Goal: Task Accomplishment & Management: Use online tool/utility

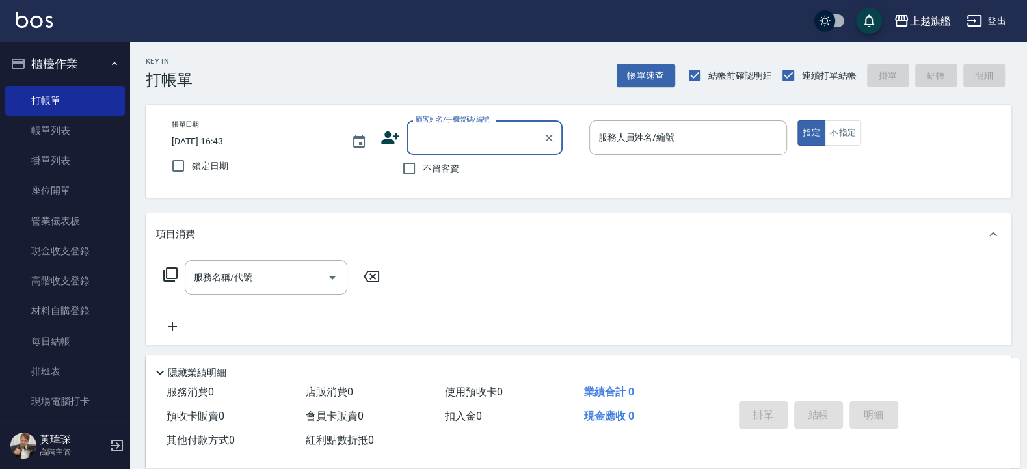
click at [480, 62] on div "Key In 打帳單 帳單速查 結帳前確認明細 連續打單結帳 掛單 結帳 明細" at bounding box center [570, 65] width 881 height 47
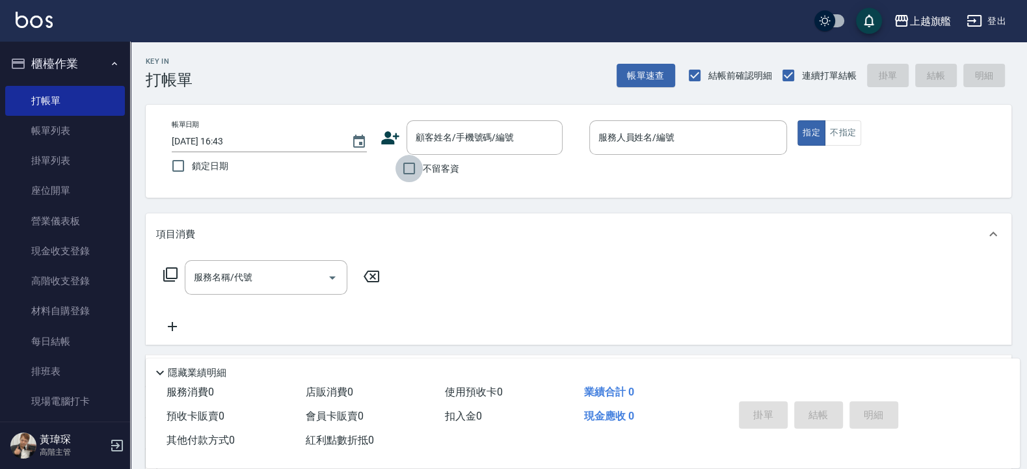
click at [420, 165] on input "不留客資" at bounding box center [408, 168] width 27 height 27
checkbox input "true"
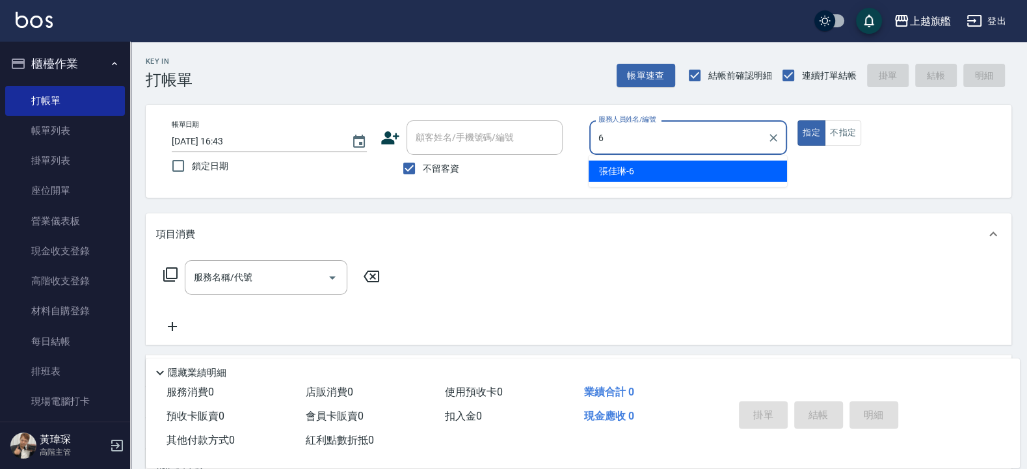
type input "張佳琳-6"
type button "true"
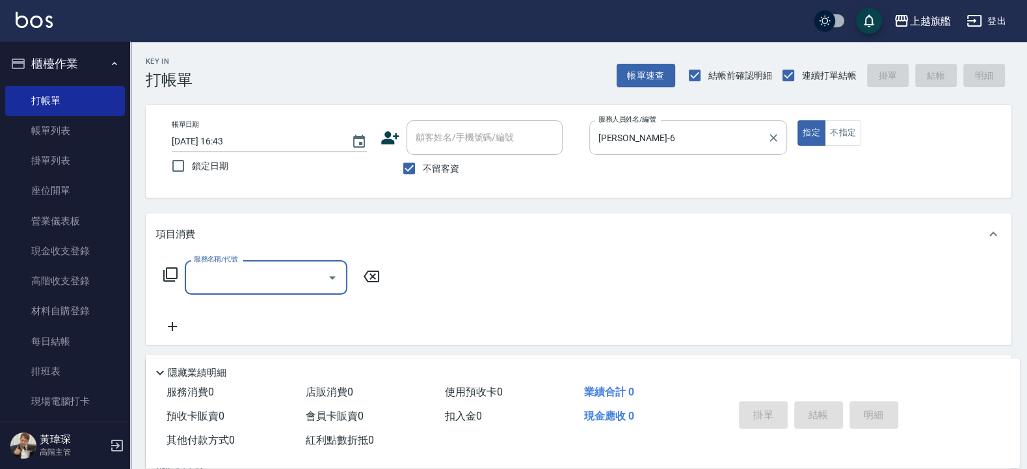
type input "3"
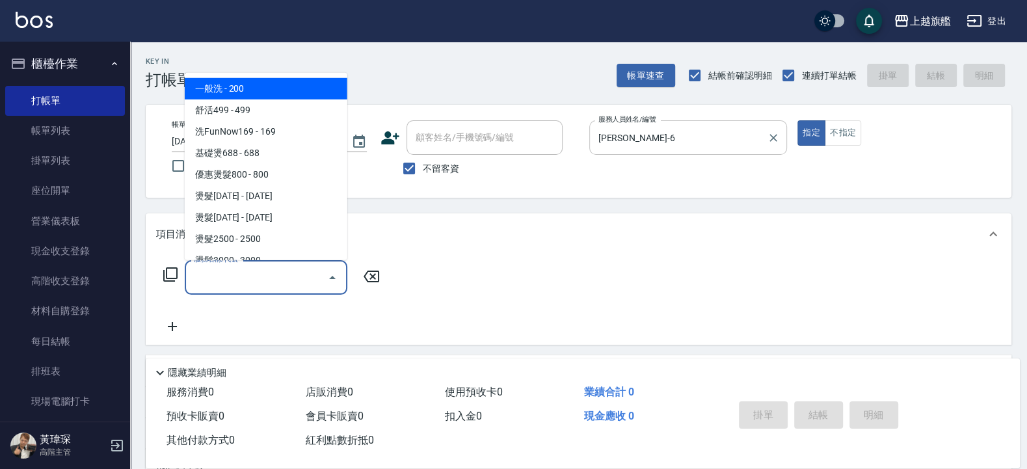
type input "3"
type input "2"
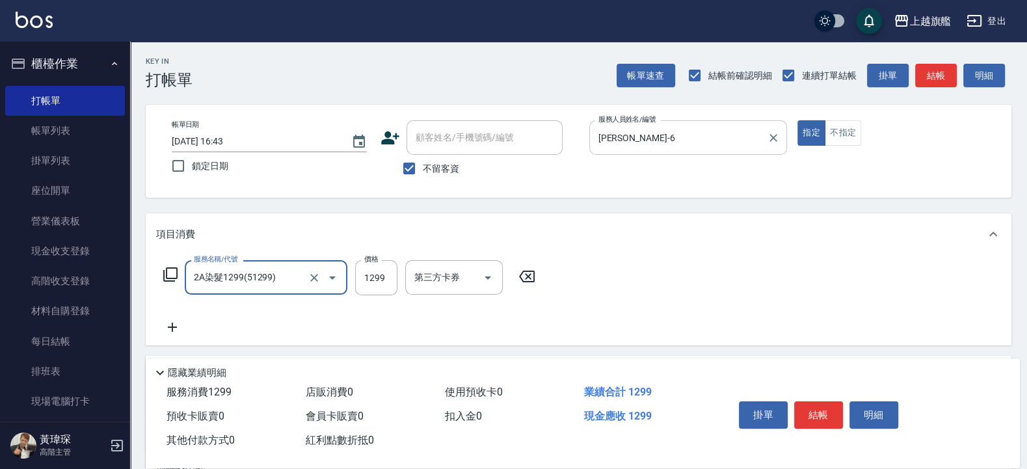
type input "2A染髮1299(51299)"
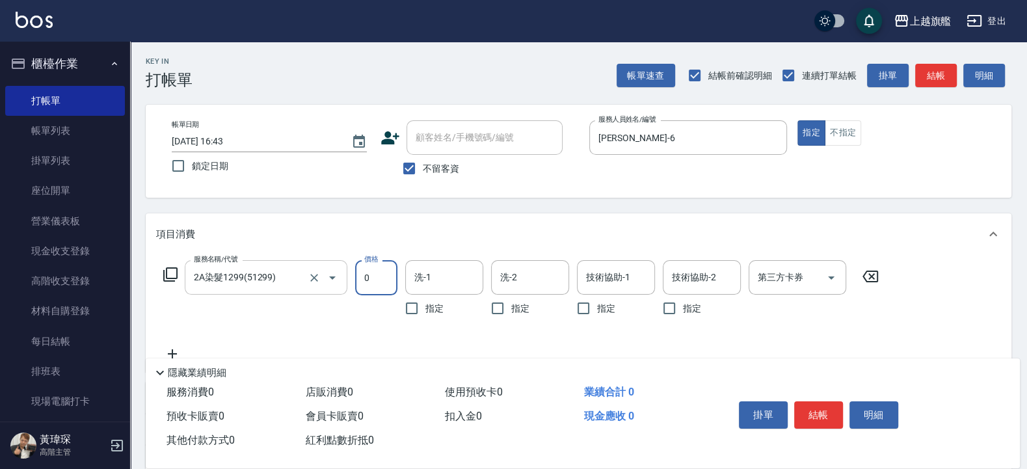
type input "0"
click at [292, 280] on input "2A染髮1299(51299)" at bounding box center [248, 277] width 114 height 23
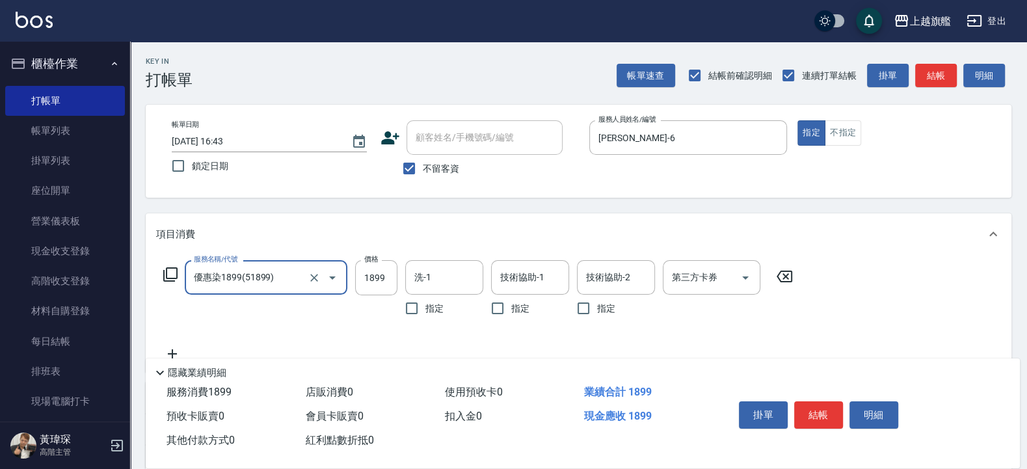
type input "優惠染1899(51899)"
type input "3200"
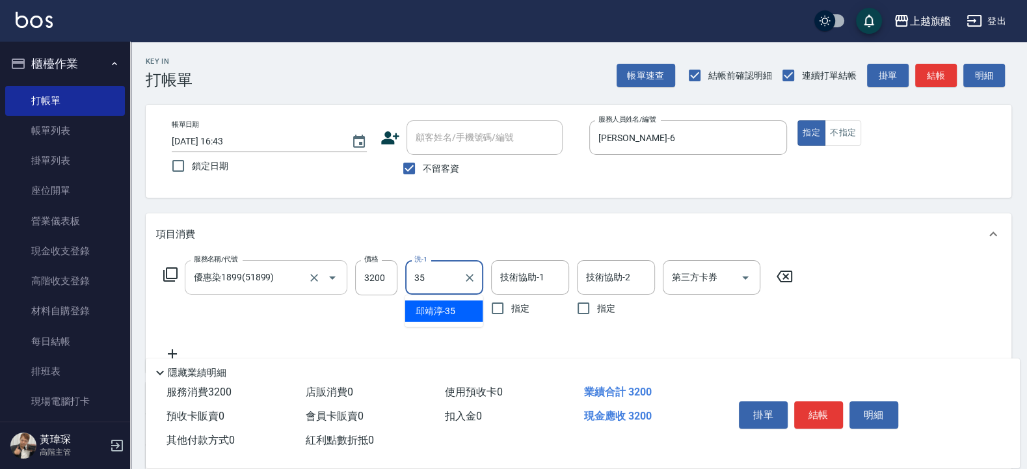
type input "邱靖淳-35"
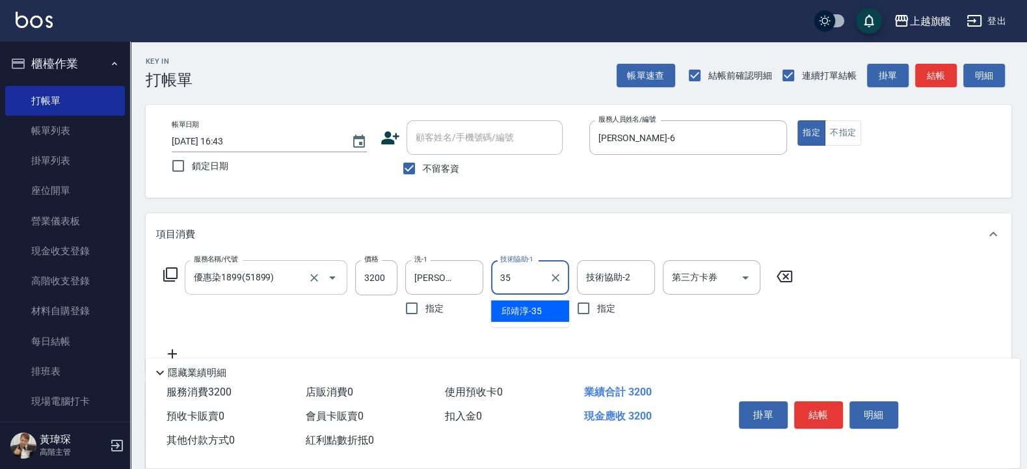
type input "邱靖淳-35"
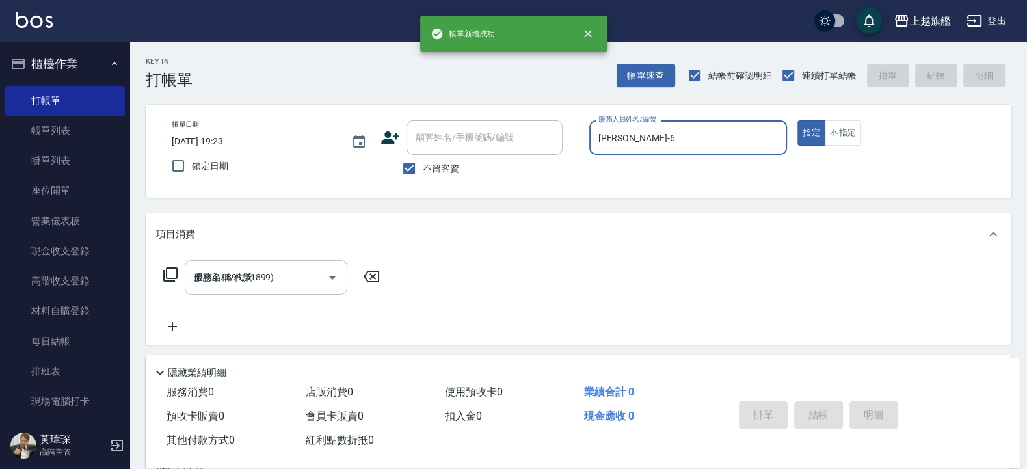
type input "2025/09/06 19:23"
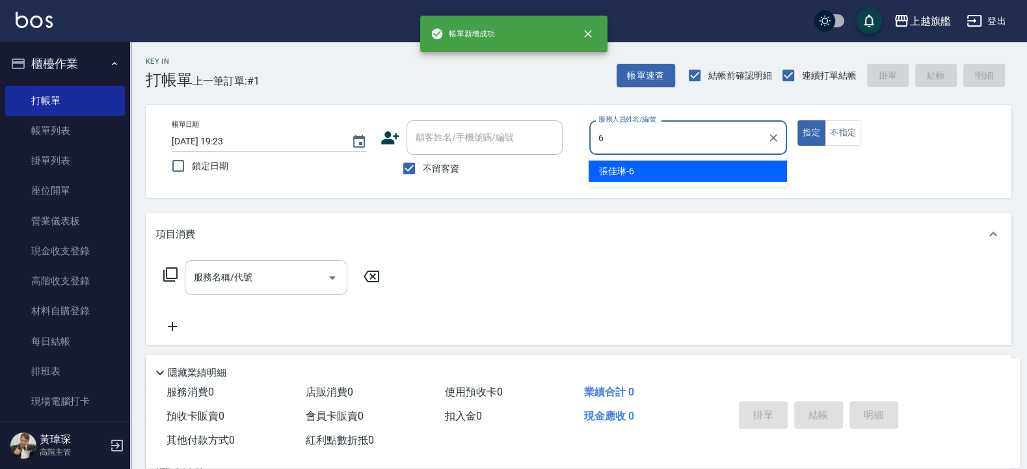
type input "張佳琳-6"
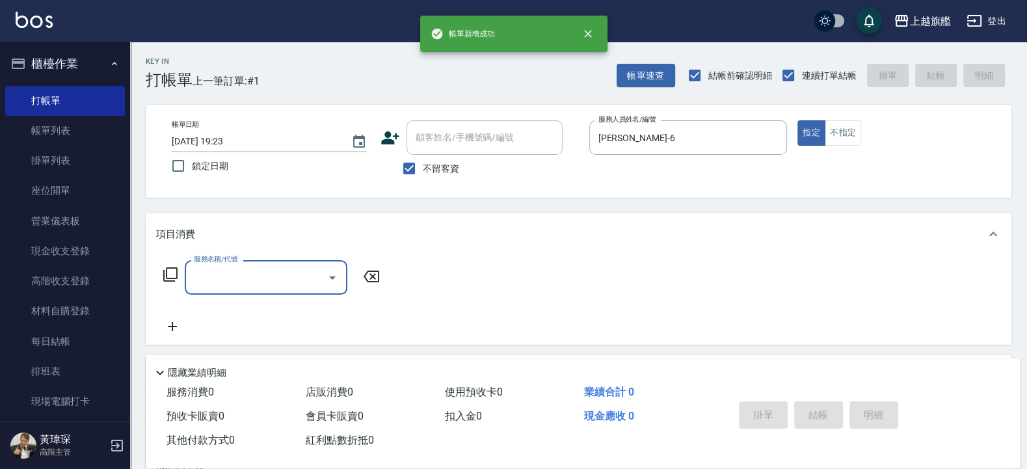
type input "3"
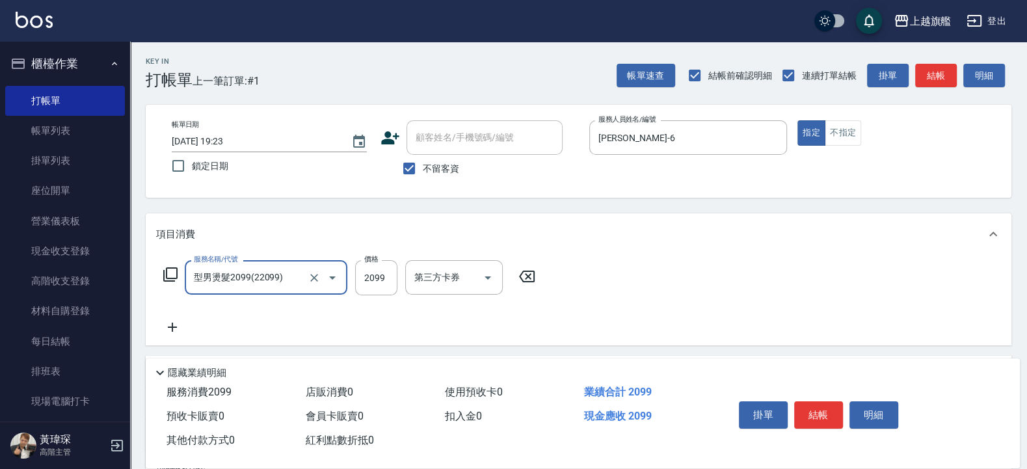
type input "型男燙髮2099(22099)"
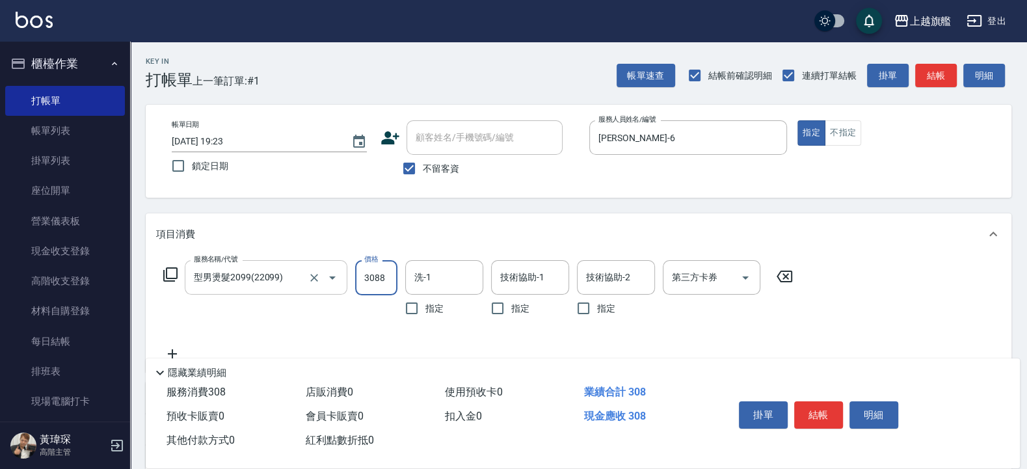
type input "3088"
type input "[PERSON_NAME]-36"
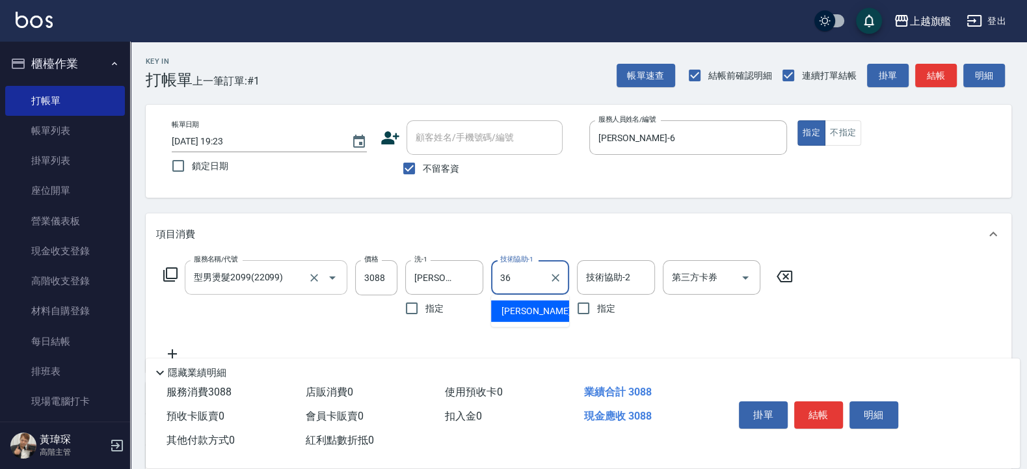
type input "[PERSON_NAME]-36"
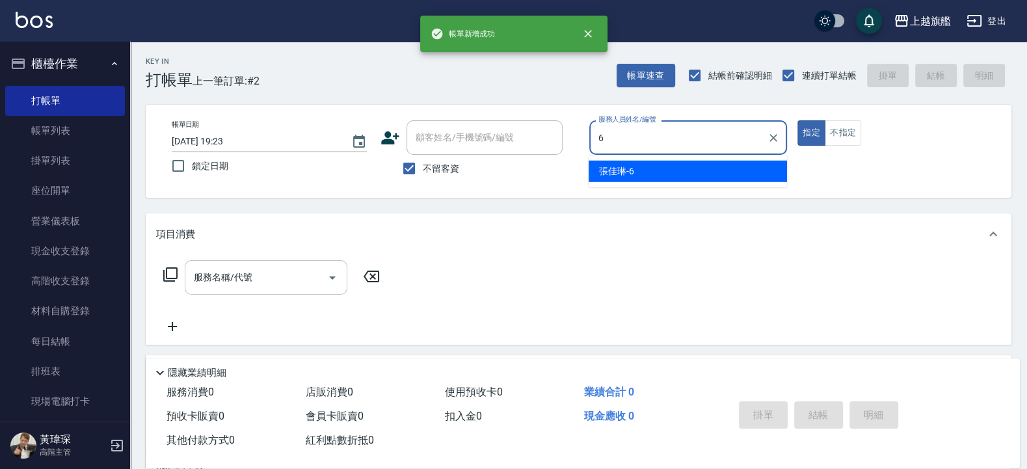
type input "張佳琳-6"
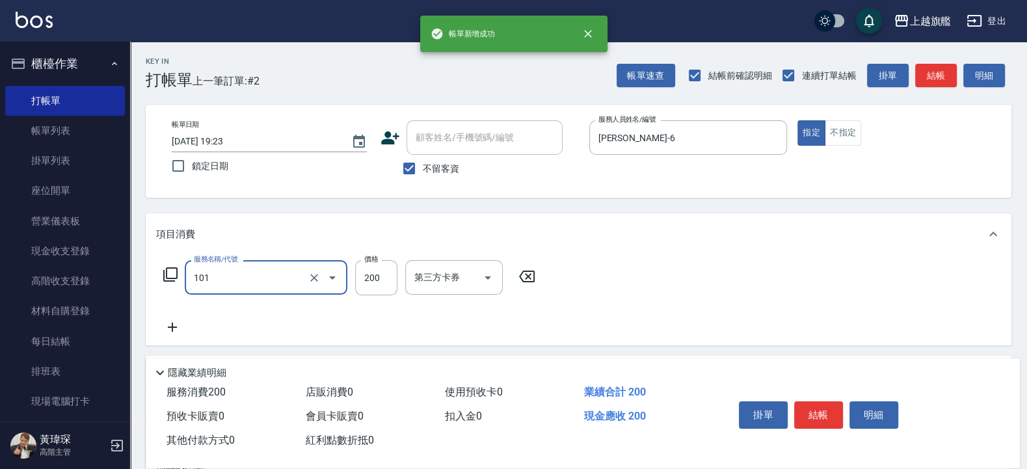
type input "一般洗(101)"
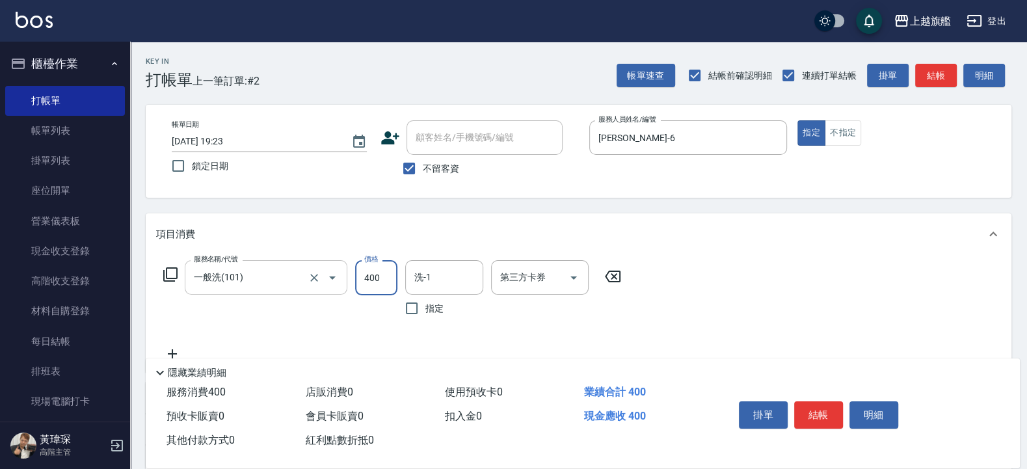
type input "400"
type input "邱靖淳-35"
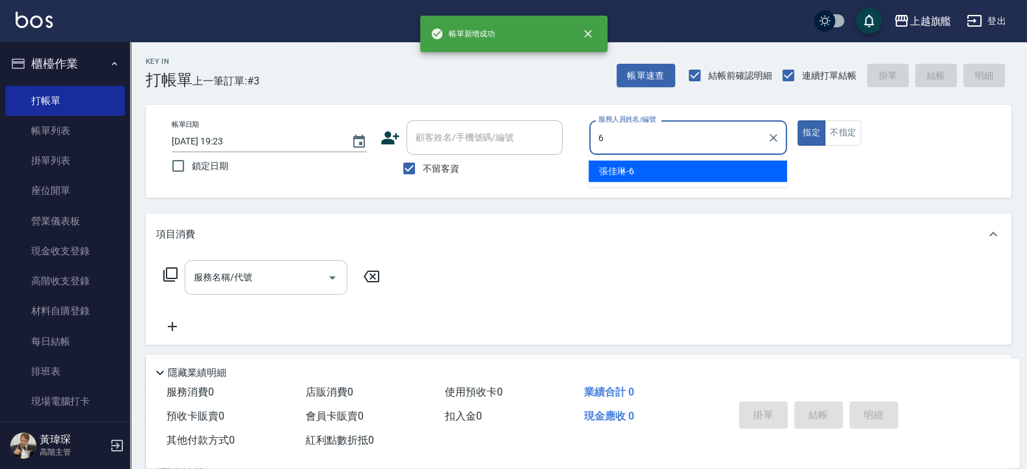
type input "張佳琳-6"
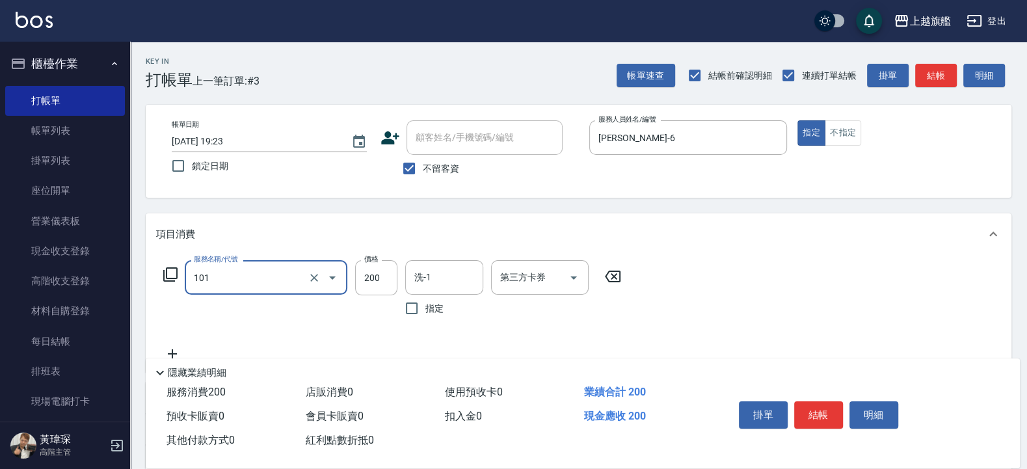
type input "一般洗(101)"
type input "400"
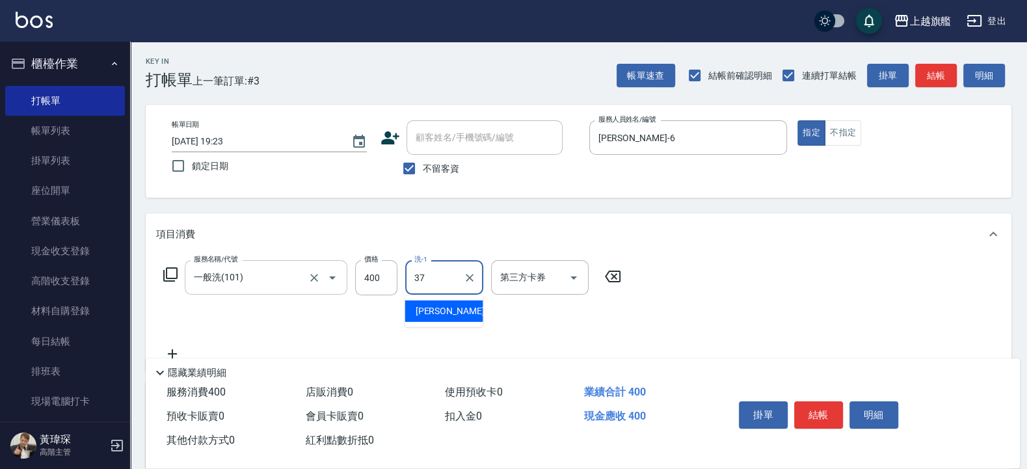
type input "[PERSON_NAME]-37"
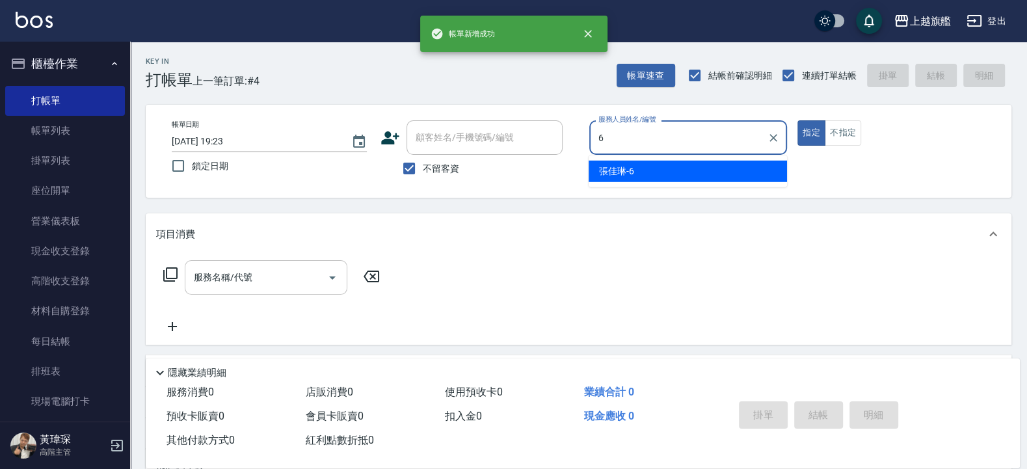
type input "張佳琳-6"
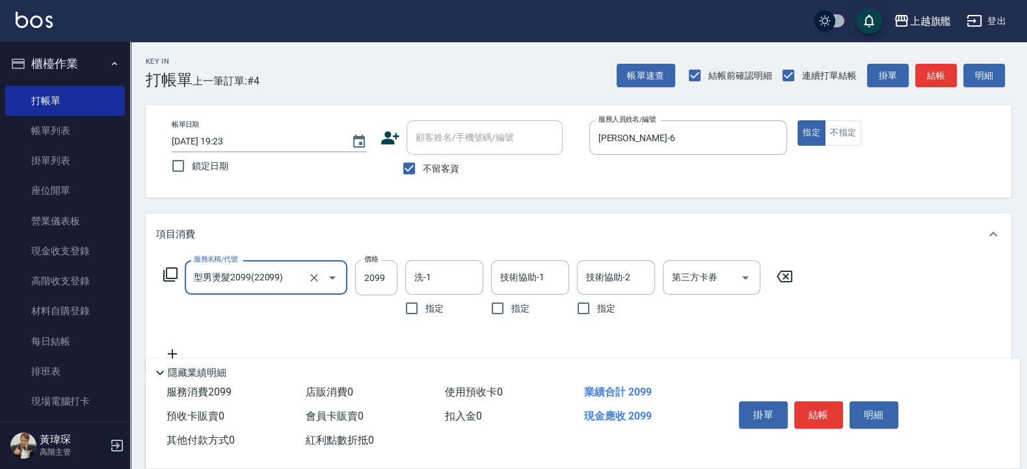
type input "型男燙髮2099(22099)"
type input "2380"
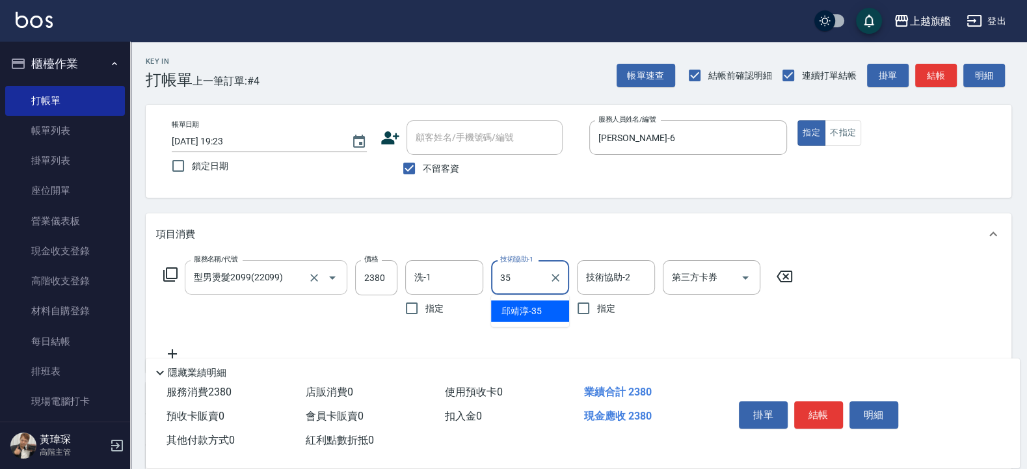
type input "邱靖淳-35"
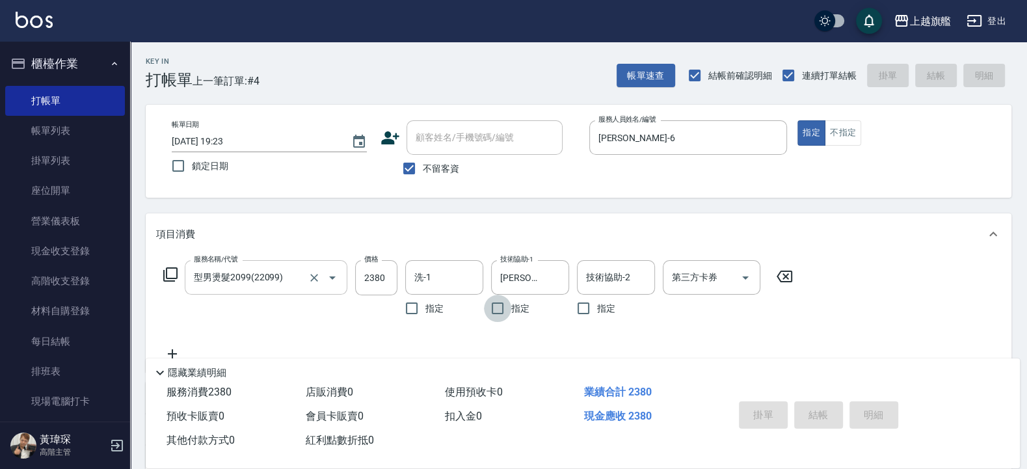
type input "2025/09/06 19:24"
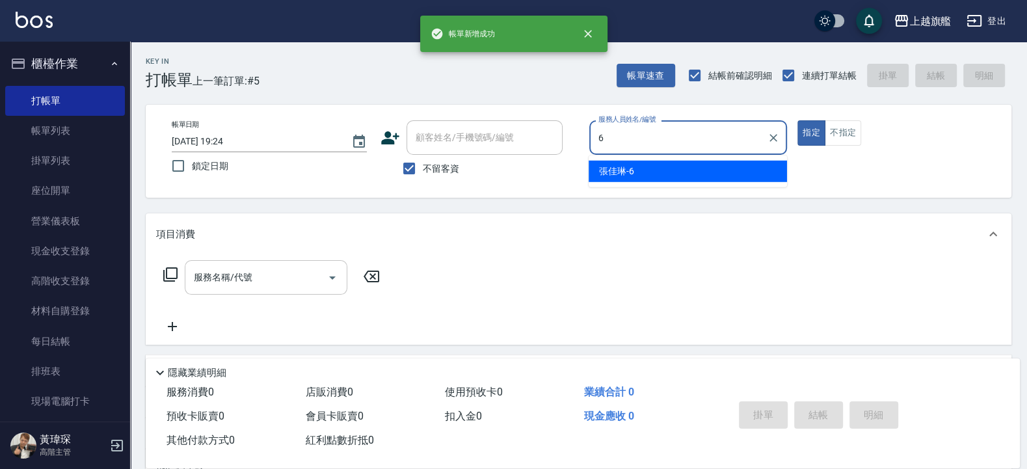
type input "張佳琳-6"
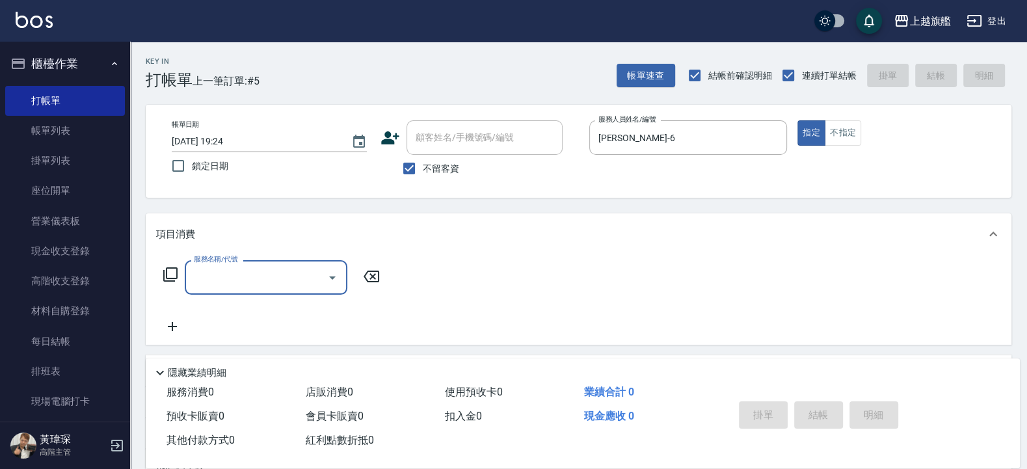
type input "1"
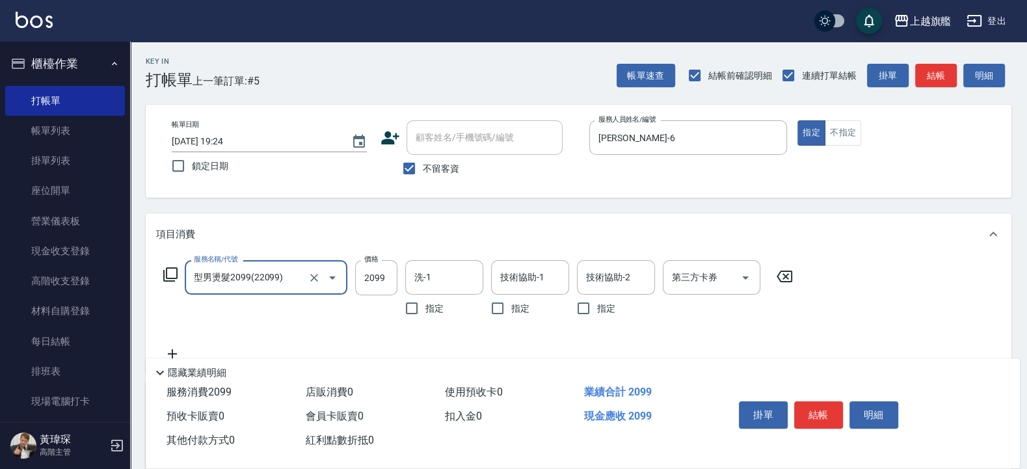
type input "型男燙髮2099(22099)"
type input "2380"
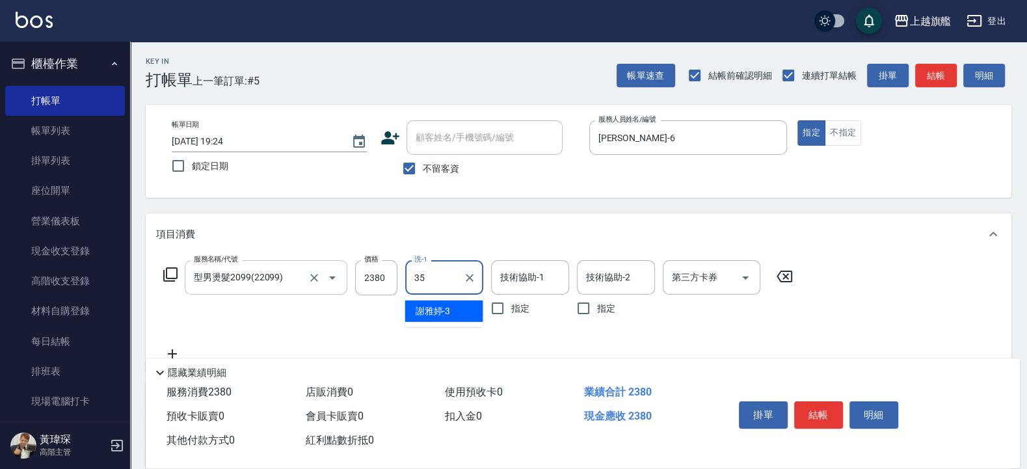
type input "邱靖淳-35"
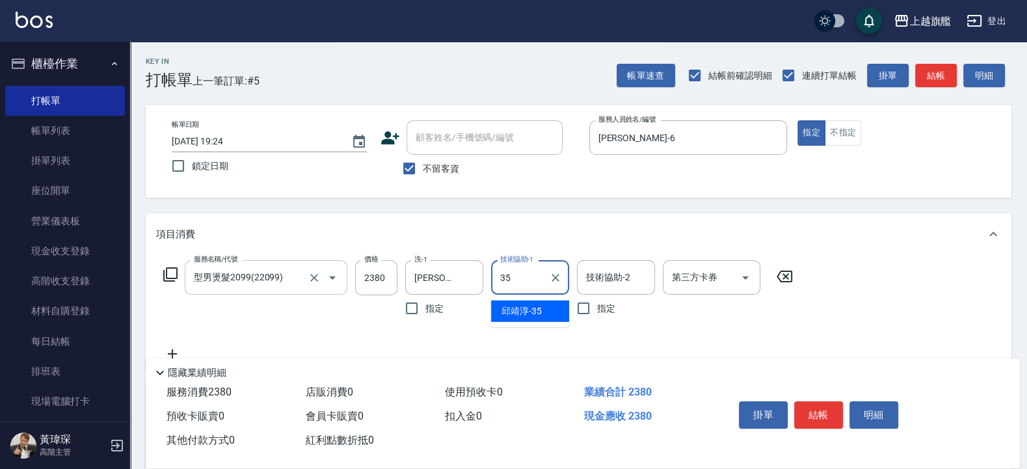
type input "邱靖淳-35"
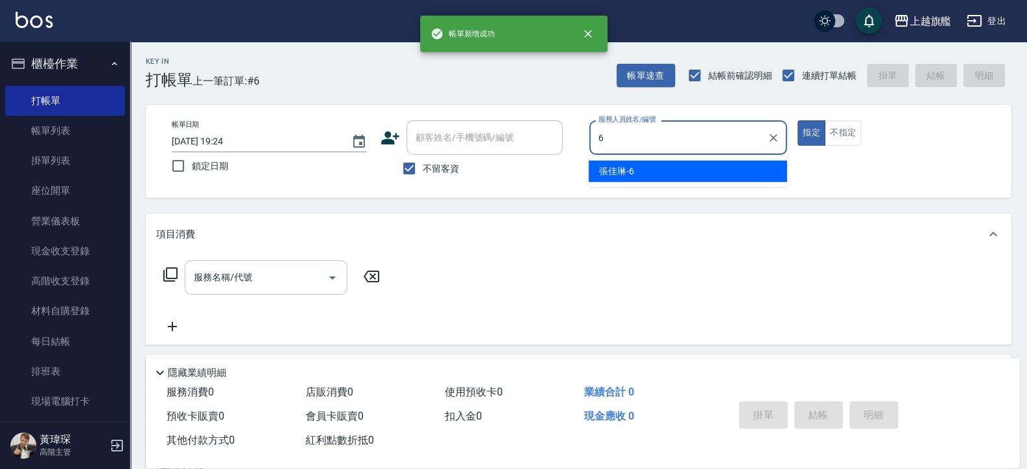
type input "張佳琳-6"
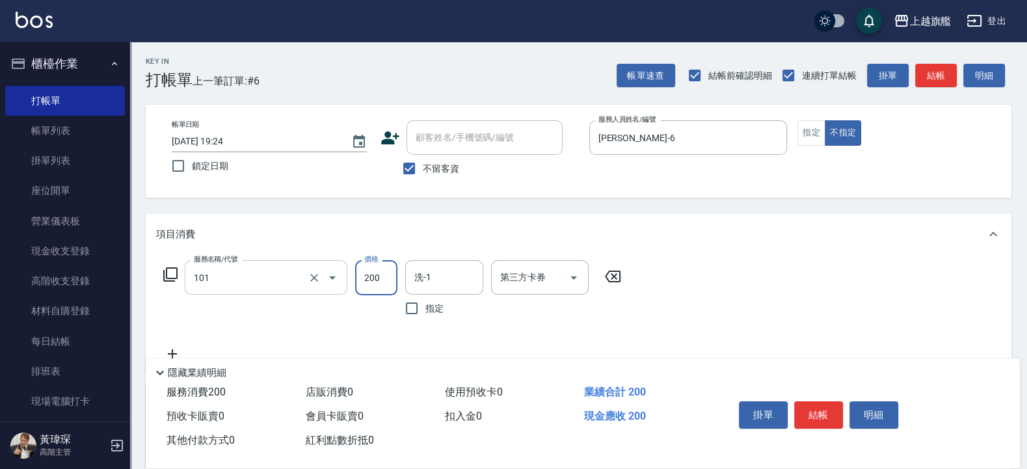
type input "一般洗(101)"
type input "300"
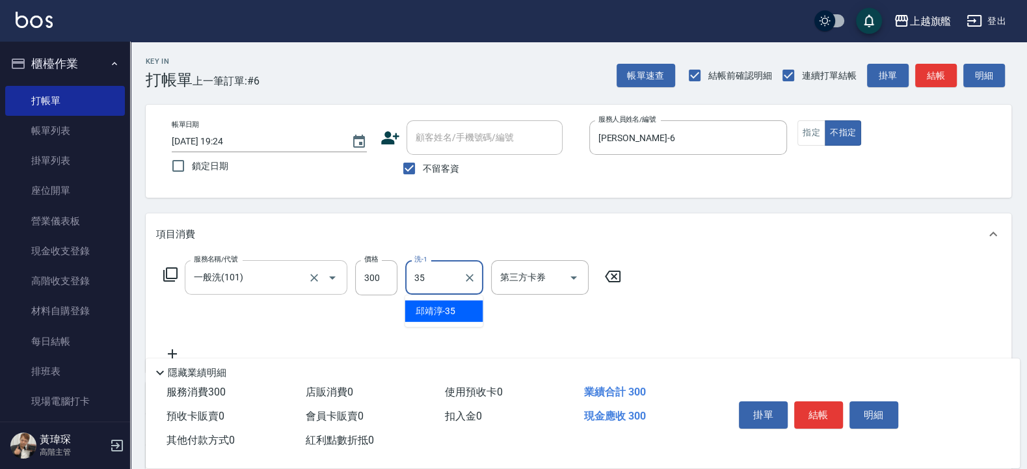
type input "邱靖淳-35"
click at [425, 172] on span "不留客資" at bounding box center [441, 169] width 36 height 14
click at [423, 172] on input "不留客資" at bounding box center [408, 168] width 27 height 27
checkbox input "false"
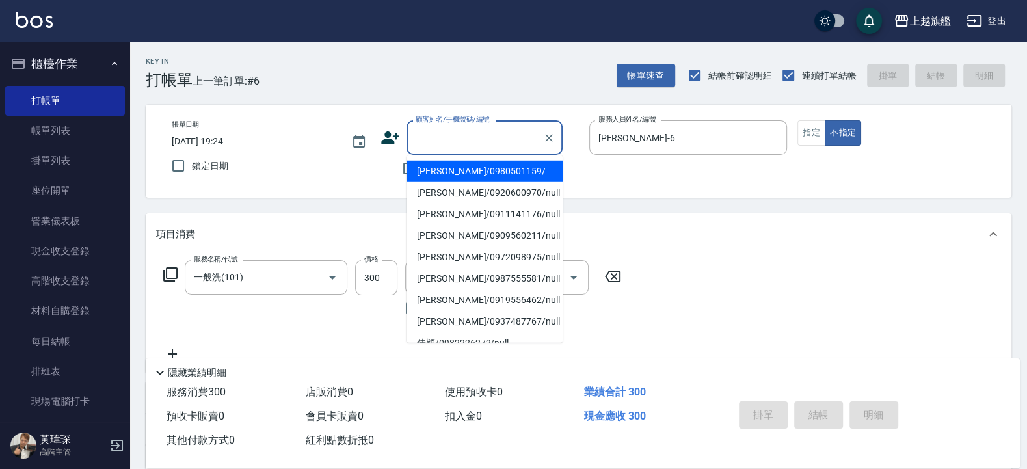
click at [453, 142] on input "顧客姓名/手機號碼/編號" at bounding box center [474, 137] width 125 height 23
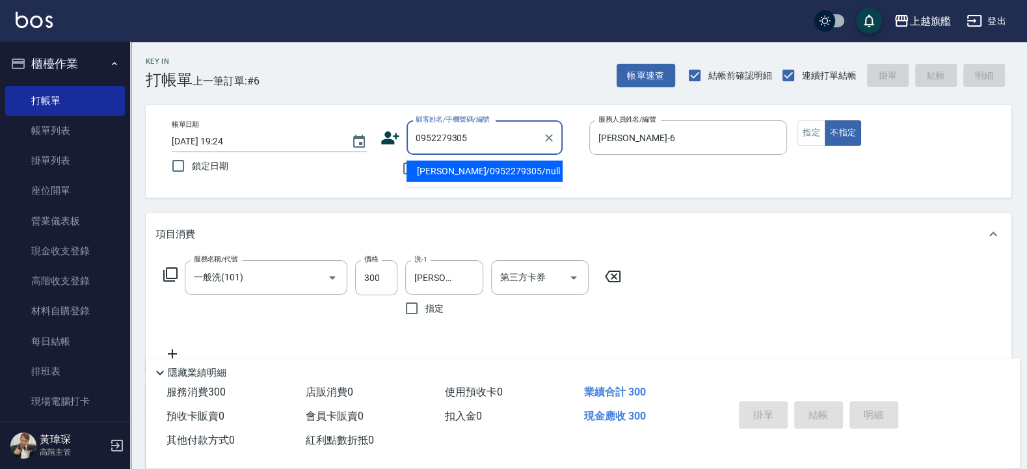
type input "[PERSON_NAME]/0952279305/null"
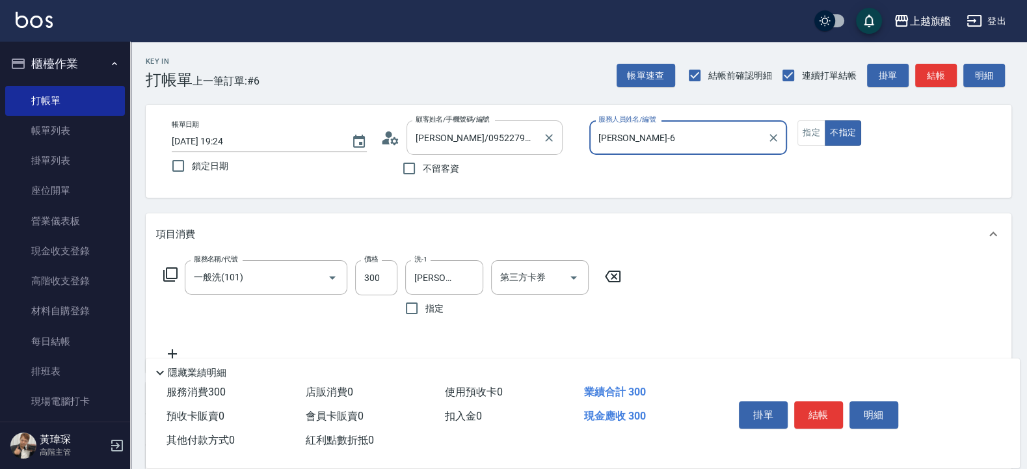
type input "林筱莉-7"
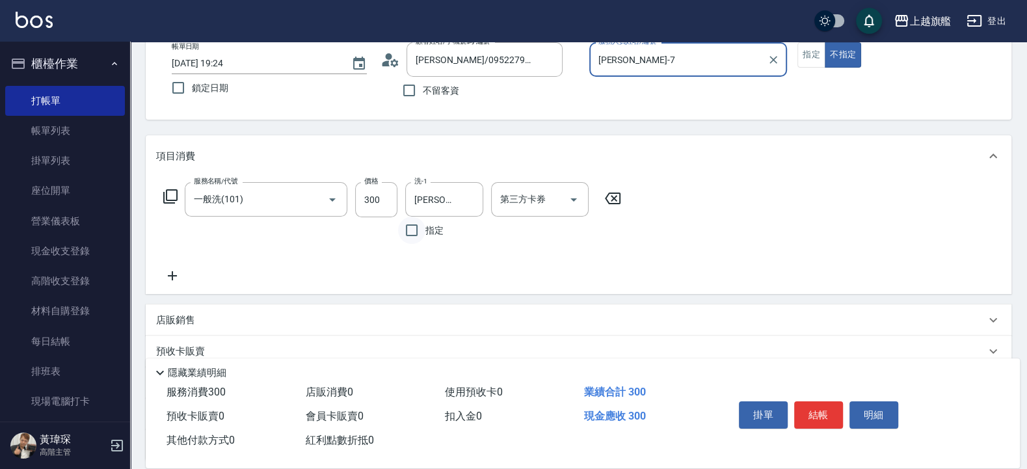
scroll to position [193, 0]
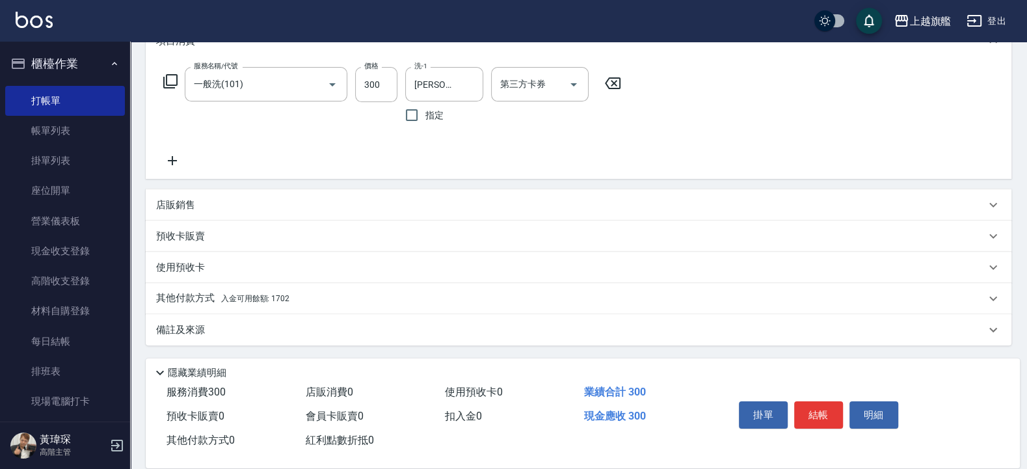
click at [286, 298] on span "入金可用餘額: 1702" at bounding box center [255, 298] width 68 height 9
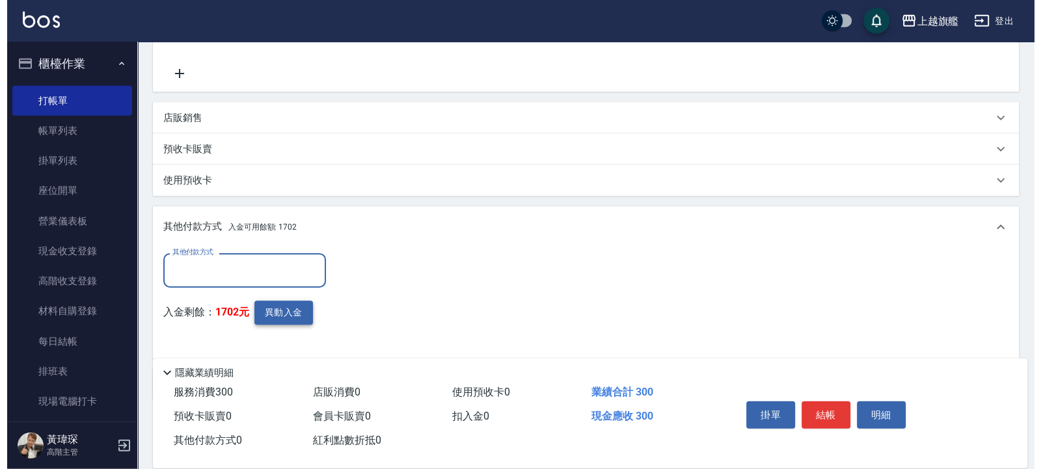
scroll to position [317, 0]
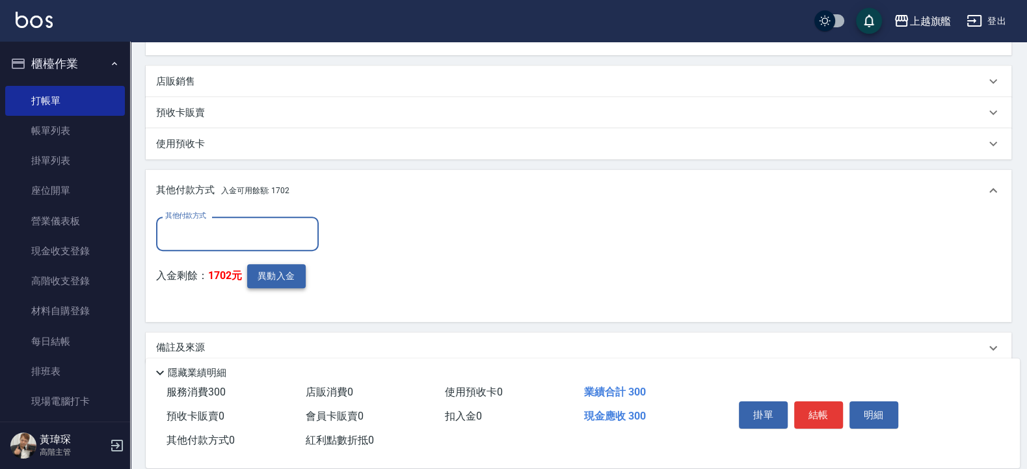
click at [285, 263] on div "其他付款方式 其他付款方式 入金剩餘： 1702元 異動入金" at bounding box center [241, 264] width 170 height 95
click at [285, 270] on button "異動入金" at bounding box center [276, 276] width 59 height 24
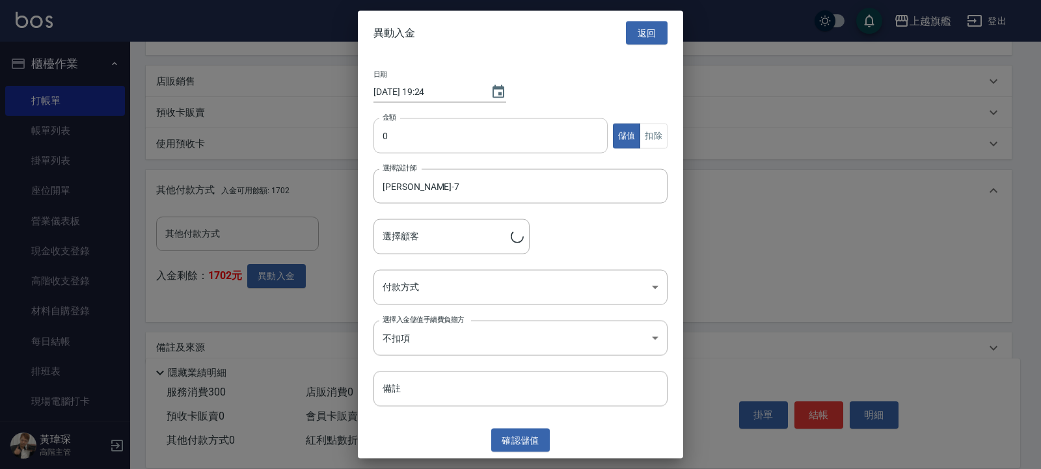
type input "曾雅鈴/0952279305"
click at [400, 131] on input "0" at bounding box center [490, 135] width 234 height 35
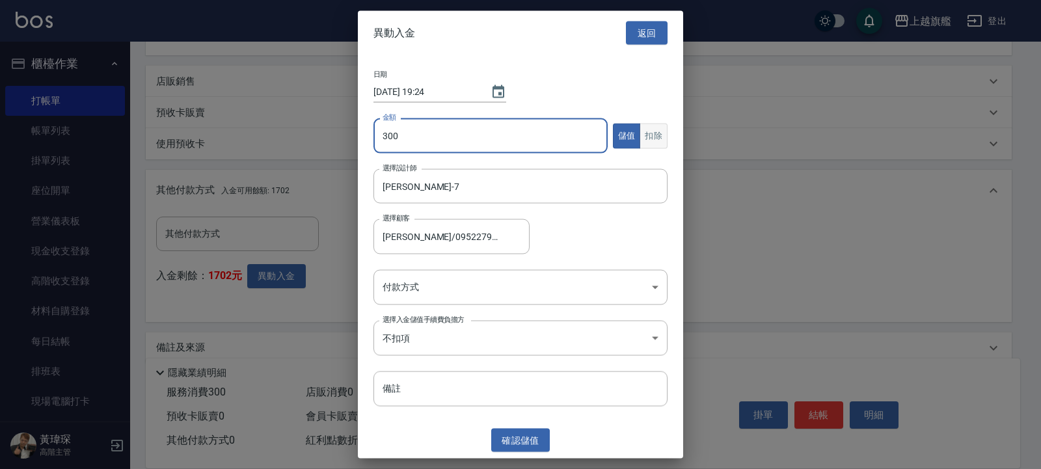
type input "300"
click at [654, 134] on button "扣除" at bounding box center [653, 135] width 28 height 25
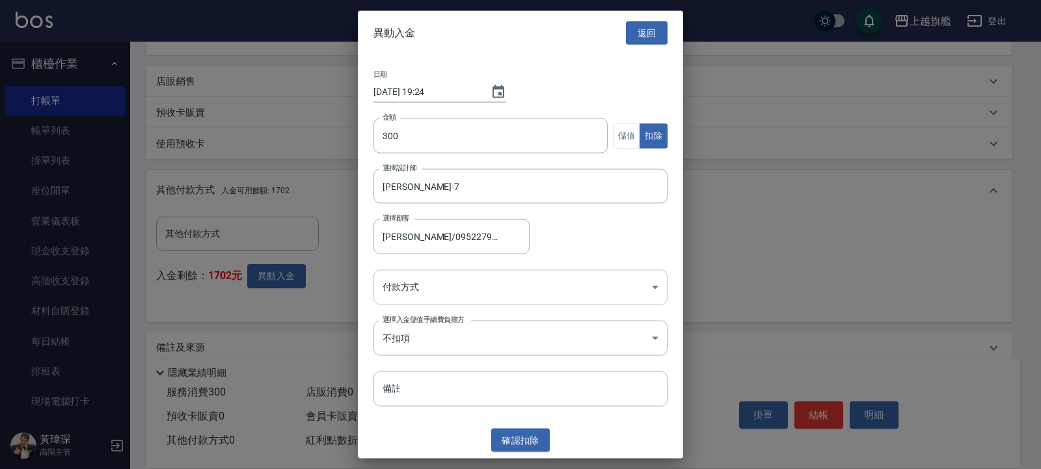
click at [473, 301] on body "上越旗艦 登出 櫃檯作業 打帳單 帳單列表 掛單列表 座位開單 營業儀表板 現金收支登錄 高階收支登錄 材料自購登錄 每日結帳 排班表 現場電腦打卡 掃碼打卡…" at bounding box center [520, 85] width 1041 height 805
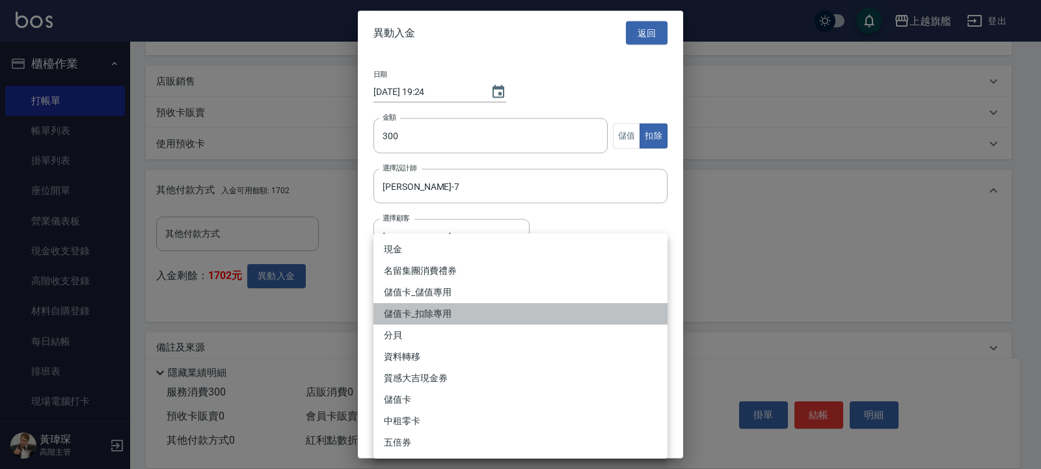
click at [439, 312] on li "儲值卡_扣除專用" at bounding box center [520, 313] width 294 height 21
type input "儲值卡_扣除專用"
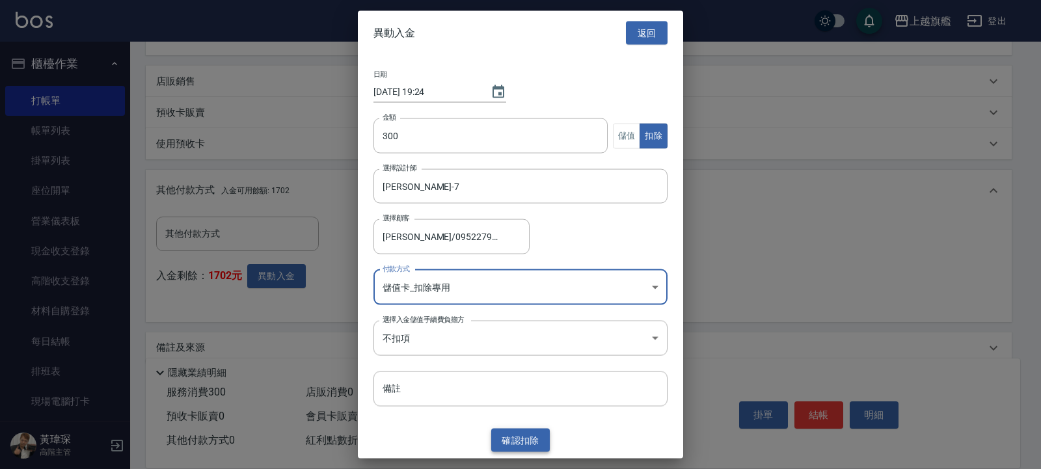
click at [520, 375] on button "確認 扣除" at bounding box center [520, 440] width 59 height 24
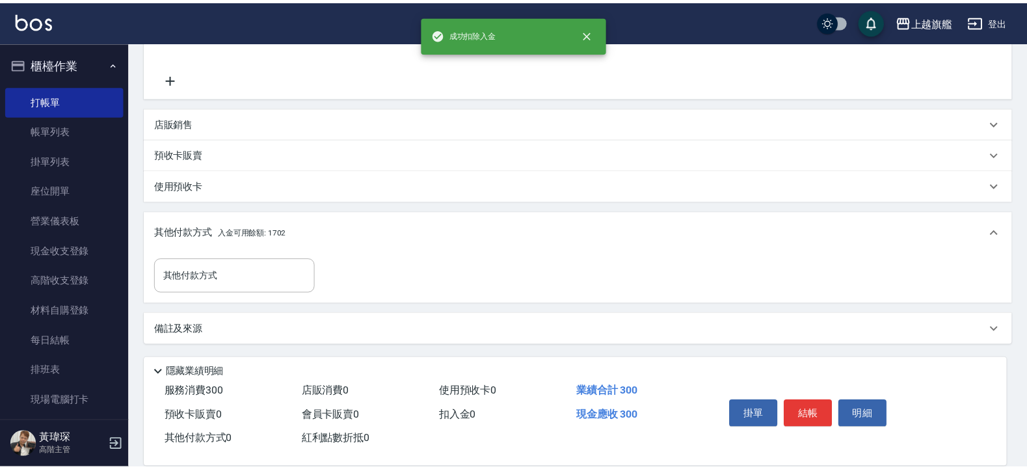
scroll to position [275, 0]
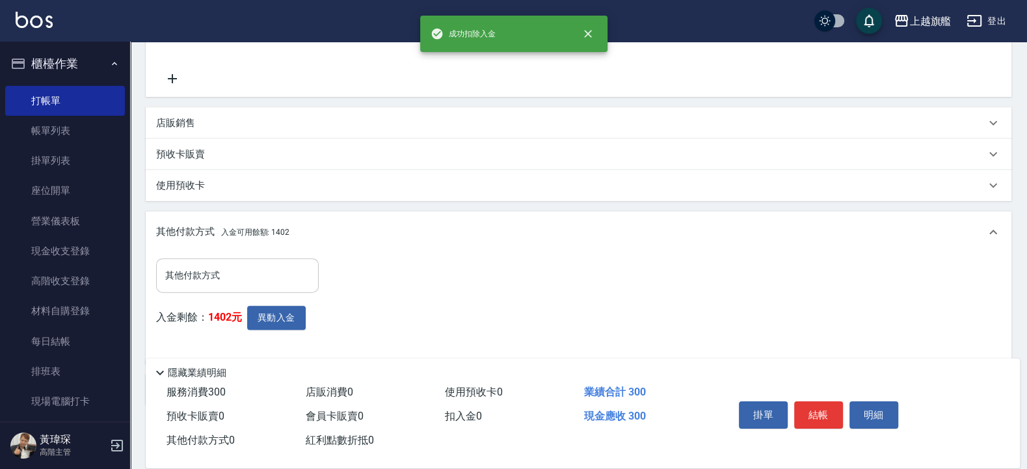
click at [202, 277] on input "其他付款方式" at bounding box center [237, 275] width 151 height 23
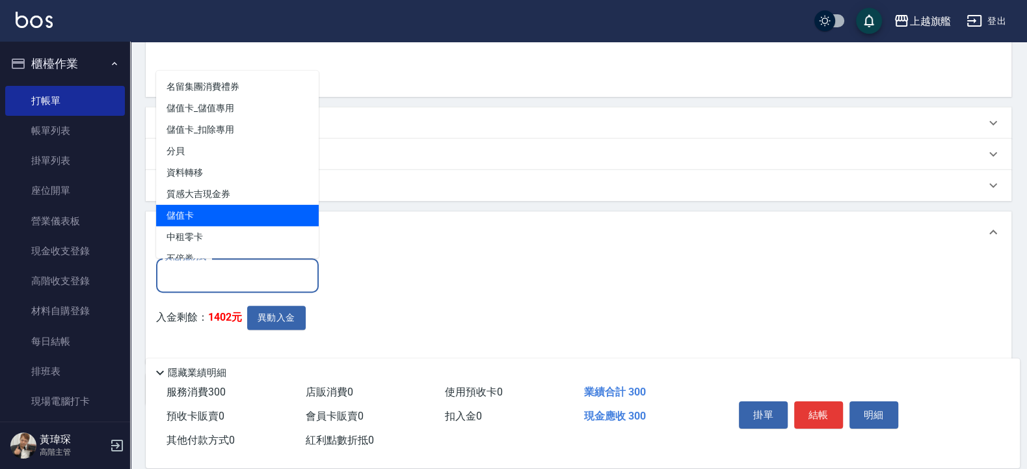
click at [186, 220] on span "儲值卡" at bounding box center [237, 214] width 163 height 21
type input "儲值卡"
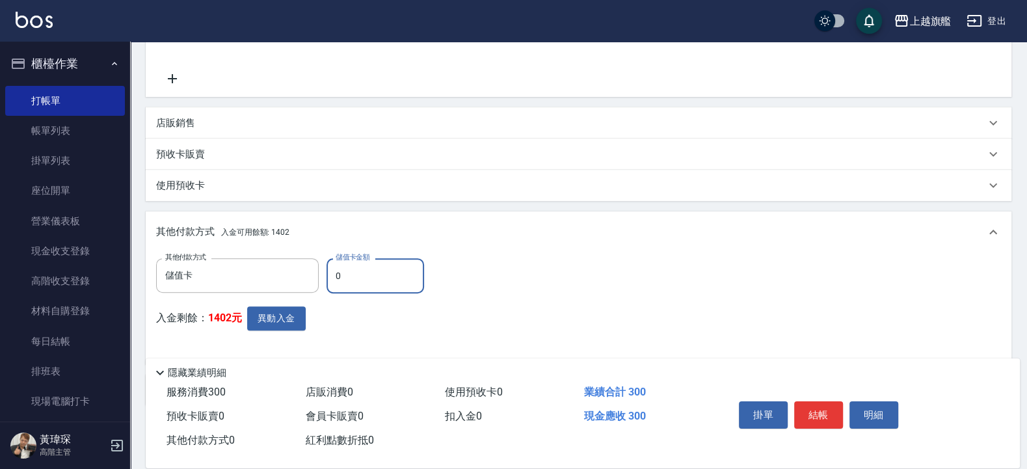
drag, startPoint x: 373, startPoint y: 273, endPoint x: 302, endPoint y: 253, distance: 73.5
click at [327, 258] on input "0" at bounding box center [376, 275] width 98 height 35
type input "300"
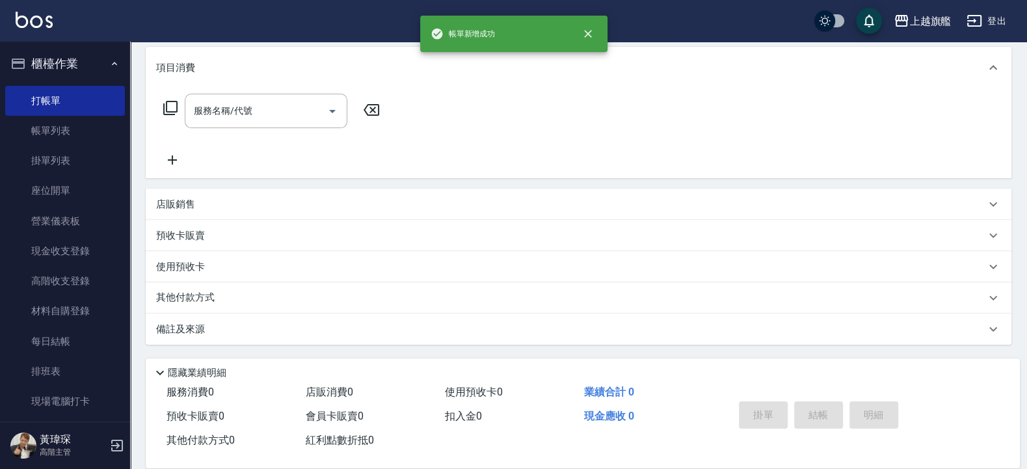
scroll to position [0, 0]
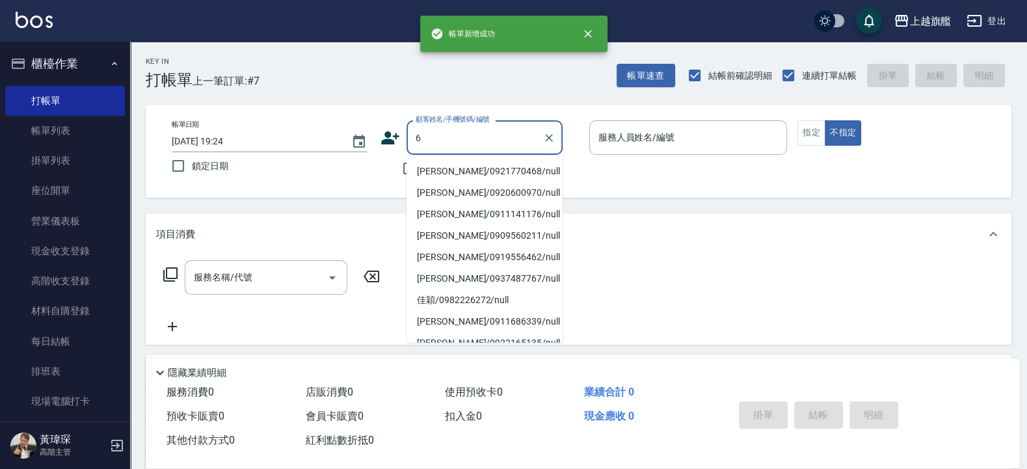
type input "6"
click at [343, 59] on div "Key In 打帳單 上一筆訂單:#7 帳單速查 結帳前確認明細 連續打單結帳 掛單 結帳 明細" at bounding box center [570, 65] width 881 height 47
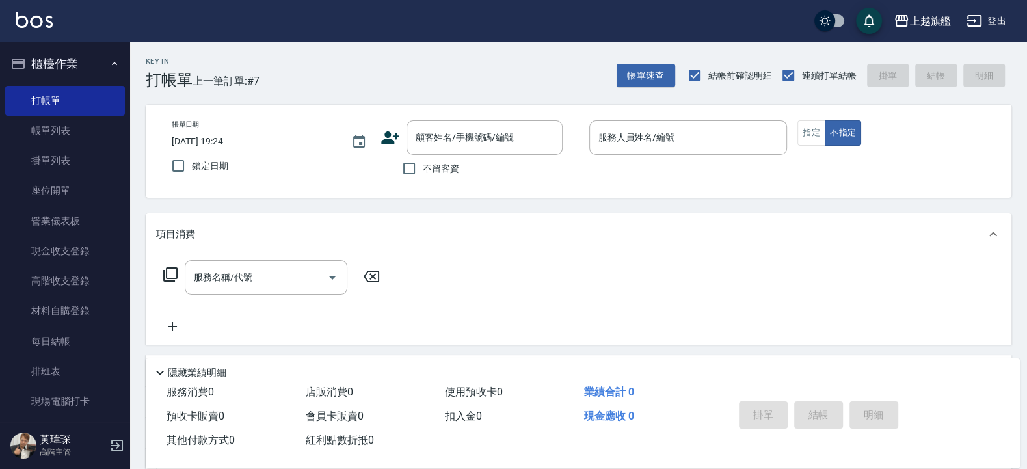
click at [431, 168] on span "不留客資" at bounding box center [441, 169] width 36 height 14
click at [457, 171] on span "不留客資" at bounding box center [441, 169] width 36 height 14
click at [423, 171] on input "不留客資" at bounding box center [408, 168] width 27 height 27
checkbox input "true"
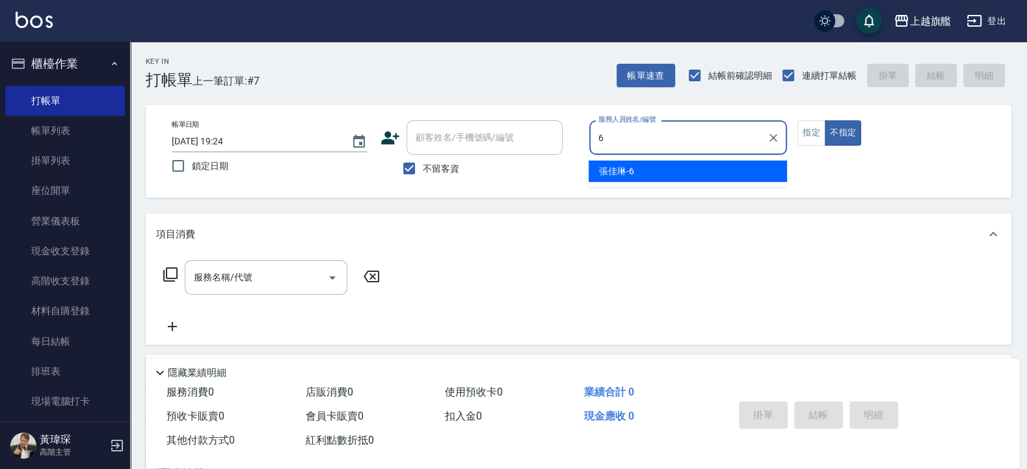
type input "張佳琳-6"
type button "false"
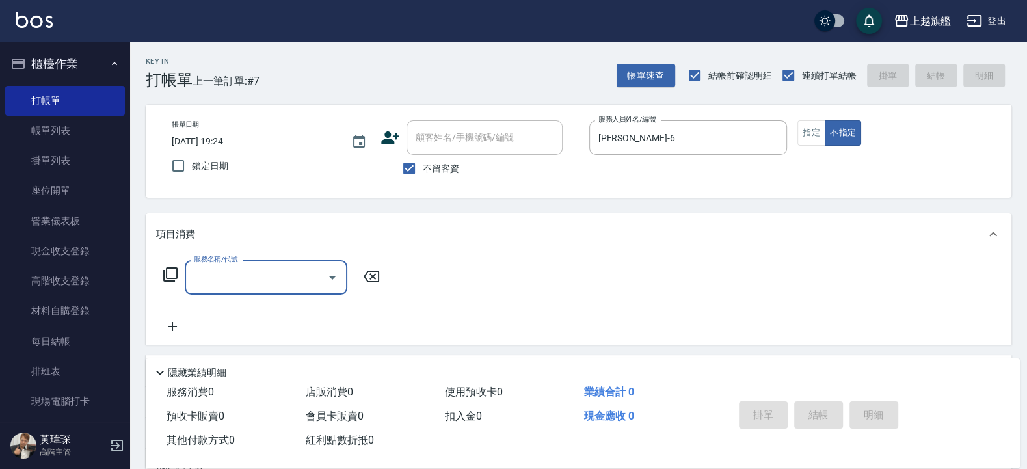
type input "1"
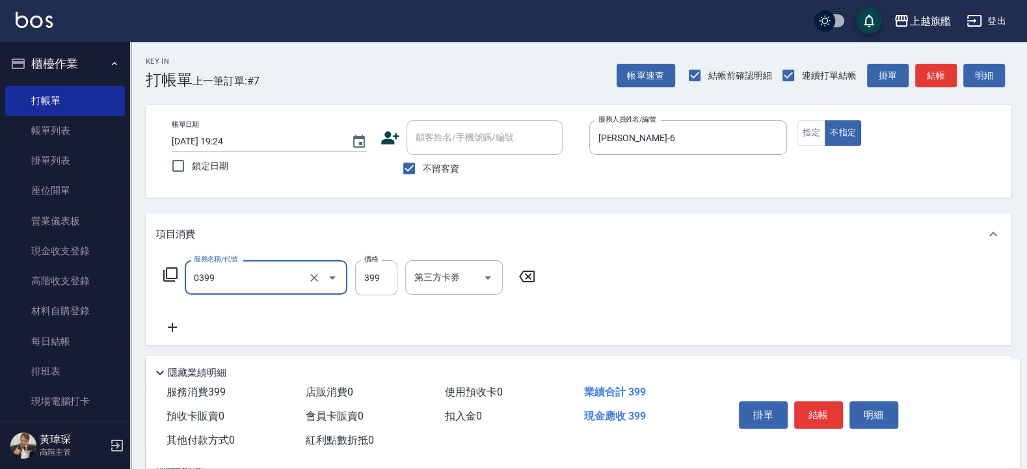
type input "海鹽SPA(0399)"
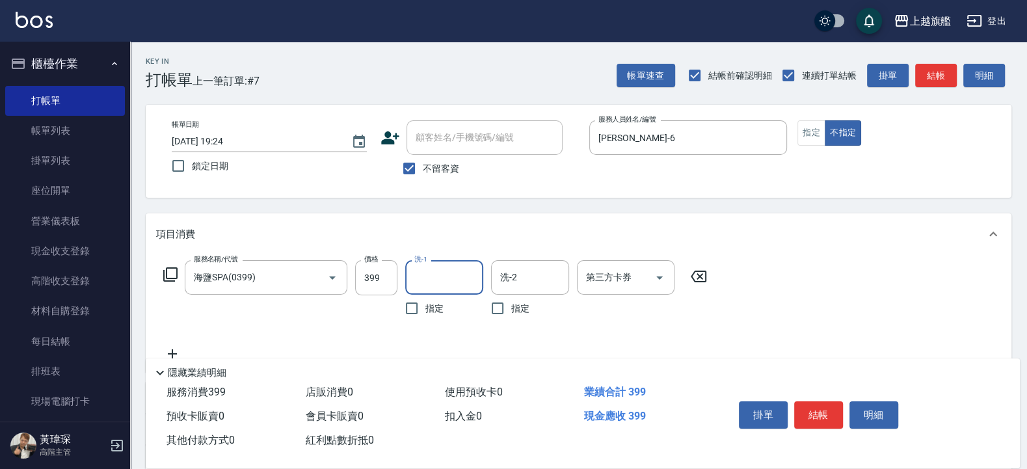
type input "3"
type input "[PERSON_NAME]-36"
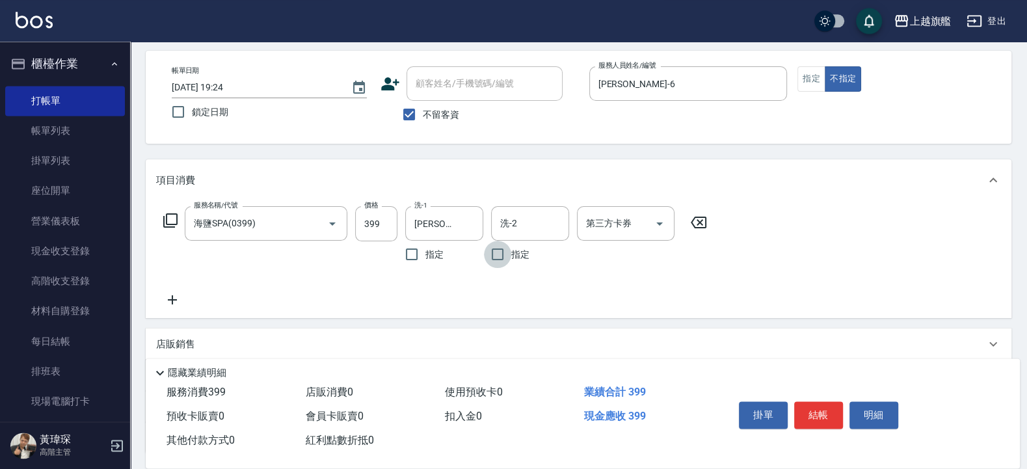
scroll to position [78, 0]
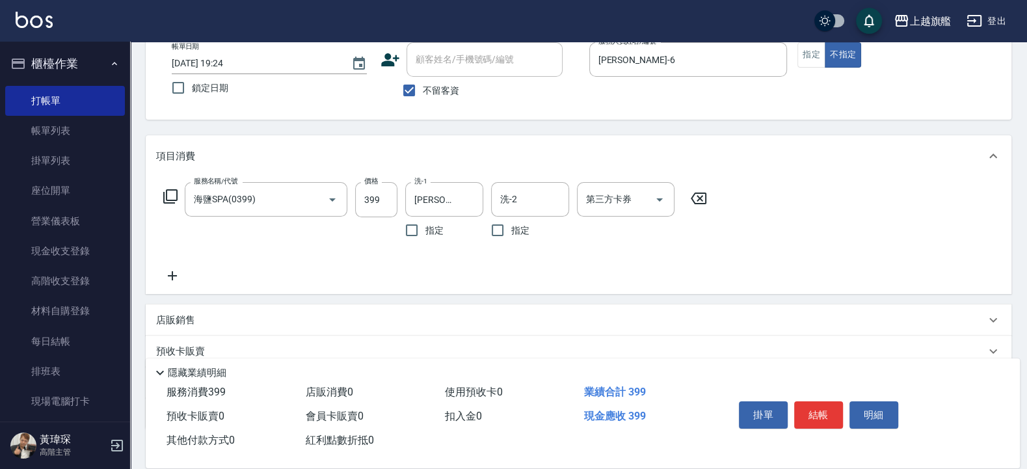
click at [182, 280] on icon at bounding box center [172, 276] width 33 height 16
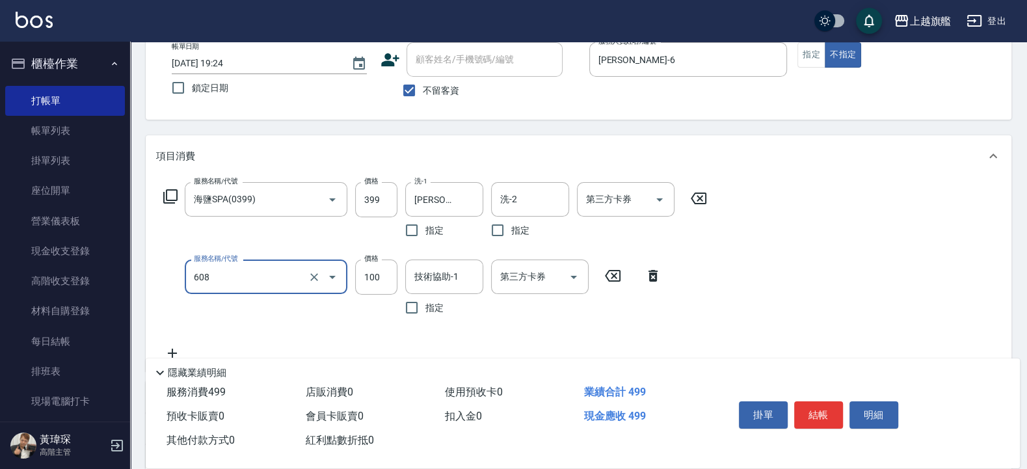
type input "專業/順護100(608)"
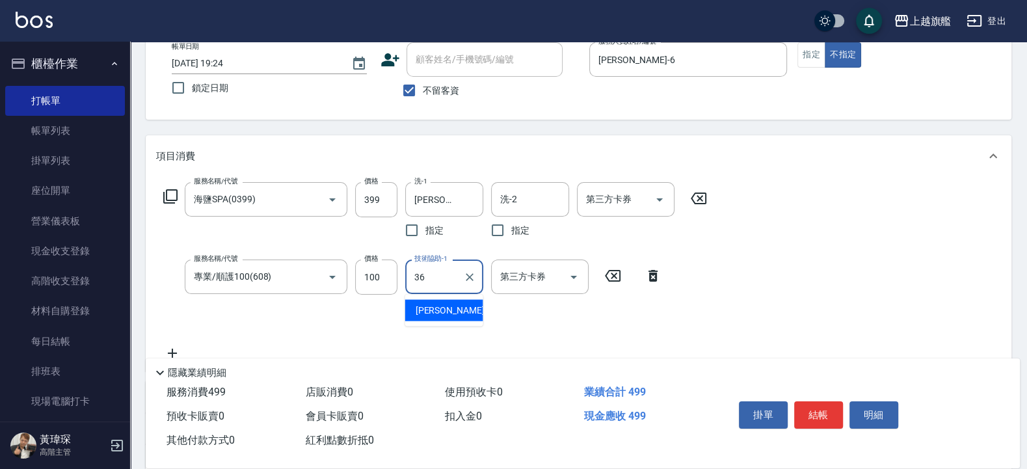
type input "[PERSON_NAME]-36"
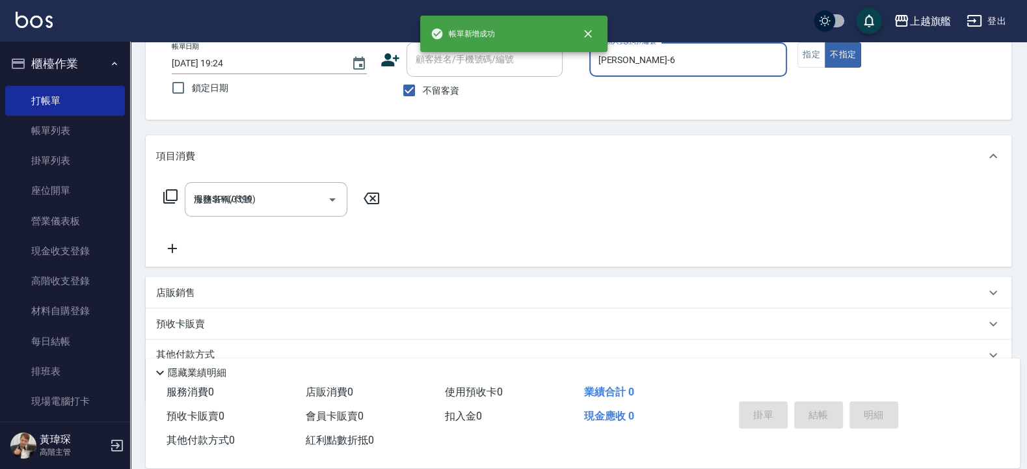
type input "2025/09/06 19:25"
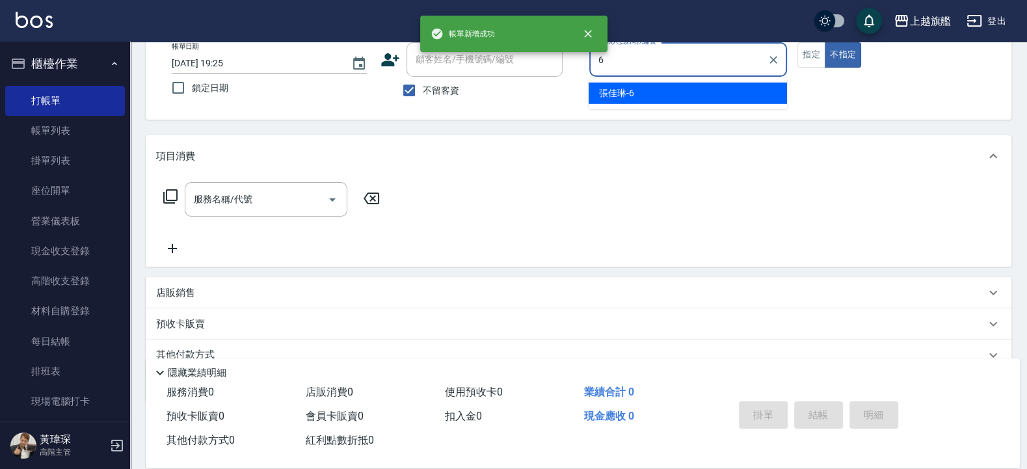
type input "張佳琳-6"
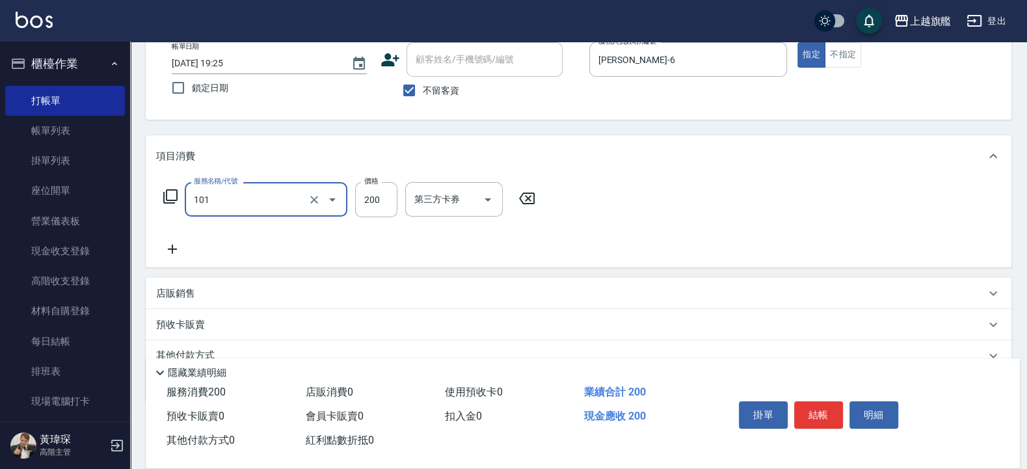
type input "一般洗(101)"
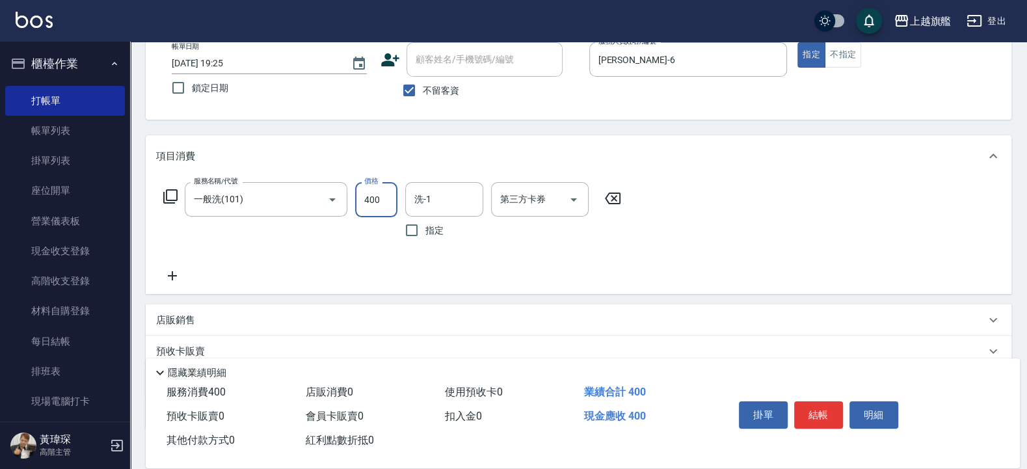
type input "400"
type input "邱靖淳-35"
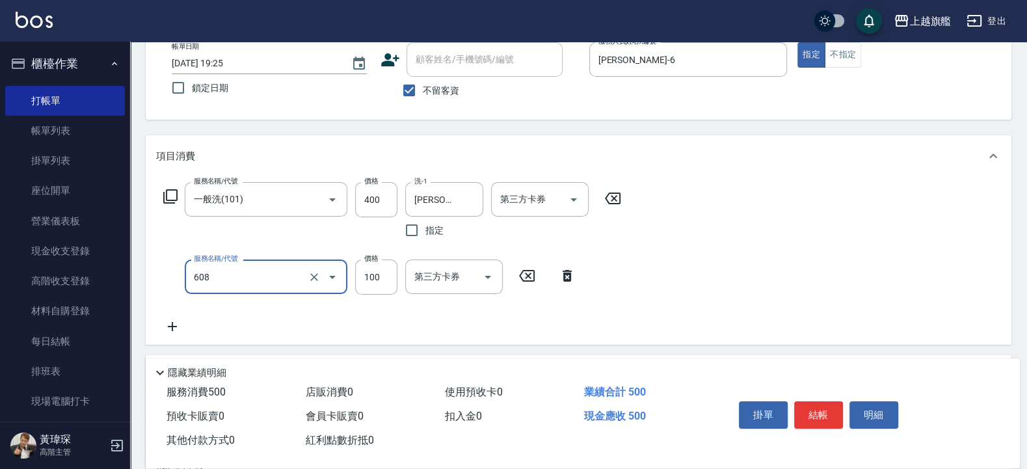
type input "專業/順護100(608)"
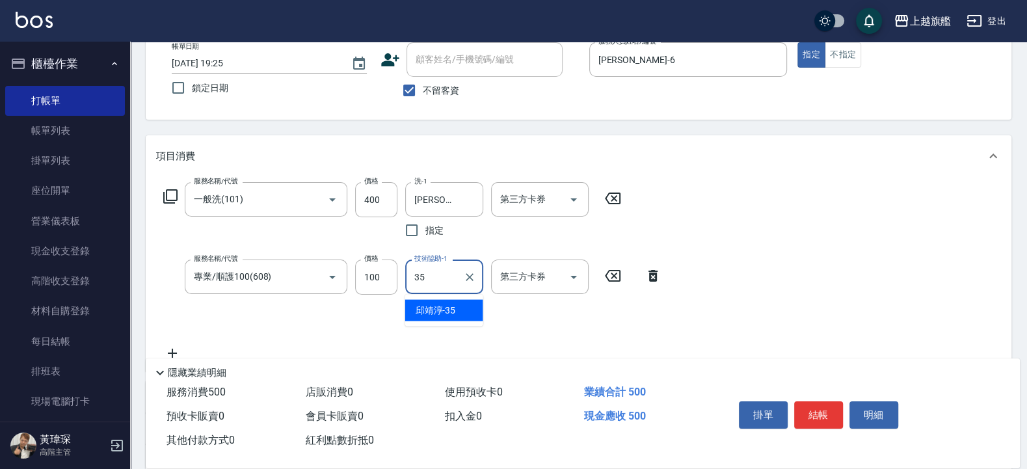
type input "邱靖淳-35"
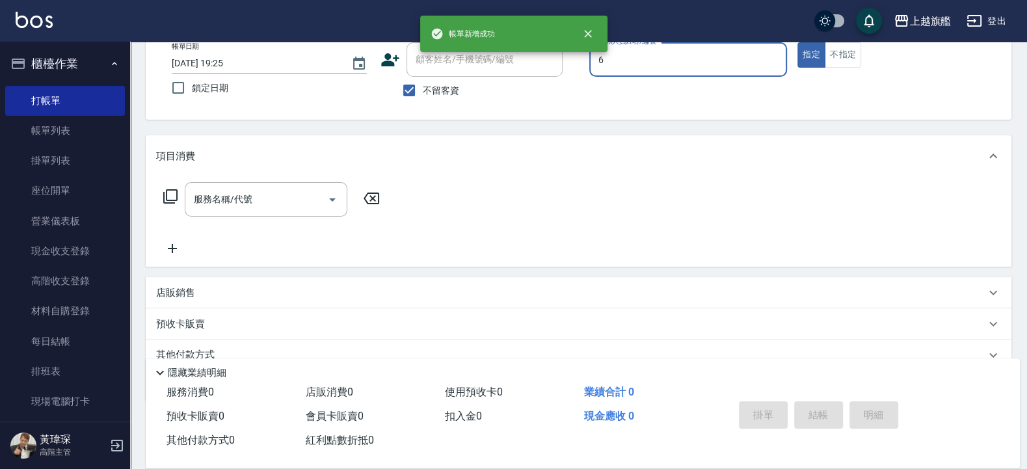
type input "張佳琳-6"
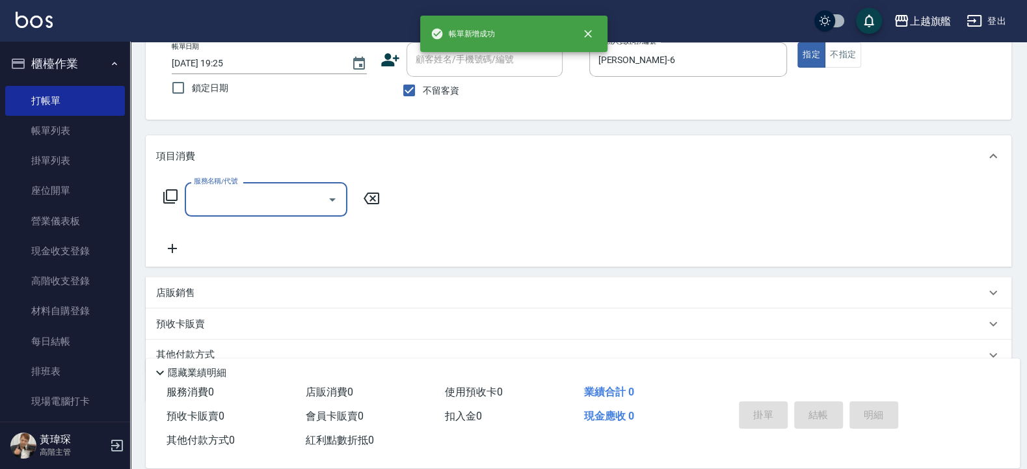
type input "1"
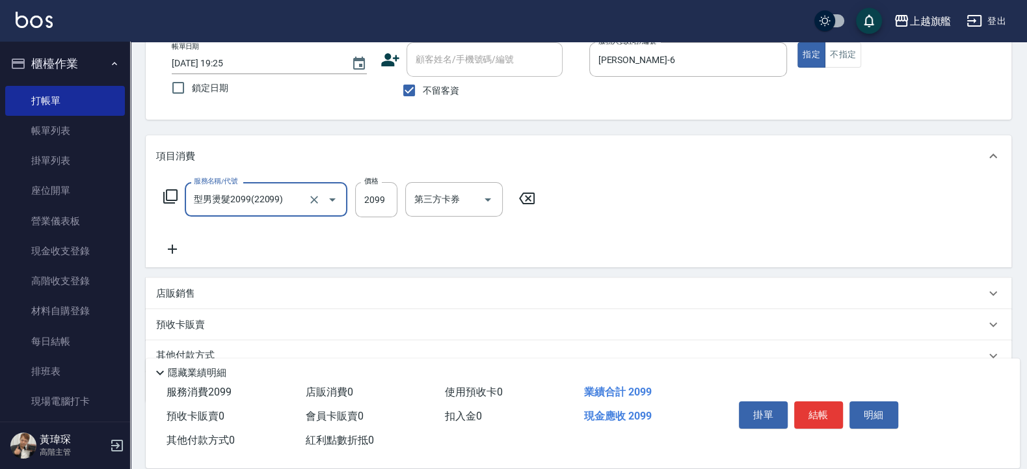
type input "型男燙髮2099(22099)"
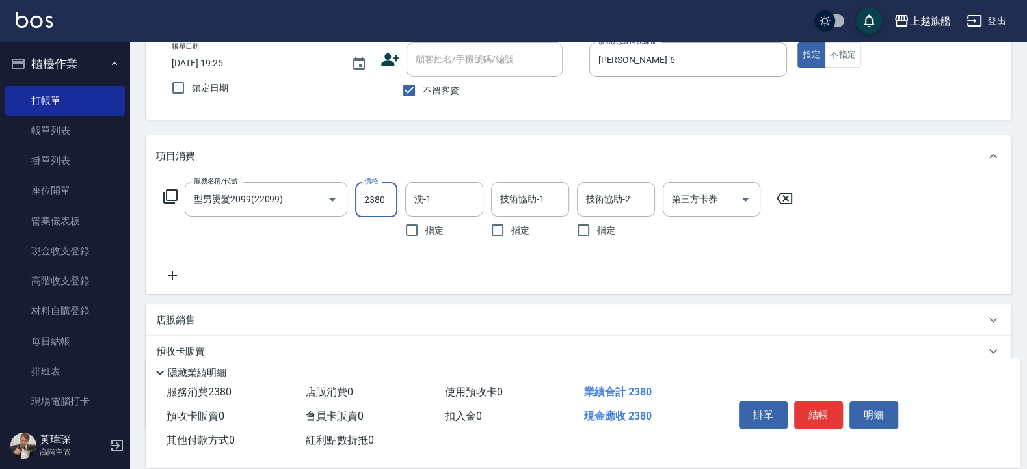
type input "2380"
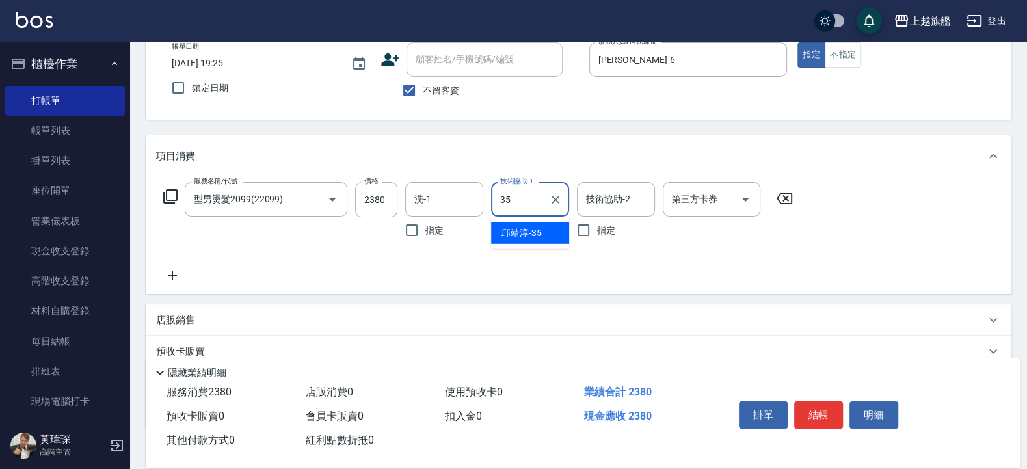
type input "邱靖淳-35"
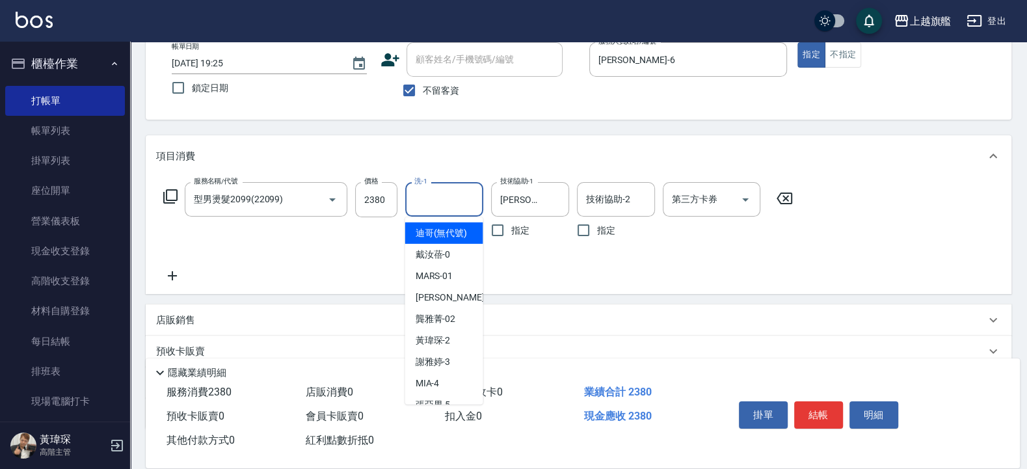
click at [442, 197] on input "洗-1" at bounding box center [444, 199] width 66 height 23
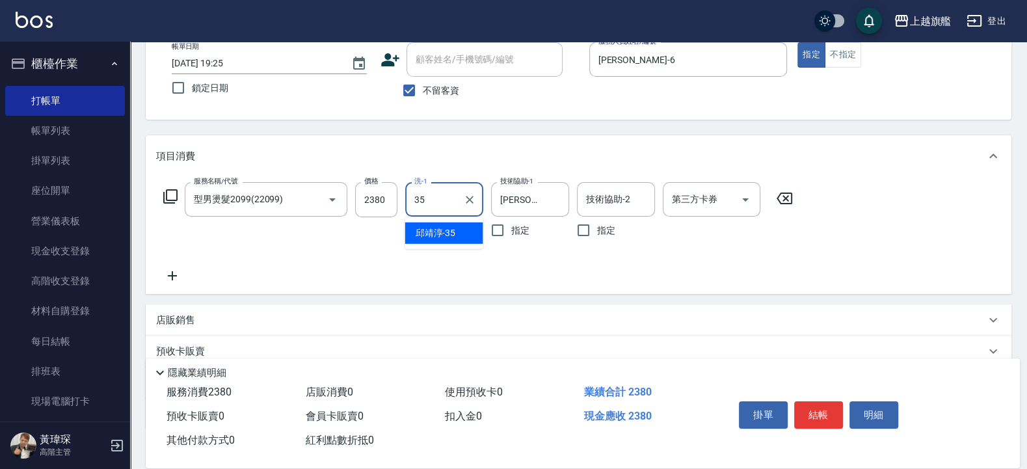
type input "邱靖淳-35"
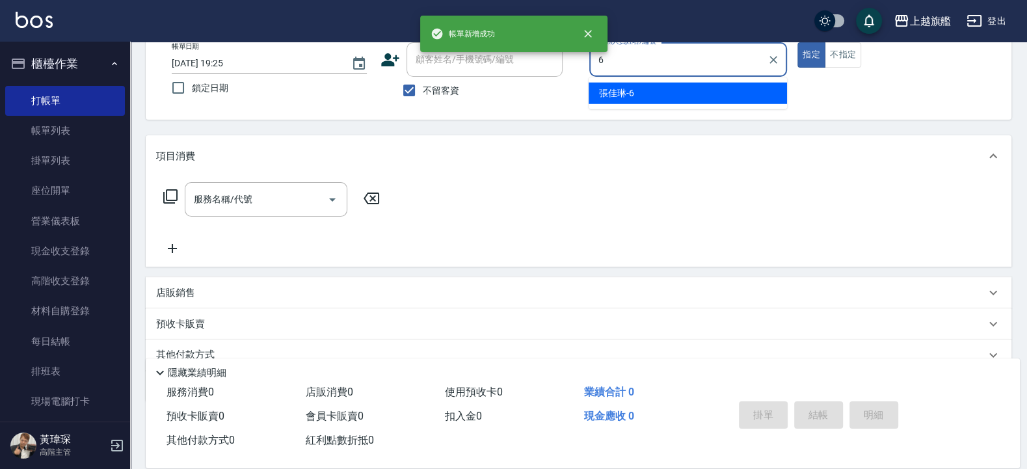
type input "張佳琳-6"
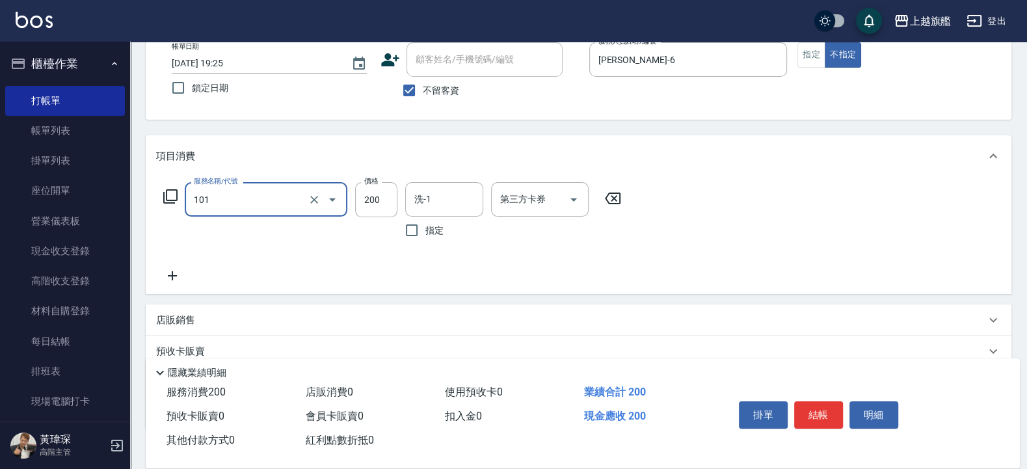
type input "一般洗(101)"
type input "300"
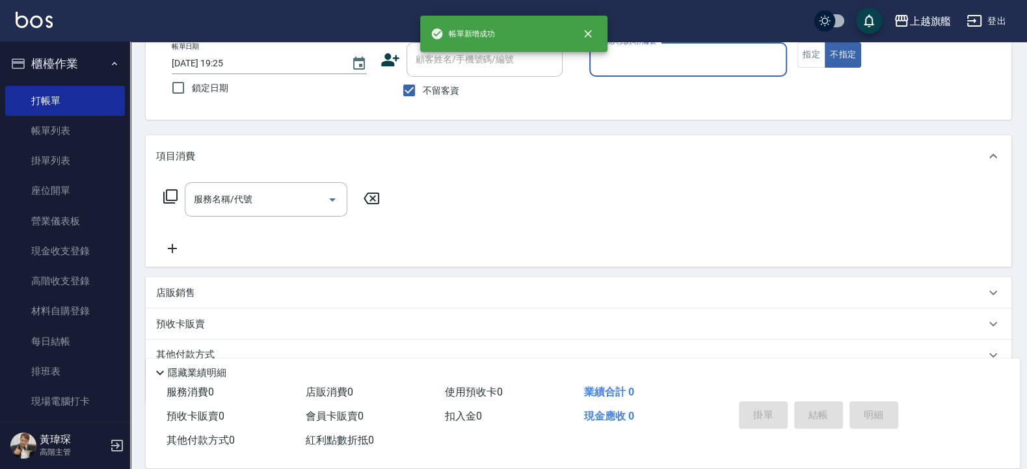
click at [77, 61] on button "櫃檯作業" at bounding box center [65, 64] width 120 height 34
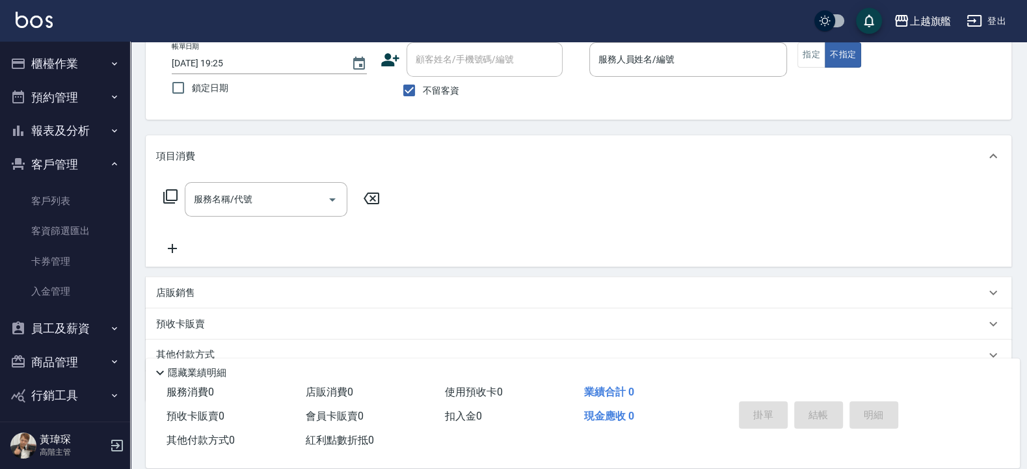
click at [46, 160] on button "客戶管理" at bounding box center [65, 165] width 120 height 34
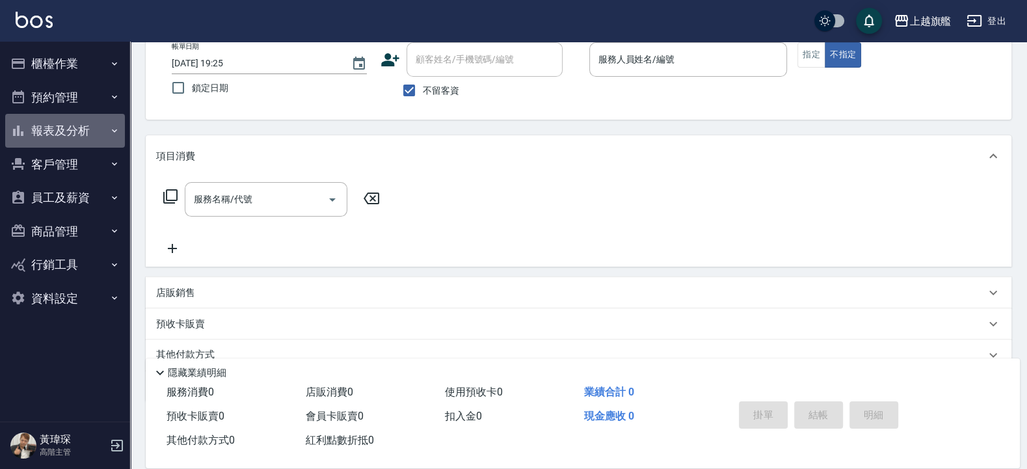
click at [49, 124] on button "報表及分析" at bounding box center [65, 131] width 120 height 34
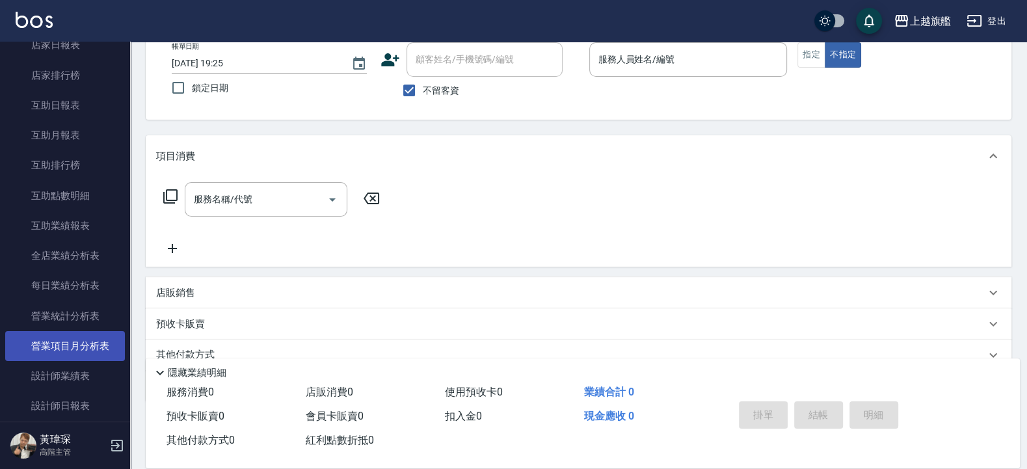
scroll to position [234, 0]
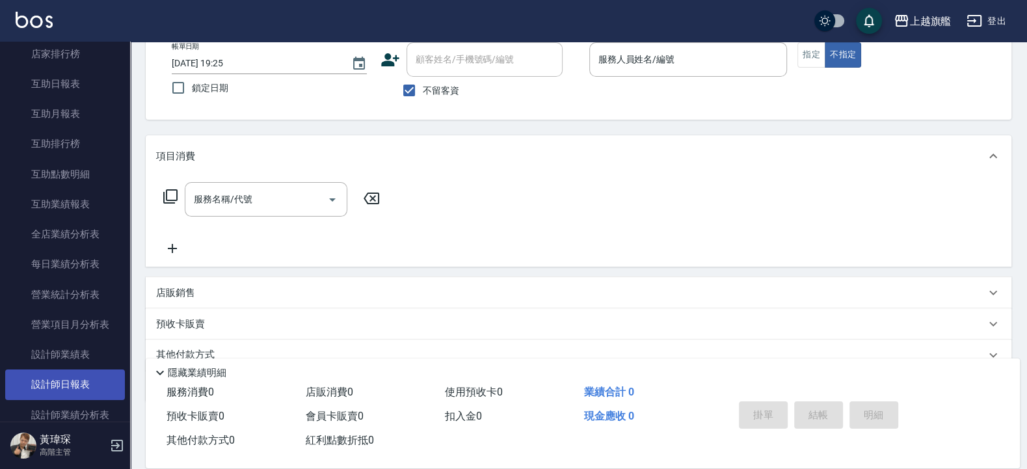
click at [62, 375] on link "設計師日報表" at bounding box center [65, 384] width 120 height 30
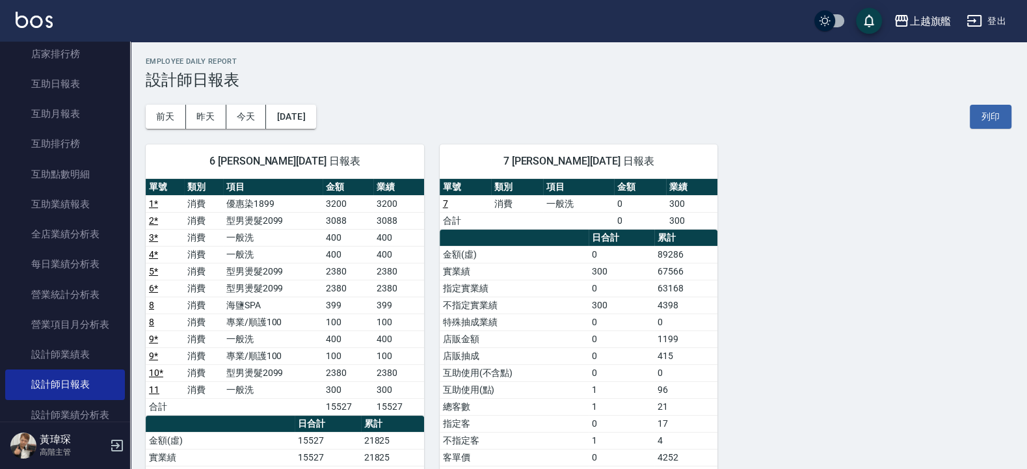
click at [448, 204] on td "7" at bounding box center [466, 203] width 52 height 17
click at [444, 204] on link "7" at bounding box center [445, 203] width 5 height 10
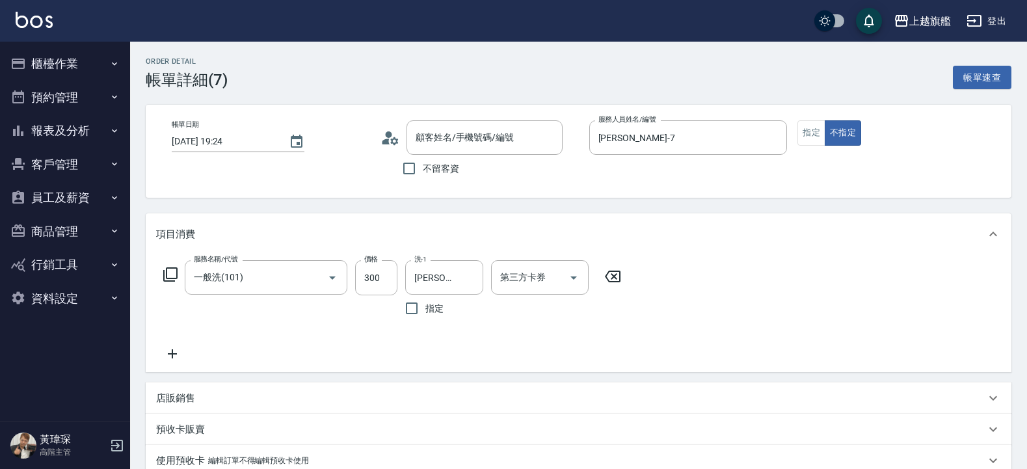
type input "[PERSON_NAME]/0952279305/null"
type input "儲值卡"
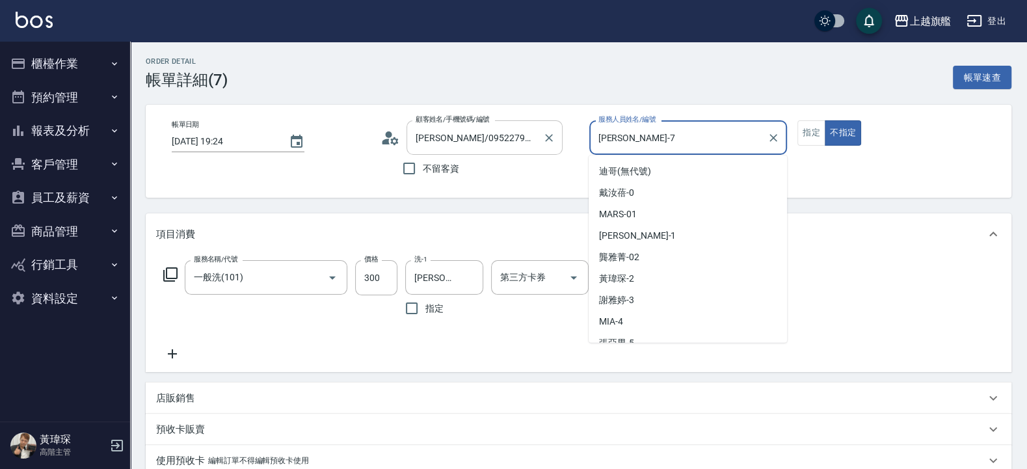
drag, startPoint x: 674, startPoint y: 136, endPoint x: 506, endPoint y: 127, distance: 168.1
click at [595, 137] on input "林筱莉-7" at bounding box center [678, 137] width 167 height 23
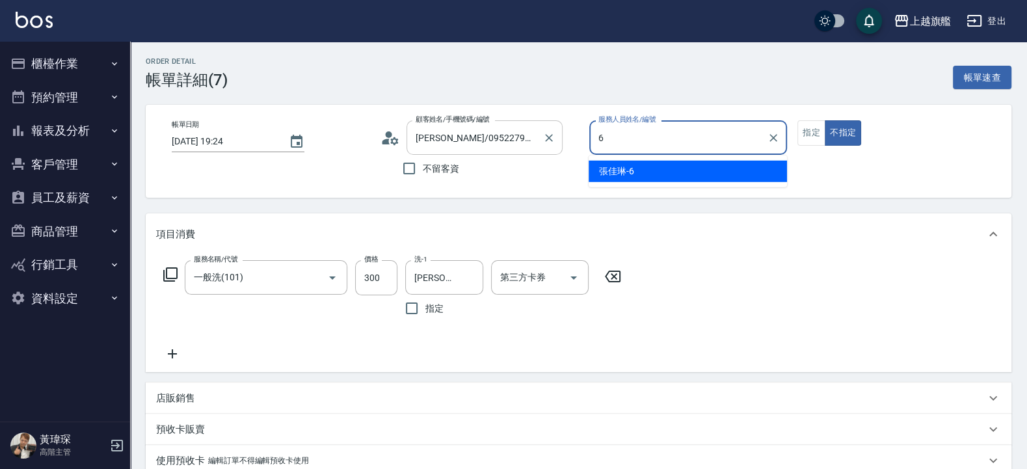
type input "張佳琳-6"
type button "false"
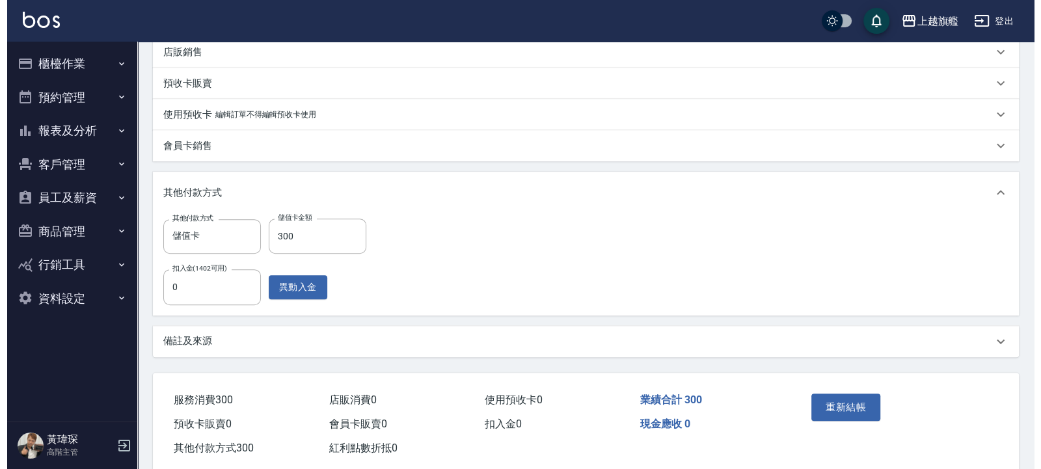
scroll to position [374, 0]
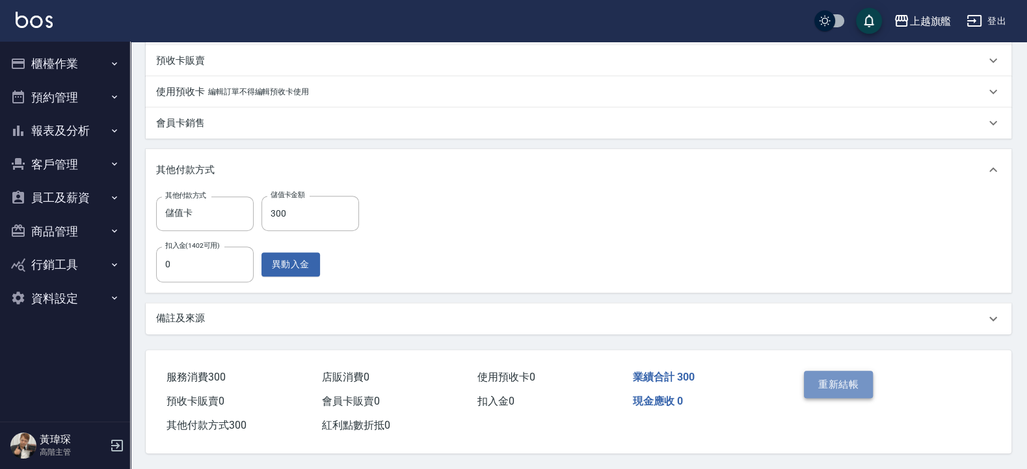
click at [836, 371] on button "重新結帳" at bounding box center [838, 384] width 69 height 27
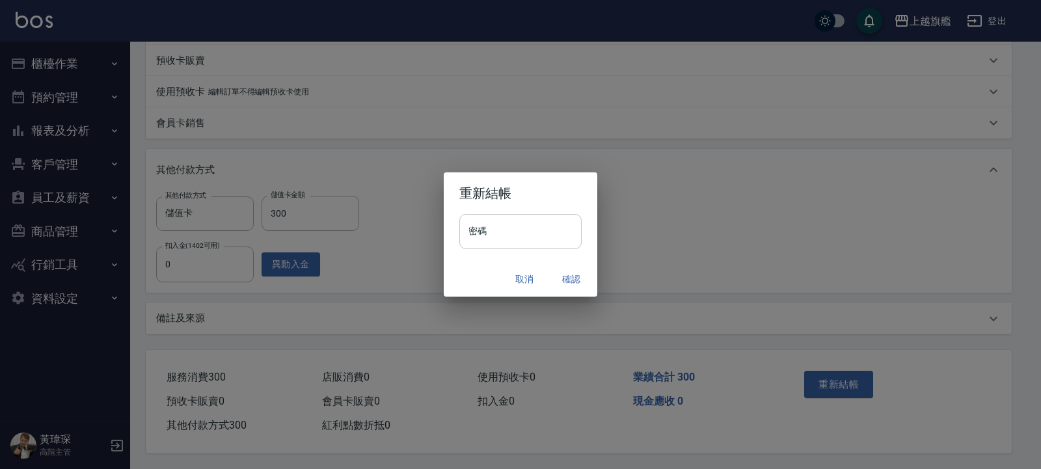
click at [540, 230] on input "密碼" at bounding box center [520, 231] width 122 height 35
type input "*******"
click at [572, 273] on button "確認" at bounding box center [571, 279] width 42 height 24
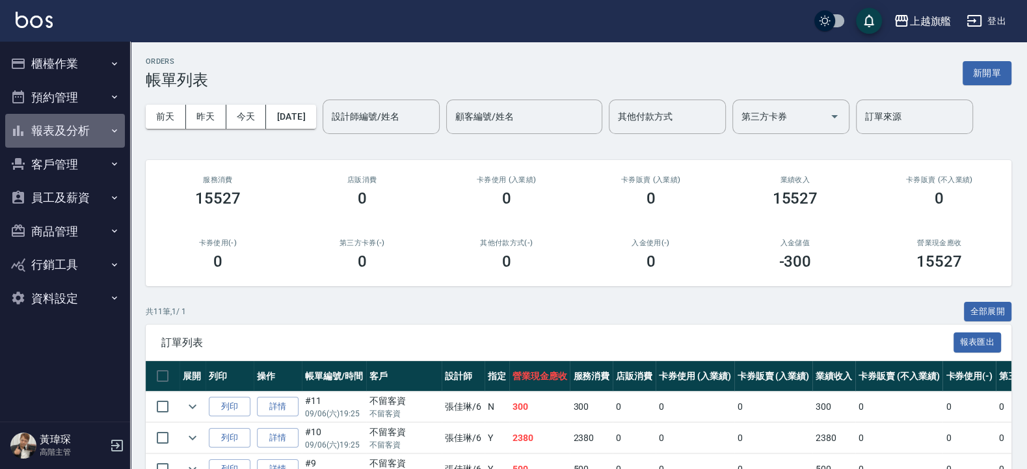
click at [59, 127] on button "報表及分析" at bounding box center [65, 131] width 120 height 34
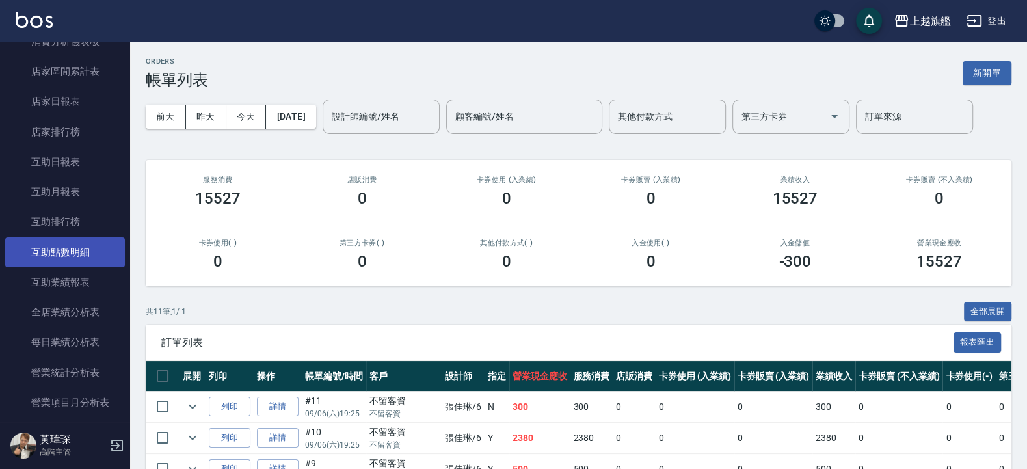
scroll to position [234, 0]
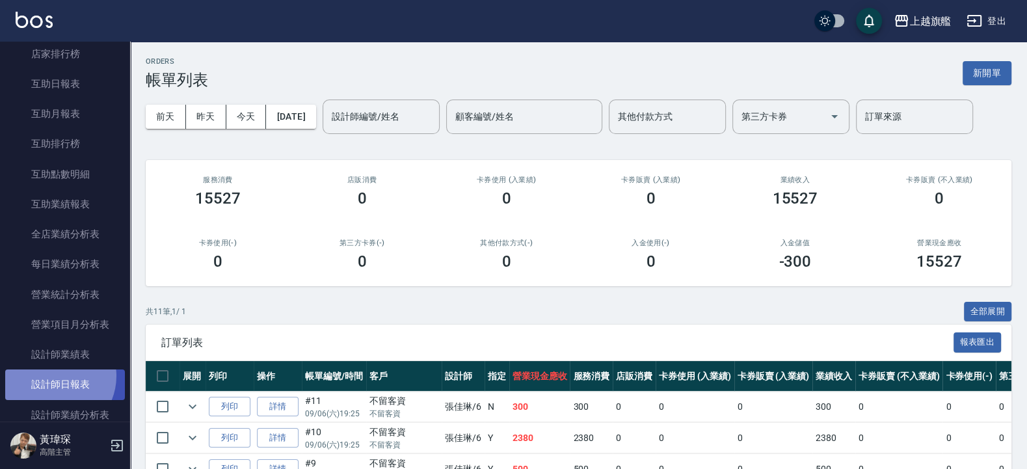
click at [53, 393] on link "設計師日報表" at bounding box center [65, 384] width 120 height 30
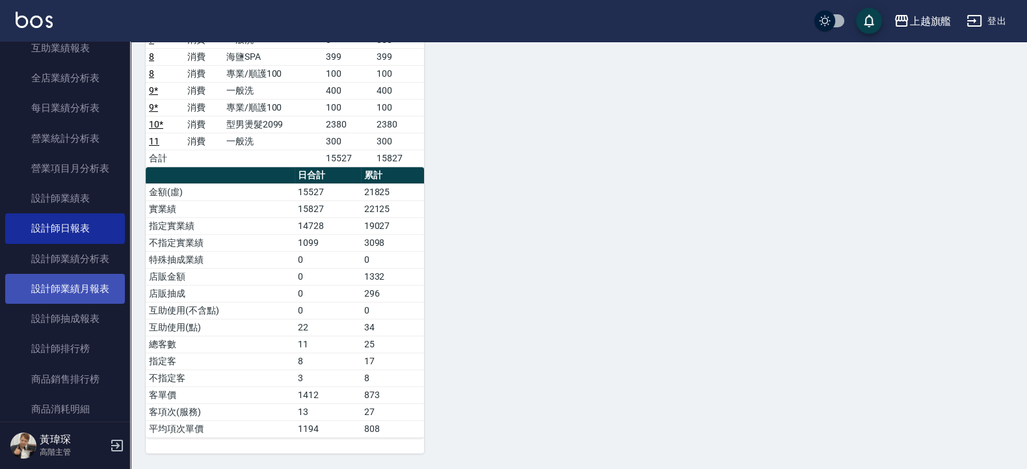
scroll to position [468, 0]
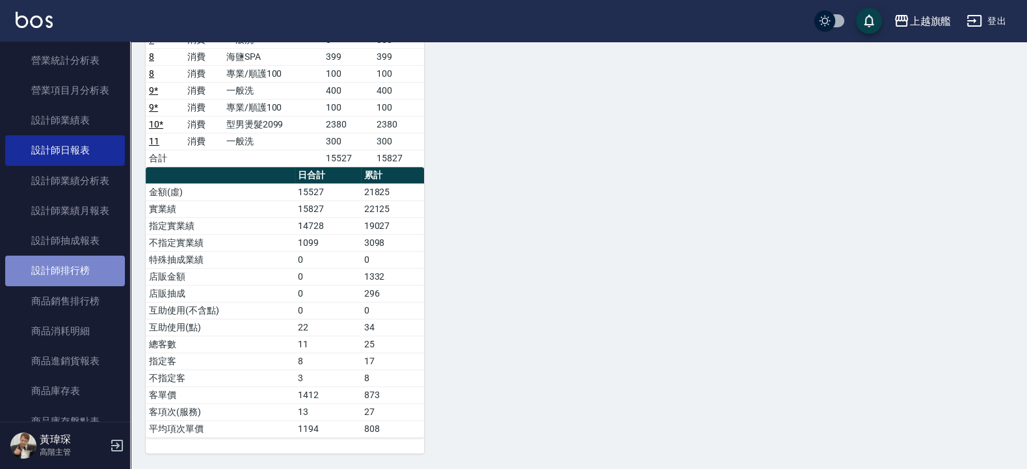
click at [70, 286] on link "設計師排行榜" at bounding box center [65, 271] width 120 height 30
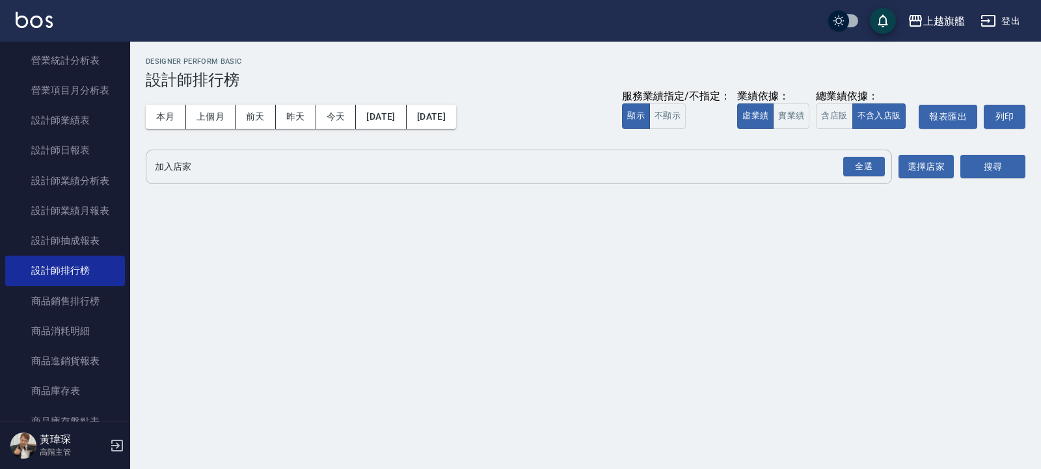
click at [185, 169] on input "加入店家" at bounding box center [509, 166] width 715 height 23
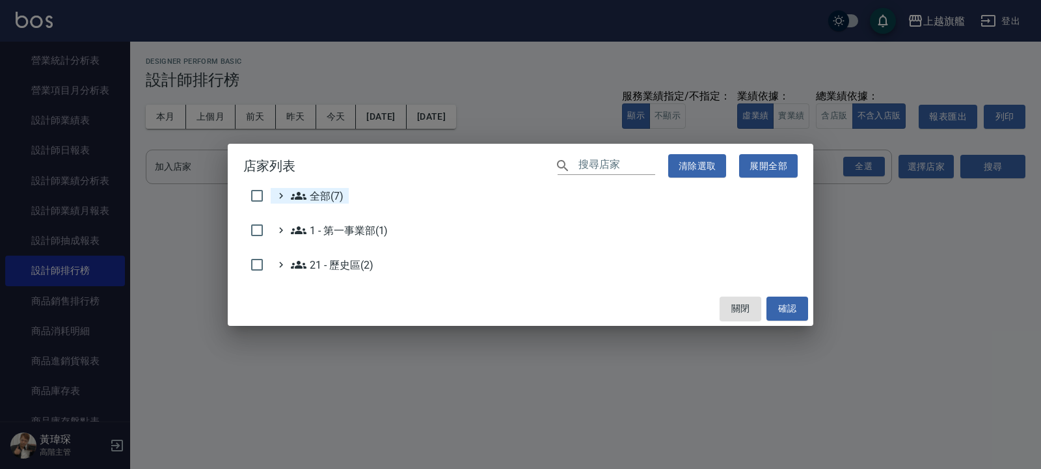
click at [275, 194] on icon at bounding box center [281, 196] width 12 height 12
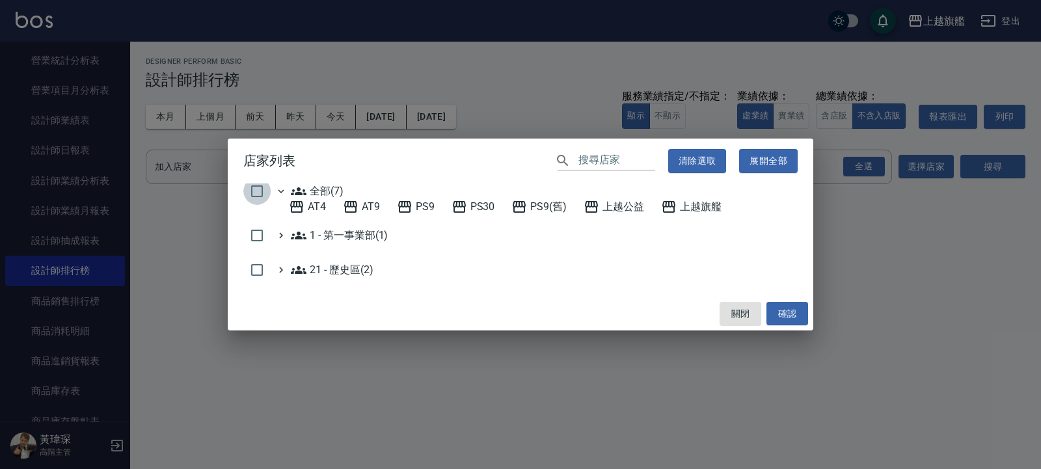
click at [260, 189] on input "checkbox" at bounding box center [256, 191] width 27 height 27
checkbox input "true"
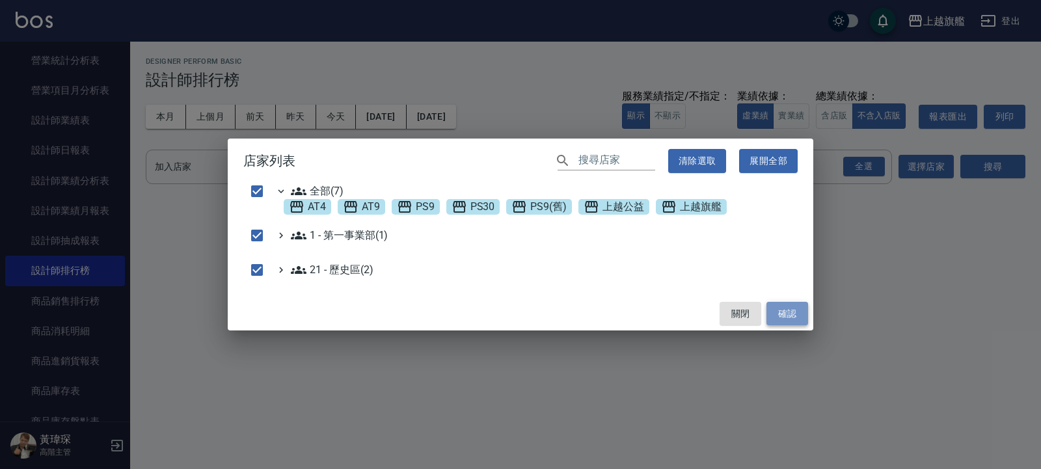
click at [797, 314] on button "確認" at bounding box center [787, 314] width 42 height 24
checkbox input "false"
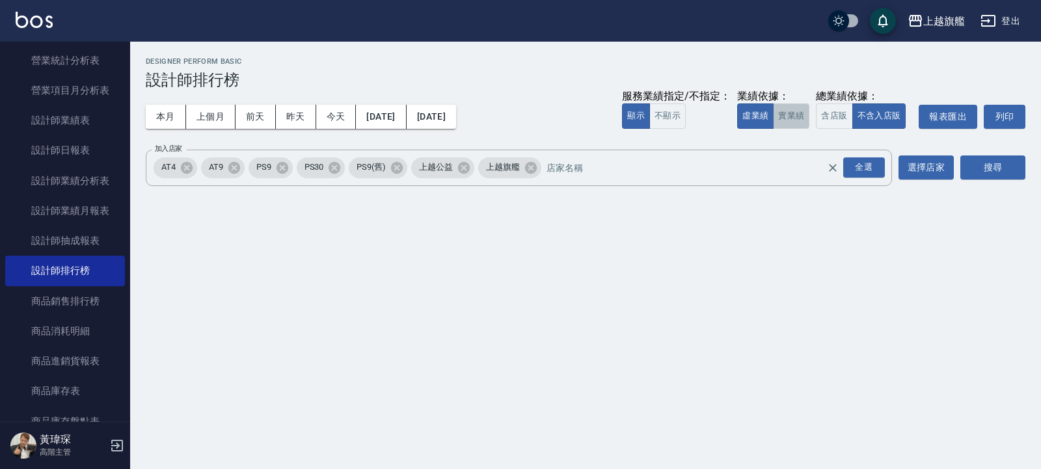
click at [797, 120] on button "實業績" at bounding box center [791, 115] width 36 height 25
click at [1001, 168] on button "搜尋" at bounding box center [992, 167] width 65 height 24
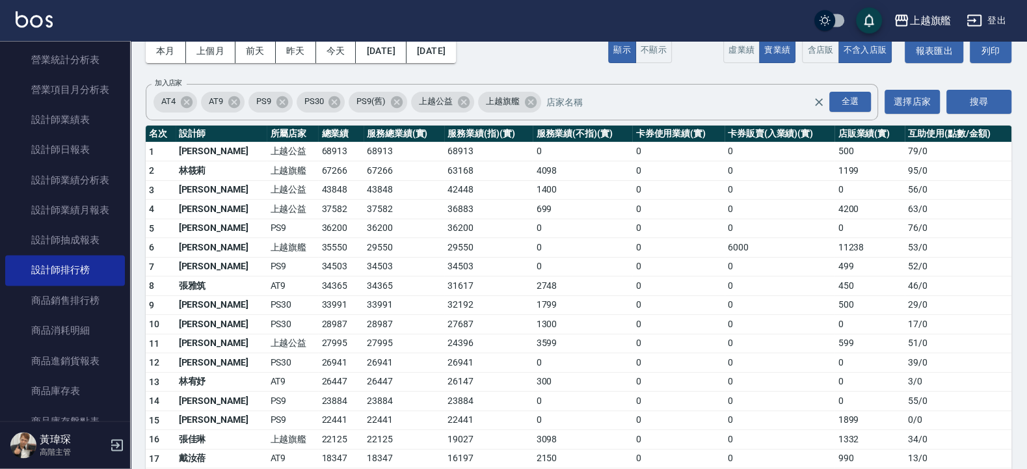
scroll to position [156, 0]
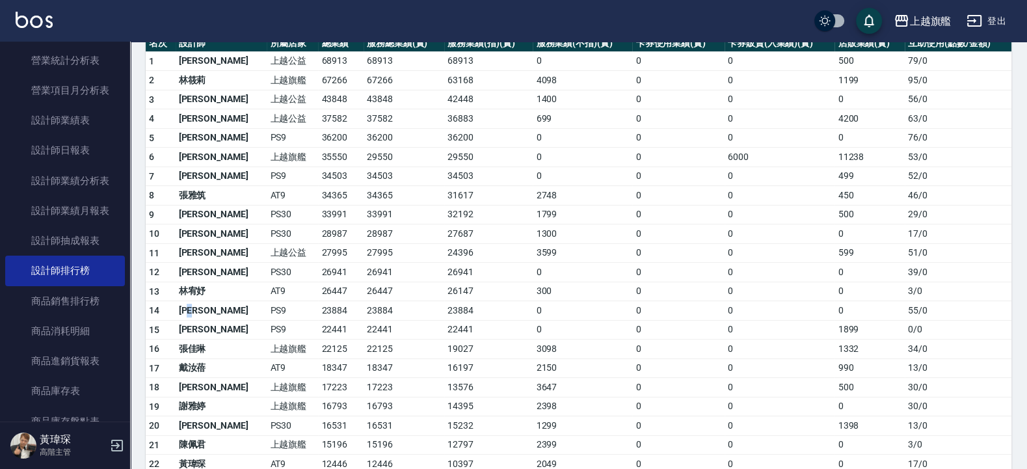
drag, startPoint x: 202, startPoint y: 303, endPoint x: 215, endPoint y: 303, distance: 13.7
click at [212, 303] on td "陳詩旻" at bounding box center [222, 311] width 92 height 20
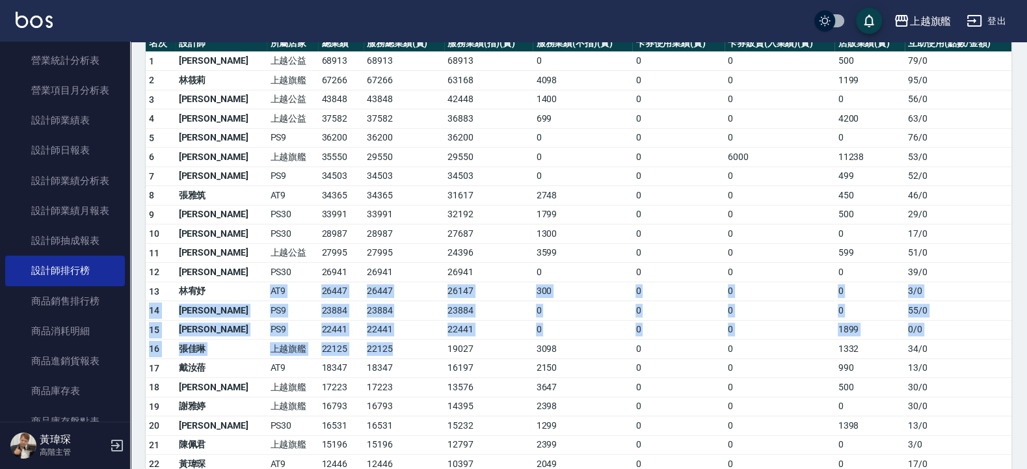
drag, startPoint x: 211, startPoint y: 287, endPoint x: 370, endPoint y: 350, distance: 170.8
click at [370, 350] on tbody "1 黃偉乘 上越公益 68913 68913 68913 0 0 0 500 79 / 0 2 林筱莉 上越旗艦 67266 67266 63168 4098…" at bounding box center [579, 405] width 866 height 708
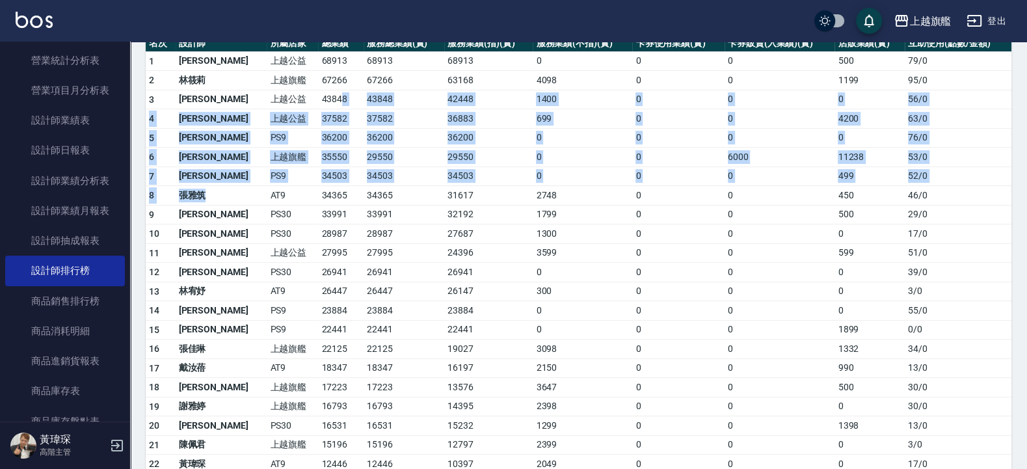
drag, startPoint x: 217, startPoint y: 194, endPoint x: 310, endPoint y: 95, distance: 135.8
click at [310, 95] on tbody "1 黃偉乘 上越公益 68913 68913 68913 0 0 0 500 79 / 0 2 林筱莉 上越旗艦 67266 67266 63168 4098…" at bounding box center [579, 405] width 866 height 708
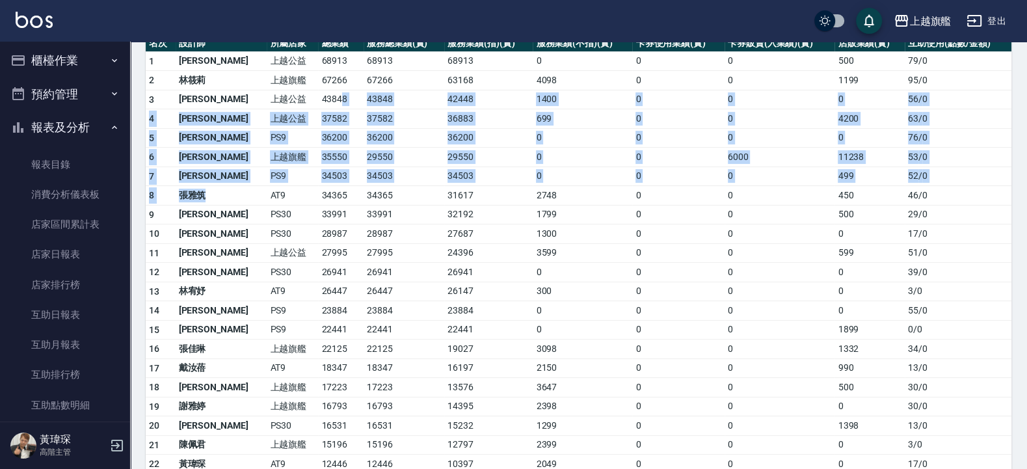
scroll to position [0, 0]
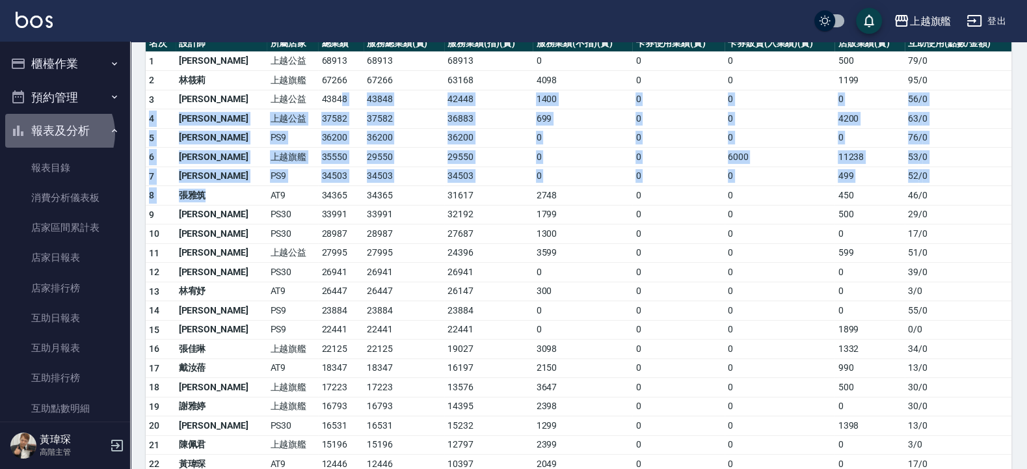
click at [54, 133] on button "報表及分析" at bounding box center [65, 131] width 120 height 34
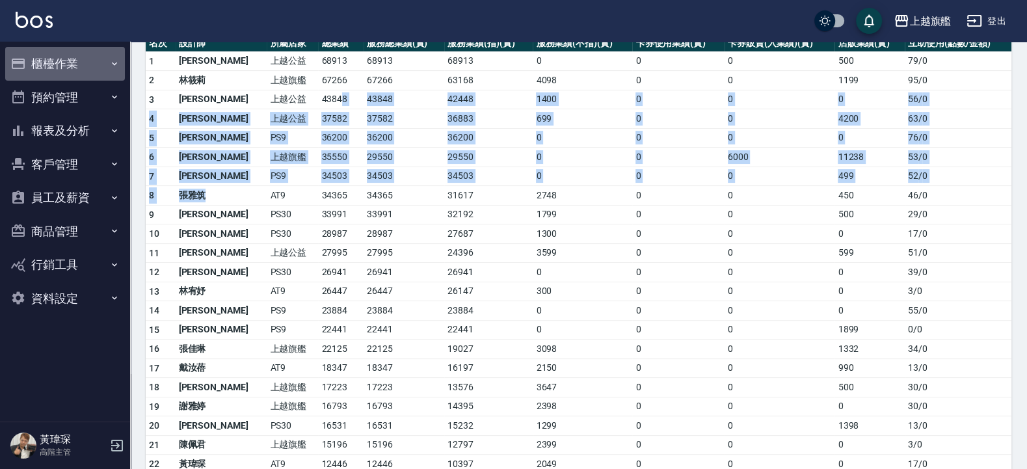
click at [42, 65] on button "櫃檯作業" at bounding box center [65, 64] width 120 height 34
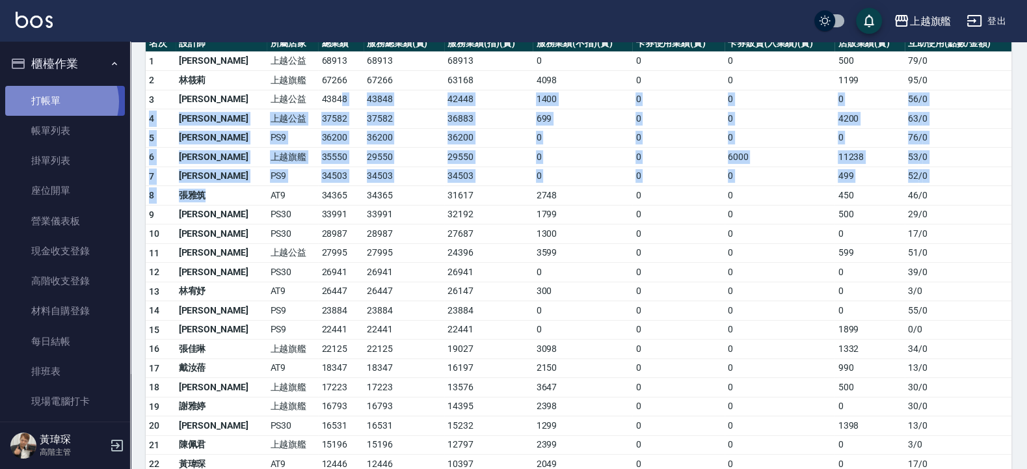
click at [60, 101] on link "打帳單" at bounding box center [65, 101] width 120 height 30
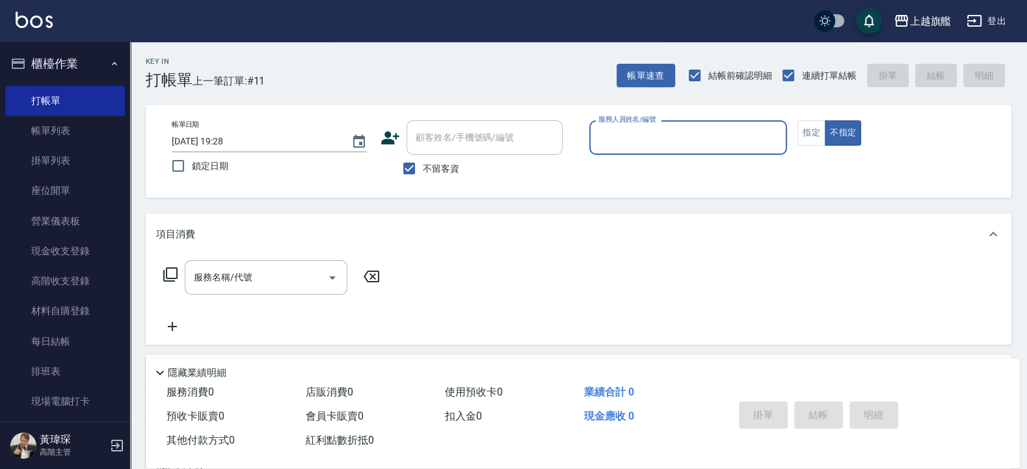
click at [690, 241] on div "項目消費" at bounding box center [579, 234] width 866 height 42
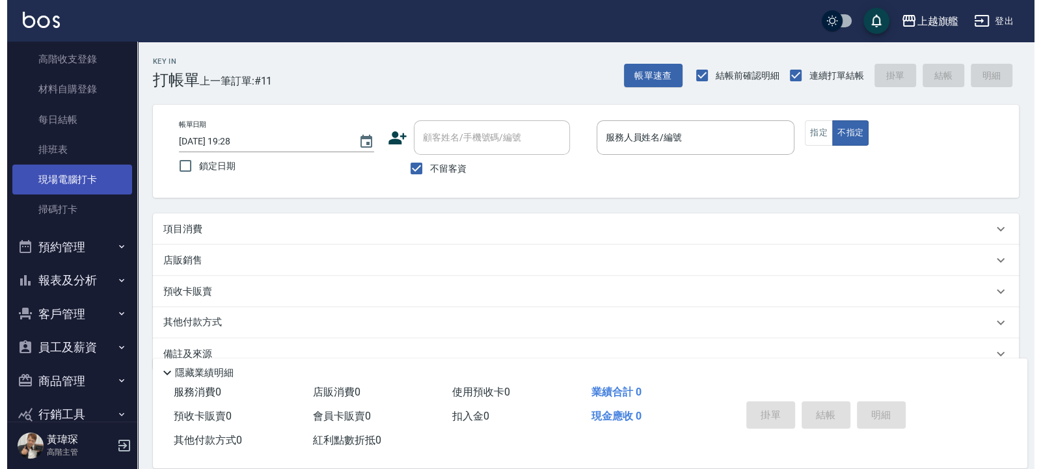
scroll to position [234, 0]
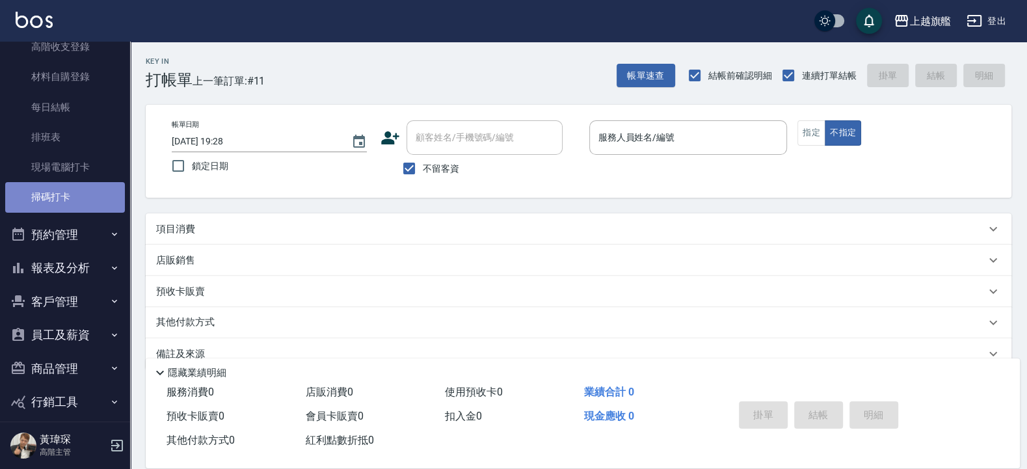
click at [70, 187] on link "掃碼打卡" at bounding box center [65, 197] width 120 height 30
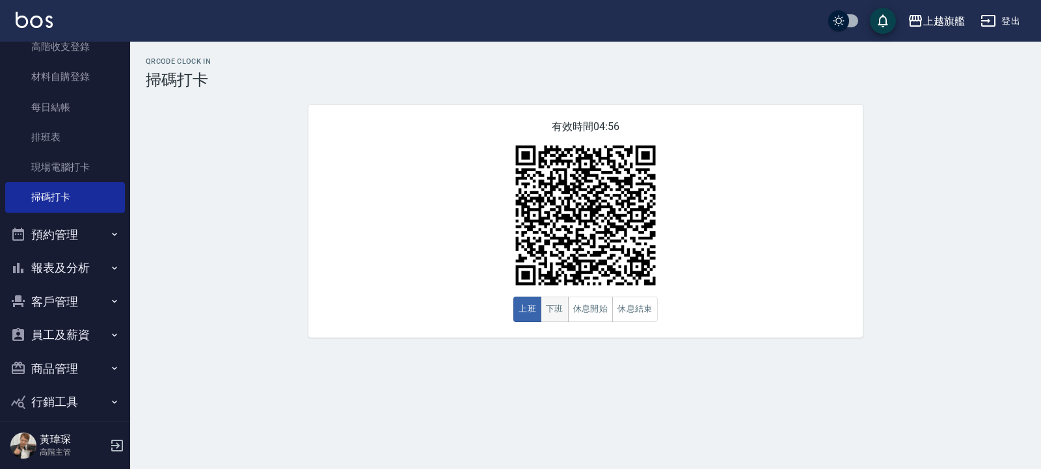
click at [549, 312] on button "下班" at bounding box center [554, 309] width 28 height 25
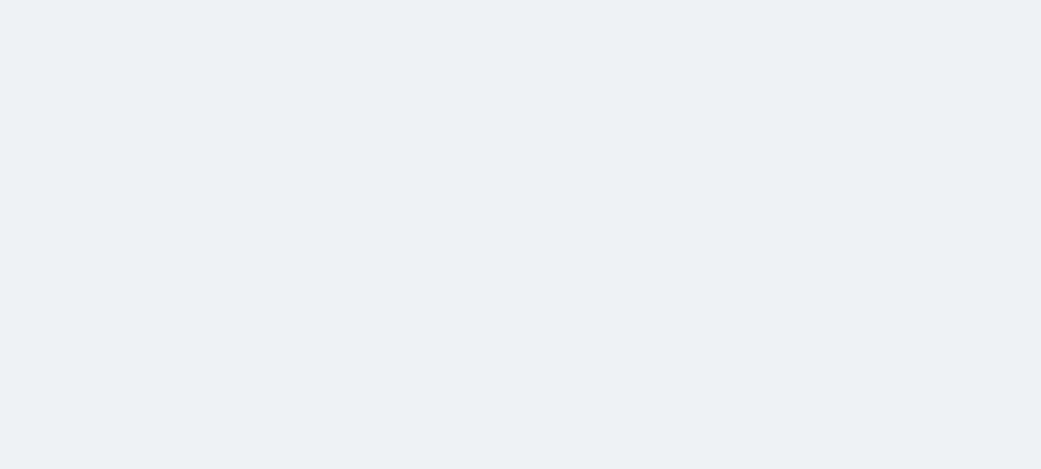
click at [495, 0] on html at bounding box center [520, 0] width 1041 height 0
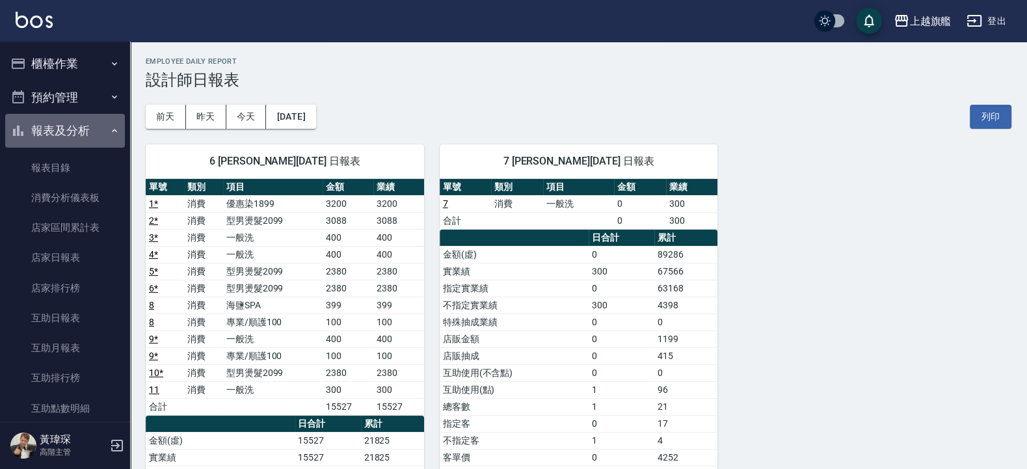
click at [73, 134] on button "報表及分析" at bounding box center [65, 131] width 120 height 34
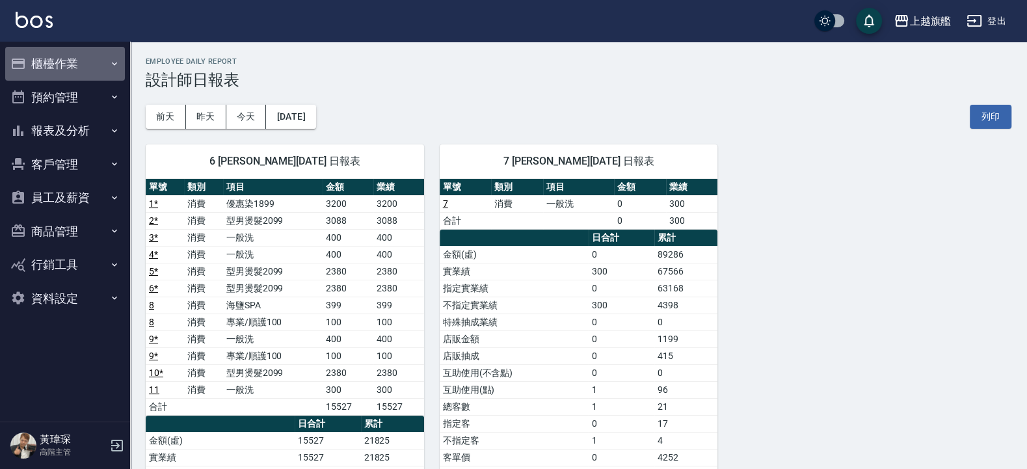
click at [65, 53] on button "櫃檯作業" at bounding box center [65, 64] width 120 height 34
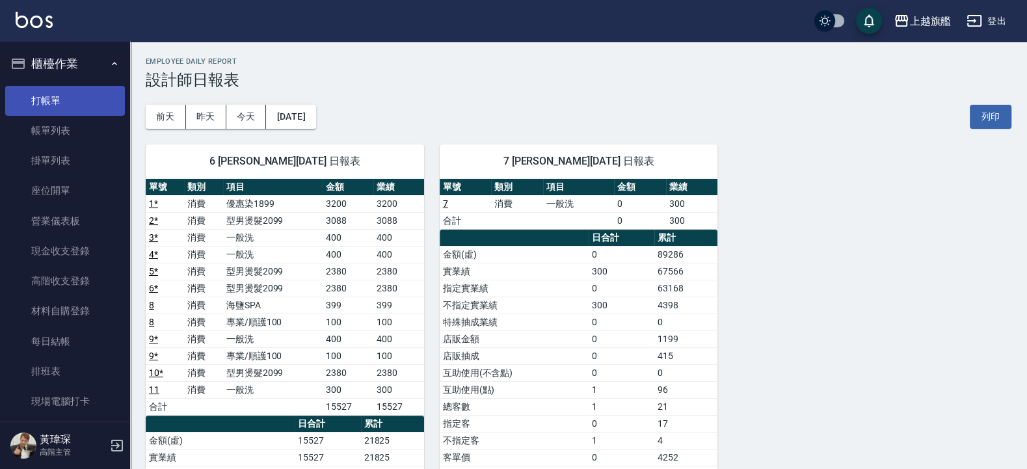
click at [68, 107] on link "打帳單" at bounding box center [65, 101] width 120 height 30
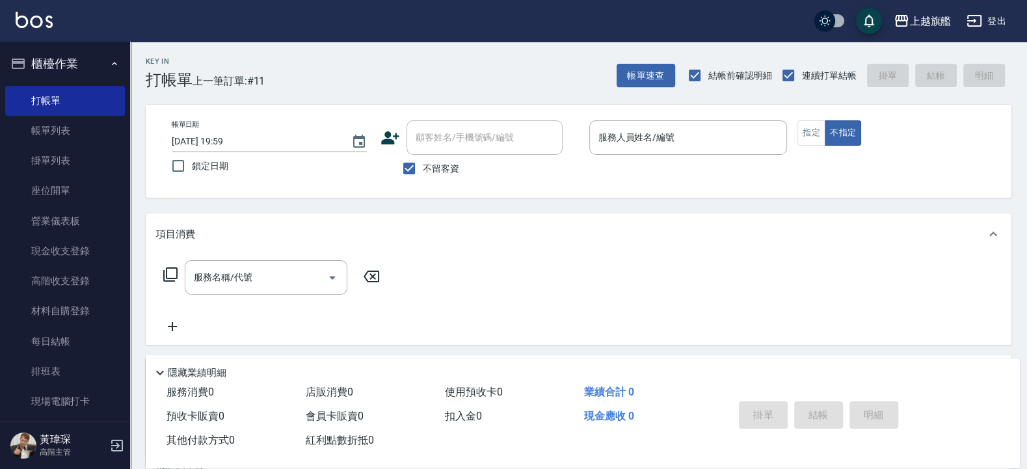
click at [457, 49] on div "Key In 打帳單 上一筆訂單:#11 帳單速查 結帳前確認明細 連續打單結帳 掛單 結帳 明細" at bounding box center [570, 65] width 881 height 47
click at [641, 126] on div "服務人員姓名/編號" at bounding box center [688, 137] width 198 height 34
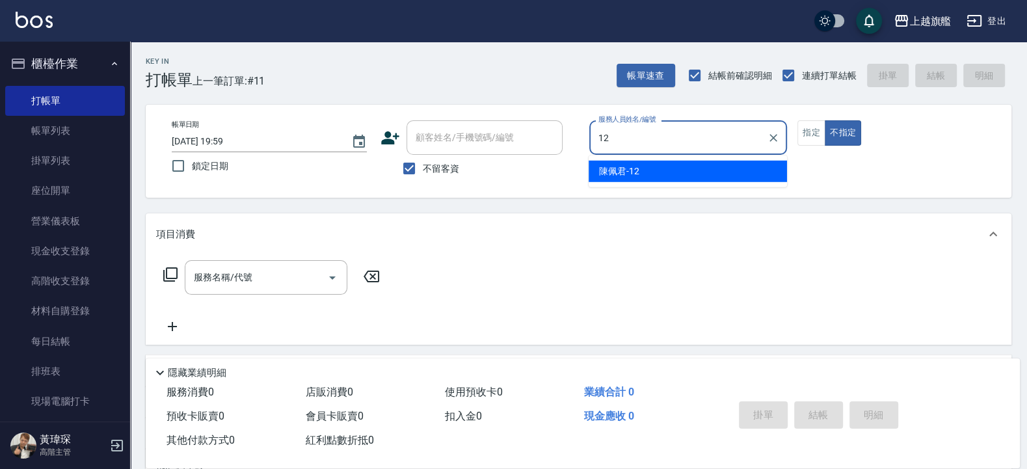
type input "[PERSON_NAME]-12"
type button "false"
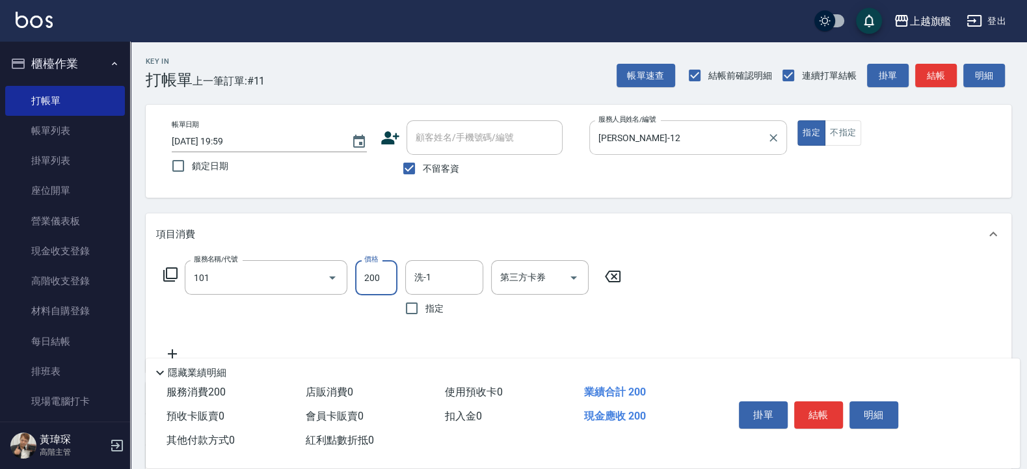
type input "一般洗(101)"
type input "400"
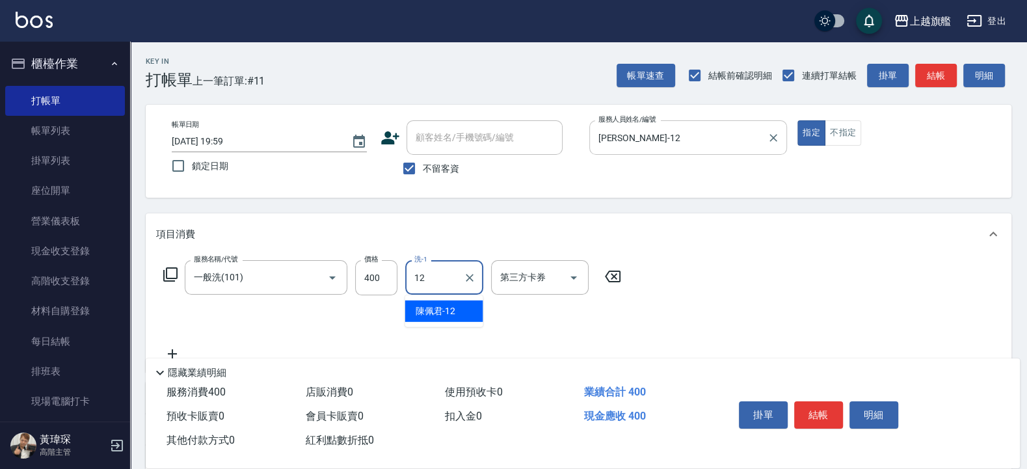
type input "[PERSON_NAME]-12"
click at [474, 277] on icon "Clear" at bounding box center [469, 277] width 13 height 13
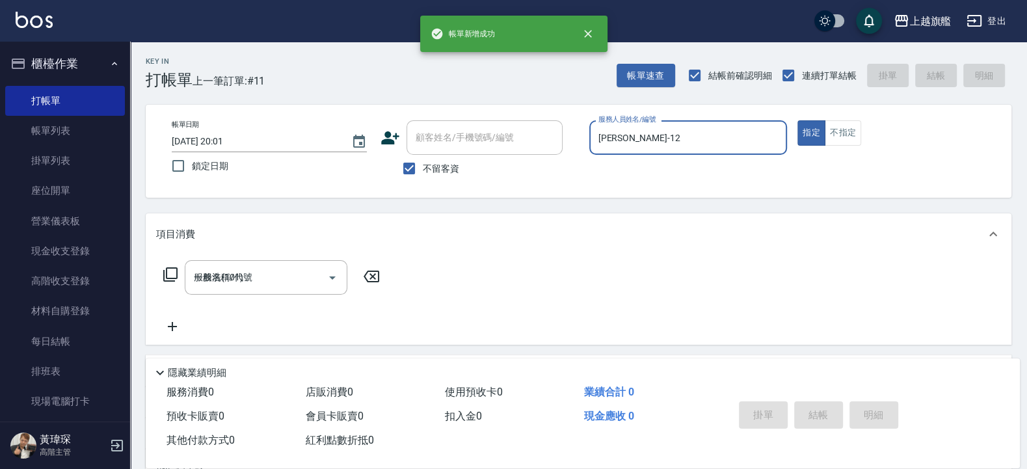
type input "[DATE] 20:01"
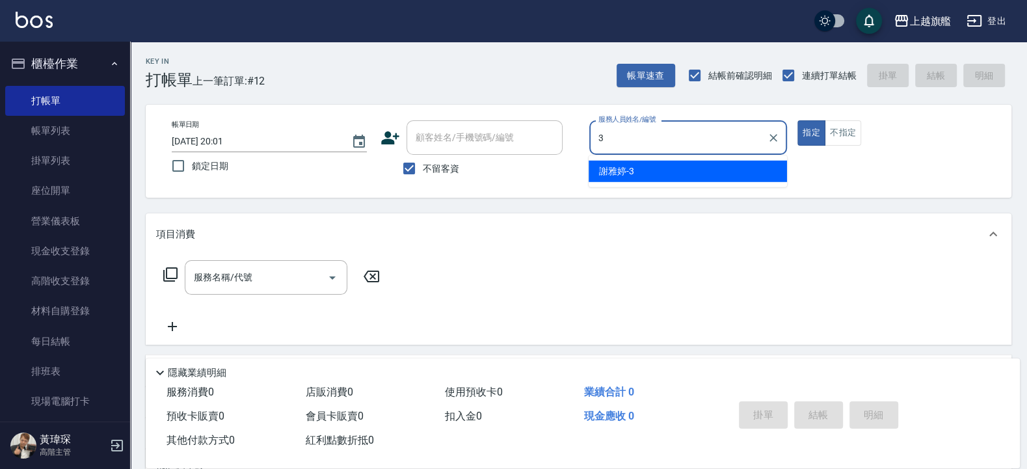
type input "[PERSON_NAME]-3"
type button "true"
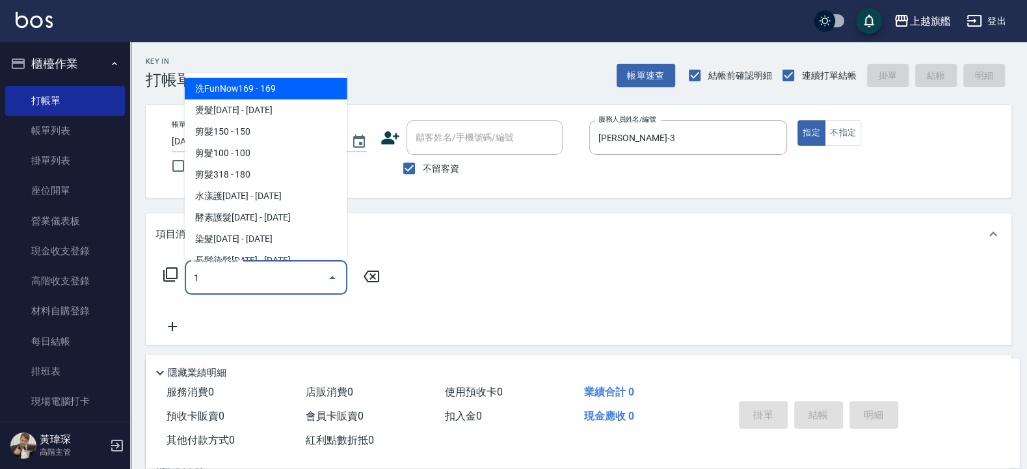
type input "1"
click at [438, 169] on span "不留客資" at bounding box center [441, 169] width 36 height 14
click at [423, 169] on input "不留客資" at bounding box center [408, 168] width 27 height 27
checkbox input "false"
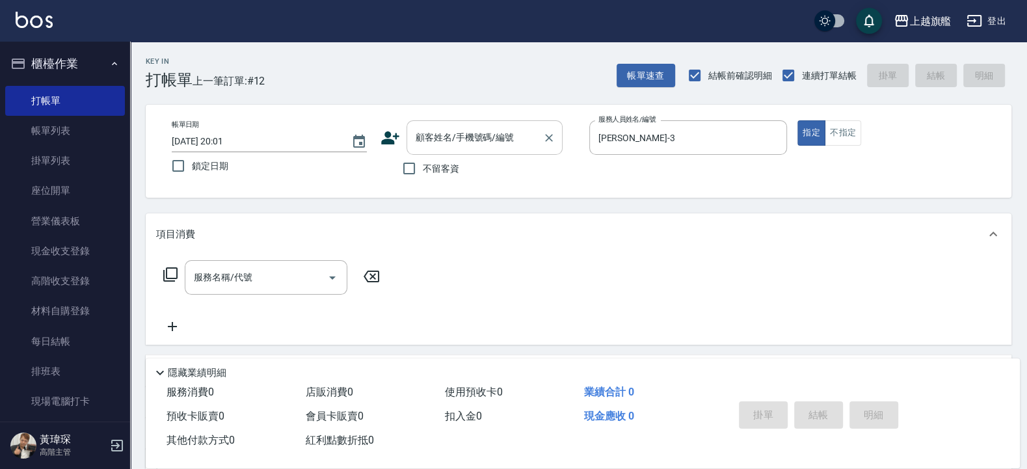
click at [442, 140] on input "顧客姓名/手機號碼/編號" at bounding box center [474, 137] width 125 height 23
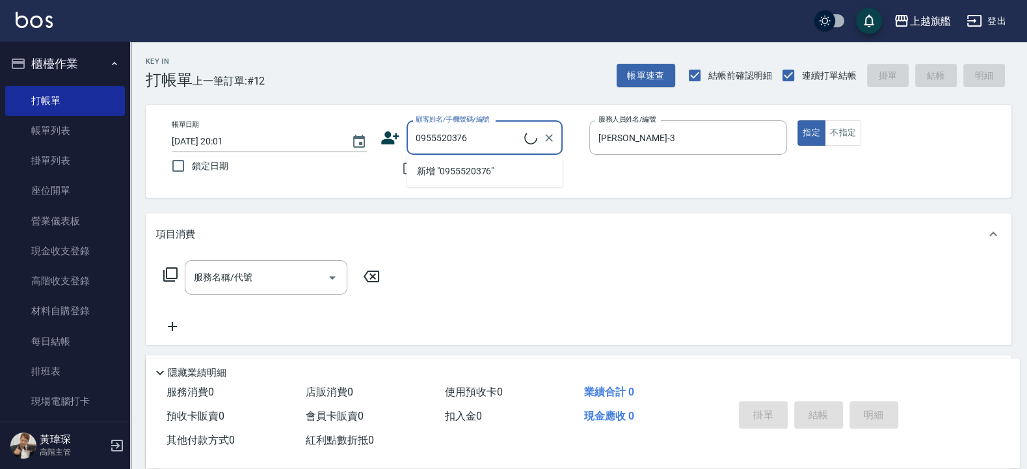
type input "[PERSON_NAME]/0955520376/null"
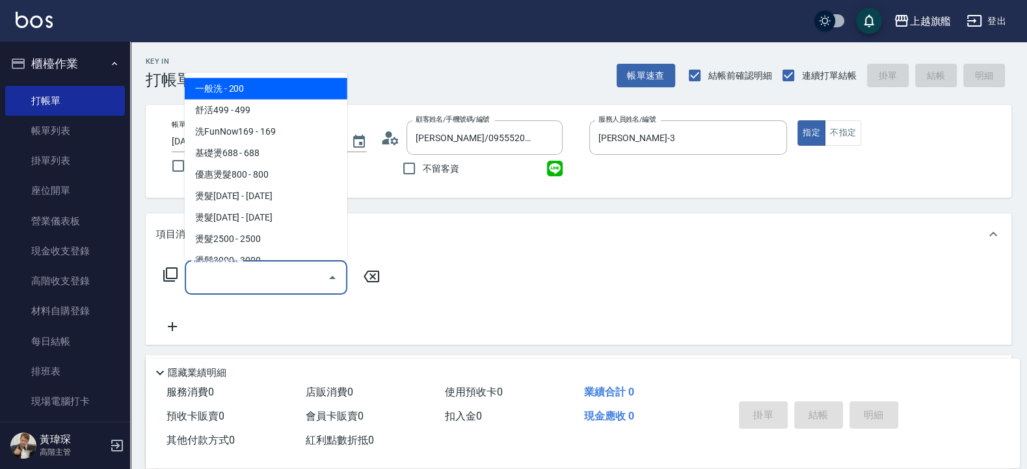
click at [244, 282] on input "服務名稱/代號" at bounding box center [256, 277] width 131 height 23
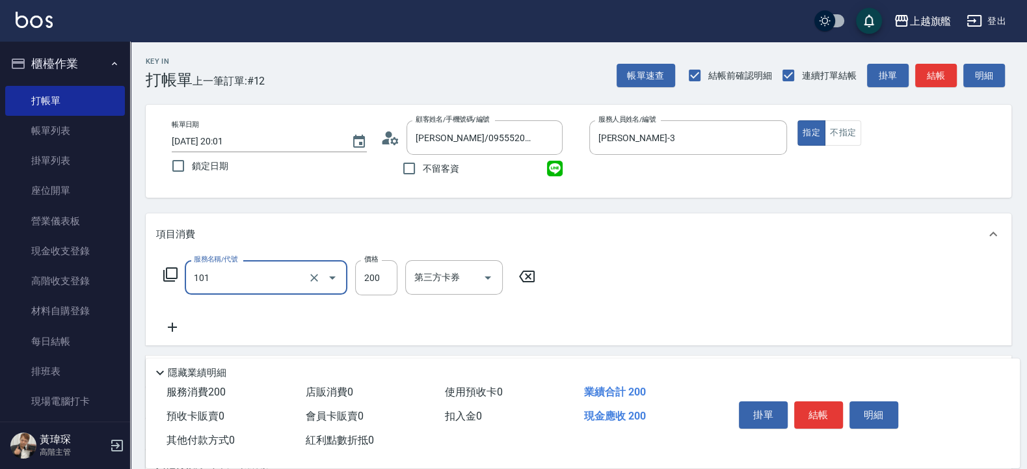
type input "一般洗(101)"
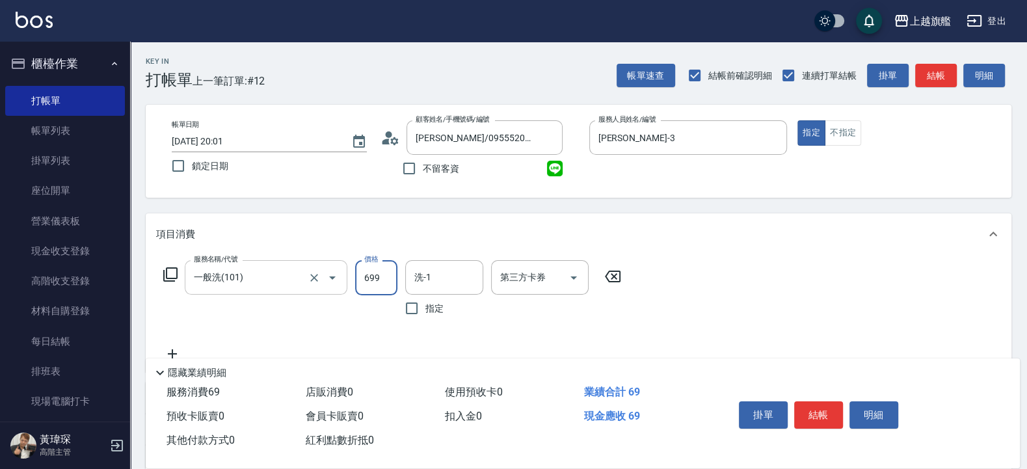
type input "699"
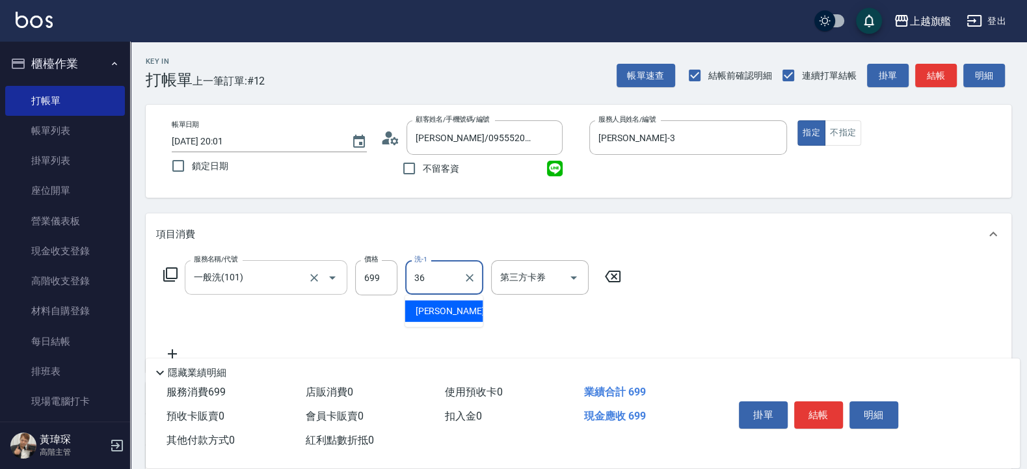
type input "[PERSON_NAME]-36"
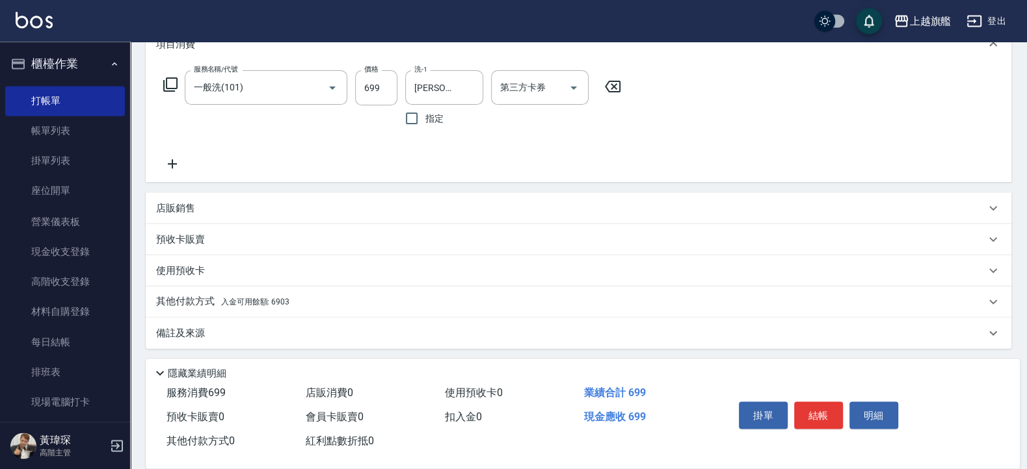
scroll to position [193, 0]
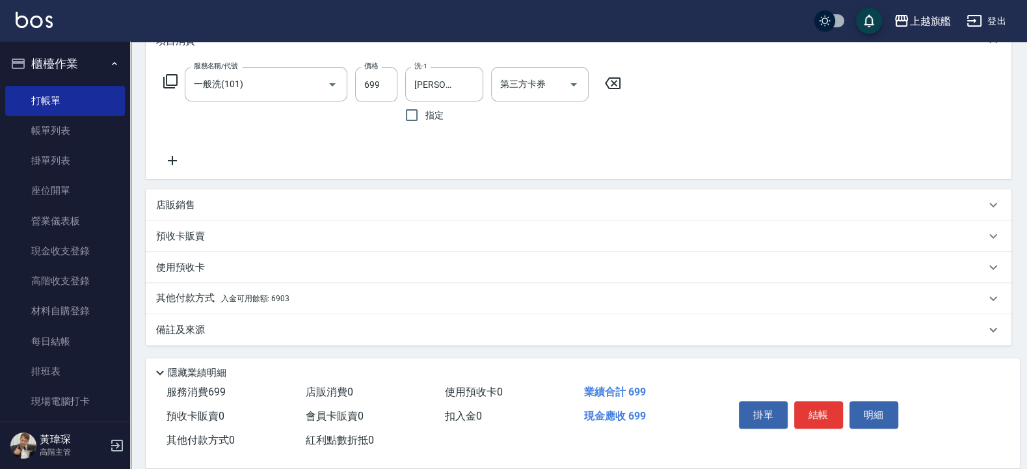
click at [296, 298] on div "其他付款方式 入金可用餘額: 6903" at bounding box center [570, 298] width 829 height 14
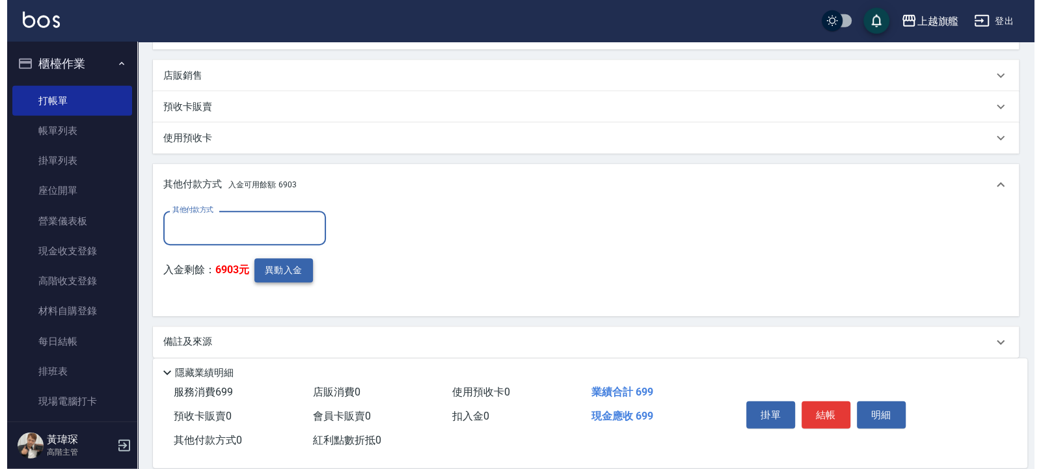
scroll to position [334, 0]
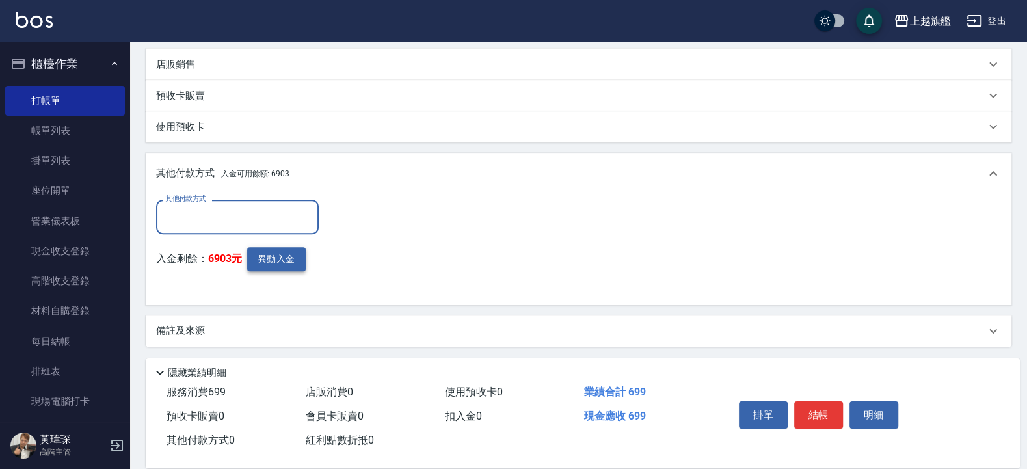
click at [276, 253] on button "異動入金" at bounding box center [276, 259] width 59 height 24
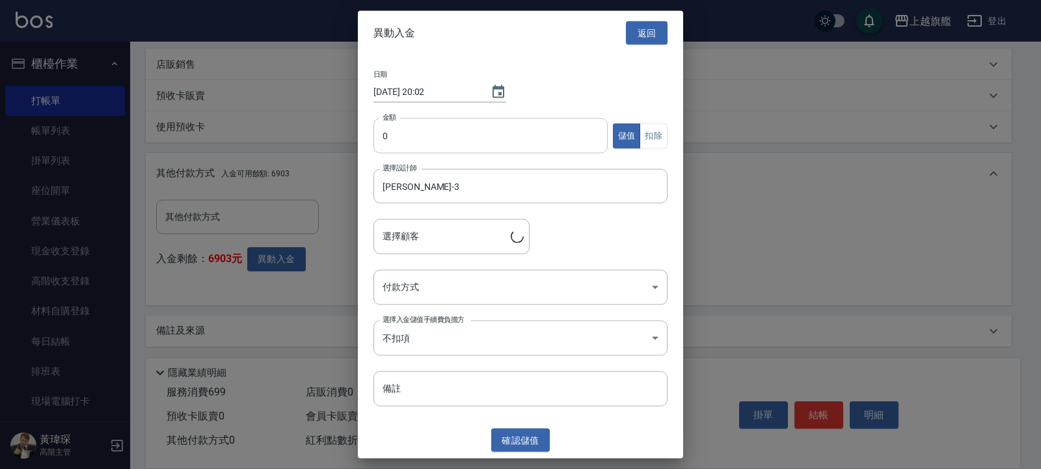
type input "[PERSON_NAME]/0955520376"
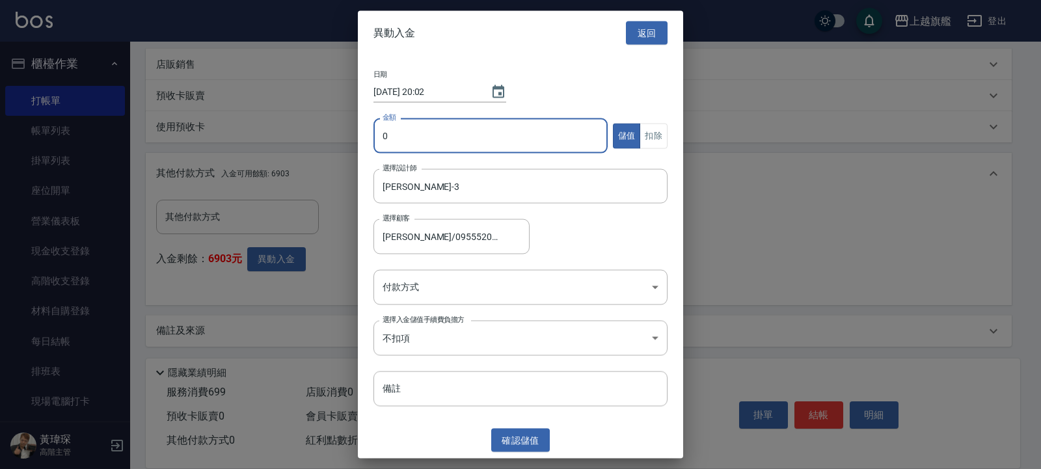
click at [435, 133] on input "0" at bounding box center [490, 135] width 234 height 35
type input "699"
click at [662, 137] on button "扣除" at bounding box center [653, 135] width 28 height 25
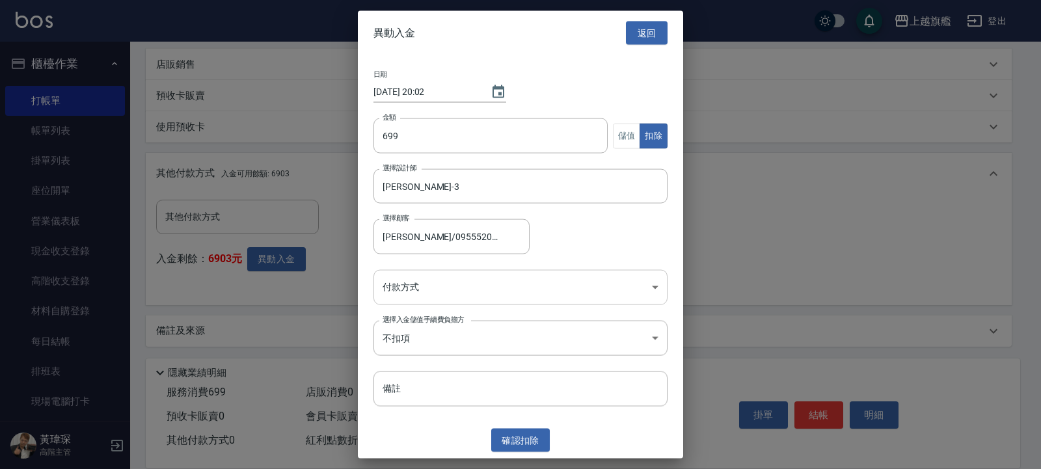
click at [441, 273] on body "上越旗艦 登出 櫃檯作業 打帳單 帳單列表 掛單列表 座位開單 營業儀表板 現金收支登錄 高階收支登錄 材料自購登錄 每日結帳 排班表 現場電腦打卡 掃碼打卡…" at bounding box center [520, 68] width 1041 height 805
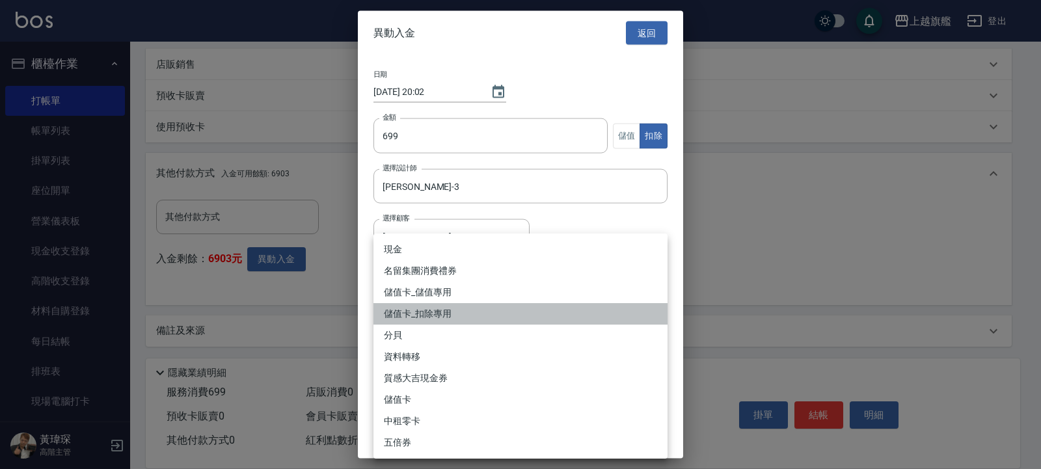
drag, startPoint x: 425, startPoint y: 305, endPoint x: 427, endPoint y: 318, distance: 13.2
click at [427, 318] on li "儲值卡_扣除專用" at bounding box center [520, 313] width 294 height 21
type input "儲值卡_扣除專用"
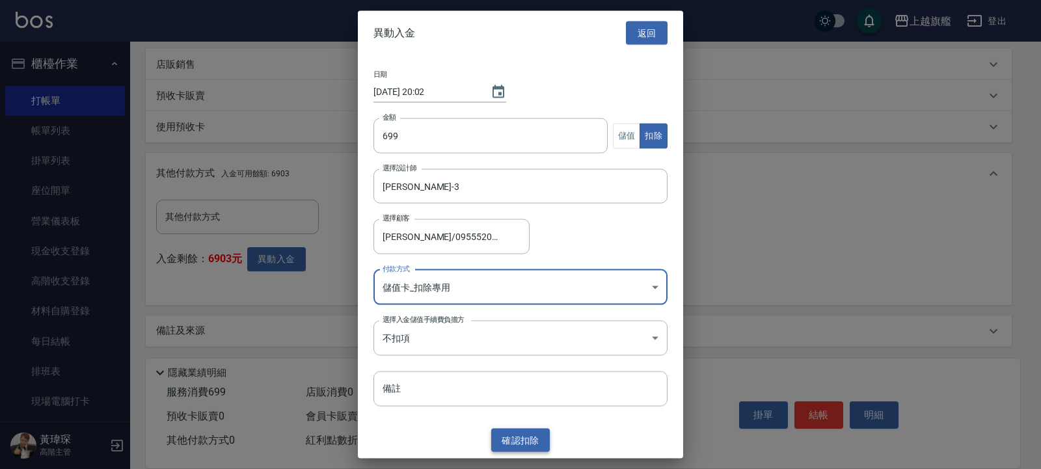
click at [526, 447] on button "確認 扣除" at bounding box center [520, 440] width 59 height 24
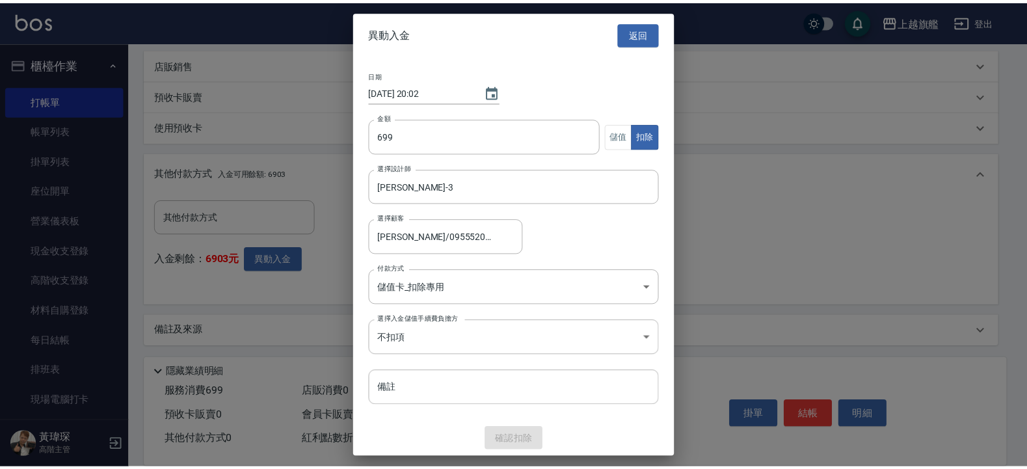
scroll to position [275, 0]
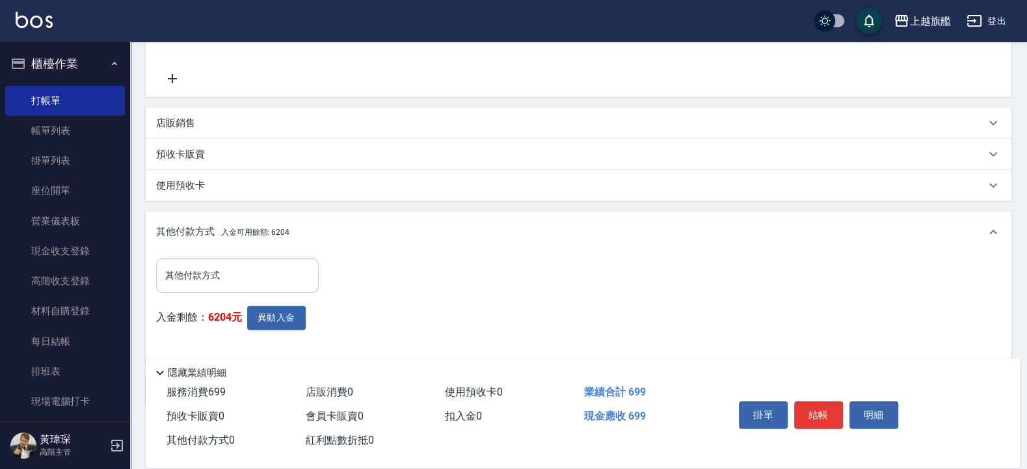
click at [206, 275] on input "其他付款方式" at bounding box center [237, 275] width 151 height 23
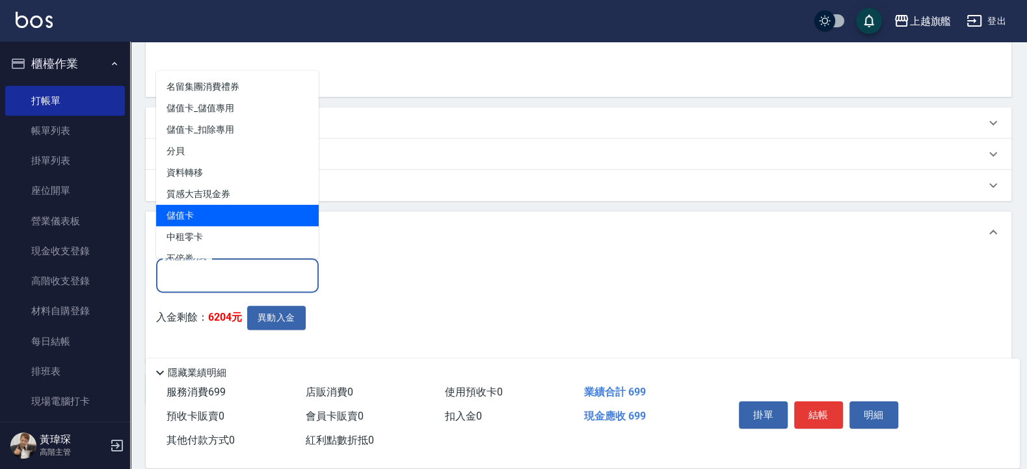
click at [207, 208] on span "儲值卡" at bounding box center [237, 214] width 163 height 21
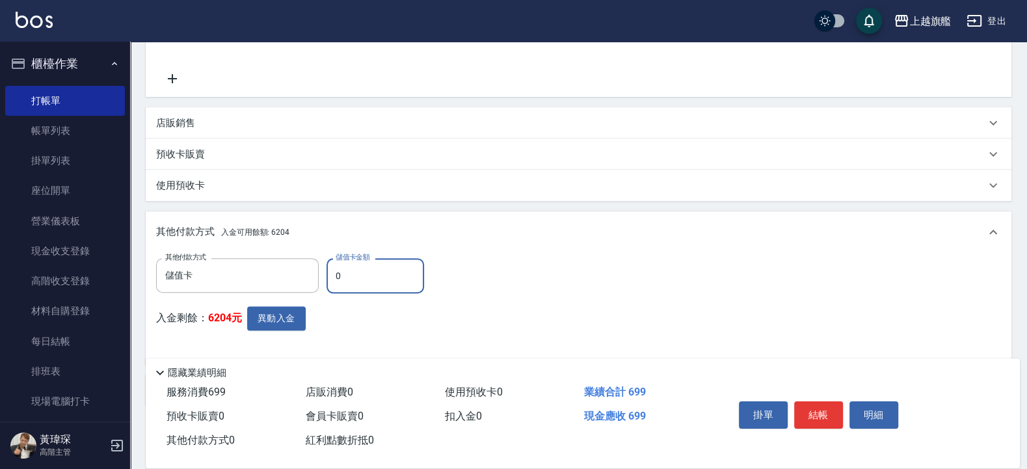
type input "儲值卡"
drag, startPoint x: 381, startPoint y: 280, endPoint x: 300, endPoint y: 273, distance: 81.6
click at [327, 273] on input "0" at bounding box center [376, 275] width 98 height 35
type input "699"
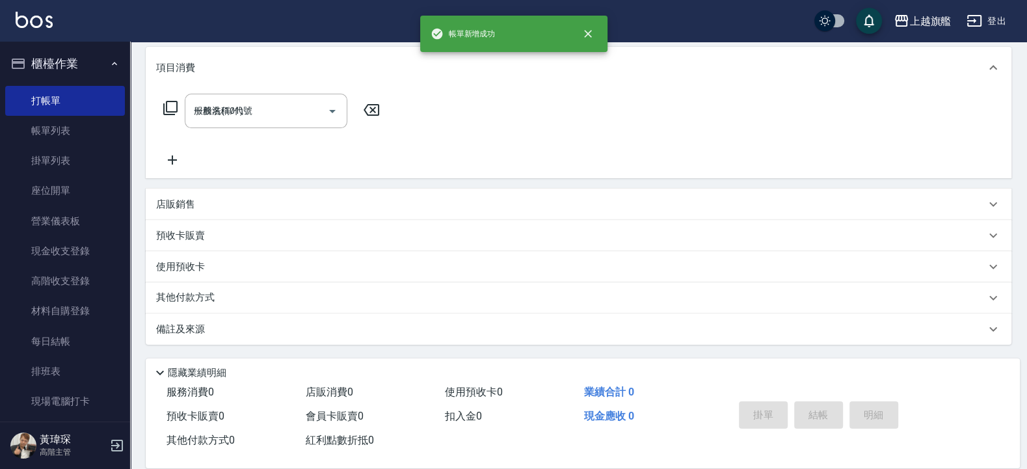
type input "[DATE] 20:02"
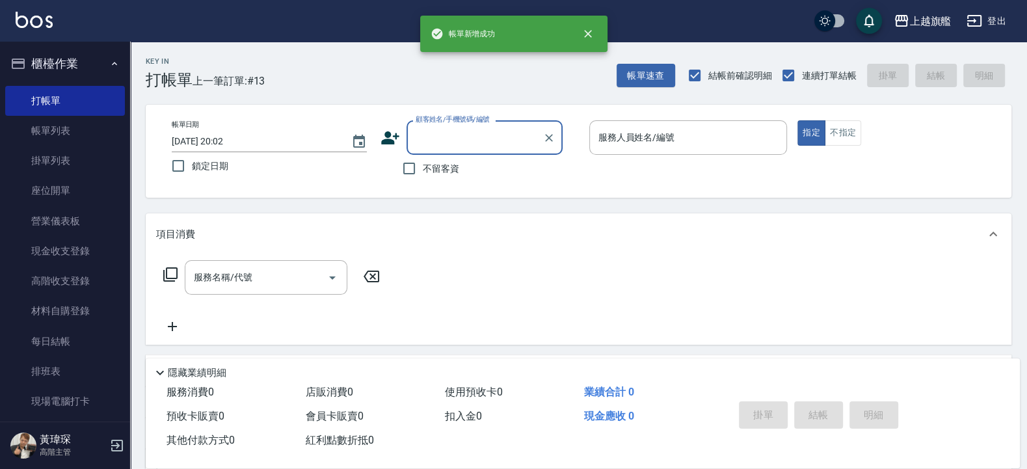
click at [457, 171] on span "不留客資" at bounding box center [441, 169] width 36 height 14
click at [423, 171] on input "不留客資" at bounding box center [408, 168] width 27 height 27
checkbox input "true"
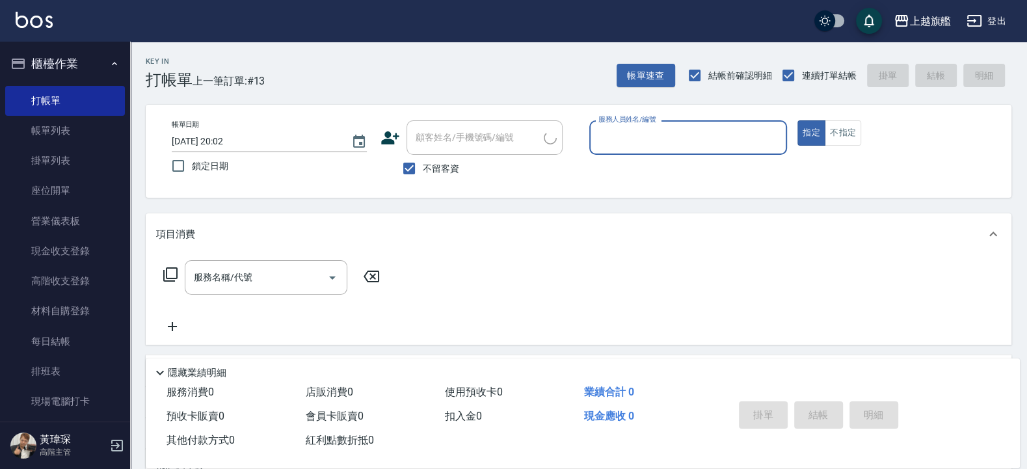
type input "[PERSON_NAME]/0980501159/"
type input "[PERSON_NAME]-3"
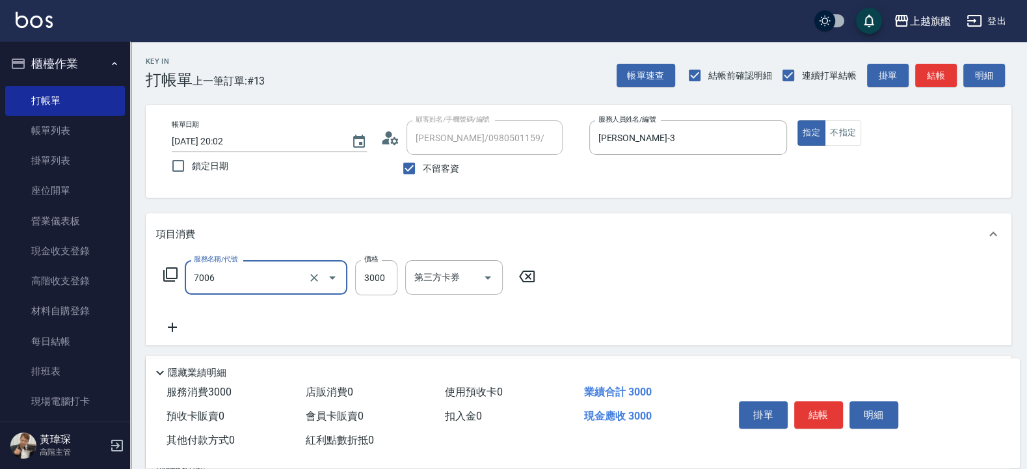
type input "重整(7006)"
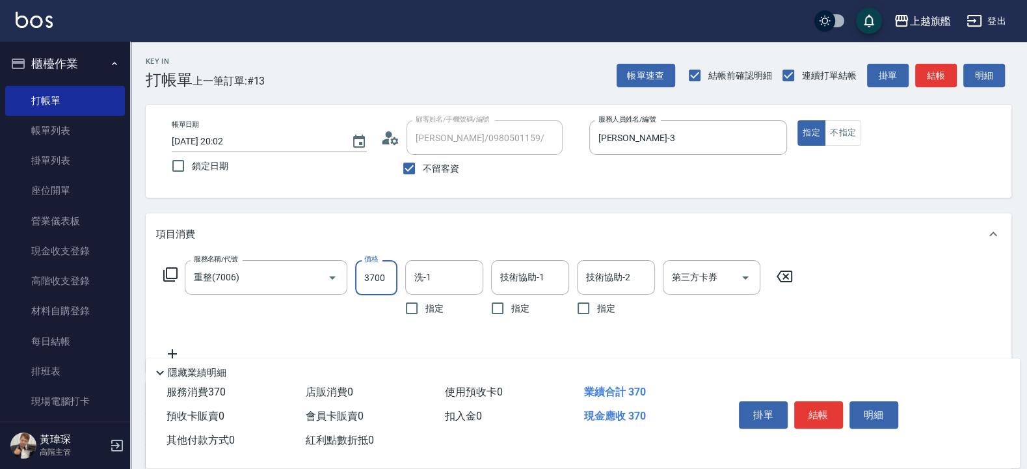
type input "3700"
type input "[PERSON_NAME]-36"
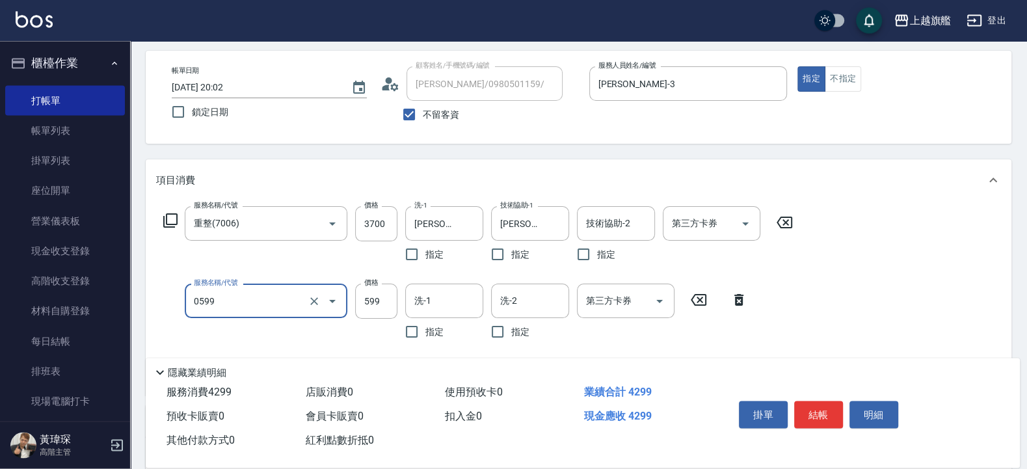
scroll to position [78, 0]
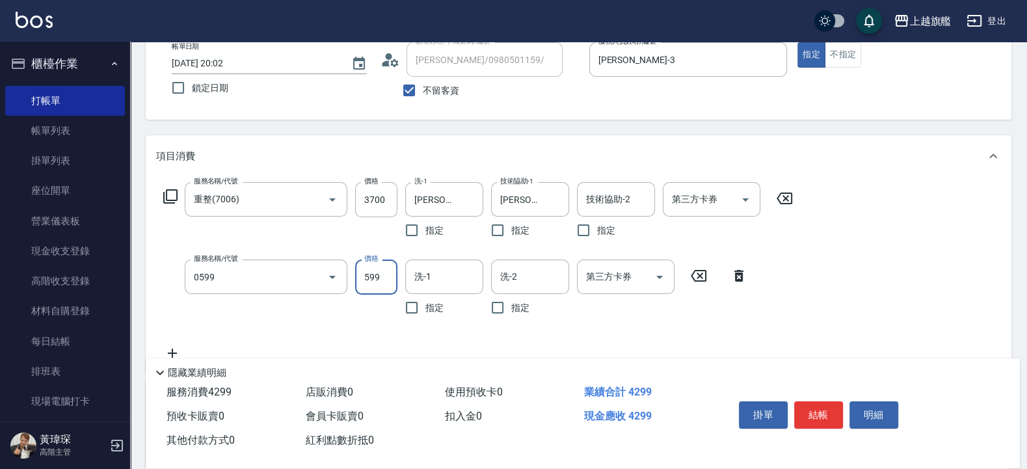
type input "去角質ITELY.(0599)"
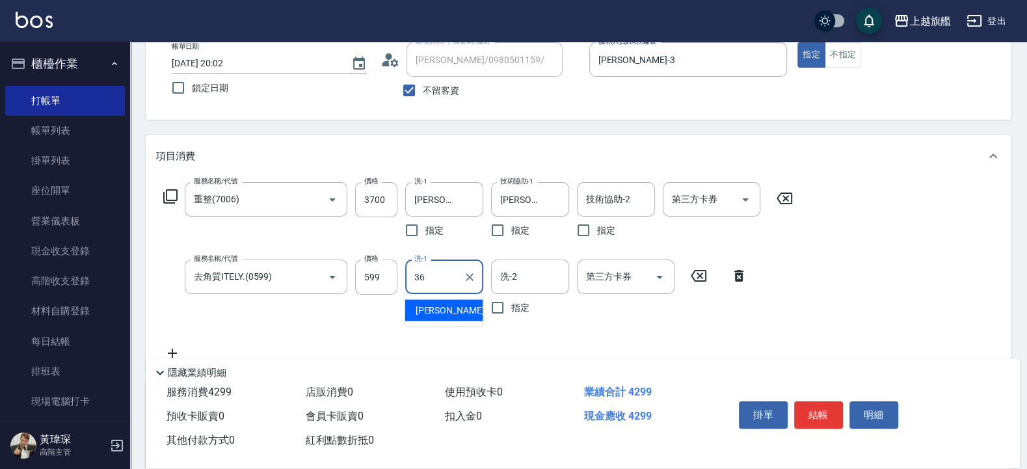
type input "[PERSON_NAME]-36"
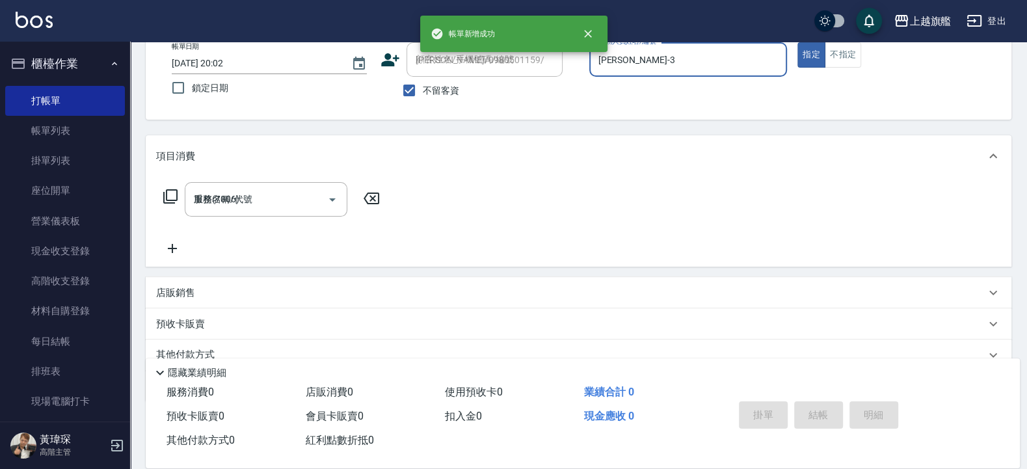
type input "[DATE] 20:03"
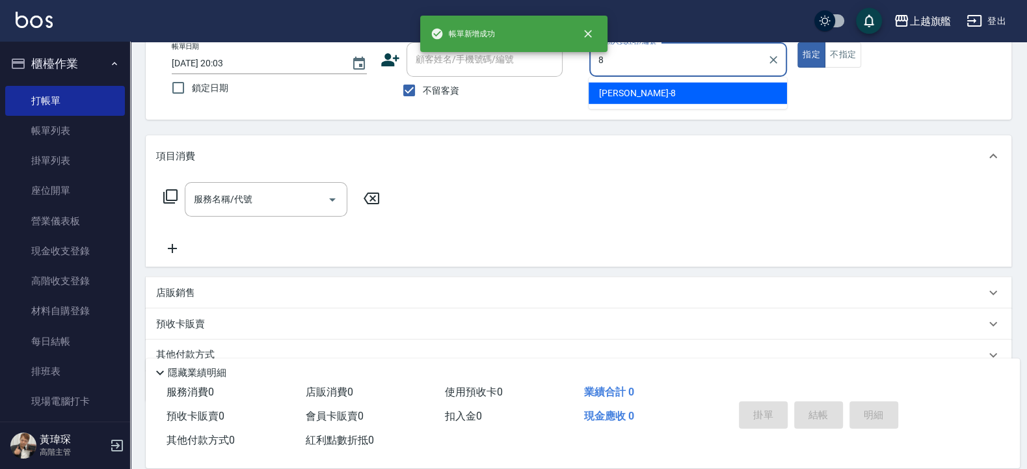
type input "[PERSON_NAME]-8"
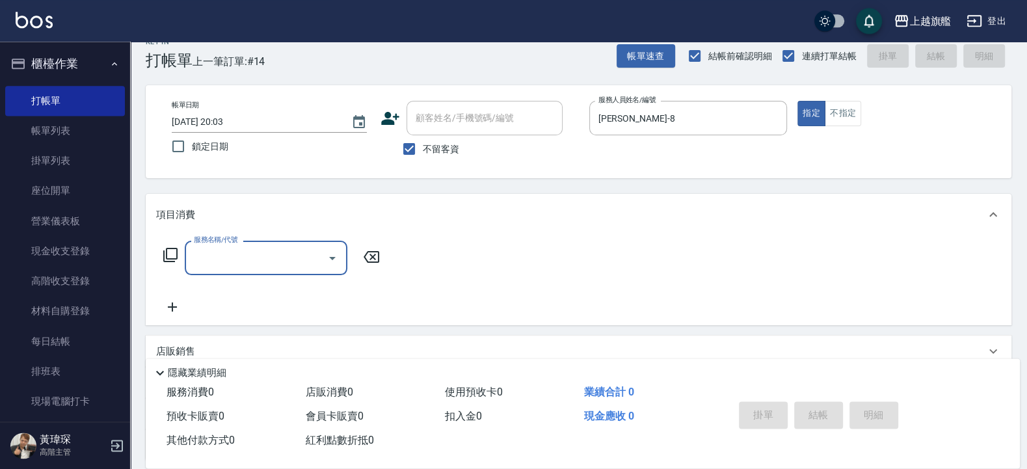
scroll to position [0, 0]
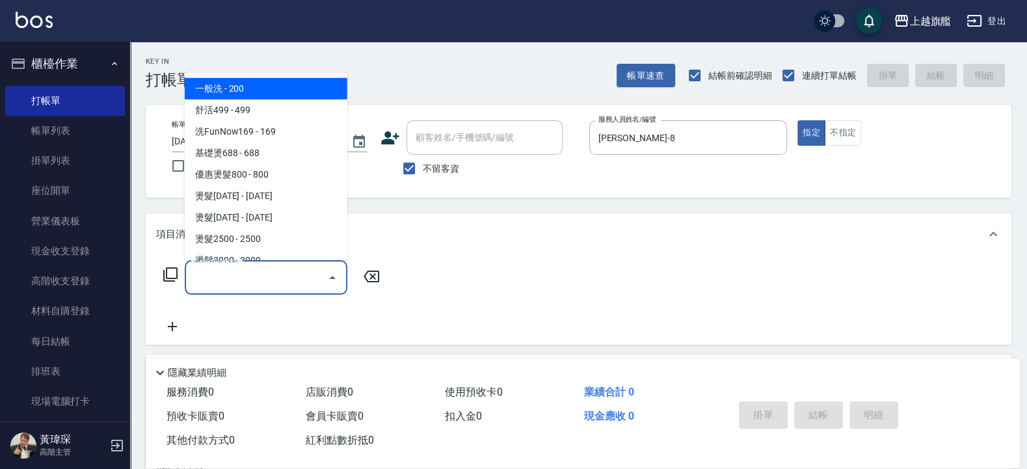
click at [227, 282] on input "服務名稱/代號" at bounding box center [256, 277] width 131 height 23
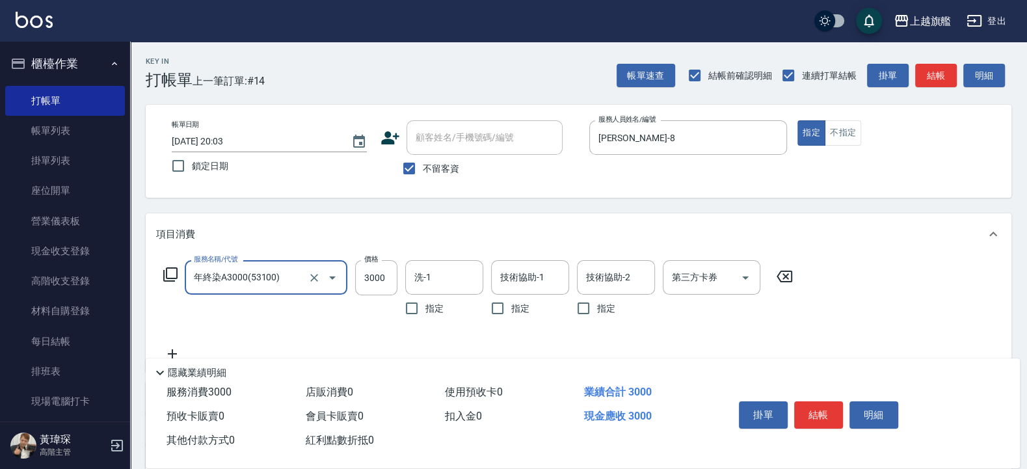
type input "年終染A3000(53100)"
type input "3399"
type input "[PERSON_NAME]-26"
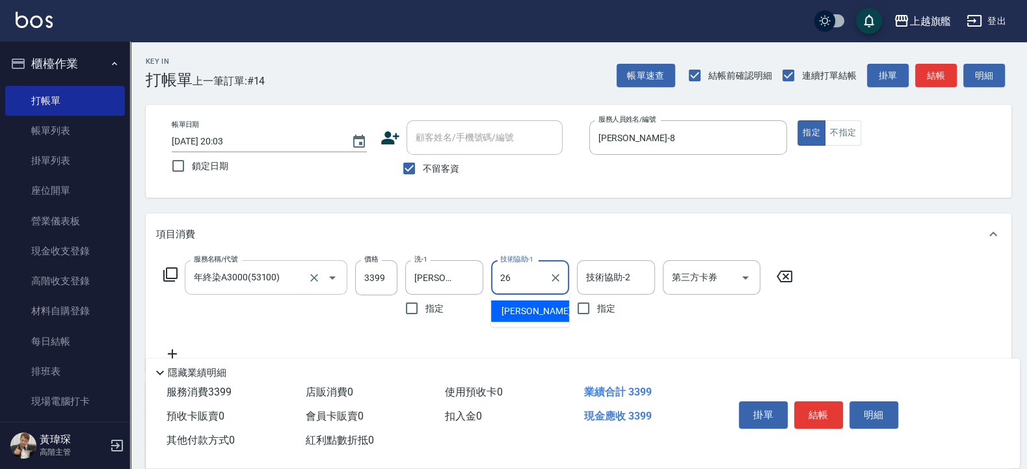
type input "[PERSON_NAME]-26"
click at [72, 64] on button "櫃檯作業" at bounding box center [65, 64] width 120 height 34
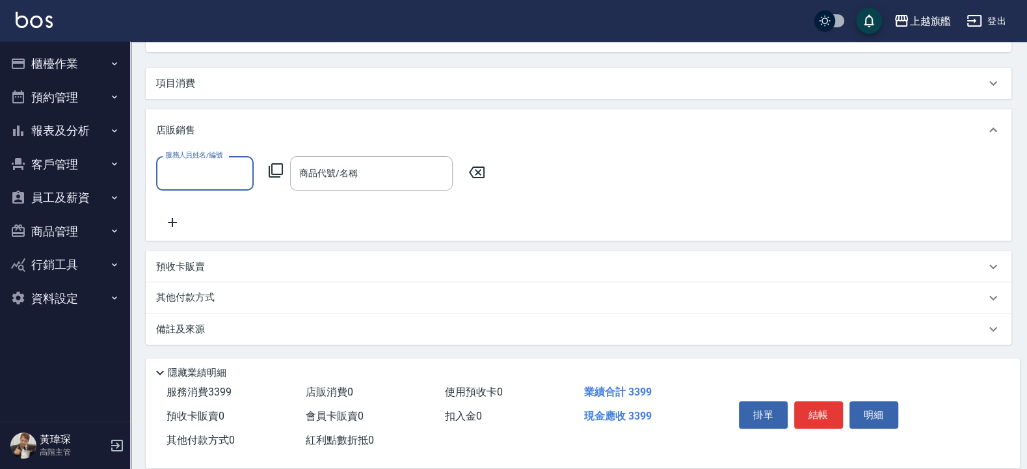
scroll to position [145, 0]
type input "[PERSON_NAME]-8"
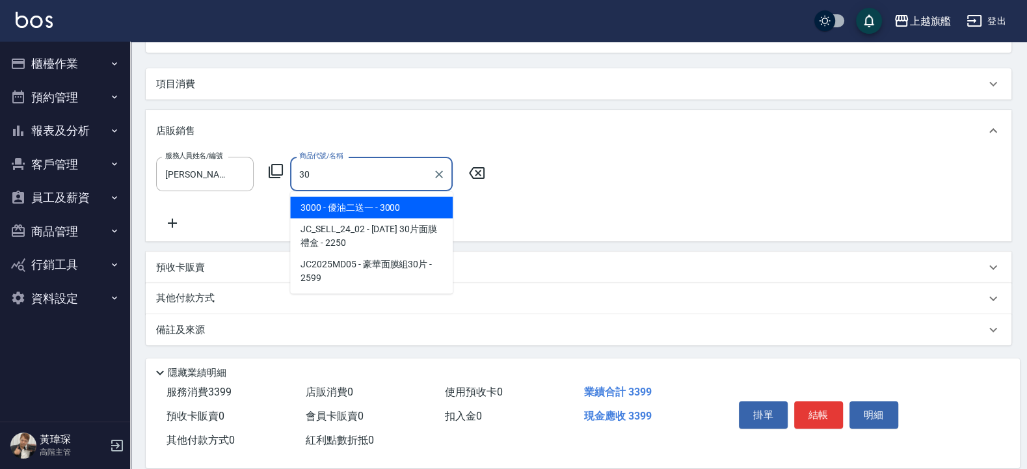
type input "3"
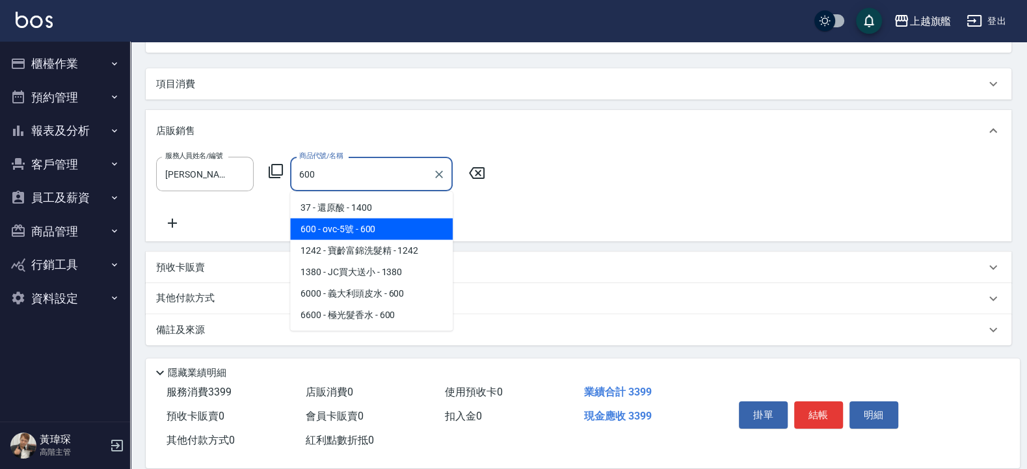
type input "ovc-5號"
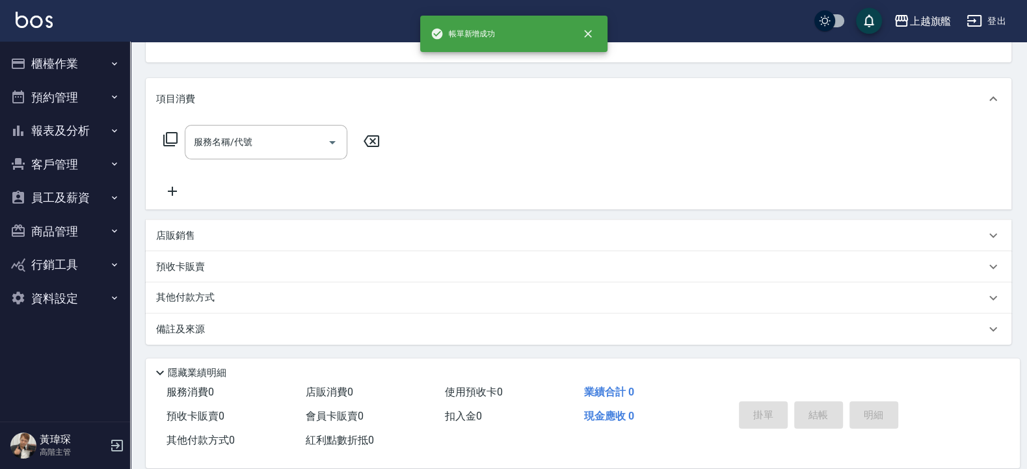
scroll to position [0, 0]
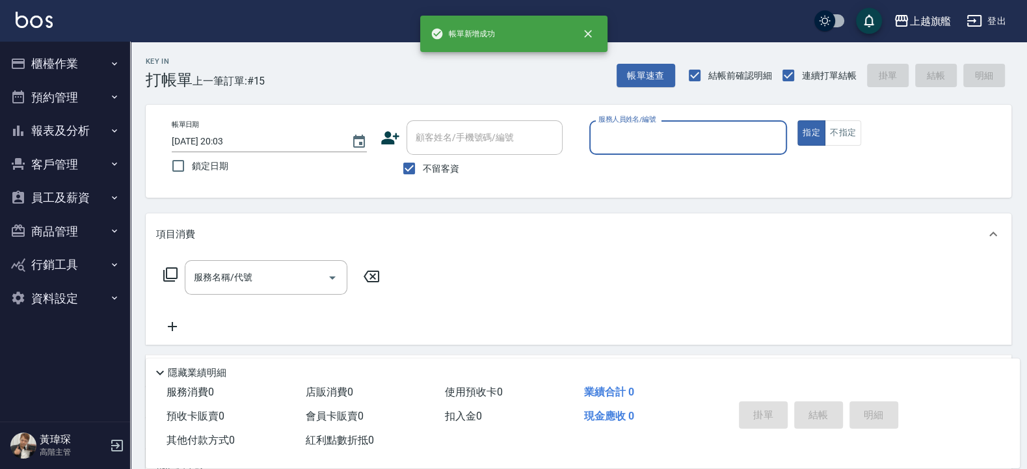
click at [98, 131] on button "報表及分析" at bounding box center [65, 131] width 120 height 34
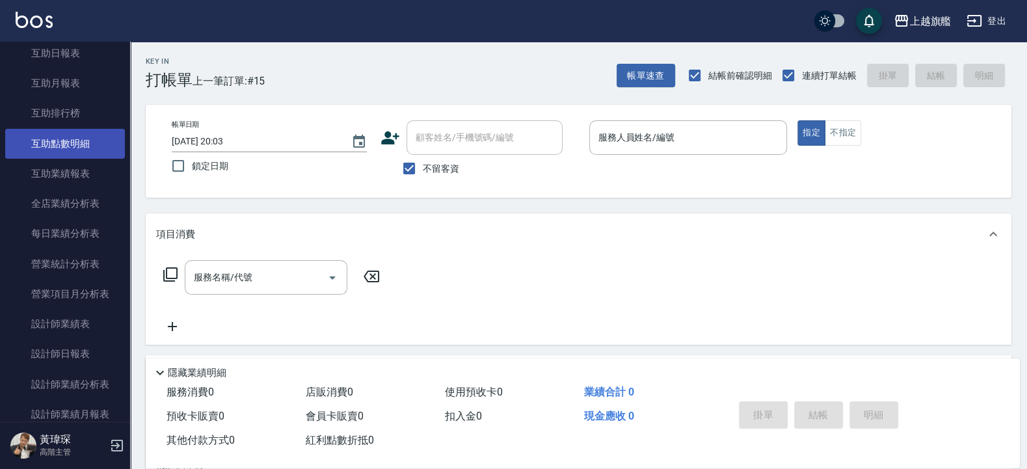
scroll to position [234, 0]
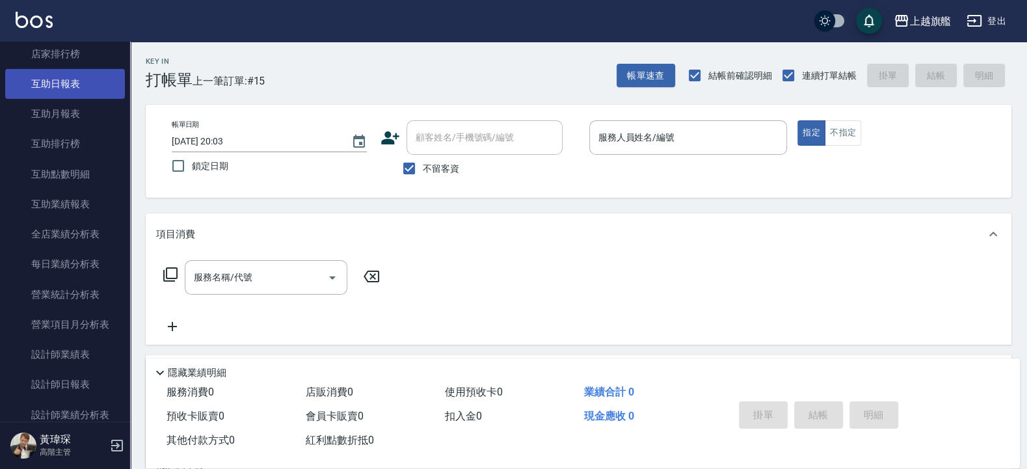
click at [59, 85] on link "互助日報表" at bounding box center [65, 84] width 120 height 30
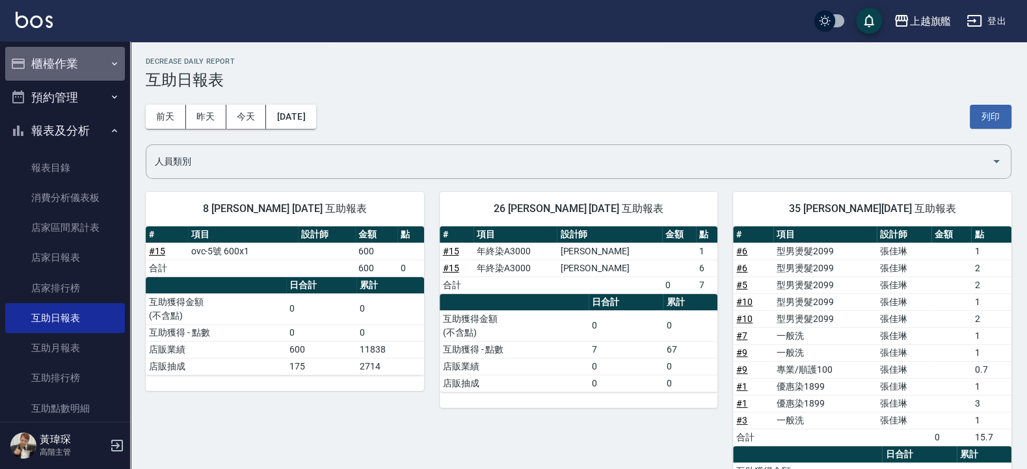
click at [66, 59] on button "櫃檯作業" at bounding box center [65, 64] width 120 height 34
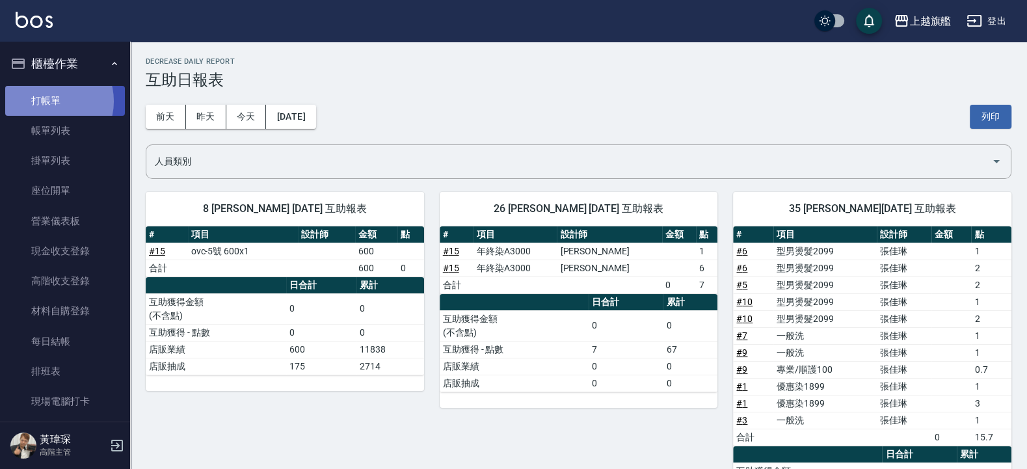
click at [49, 101] on link "打帳單" at bounding box center [65, 101] width 120 height 30
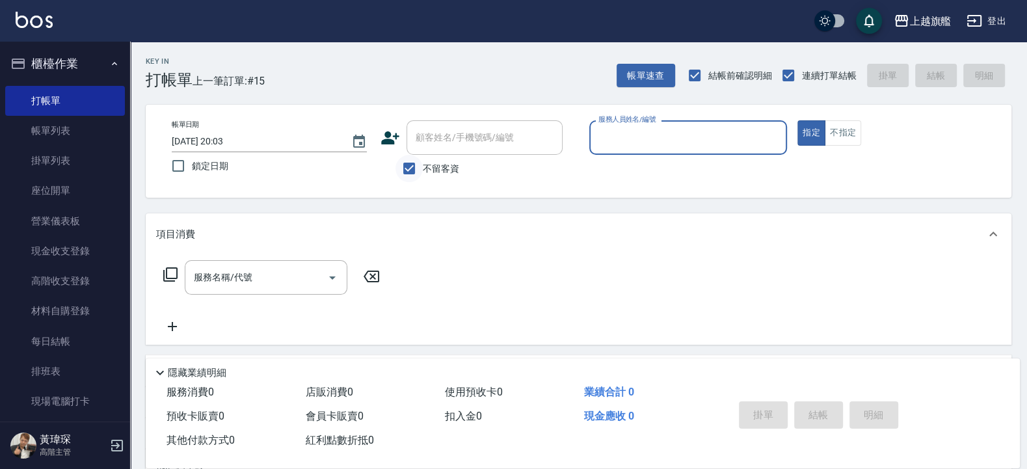
click at [420, 169] on input "不留客資" at bounding box center [408, 168] width 27 height 27
checkbox input "false"
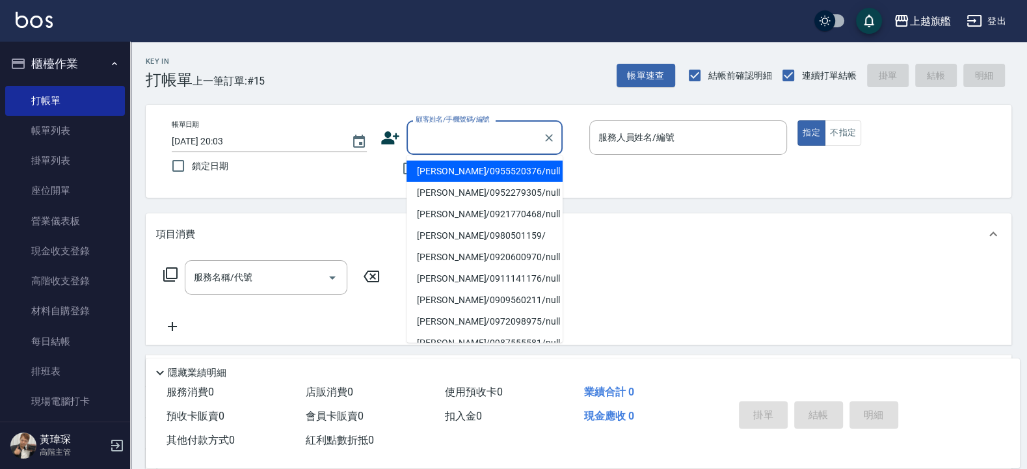
click at [441, 144] on input "顧客姓名/手機號碼/編號" at bounding box center [474, 137] width 125 height 23
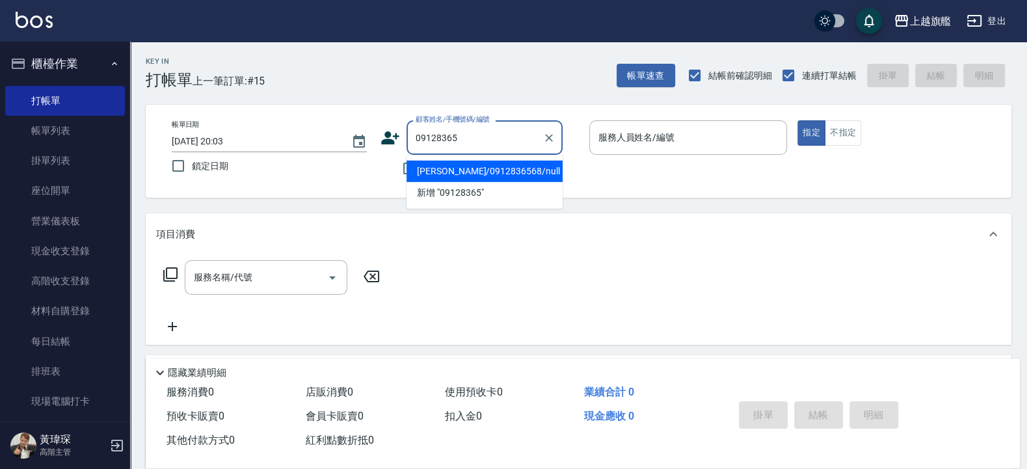
type input "[PERSON_NAME]/0912836568/null"
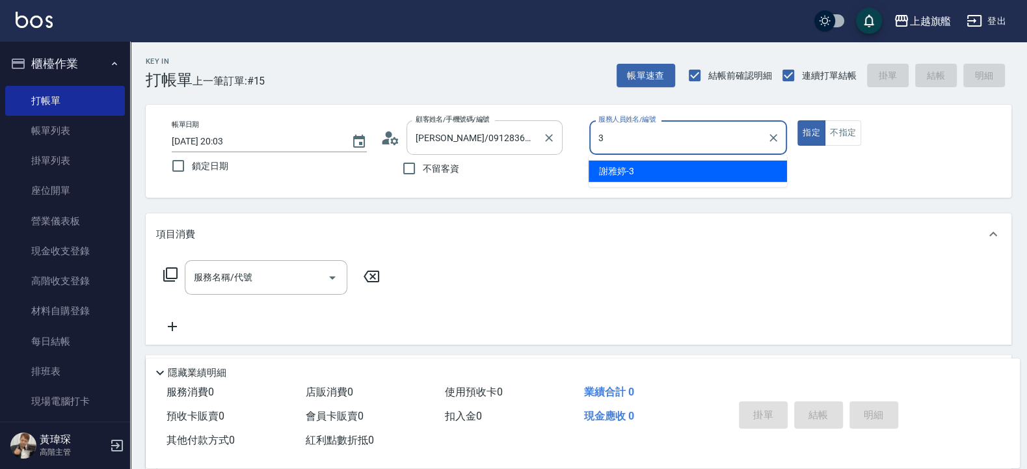
type input "謝雅婷-3"
type button "true"
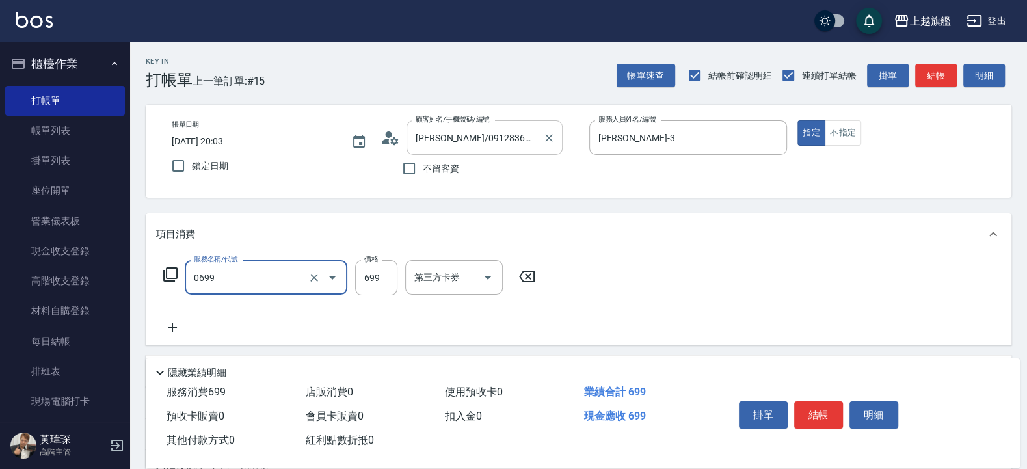
type input "精油SPA(0699)"
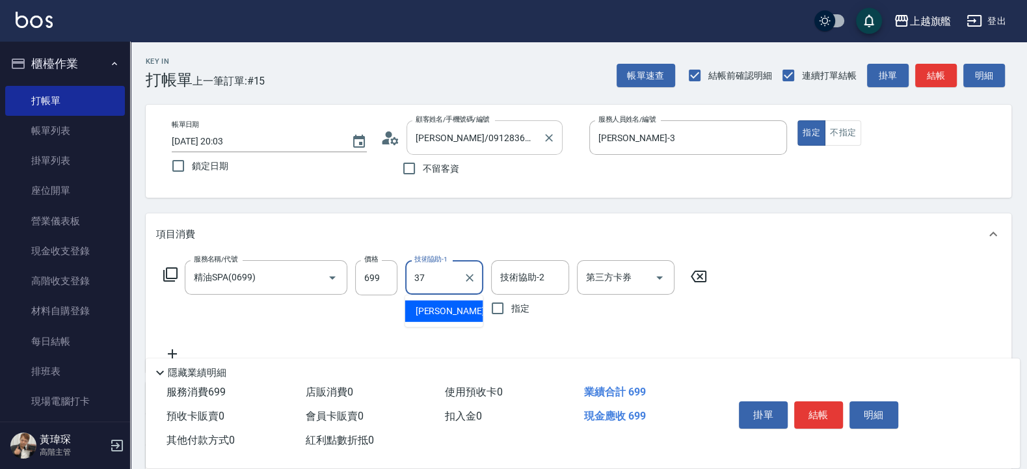
type input "林智慧-37"
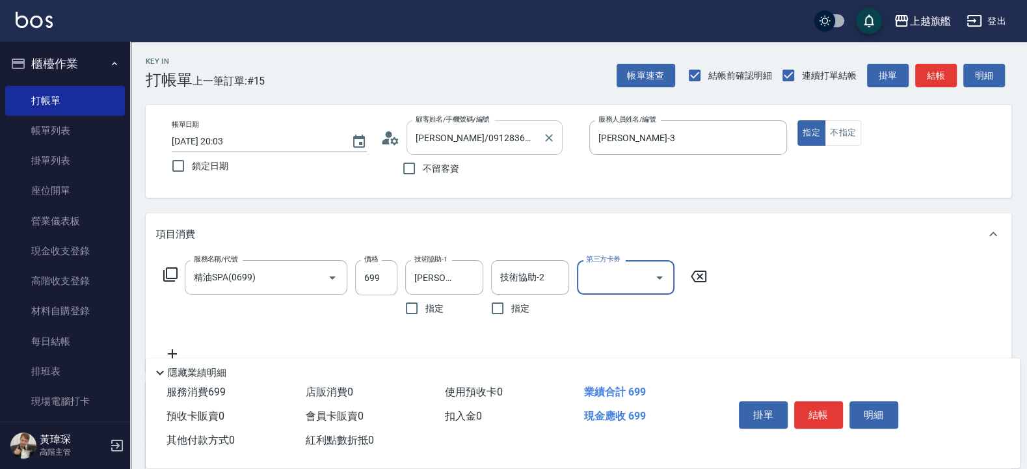
scroll to position [78, 0]
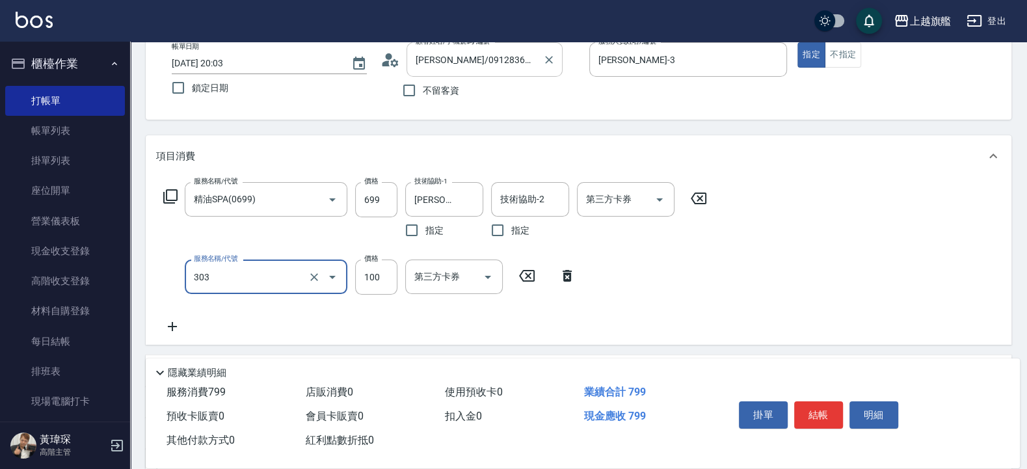
type input "剪髮100(303)"
type input "500"
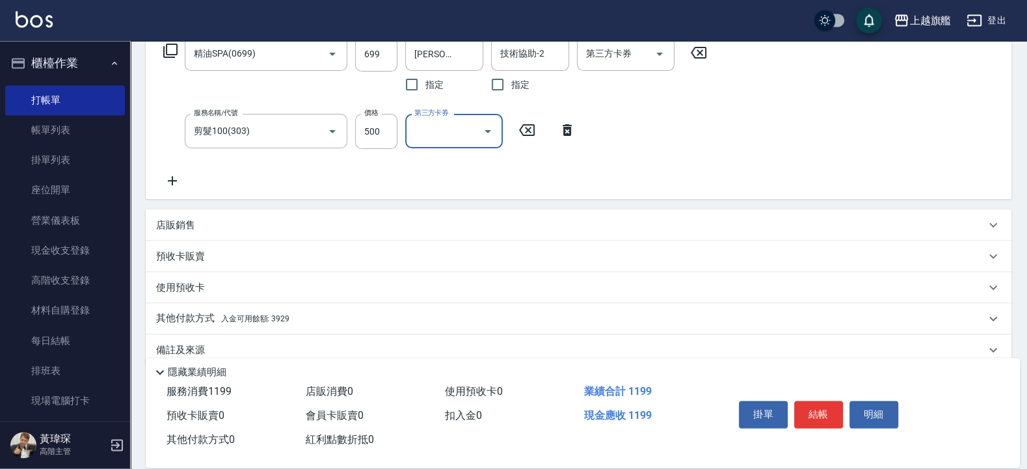
scroll to position [245, 0]
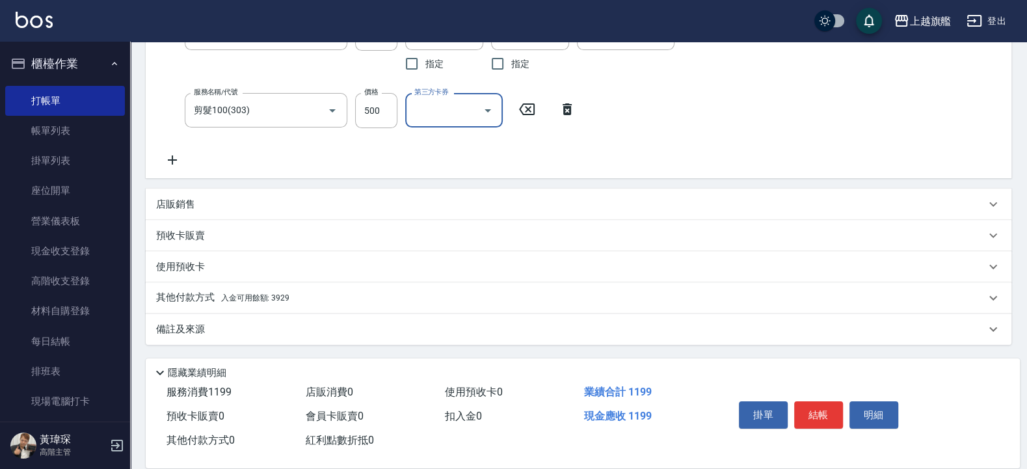
click at [286, 295] on span "入金可用餘額: 3929" at bounding box center [255, 297] width 68 height 9
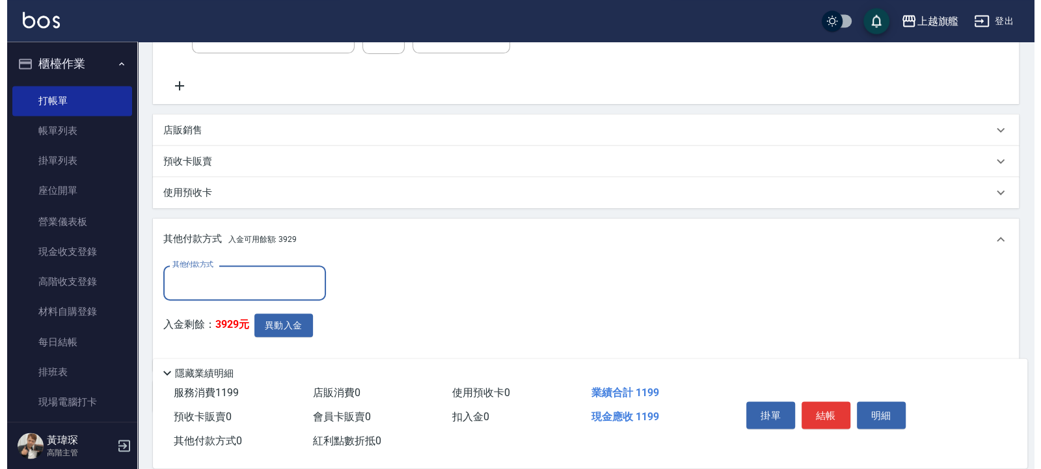
scroll to position [381, 0]
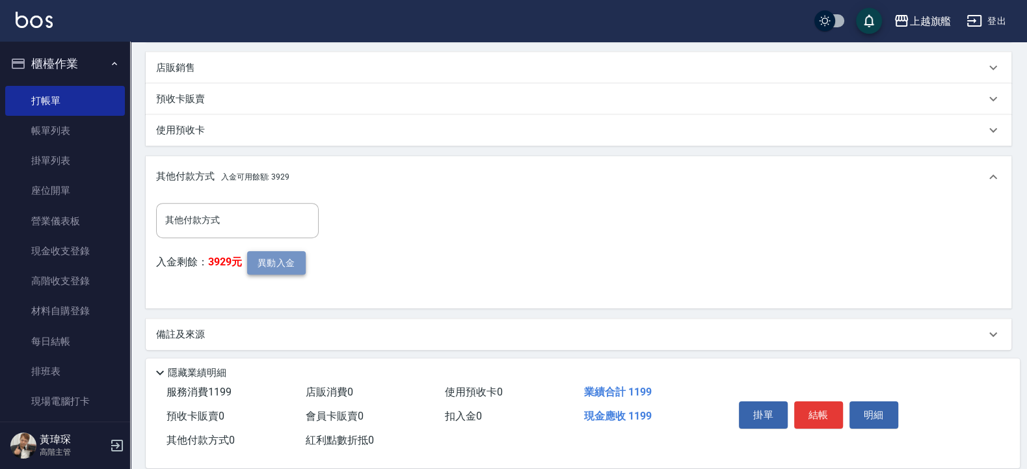
click at [282, 262] on button "異動入金" at bounding box center [276, 263] width 59 height 24
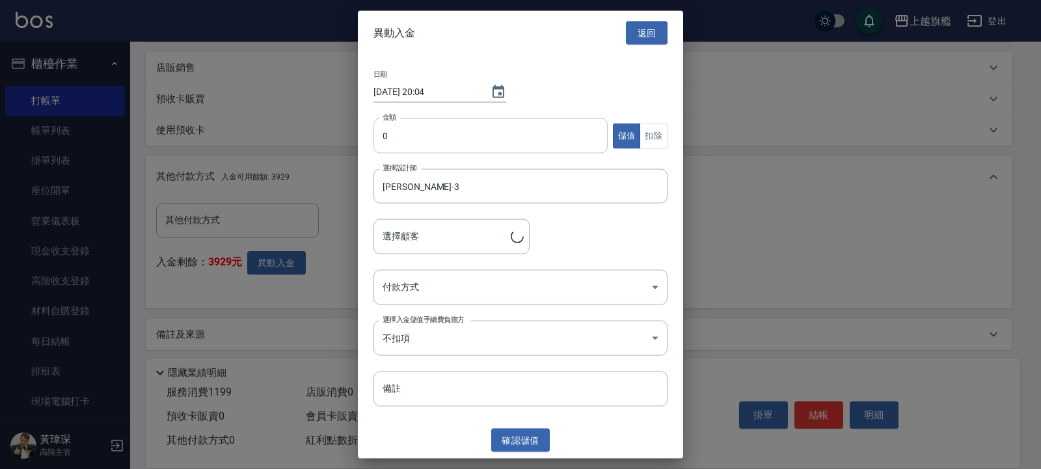
type input "陳彥廷/0912836568"
click at [400, 113] on div "日期 2025/09/06 20:04 金額 0 金額 儲值 扣除 選擇設計師 謝雅婷-3 選擇設計師 選擇顧客 陳彥廷/0912836568 選擇顧客 付款…" at bounding box center [520, 238] width 325 height 367
click at [400, 127] on input "0" at bounding box center [490, 135] width 234 height 35
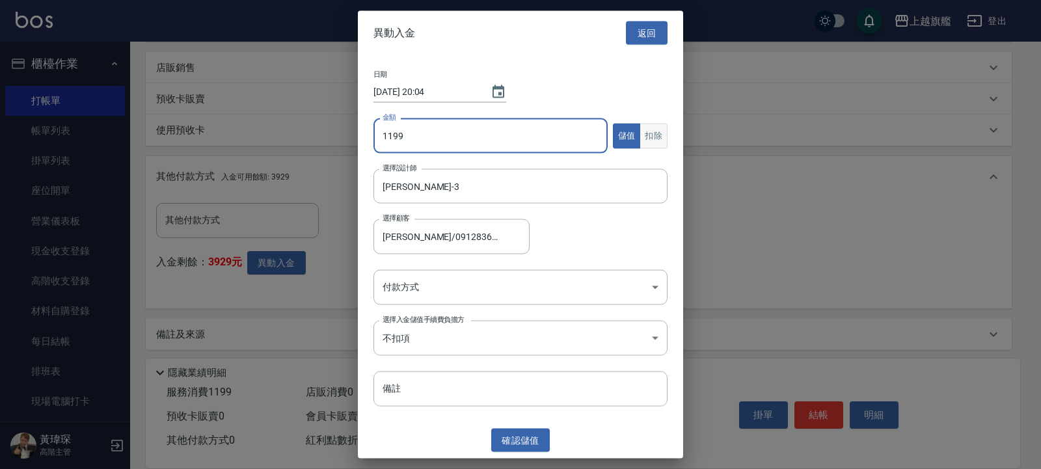
type input "1199"
click at [659, 126] on button "扣除" at bounding box center [653, 135] width 28 height 25
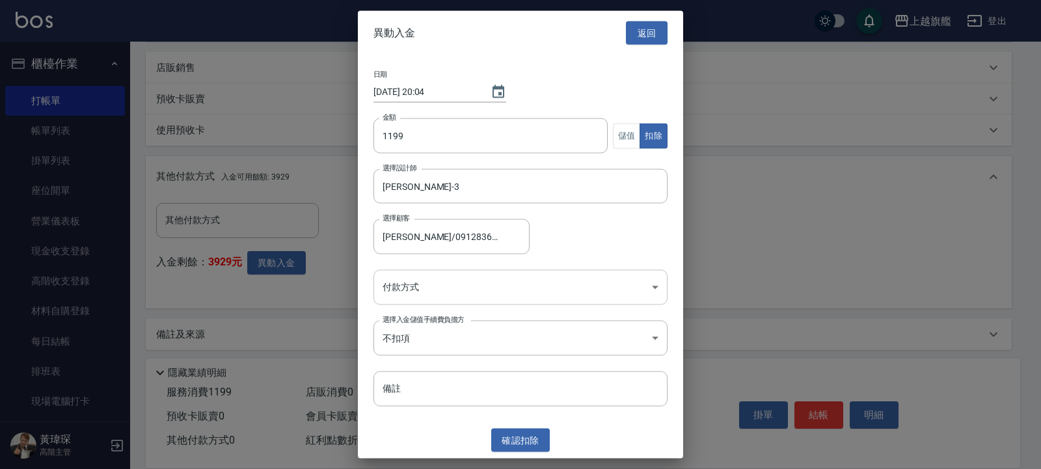
click at [471, 287] on body "上越旗艦 登出 櫃檯作業 打帳單 帳單列表 掛單列表 座位開單 營業儀表板 現金收支登錄 高階收支登錄 材料自購登錄 每日結帳 排班表 現場電腦打卡 掃碼打卡…" at bounding box center [520, 46] width 1041 height 855
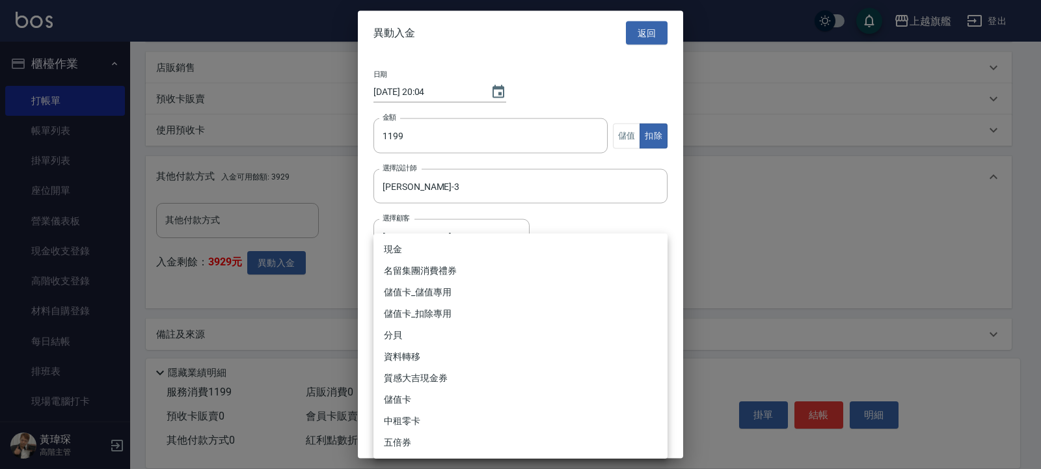
click at [434, 308] on li "儲值卡_扣除專用" at bounding box center [520, 313] width 294 height 21
type input "儲值卡_扣除專用"
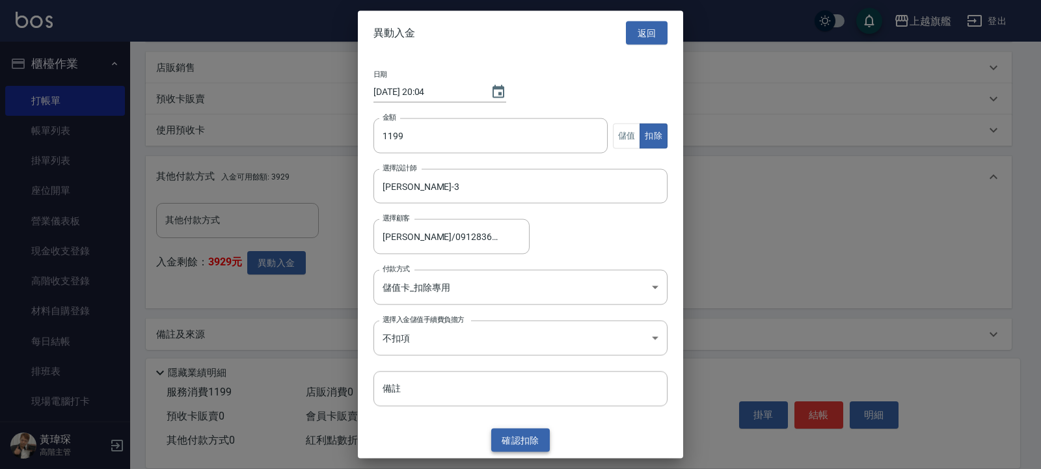
click at [514, 438] on button "確認 扣除" at bounding box center [520, 440] width 59 height 24
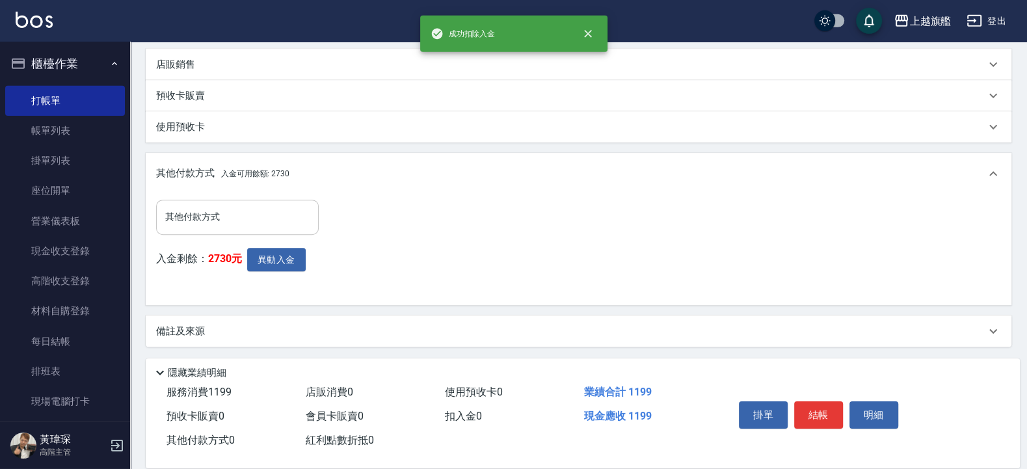
scroll to position [386, 0]
click at [199, 225] on input "其他付款方式" at bounding box center [237, 215] width 151 height 23
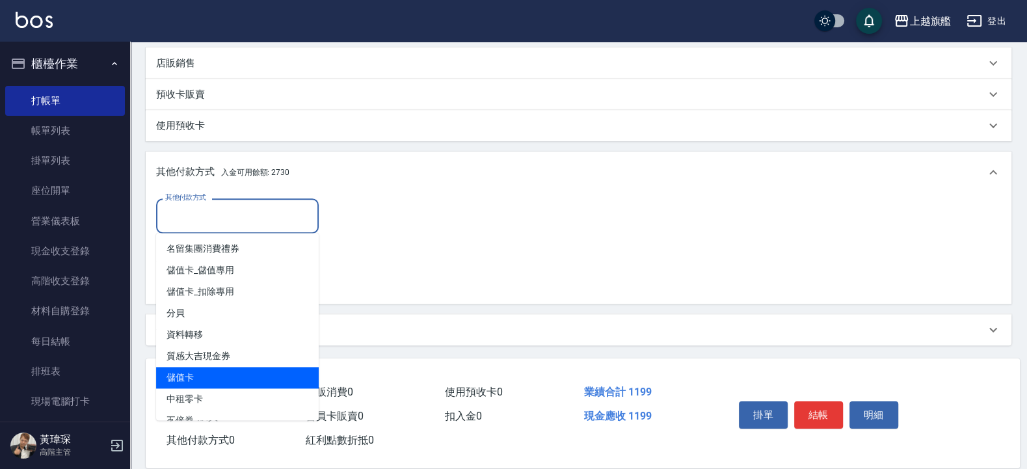
click at [213, 384] on span "儲值卡" at bounding box center [237, 377] width 163 height 21
type input "儲值卡"
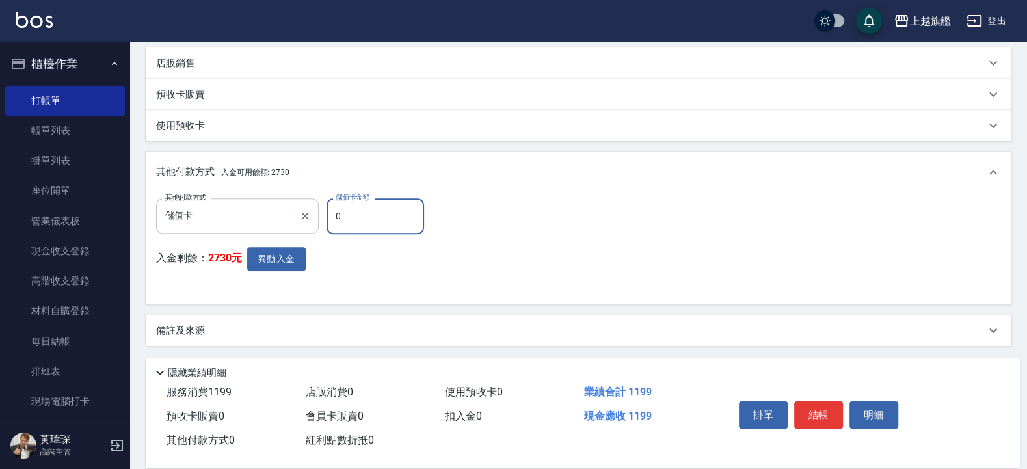
drag, startPoint x: 332, startPoint y: 217, endPoint x: 280, endPoint y: 217, distance: 52.0
click at [327, 217] on input "0" at bounding box center [376, 215] width 98 height 35
type input "1199"
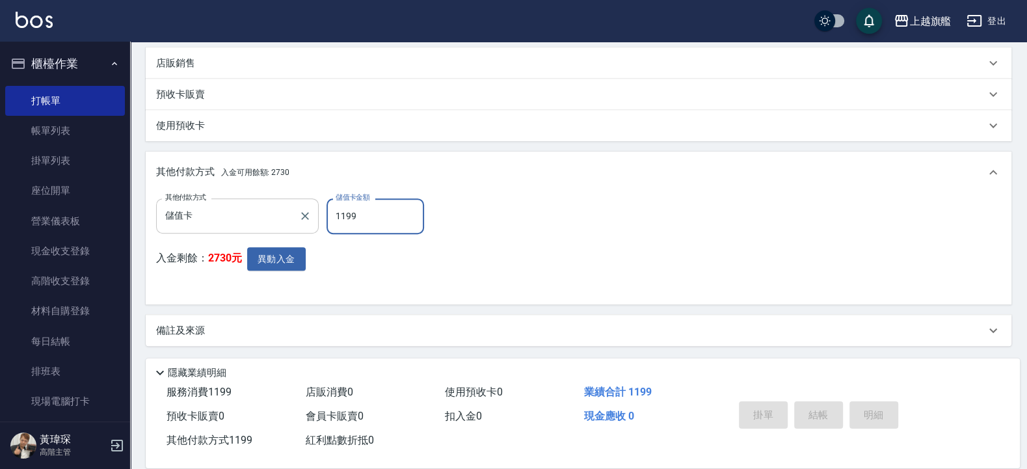
type input "2025/09/06 20:04"
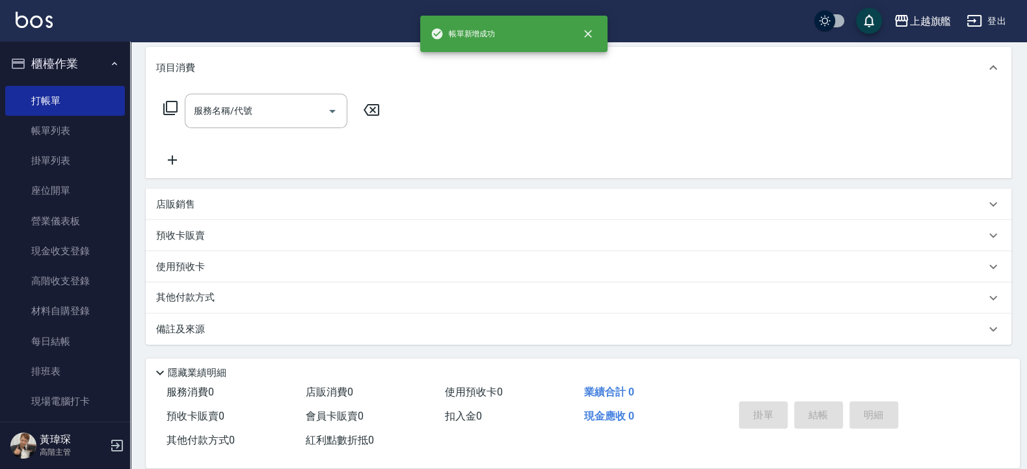
scroll to position [0, 0]
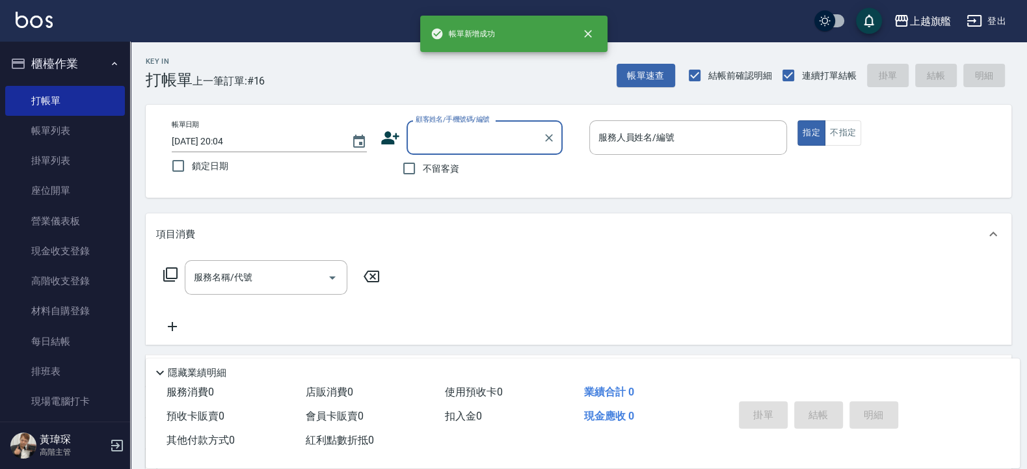
type input "1"
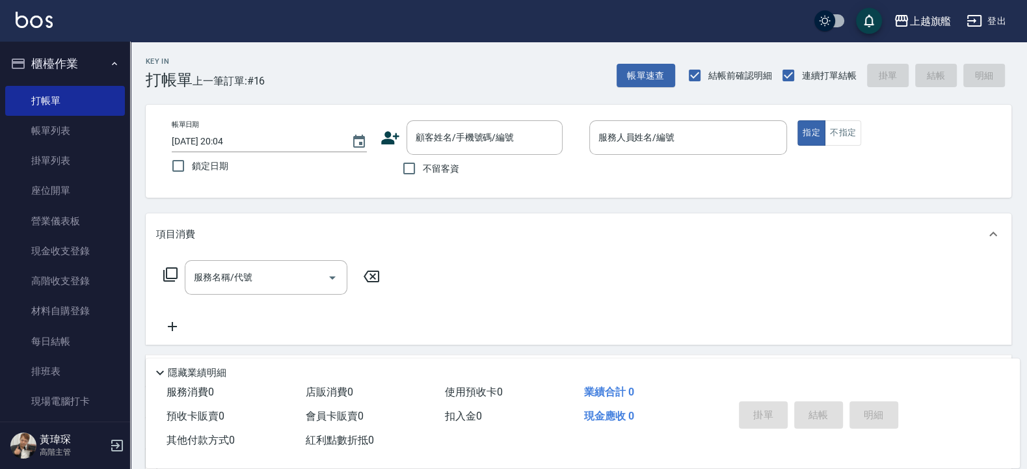
click at [429, 49] on div "Key In 打帳單 上一筆訂單:#16 帳單速查 結帳前確認明細 連續打單結帳 掛單 結帳 明細" at bounding box center [570, 65] width 881 height 47
click at [427, 170] on span "不留客資" at bounding box center [441, 169] width 36 height 14
click at [423, 170] on input "不留客資" at bounding box center [408, 168] width 27 height 27
checkbox input "true"
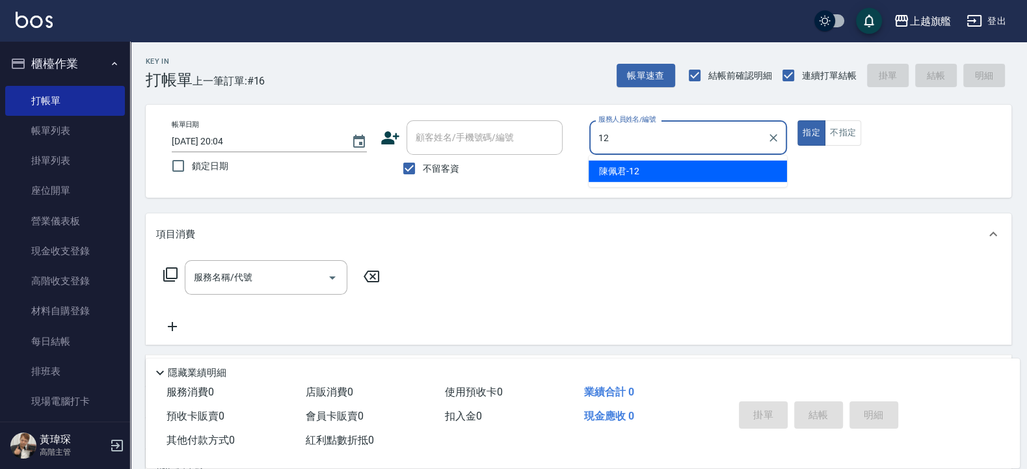
type input "陳佩君-12"
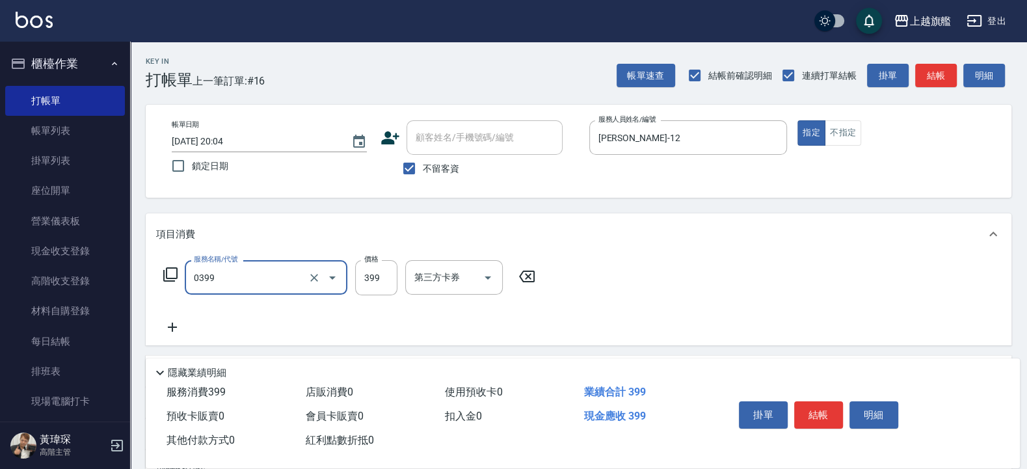
type input "海鹽SPA(0399)"
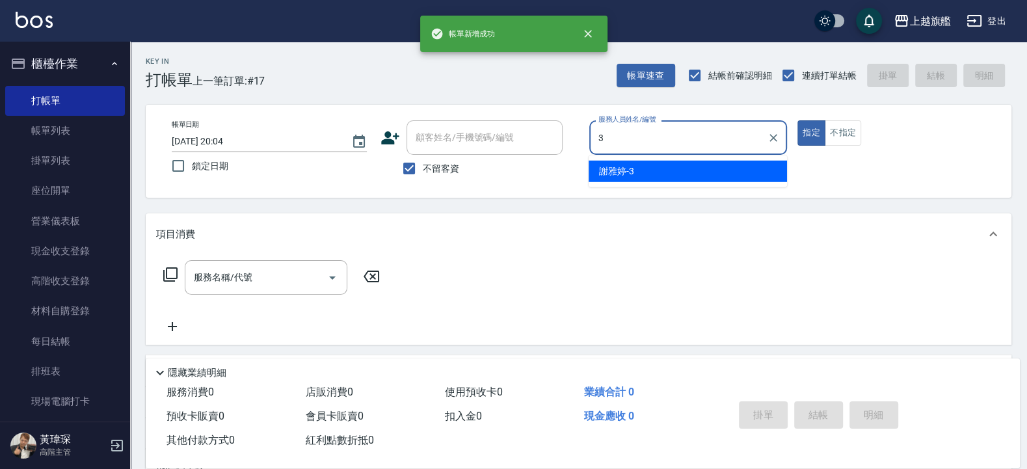
type input "謝雅婷-3"
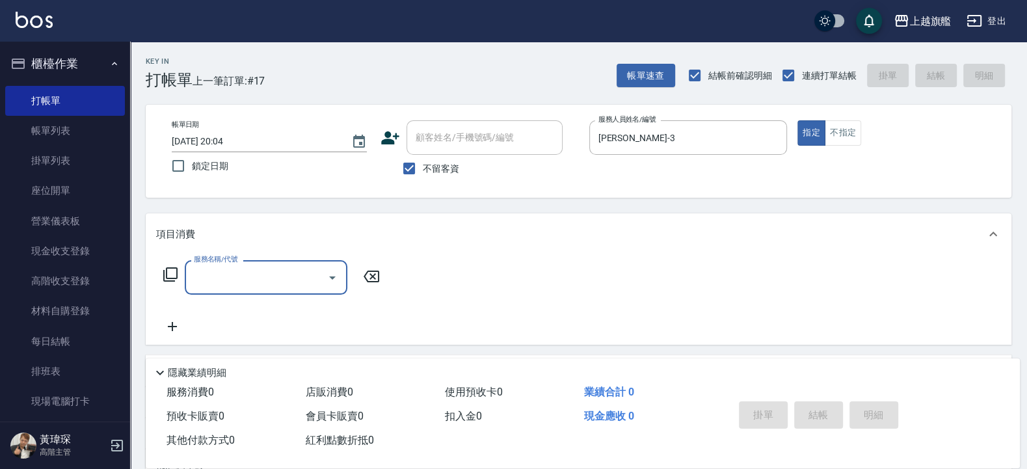
type input "2"
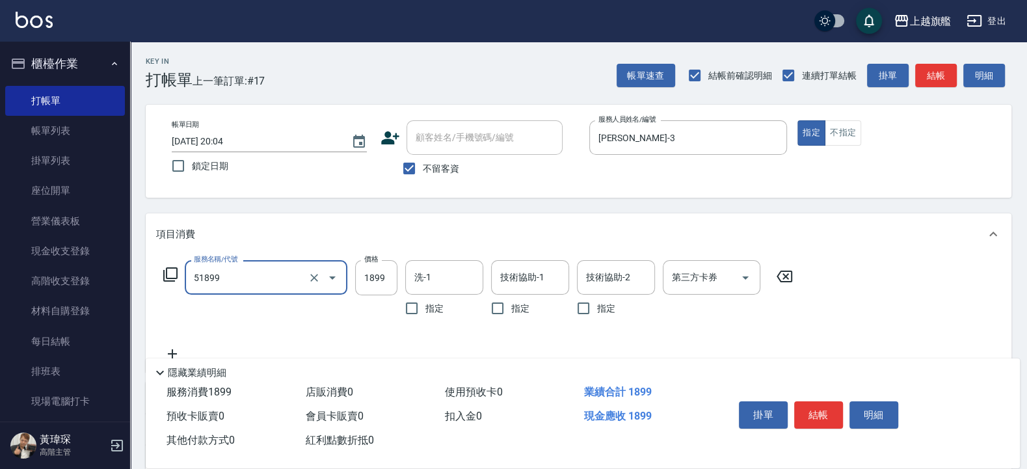
type input "優惠染1899(51899)"
type input "3500"
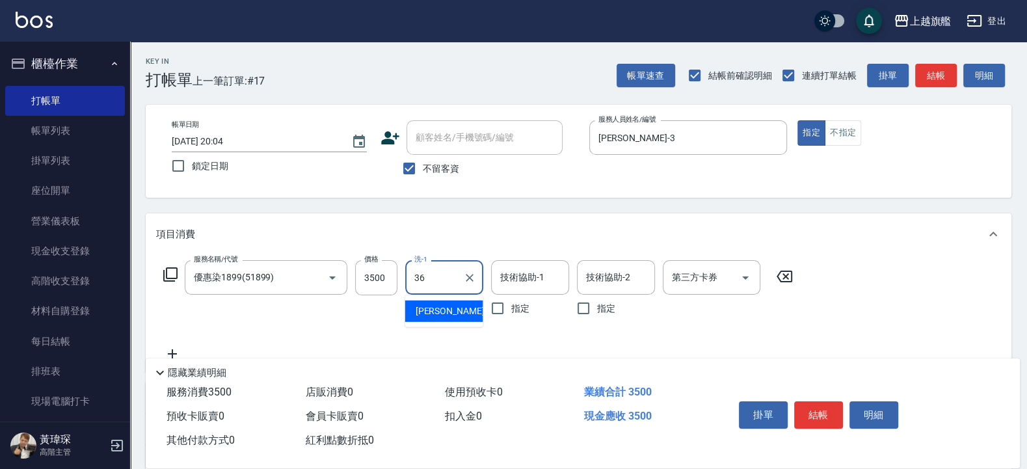
type input "蔡秉諶-36"
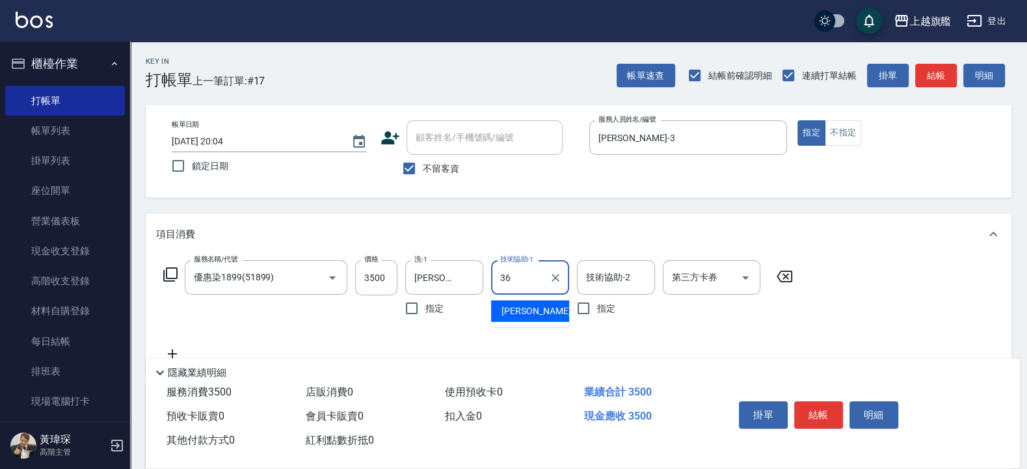
type input "蔡秉諶-36"
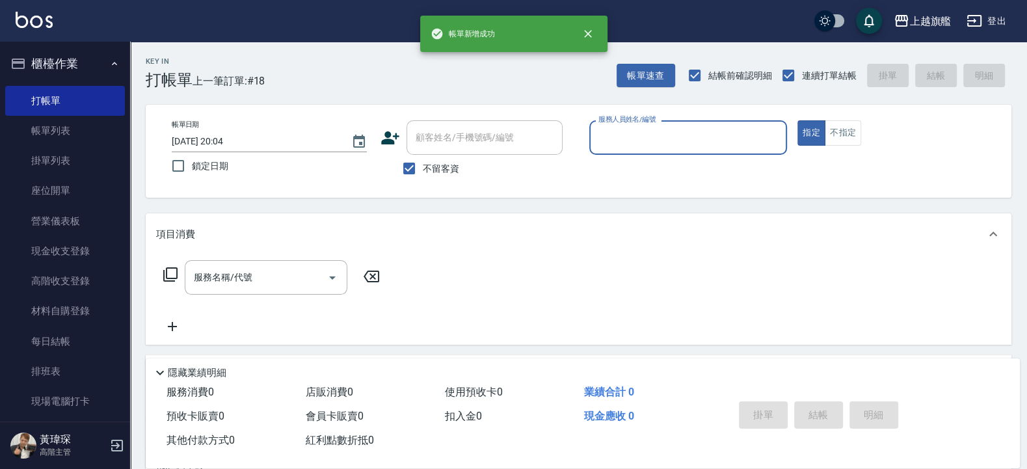
click at [42, 57] on button "櫃檯作業" at bounding box center [65, 64] width 120 height 34
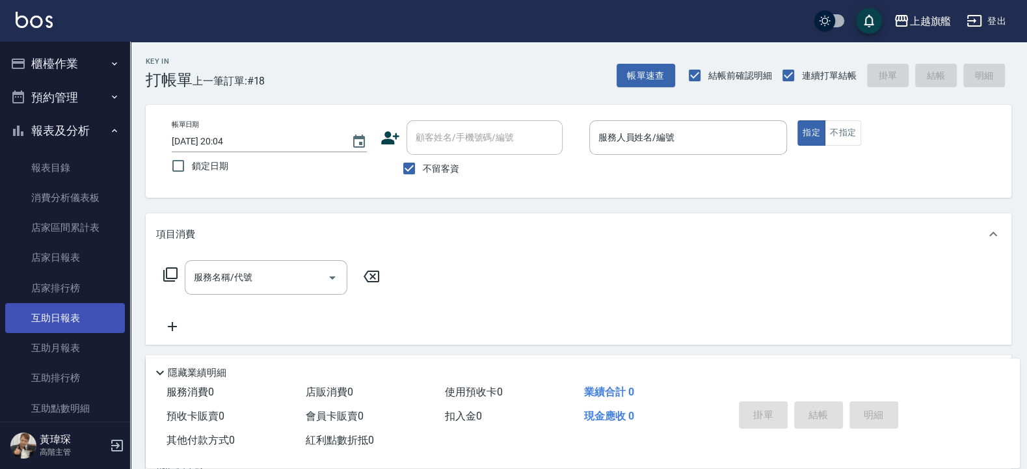
click at [42, 314] on link "互助日報表" at bounding box center [65, 318] width 120 height 30
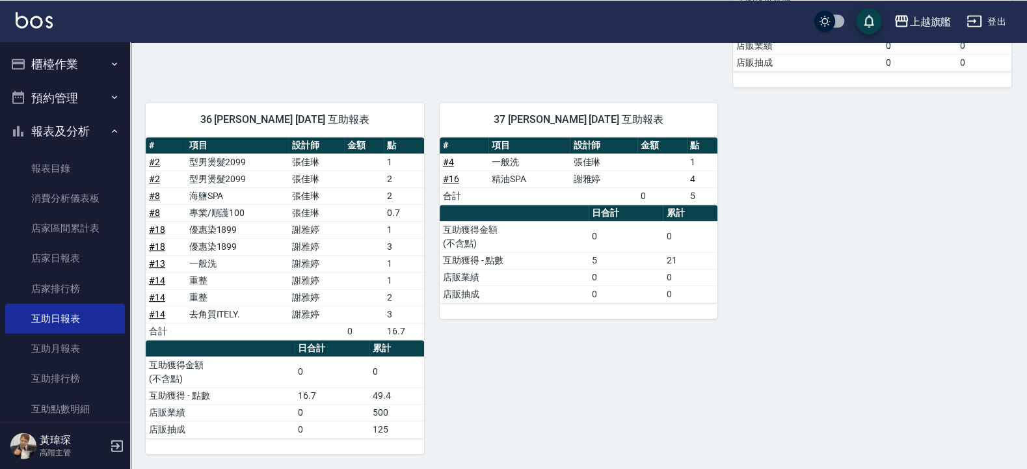
scroll to position [479, 0]
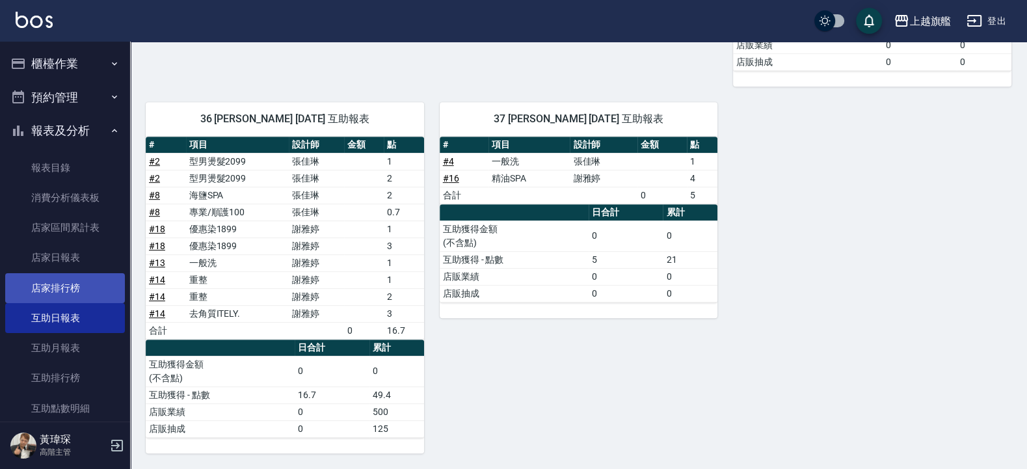
click at [54, 279] on link "店家排行榜" at bounding box center [65, 288] width 120 height 30
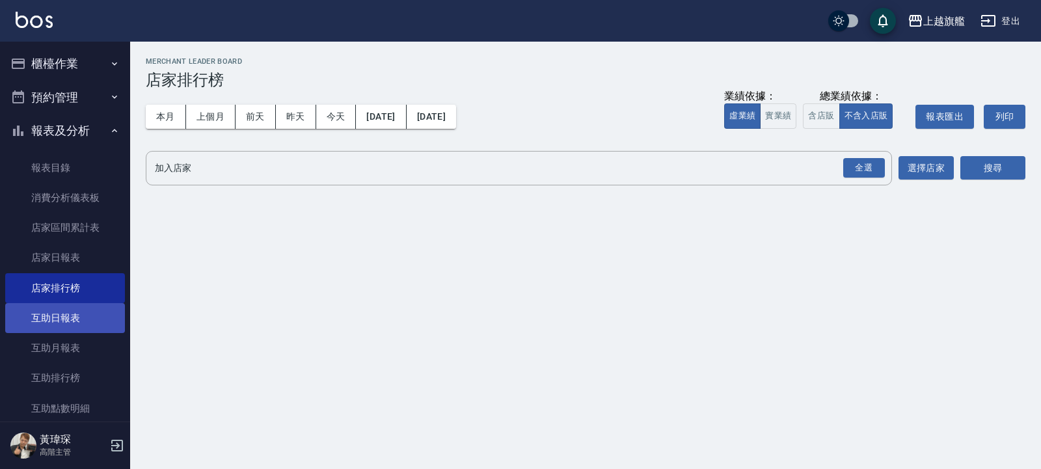
click at [55, 312] on link "互助日報表" at bounding box center [65, 318] width 120 height 30
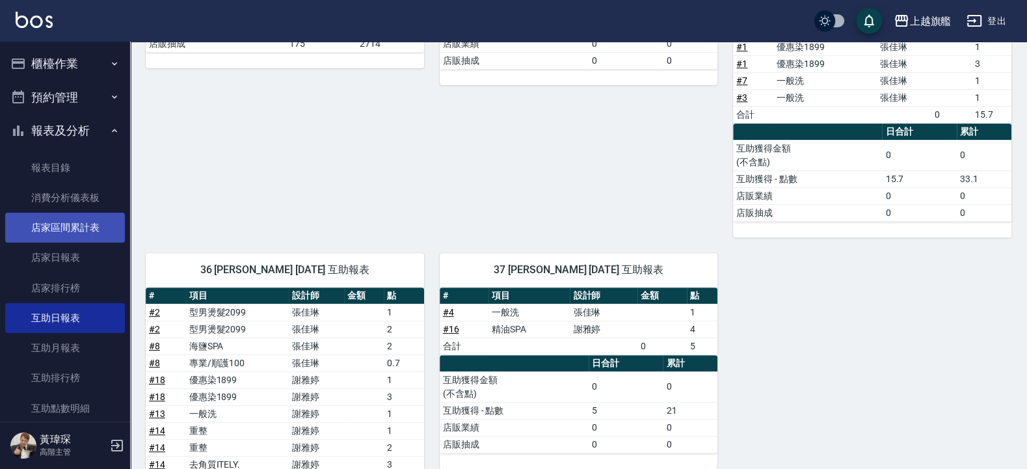
scroll to position [88, 0]
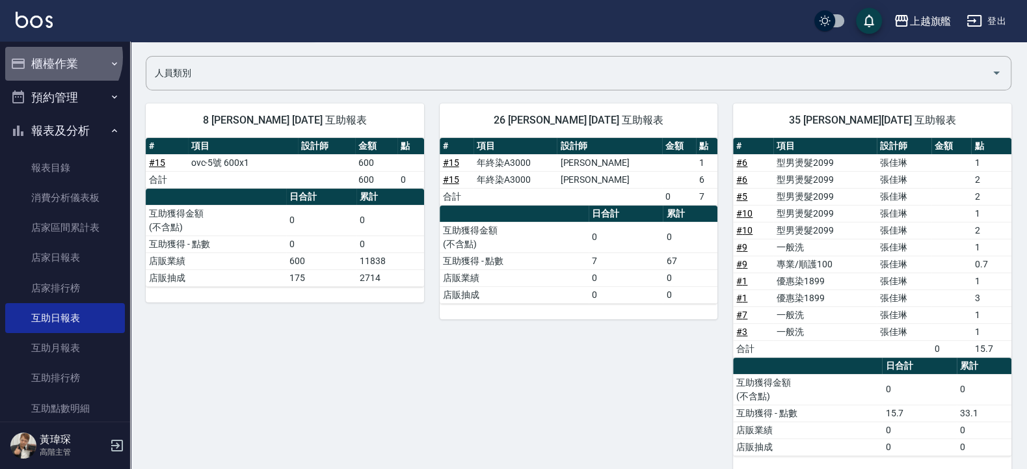
click at [61, 59] on button "櫃檯作業" at bounding box center [65, 64] width 120 height 34
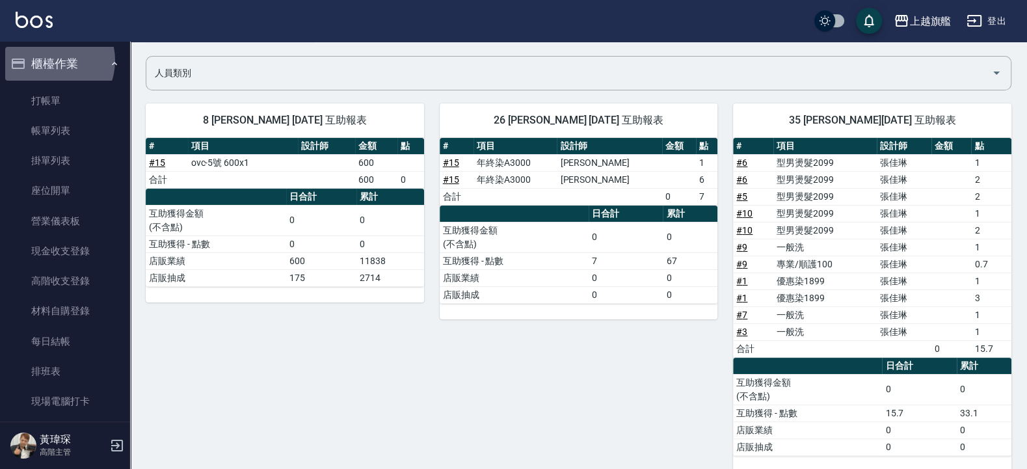
click at [49, 60] on button "櫃檯作業" at bounding box center [65, 64] width 120 height 34
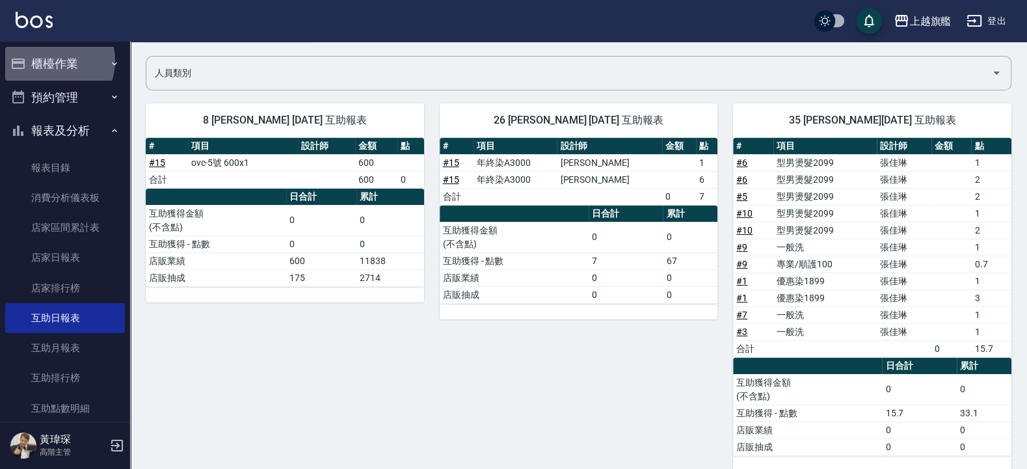
click at [49, 60] on button "櫃檯作業" at bounding box center [65, 64] width 120 height 34
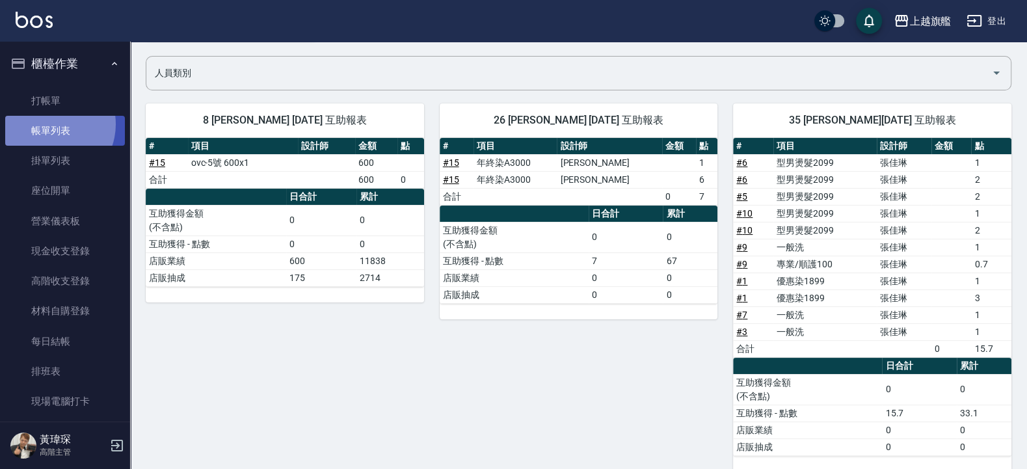
click at [49, 124] on link "帳單列表" at bounding box center [65, 131] width 120 height 30
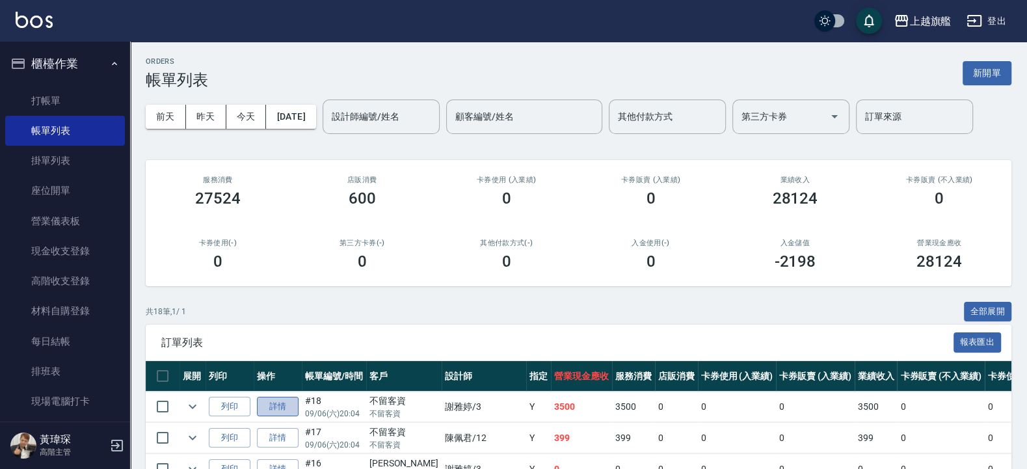
click at [282, 402] on link "詳情" at bounding box center [278, 407] width 42 height 20
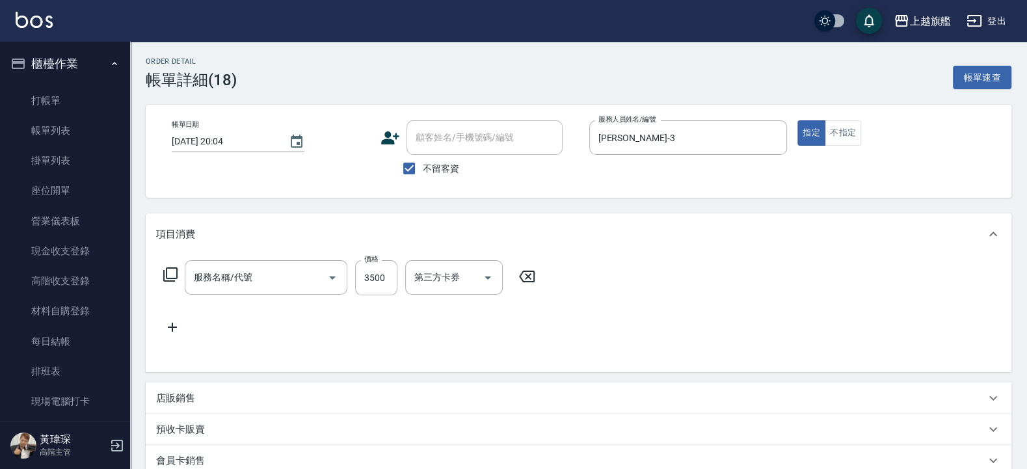
type input "2025/09/06 20:04"
checkbox input "true"
type input "謝雅婷-3"
type input "優惠染1899(51899)"
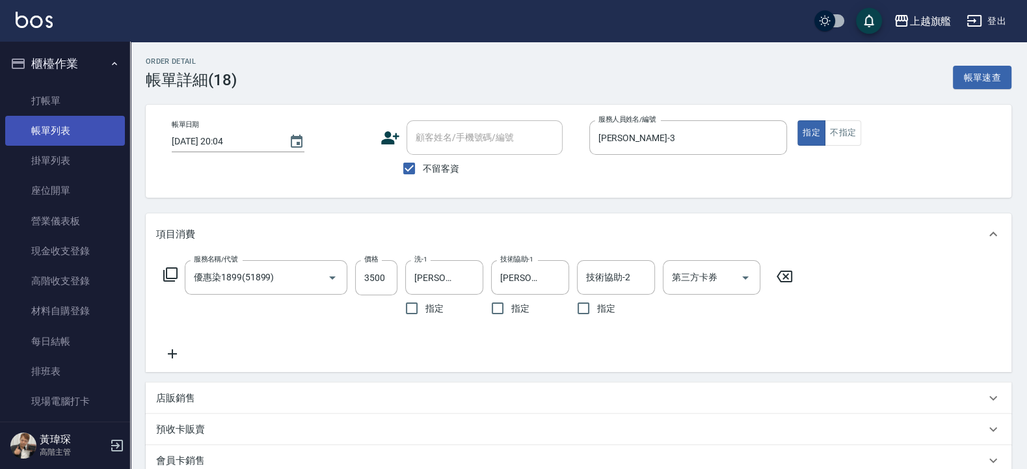
click at [60, 129] on link "帳單列表" at bounding box center [65, 131] width 120 height 30
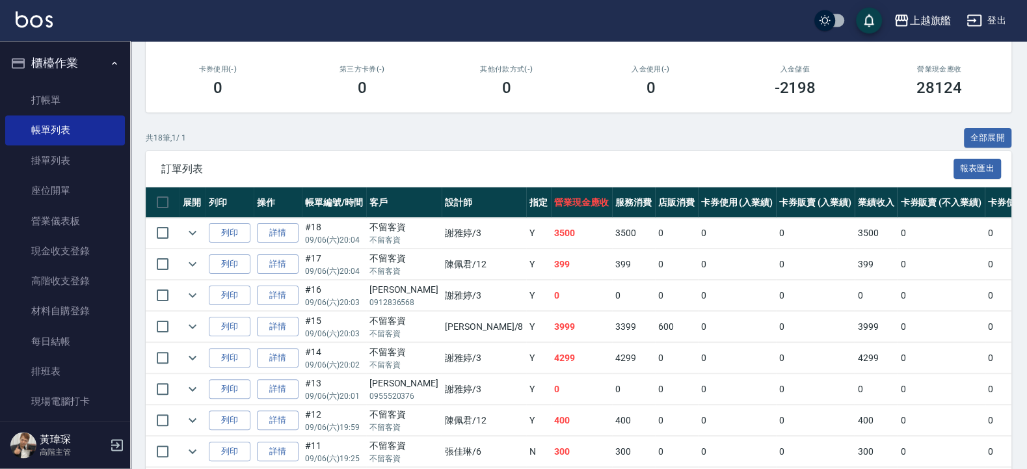
scroll to position [234, 0]
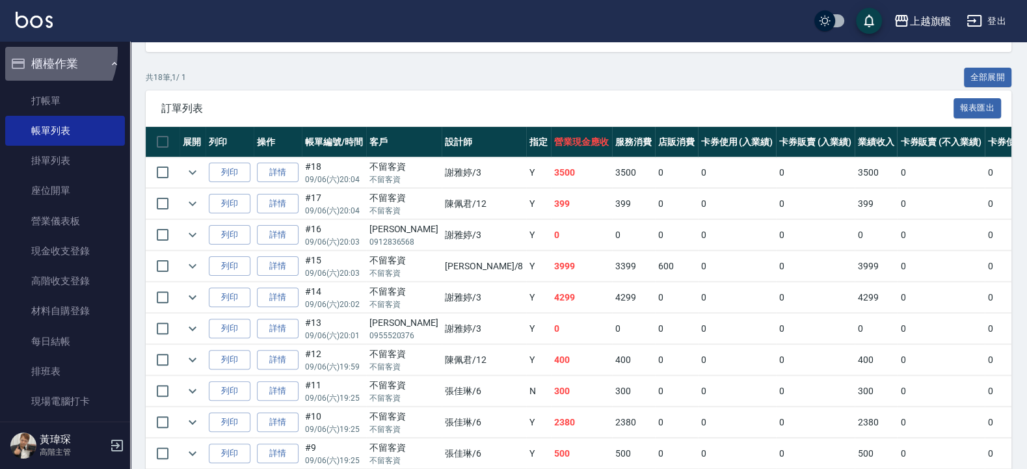
click at [38, 52] on button "櫃檯作業" at bounding box center [65, 64] width 120 height 34
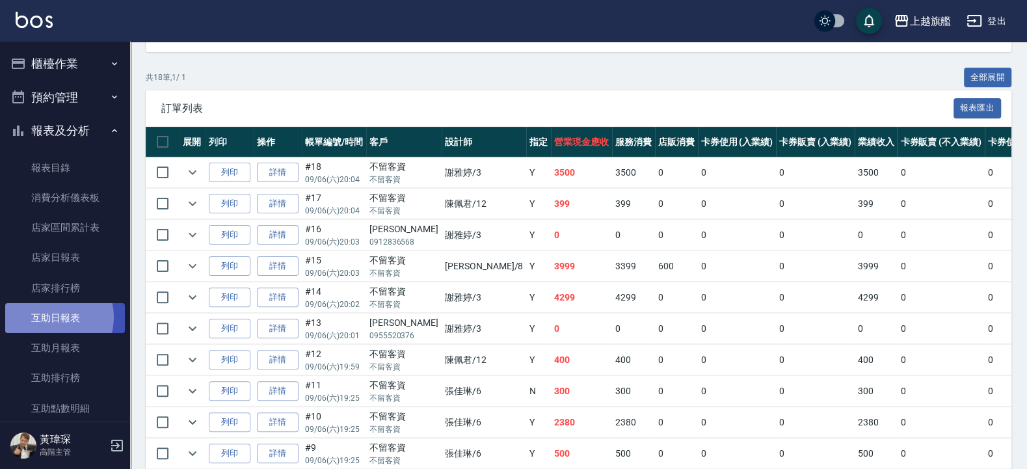
click at [53, 317] on link "互助日報表" at bounding box center [65, 318] width 120 height 30
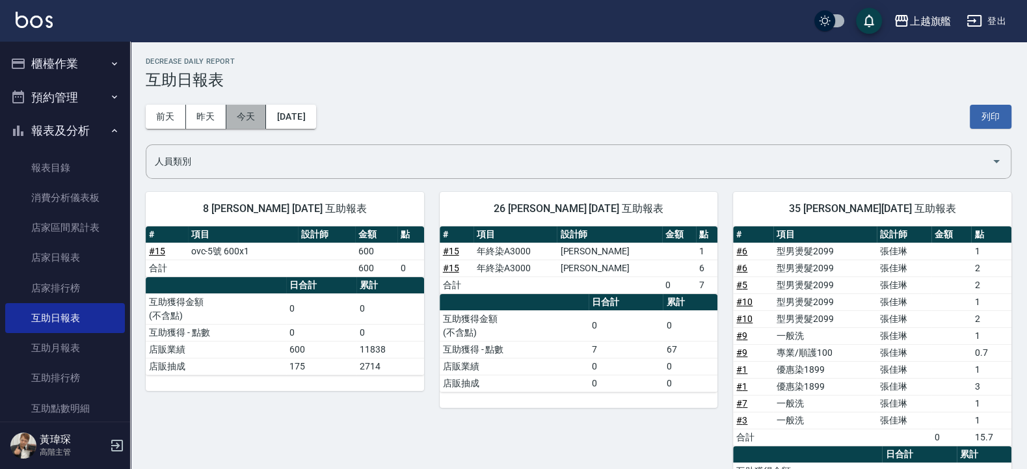
click at [249, 114] on button "今天" at bounding box center [246, 117] width 40 height 24
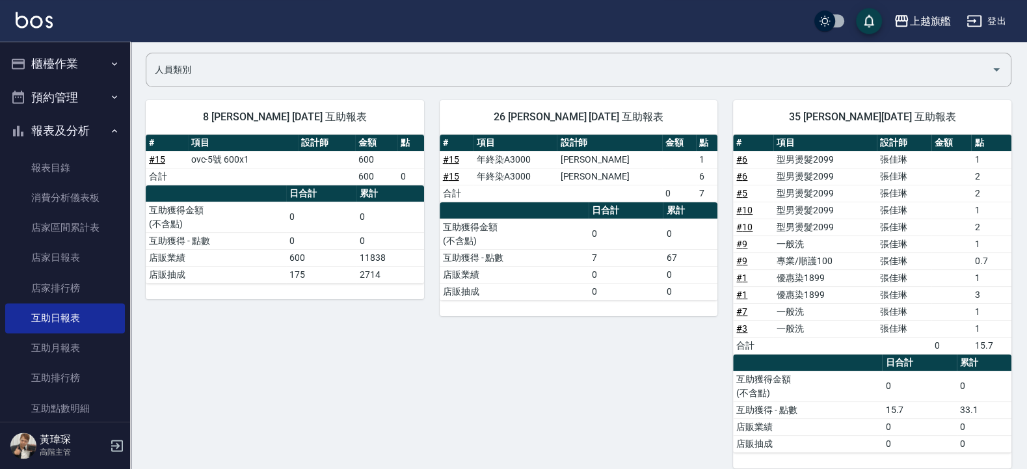
scroll to position [88, 0]
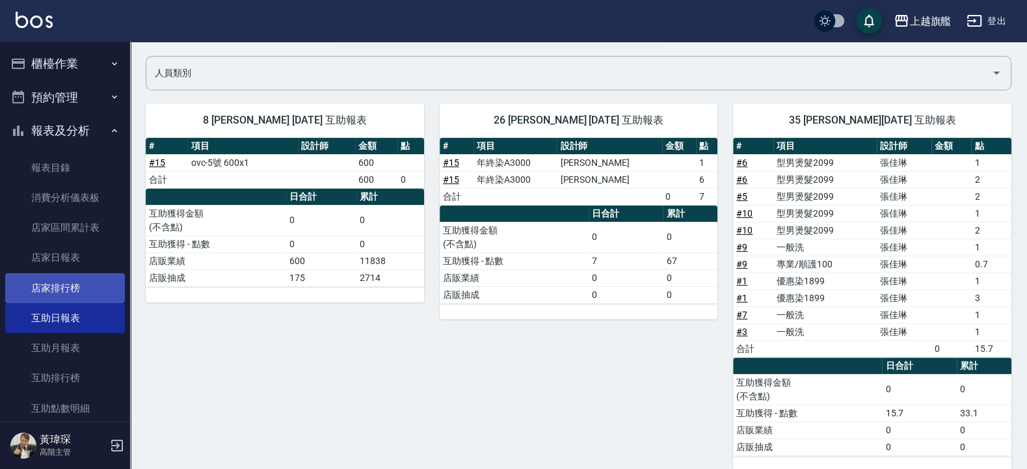
click at [46, 286] on link "店家排行榜" at bounding box center [65, 288] width 120 height 30
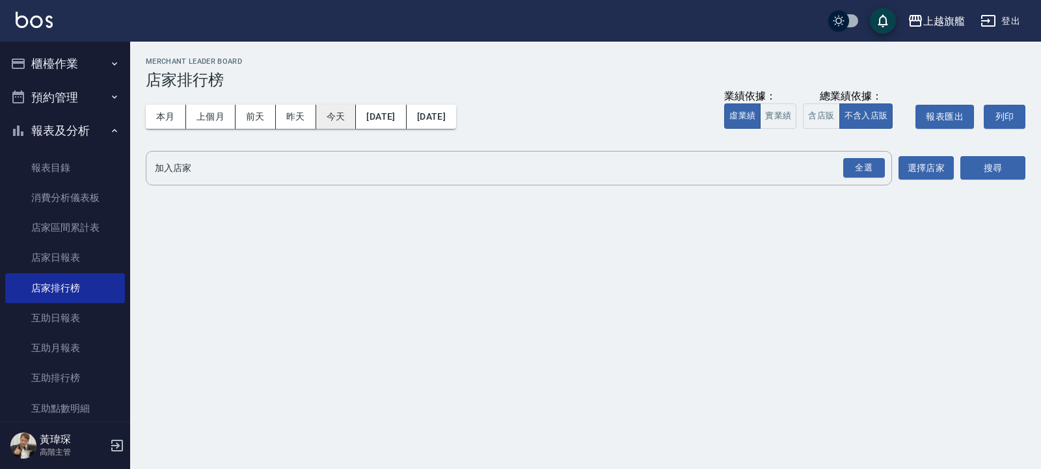
click at [339, 113] on button "今天" at bounding box center [336, 117] width 40 height 24
drag, startPoint x: 87, startPoint y: 72, endPoint x: 81, endPoint y: 69, distance: 6.7
click at [83, 70] on button "櫃檯作業" at bounding box center [65, 64] width 120 height 34
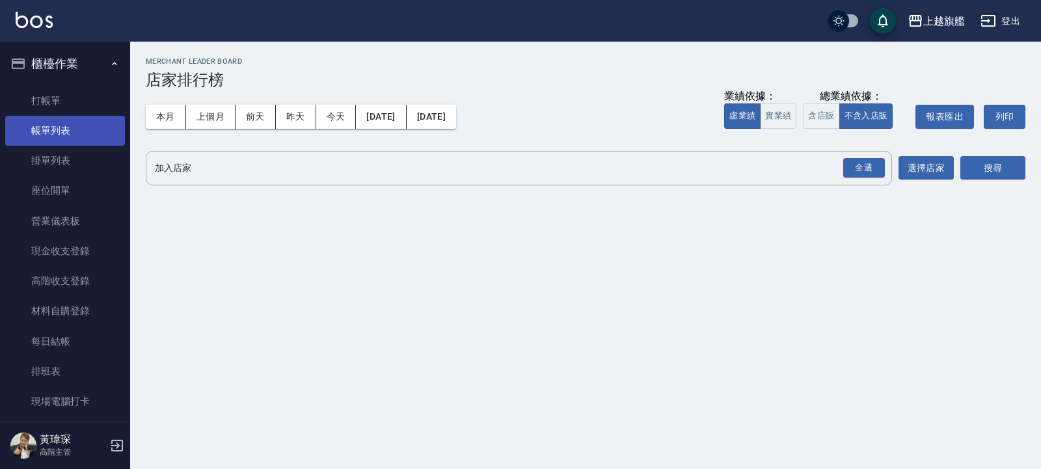
click at [64, 127] on link "帳單列表" at bounding box center [65, 131] width 120 height 30
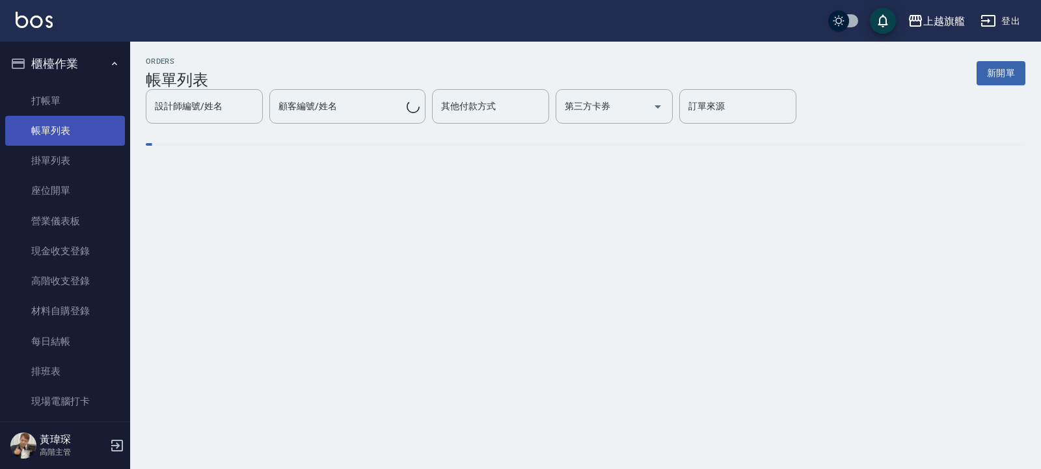
click at [42, 130] on link "帳單列表" at bounding box center [65, 131] width 120 height 30
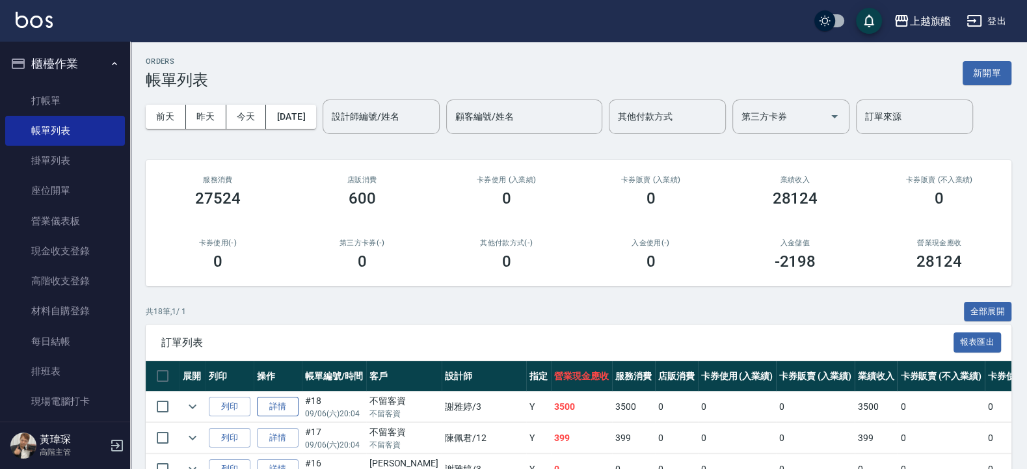
click at [279, 405] on link "詳情" at bounding box center [278, 407] width 42 height 20
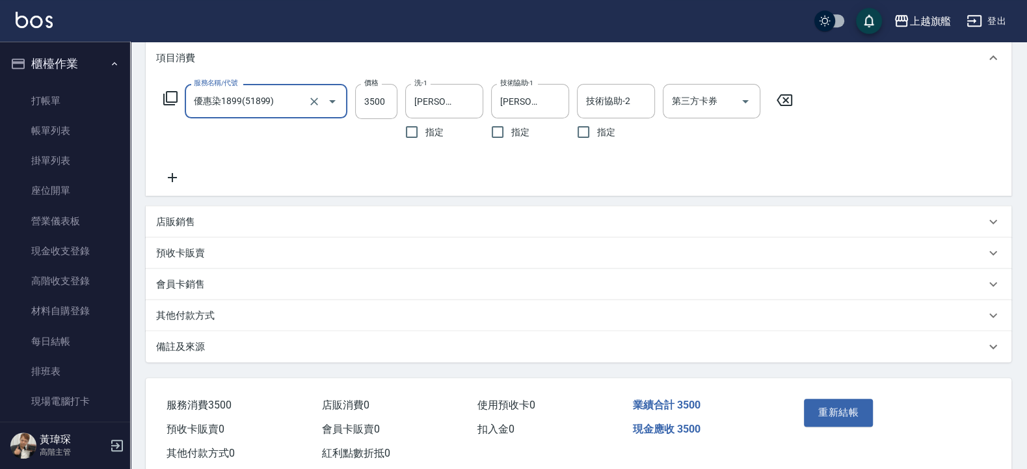
scroll to position [209, 0]
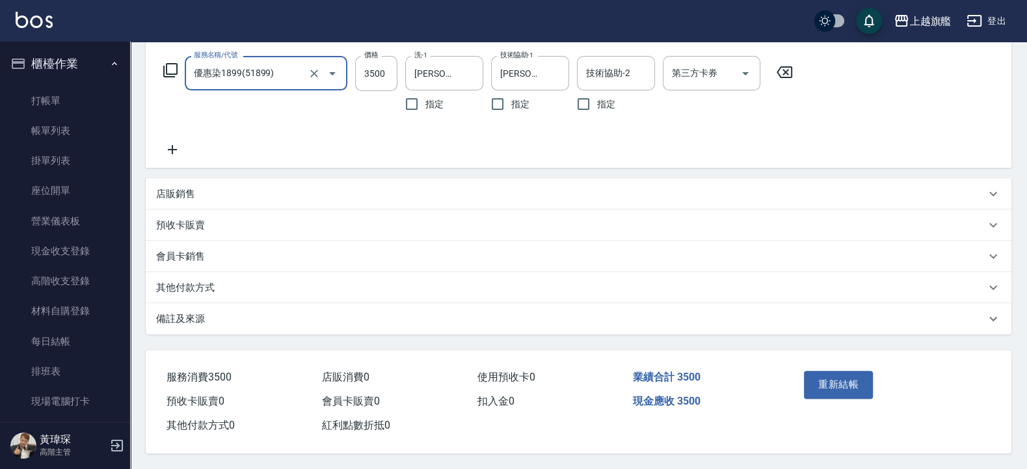
click at [72, 64] on button "櫃檯作業" at bounding box center [65, 64] width 120 height 34
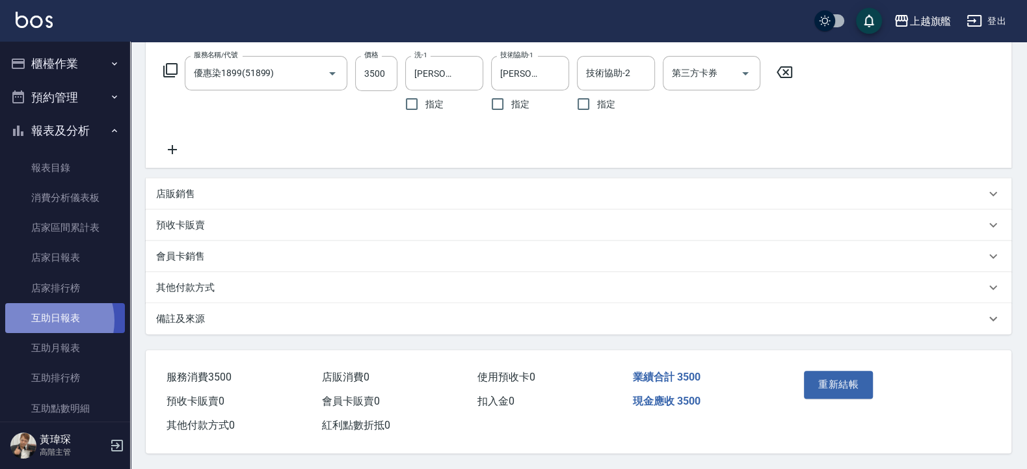
click at [47, 321] on link "互助日報表" at bounding box center [65, 318] width 120 height 30
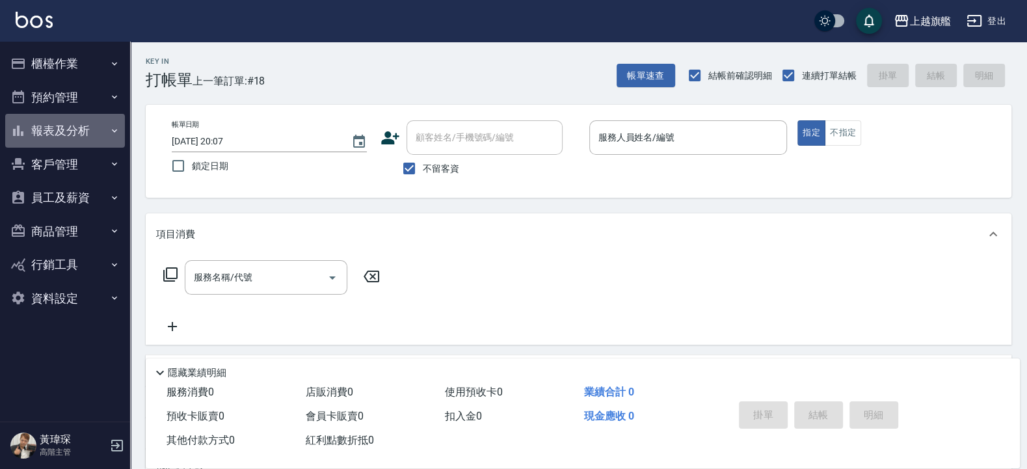
click at [67, 129] on button "報表及分析" at bounding box center [65, 131] width 120 height 34
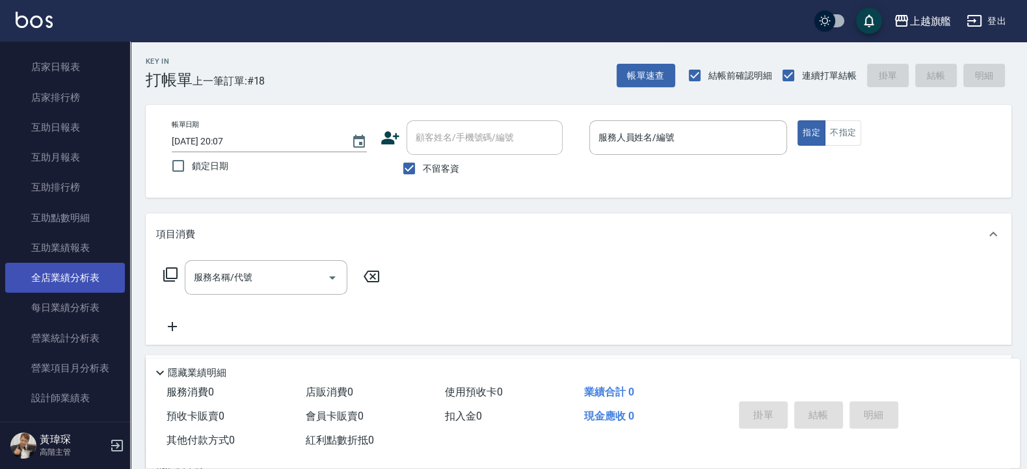
scroll to position [234, 0]
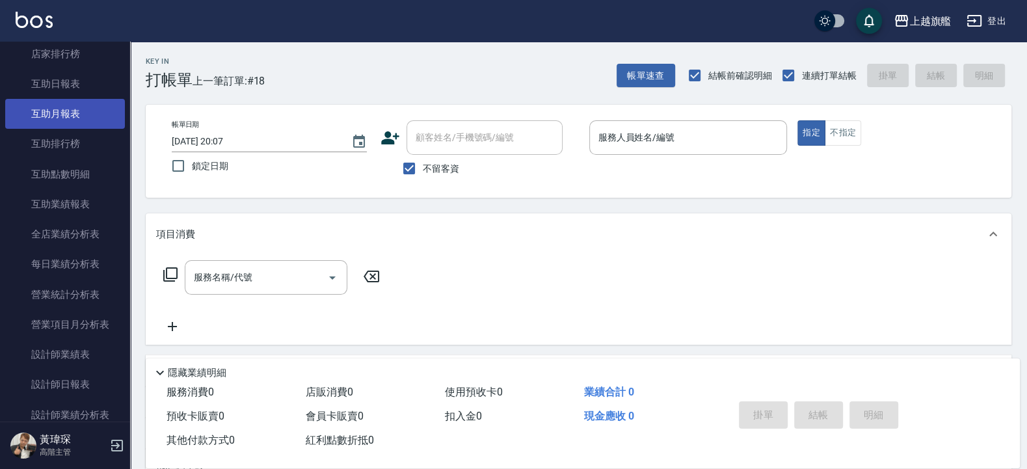
click at [64, 108] on link "互助月報表" at bounding box center [65, 114] width 120 height 30
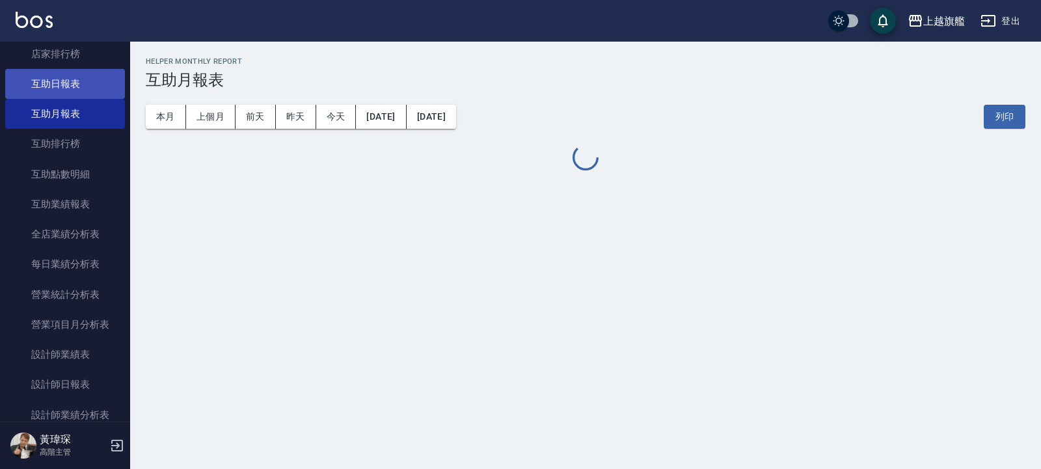
click at [58, 87] on link "互助日報表" at bounding box center [65, 84] width 120 height 30
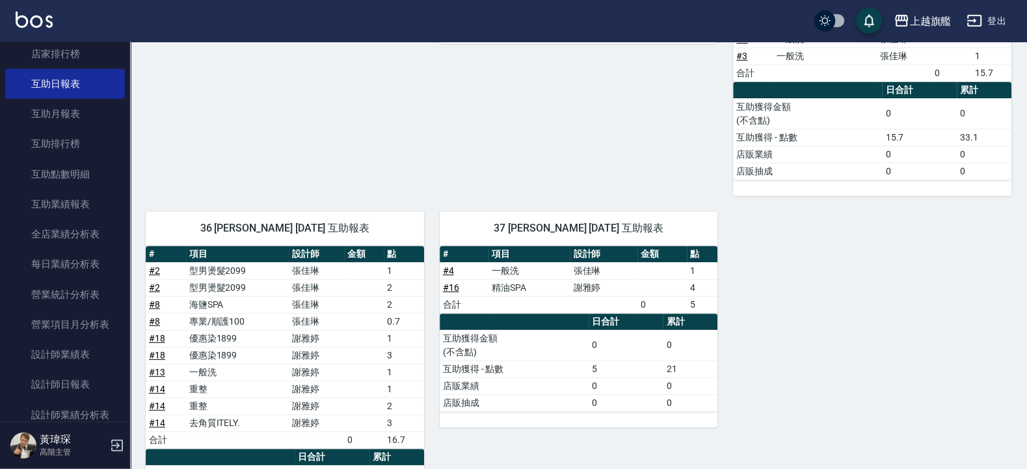
scroll to position [468, 0]
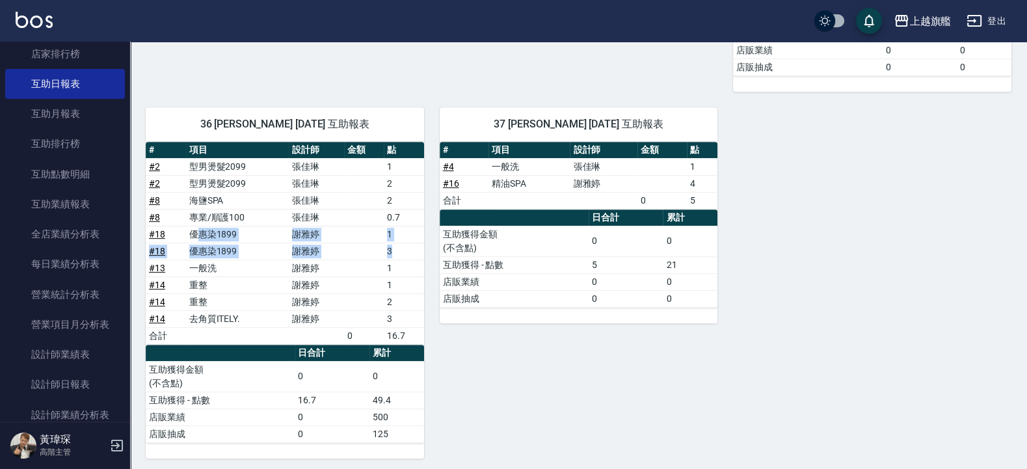
drag, startPoint x: 201, startPoint y: 237, endPoint x: 414, endPoint y: 250, distance: 213.1
click at [414, 250] on tbody "# 2 型男燙髮2099 張佳琳 1 # 2 型男燙髮2099 張佳琳 2 # 8 海鹽SPA 張佳琳 2 # 8 專業/順護100 張佳琳 0.7 # 18…" at bounding box center [285, 251] width 278 height 186
click at [393, 276] on td "1" at bounding box center [404, 268] width 40 height 17
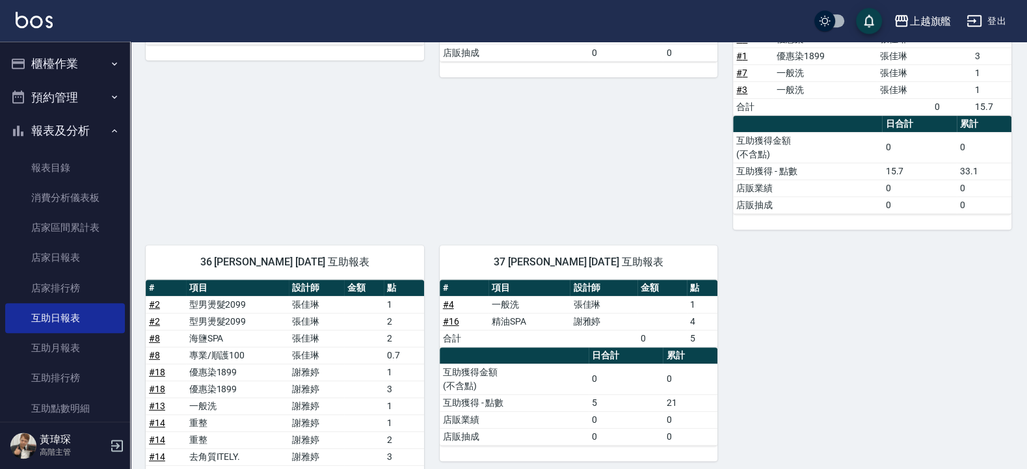
scroll to position [312, 0]
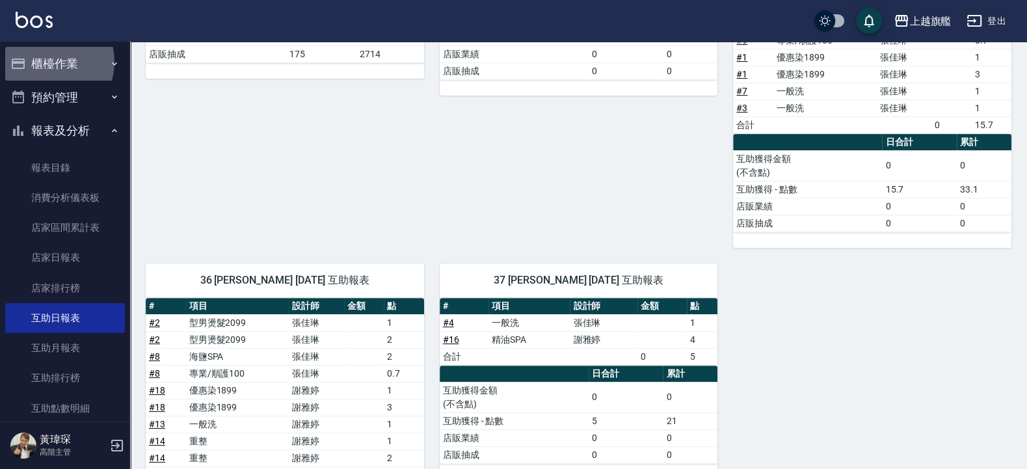
click at [46, 62] on button "櫃檯作業" at bounding box center [65, 64] width 120 height 34
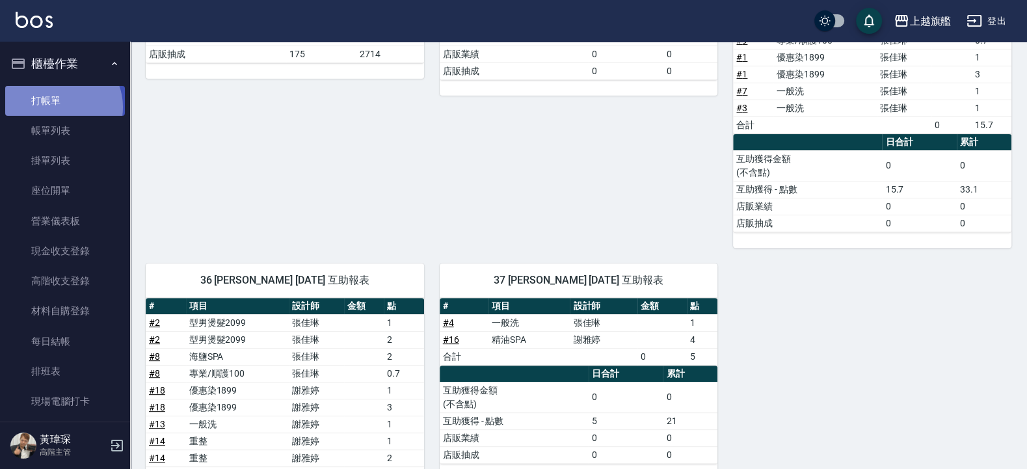
click at [62, 107] on link "打帳單" at bounding box center [65, 101] width 120 height 30
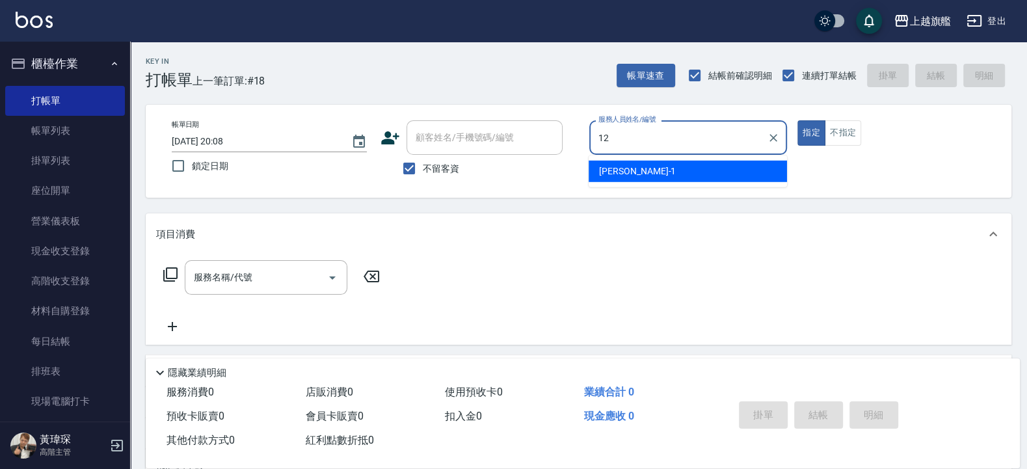
type input "[PERSON_NAME]-12"
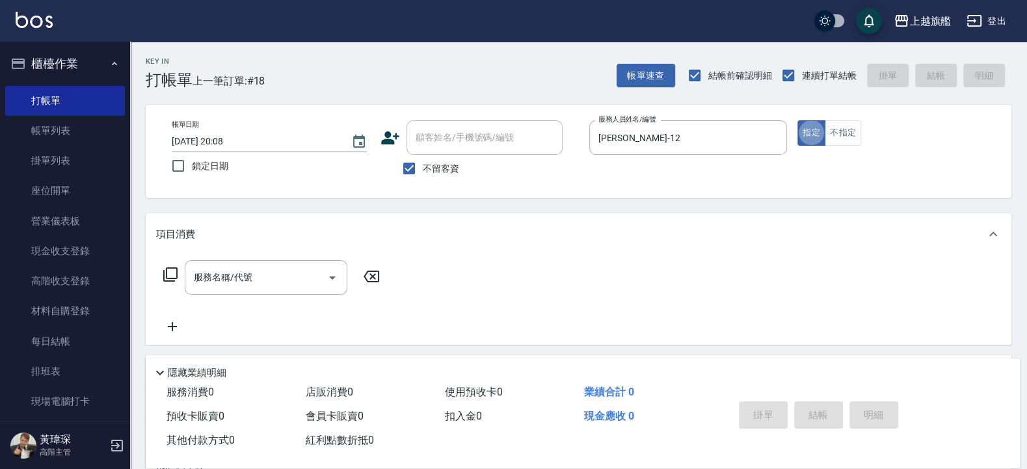
type button "true"
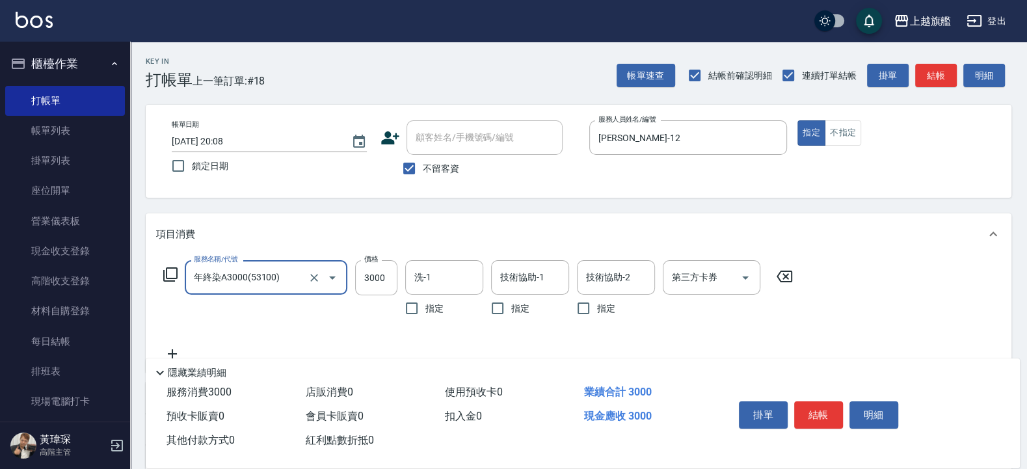
type input "年終染A3000(53100)"
type input "3300"
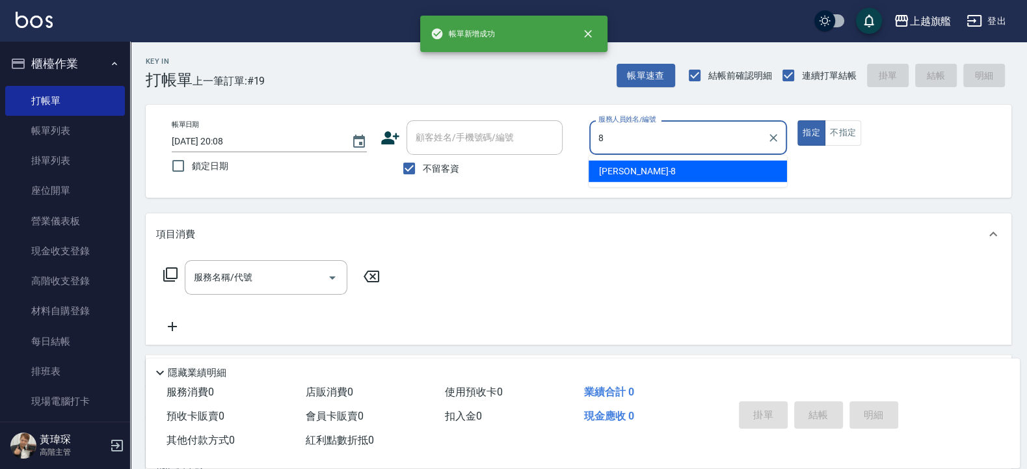
type input "[PERSON_NAME]-8"
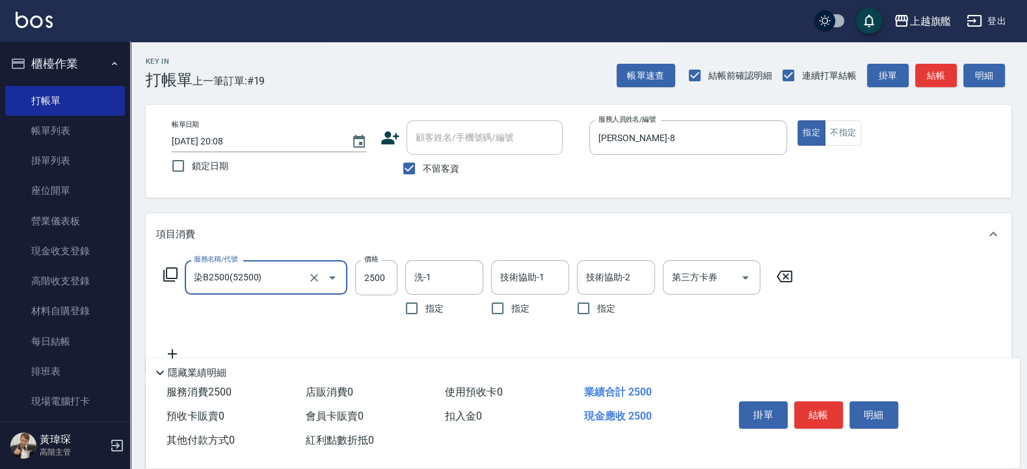
type input "染B2500(52500)"
type input "2499"
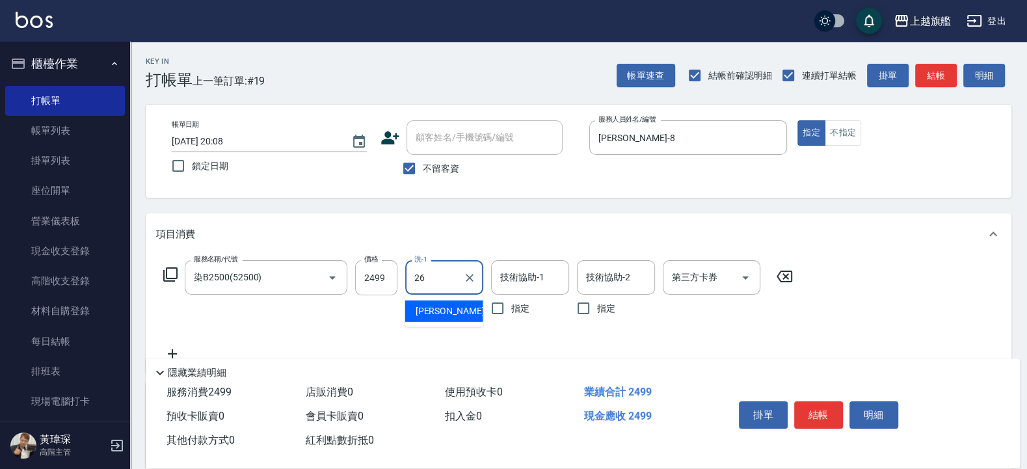
type input "[PERSON_NAME]-26"
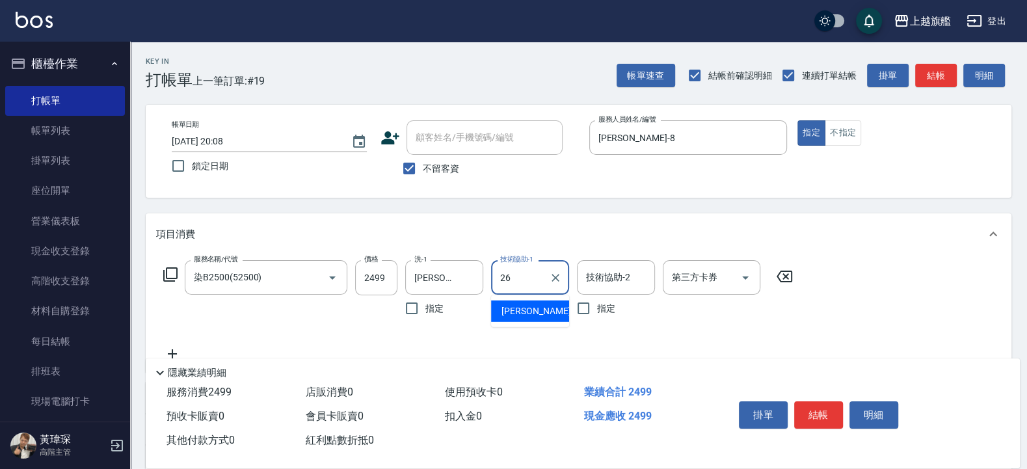
type input "[PERSON_NAME]-26"
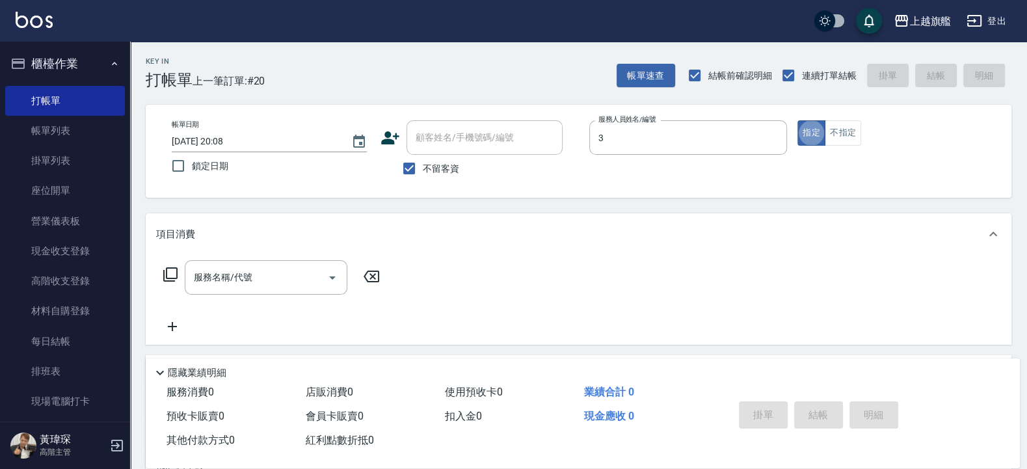
type input "[PERSON_NAME]-3"
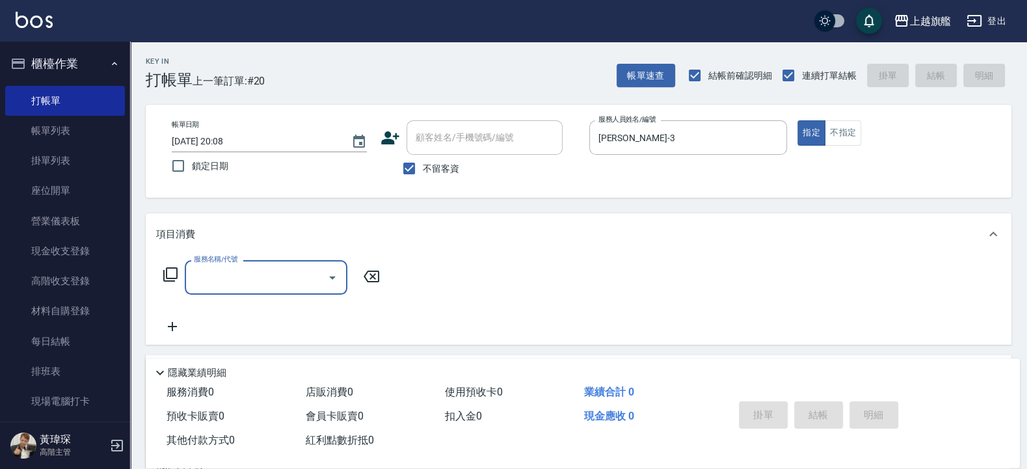
drag, startPoint x: 466, startPoint y: 162, endPoint x: 451, endPoint y: 165, distance: 15.2
click at [464, 163] on div "不留客資" at bounding box center [471, 168] width 182 height 27
click at [446, 165] on span "不留客資" at bounding box center [441, 169] width 36 height 14
click at [423, 165] on input "不留客資" at bounding box center [408, 168] width 27 height 27
checkbox input "false"
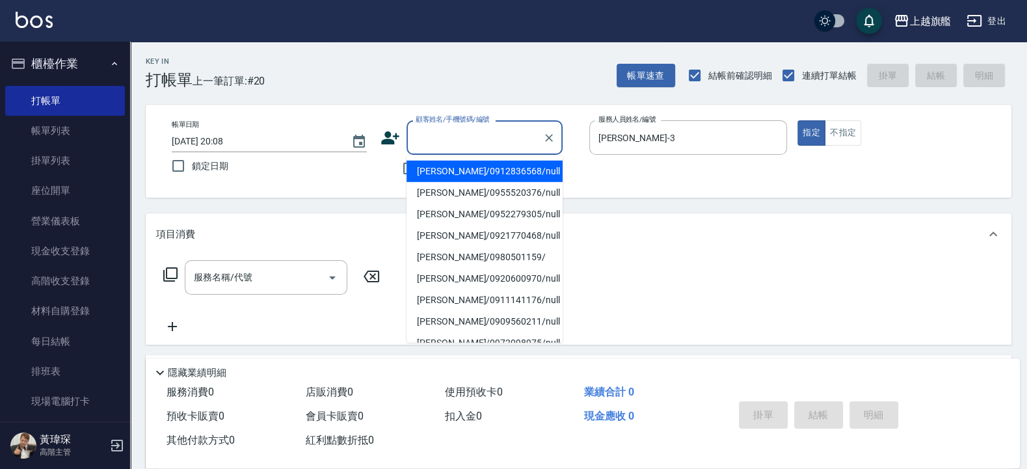
click at [448, 131] on input "顧客姓名/手機號碼/編號" at bounding box center [474, 137] width 125 height 23
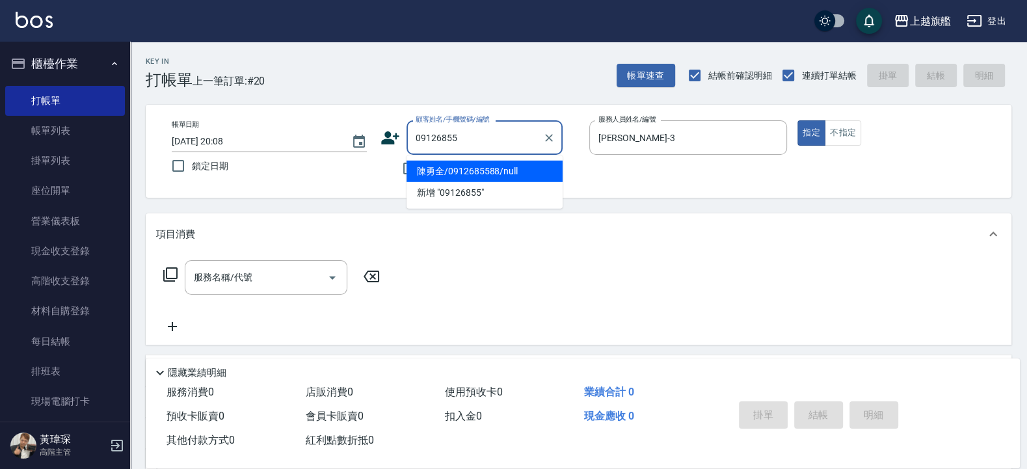
type input "陳勇全/0912685588/null"
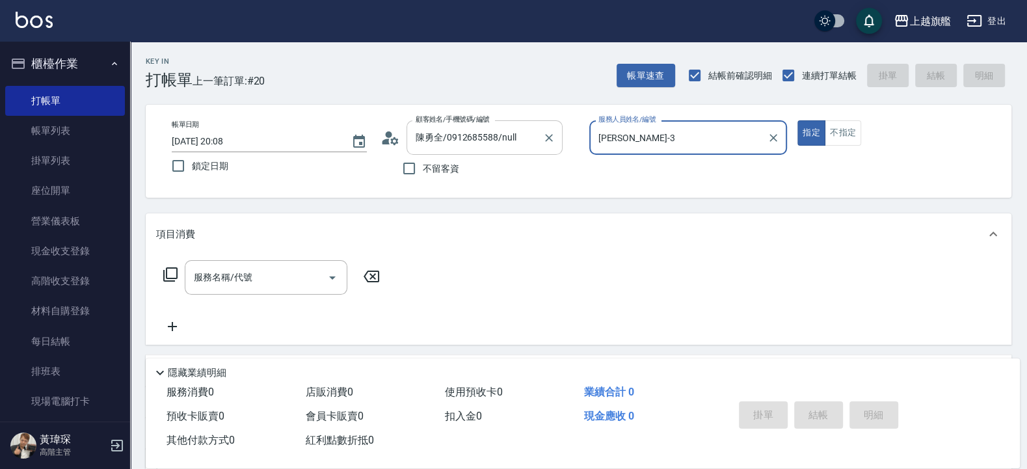
click at [797, 120] on button "指定" at bounding box center [811, 132] width 28 height 25
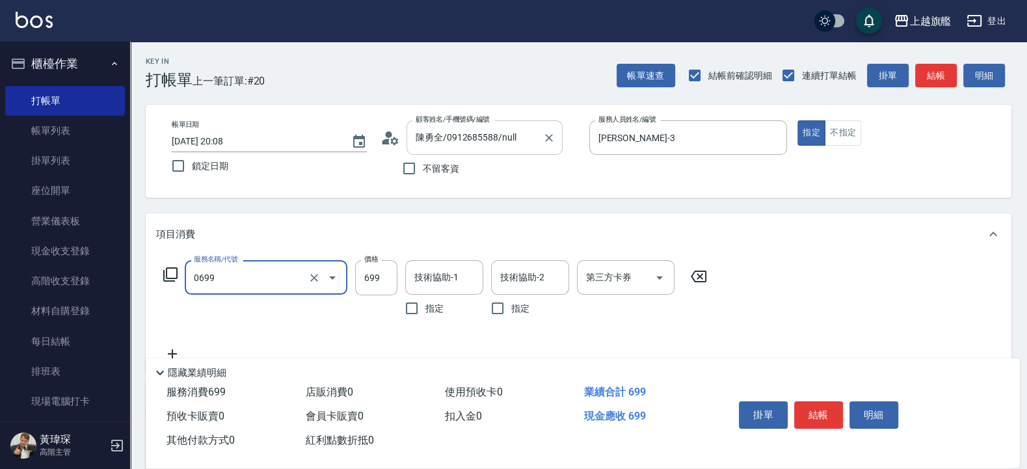
type input "精油SPA(0699)"
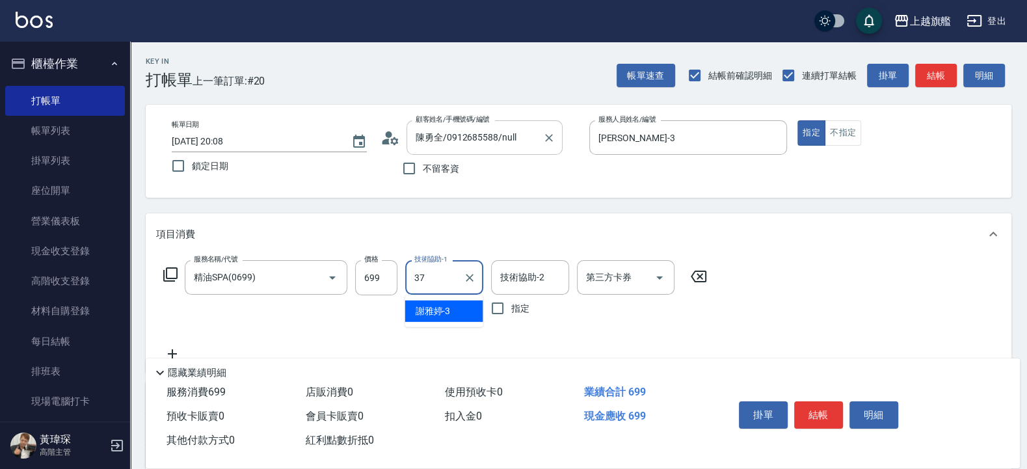
type input "[PERSON_NAME]-37"
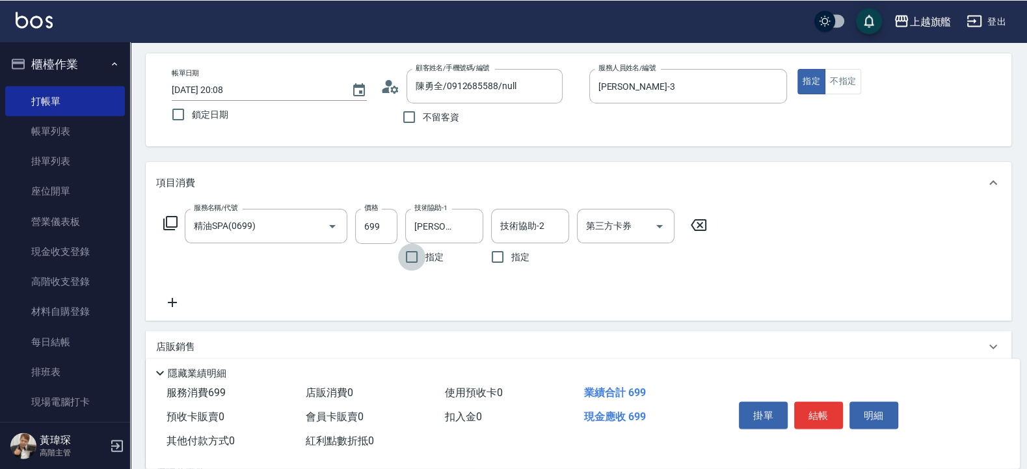
scroll to position [78, 0]
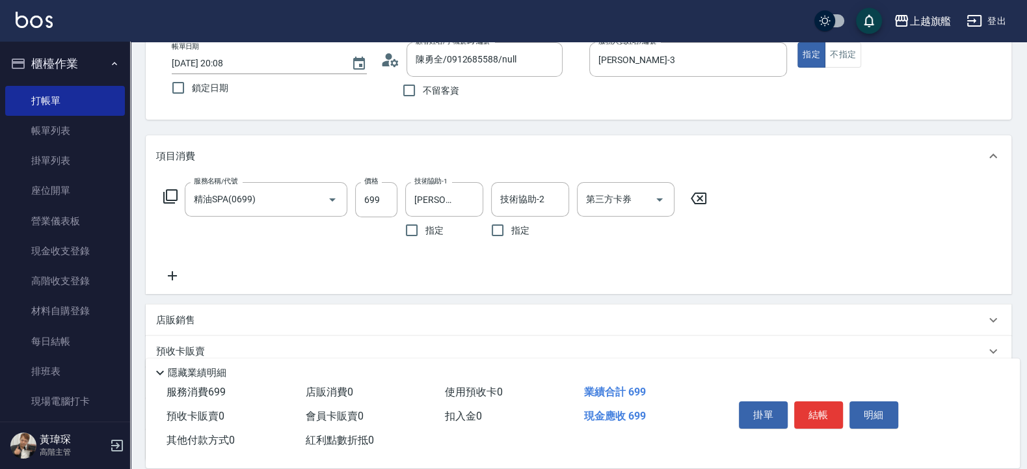
click at [183, 284] on icon at bounding box center [172, 276] width 33 height 16
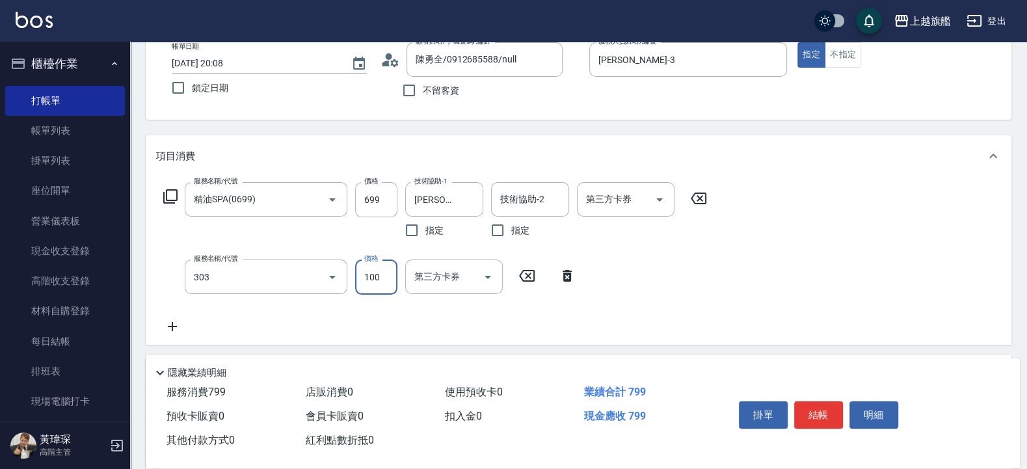
type input "剪髮100(303)"
type input "500"
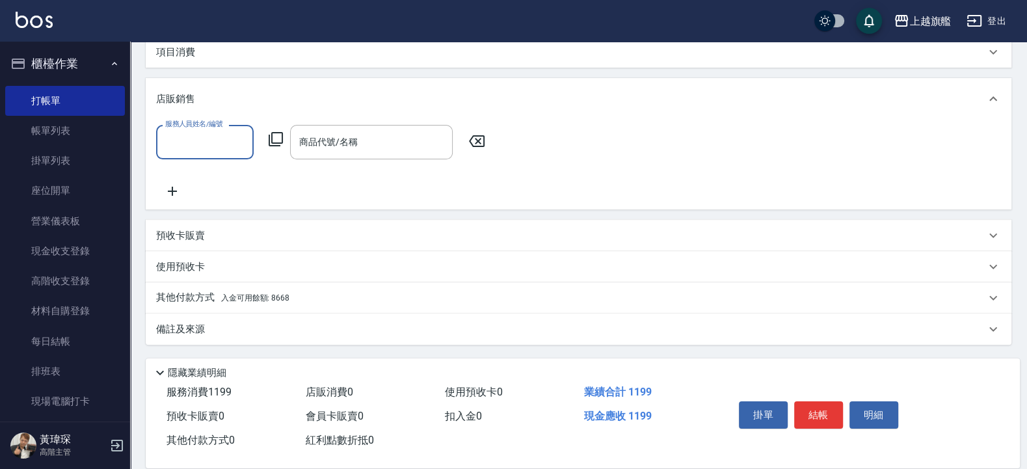
scroll to position [177, 0]
type input "[PERSON_NAME]-3"
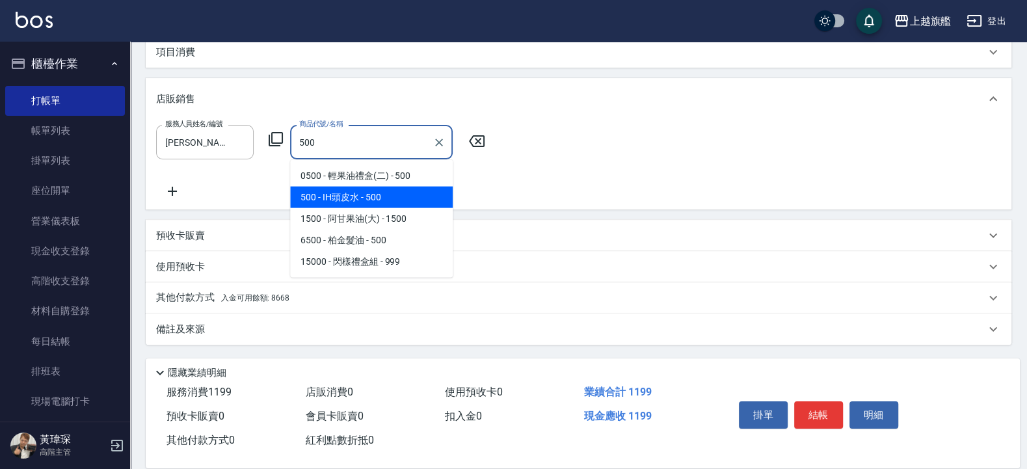
type input "IH頭皮水"
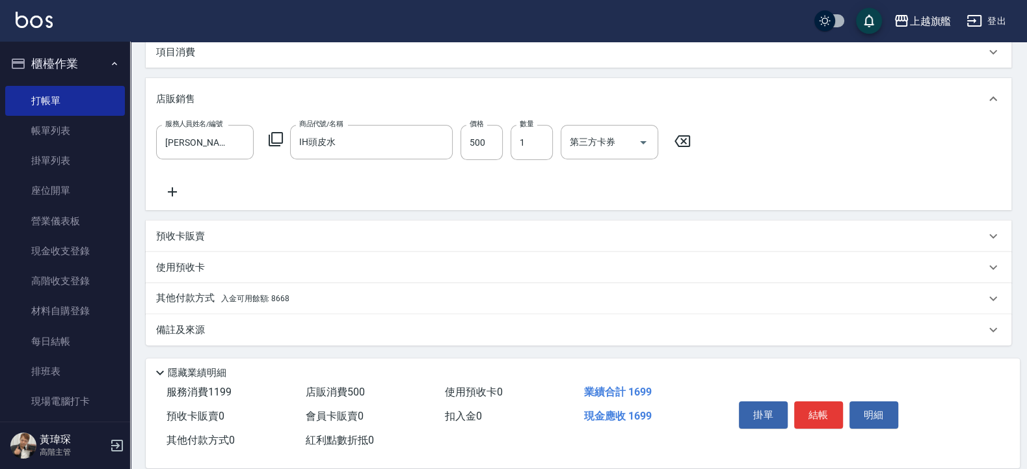
click at [246, 299] on span "入金可用餘額: 8668" at bounding box center [255, 298] width 68 height 9
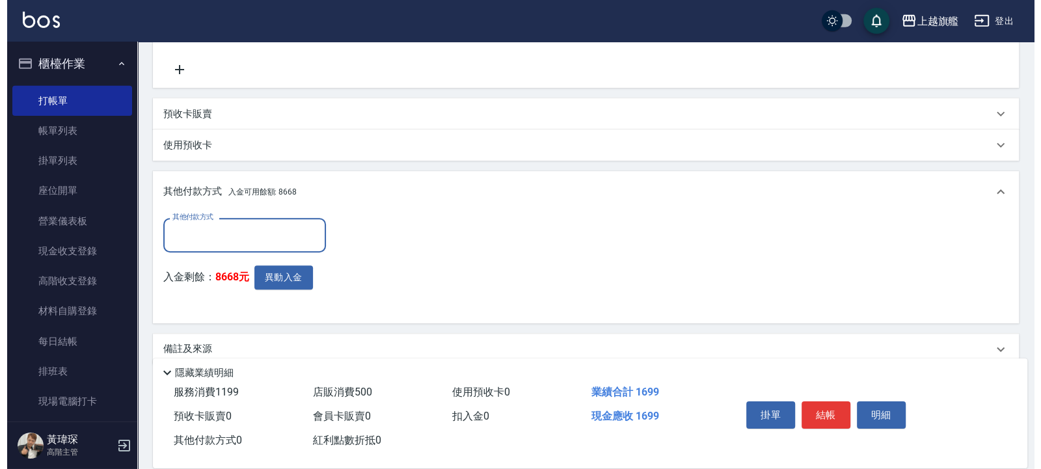
scroll to position [317, 0]
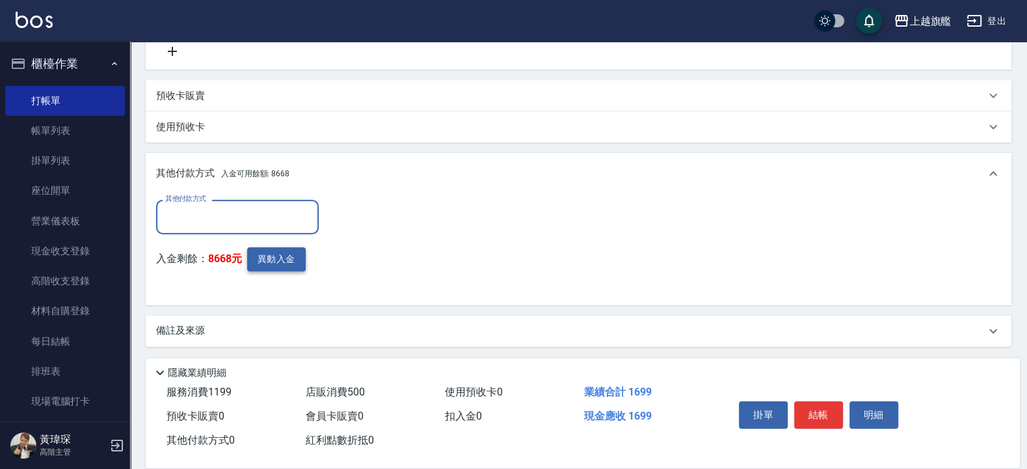
click at [279, 260] on button "異動入金" at bounding box center [276, 259] width 59 height 24
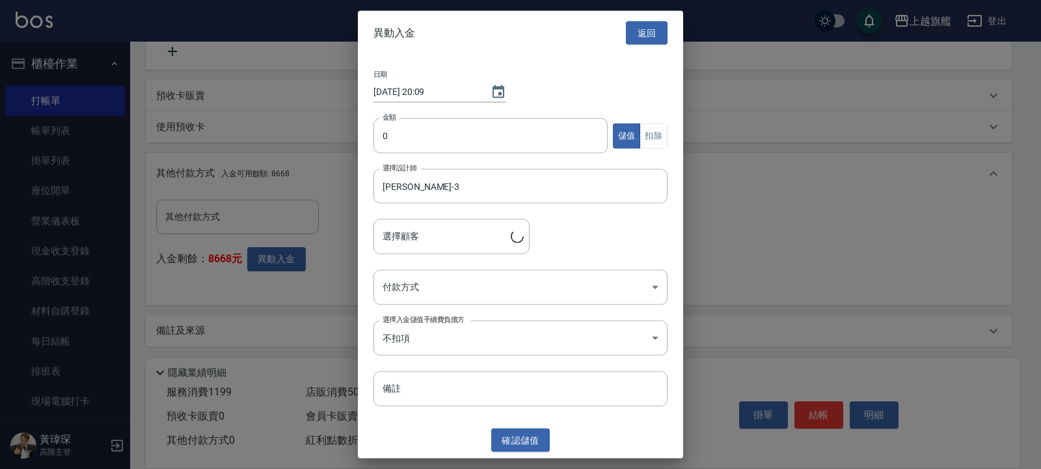
type input "陳勇全/0912685588"
click at [407, 140] on input "0" at bounding box center [490, 135] width 234 height 35
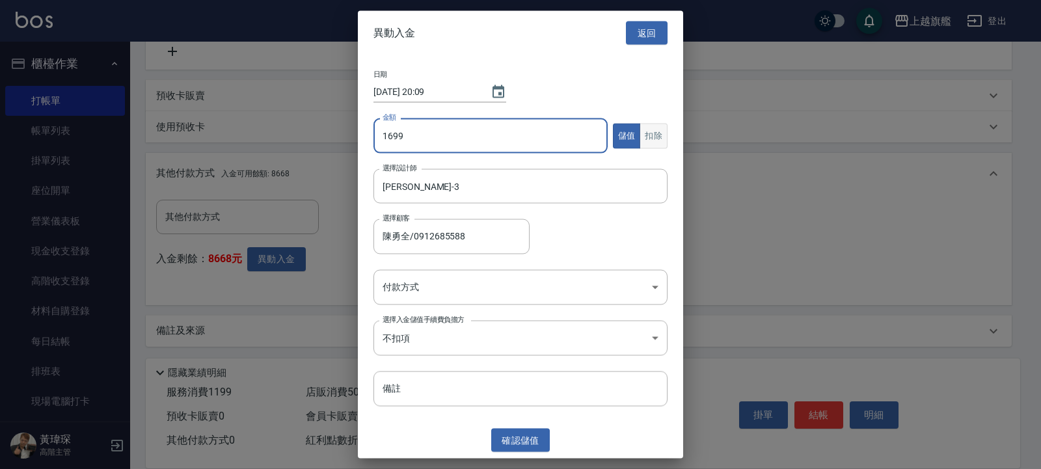
type input "1699"
click at [656, 133] on button "扣除" at bounding box center [653, 135] width 28 height 25
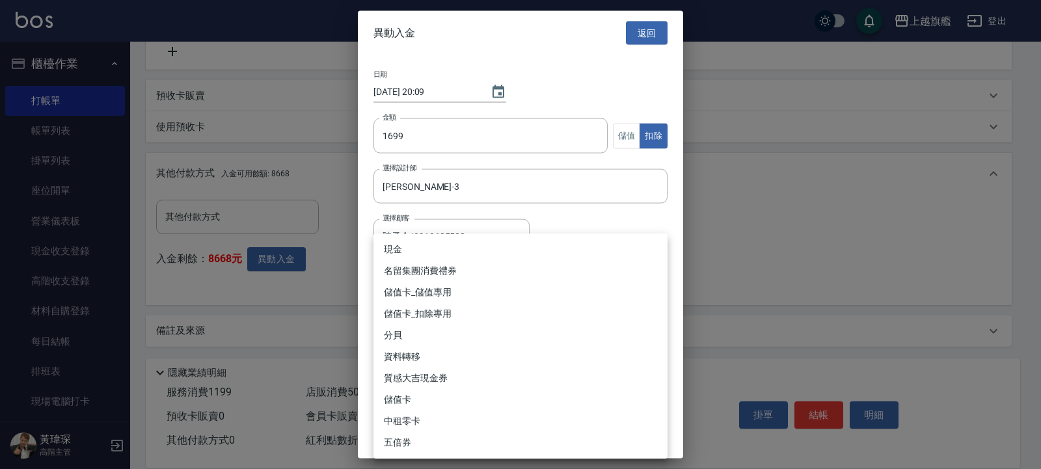
click at [438, 286] on body "上越旗艦 登出 櫃檯作業 打帳單 帳單列表 掛單列表 座位開單 營業儀表板 現金收支登錄 高階收支登錄 材料自購登錄 每日結帳 排班表 現場電腦打卡 掃碼打卡…" at bounding box center [520, 77] width 1041 height 788
click at [451, 315] on li "儲值卡_扣除專用" at bounding box center [520, 313] width 294 height 21
type input "儲值卡_扣除專用"
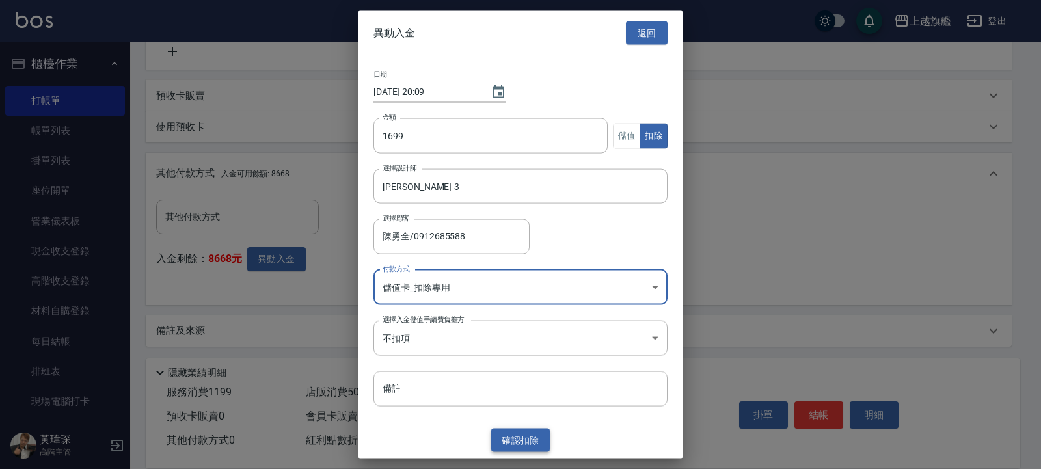
click at [531, 439] on button "確認 扣除" at bounding box center [520, 440] width 59 height 24
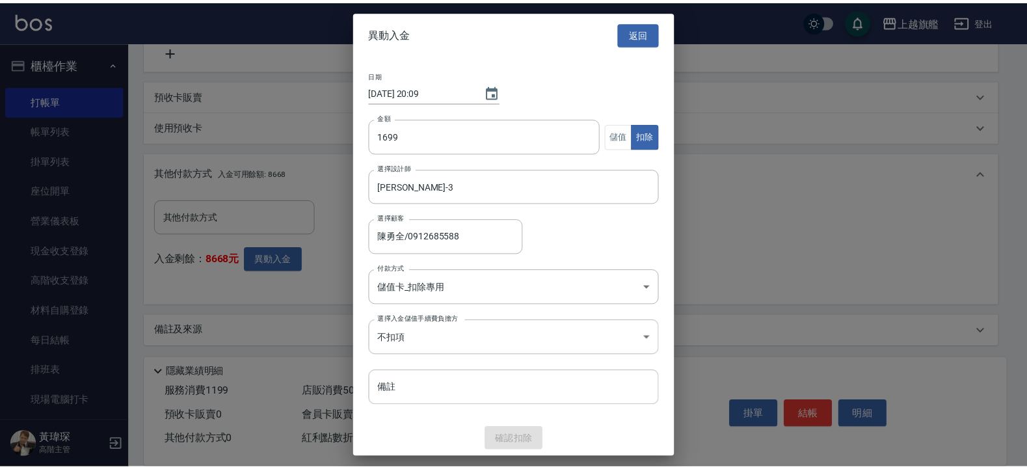
scroll to position [259, 0]
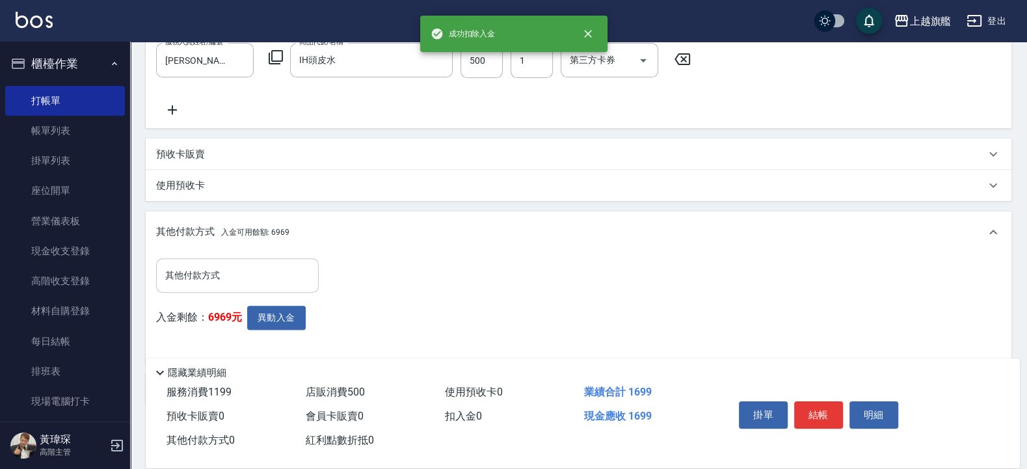
click at [232, 277] on input "其他付款方式" at bounding box center [237, 275] width 151 height 23
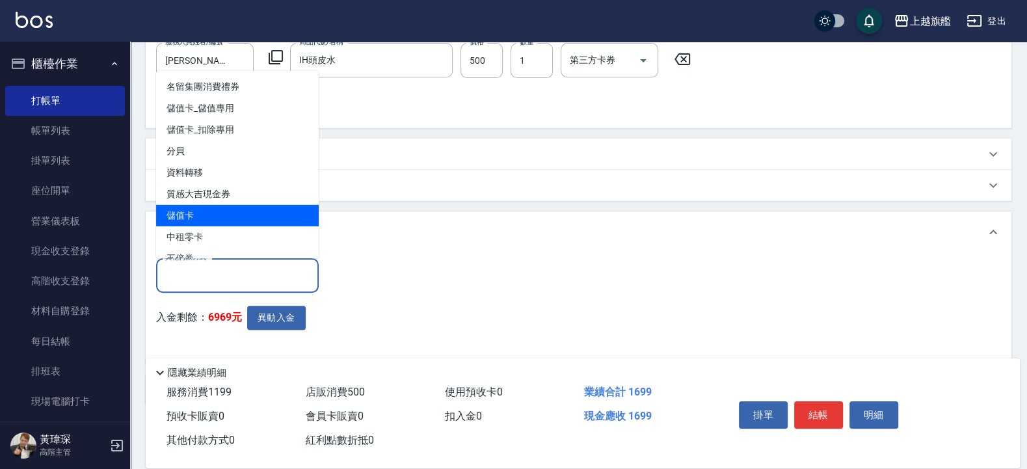
click at [212, 206] on span "儲值卡" at bounding box center [237, 214] width 163 height 21
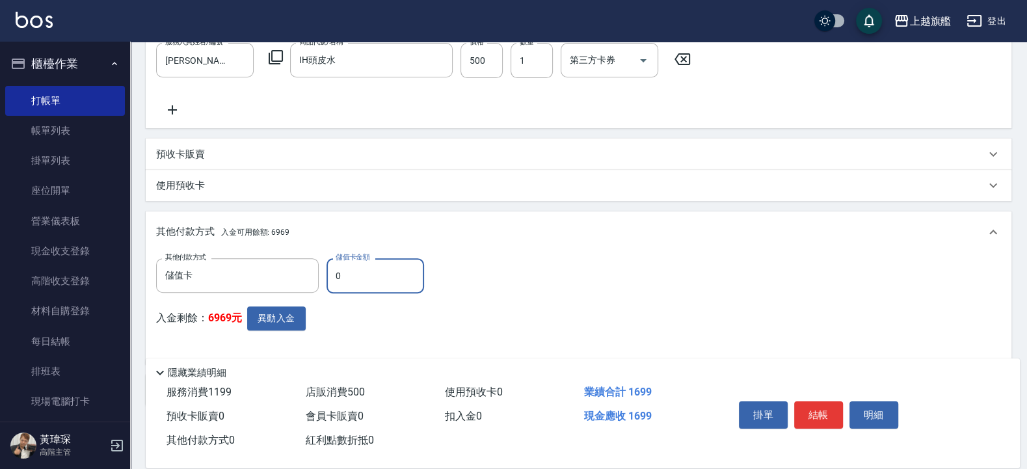
type input "儲值卡"
drag, startPoint x: 379, startPoint y: 274, endPoint x: 302, endPoint y: 275, distance: 77.4
click at [327, 275] on input "0" at bounding box center [376, 275] width 98 height 35
type input "1699"
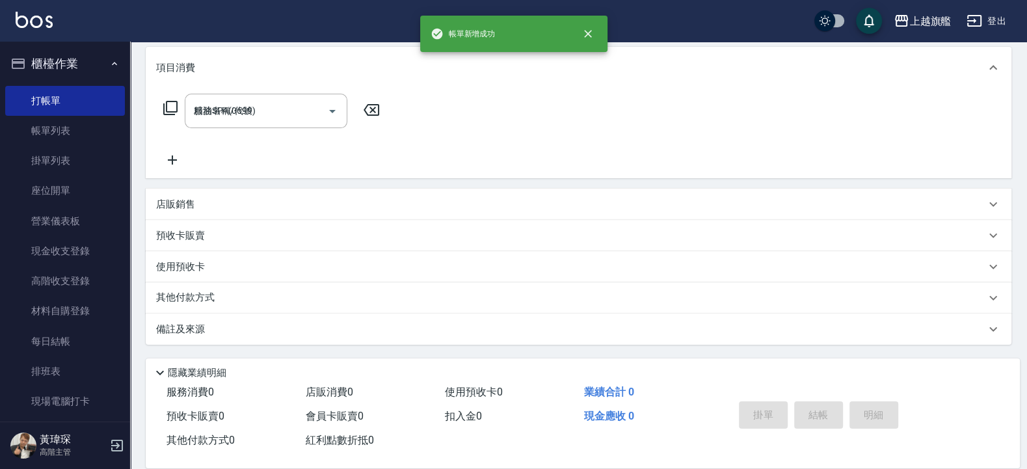
type input "2025/09/06 20:09"
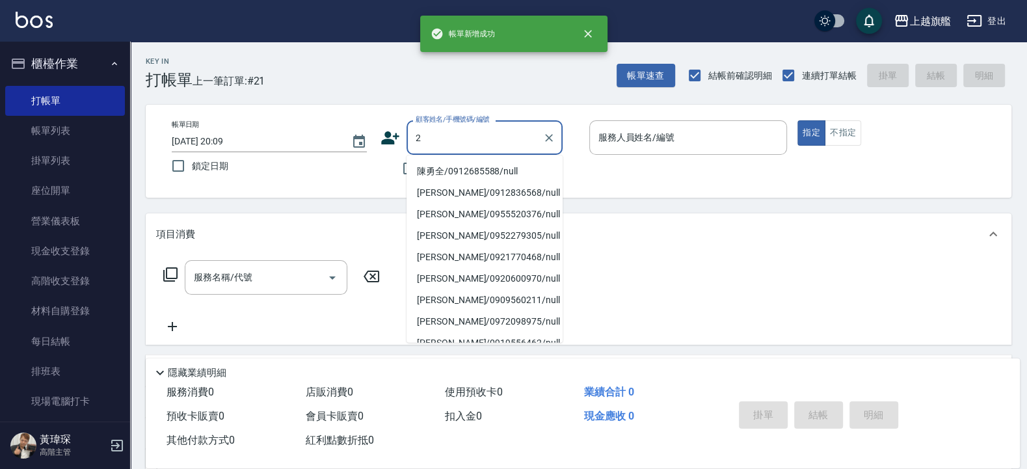
type input "2"
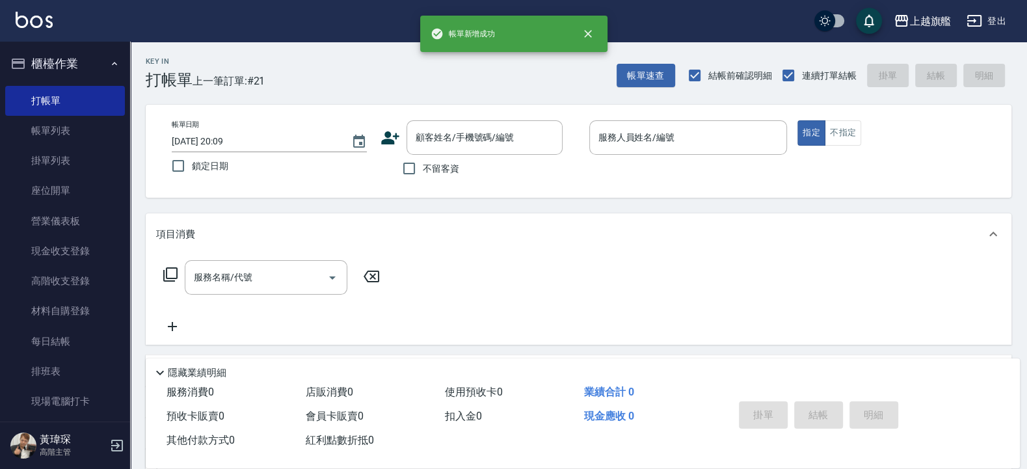
click at [376, 72] on div "Key In 打帳單 上一筆訂單:#21 帳單速查 結帳前確認明細 連續打單結帳 掛單 結帳 明細" at bounding box center [570, 65] width 881 height 47
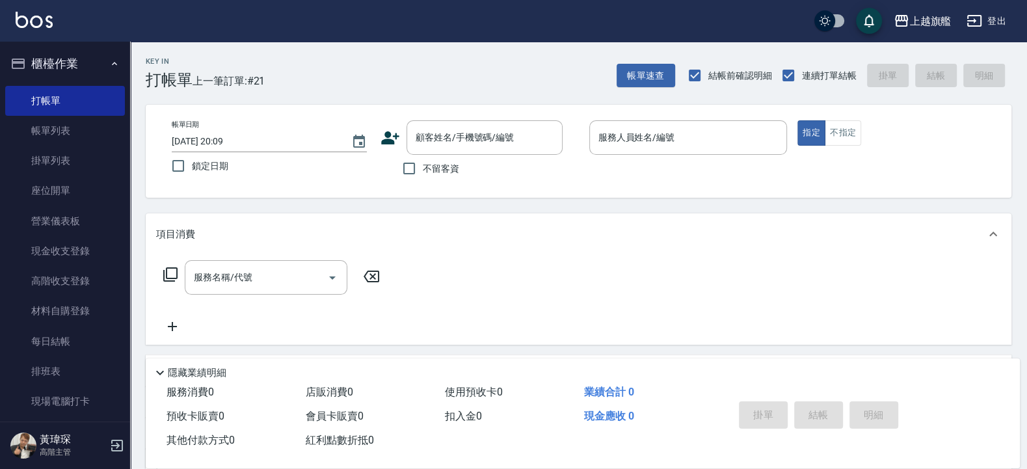
click at [433, 172] on span "不留客資" at bounding box center [441, 169] width 36 height 14
click at [423, 172] on input "不留客資" at bounding box center [408, 168] width 27 height 27
checkbox input "true"
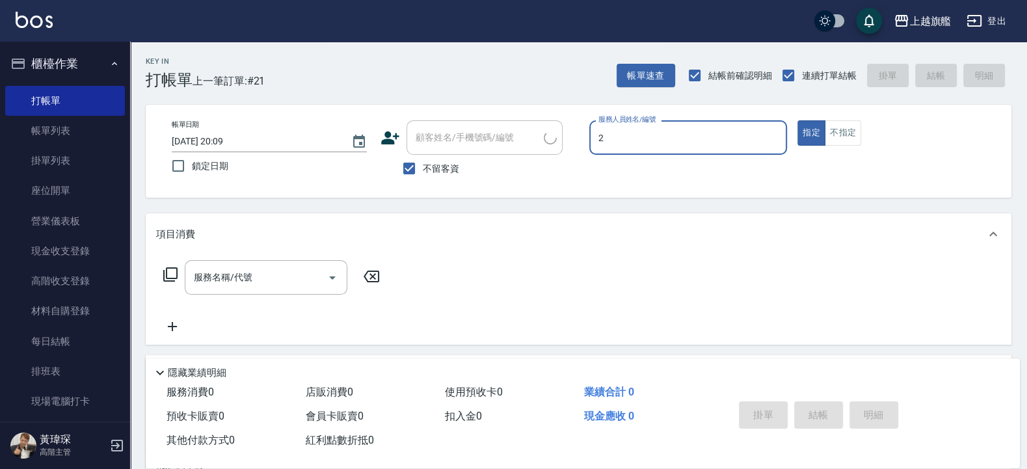
type input "黃瑋琛-2"
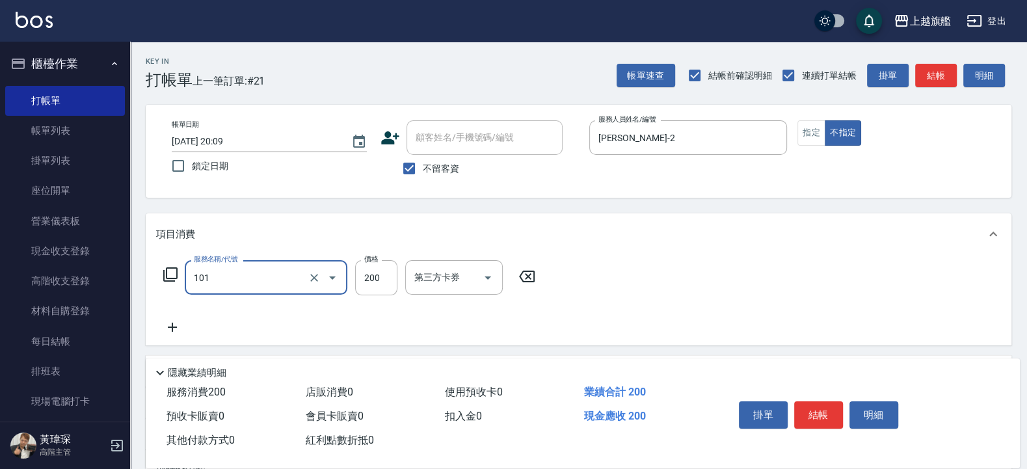
type input "一般洗(101)"
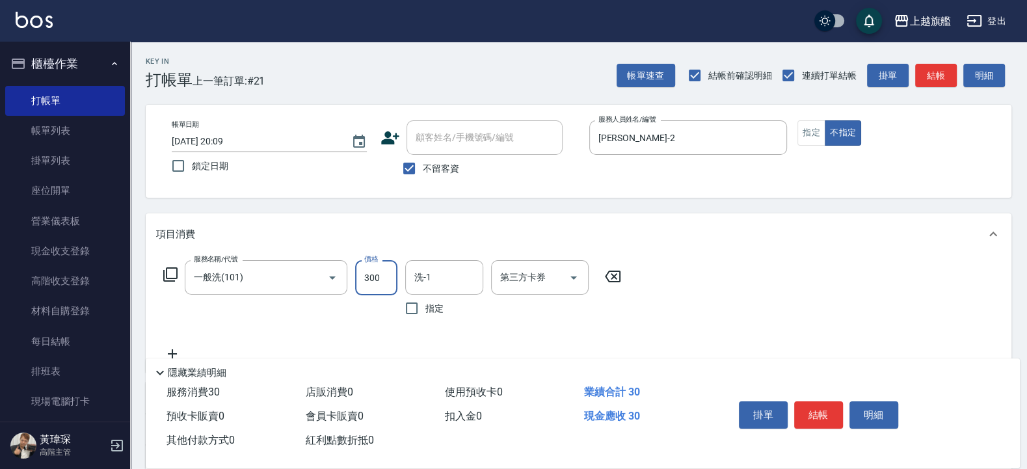
type input "300"
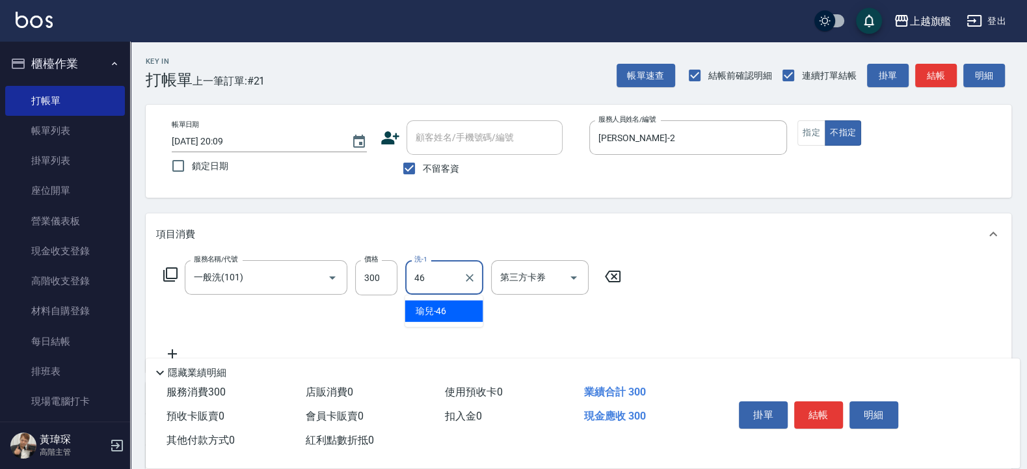
type input "瑜兒-46"
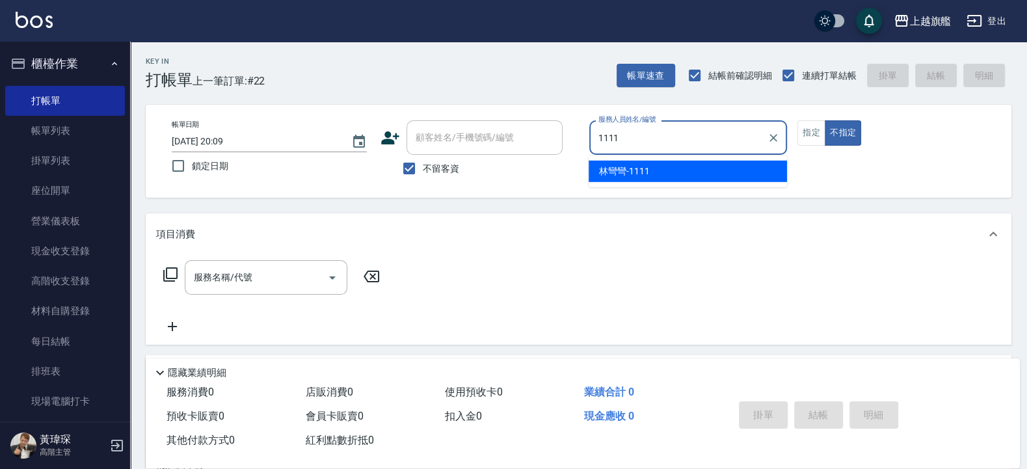
type input "林彎彎-1111"
type button "false"
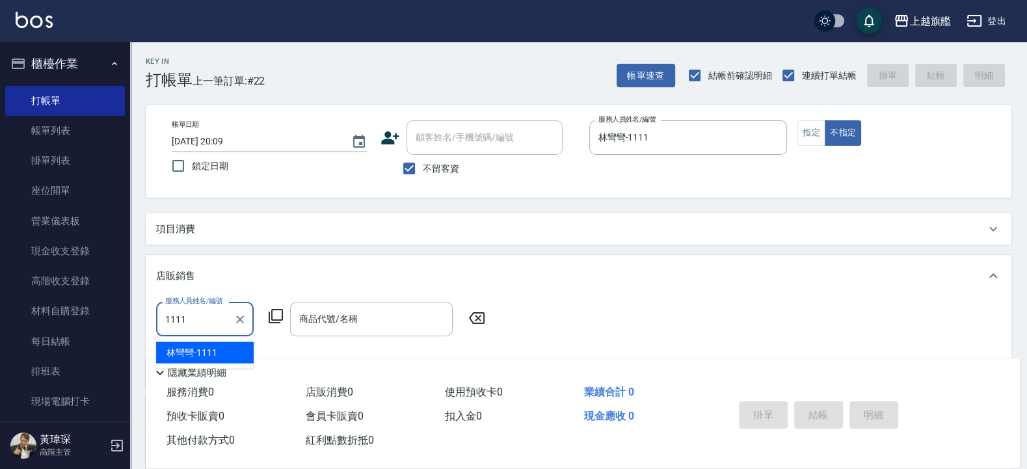
type input "林彎彎-1111"
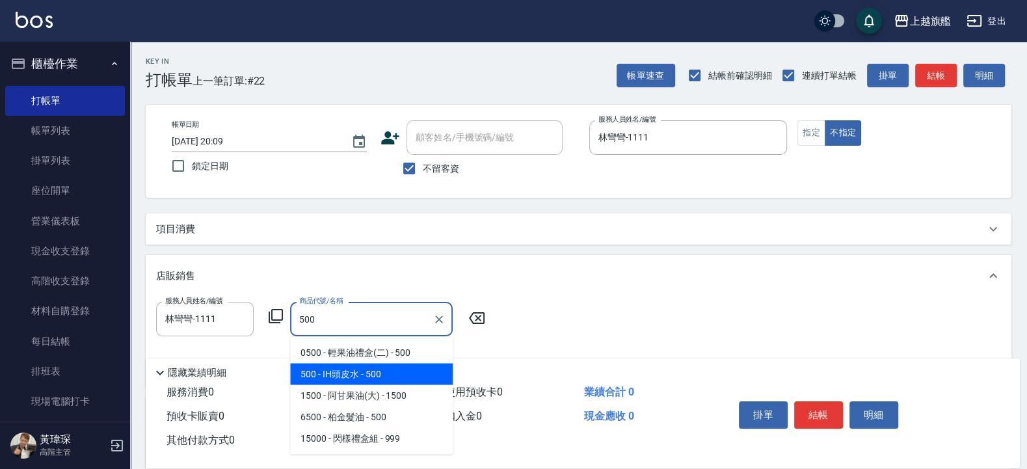
type input "IH頭皮水"
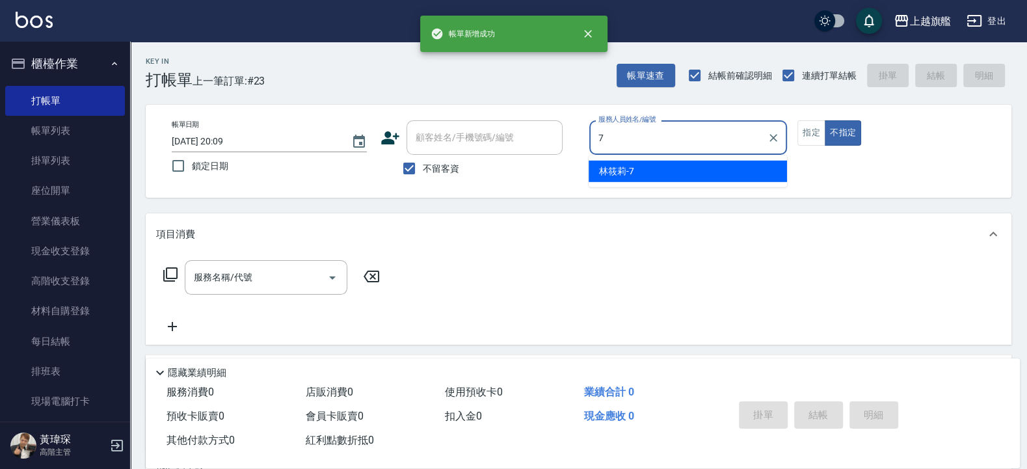
type input "林筱莉-7"
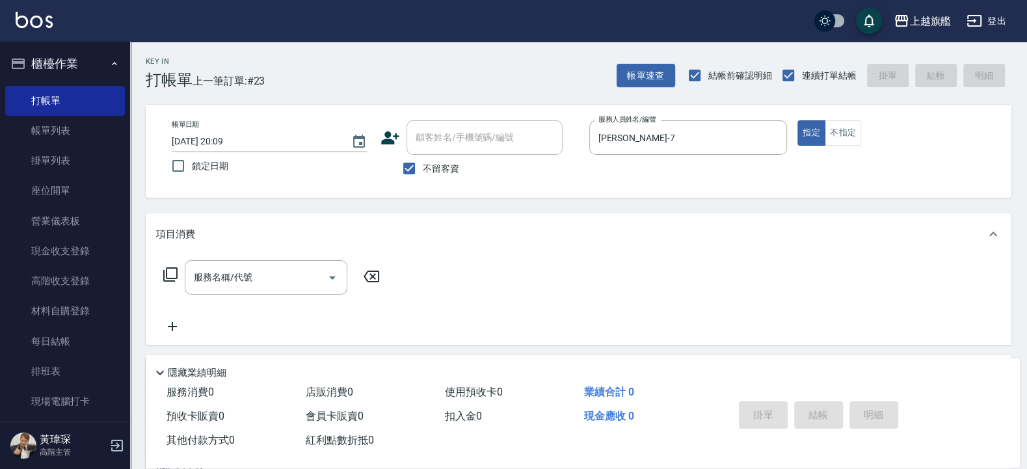
drag, startPoint x: 451, startPoint y: 176, endPoint x: 441, endPoint y: 166, distance: 14.3
click at [449, 176] on label "不留客資" at bounding box center [427, 168] width 64 height 27
click at [423, 176] on input "不留客資" at bounding box center [408, 168] width 27 height 27
checkbox input "false"
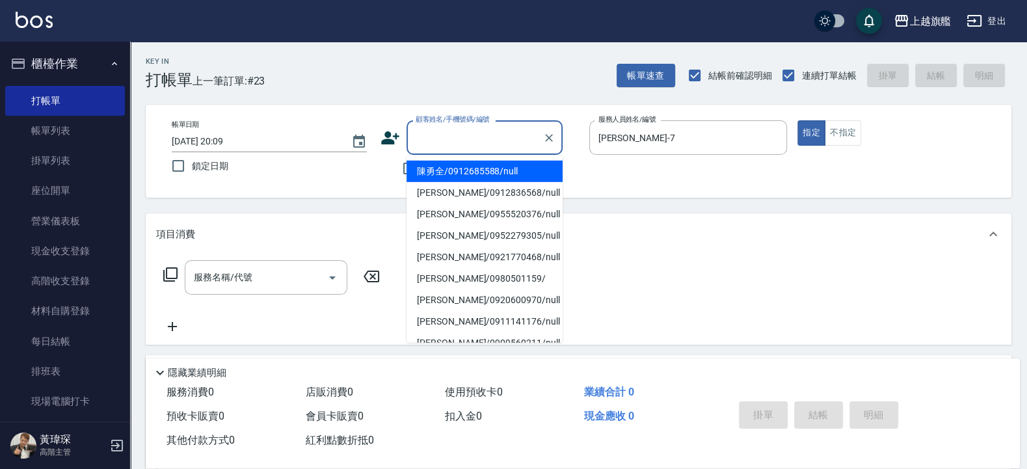
drag, startPoint x: 438, startPoint y: 147, endPoint x: 444, endPoint y: 150, distance: 7.0
click at [438, 146] on input "顧客姓名/手機號碼/編號" at bounding box center [474, 137] width 125 height 23
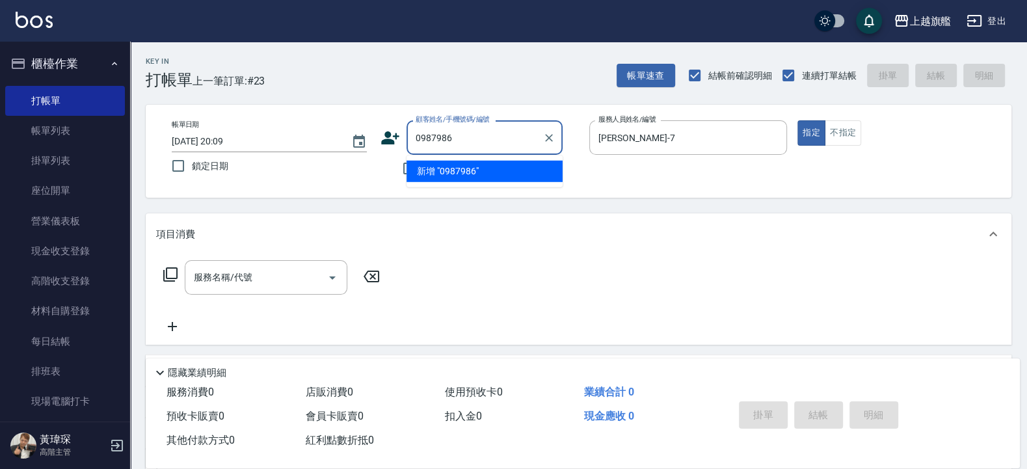
type input "0987986"
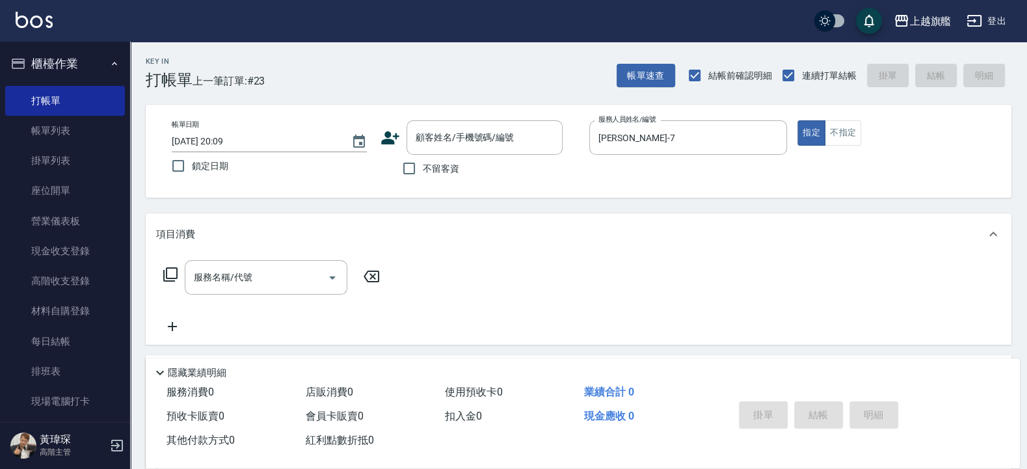
click at [390, 134] on icon at bounding box center [390, 137] width 18 height 13
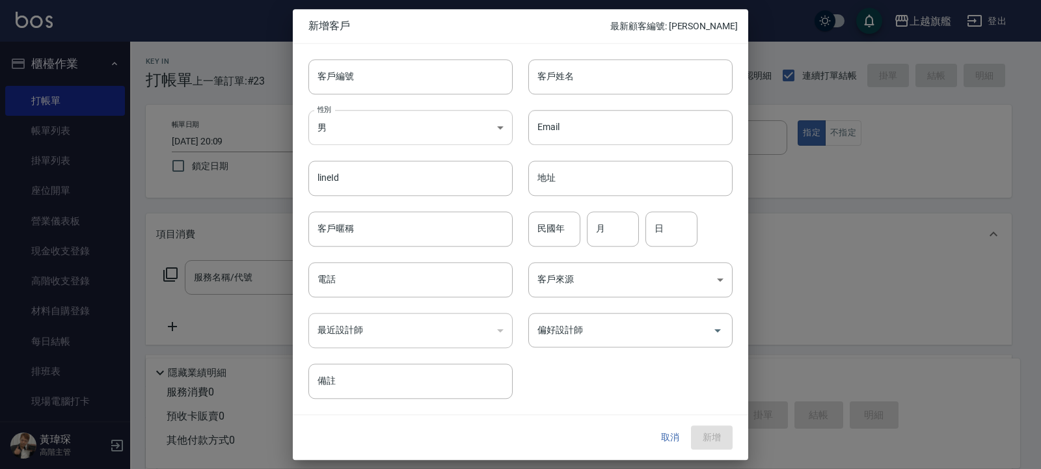
click at [367, 133] on body "上越旗艦 登出 櫃檯作業 打帳單 帳單列表 掛單列表 座位開單 營業儀表板 現金收支登錄 高階收支登錄 材料自購登錄 每日結帳 排班表 現場電腦打卡 掃碼打卡…" at bounding box center [520, 317] width 1041 height 635
click at [331, 211] on li "女" at bounding box center [410, 203] width 204 height 21
type input "FEMALE"
click at [608, 80] on input "客戶姓名" at bounding box center [630, 76] width 204 height 35
type input "X"
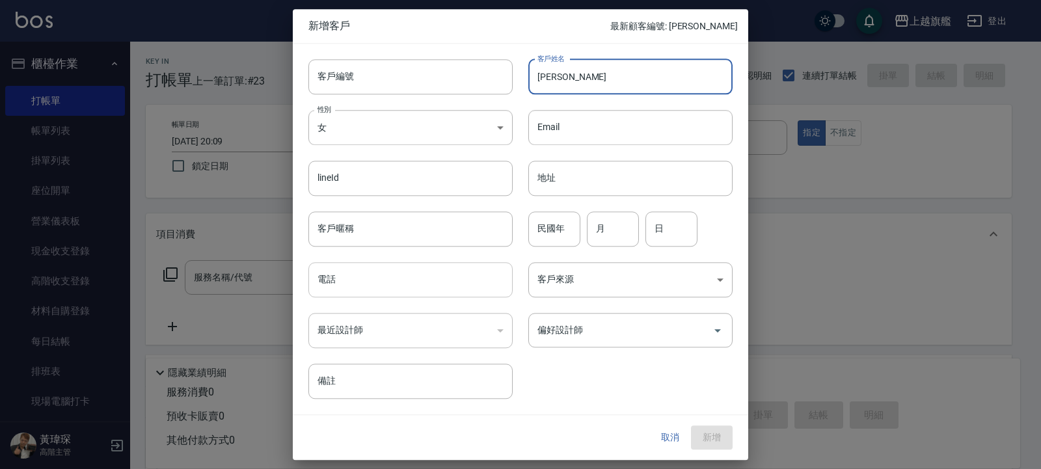
type input "林妍庭"
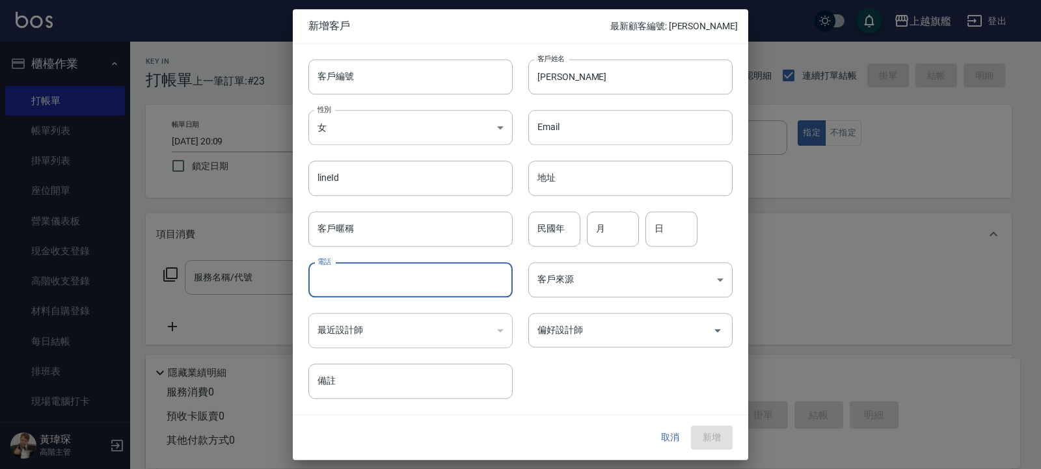
click at [442, 285] on input "電話" at bounding box center [410, 279] width 204 height 35
click at [403, 290] on input "098" at bounding box center [410, 279] width 204 height 35
type input "0987986728"
click at [704, 436] on button "新增" at bounding box center [712, 438] width 42 height 24
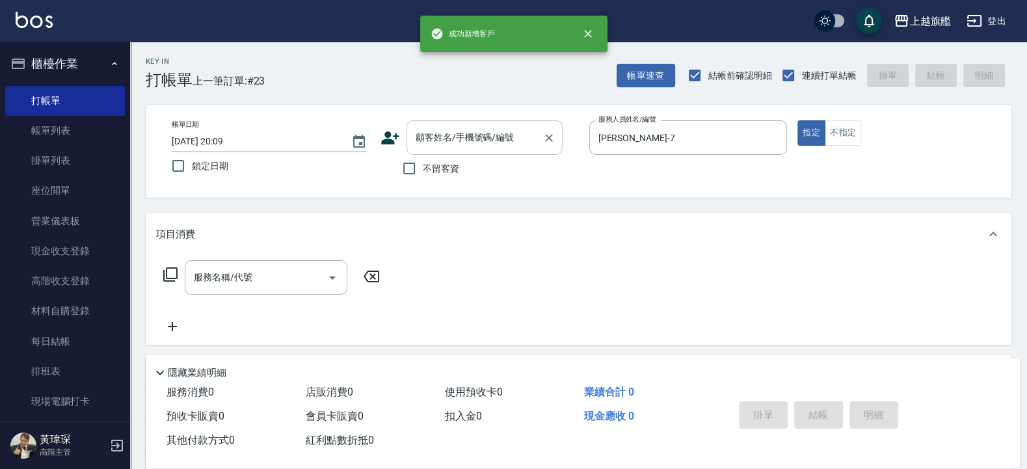
click at [443, 137] on input "顧客姓名/手機號碼/編號" at bounding box center [474, 137] width 125 height 23
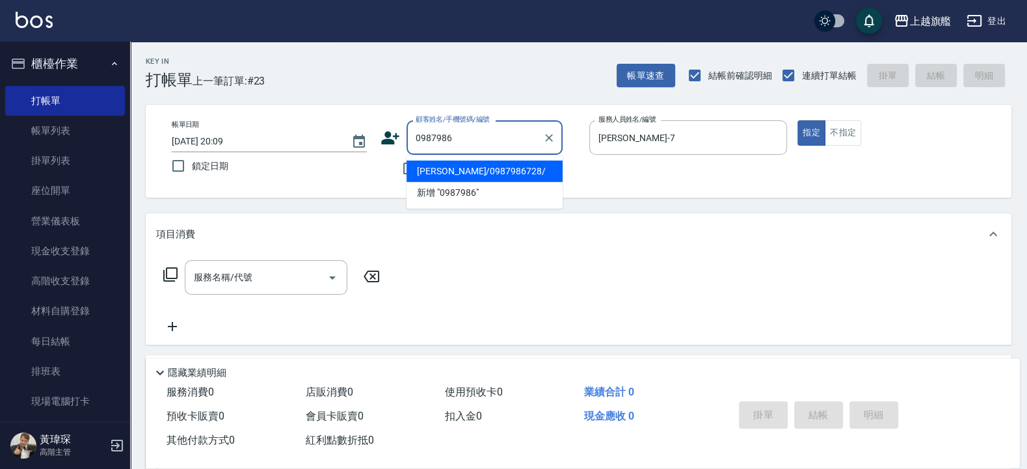
type input "林妍庭/0987986728/"
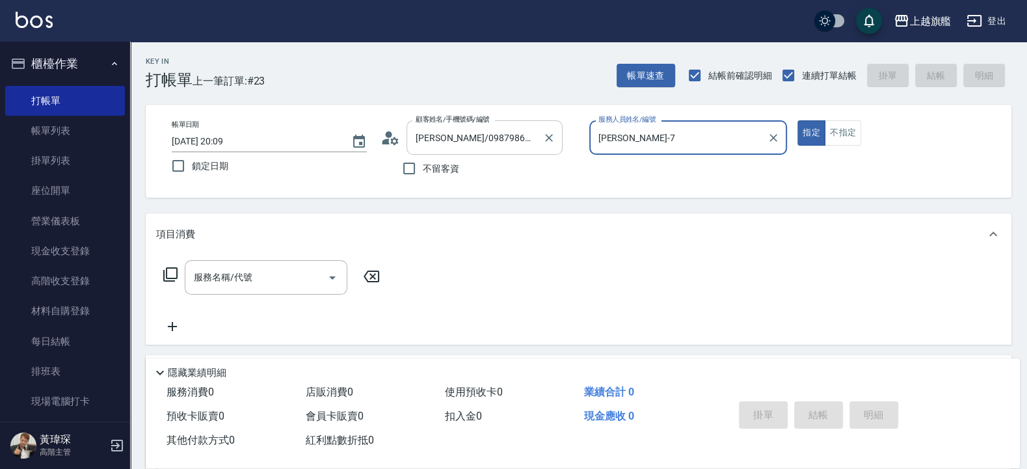
click at [797, 120] on button "指定" at bounding box center [811, 132] width 28 height 25
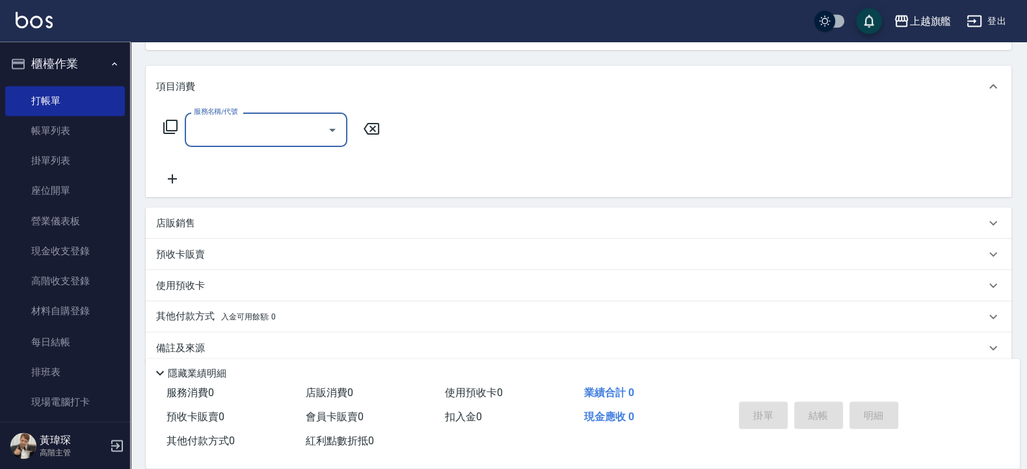
scroll to position [156, 0]
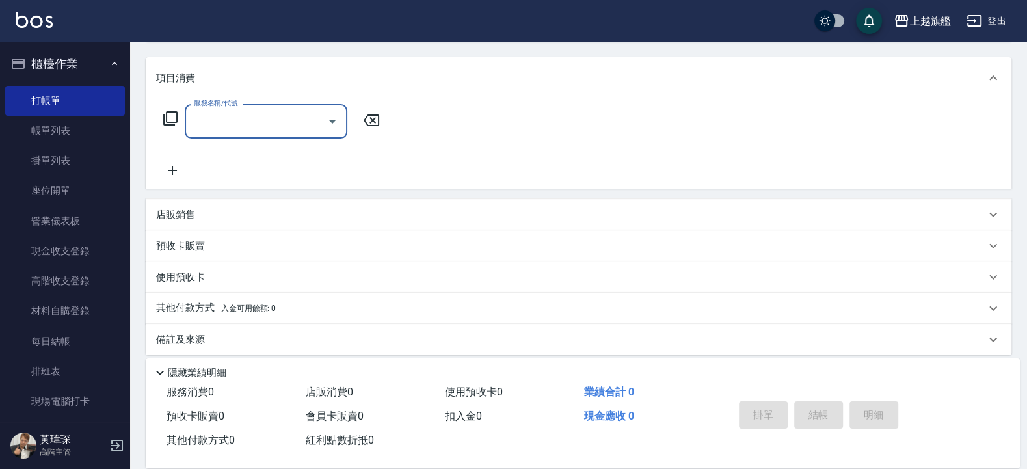
click at [198, 212] on div "店販銷售" at bounding box center [570, 215] width 829 height 14
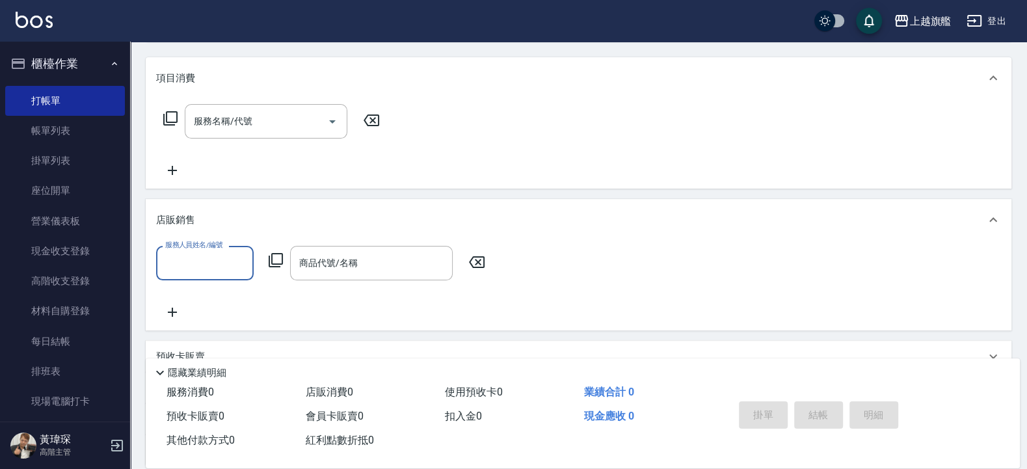
scroll to position [0, 0]
click at [198, 212] on div "店販銷售" at bounding box center [579, 220] width 866 height 42
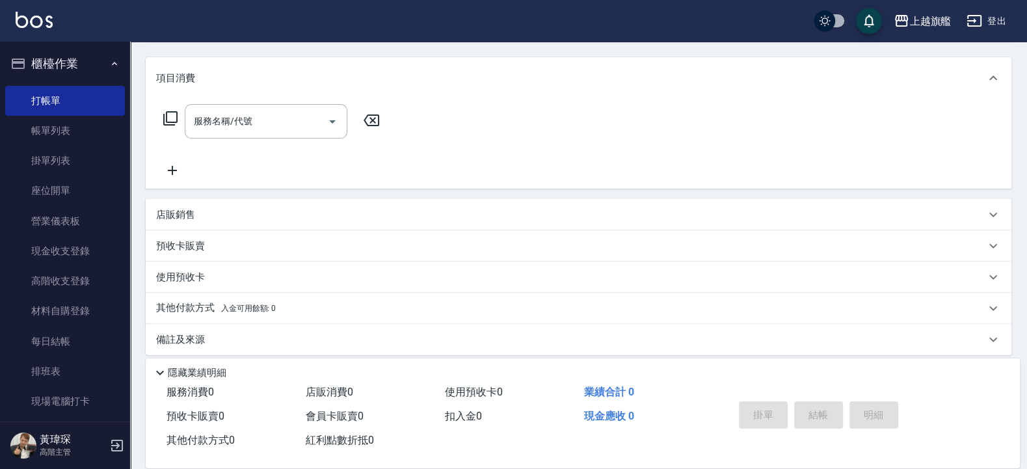
click at [189, 248] on p "預收卡販賣" at bounding box center [180, 246] width 49 height 14
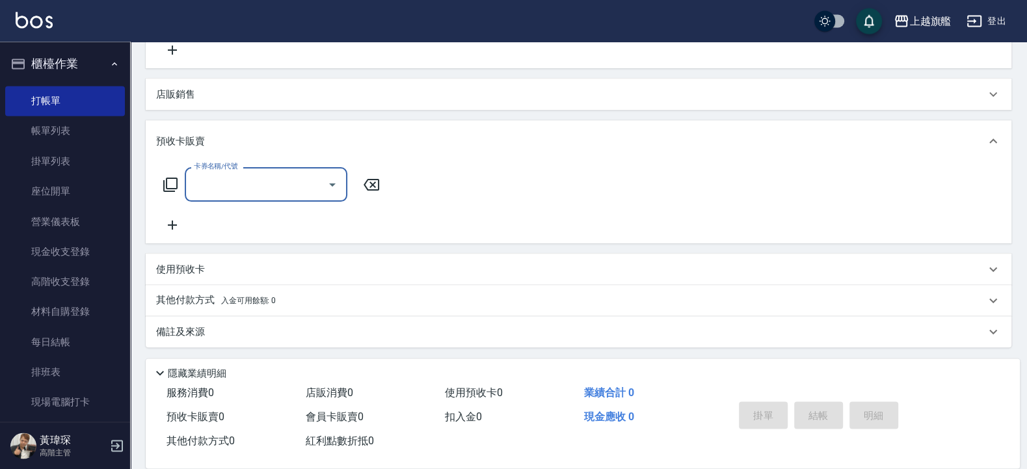
scroll to position [278, 0]
click at [212, 193] on input "卡券名稱/代號" at bounding box center [256, 182] width 131 height 23
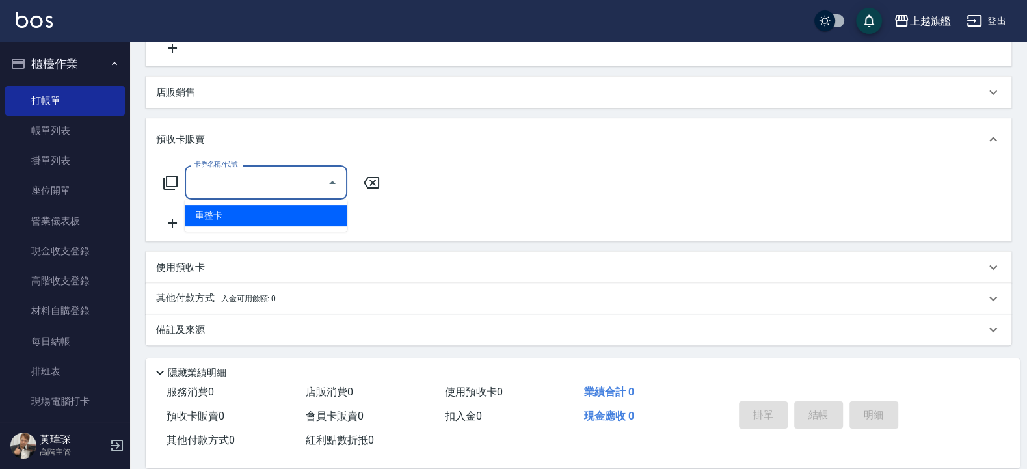
click at [215, 215] on span "重整卡" at bounding box center [266, 215] width 163 height 21
type input "重整卡(70069)"
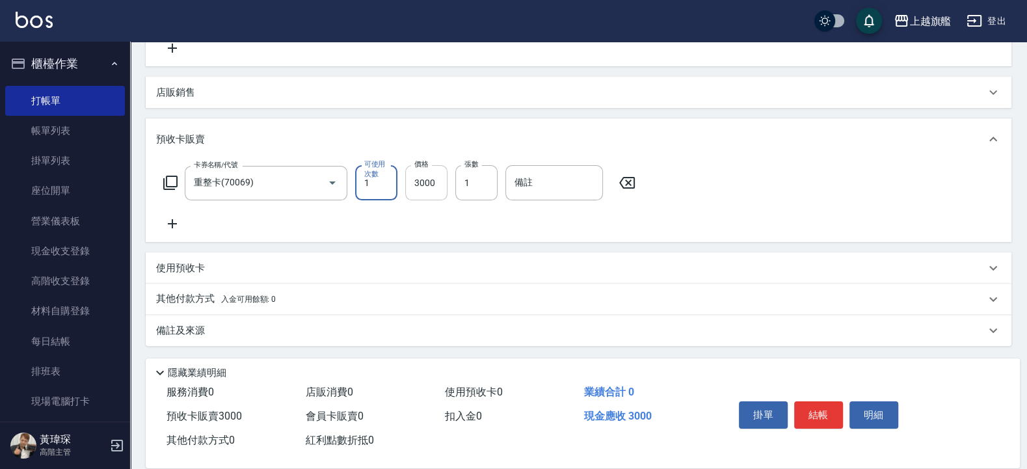
click at [433, 193] on input "3000" at bounding box center [426, 182] width 42 height 35
click at [381, 186] on input "1" at bounding box center [376, 182] width 42 height 35
type input "3"
click at [420, 186] on input "3000" at bounding box center [426, 182] width 42 height 35
type input "6000"
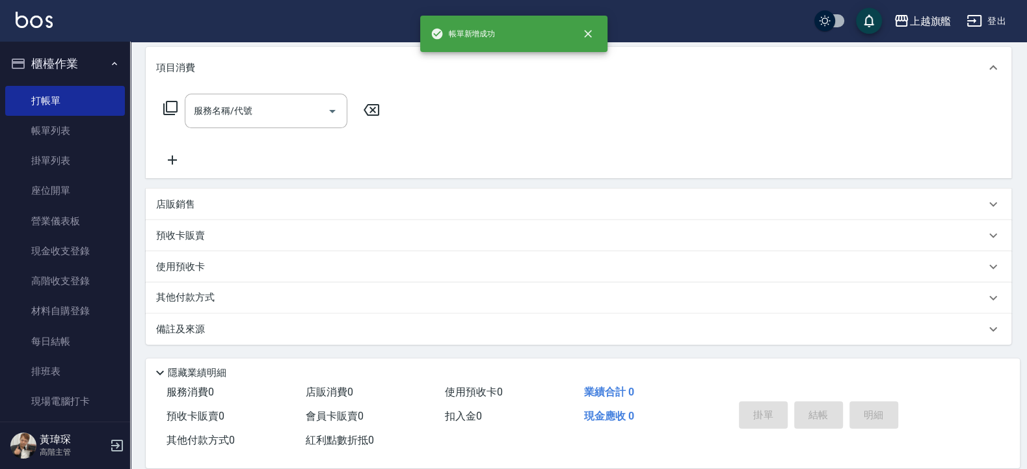
type input "2025/09/06 20:11"
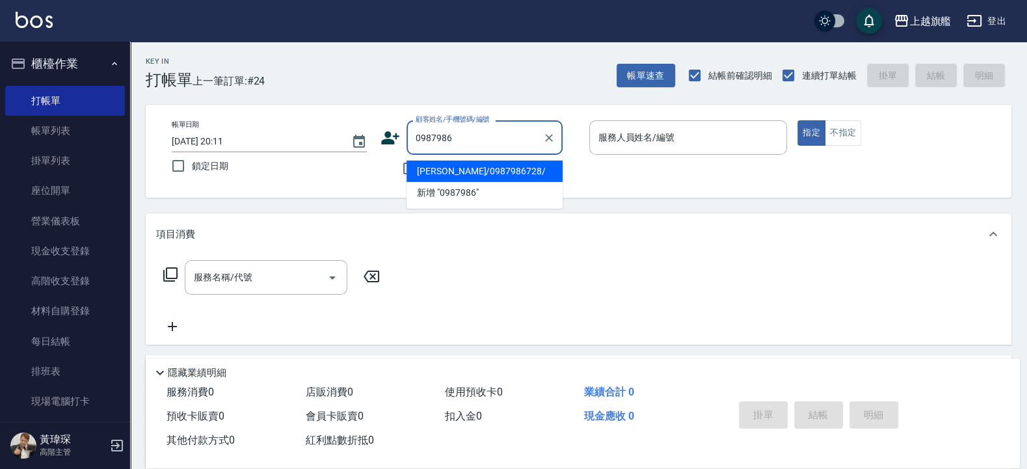
type input "林妍庭/0987986728/"
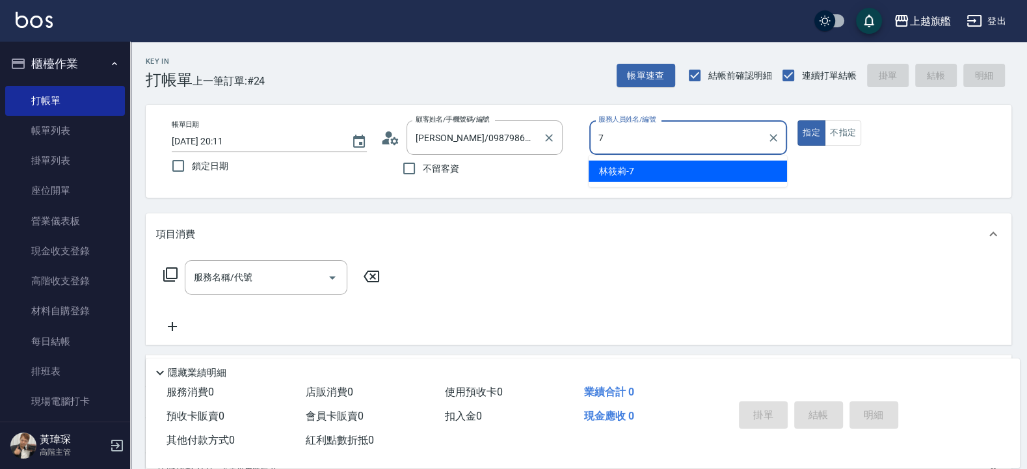
type input "林筱莉-7"
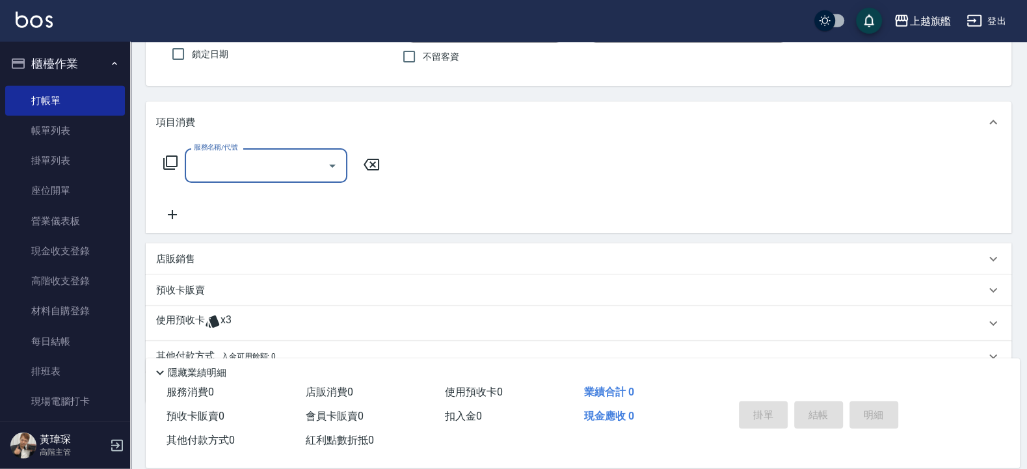
scroll to position [156, 0]
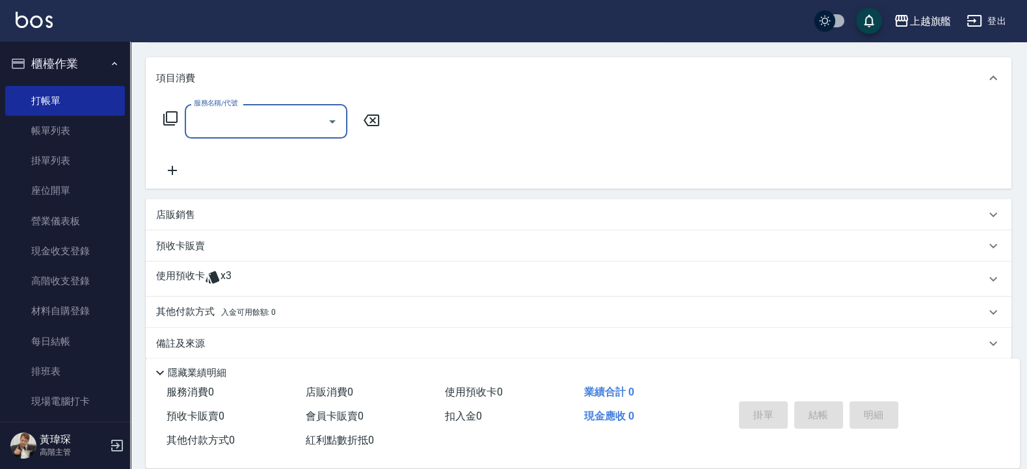
click at [226, 274] on span "x3" at bounding box center [225, 279] width 11 height 20
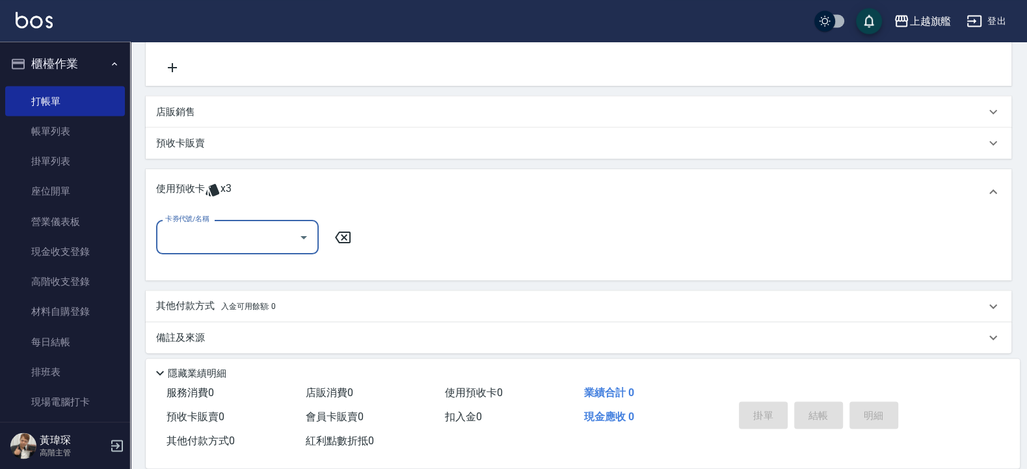
scroll to position [265, 0]
click at [215, 223] on input "卡券代號/名稱" at bounding box center [227, 231] width 131 height 23
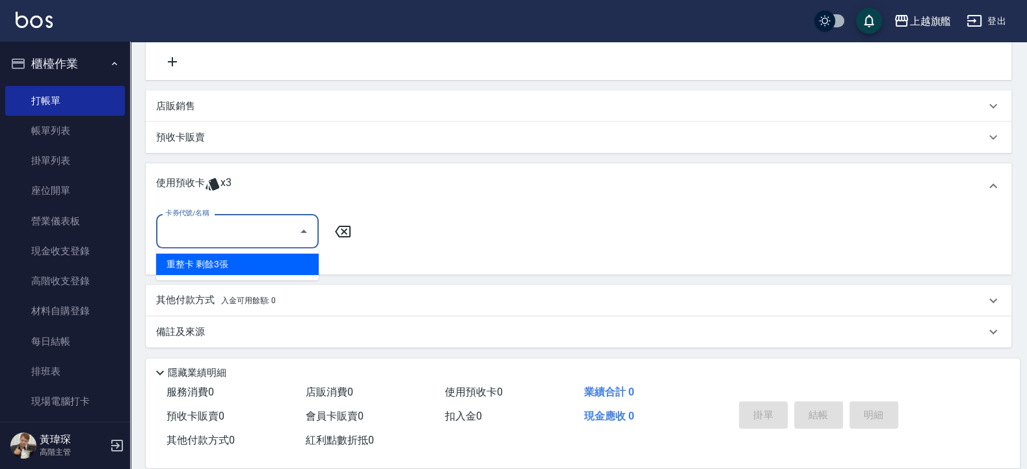
click at [209, 262] on div "重整卡 剩餘3張" at bounding box center [237, 264] width 163 height 21
type input "重整卡"
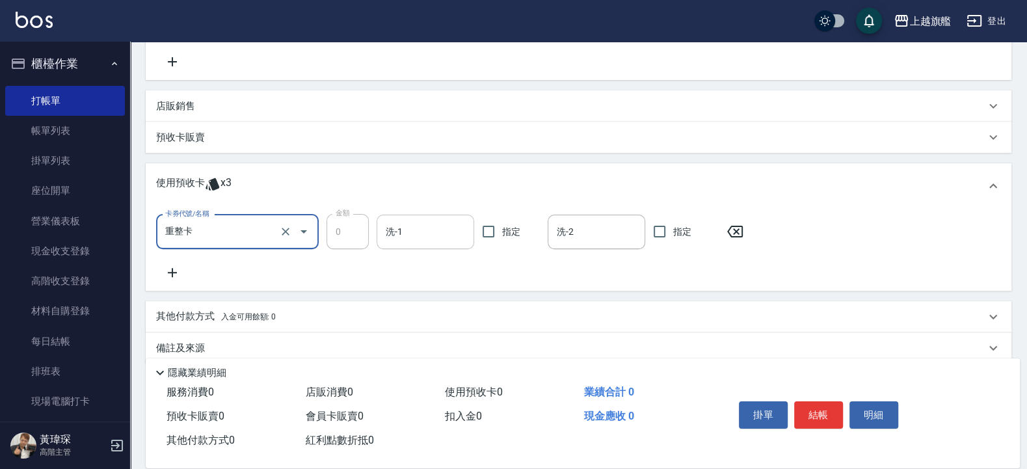
click at [425, 231] on input "洗-1" at bounding box center [425, 231] width 86 height 23
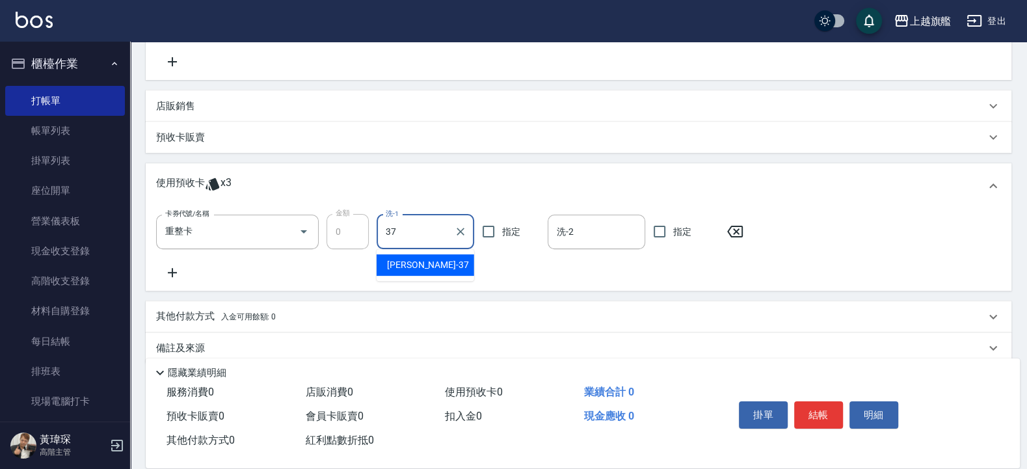
type input "林智慧-37"
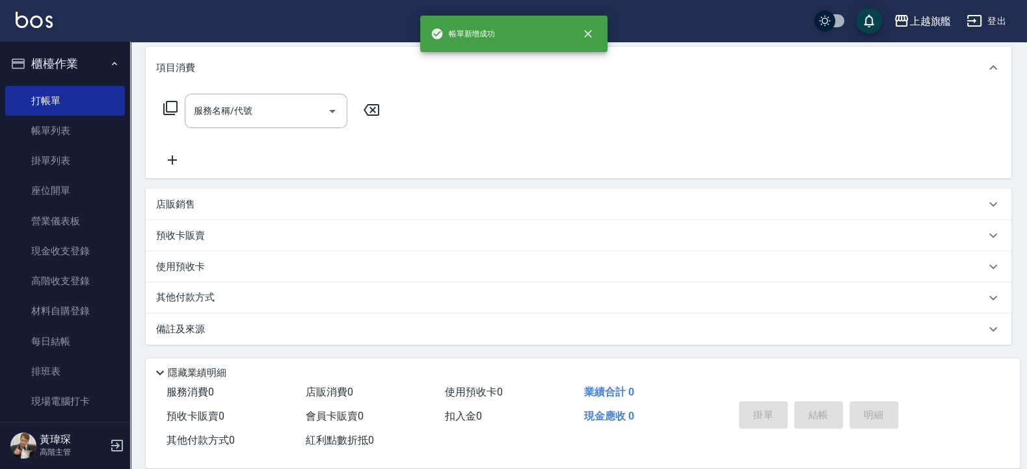
scroll to position [0, 0]
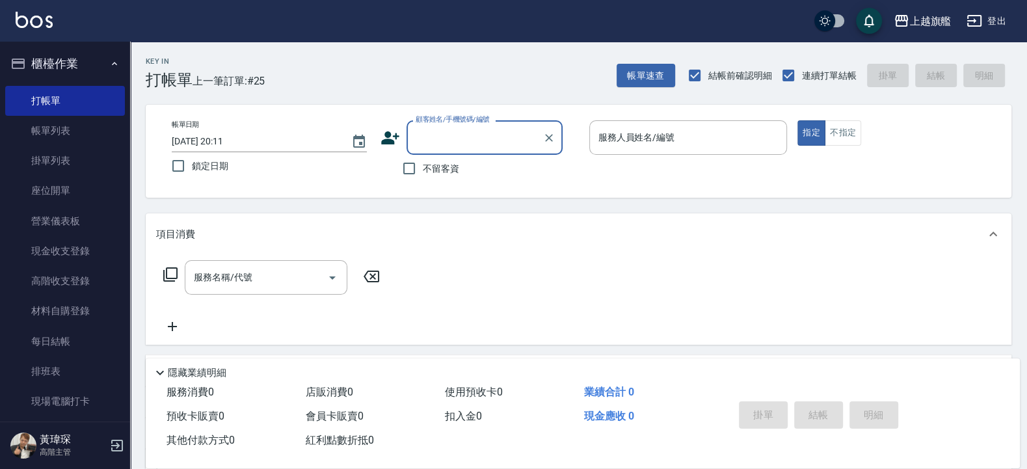
click at [429, 167] on span "不留客資" at bounding box center [441, 169] width 36 height 14
click at [423, 167] on input "不留客資" at bounding box center [408, 168] width 27 height 27
checkbox input "true"
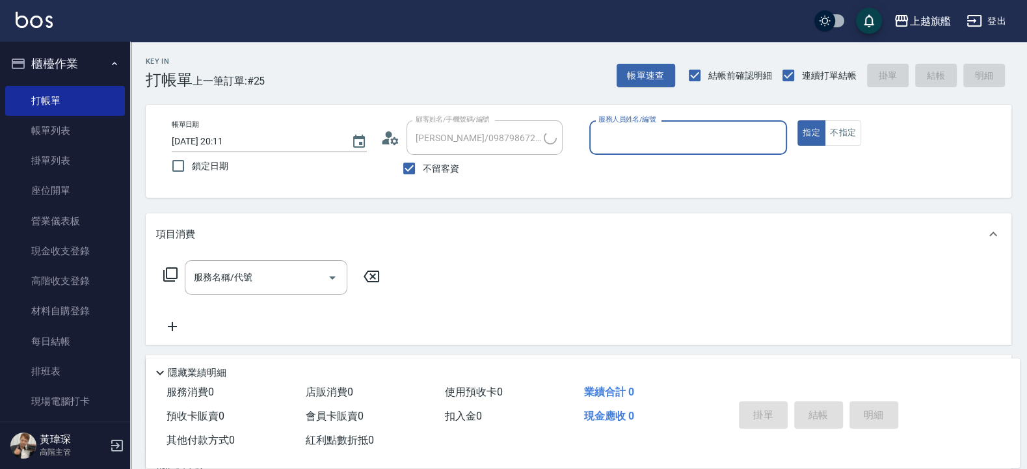
type input "[PERSON_NAME]/0980501159/"
type input "謝雅婷-3"
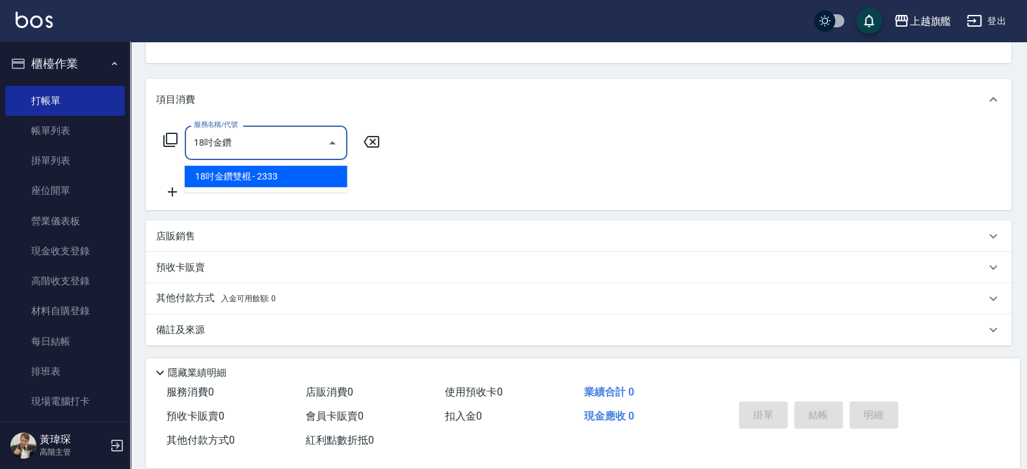
click at [221, 174] on span "18吋金鑽雙棍 - 2333" at bounding box center [266, 176] width 163 height 21
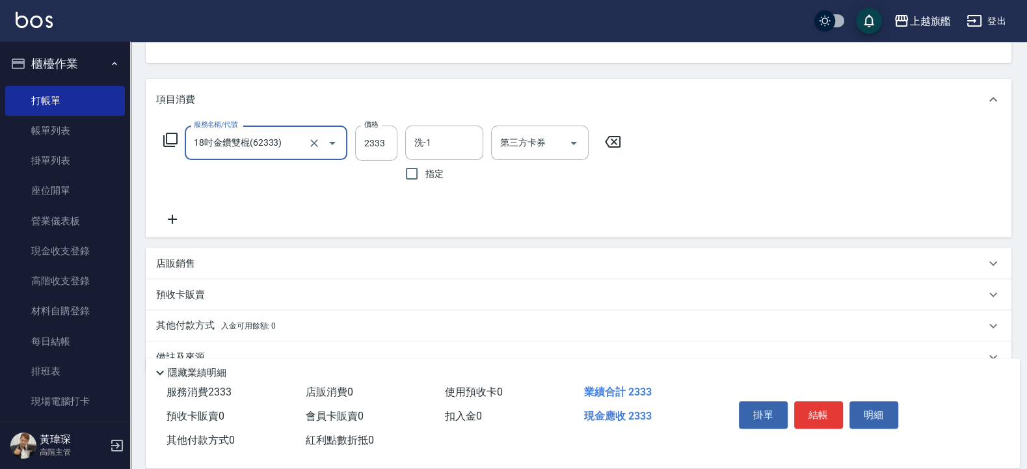
scroll to position [163, 0]
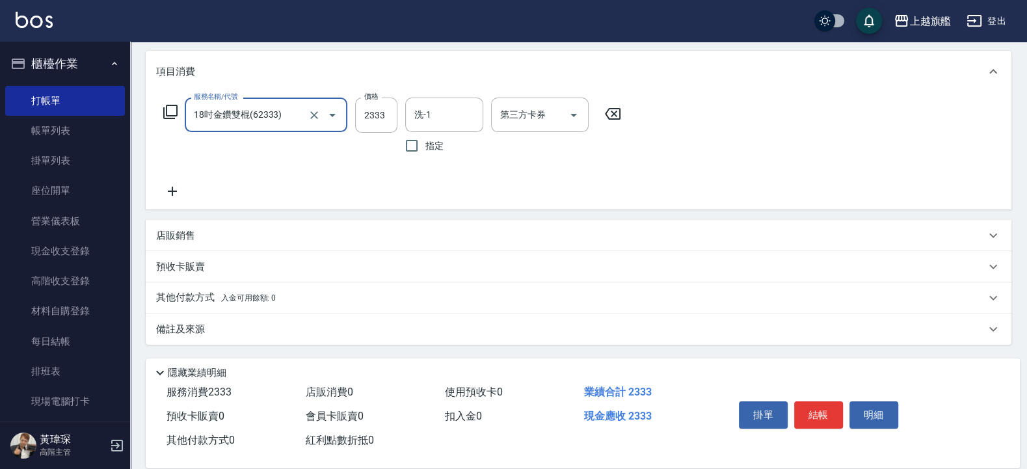
type input "18吋金鑽雙棍(62333)"
click at [181, 191] on icon at bounding box center [172, 191] width 33 height 16
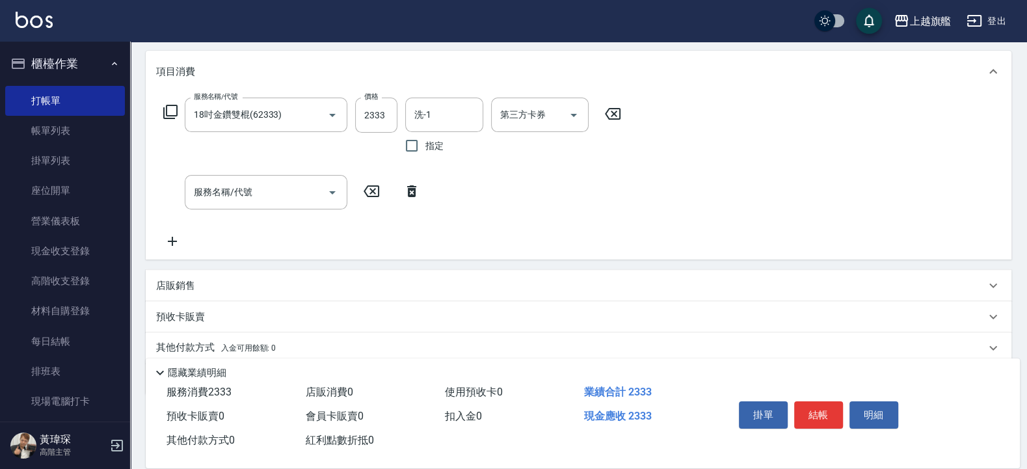
click at [175, 237] on icon at bounding box center [172, 241] width 33 height 16
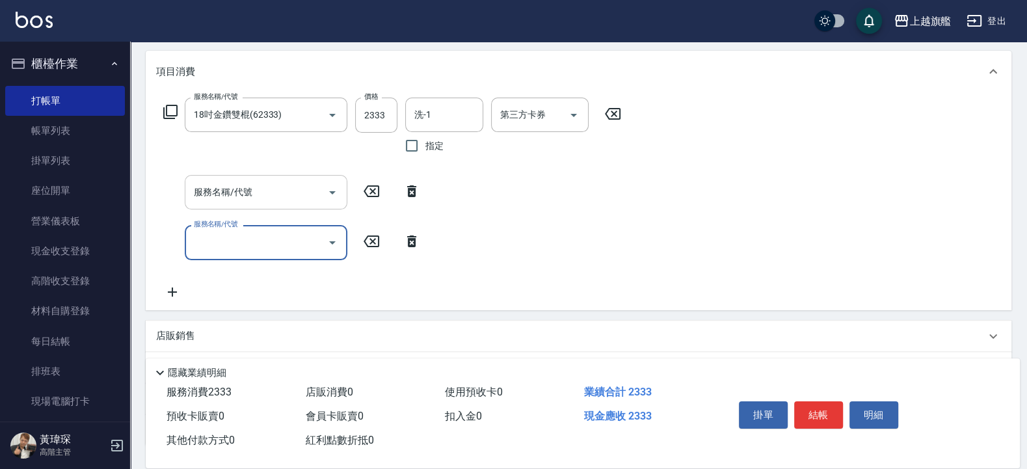
click at [273, 189] on input "服務名稱/代號" at bounding box center [256, 192] width 131 height 23
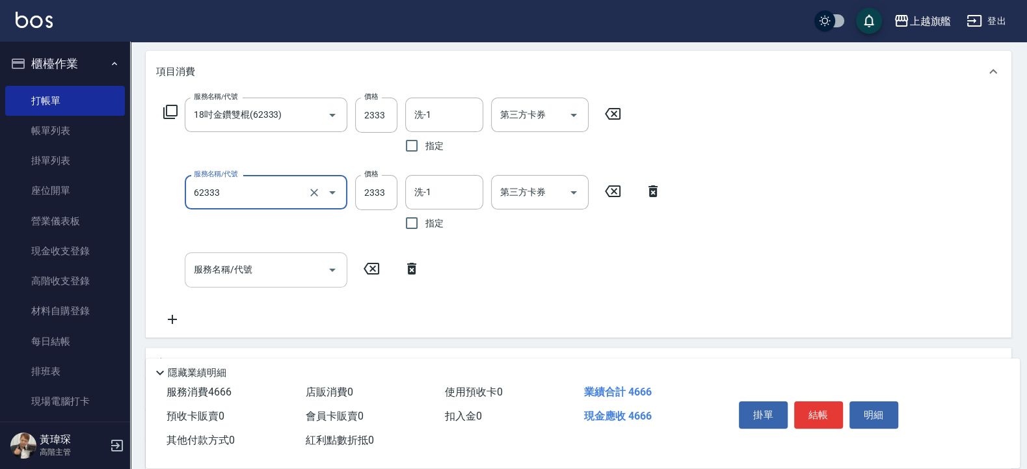
type input "18吋金鑽雙棍(62333)"
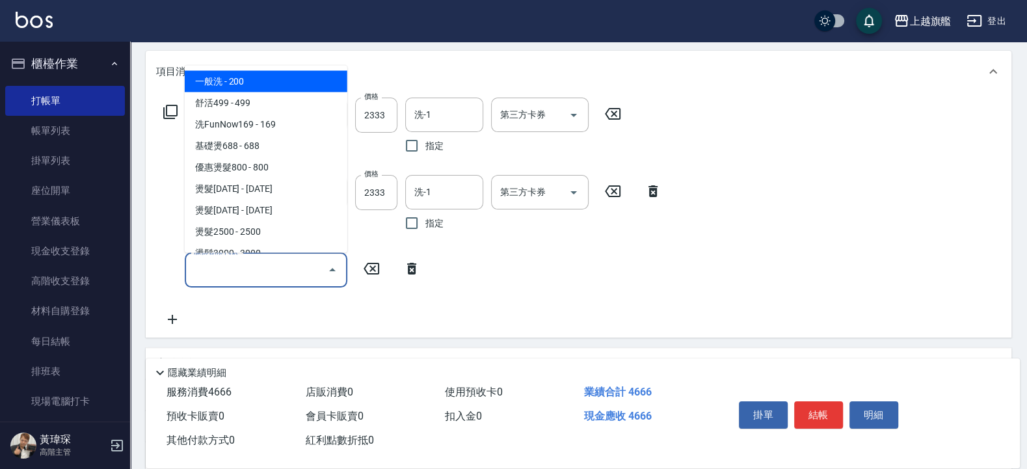
click at [282, 280] on input "服務名稱/代號" at bounding box center [256, 269] width 131 height 23
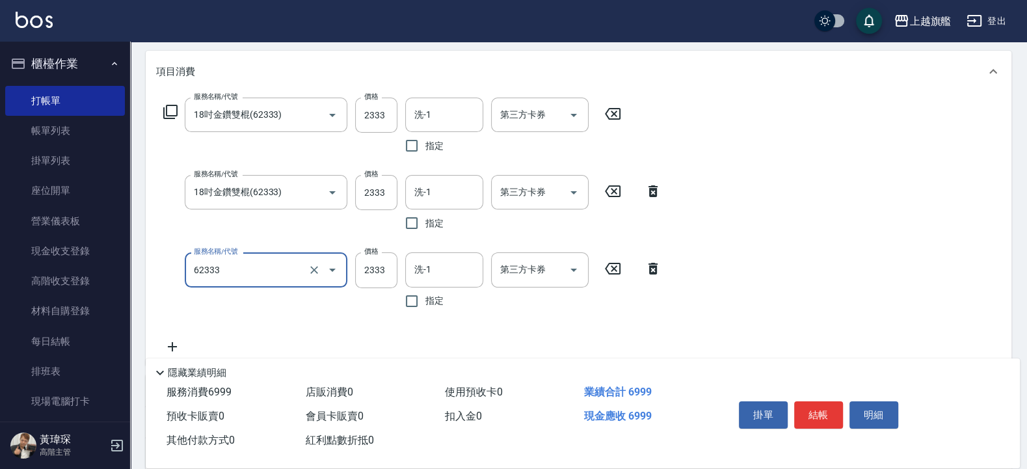
type input "18吋金鑽雙棍(62333)"
type input "1333"
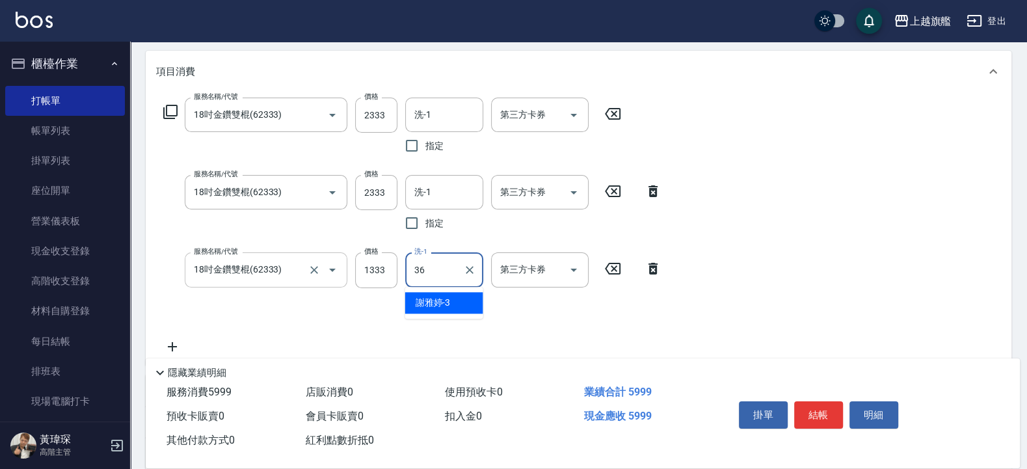
type input "蔡秉諶-36"
click at [442, 116] on input "洗-1" at bounding box center [444, 114] width 66 height 23
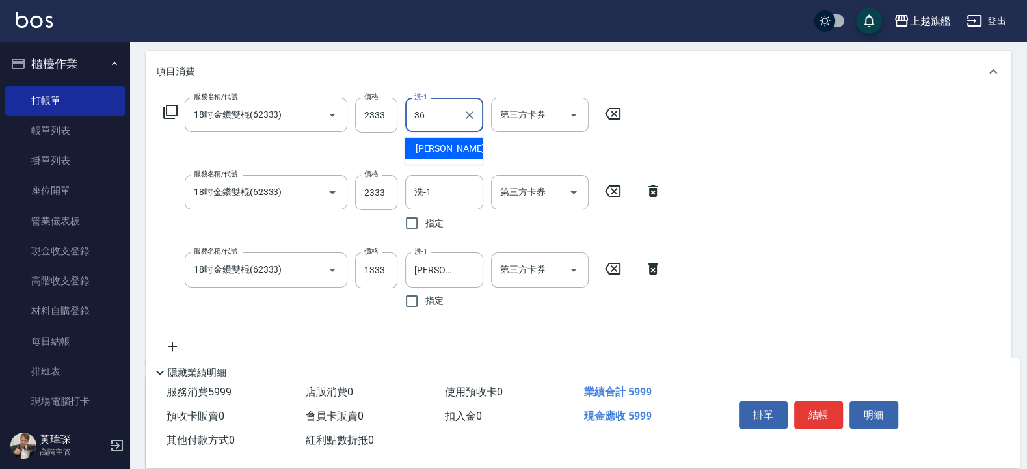
type input "蔡秉諶-36"
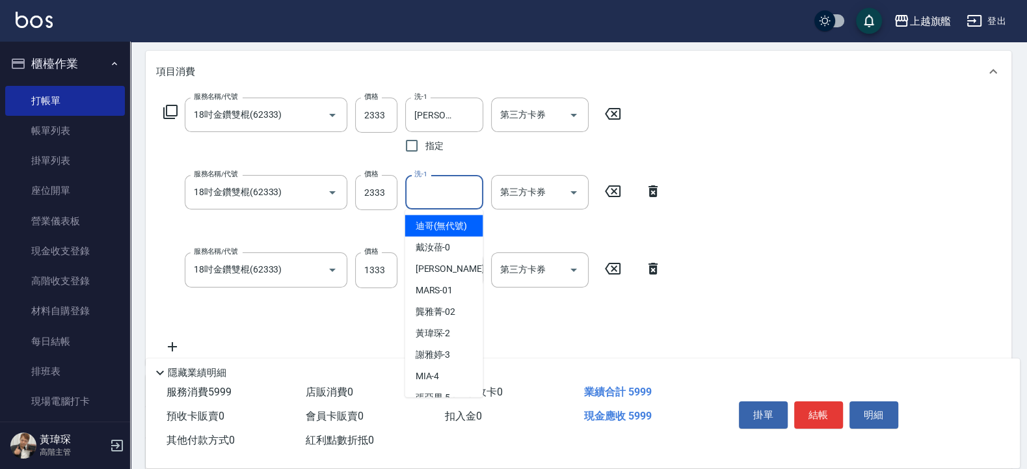
click at [435, 188] on input "洗-1" at bounding box center [444, 192] width 66 height 23
type input "蔡秉諶-36"
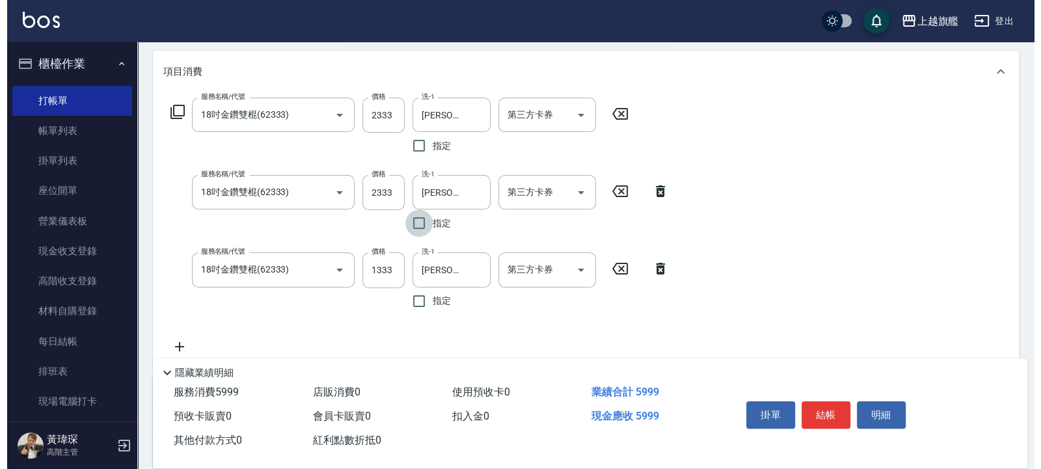
scroll to position [7, 0]
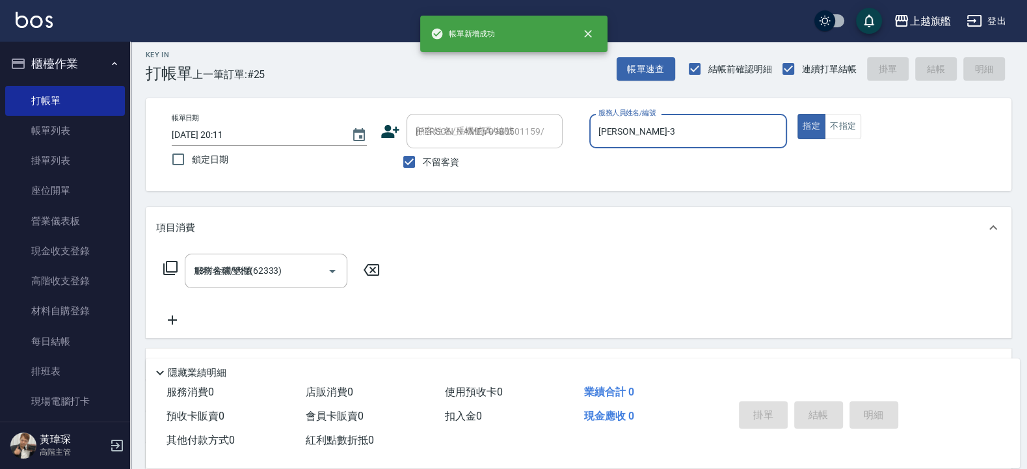
type input "2025/09/06 20:13"
click at [426, 161] on span "不留客資" at bounding box center [441, 162] width 36 height 14
click at [423, 161] on input "不留客資" at bounding box center [408, 161] width 27 height 27
checkbox input "false"
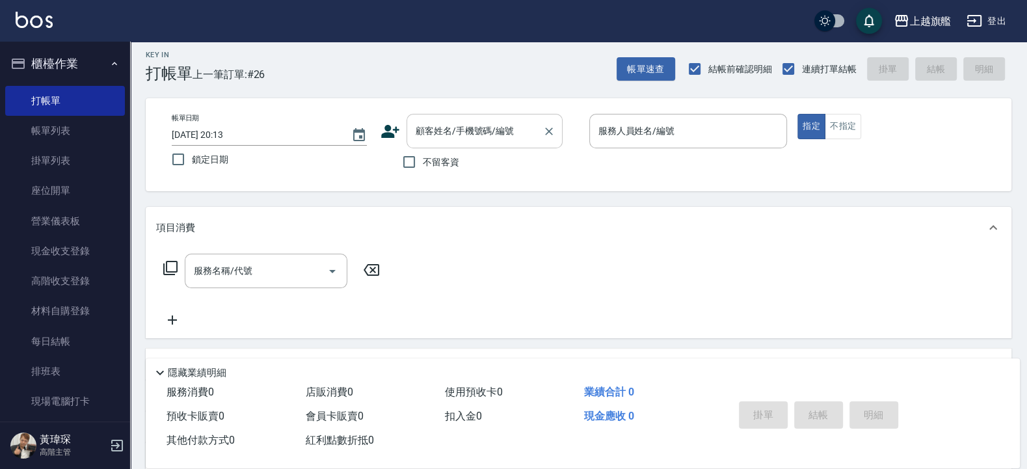
click at [461, 134] on input "顧客姓名/手機號碼/編號" at bounding box center [474, 131] width 125 height 23
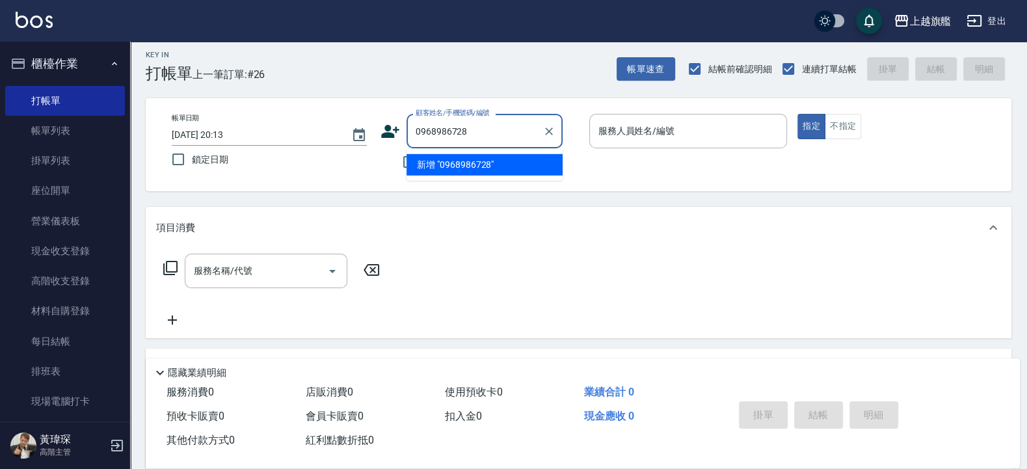
type input "0968986728"
click at [389, 129] on icon at bounding box center [390, 131] width 18 height 13
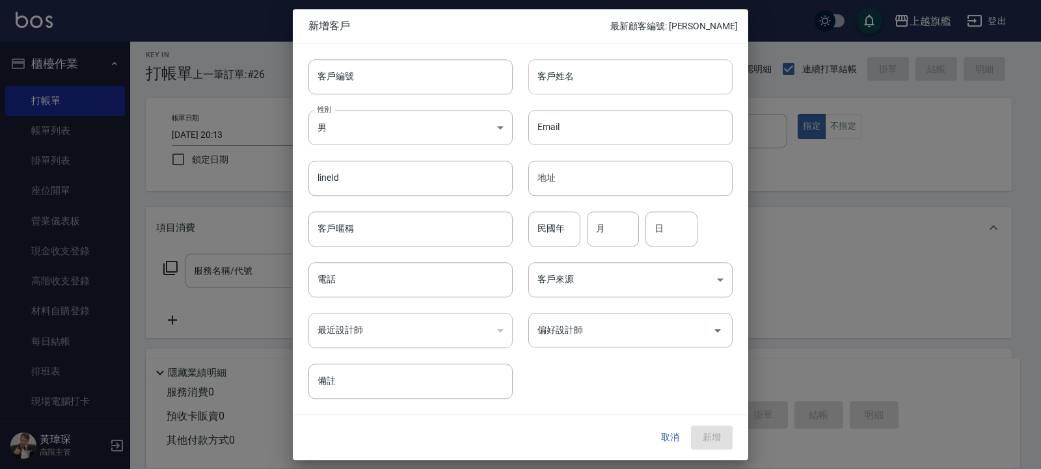
click at [563, 81] on input "客戶姓名" at bounding box center [630, 76] width 204 height 35
type input "林其蓁"
click at [393, 137] on body "上越旗艦 登出 櫃檯作業 打帳單 帳單列表 掛單列表 座位開單 營業儀表板 現金收支登錄 高階收支登錄 材料自購登錄 每日結帳 排班表 現場電腦打卡 掃碼打卡…" at bounding box center [520, 310] width 1041 height 635
click at [367, 198] on li "女" at bounding box center [410, 203] width 204 height 21
type input "FEMALE"
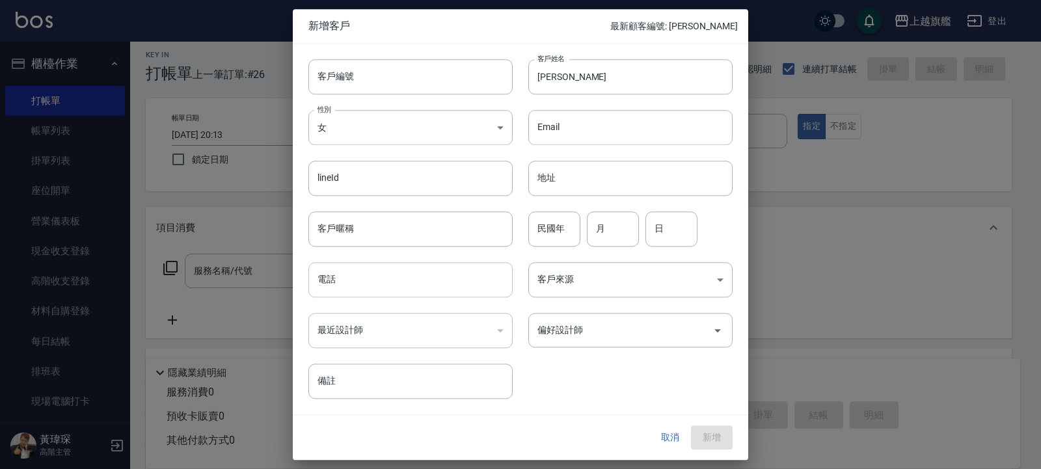
click at [365, 287] on input "電話" at bounding box center [410, 279] width 204 height 35
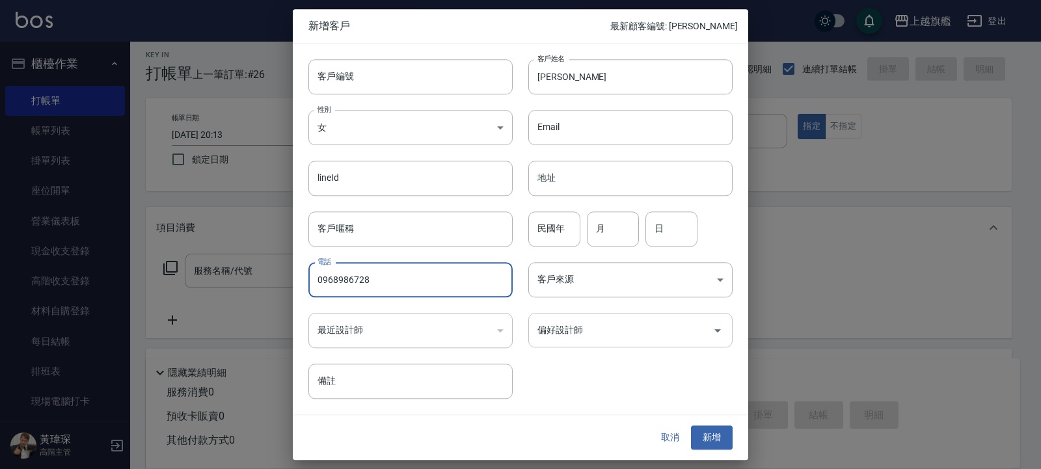
type input "0968986728"
click at [598, 335] on input "偏好設計師" at bounding box center [620, 330] width 173 height 23
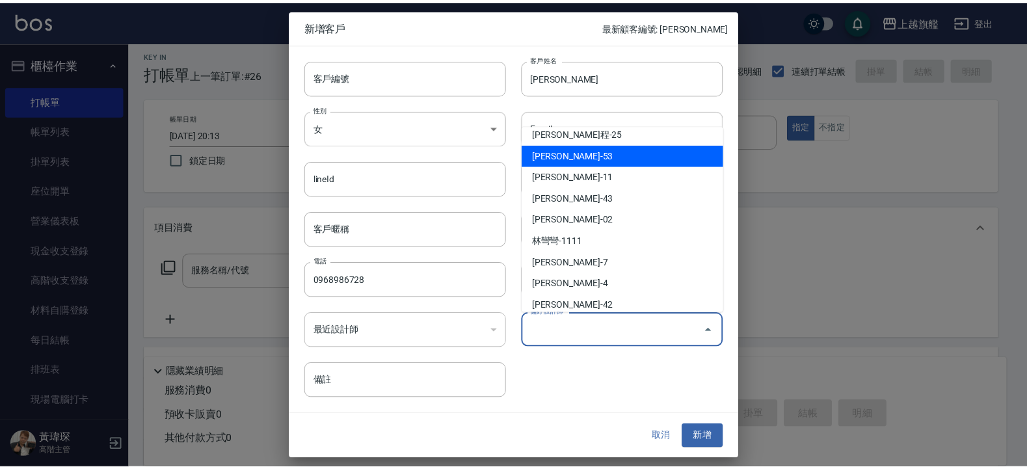
scroll to position [205, 0]
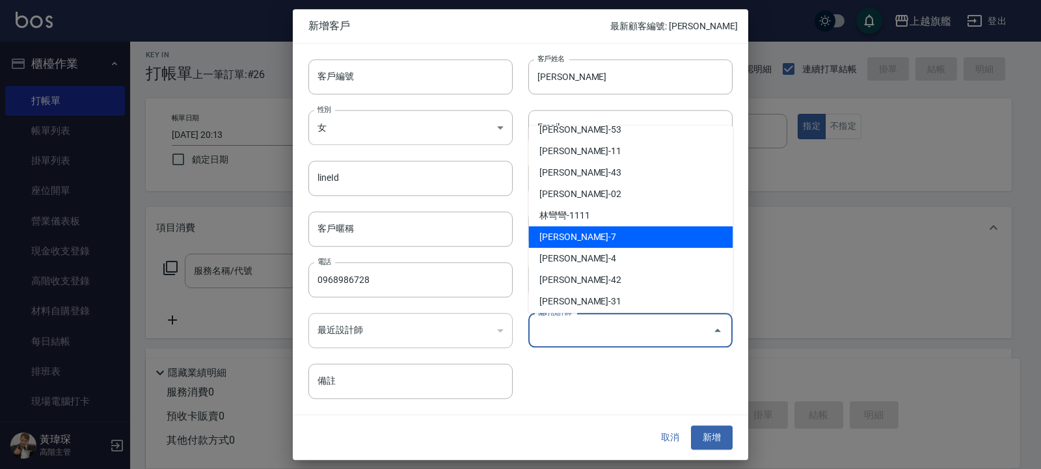
click at [573, 240] on li "林筱莉-7" at bounding box center [631, 236] width 204 height 21
type input "林筱莉"
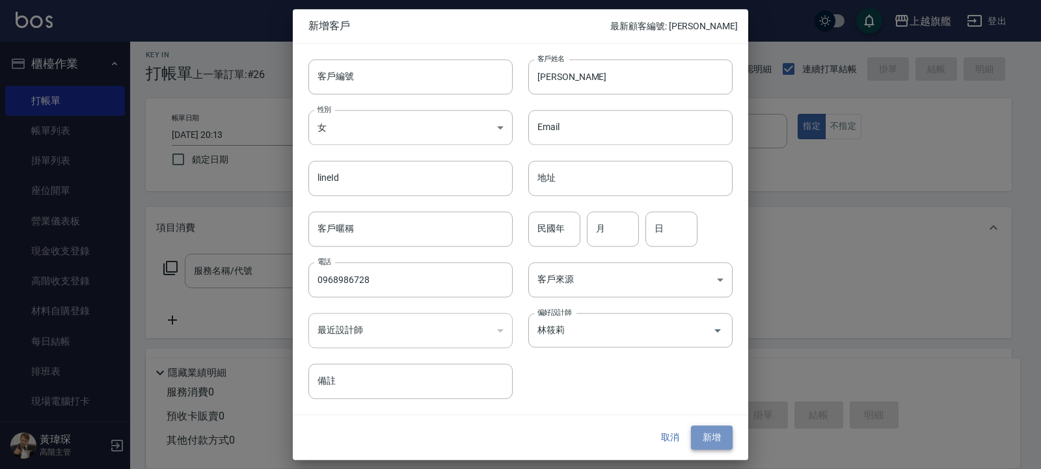
click at [711, 435] on button "新增" at bounding box center [712, 438] width 42 height 24
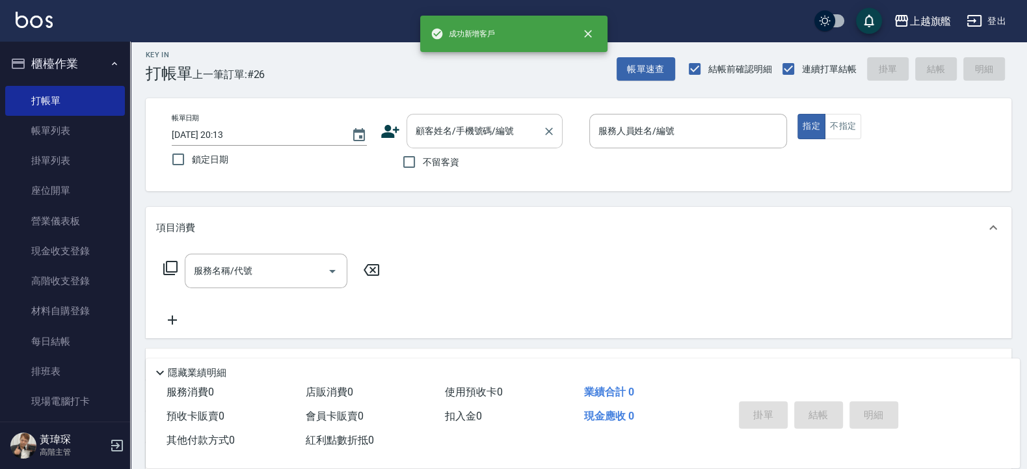
click at [474, 124] on input "顧客姓名/手機號碼/編號" at bounding box center [474, 131] width 125 height 23
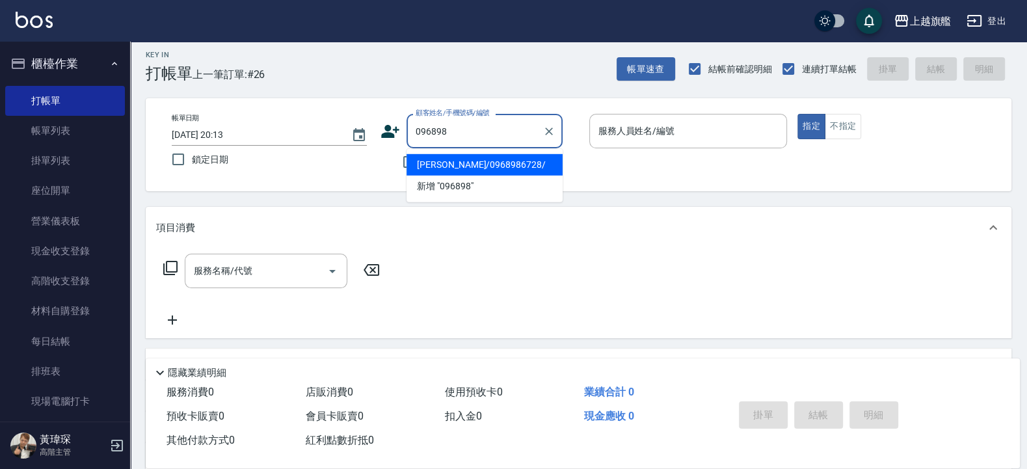
type input "林其蓁/0968986728/"
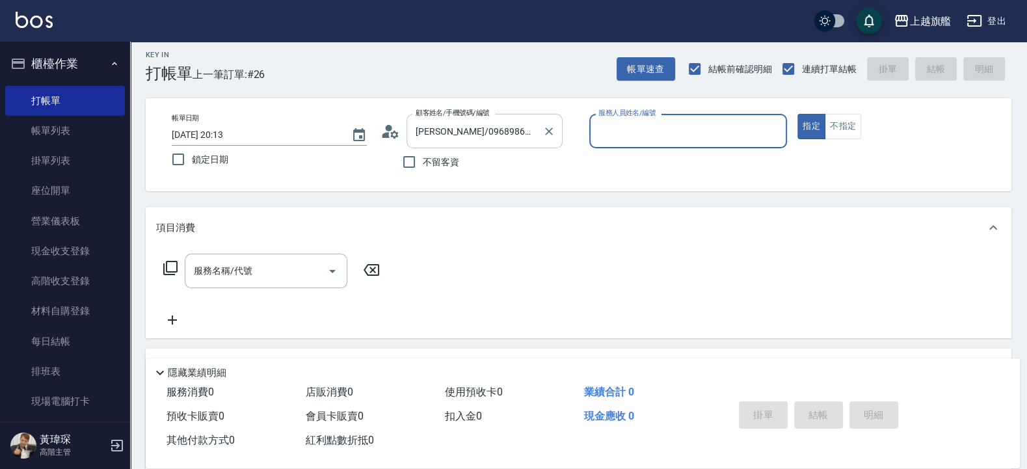
type input "林筱莉-7"
click at [797, 114] on button "指定" at bounding box center [811, 126] width 28 height 25
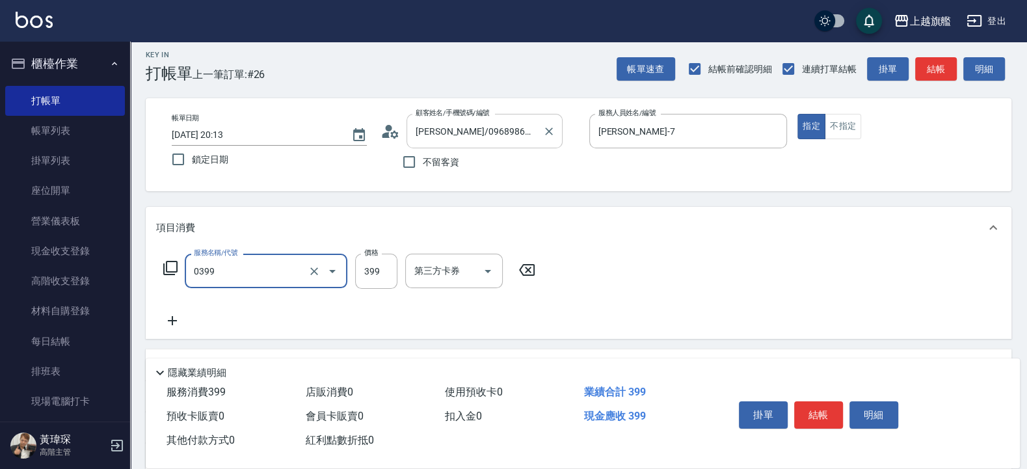
type input "海鹽SPA(0399)"
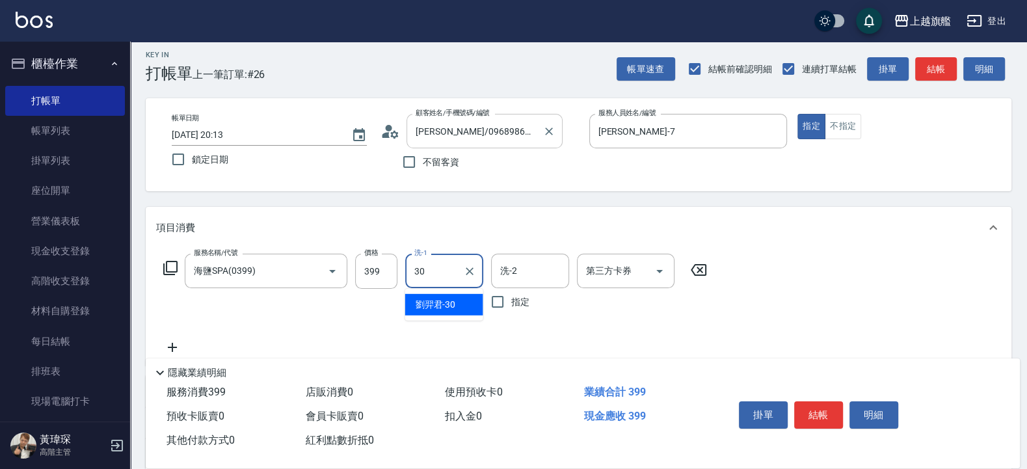
type input "劉羿君-30"
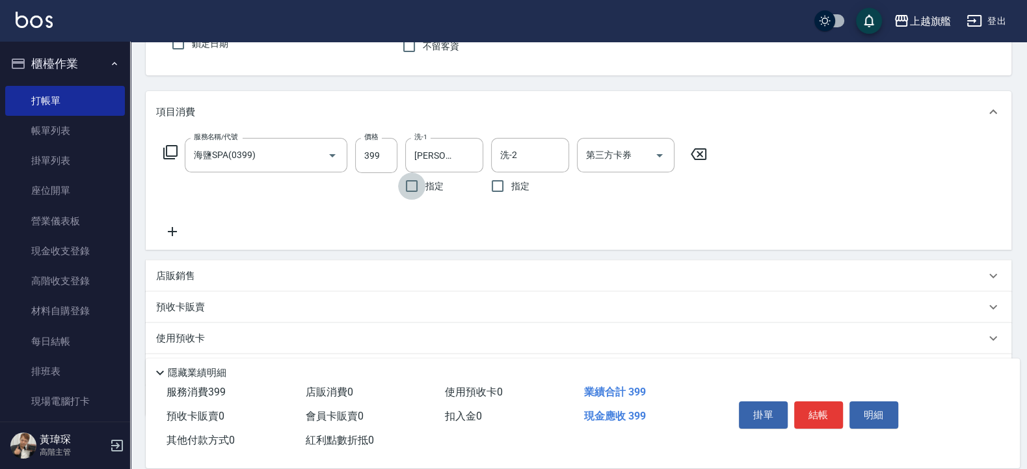
scroll to position [163, 0]
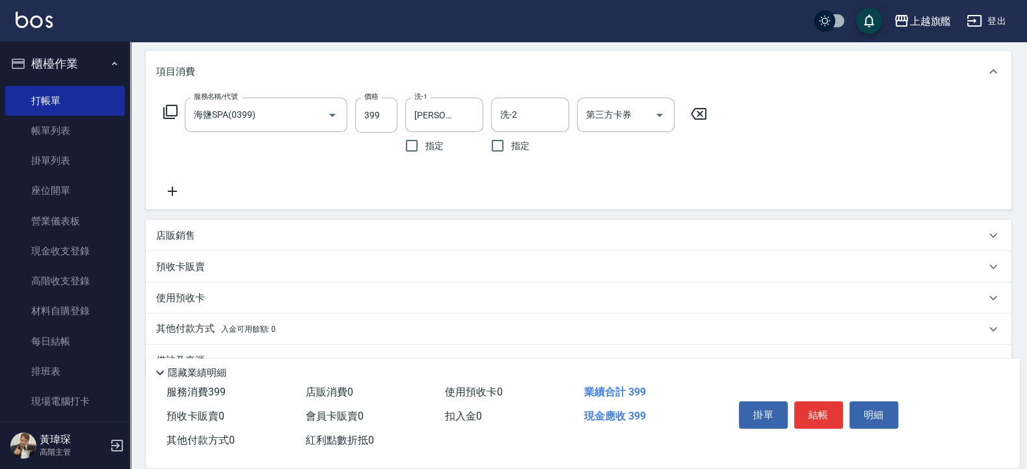
click at [188, 263] on p "預收卡販賣" at bounding box center [180, 267] width 49 height 14
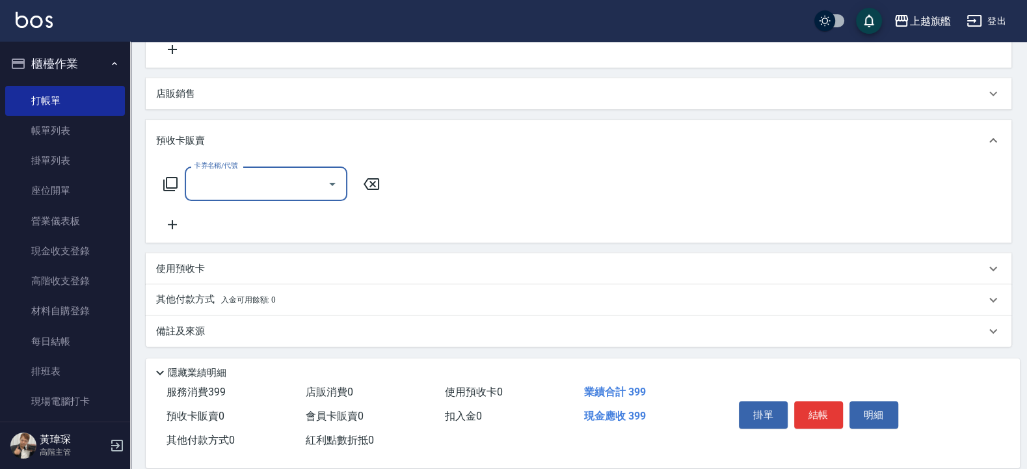
scroll to position [306, 0]
click at [215, 189] on input "卡券名稱/代號" at bounding box center [256, 182] width 131 height 23
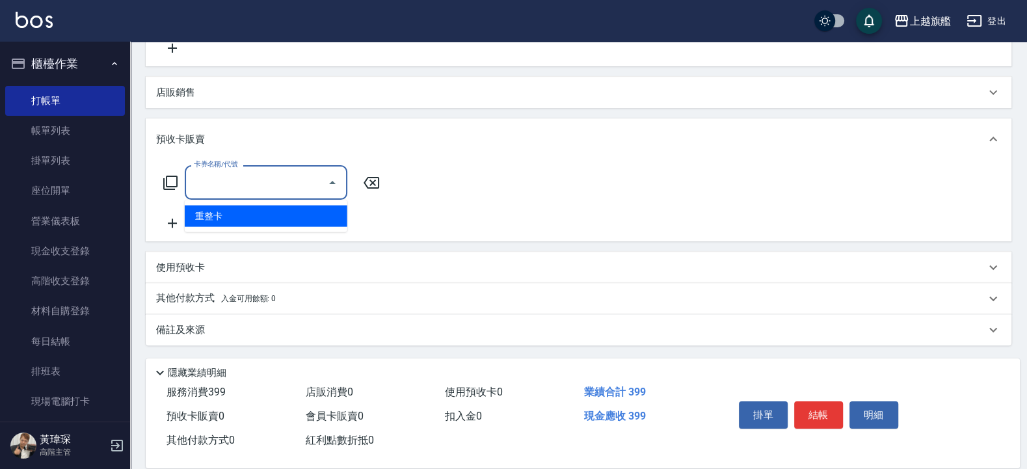
click at [210, 220] on span "重整卡" at bounding box center [266, 216] width 163 height 21
type input "重整卡(70069)"
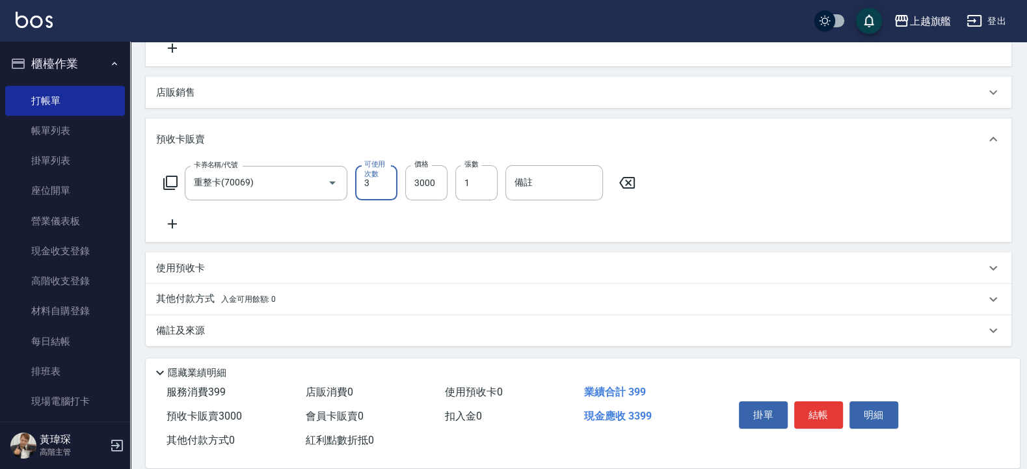
type input "3"
type input "7000"
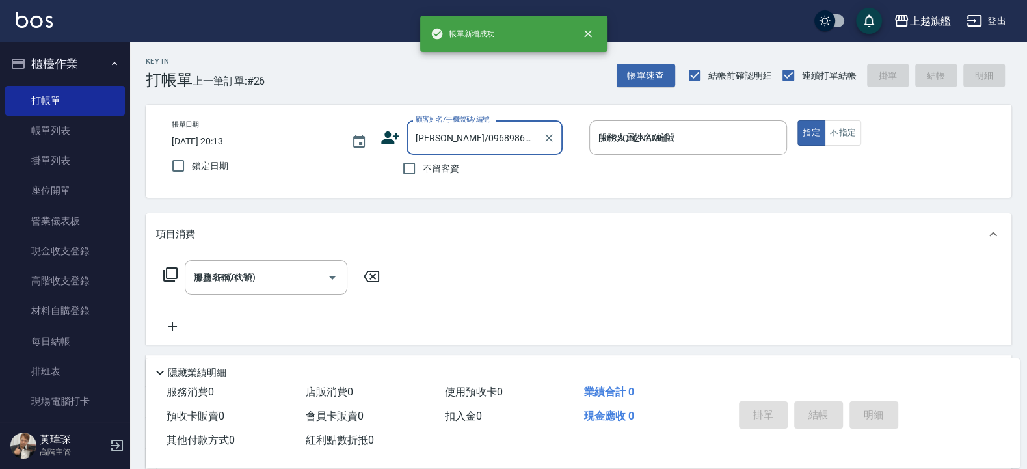
type input "2025/09/06 20:14"
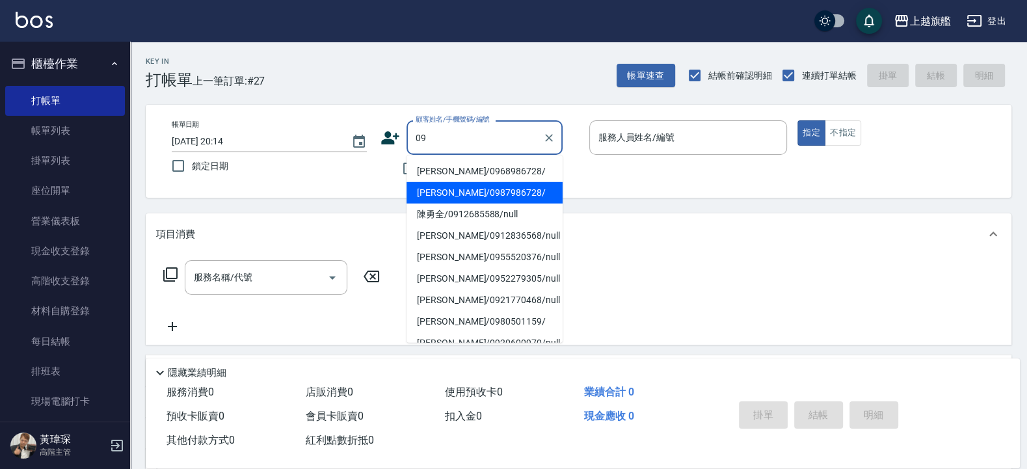
click at [445, 165] on li "林其蓁/0968986728/" at bounding box center [485, 171] width 156 height 21
type input "林其蓁/0968986728/"
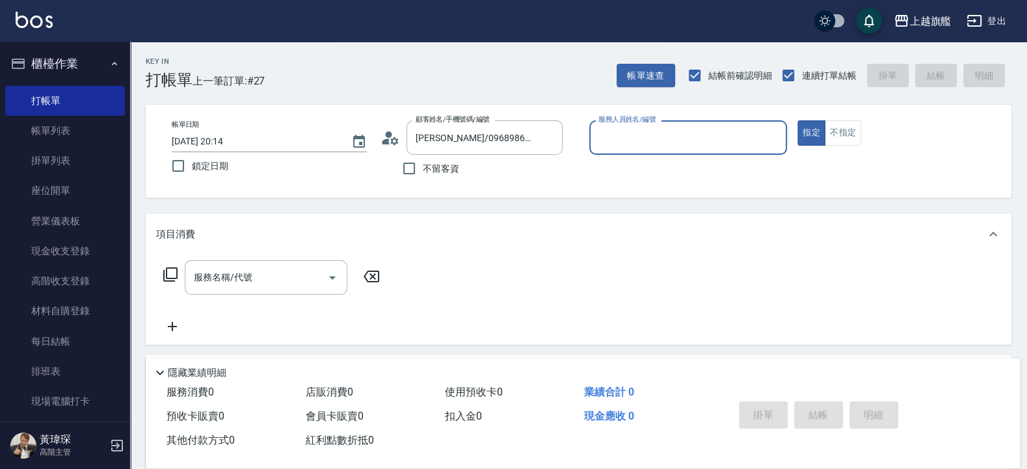
type input "林筱莉-7"
click at [207, 289] on input "服務名稱/代號" at bounding box center [256, 277] width 131 height 23
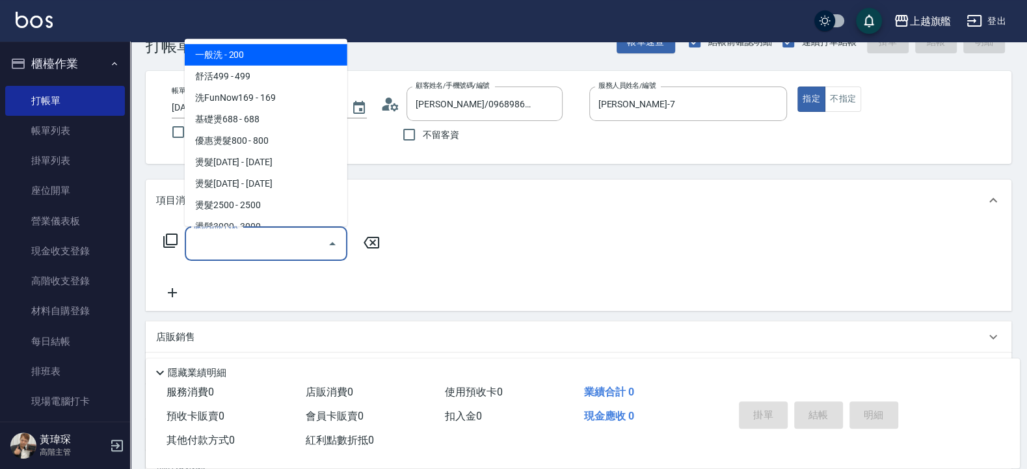
scroll to position [78, 0]
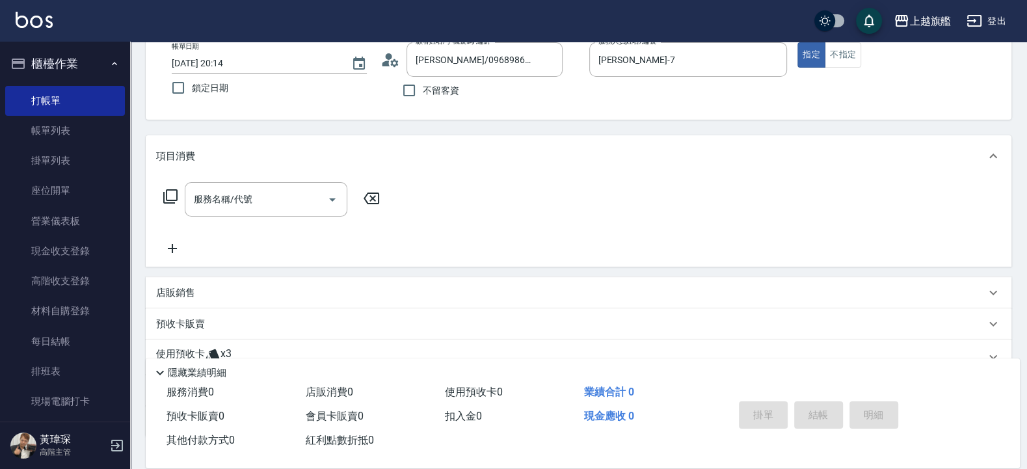
click at [493, 263] on div "服務名稱/代號 服務名稱/代號" at bounding box center [579, 222] width 866 height 90
drag, startPoint x: 192, startPoint y: 315, endPoint x: 189, endPoint y: 302, distance: 13.4
click at [189, 315] on div "預收卡販賣" at bounding box center [579, 323] width 866 height 31
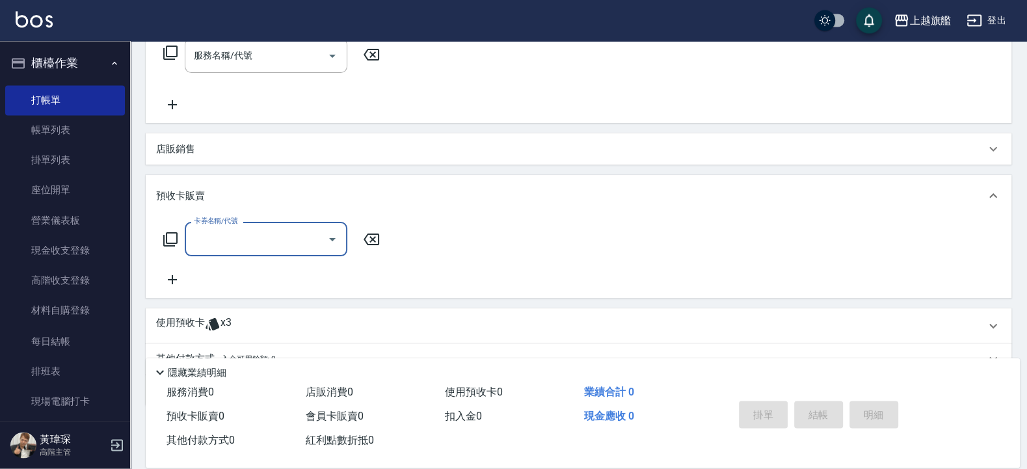
scroll to position [234, 0]
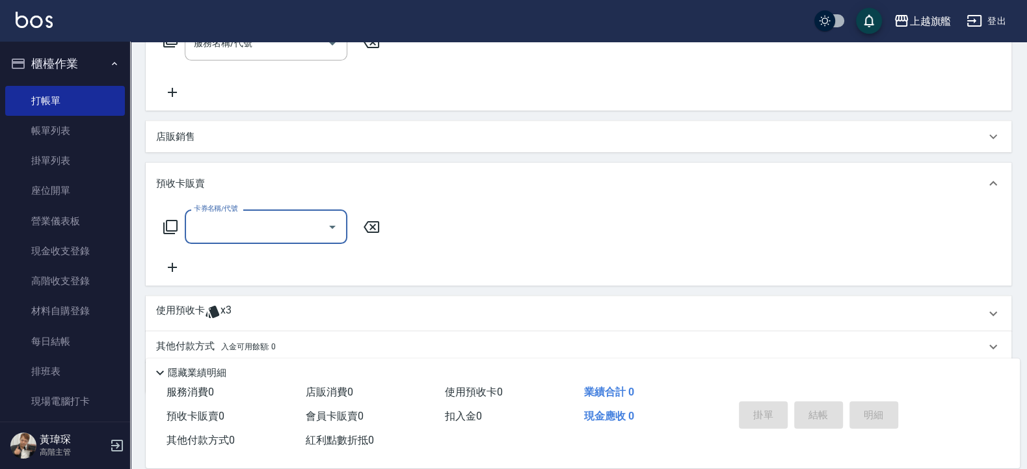
click at [233, 228] on input "卡券名稱/代號" at bounding box center [256, 226] width 131 height 23
click at [217, 252] on span "重整卡" at bounding box center [266, 259] width 163 height 21
type input "重整卡(70069)"
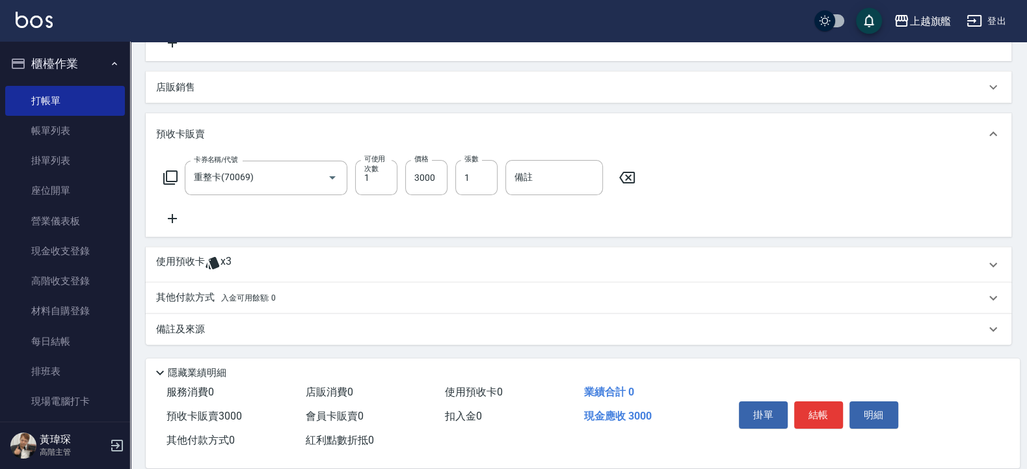
click at [627, 181] on icon at bounding box center [627, 178] width 33 height 16
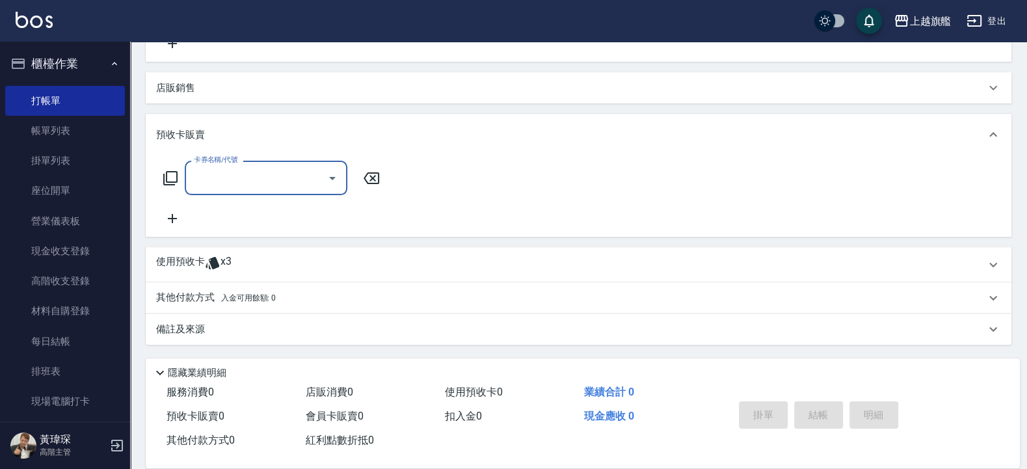
scroll to position [283, 0]
click at [241, 259] on div "使用預收卡 x3" at bounding box center [570, 265] width 829 height 20
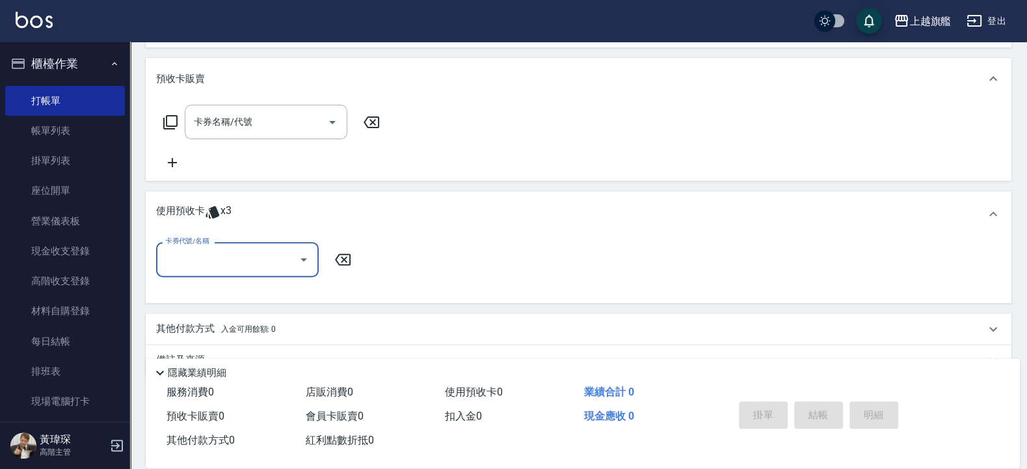
scroll to position [361, 0]
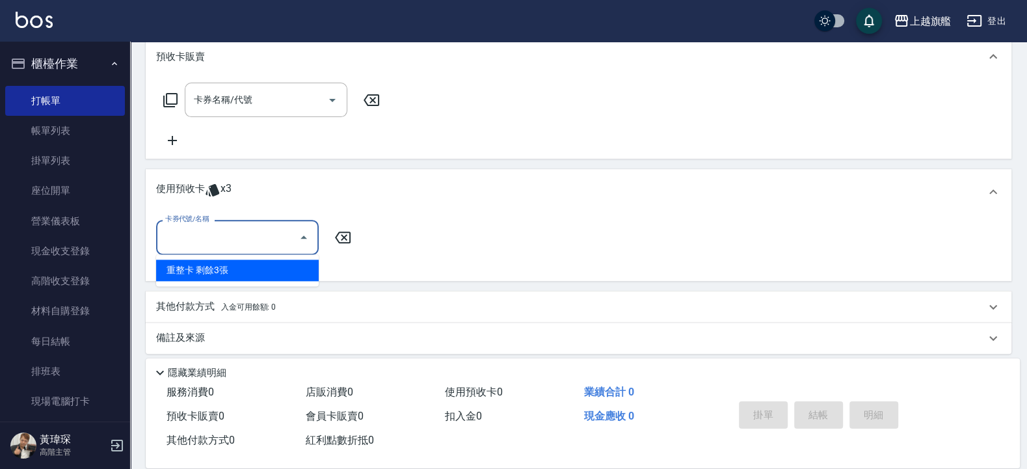
click at [213, 233] on input "卡券代號/名稱" at bounding box center [227, 237] width 131 height 23
click at [205, 269] on div "重整卡 剩餘3張" at bounding box center [237, 270] width 163 height 21
type input "重整卡"
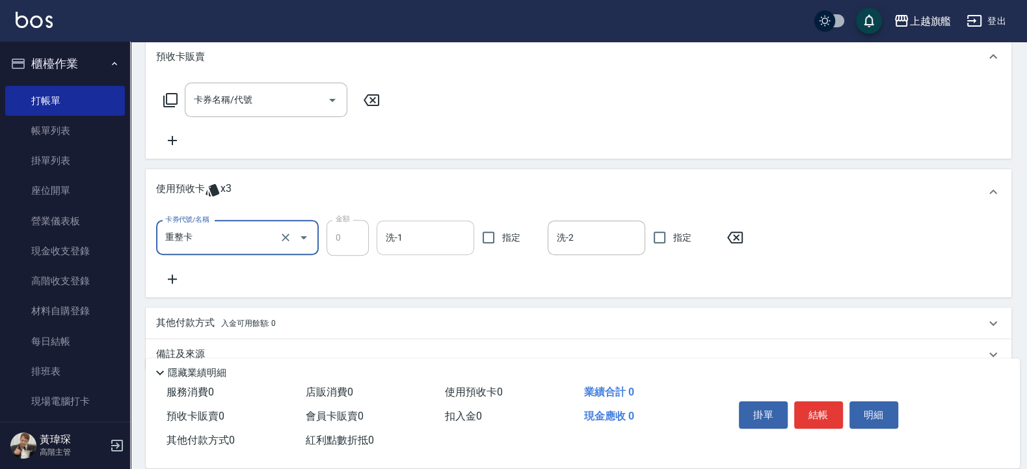
click at [440, 237] on input "洗-1" at bounding box center [425, 237] width 86 height 23
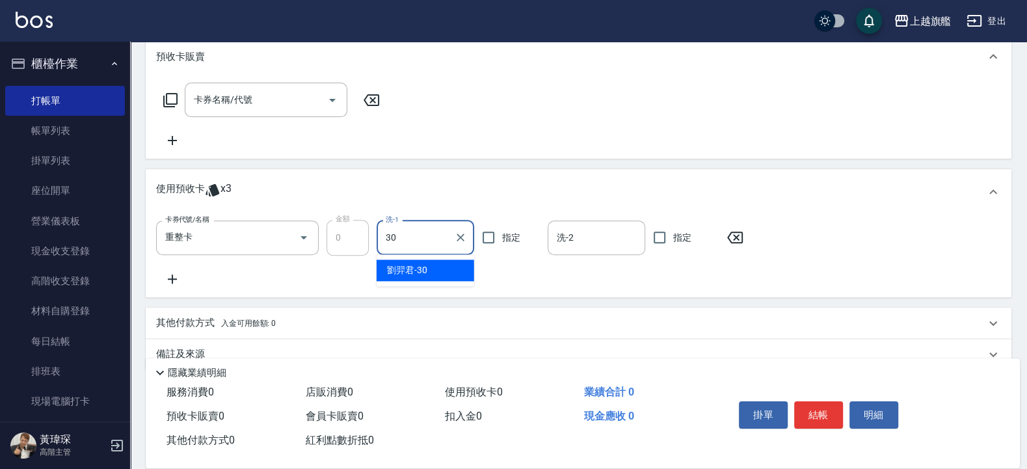
type input "劉羿君-30"
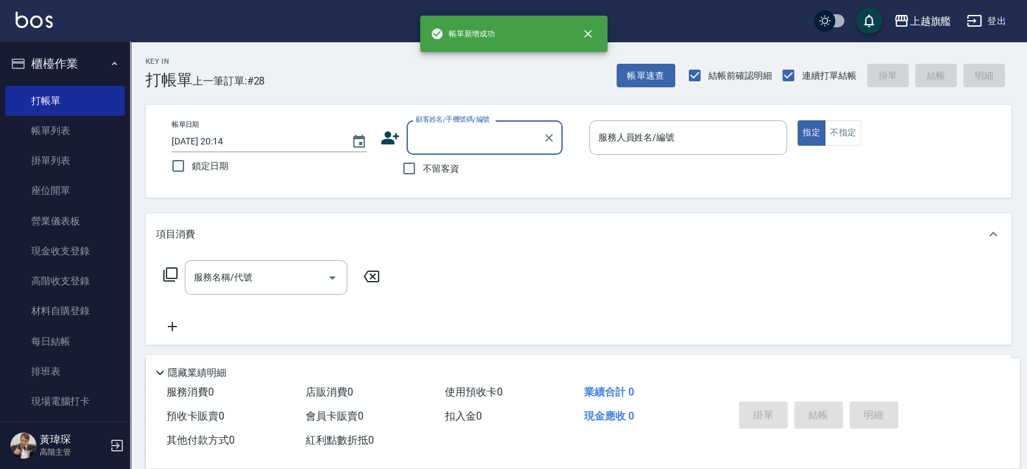
scroll to position [1, 0]
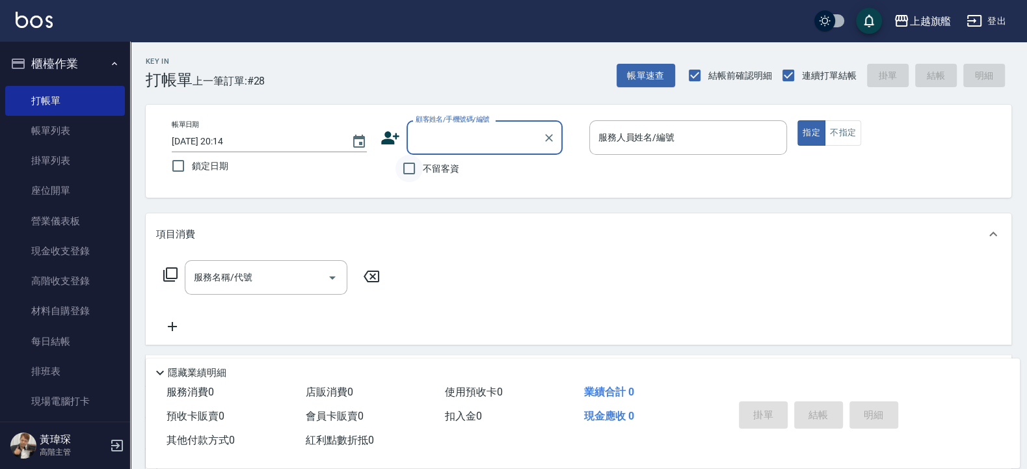
click at [410, 170] on input "不留客資" at bounding box center [408, 168] width 27 height 27
checkbox input "true"
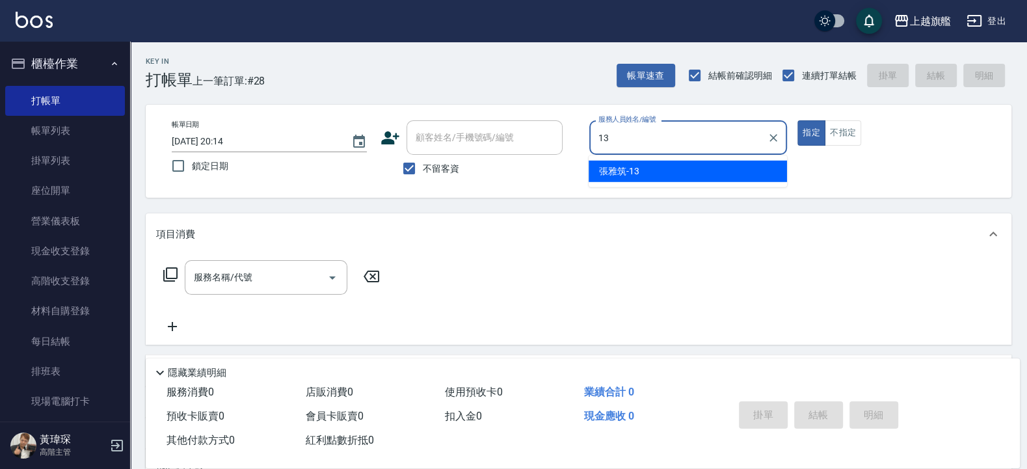
type input "張雅筑-13"
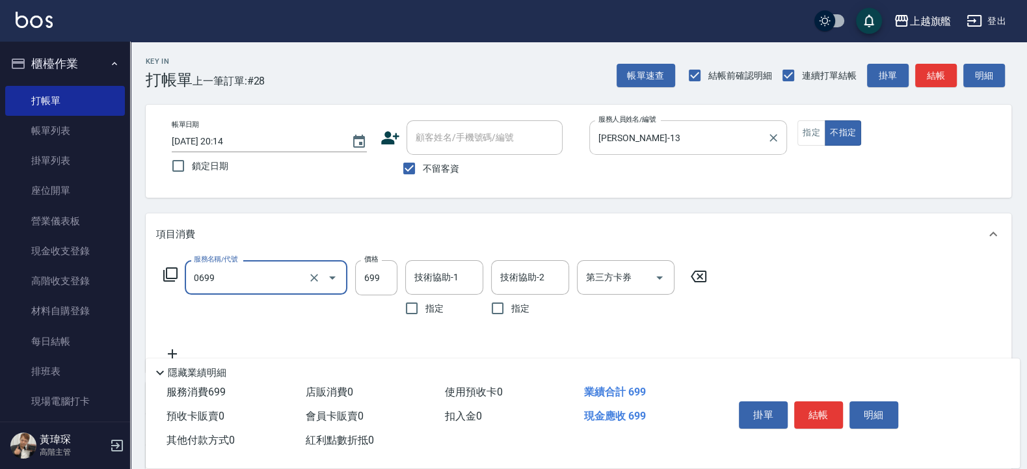
type input "精油SPA(0699)"
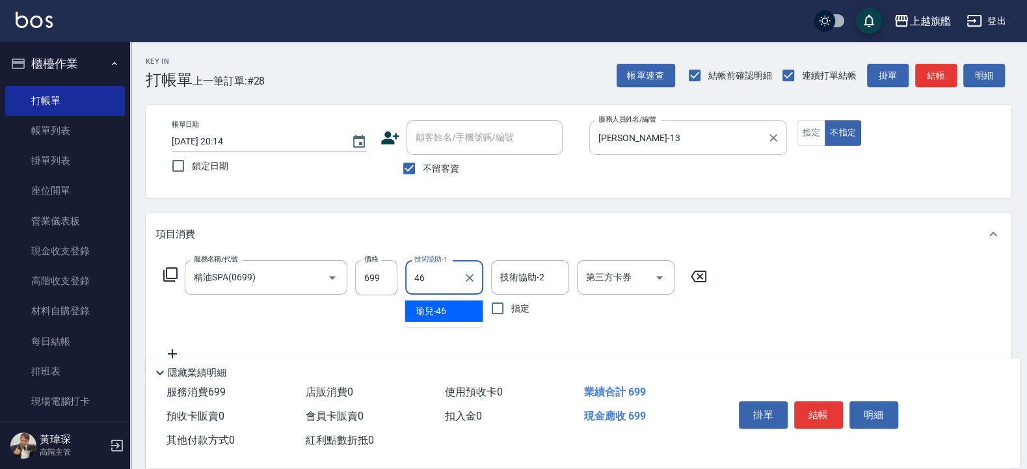
type input "瑜兒-46"
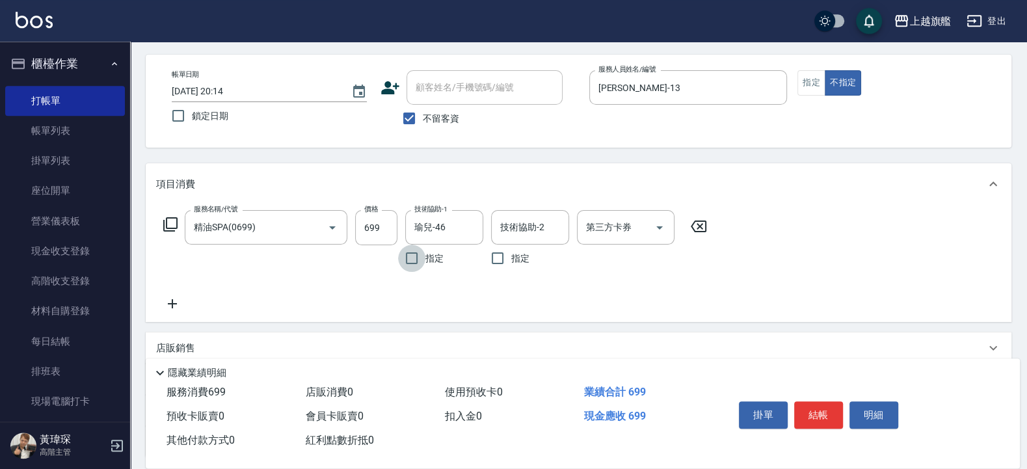
scroll to position [78, 0]
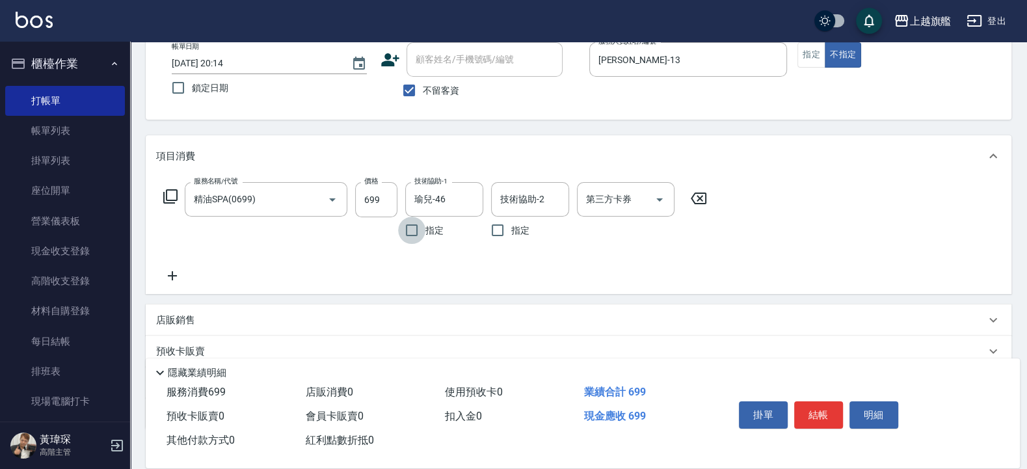
click at [174, 284] on icon at bounding box center [172, 276] width 33 height 16
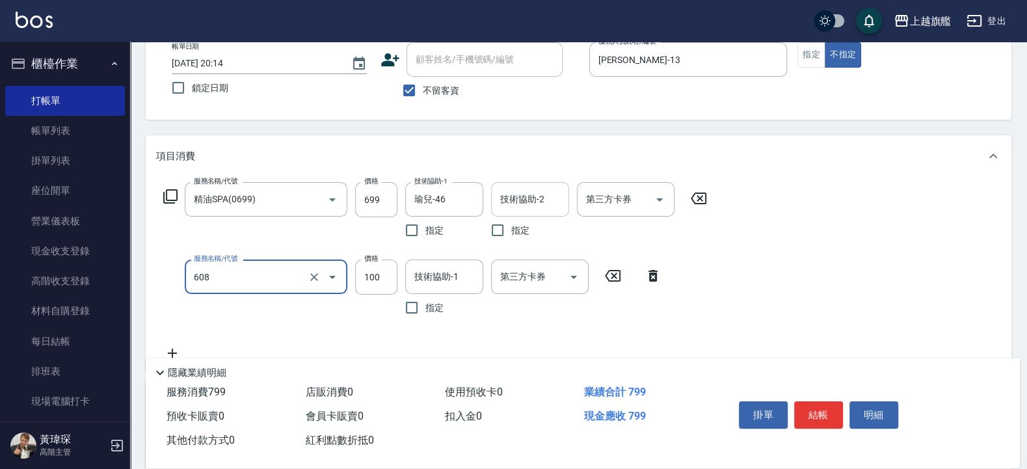
type input "專業/順護100(608)"
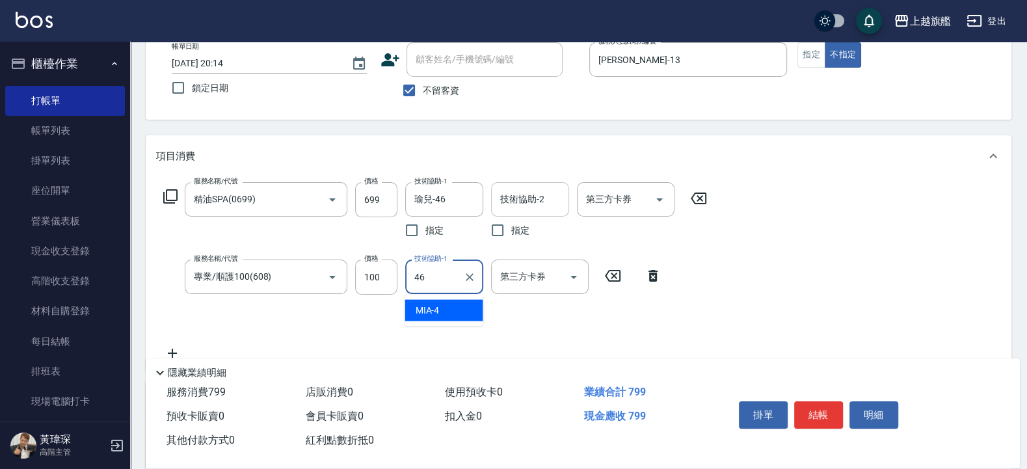
type input "瑜兒-46"
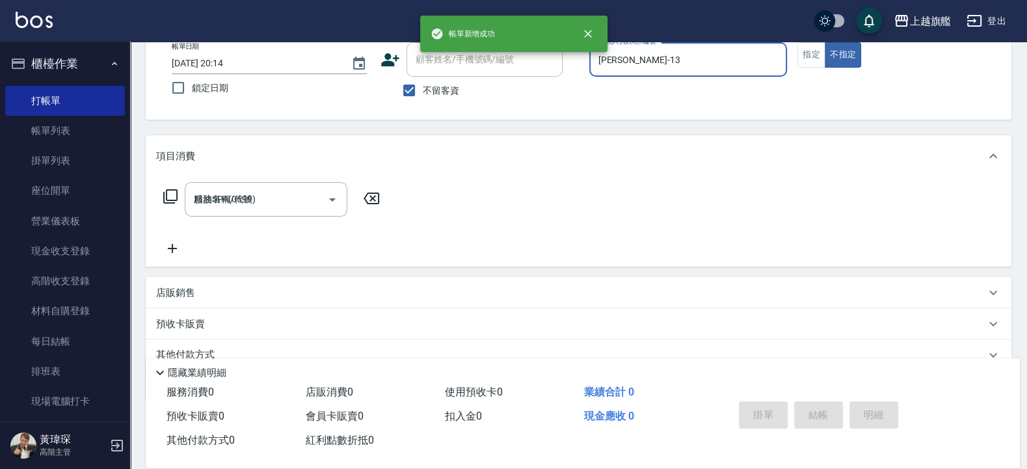
type input "2025/09/06 20:15"
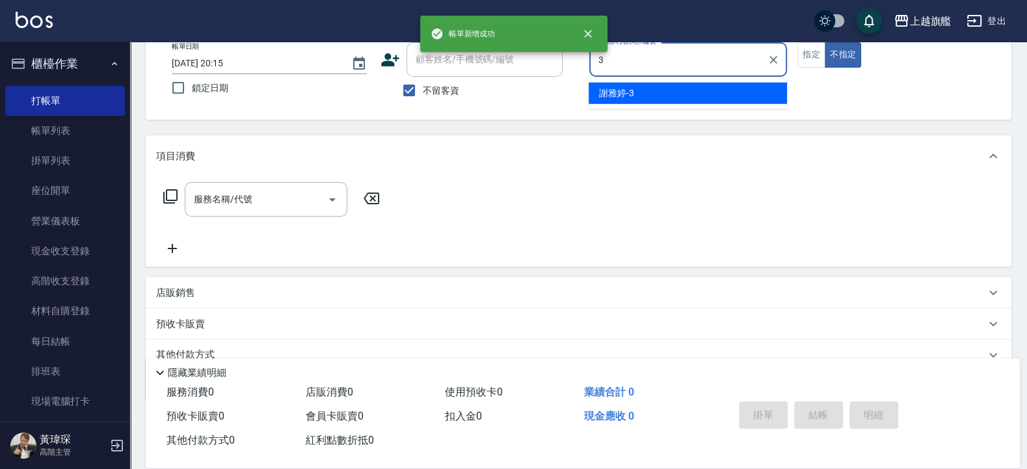
type input "謝雅婷-3"
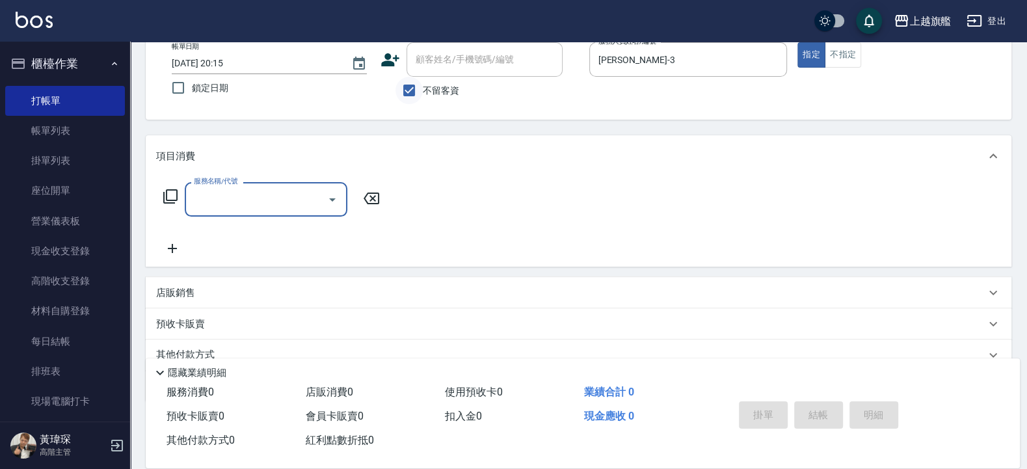
click at [417, 95] on input "不留客資" at bounding box center [408, 90] width 27 height 27
checkbox input "false"
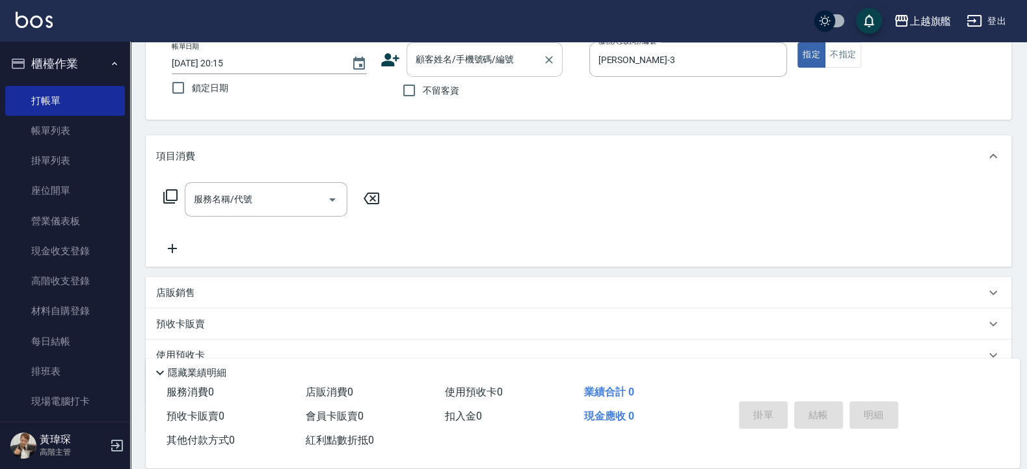
click at [426, 68] on input "顧客姓名/手機號碼/編號" at bounding box center [474, 59] width 125 height 23
type input "[PERSON_NAME]/0917881878/null"
click at [797, 42] on button "指定" at bounding box center [811, 54] width 28 height 25
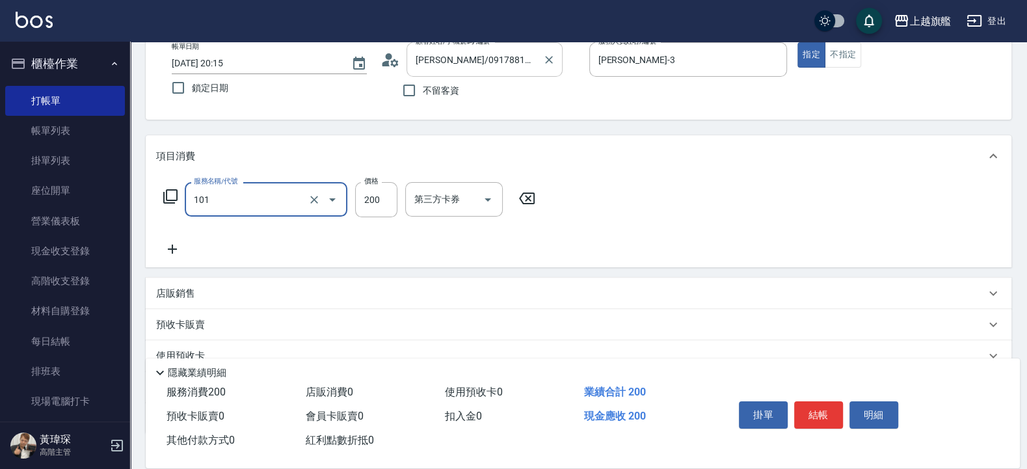
type input "一般洗(101)"
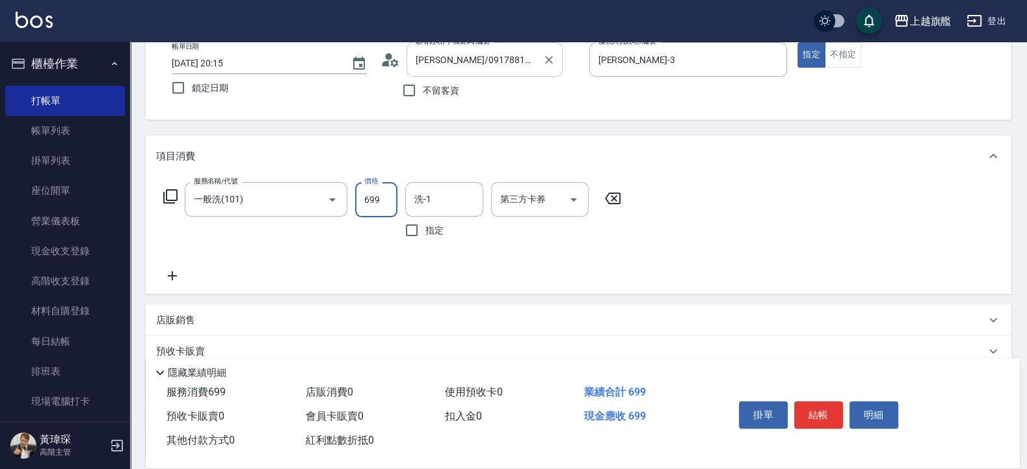
type input "699"
type input "邱靖淳-35"
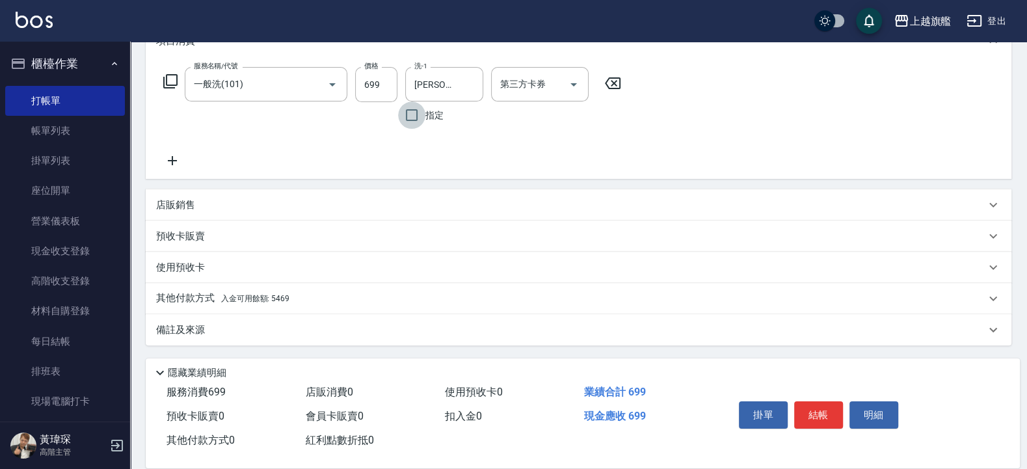
click at [253, 295] on span "入金可用餘額: 5469" at bounding box center [255, 298] width 68 height 9
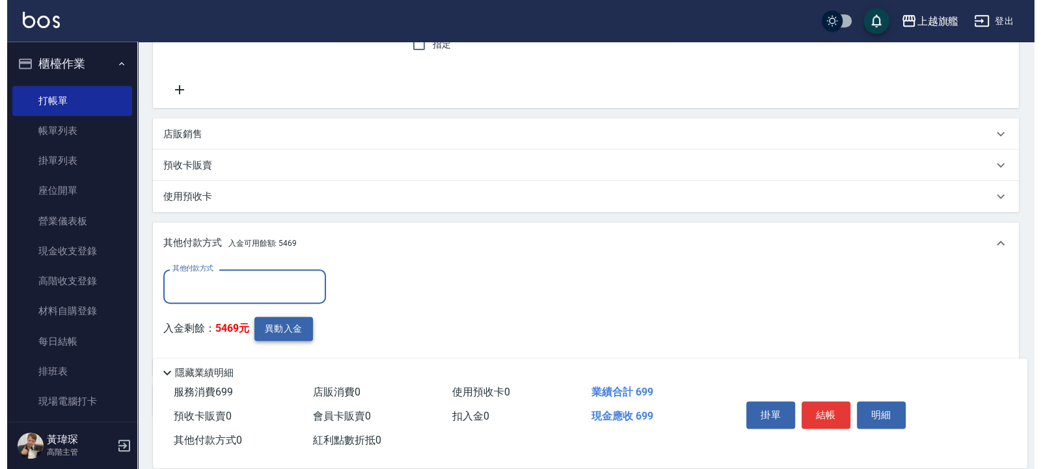
scroll to position [336, 0]
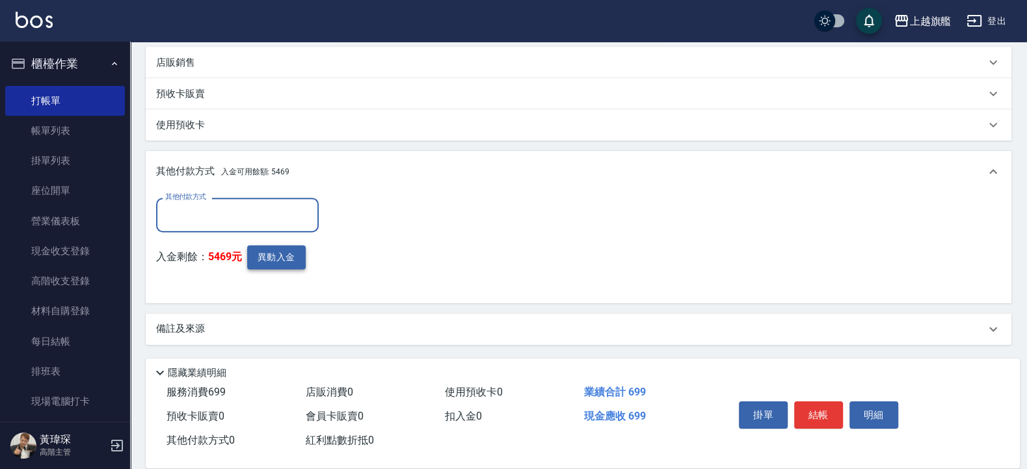
click at [284, 259] on button "異動入金" at bounding box center [276, 257] width 59 height 24
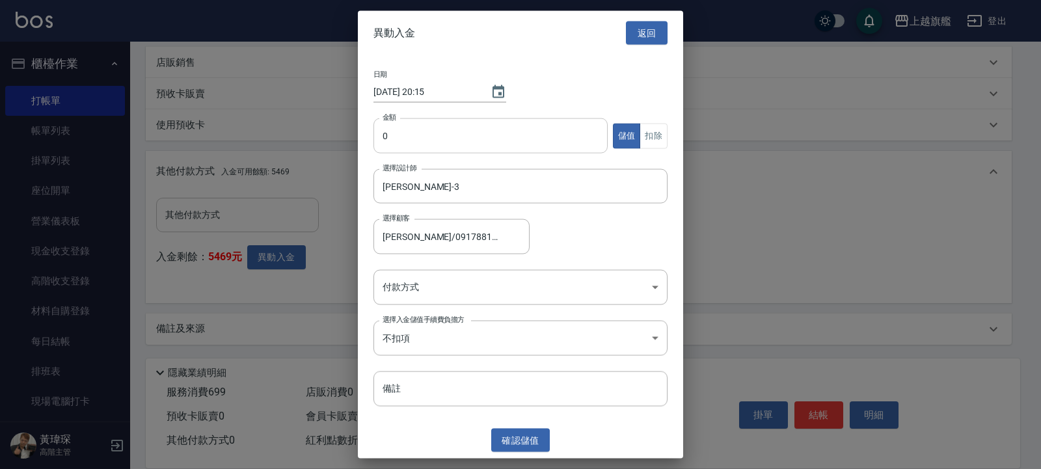
type input "陳秉和/0917881878"
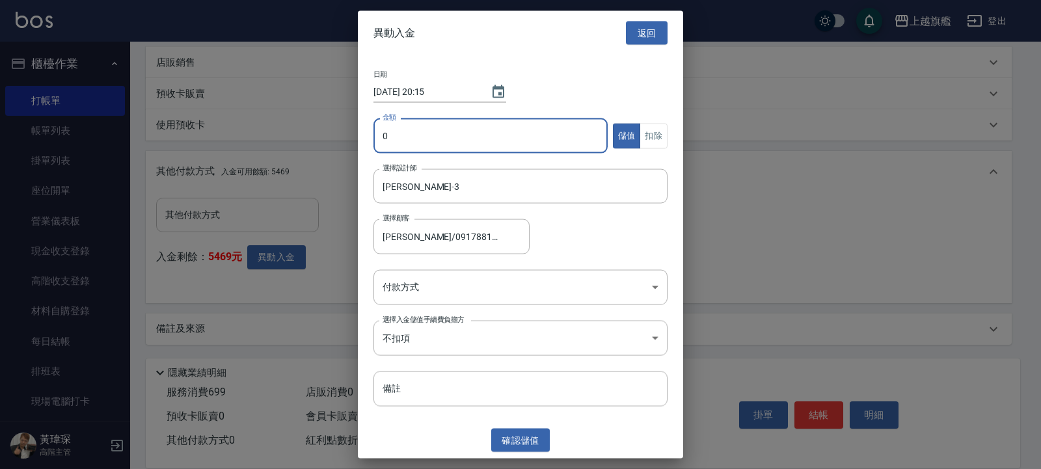
click at [407, 140] on input "0" at bounding box center [490, 135] width 234 height 35
type input "699"
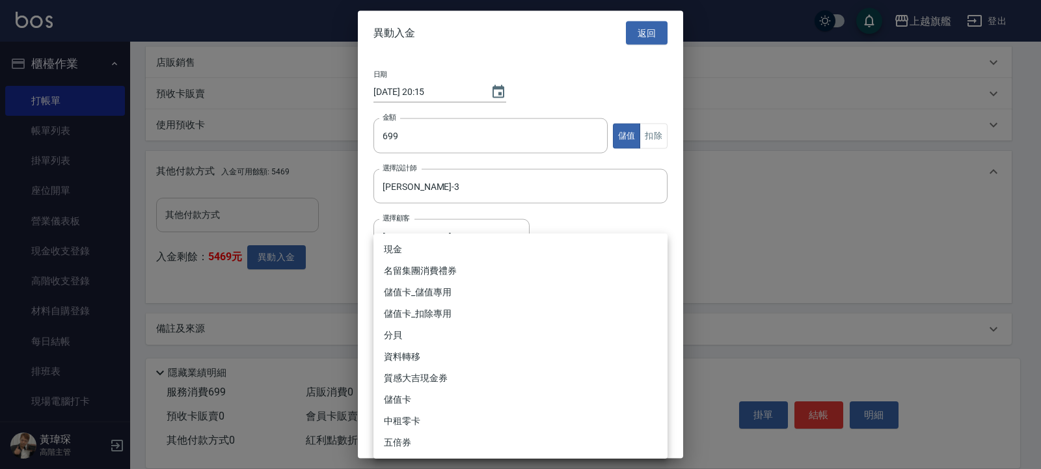
click at [509, 282] on body "上越旗艦 登出 櫃檯作業 打帳單 帳單列表 掛單列表 座位開單 營業儀表板 現金收支登錄 高階收支登錄 材料自購登錄 每日結帳 排班表 現場電腦打卡 掃碼打卡…" at bounding box center [520, 66] width 1041 height 805
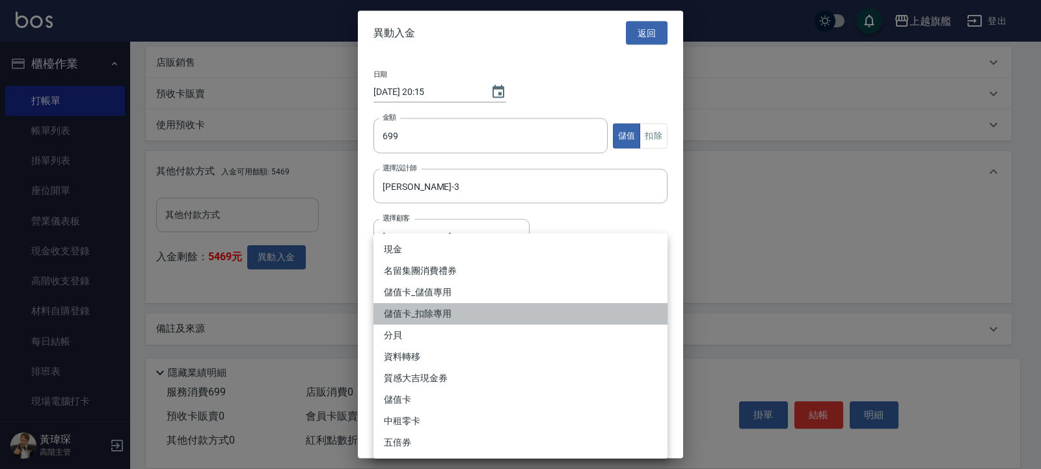
click at [444, 314] on li "儲值卡_扣除專用" at bounding box center [520, 313] width 294 height 21
type input "儲值卡_扣除專用"
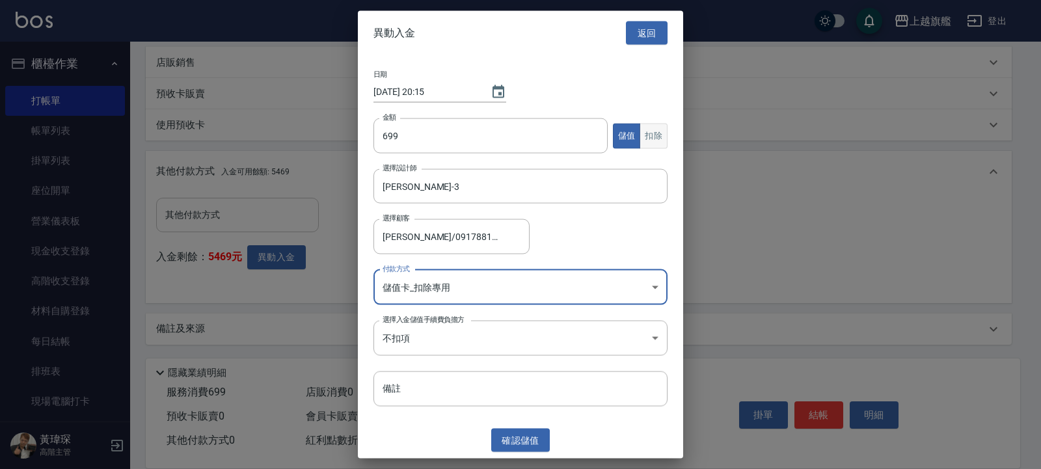
click at [648, 139] on button "扣除" at bounding box center [653, 135] width 28 height 25
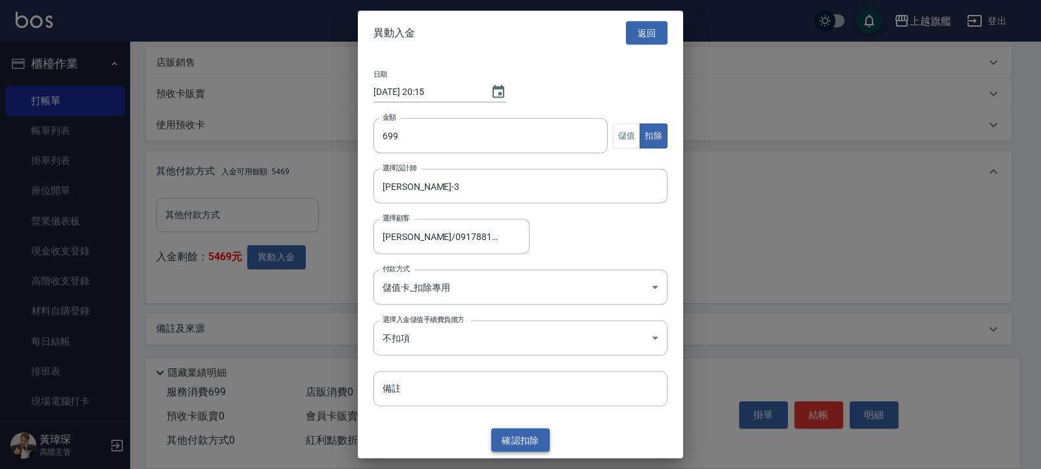
click at [513, 442] on button "確認 扣除" at bounding box center [520, 440] width 59 height 24
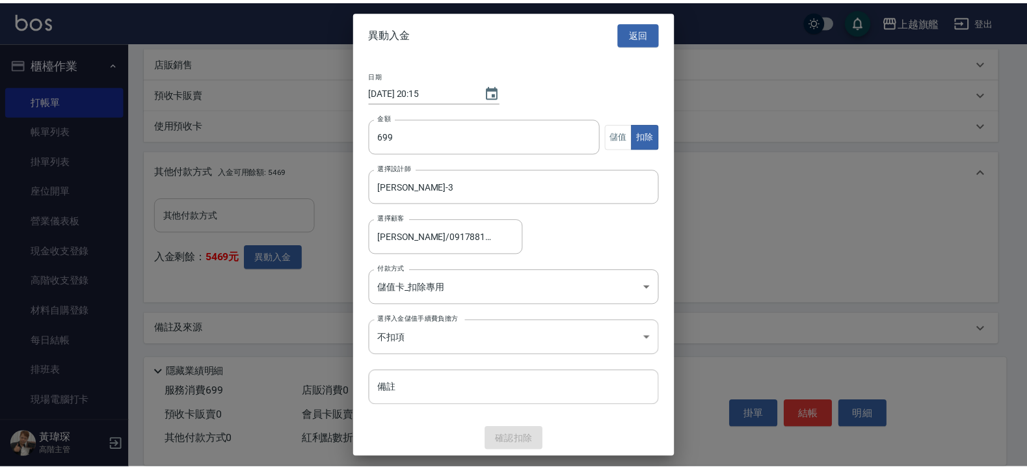
scroll to position [275, 0]
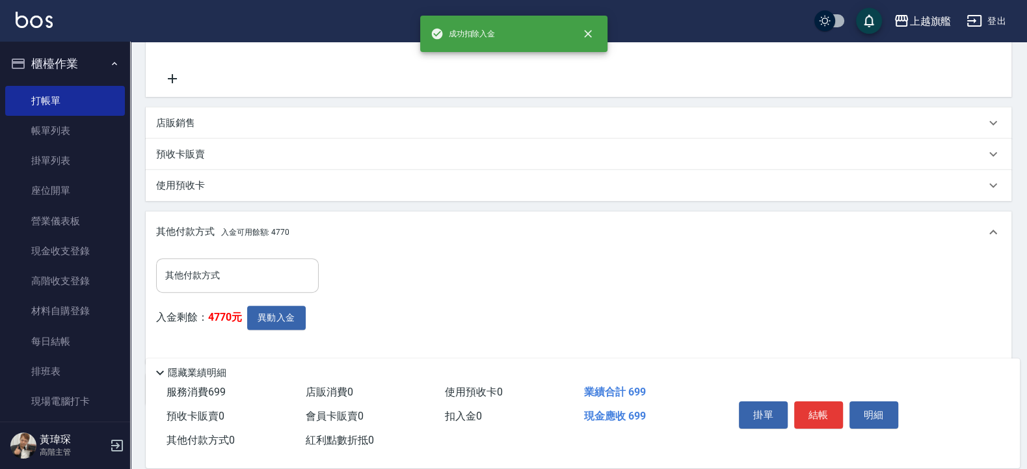
click at [230, 263] on div "其他付款方式" at bounding box center [237, 275] width 163 height 34
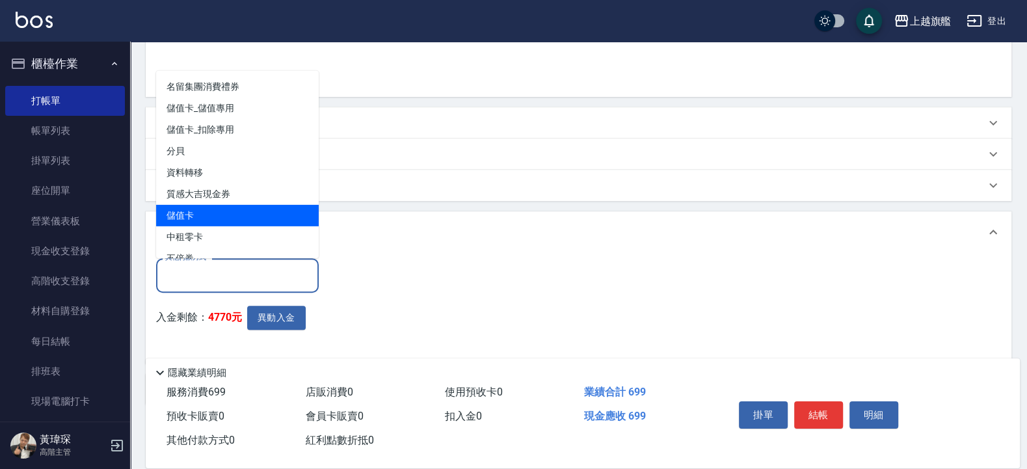
click at [198, 209] on span "儲值卡" at bounding box center [237, 214] width 163 height 21
type input "儲值卡"
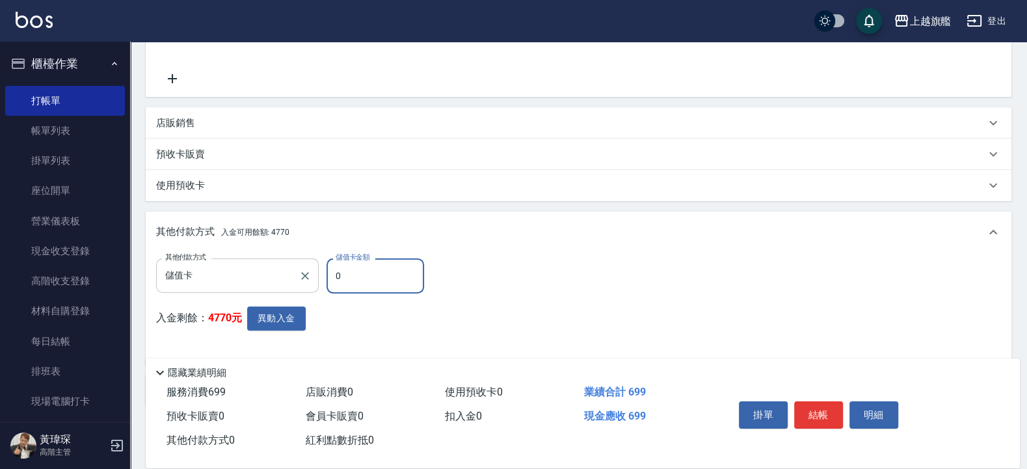
drag, startPoint x: 369, startPoint y: 269, endPoint x: 259, endPoint y: 276, distance: 110.8
click at [327, 270] on input "0" at bounding box center [376, 275] width 98 height 35
type input "699"
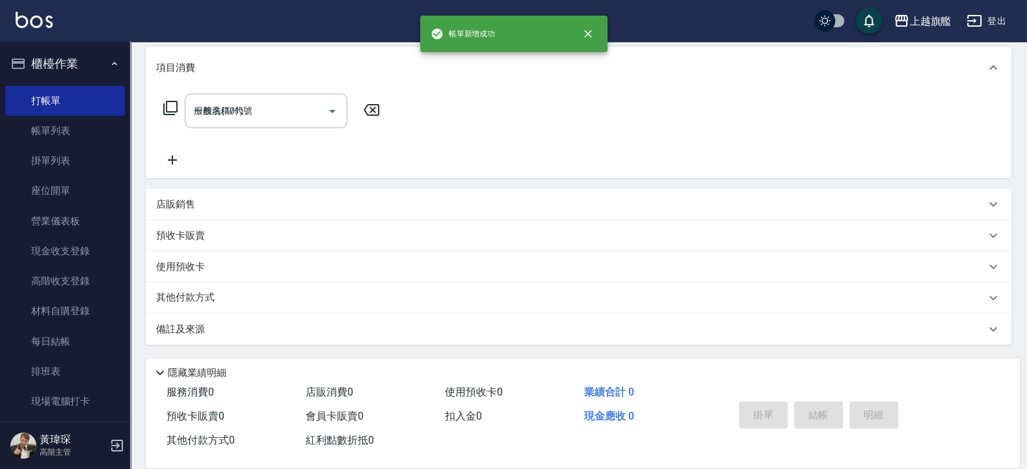
type input "2025/09/06 20:16"
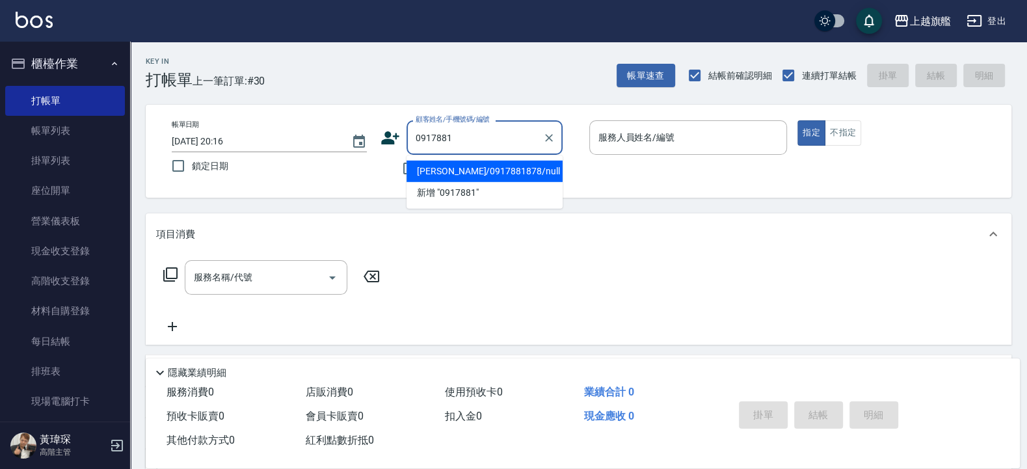
type input "[PERSON_NAME]/0917881878/null"
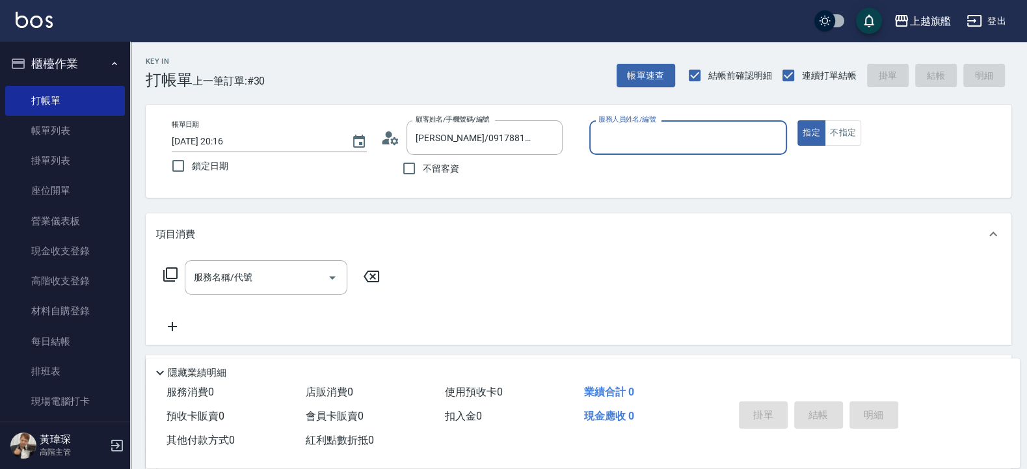
type input "謝雅婷-3"
click at [797, 120] on button "指定" at bounding box center [811, 132] width 28 height 25
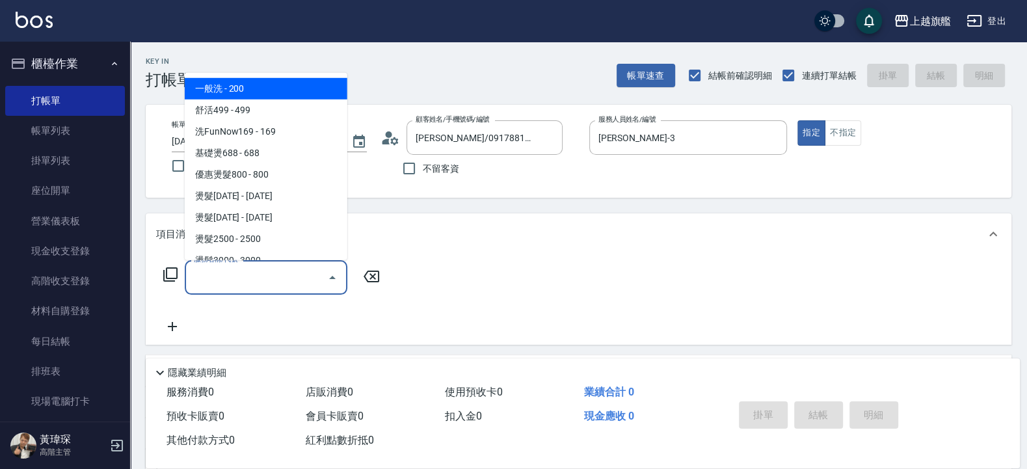
click at [222, 270] on input "服務名稱/代號" at bounding box center [256, 277] width 131 height 23
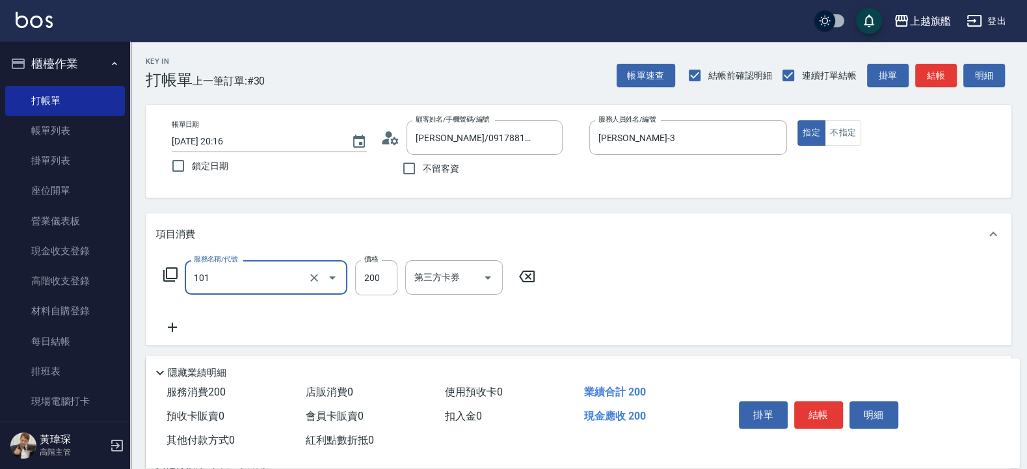
type input "一般洗(101)"
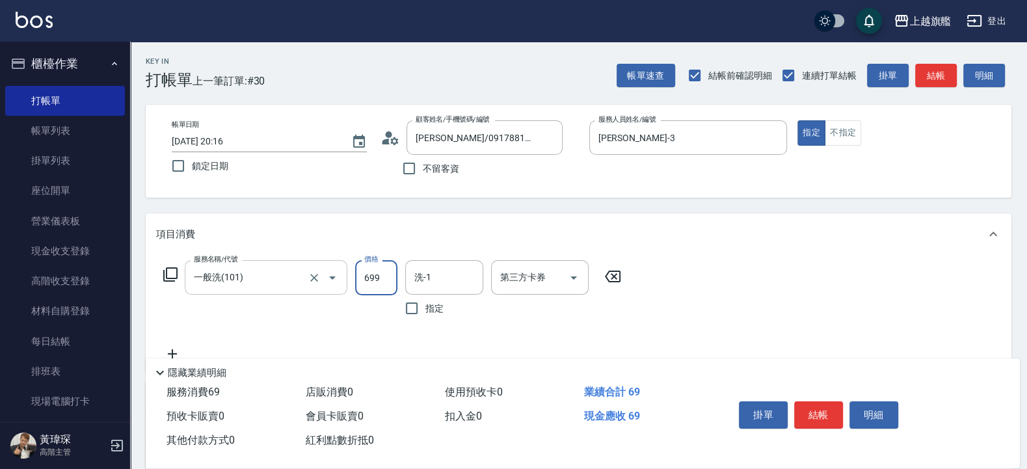
type input "699"
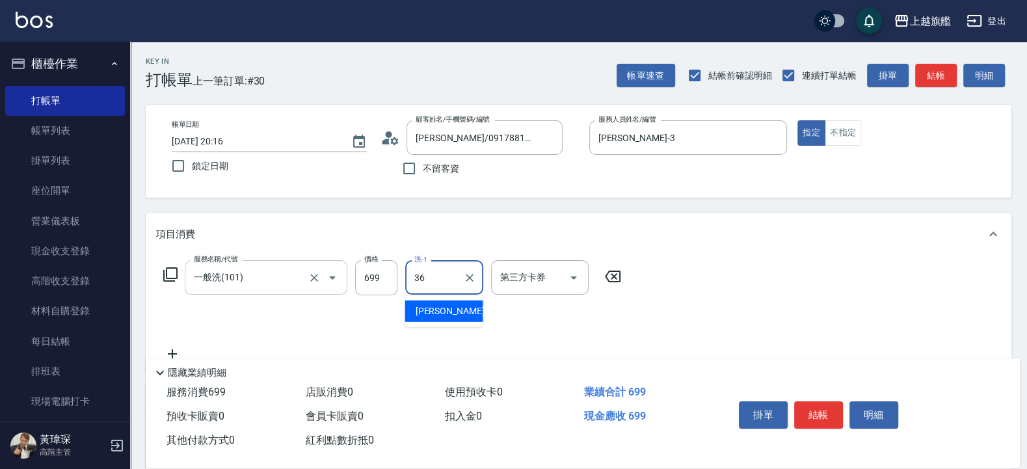
type input "蔡秉諶-36"
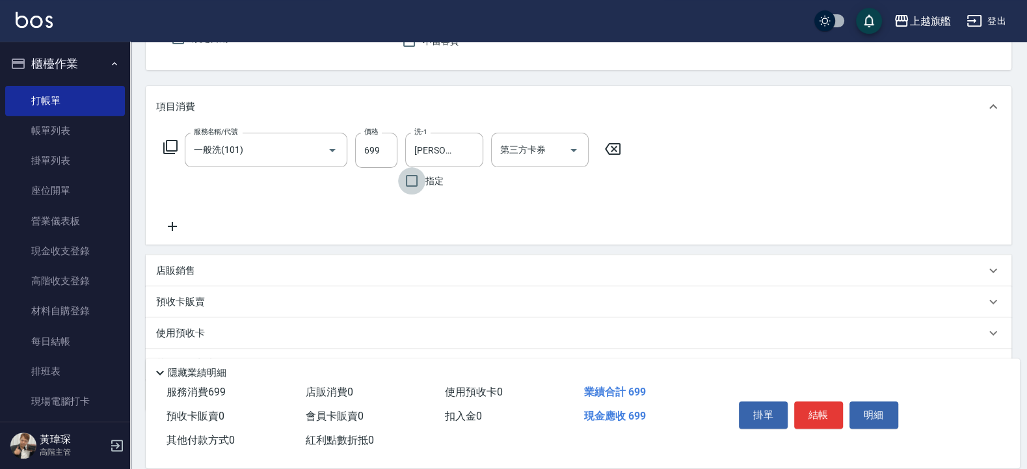
scroll to position [193, 0]
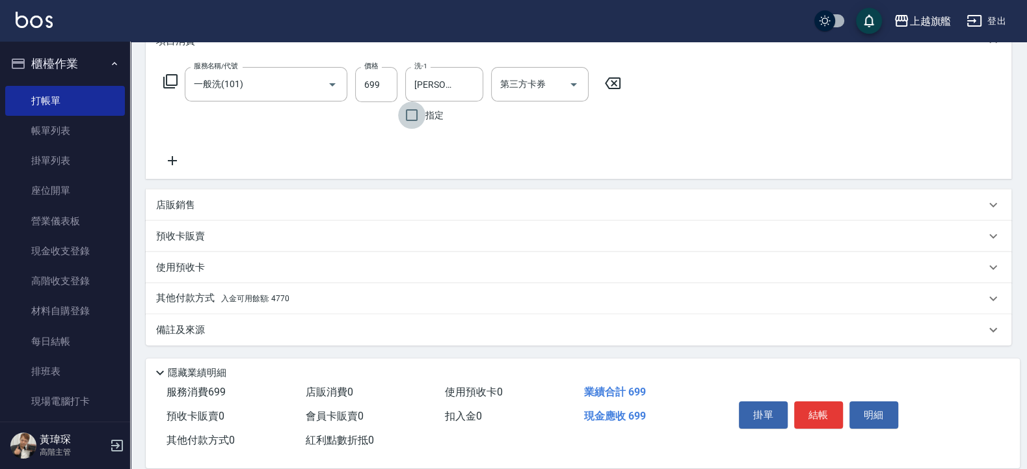
click at [314, 300] on div "其他付款方式 入金可用餘額: 4770" at bounding box center [570, 298] width 829 height 14
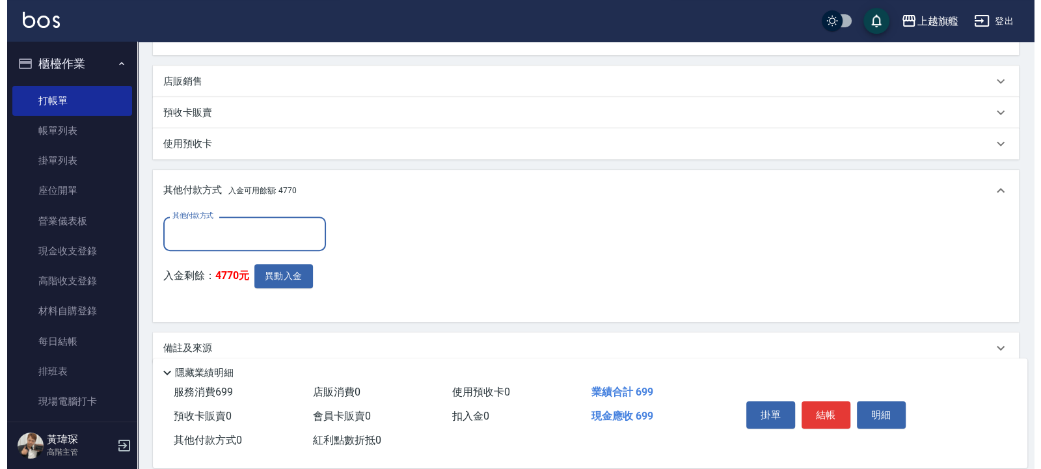
scroll to position [0, 0]
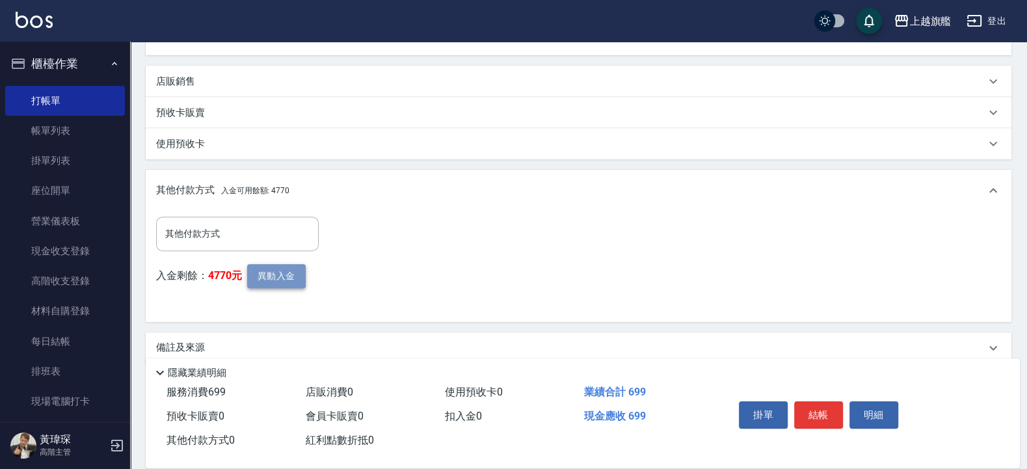
click at [291, 267] on button "異動入金" at bounding box center [276, 276] width 59 height 24
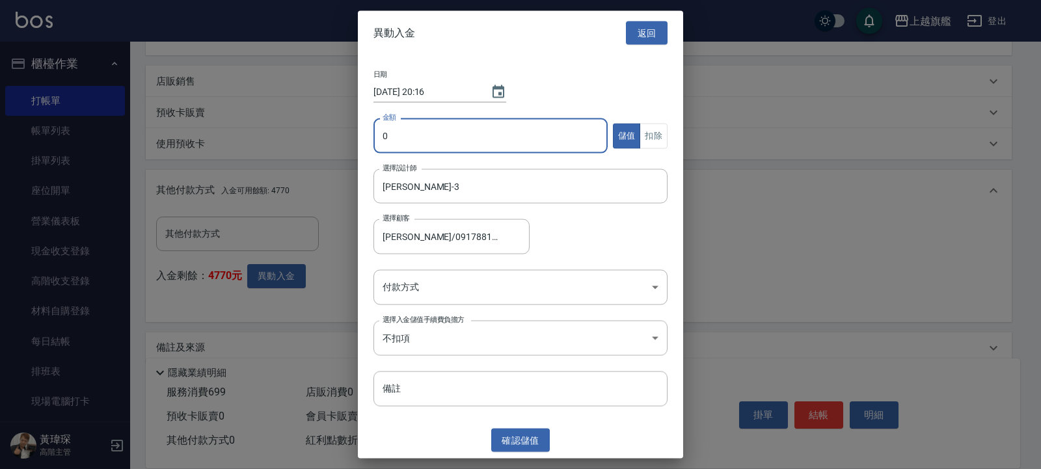
click at [418, 137] on input "0" at bounding box center [490, 135] width 234 height 35
type input "699"
click at [660, 130] on button "扣除" at bounding box center [653, 135] width 28 height 25
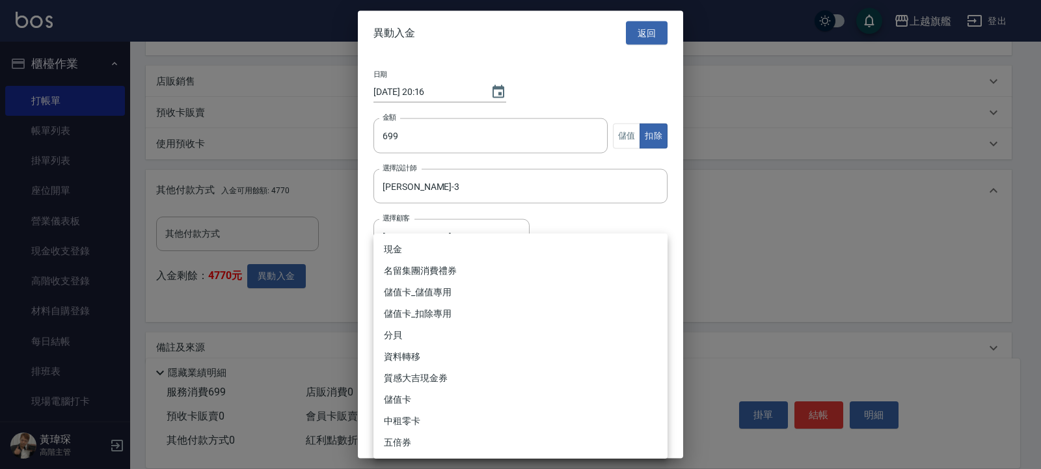
click at [500, 280] on body "上越旗艦 登出 櫃檯作業 打帳單 帳單列表 掛單列表 座位開單 營業儀表板 現金收支登錄 高階收支登錄 材料自購登錄 每日結帳 排班表 現場電腦打卡 掃碼打卡…" at bounding box center [520, 85] width 1041 height 805
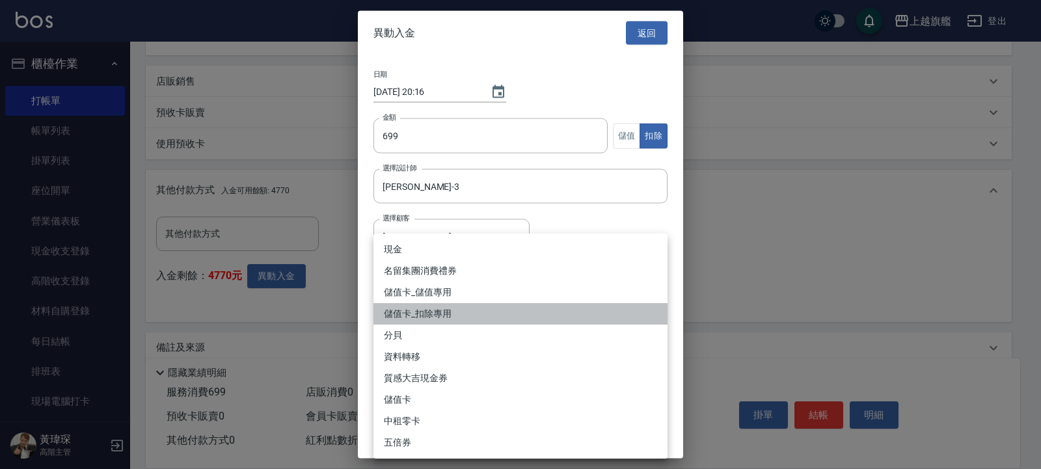
click at [425, 316] on li "儲值卡_扣除專用" at bounding box center [520, 313] width 294 height 21
type input "儲值卡_扣除專用"
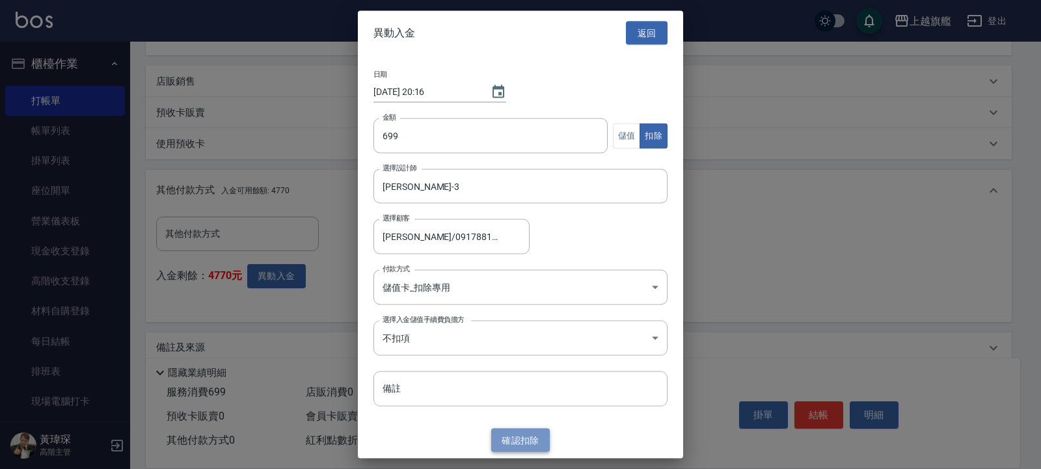
click at [520, 436] on button "確認 扣除" at bounding box center [520, 440] width 59 height 24
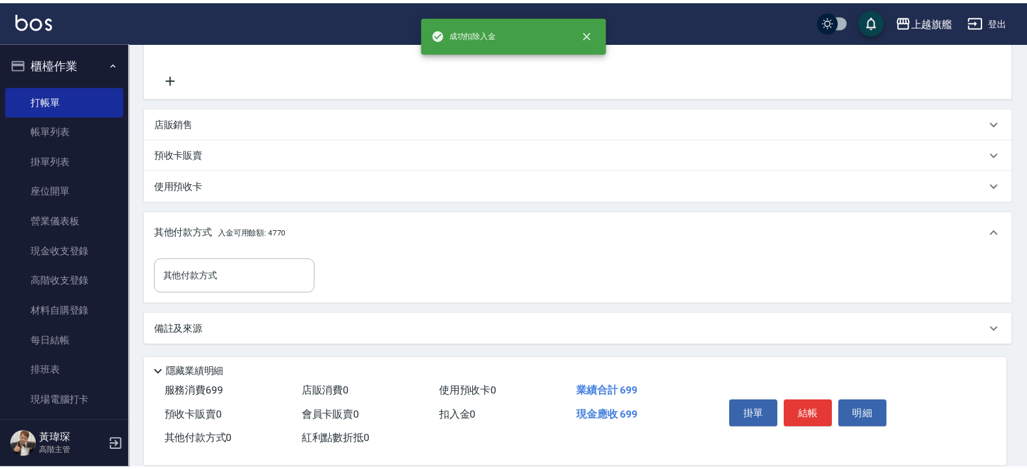
scroll to position [275, 0]
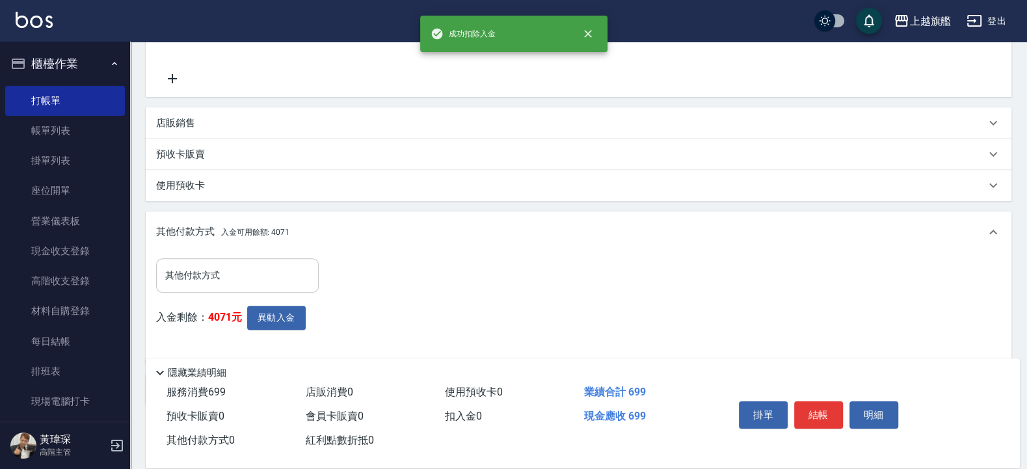
click at [223, 264] on input "其他付款方式" at bounding box center [237, 275] width 151 height 23
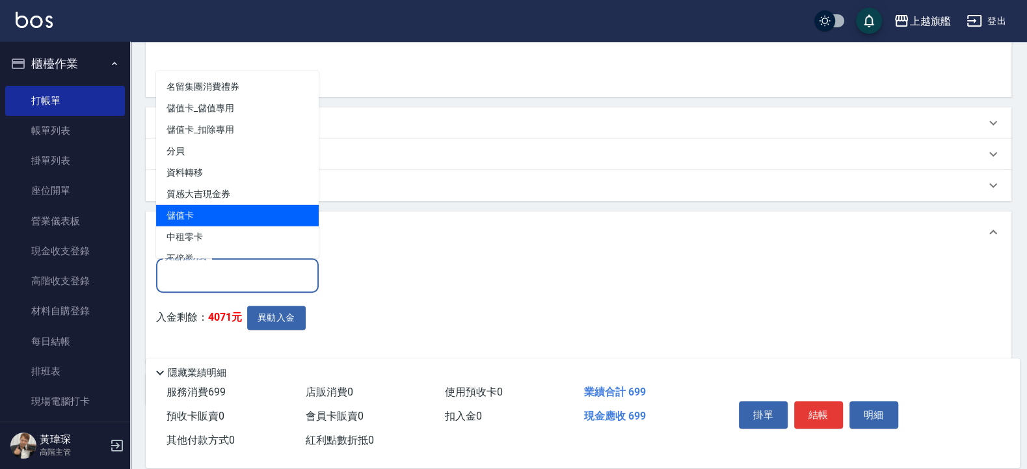
click at [204, 209] on span "儲值卡" at bounding box center [237, 214] width 163 height 21
type input "儲值卡"
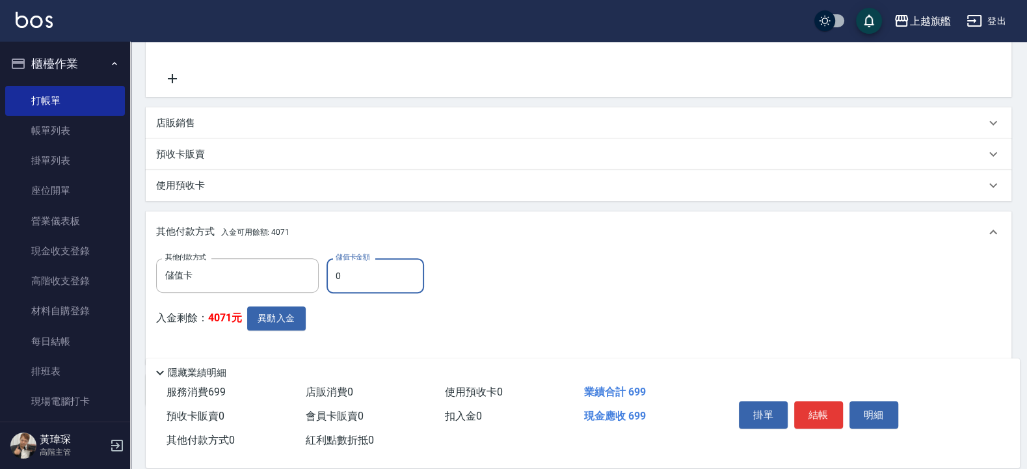
drag, startPoint x: 364, startPoint y: 277, endPoint x: 261, endPoint y: 265, distance: 104.1
click at [327, 265] on input "0" at bounding box center [376, 275] width 98 height 35
type input "699"
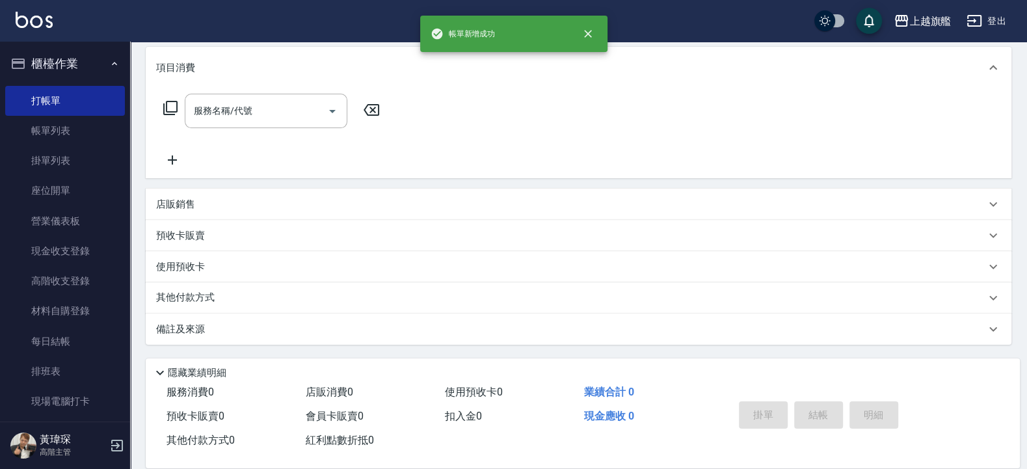
scroll to position [0, 0]
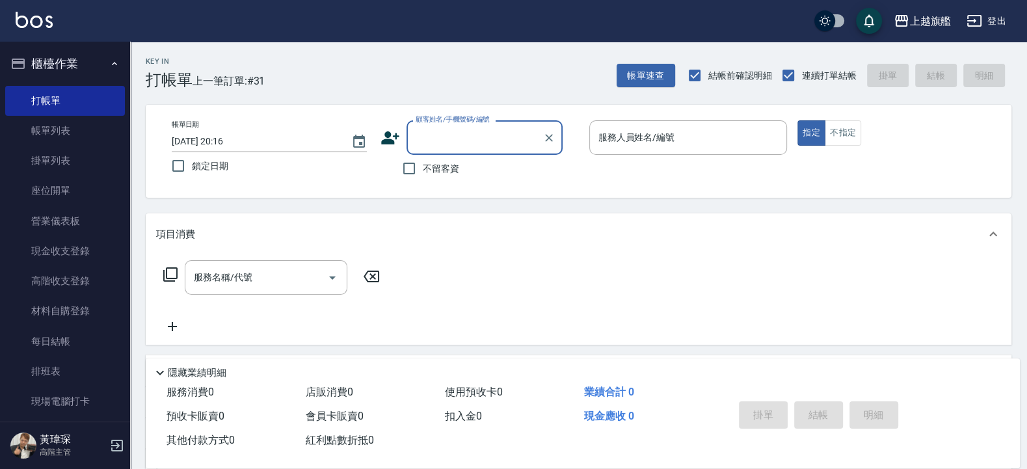
click at [459, 169] on div "不留客資" at bounding box center [471, 168] width 182 height 27
click at [432, 171] on span "不留客資" at bounding box center [441, 169] width 36 height 14
click at [423, 171] on input "不留客資" at bounding box center [408, 168] width 27 height 27
checkbox input "true"
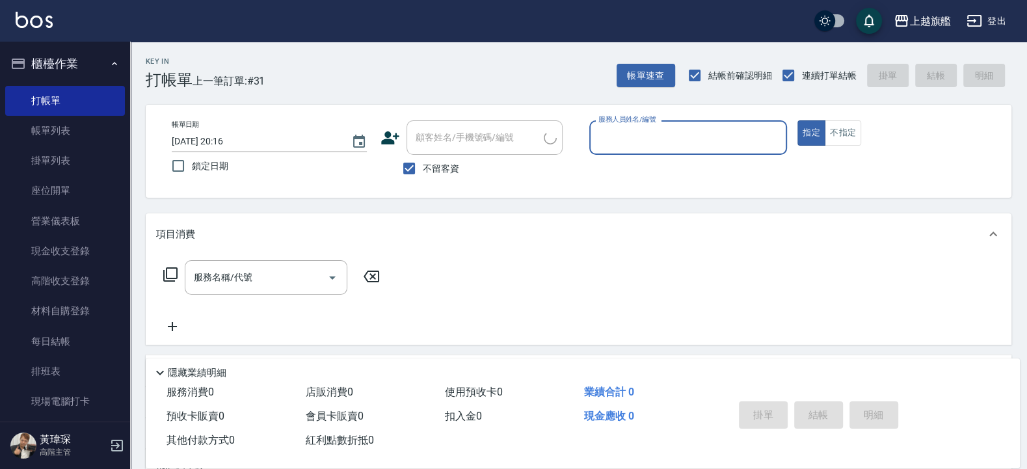
type input "[PERSON_NAME]/0980501159/"
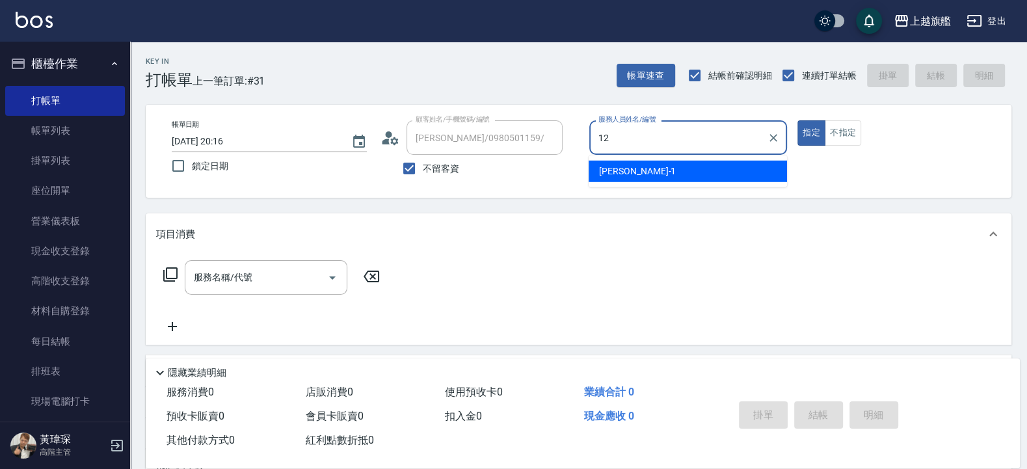
type input "陳佩君-12"
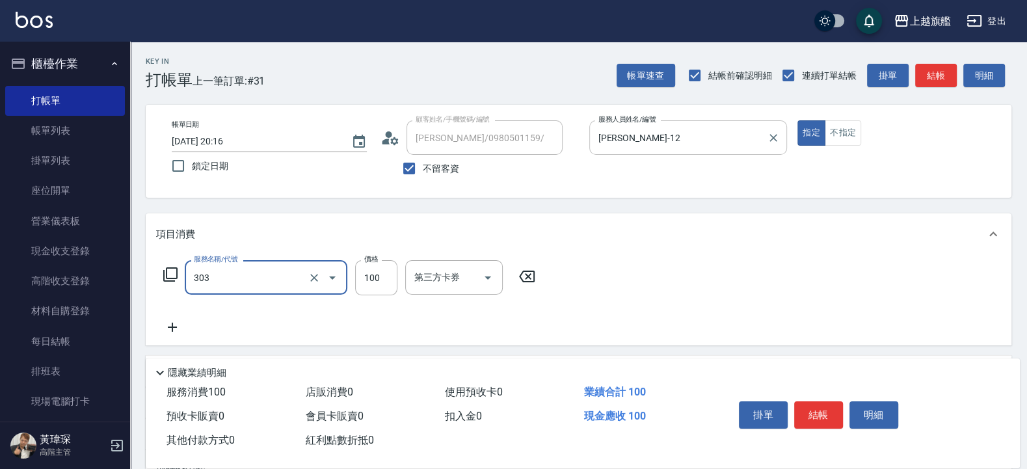
type input "剪髮100(303)"
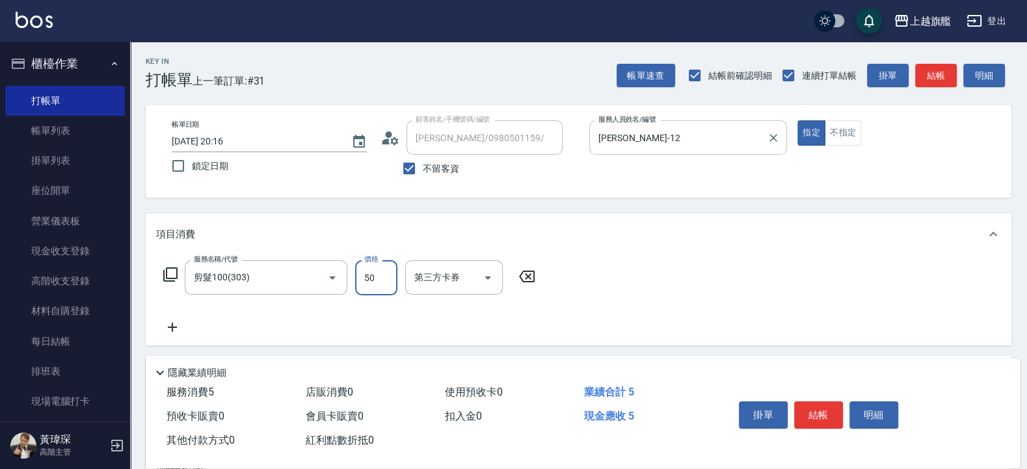
type input "50"
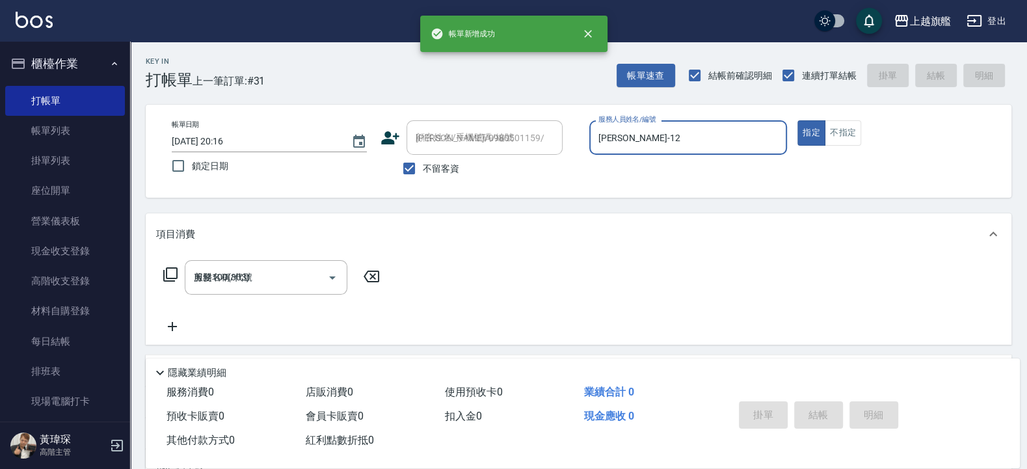
type input "2025/09/06 20:17"
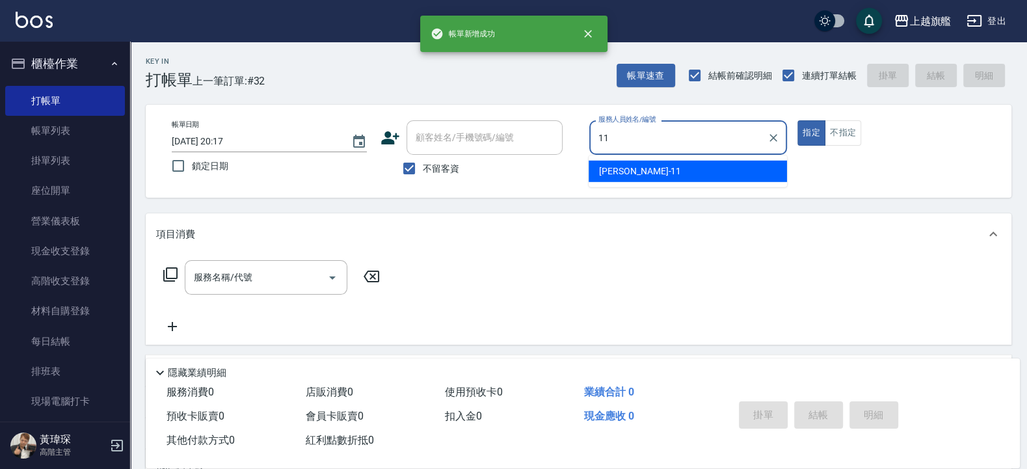
type input "蔡美秀-11"
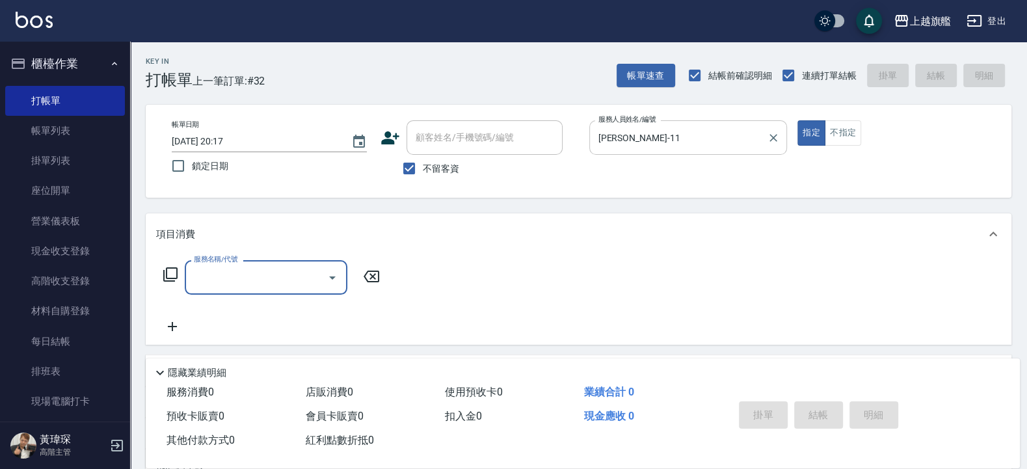
type input "1"
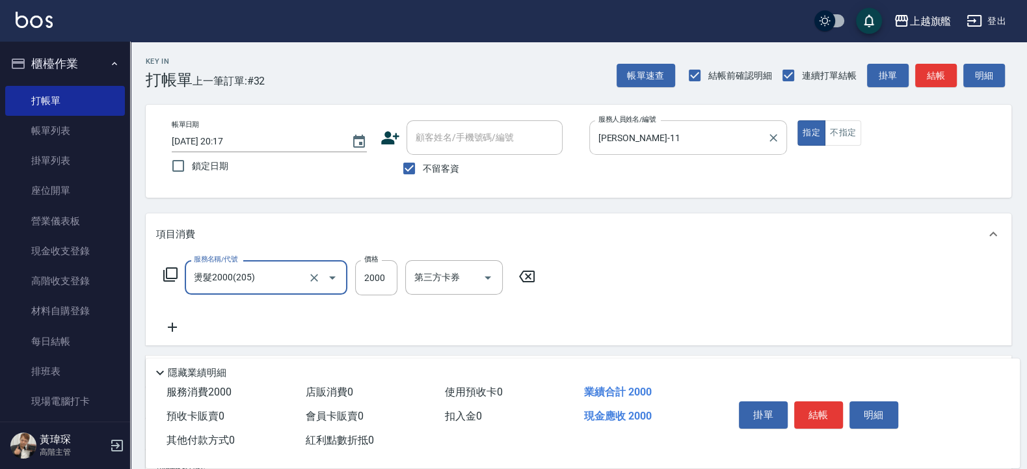
type input "燙髮2000(205)"
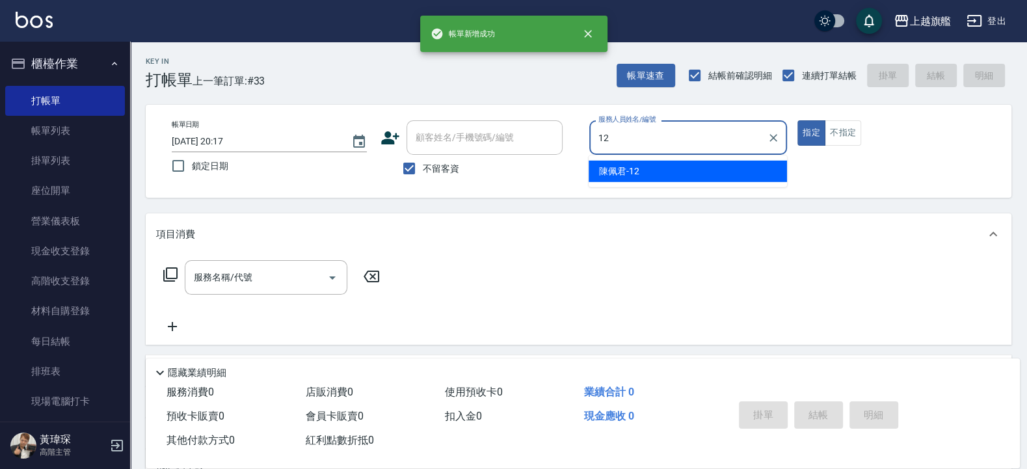
type input "陳佩君-12"
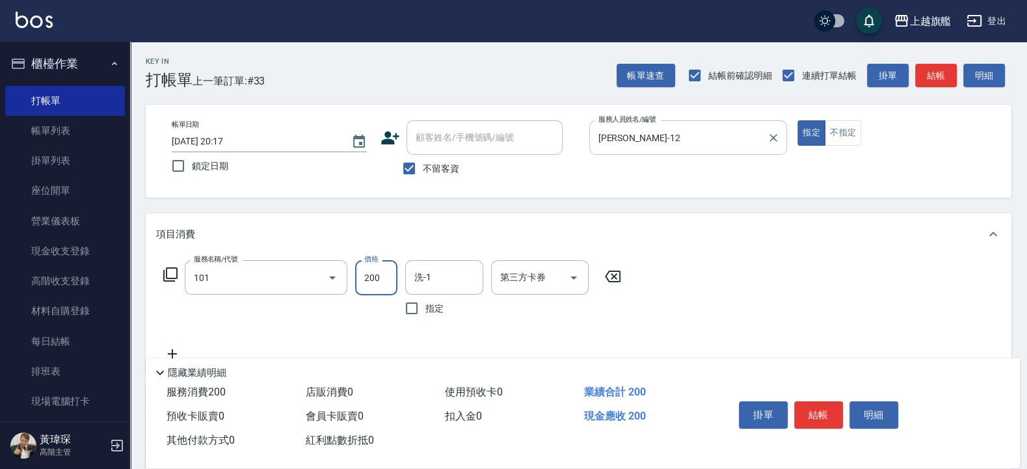
type input "一般洗(101)"
type input "400"
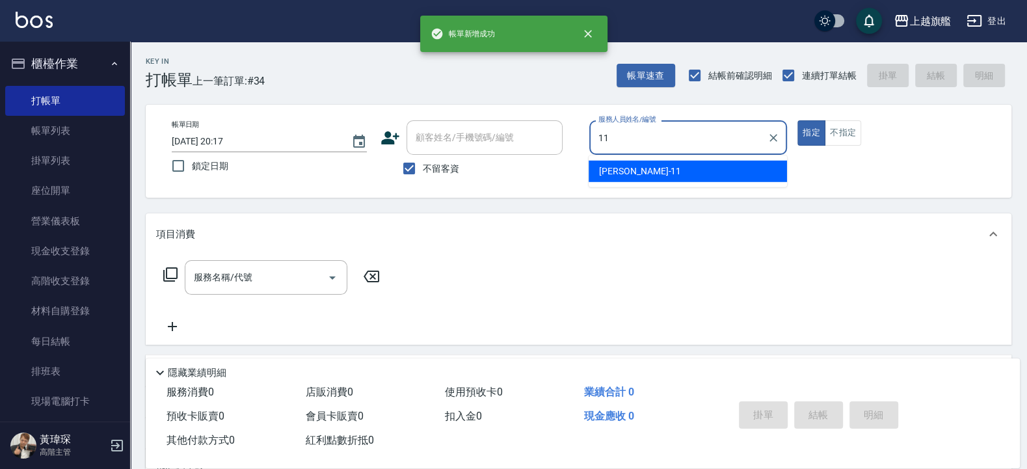
type input "蔡美秀-11"
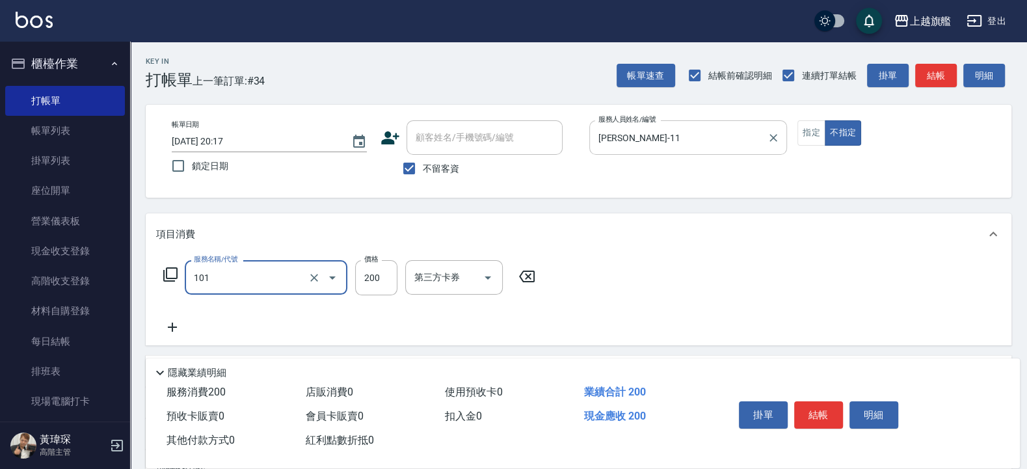
type input "一般洗(101)"
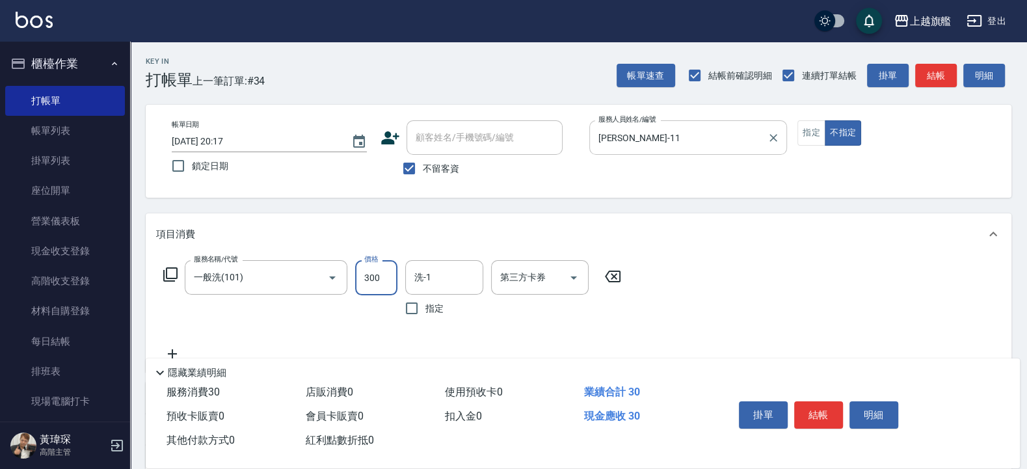
type input "300"
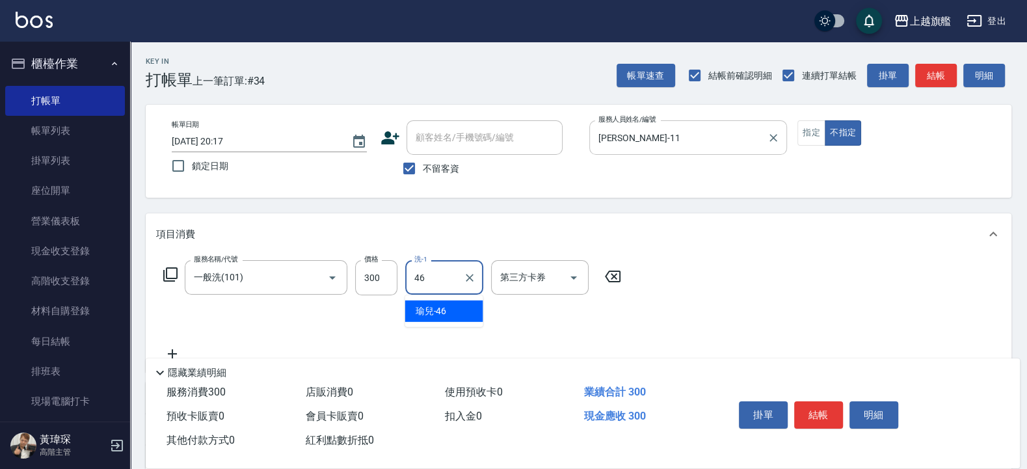
type input "瑜兒-46"
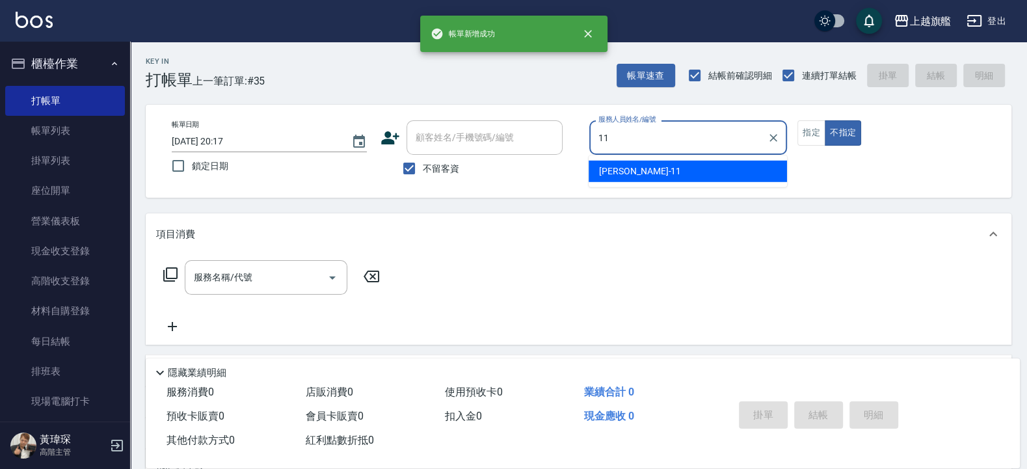
type input "蔡美秀-11"
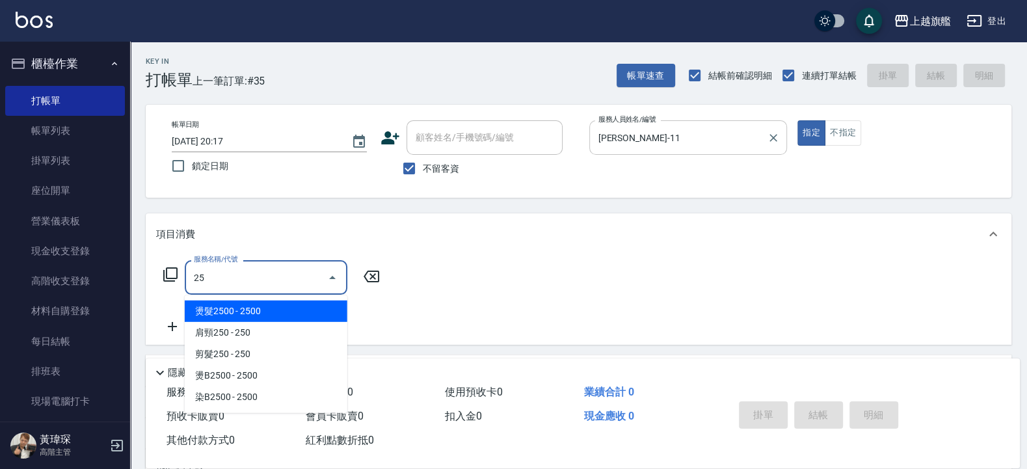
type input "2"
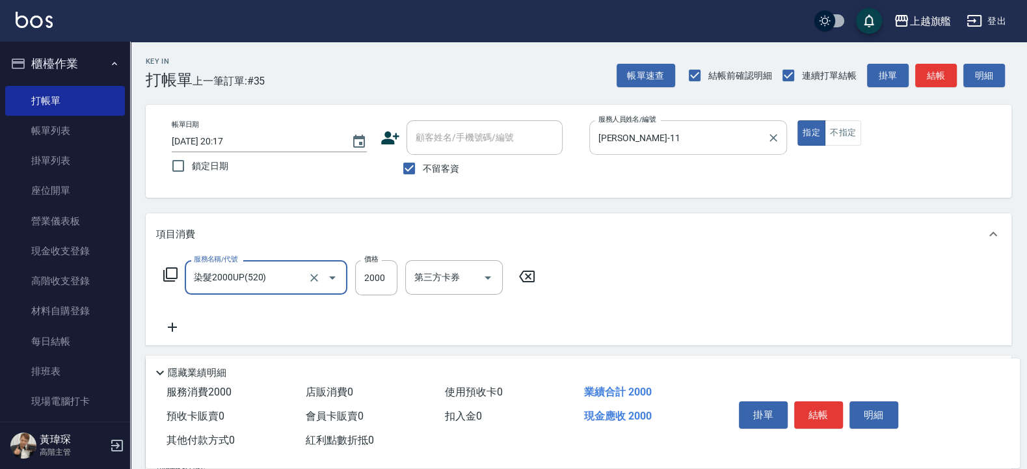
type input "染髮2000UP(520)"
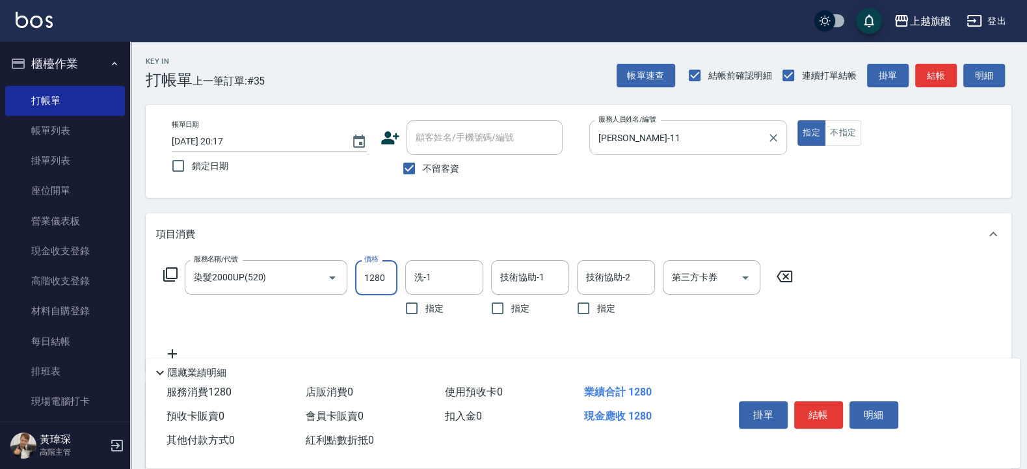
type input "1280"
type input "瑜兒-46"
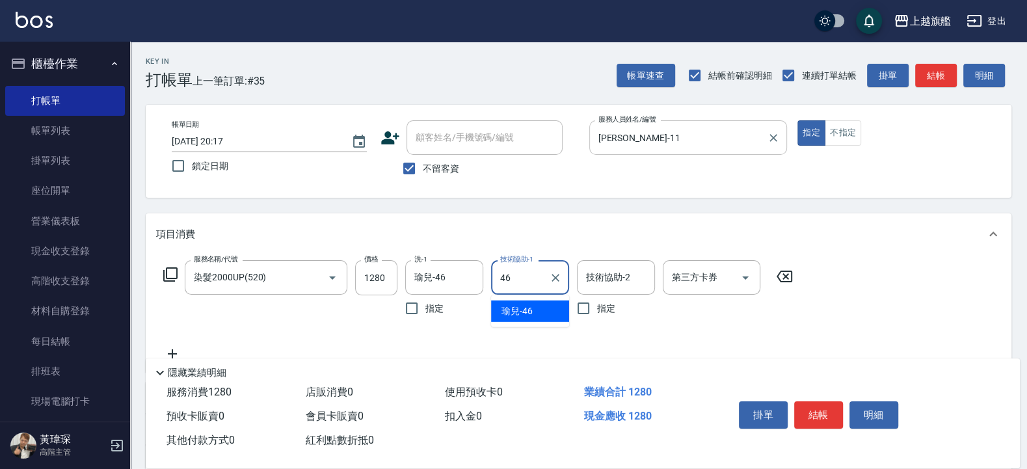
type input "瑜兒-46"
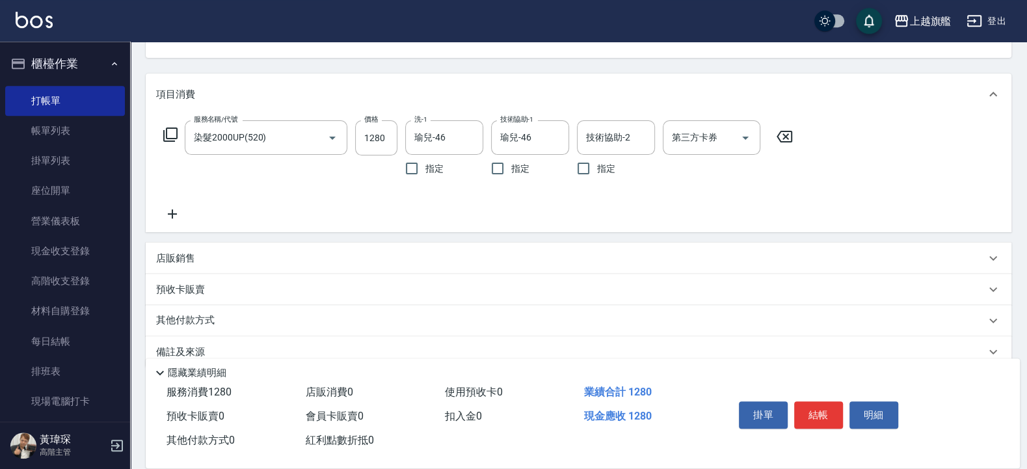
scroll to position [156, 0]
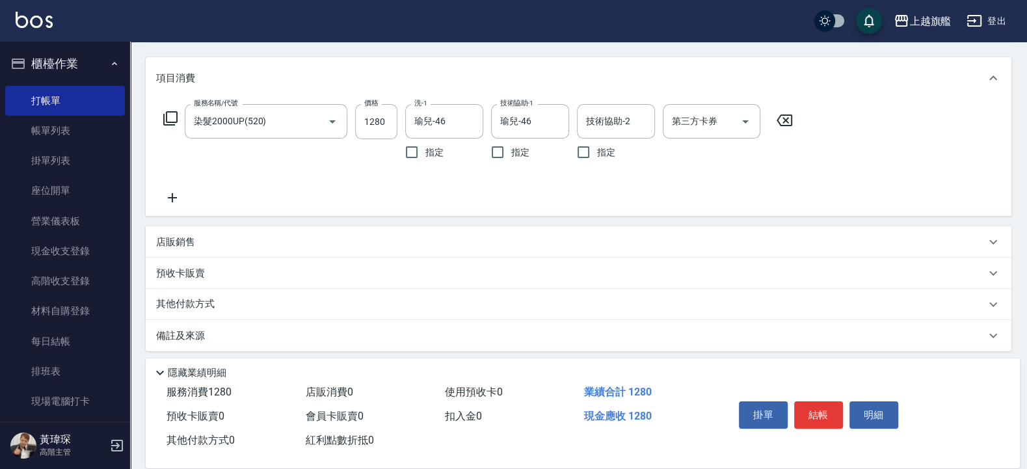
click at [172, 206] on icon at bounding box center [172, 198] width 33 height 16
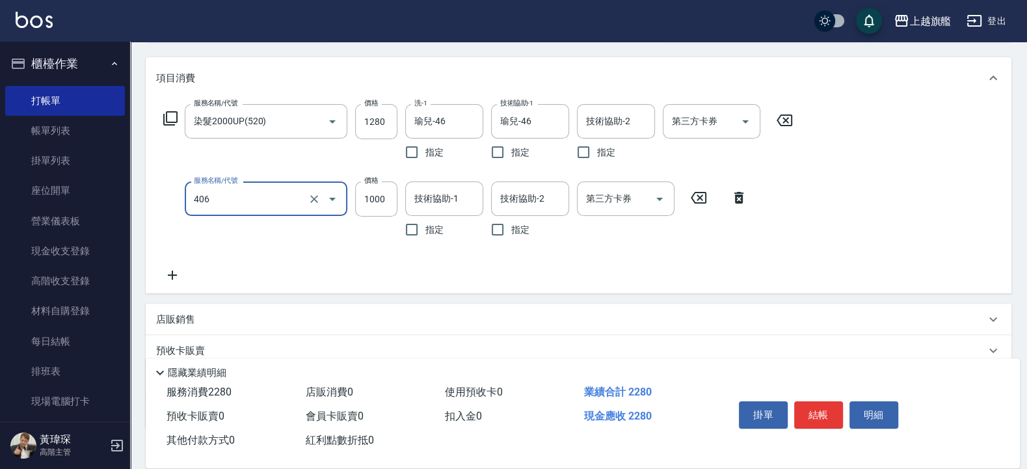
type input "水漾護1000(406)"
type input "1300"
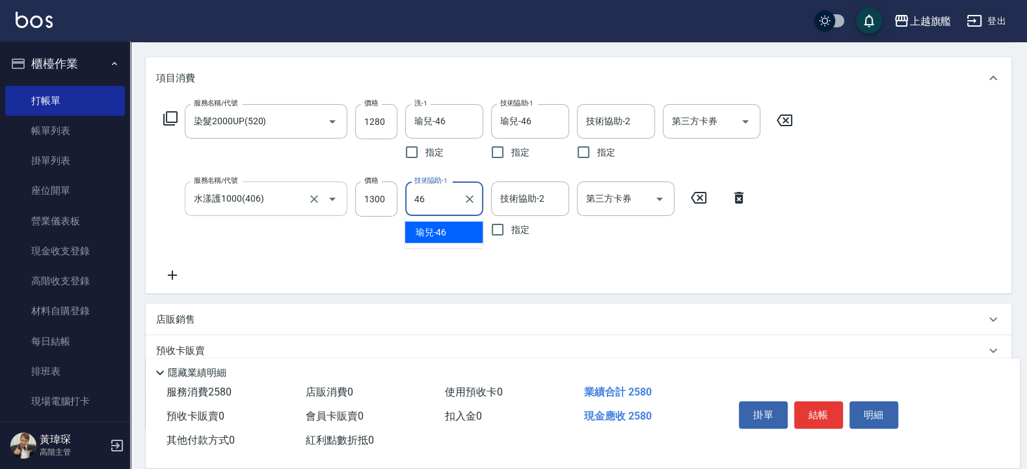
type input "瑜兒-46"
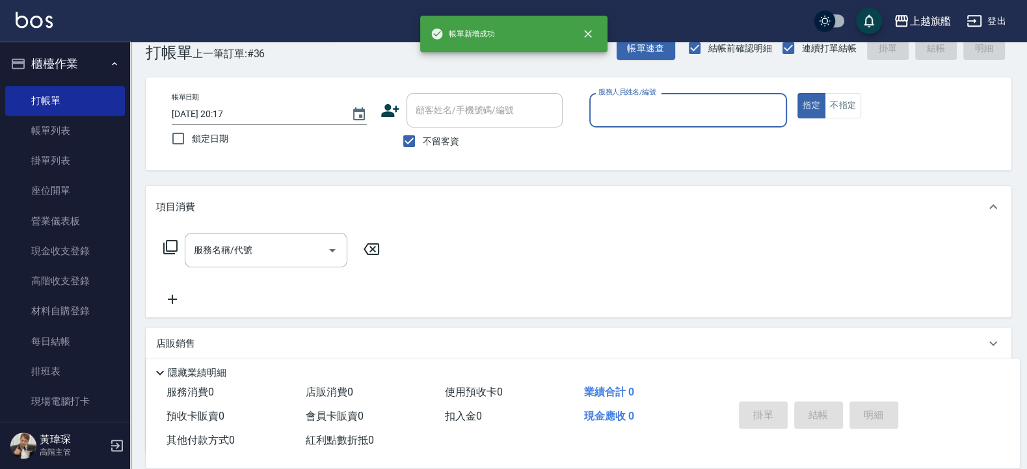
scroll to position [0, 0]
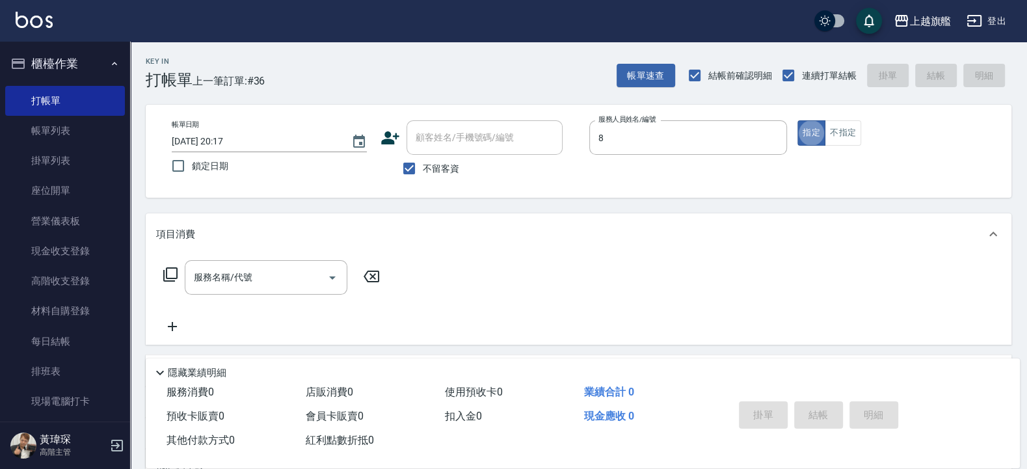
type input "周秀娟-8"
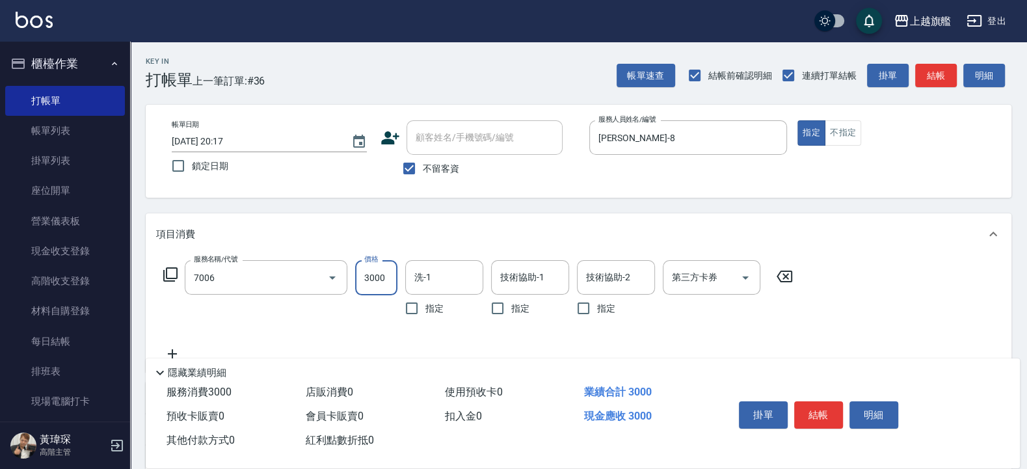
type input "重整(7006)"
type input "4500"
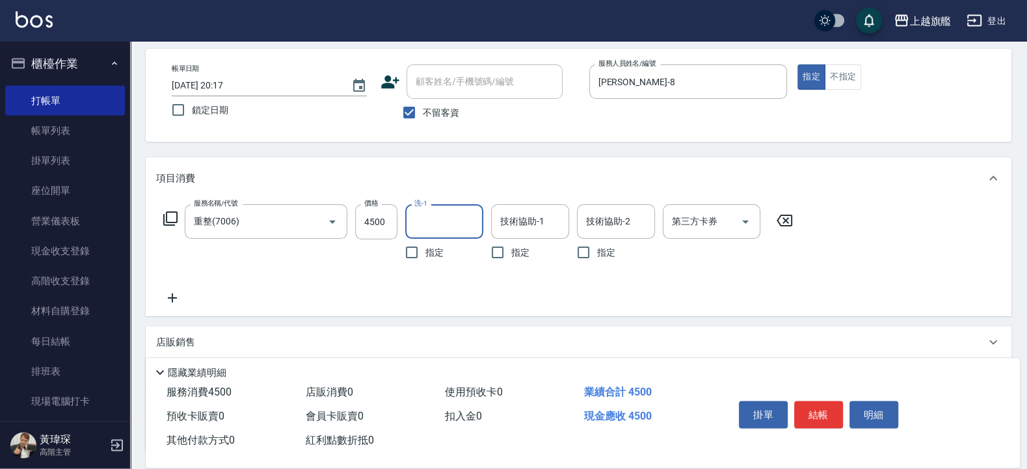
scroll to position [78, 0]
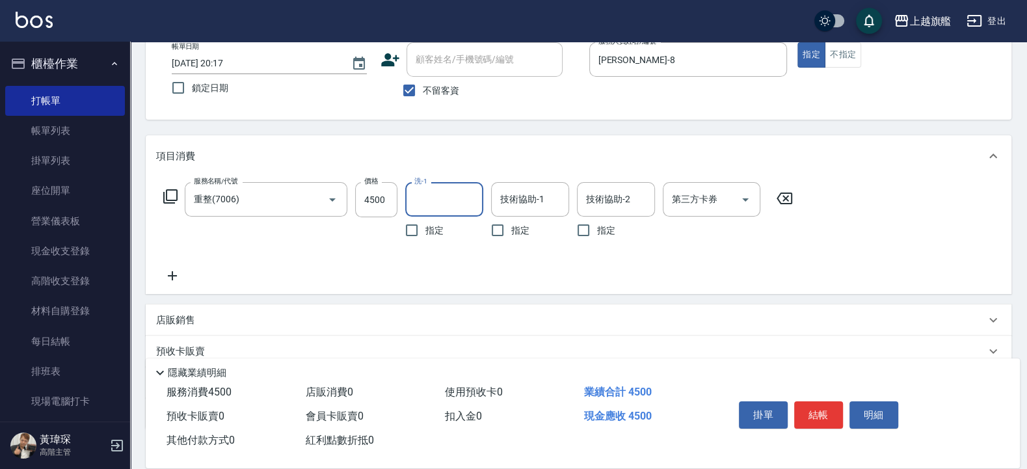
click at [172, 276] on icon at bounding box center [172, 275] width 9 height 9
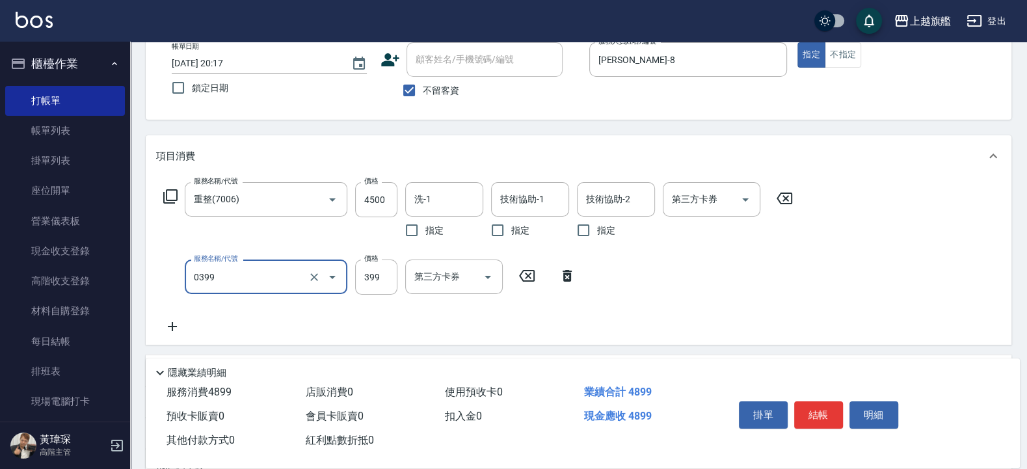
type input "海鹽SPA(0399)"
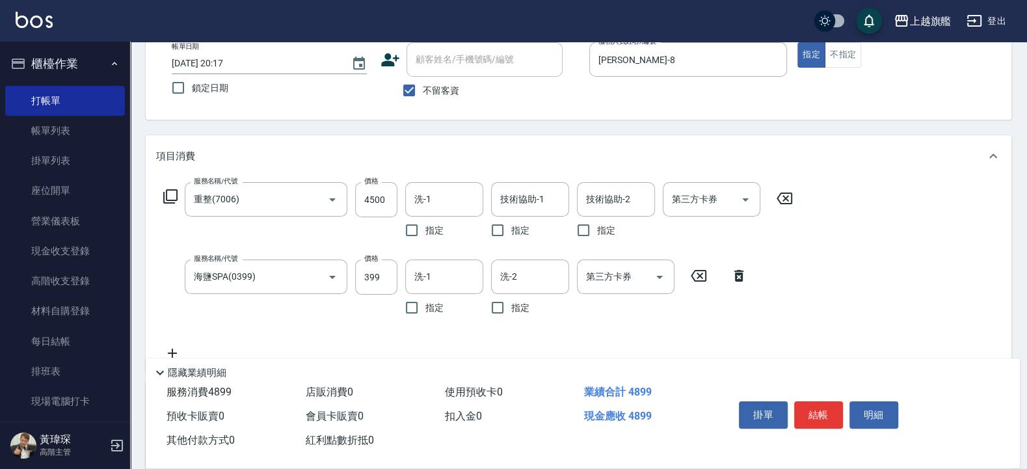
click at [438, 90] on span "不留客資" at bounding box center [441, 91] width 36 height 14
click at [423, 90] on input "不留客資" at bounding box center [408, 90] width 27 height 27
checkbox input "false"
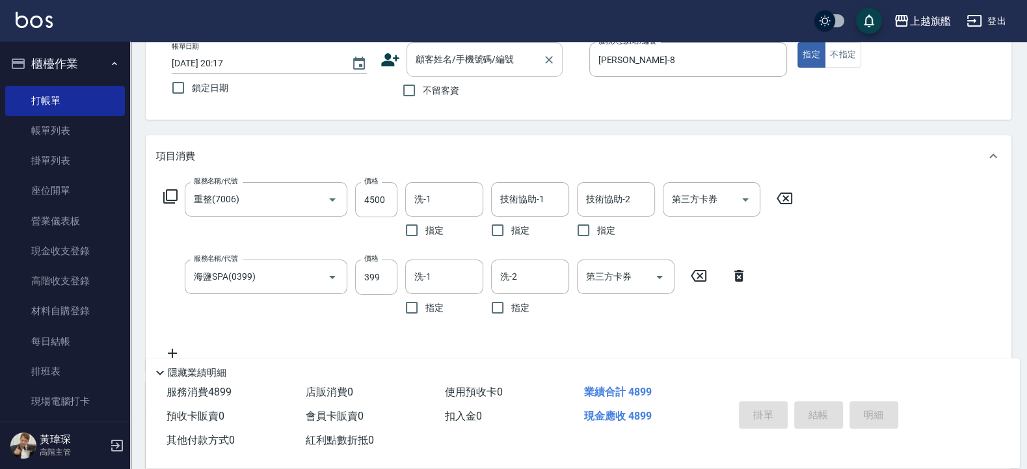
click at [444, 66] on input "顧客姓名/手機號碼/編號" at bounding box center [474, 59] width 125 height 23
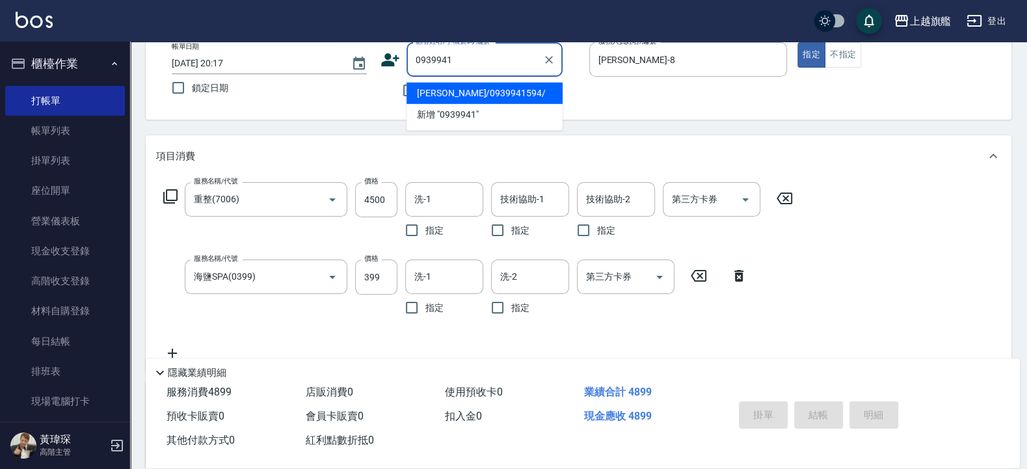
type input "[PERSON_NAME]/0939941594/"
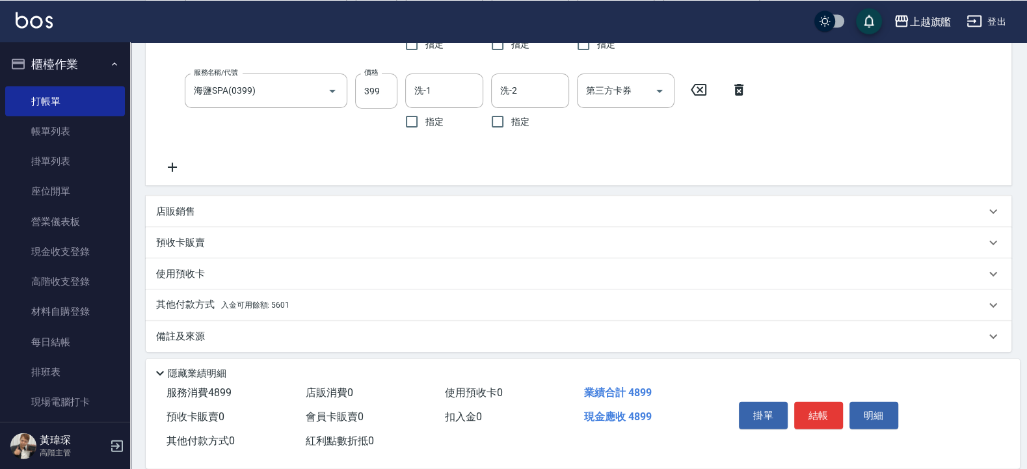
scroll to position [271, 0]
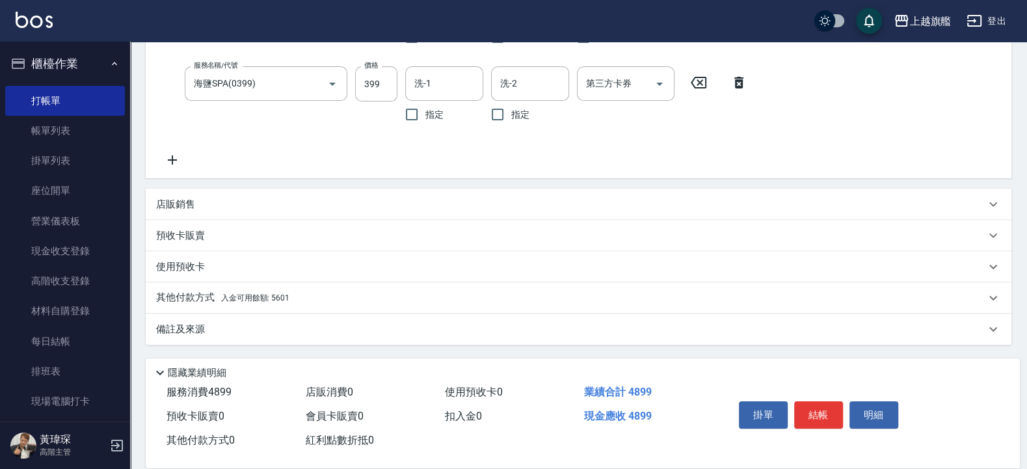
click at [256, 295] on span "入金可用餘額: 5601" at bounding box center [255, 297] width 68 height 9
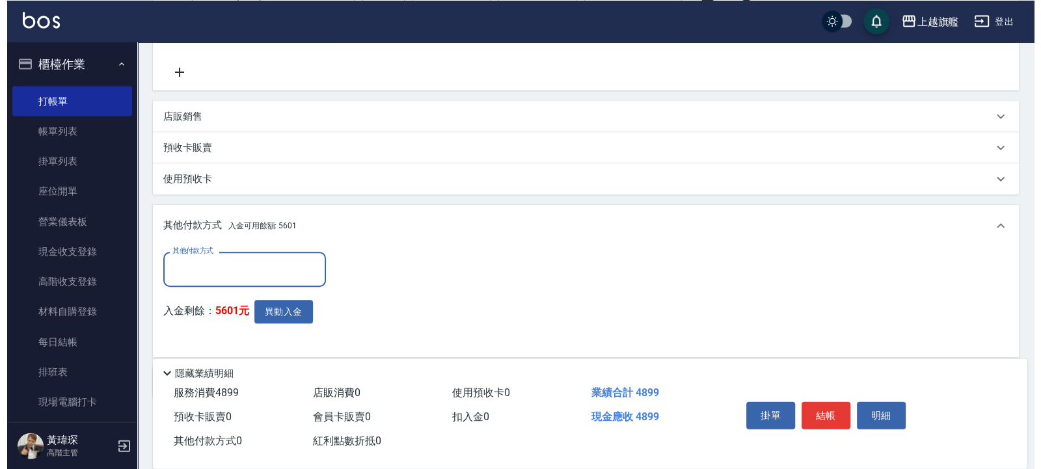
scroll to position [413, 0]
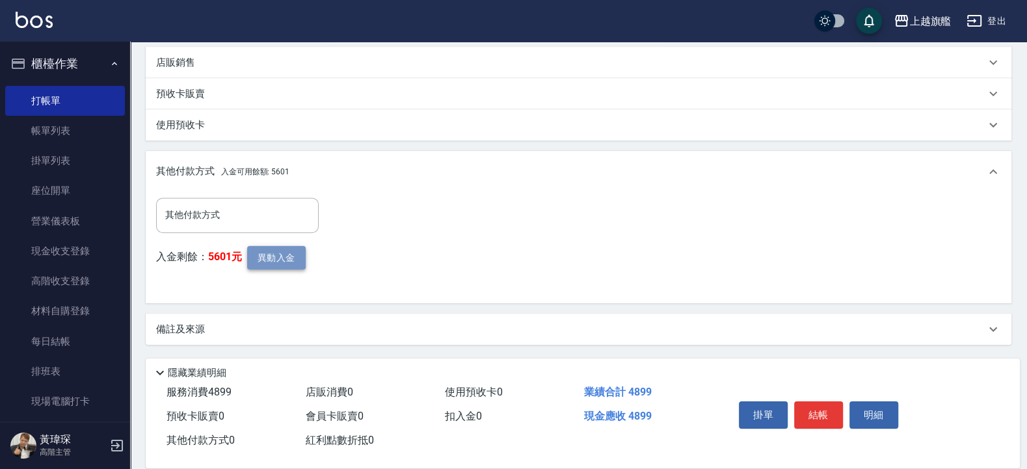
click at [276, 265] on button "異動入金" at bounding box center [276, 258] width 59 height 24
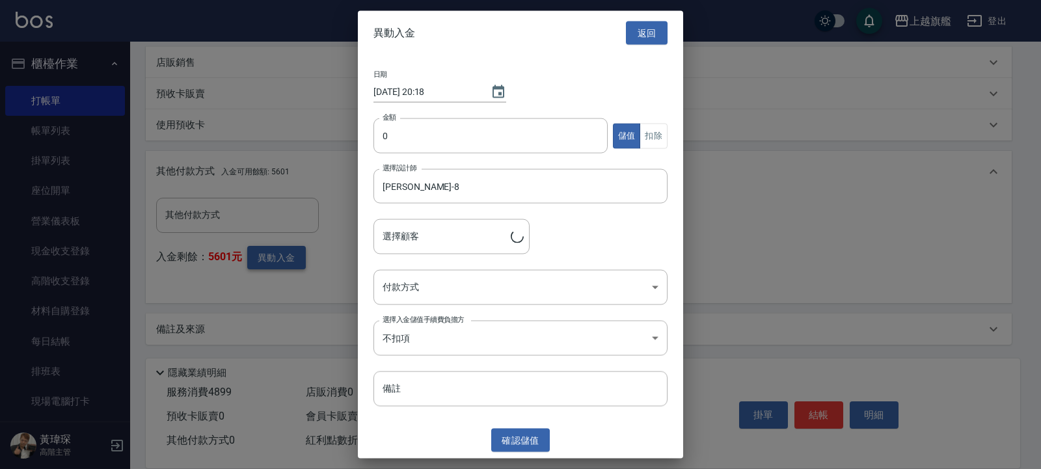
type input "[PERSON_NAME]/0939941594/"
drag, startPoint x: 426, startPoint y: 149, endPoint x: 444, endPoint y: 126, distance: 29.7
click at [423, 149] on input "0" at bounding box center [490, 135] width 234 height 35
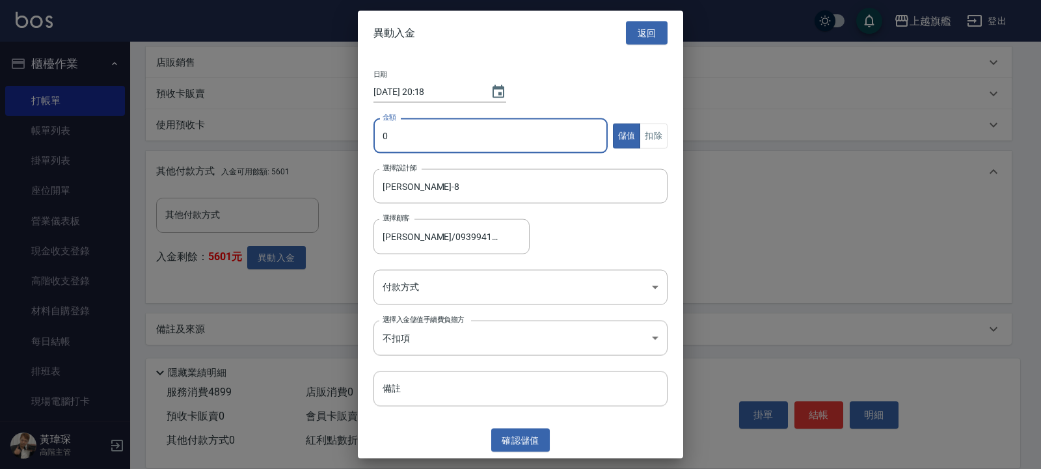
click at [445, 124] on input "0" at bounding box center [490, 135] width 234 height 35
drag, startPoint x: 413, startPoint y: 139, endPoint x: 329, endPoint y: 119, distance: 86.1
click at [373, 120] on input "0" at bounding box center [490, 135] width 234 height 35
type input "4899"
click at [643, 133] on button "扣除" at bounding box center [653, 135] width 28 height 25
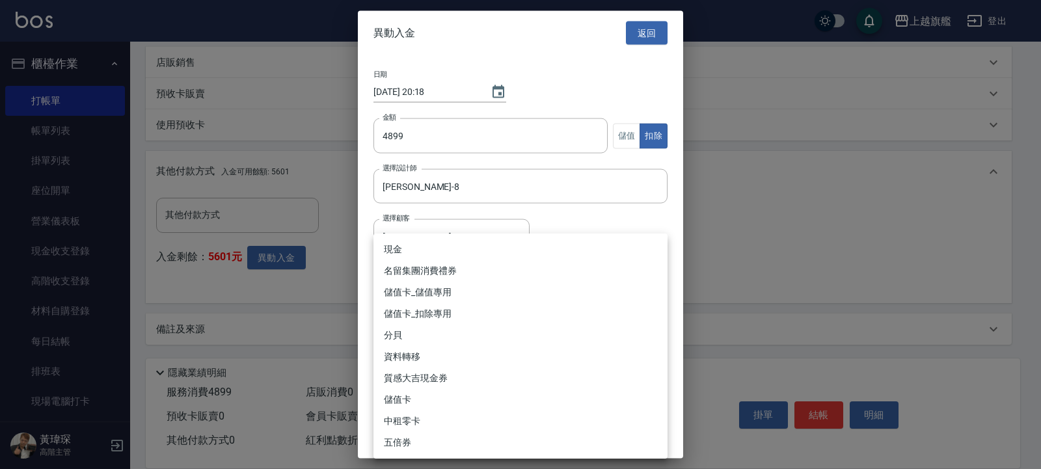
click at [431, 293] on body "上越旗艦 登出 櫃檯作業 打帳單 帳單列表 掛單列表 座位開單 營業儀表板 現金收支登錄 高階收支登錄 材料自購登錄 每日結帳 排班表 現場電腦打卡 掃碼打卡…" at bounding box center [520, 28] width 1041 height 882
click at [428, 311] on li "儲值卡_扣除專用" at bounding box center [520, 313] width 294 height 21
type input "儲值卡_扣除專用"
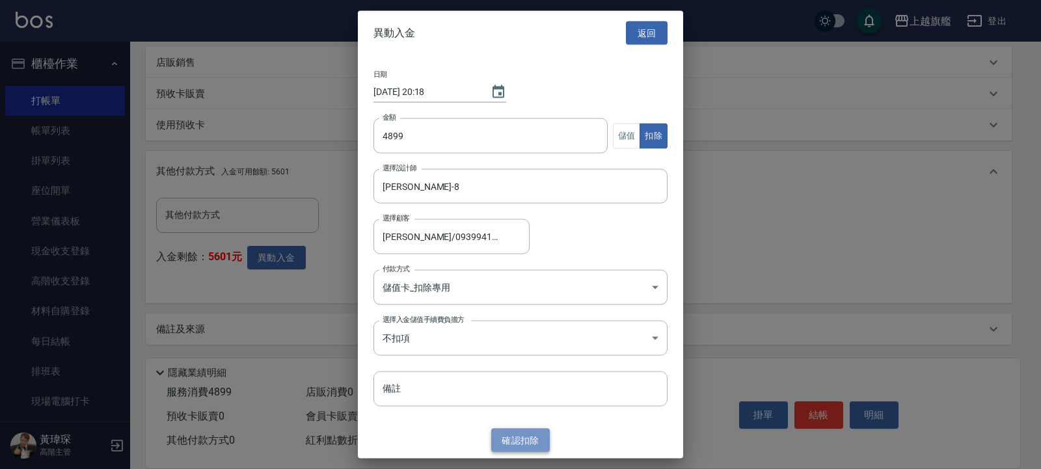
click at [518, 438] on button "確認 扣除" at bounding box center [520, 440] width 59 height 24
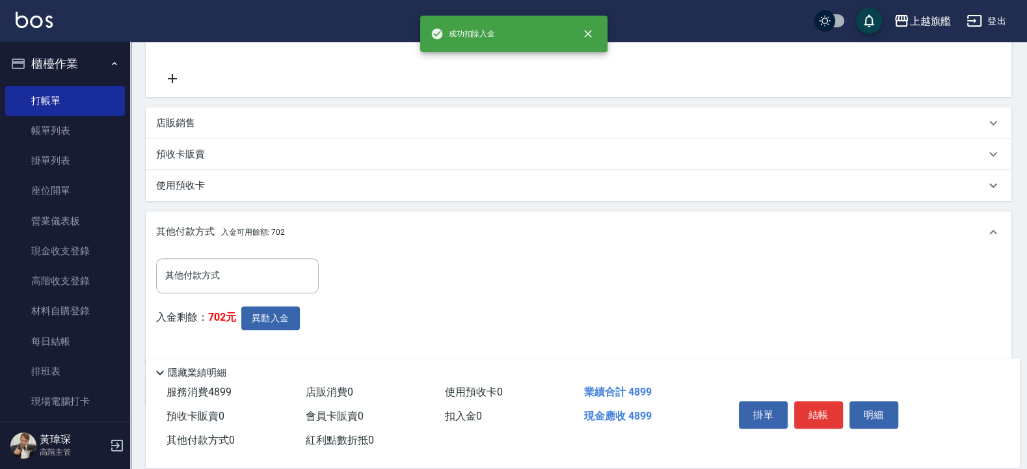
click at [193, 253] on div "其他付款方式 入金可用餘額: 702" at bounding box center [579, 232] width 866 height 42
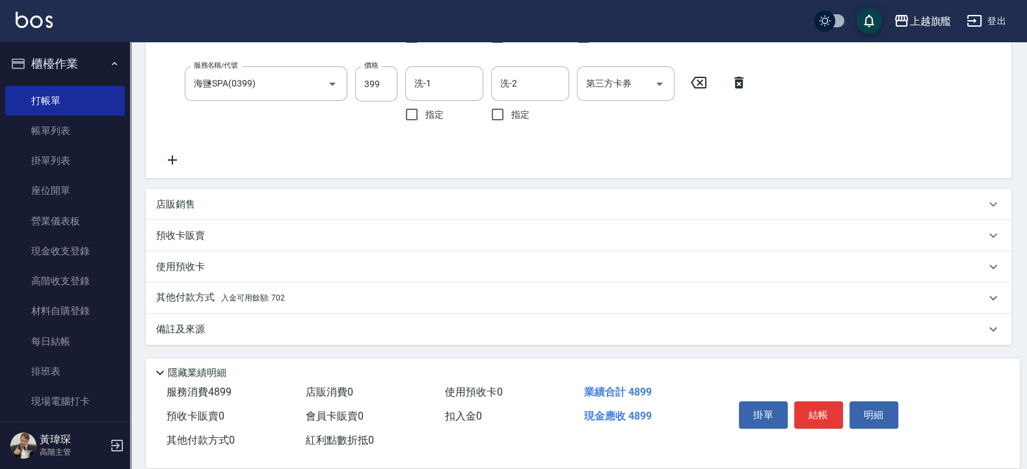
scroll to position [271, 0]
click at [192, 273] on p "使用預收卡" at bounding box center [180, 267] width 49 height 14
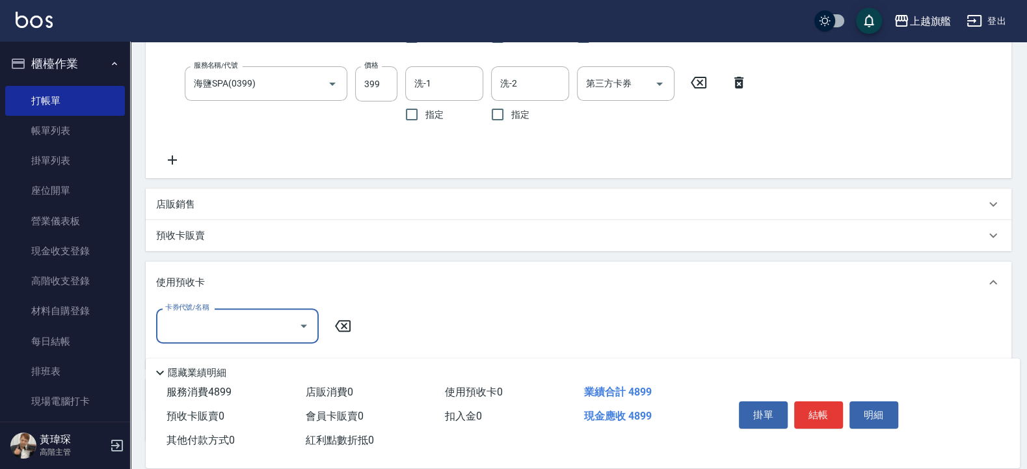
scroll to position [0, 0]
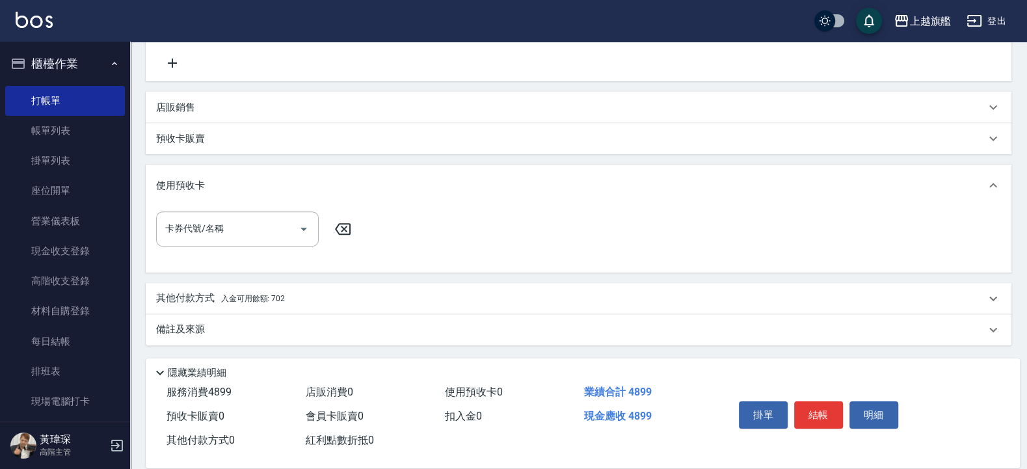
click at [176, 185] on p "使用預收卡" at bounding box center [180, 186] width 49 height 14
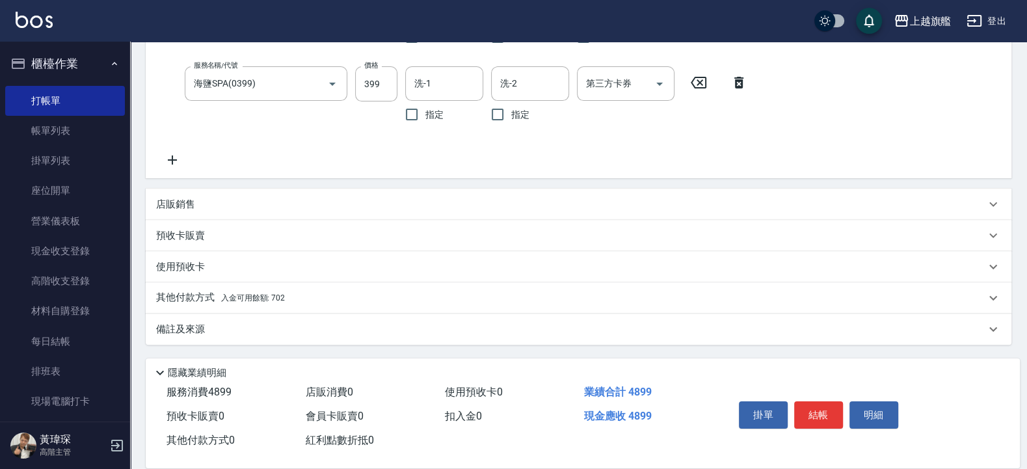
scroll to position [271, 0]
drag, startPoint x: 220, startPoint y: 306, endPoint x: 215, endPoint y: 296, distance: 11.1
click at [217, 306] on div "其他付款方式 入金可用餘額: 702" at bounding box center [579, 297] width 866 height 31
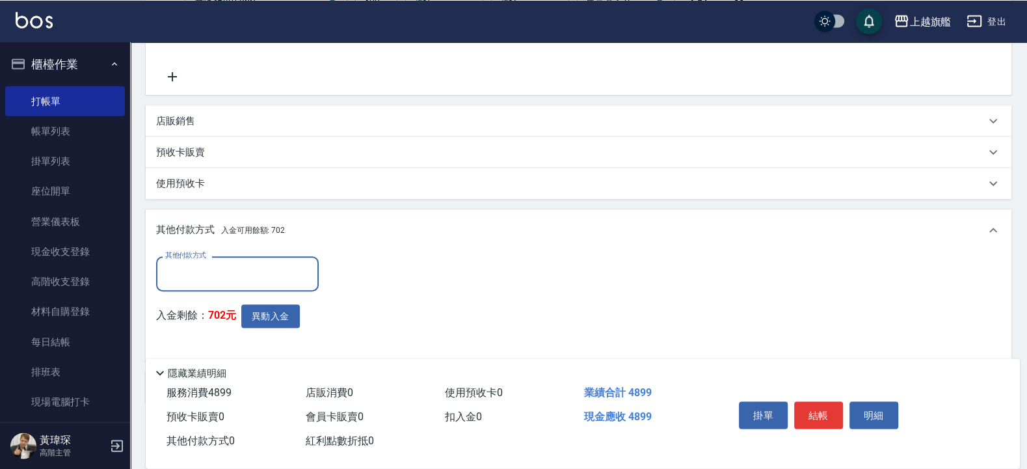
scroll to position [410, 0]
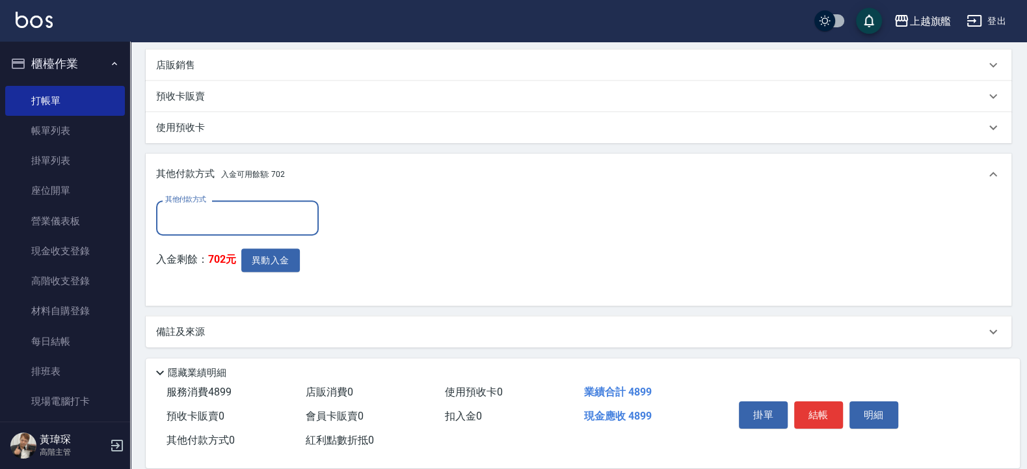
click at [213, 227] on input "其他付款方式" at bounding box center [237, 217] width 151 height 23
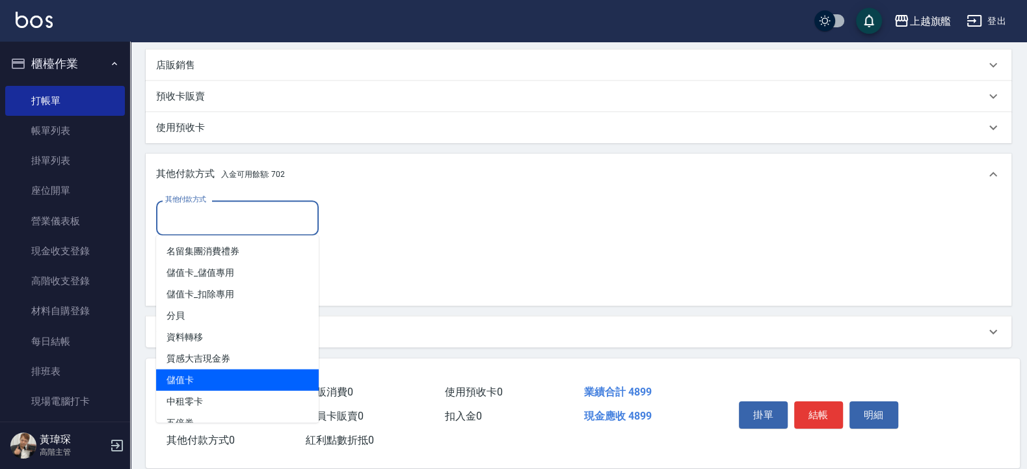
click at [209, 379] on span "儲值卡" at bounding box center [237, 379] width 163 height 21
type input "儲值卡"
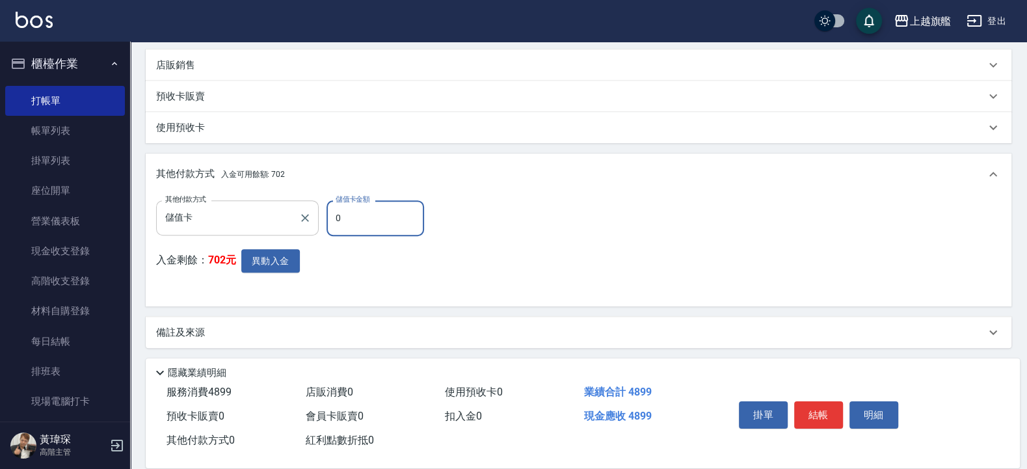
drag, startPoint x: 364, startPoint y: 218, endPoint x: 295, endPoint y: 212, distance: 69.2
click at [327, 212] on input "0" at bounding box center [376, 217] width 98 height 35
type input "4899"
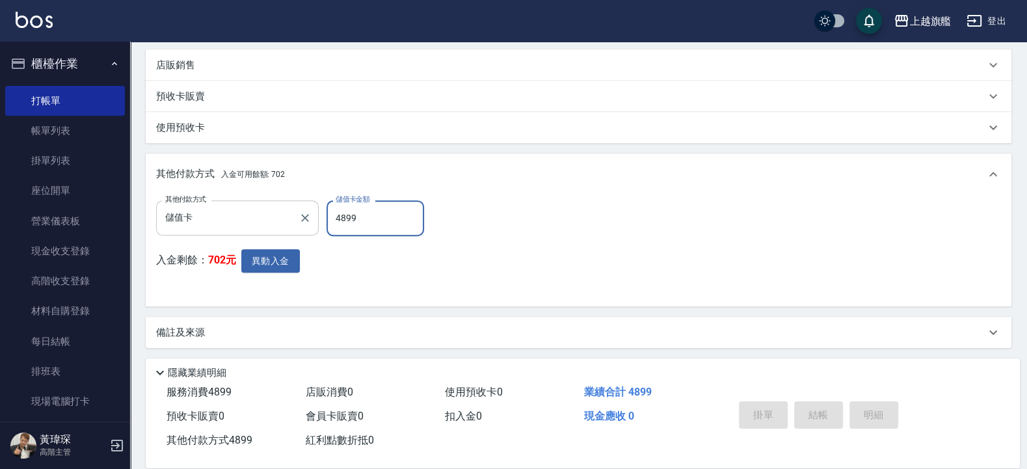
type input "2025/09/06 20:19"
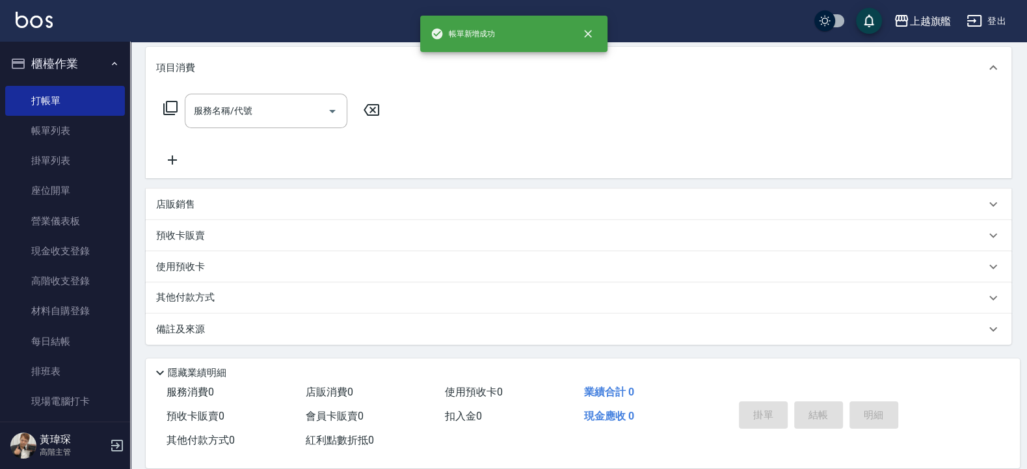
scroll to position [0, 0]
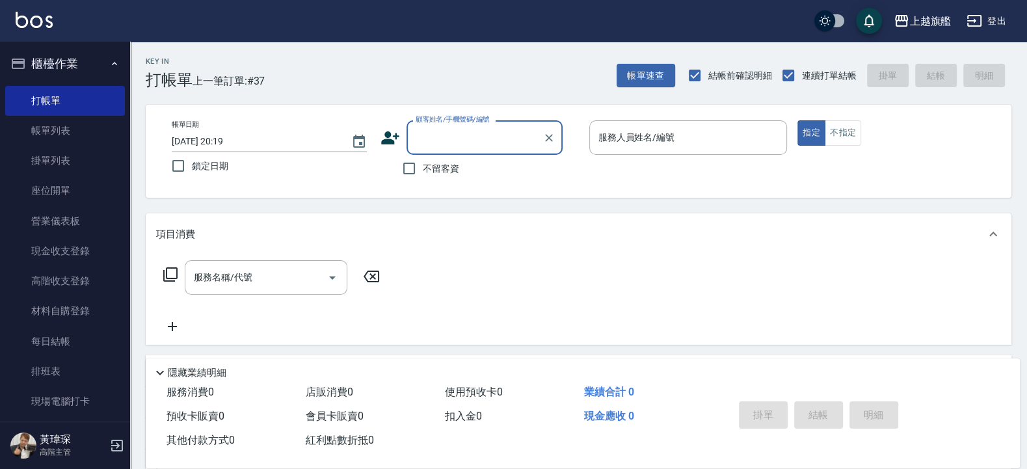
click at [430, 170] on span "不留客資" at bounding box center [441, 169] width 36 height 14
click at [423, 170] on input "不留客資" at bounding box center [408, 168] width 27 height 27
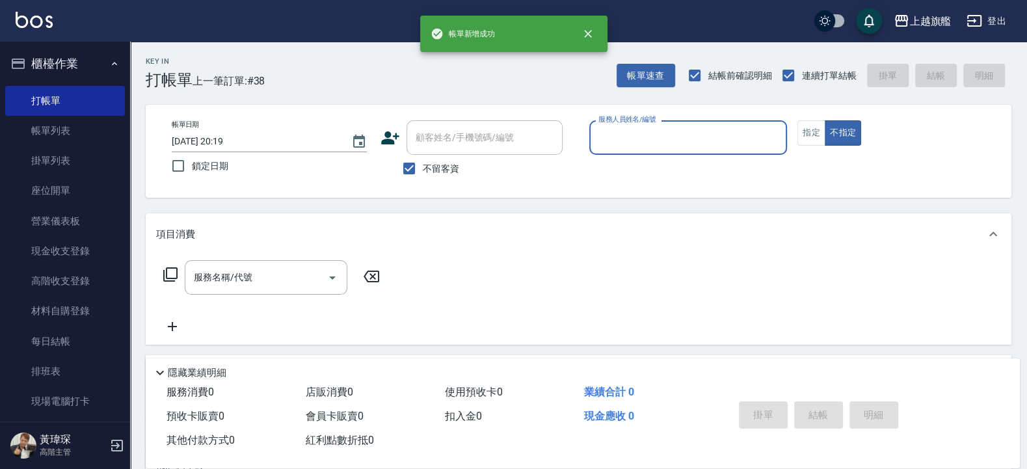
drag, startPoint x: 433, startPoint y: 150, endPoint x: 423, endPoint y: 160, distance: 13.3
click at [432, 152] on div "顧客姓名/手機號碼/編號" at bounding box center [485, 137] width 156 height 34
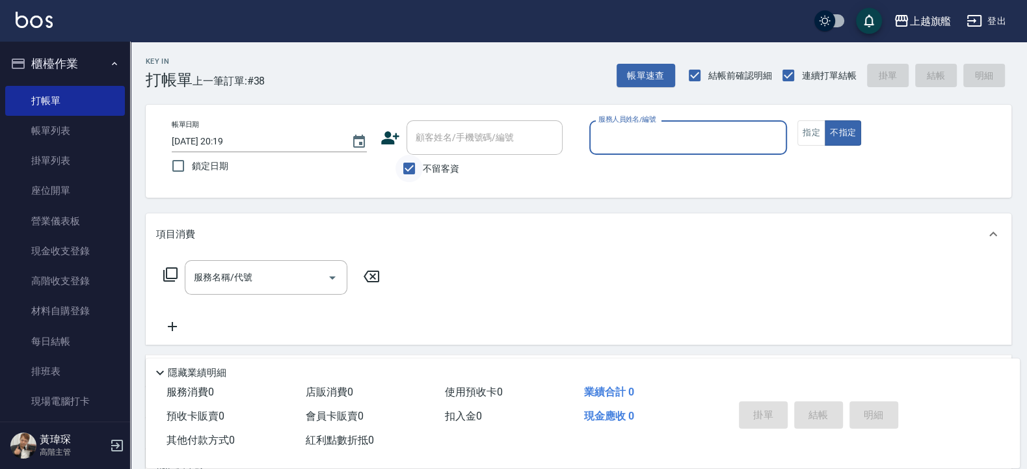
click at [422, 172] on input "不留客資" at bounding box center [408, 168] width 27 height 27
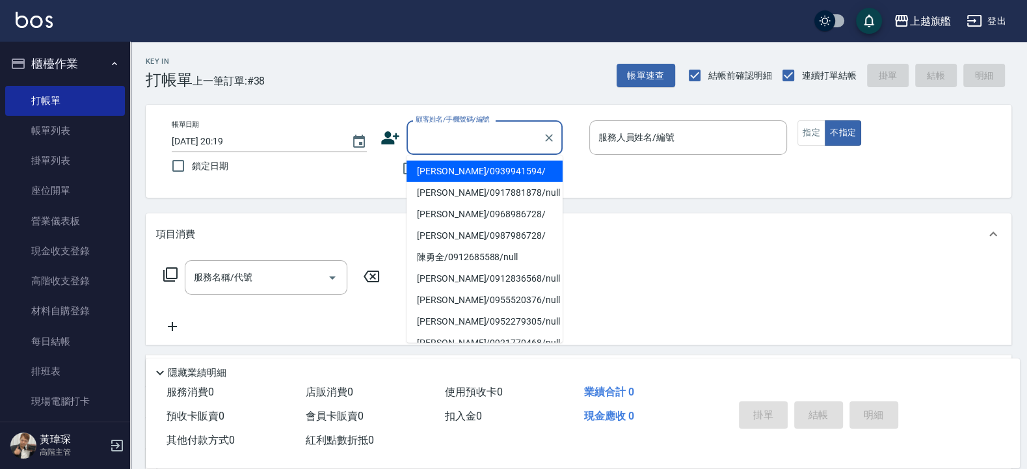
click at [436, 137] on input "顧客姓名/手機號碼/編號" at bounding box center [474, 137] width 125 height 23
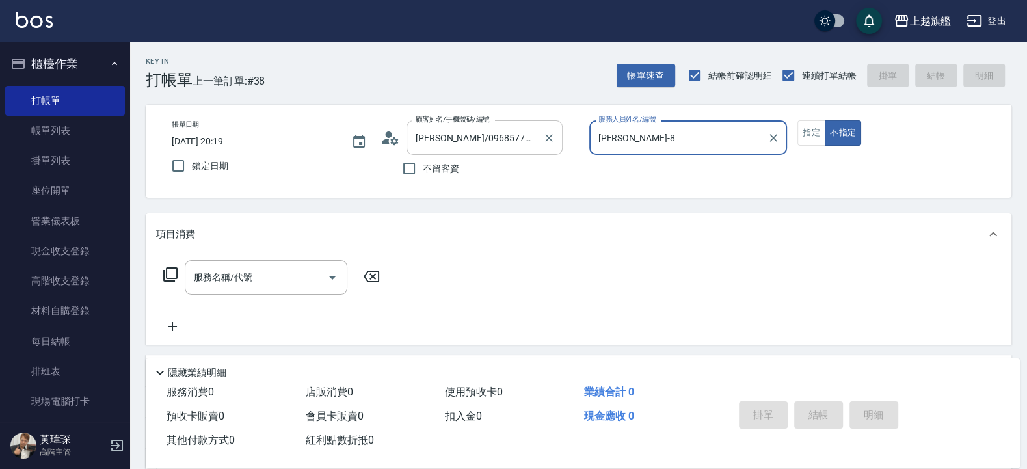
click at [825, 120] on button "不指定" at bounding box center [843, 132] width 36 height 25
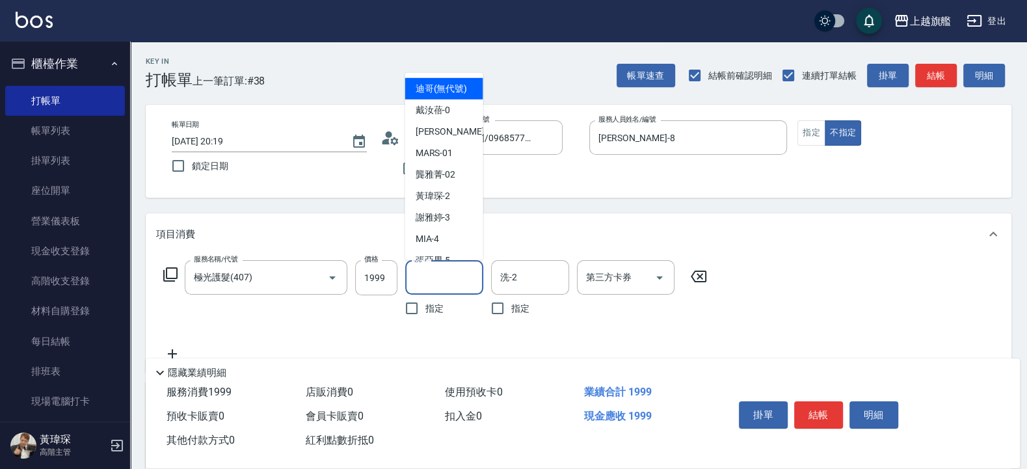
click at [423, 267] on input "洗-1" at bounding box center [444, 277] width 66 height 23
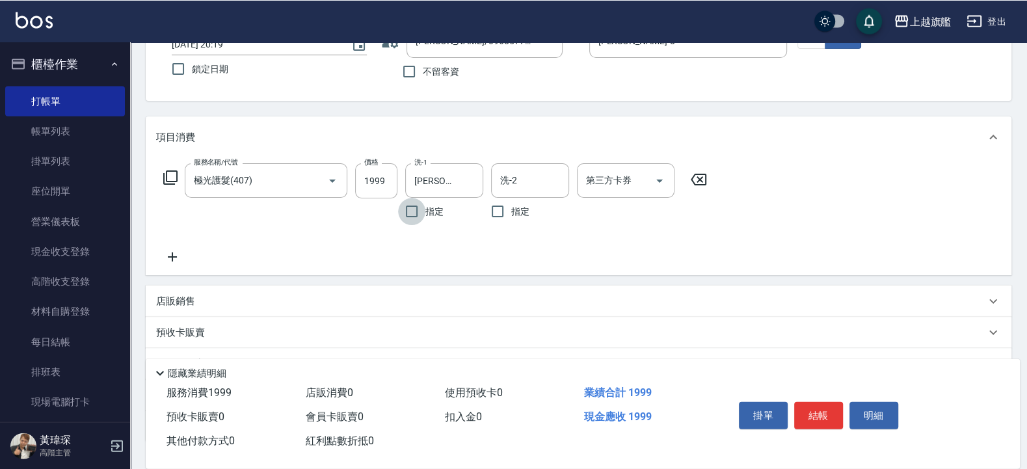
scroll to position [156, 0]
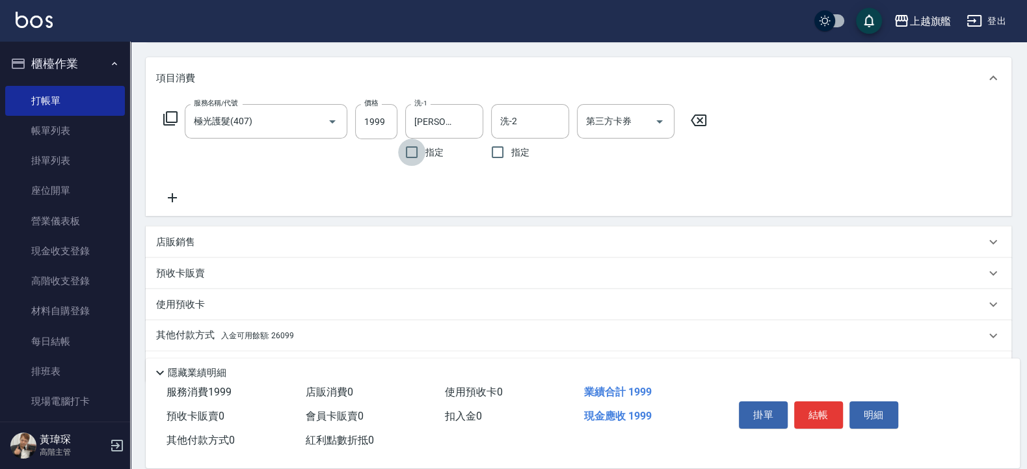
click at [173, 201] on icon at bounding box center [172, 198] width 33 height 16
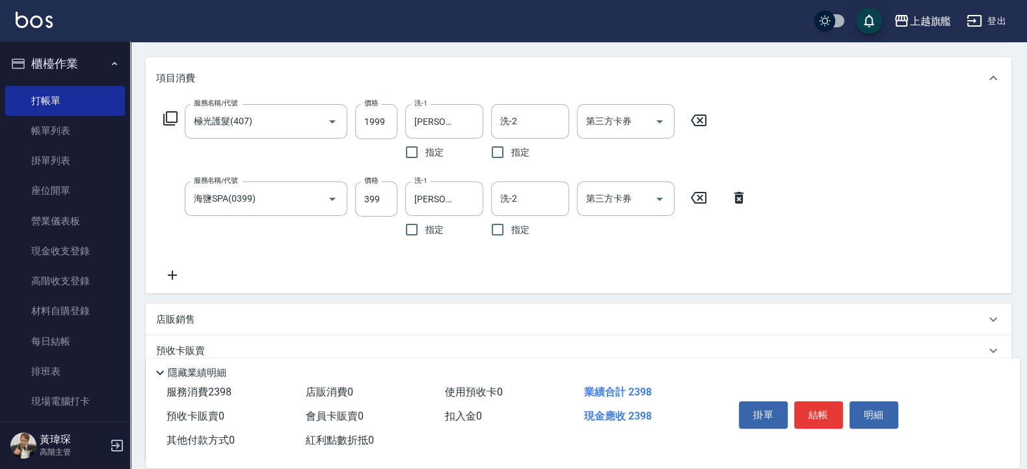
click at [176, 273] on icon at bounding box center [172, 275] width 33 height 16
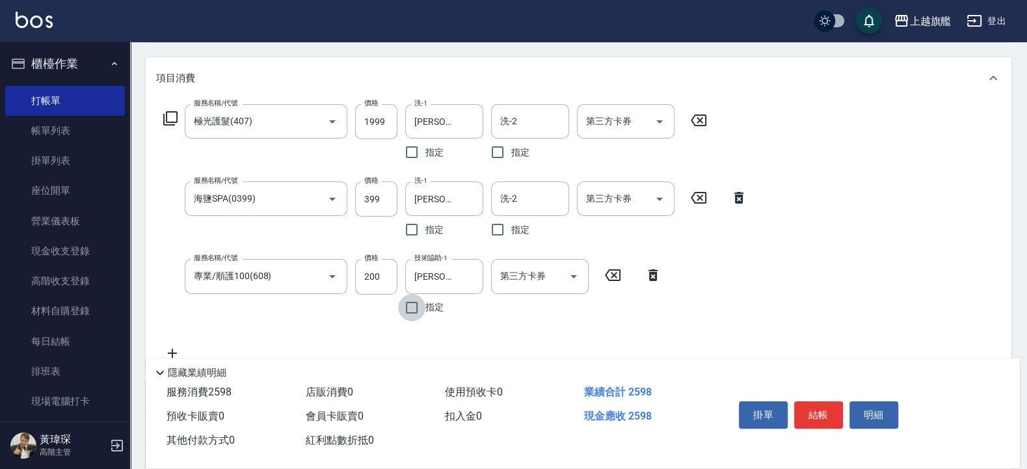
scroll to position [312, 0]
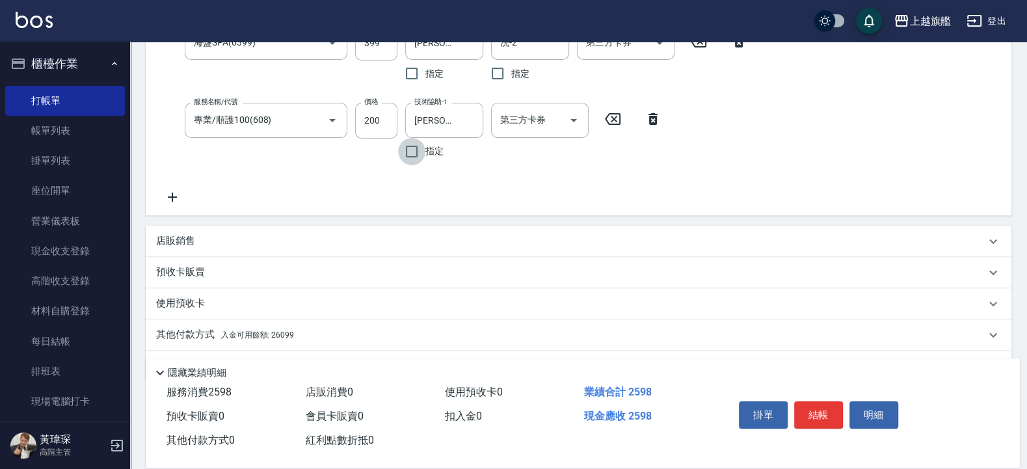
click at [261, 331] on span "入金可用餘額: 26099" at bounding box center [257, 334] width 73 height 9
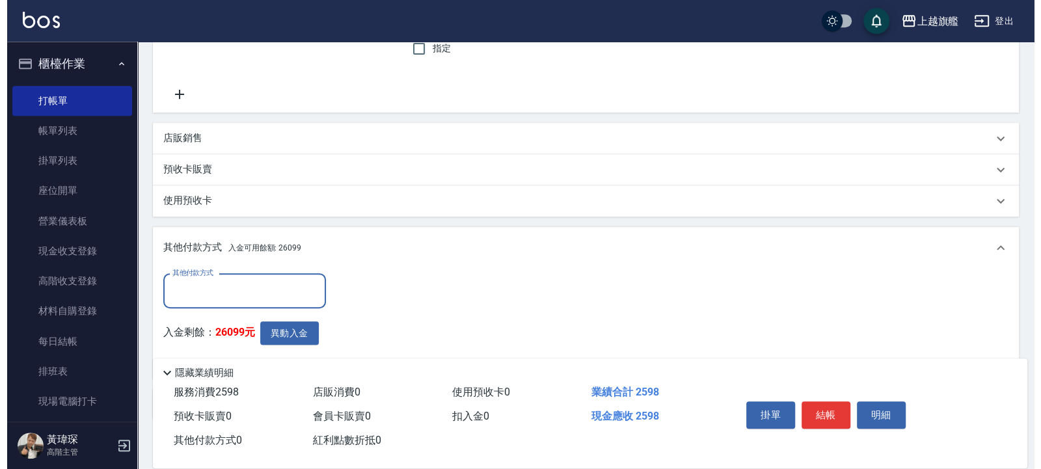
scroll to position [0, 0]
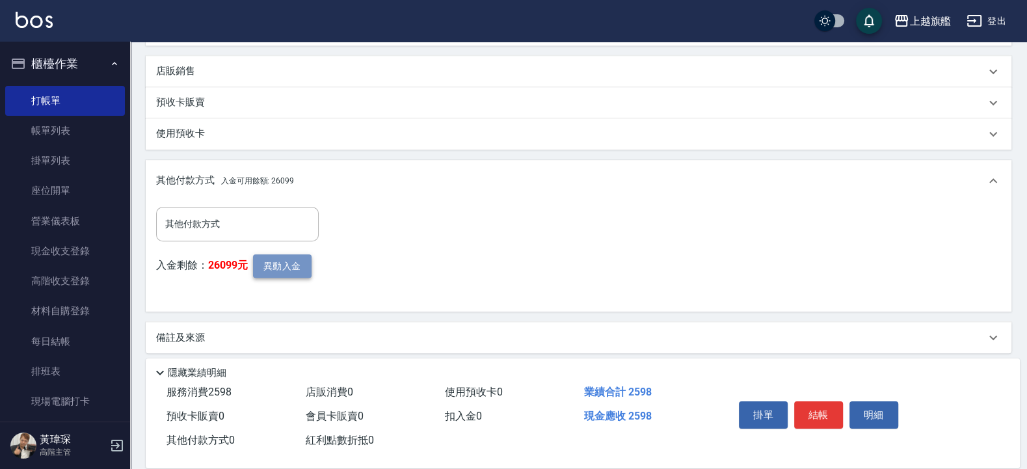
click at [286, 262] on button "異動入金" at bounding box center [282, 266] width 59 height 24
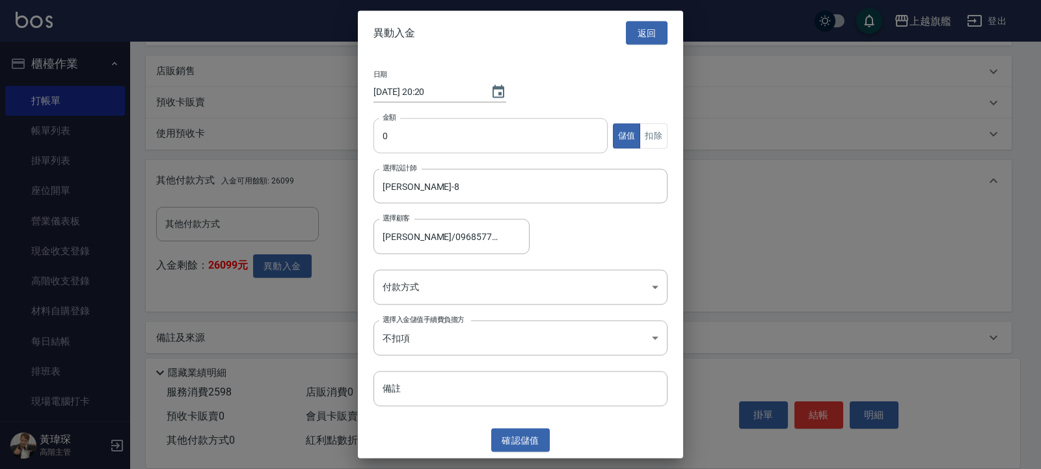
click at [449, 146] on input "0" at bounding box center [490, 135] width 234 height 35
click at [651, 129] on button "扣除" at bounding box center [653, 135] width 28 height 25
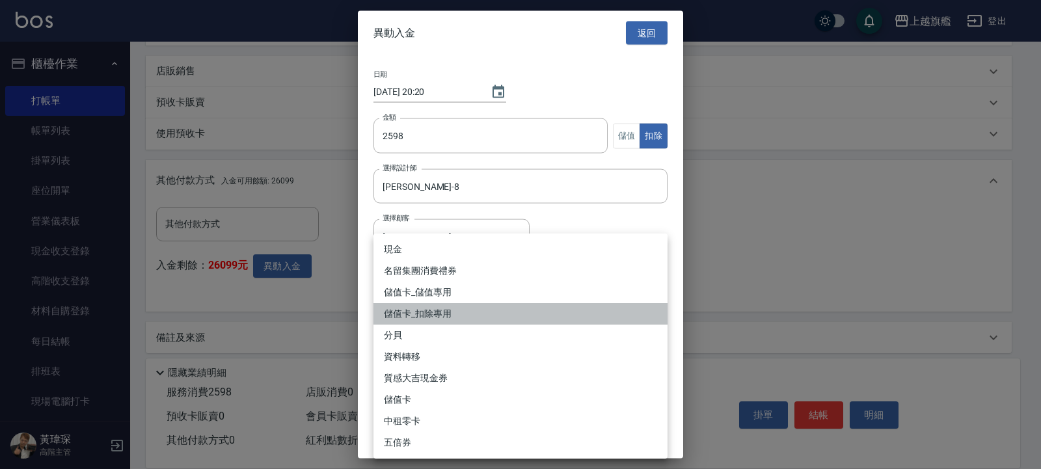
click at [442, 306] on li "儲值卡_扣除專用" at bounding box center [520, 313] width 294 height 21
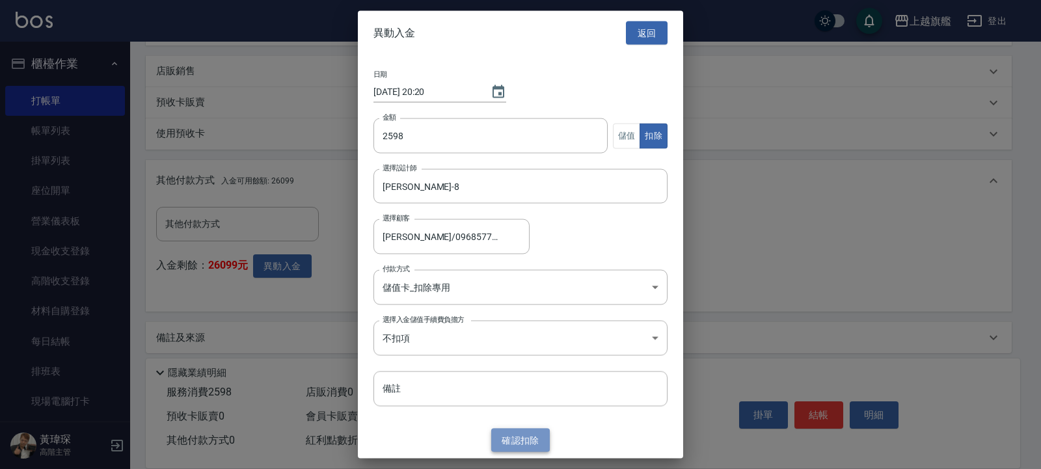
click at [520, 442] on button "確認 扣除" at bounding box center [520, 440] width 59 height 24
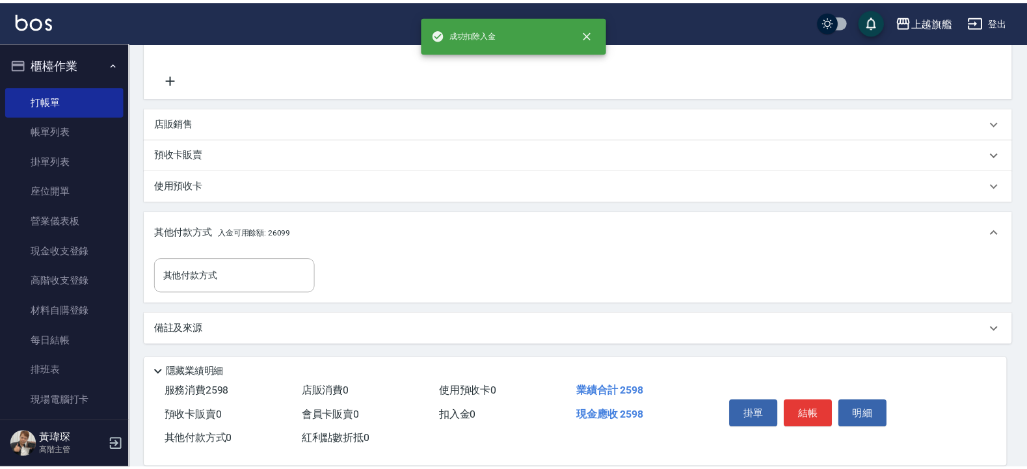
scroll to position [430, 0]
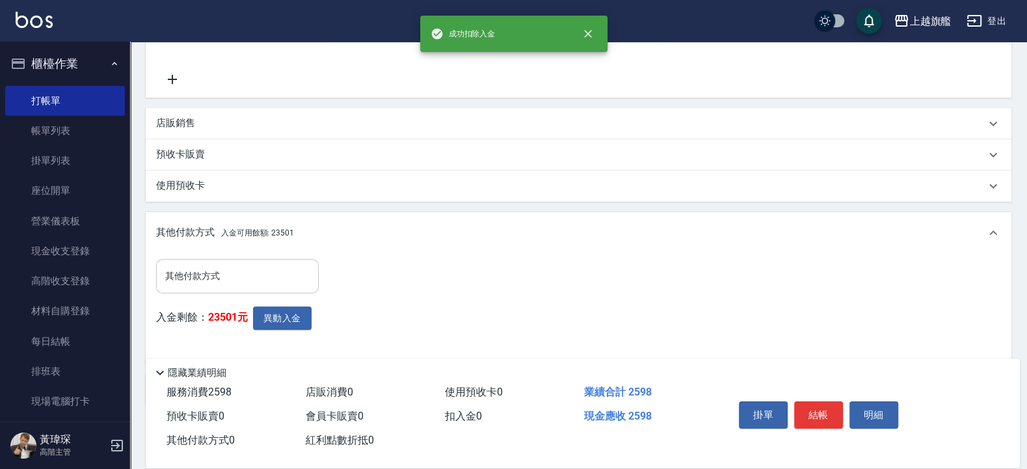
click at [263, 276] on input "其他付款方式" at bounding box center [237, 276] width 151 height 23
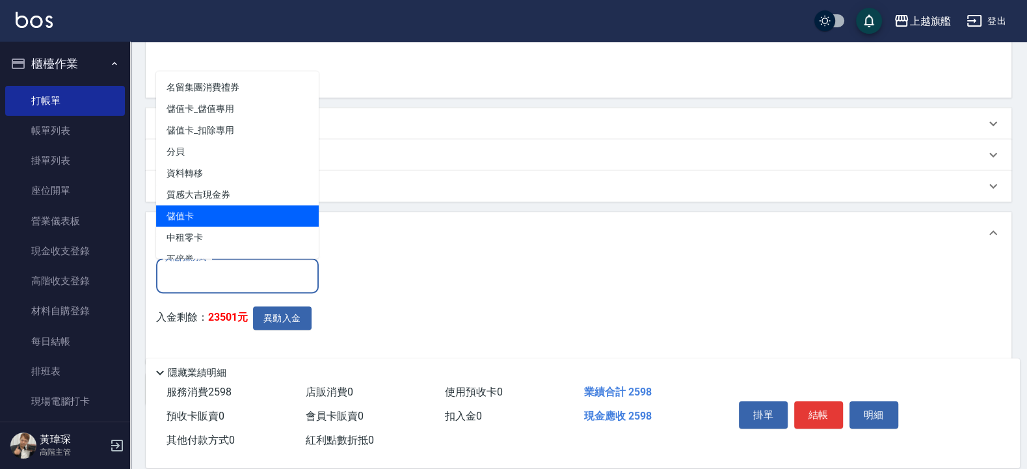
click at [214, 217] on span "儲值卡" at bounding box center [237, 215] width 163 height 21
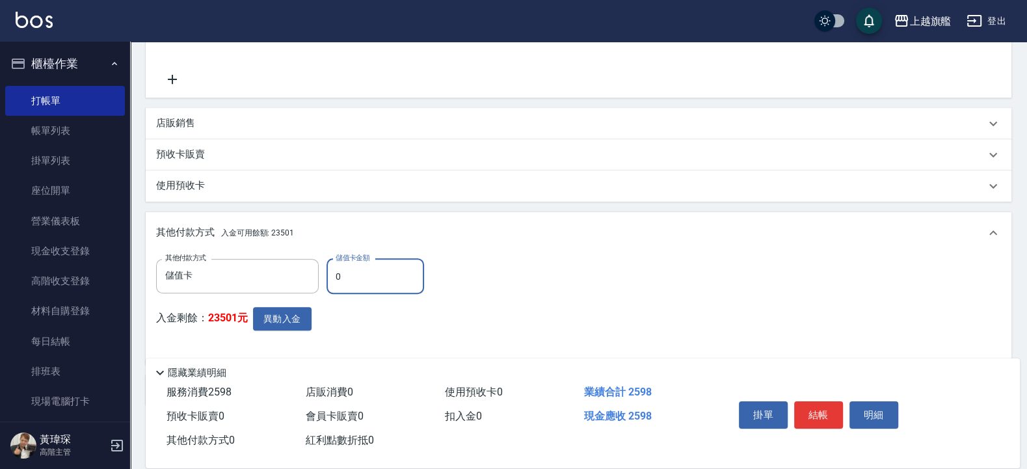
drag, startPoint x: 365, startPoint y: 282, endPoint x: 263, endPoint y: 296, distance: 103.0
click at [327, 272] on input "0" at bounding box center [376, 276] width 98 height 35
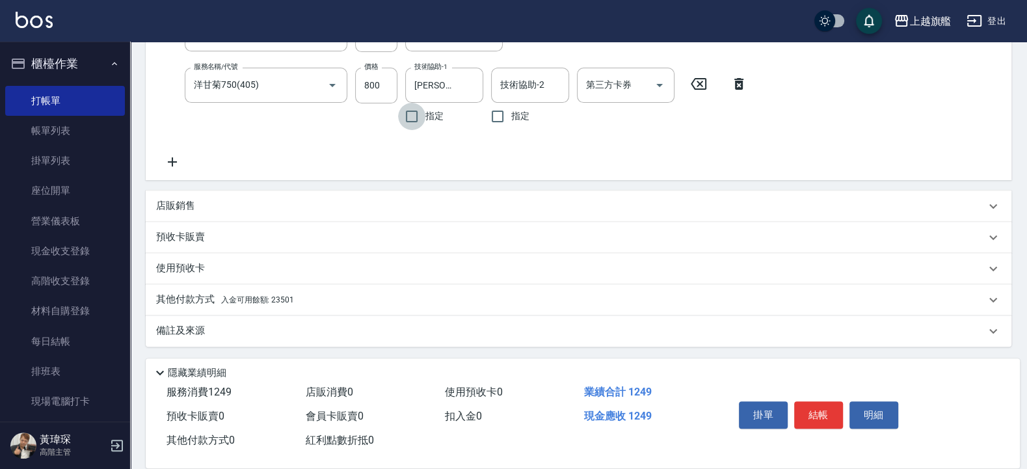
scroll to position [322, 0]
click at [263, 294] on span "入金可用餘額: 23501" at bounding box center [257, 298] width 73 height 9
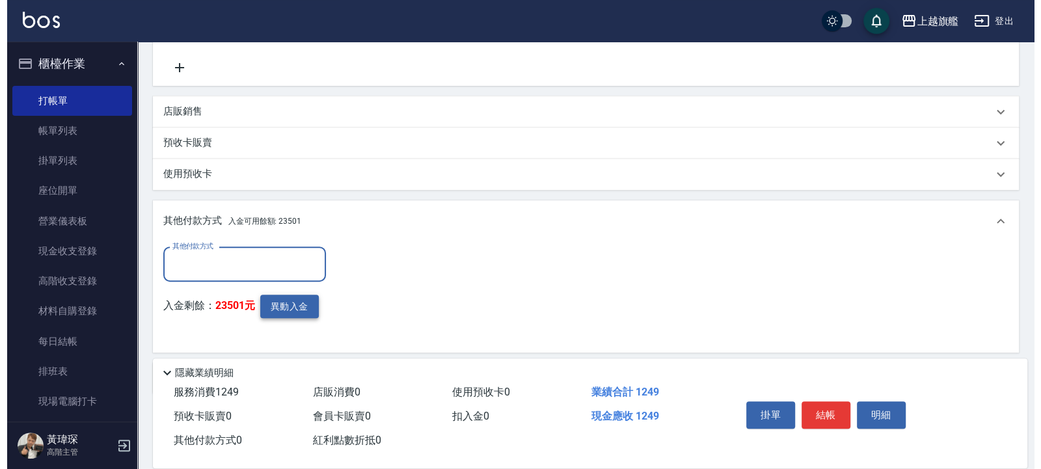
scroll to position [451, 0]
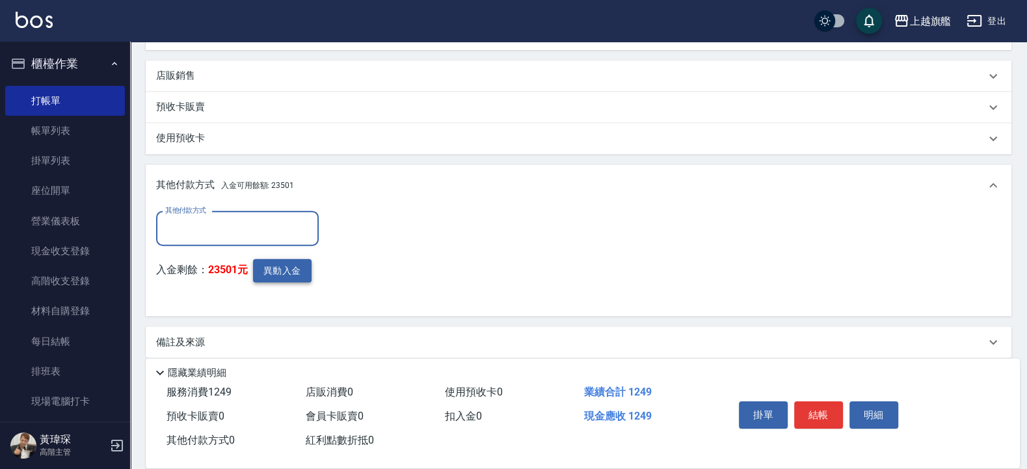
click at [275, 260] on button "異動入金" at bounding box center [282, 271] width 59 height 24
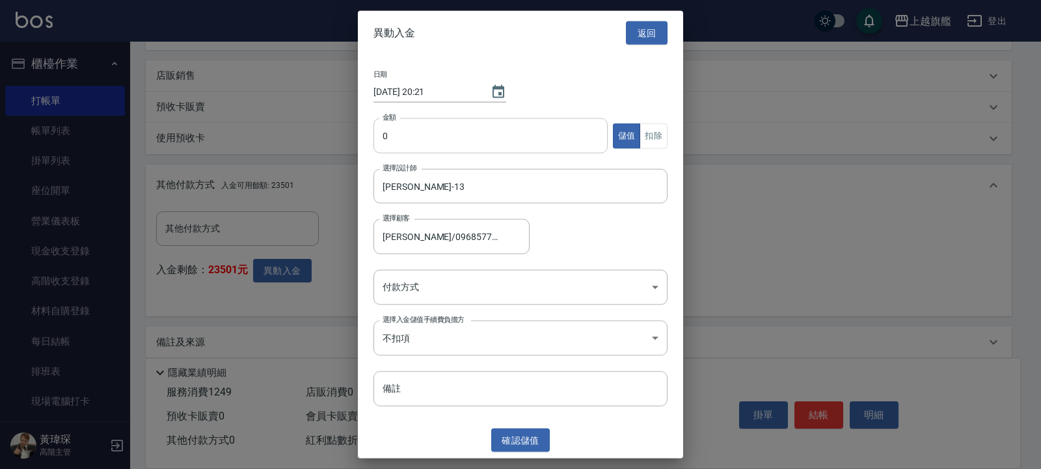
click at [467, 122] on input "0" at bounding box center [490, 135] width 234 height 35
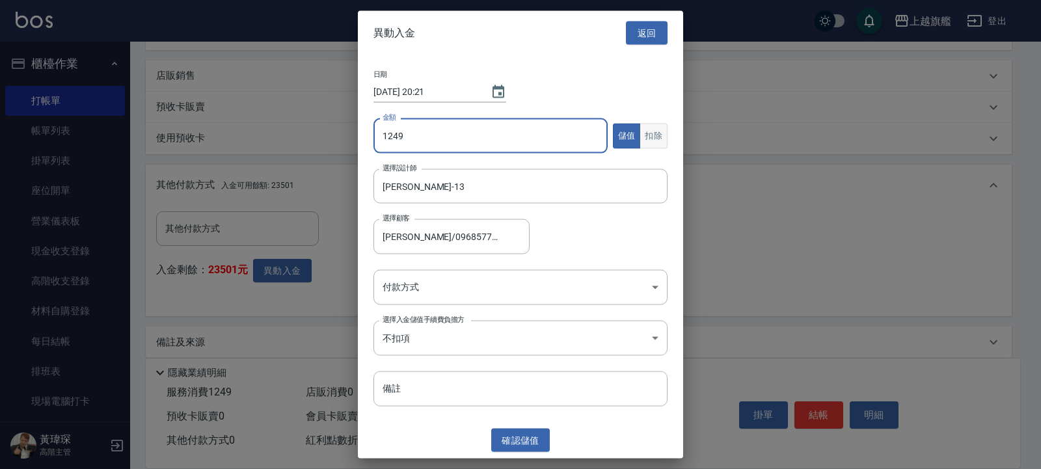
click at [654, 133] on button "扣除" at bounding box center [653, 135] width 28 height 25
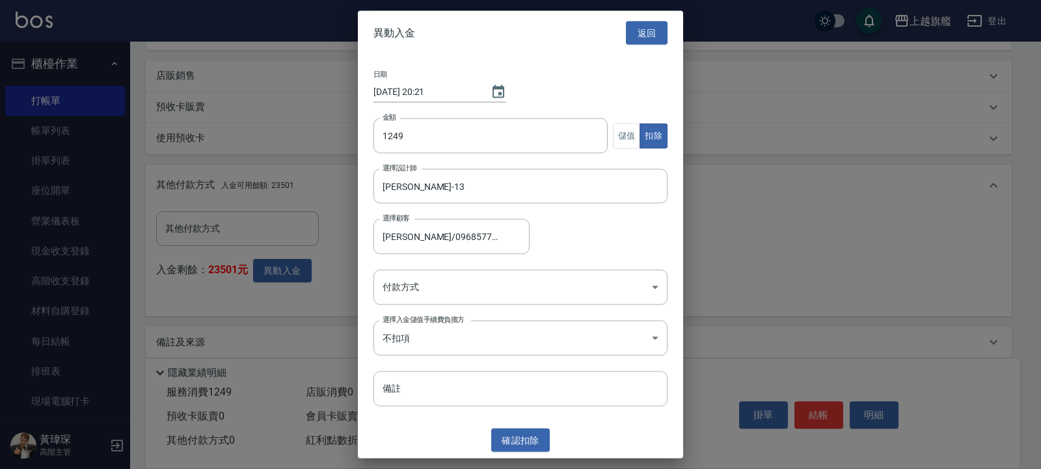
click at [490, 267] on div "日期 2025/09/06 20:21 金額 1249 金額 儲值 扣除 選擇設計師 張雅筑-13 選擇設計師 選擇顧客 戴虹翎/0968577014 選擇顧…" at bounding box center [520, 238] width 325 height 367
click at [483, 289] on body "上越旗艦 登出 櫃檯作業 打帳單 帳單列表 掛單列表 座位開單 營業儀表板 現金收支登錄 高階收支登錄 材料自購登錄 每日結帳 排班表 現場電腦打卡 掃碼打卡…" at bounding box center [520, 15] width 1041 height 933
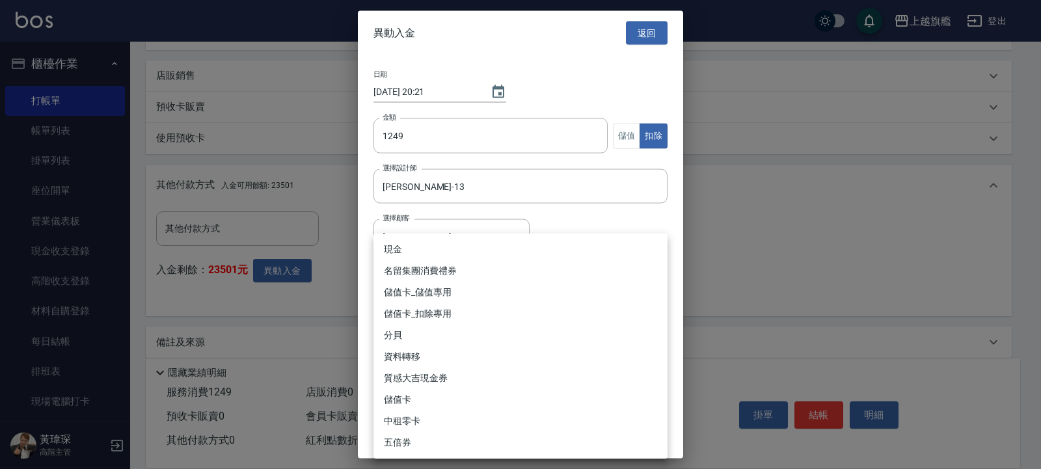
click at [455, 306] on li "儲值卡_扣除專用" at bounding box center [520, 313] width 294 height 21
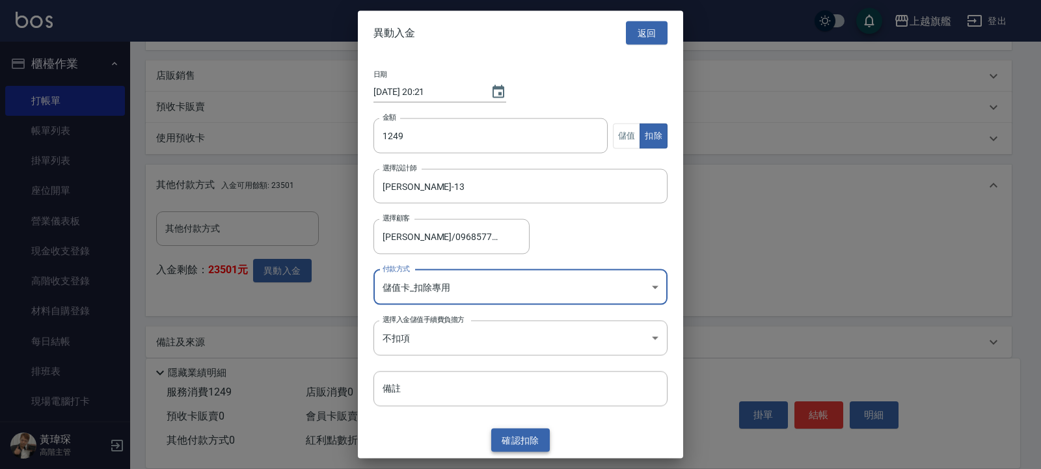
click at [514, 433] on button "確認 扣除" at bounding box center [520, 440] width 59 height 24
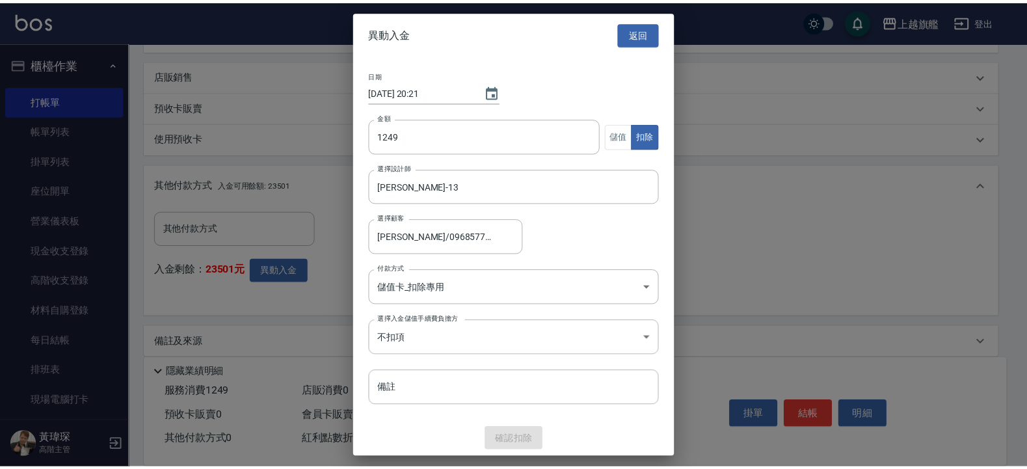
scroll to position [403, 0]
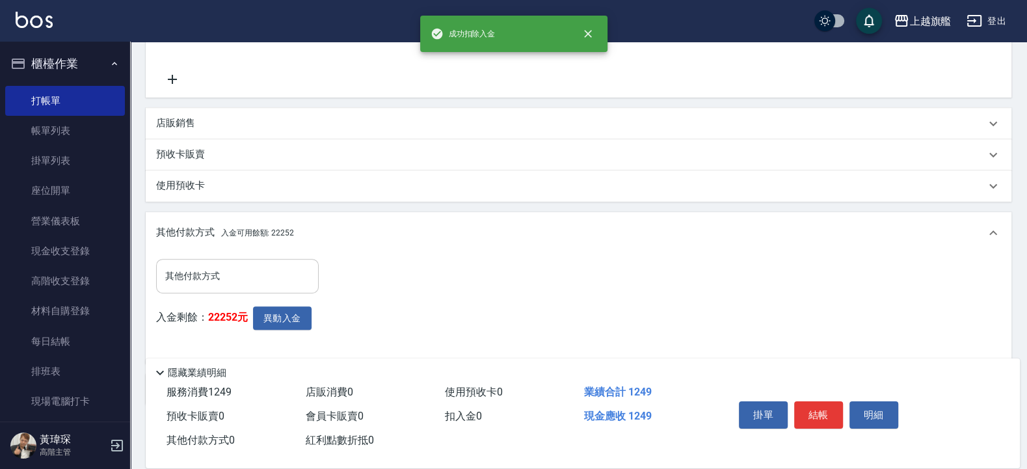
click at [215, 282] on input "其他付款方式" at bounding box center [237, 276] width 151 height 23
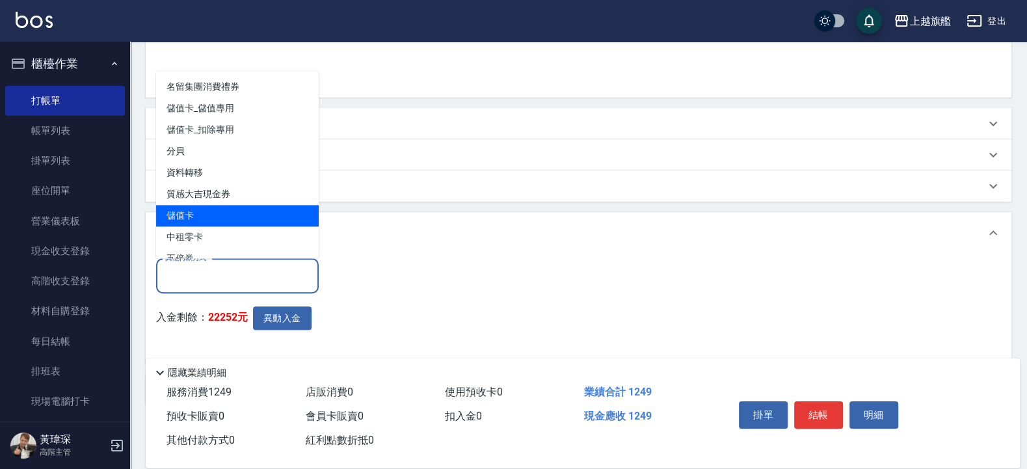
click at [237, 207] on span "儲值卡" at bounding box center [237, 215] width 163 height 21
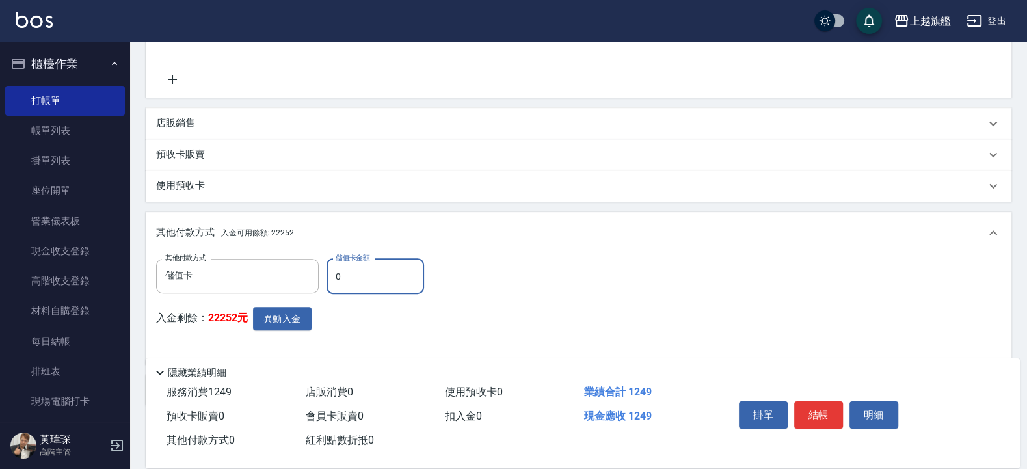
drag, startPoint x: 364, startPoint y: 274, endPoint x: 302, endPoint y: 272, distance: 61.8
click at [327, 272] on input "0" at bounding box center [376, 276] width 98 height 35
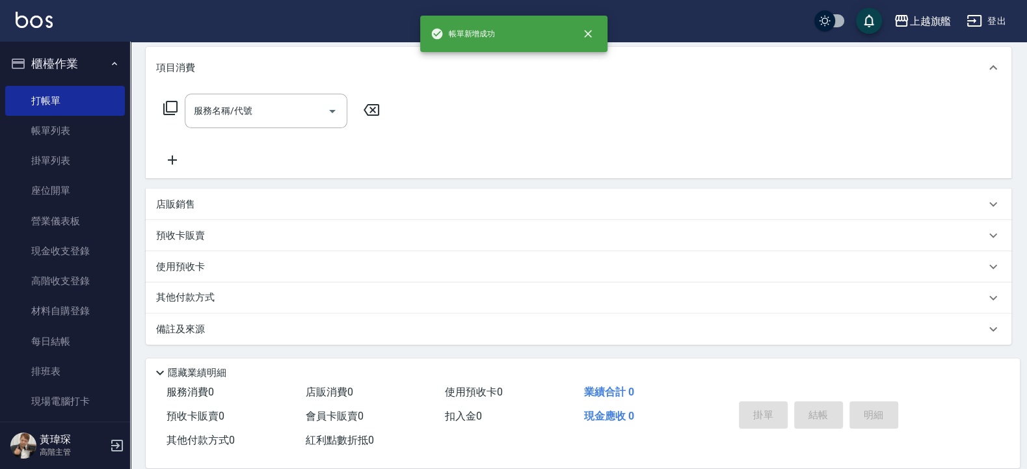
scroll to position [0, 0]
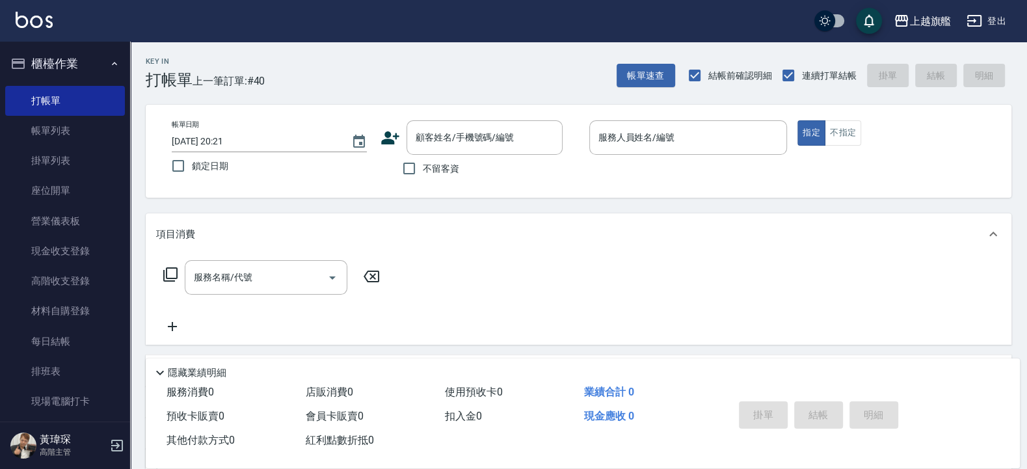
click at [443, 170] on span "不留客資" at bounding box center [441, 169] width 36 height 14
click at [423, 170] on input "不留客資" at bounding box center [408, 168] width 27 height 27
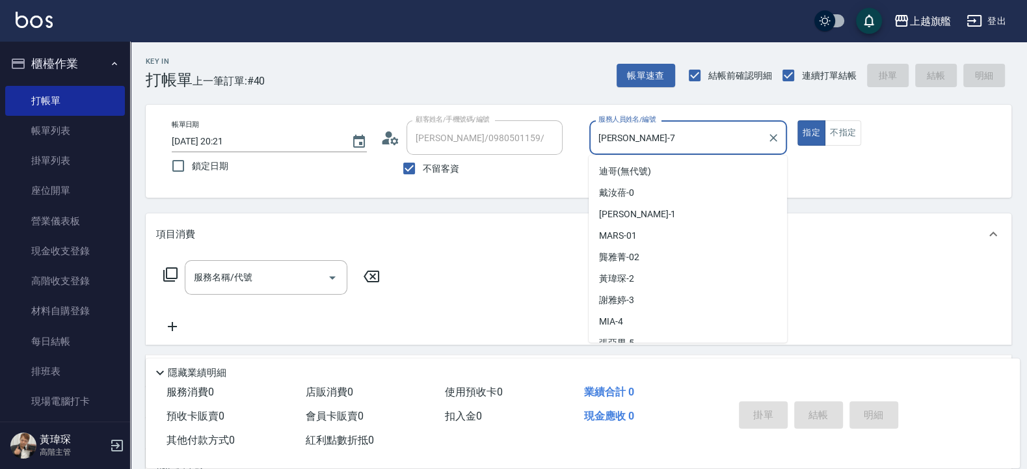
drag, startPoint x: 543, startPoint y: 134, endPoint x: 535, endPoint y: 130, distance: 8.7
click at [595, 133] on input "林筱莉-7" at bounding box center [678, 137] width 167 height 23
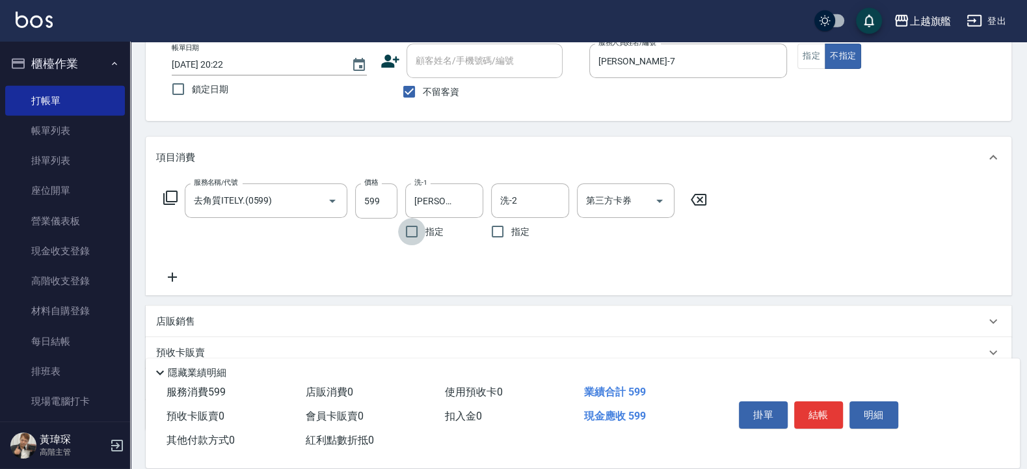
scroll to position [78, 0]
click at [172, 277] on icon at bounding box center [172, 276] width 33 height 16
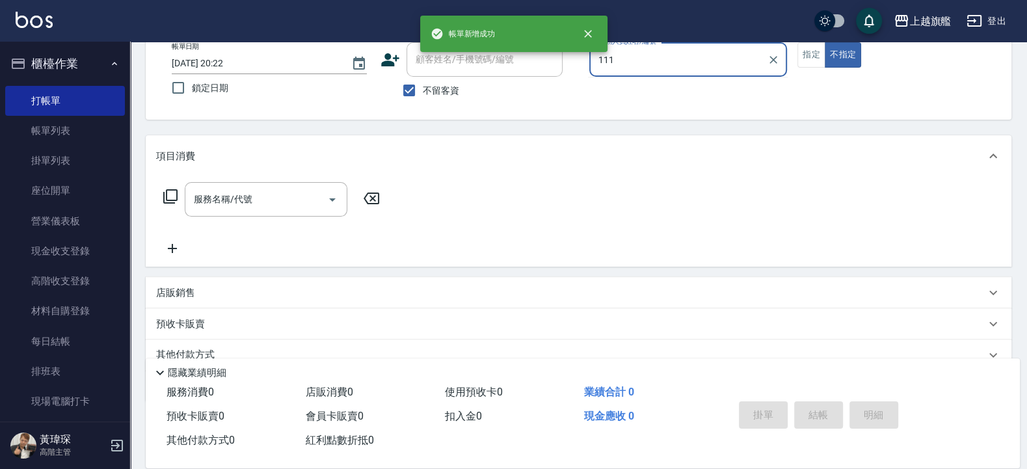
click at [825, 42] on button "不指定" at bounding box center [843, 54] width 36 height 25
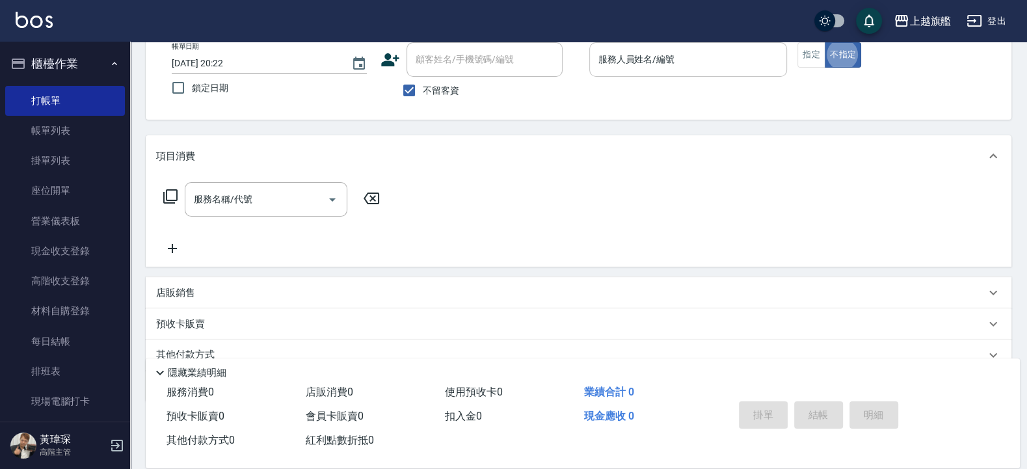
click at [659, 60] on input "服務人員姓名/編號" at bounding box center [688, 59] width 187 height 23
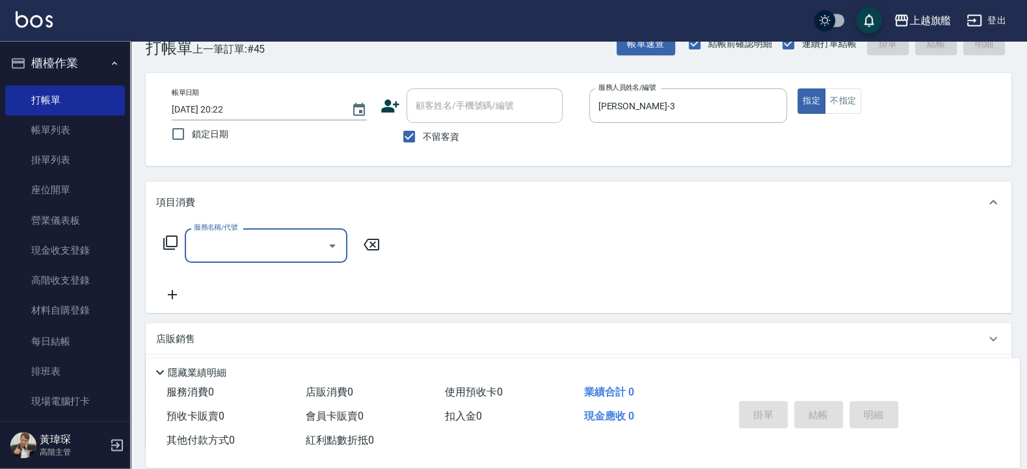
scroll to position [0, 0]
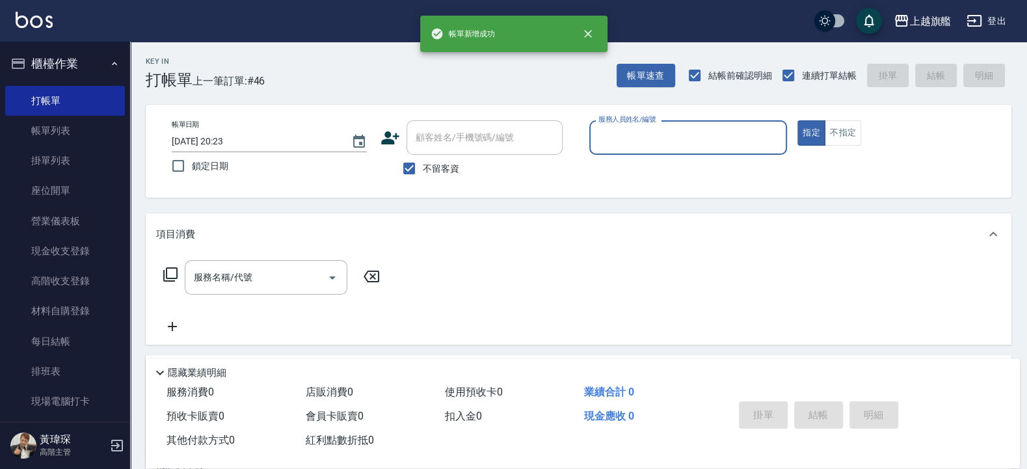
click at [46, 51] on button "櫃檯作業" at bounding box center [65, 64] width 120 height 34
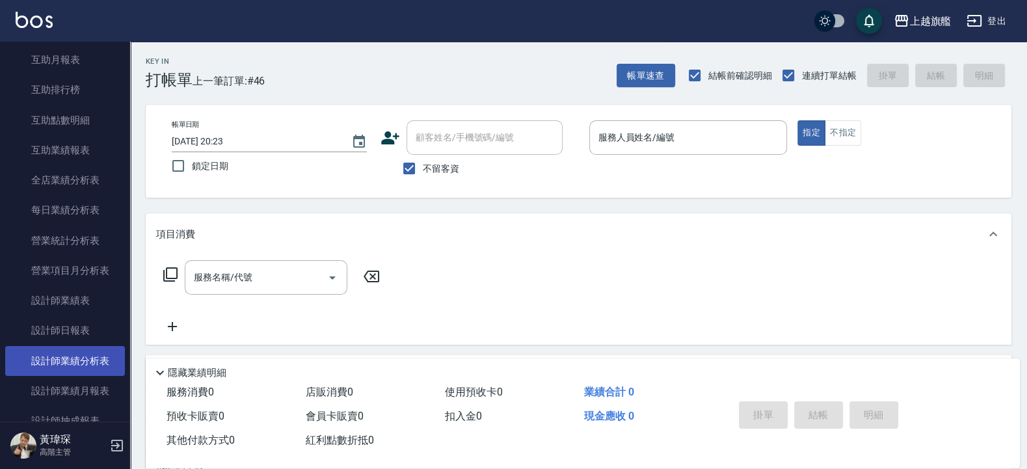
scroll to position [312, 0]
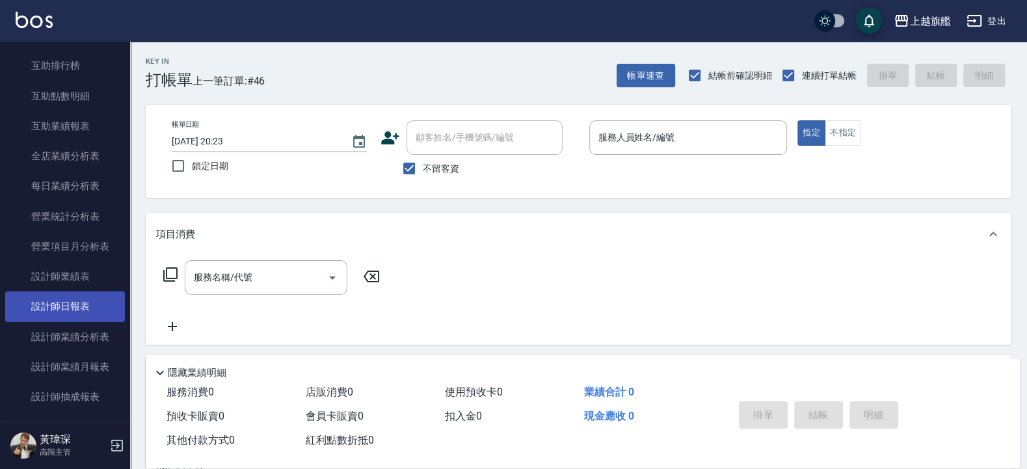
click at [68, 321] on link "設計師日報表" at bounding box center [65, 306] width 120 height 30
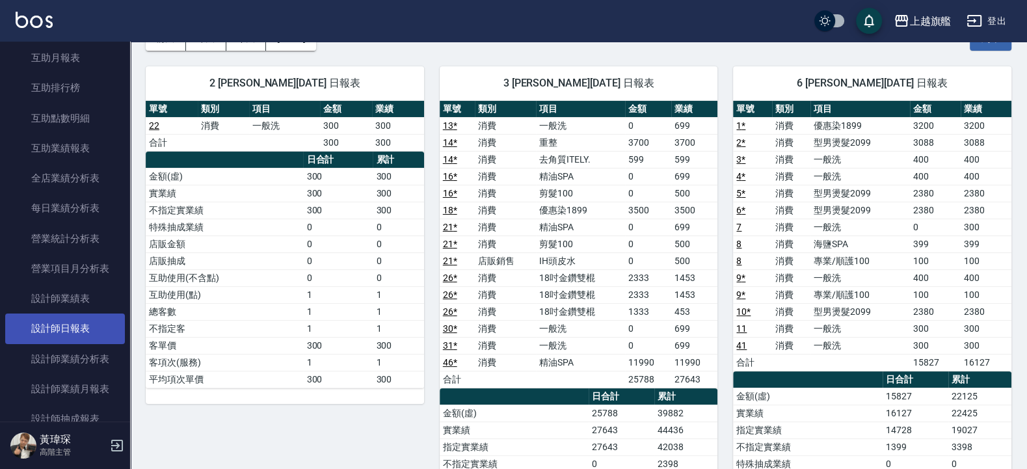
scroll to position [312, 0]
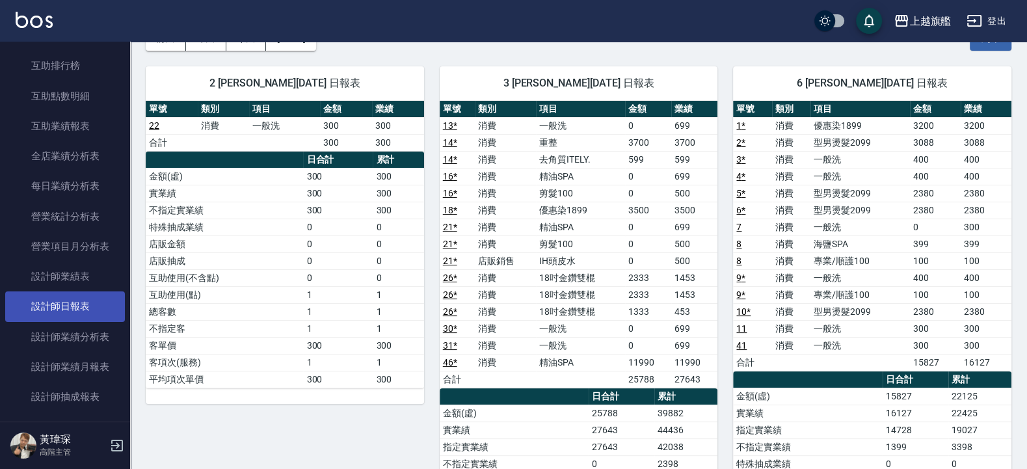
click at [69, 321] on link "設計師日報表" at bounding box center [65, 306] width 120 height 30
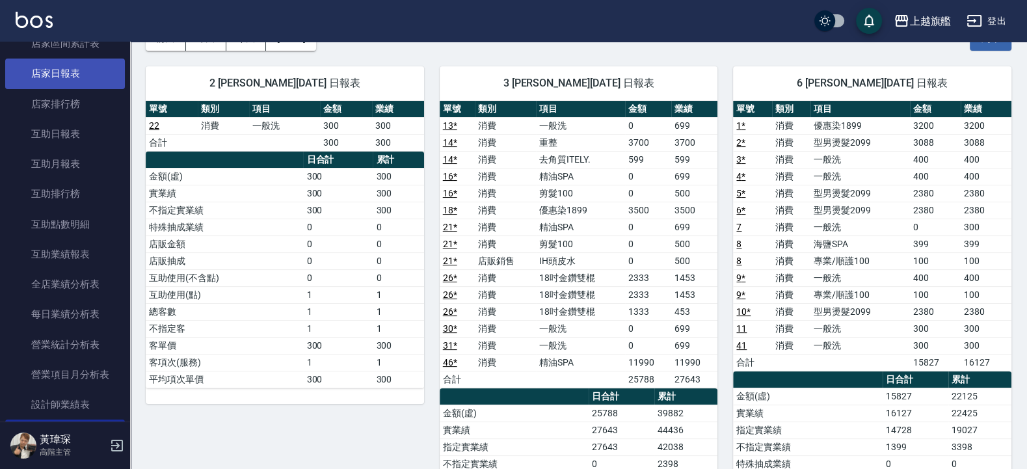
scroll to position [156, 0]
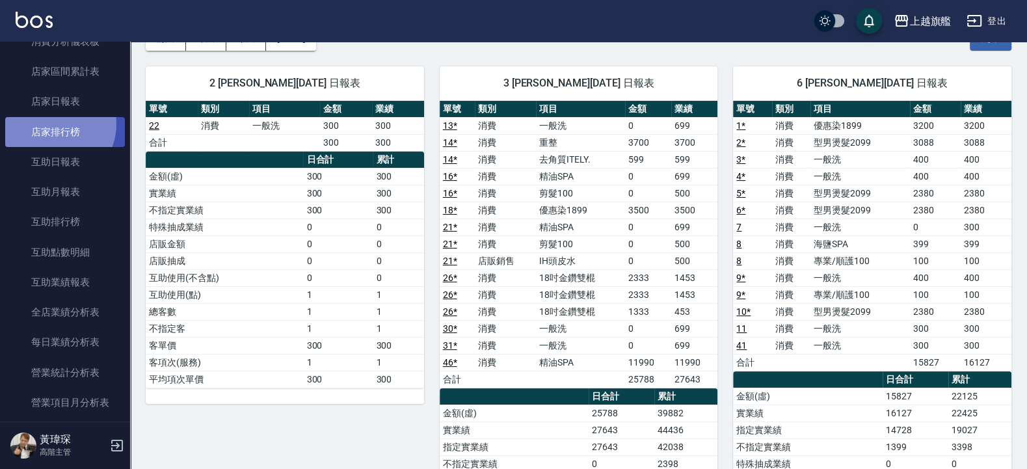
click at [51, 124] on link "店家排行榜" at bounding box center [65, 132] width 120 height 30
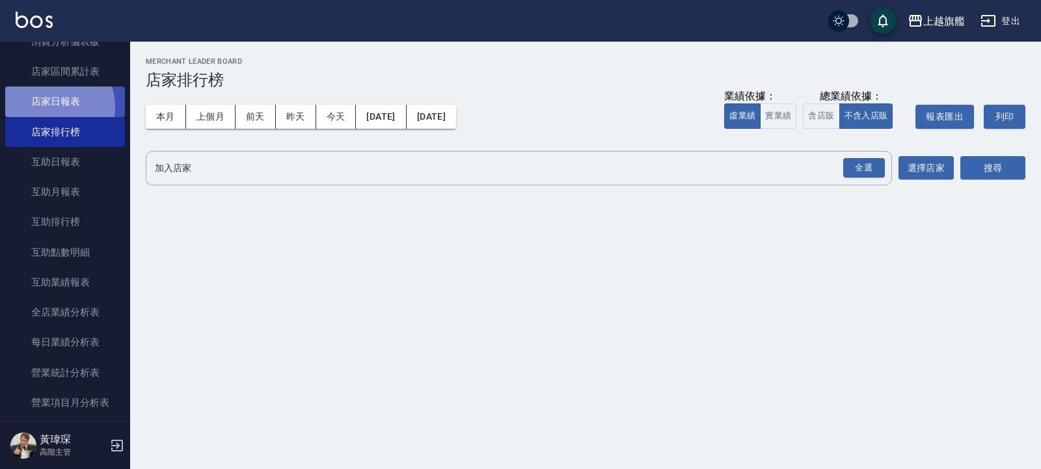
click at [51, 107] on link "店家日報表" at bounding box center [65, 102] width 120 height 30
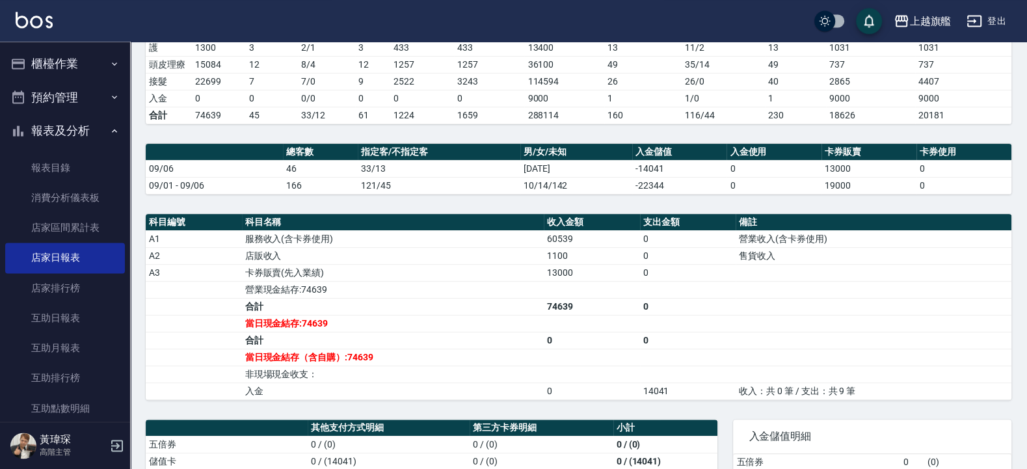
scroll to position [234, 0]
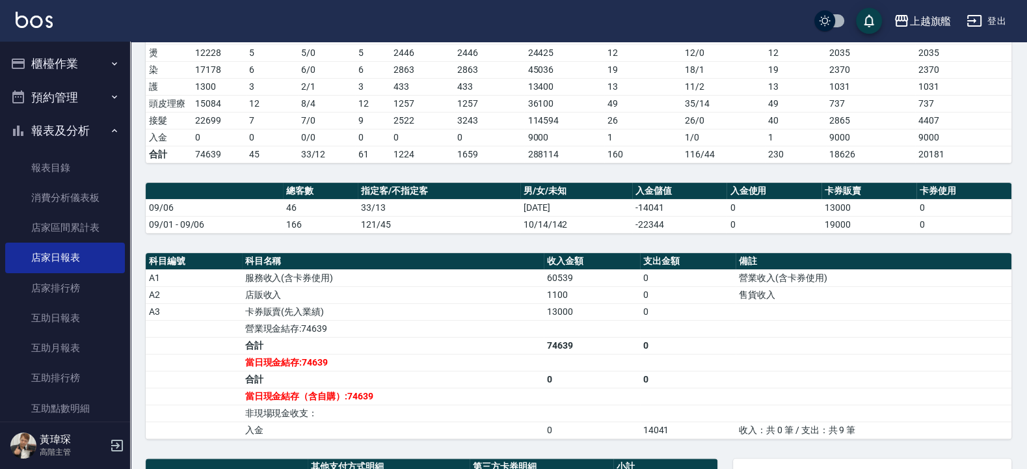
click at [45, 58] on button "櫃檯作業" at bounding box center [65, 64] width 120 height 34
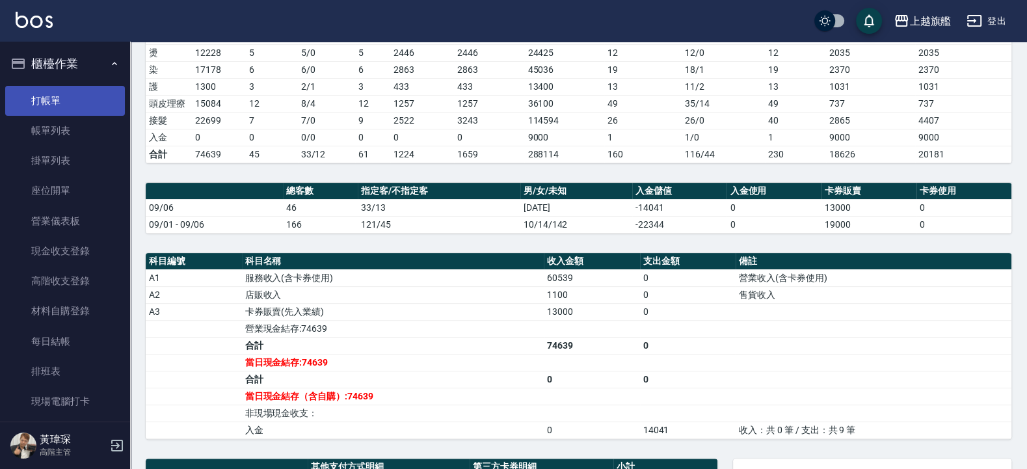
click at [55, 98] on link "打帳單" at bounding box center [65, 101] width 120 height 30
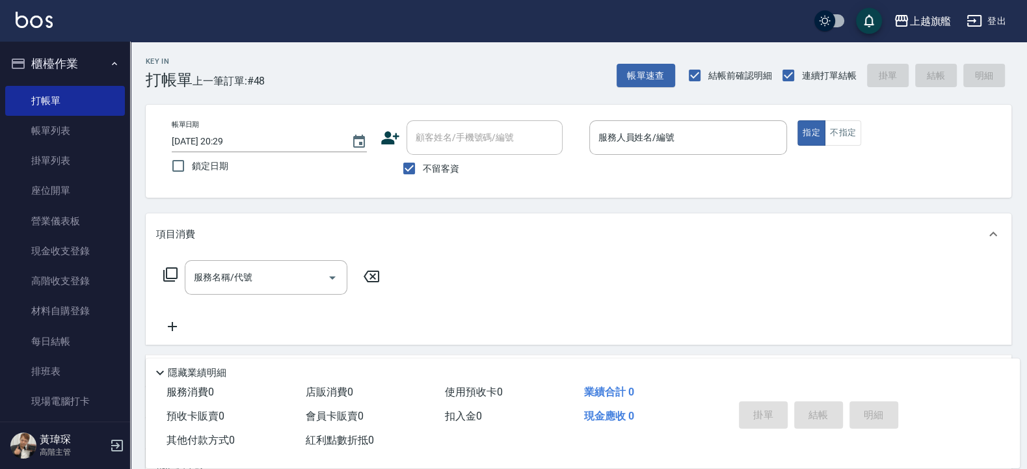
click at [426, 166] on span "不留客資" at bounding box center [441, 169] width 36 height 14
click at [423, 166] on input "不留客資" at bounding box center [408, 168] width 27 height 27
click at [433, 139] on input "顧客姓名/手機號碼/編號" at bounding box center [474, 137] width 125 height 23
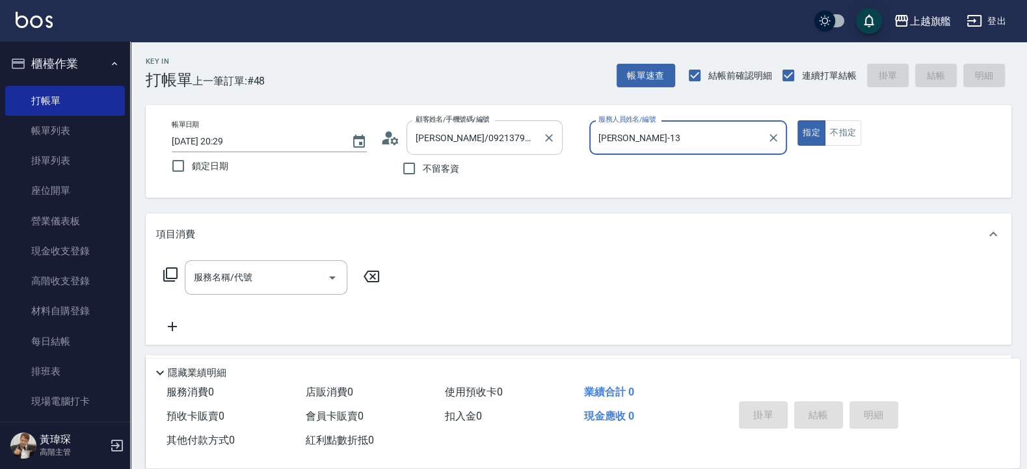
click at [797, 120] on button "指定" at bounding box center [811, 132] width 28 height 25
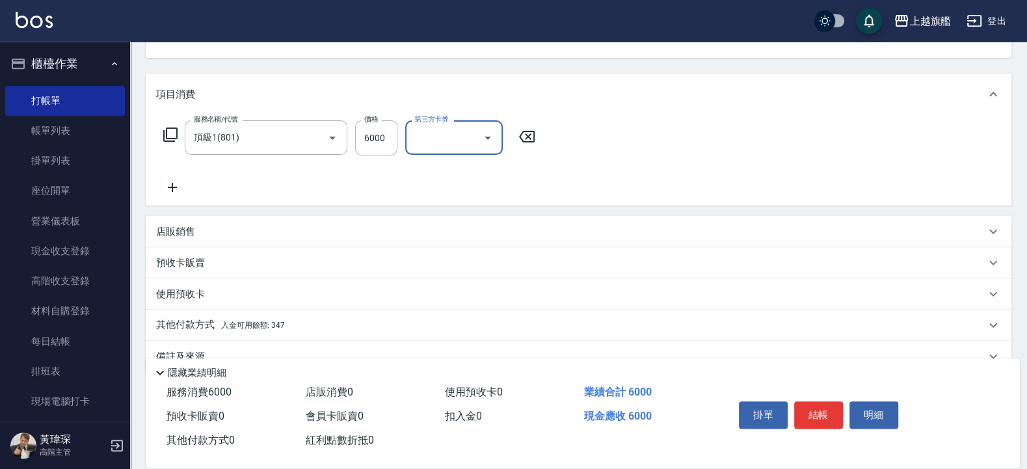
scroll to position [156, 0]
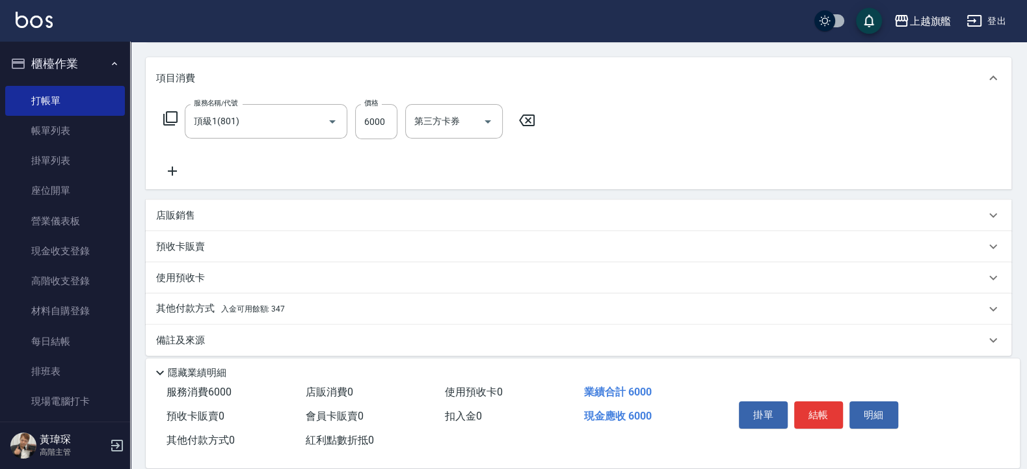
click at [250, 304] on span "入金可用餘額: 347" at bounding box center [253, 308] width 64 height 9
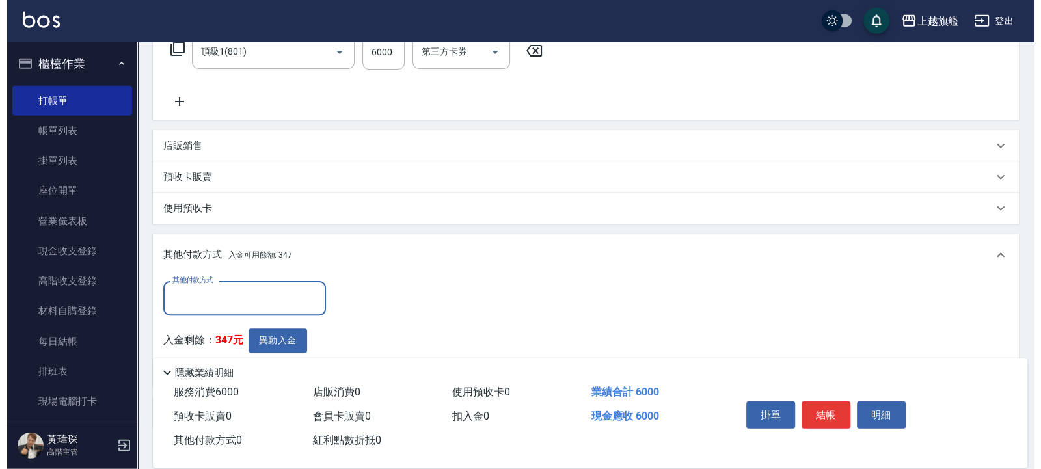
scroll to position [271, 0]
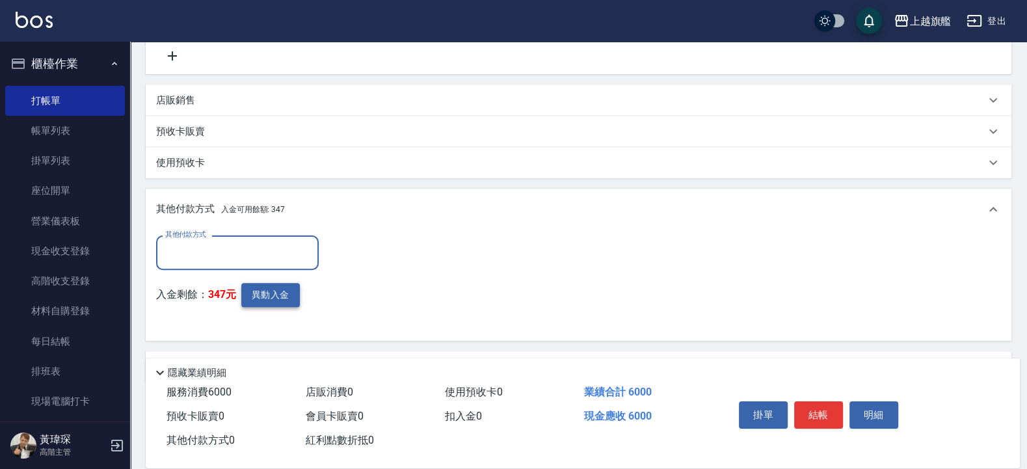
click at [278, 295] on button "異動入金" at bounding box center [270, 295] width 59 height 24
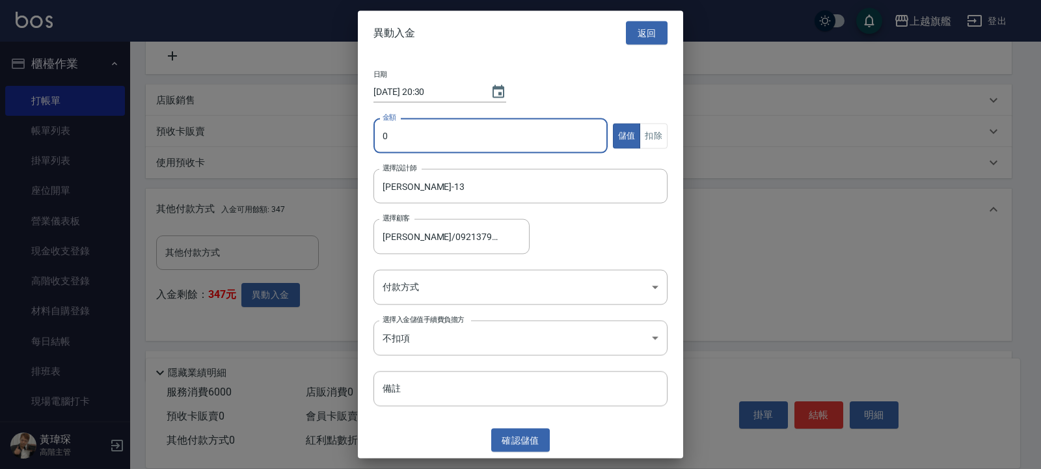
click at [414, 135] on input "0" at bounding box center [490, 135] width 234 height 35
click at [446, 293] on body "上越旗艦 登出 櫃檯作業 打帳單 帳單列表 掛單列表 座位開單 營業儀表板 現金收支登錄 高階收支登錄 材料自購登錄 每日結帳 排班表 現場電腦打卡 掃碼打卡…" at bounding box center [520, 118] width 1041 height 778
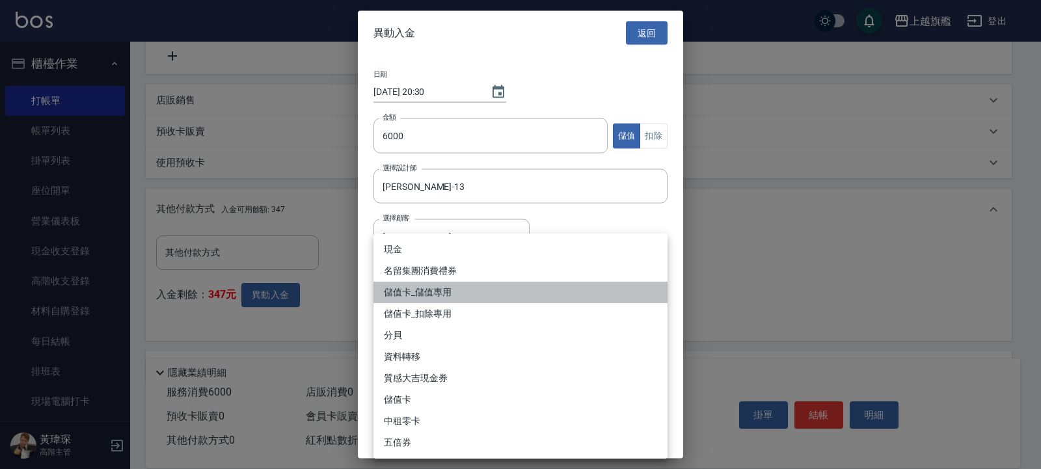
click at [446, 293] on li "儲值卡_儲值專用" at bounding box center [520, 292] width 294 height 21
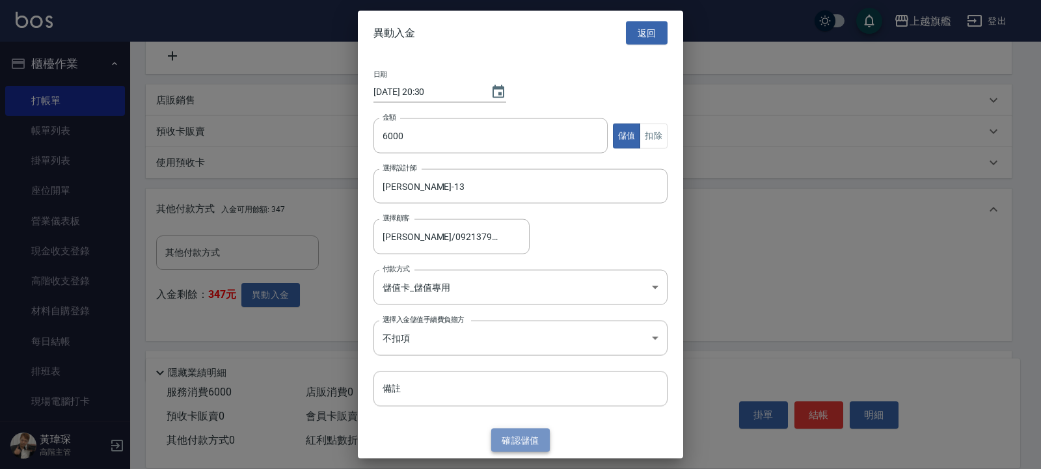
click at [526, 440] on button "確認 儲值" at bounding box center [520, 440] width 59 height 24
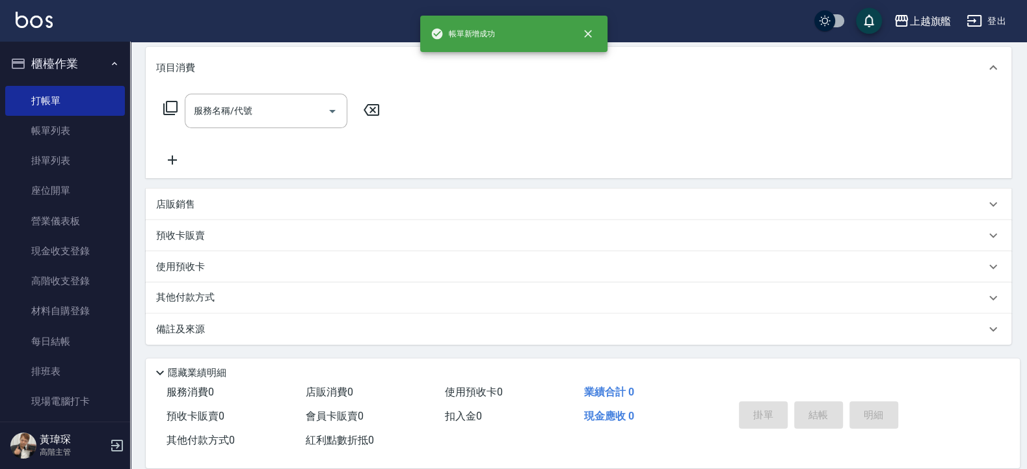
scroll to position [0, 0]
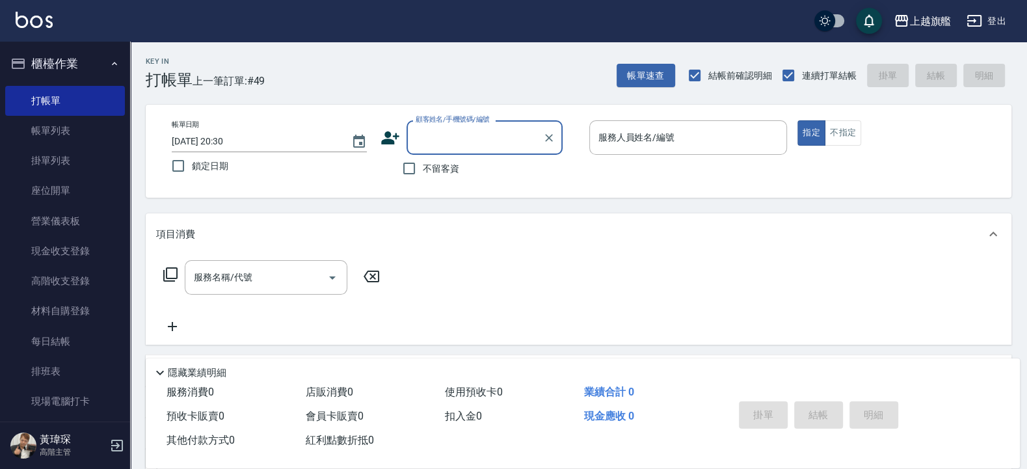
click at [427, 167] on span "不留客資" at bounding box center [441, 169] width 36 height 14
click at [423, 167] on input "不留客資" at bounding box center [408, 168] width 27 height 27
click at [439, 162] on span "不留客資" at bounding box center [441, 169] width 36 height 14
click at [423, 162] on input "不留客資" at bounding box center [408, 168] width 27 height 27
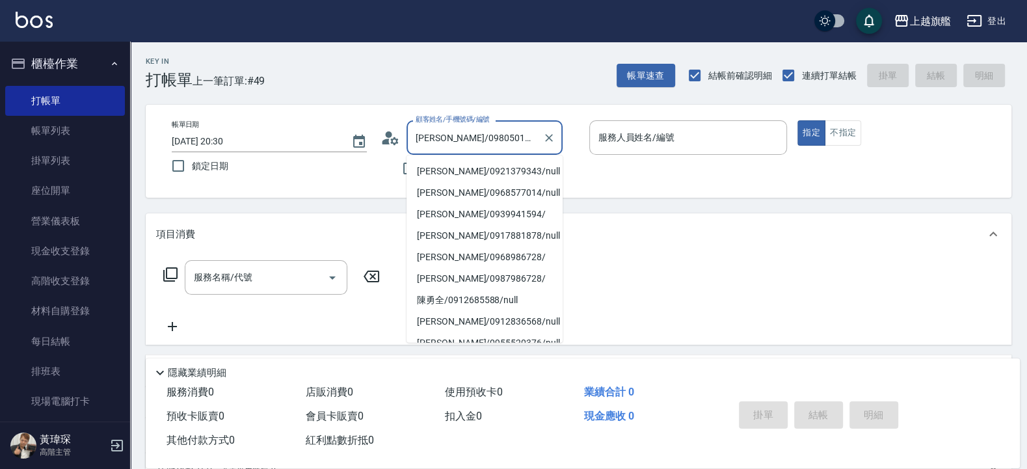
click at [442, 146] on input "[PERSON_NAME]/0980501159/" at bounding box center [474, 137] width 125 height 23
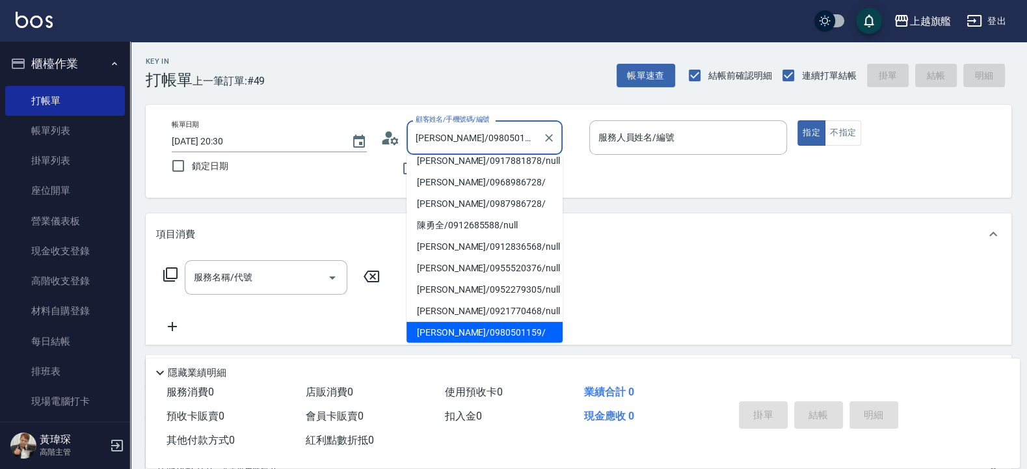
drag, startPoint x: 522, startPoint y: 139, endPoint x: 363, endPoint y: 118, distance: 160.7
click at [412, 126] on input "[PERSON_NAME]/0980501159/" at bounding box center [474, 137] width 125 height 23
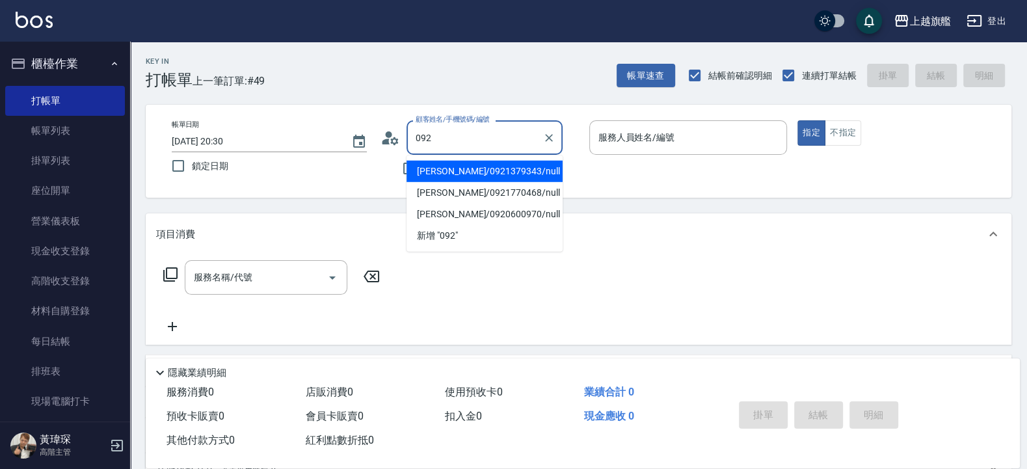
scroll to position [0, 0]
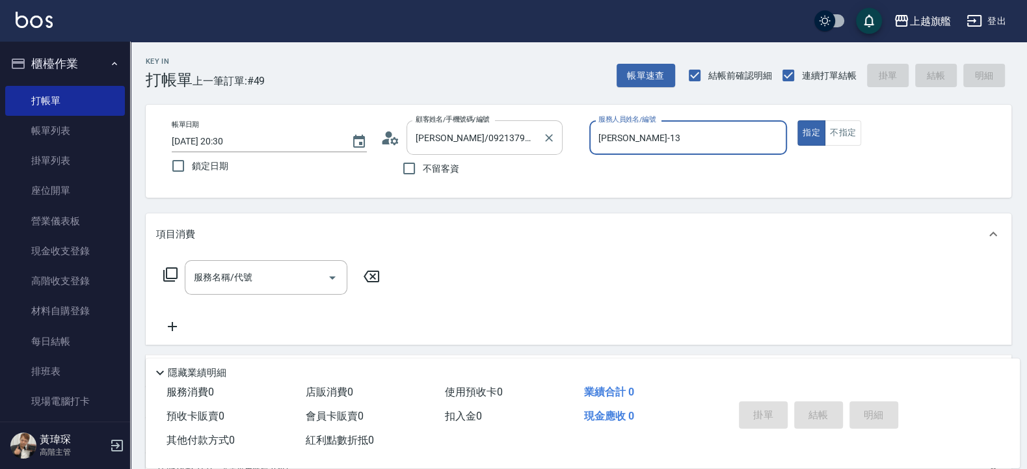
click at [797, 120] on button "指定" at bounding box center [811, 132] width 28 height 25
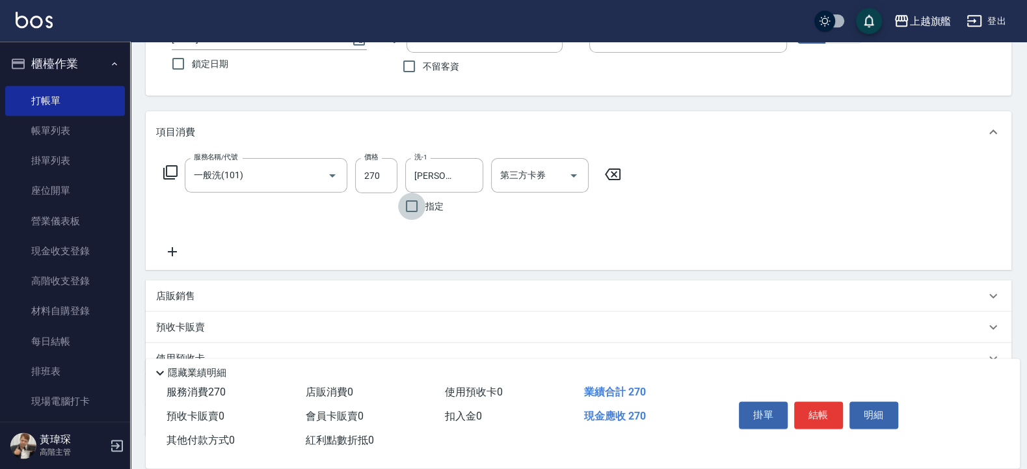
scroll to position [193, 0]
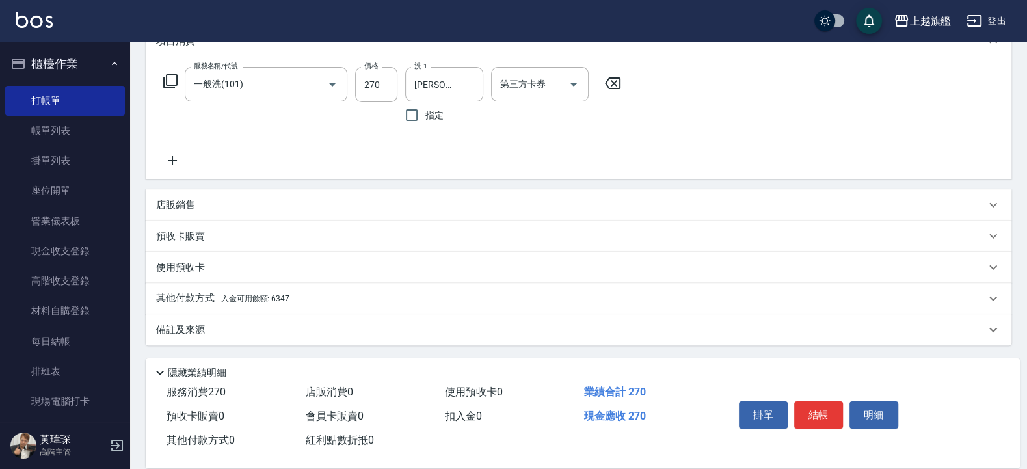
click at [267, 299] on span "入金可用餘額: 6347" at bounding box center [255, 298] width 68 height 9
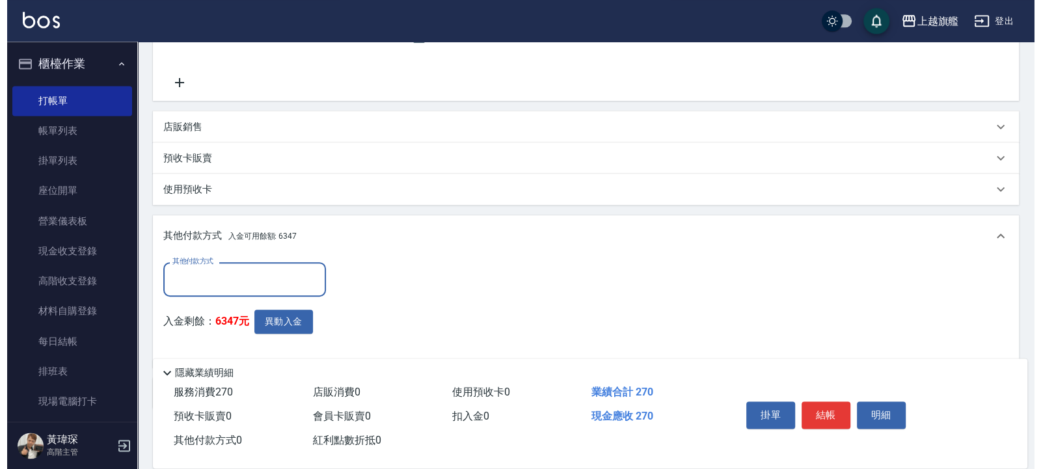
scroll to position [336, 0]
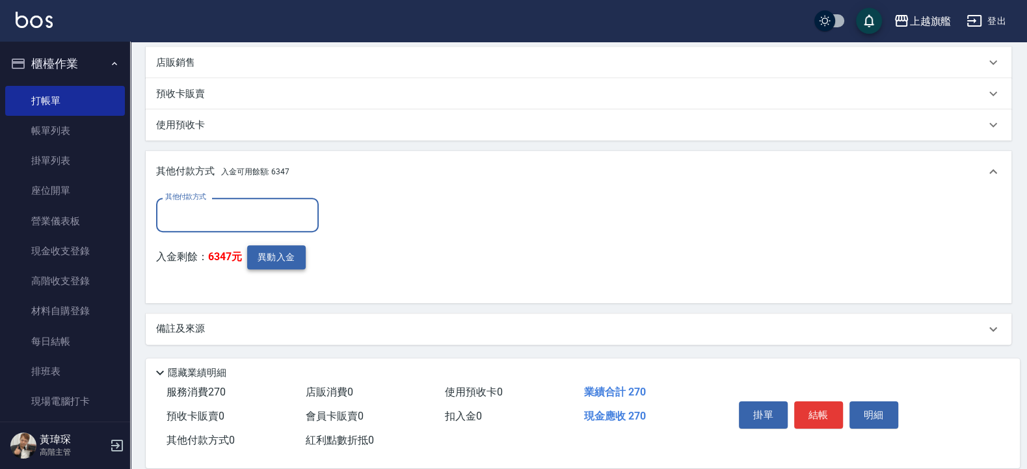
click at [272, 256] on button "異動入金" at bounding box center [276, 257] width 59 height 24
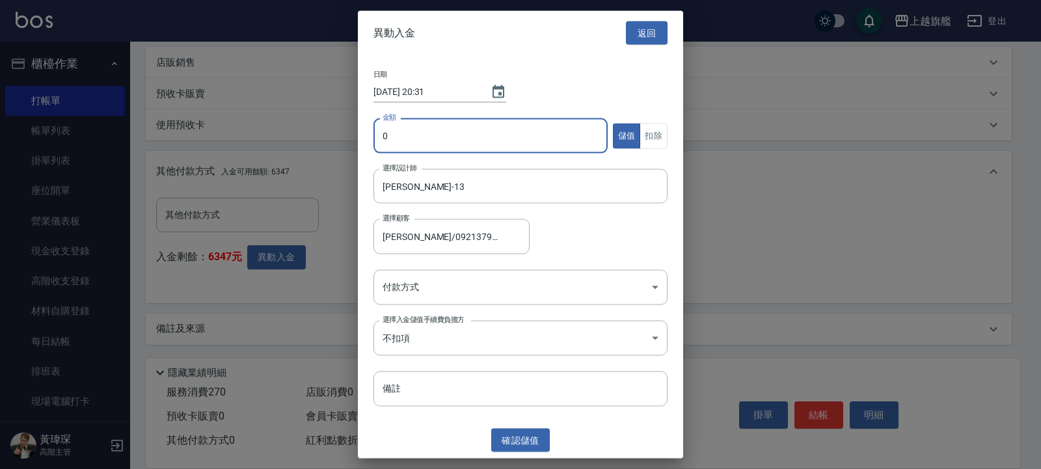
click at [420, 133] on input "0" at bounding box center [490, 135] width 234 height 35
click at [660, 133] on button "扣除" at bounding box center [653, 135] width 28 height 25
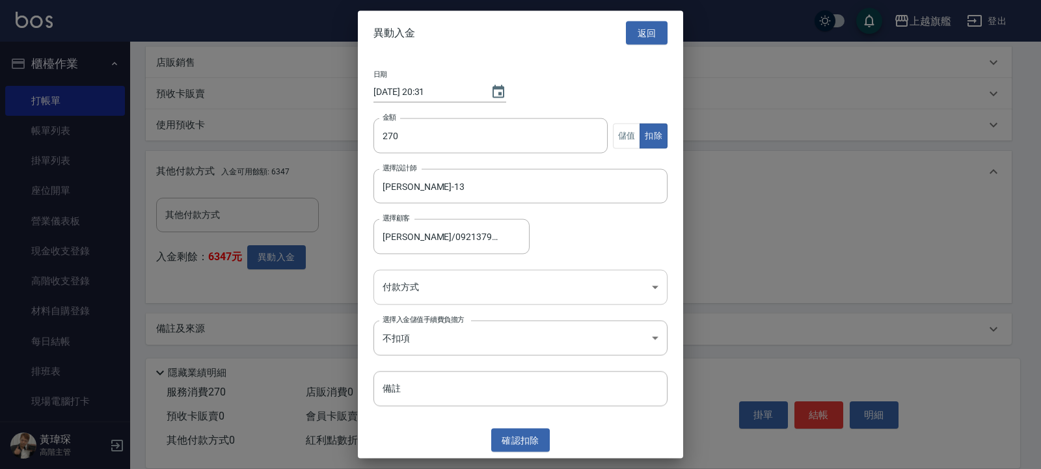
click at [511, 282] on body "上越旗艦 登出 櫃檯作業 打帳單 帳單列表 掛單列表 座位開單 營業儀表板 現金收支登錄 高階收支登錄 材料自購登錄 每日結帳 排班表 現場電腦打卡 掃碼打卡…" at bounding box center [520, 66] width 1041 height 805
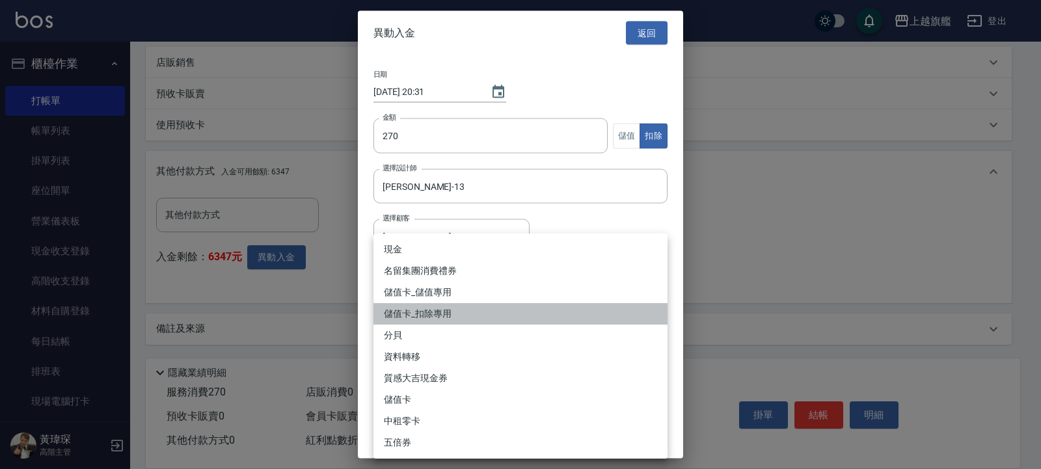
drag, startPoint x: 440, startPoint y: 313, endPoint x: 445, endPoint y: 75, distance: 238.1
click at [439, 313] on li "儲值卡_扣除專用" at bounding box center [520, 313] width 294 height 21
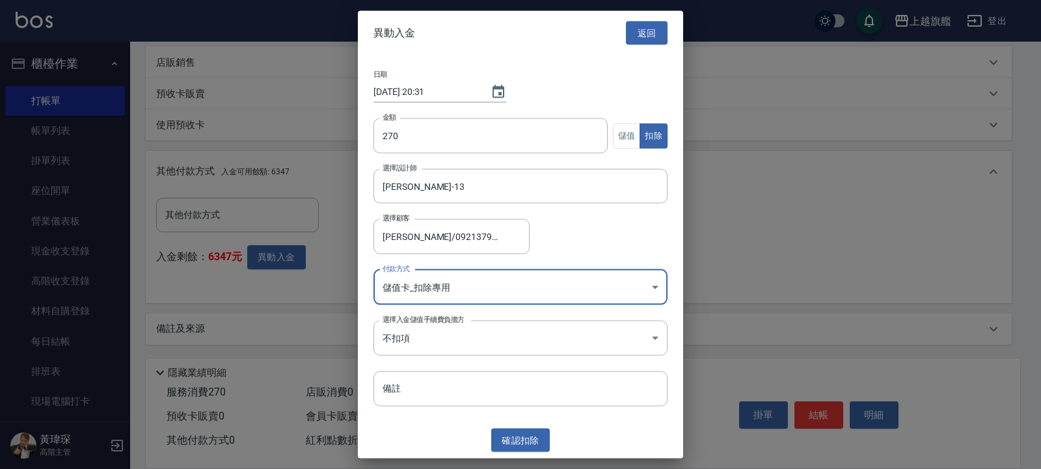
click at [511, 428] on div "異動入金 返回 日期 2025/09/06 20:31 金額 270 金額 儲值 扣除 選擇設計師 張雅筑-13 選擇設計師 選擇顧客 李佳螢/0921379…" at bounding box center [520, 234] width 325 height 448
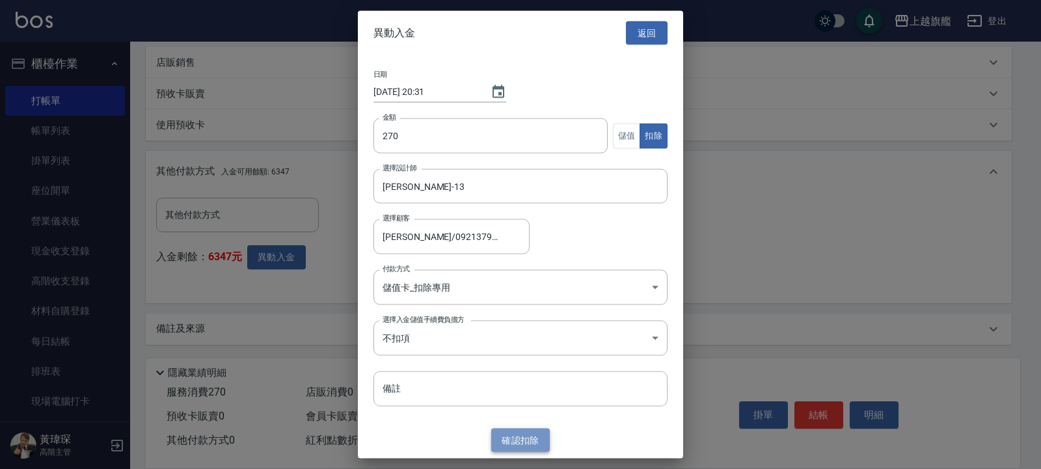
click at [526, 434] on button "確認 扣除" at bounding box center [520, 440] width 59 height 24
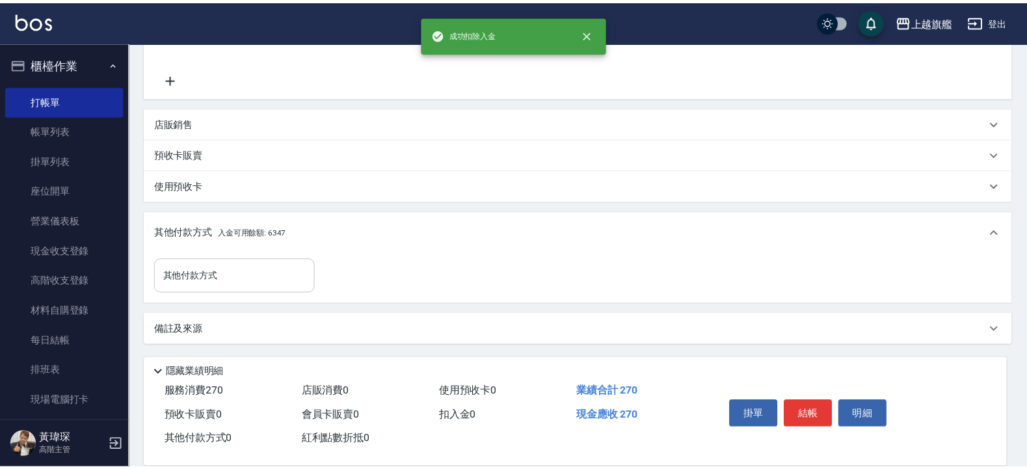
scroll to position [275, 0]
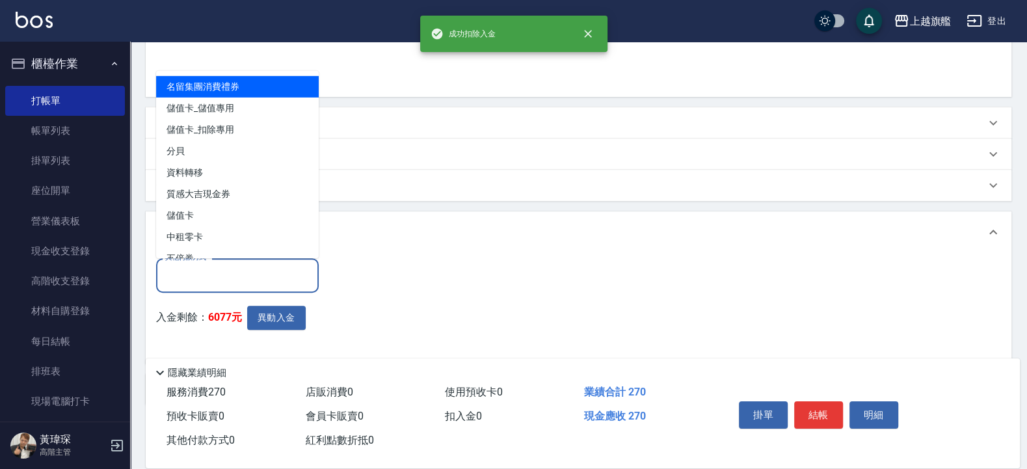
click at [223, 270] on input "其他付款方式" at bounding box center [237, 275] width 151 height 23
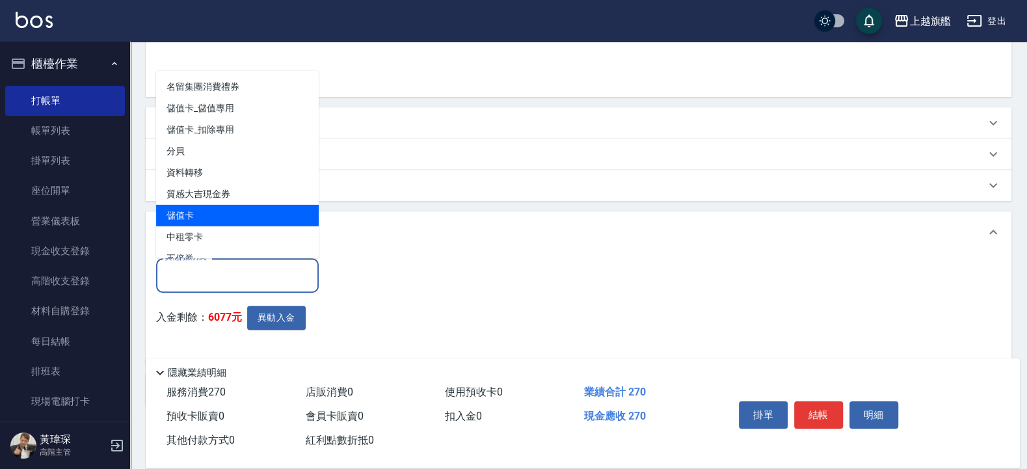
click at [212, 215] on span "儲值卡" at bounding box center [237, 214] width 163 height 21
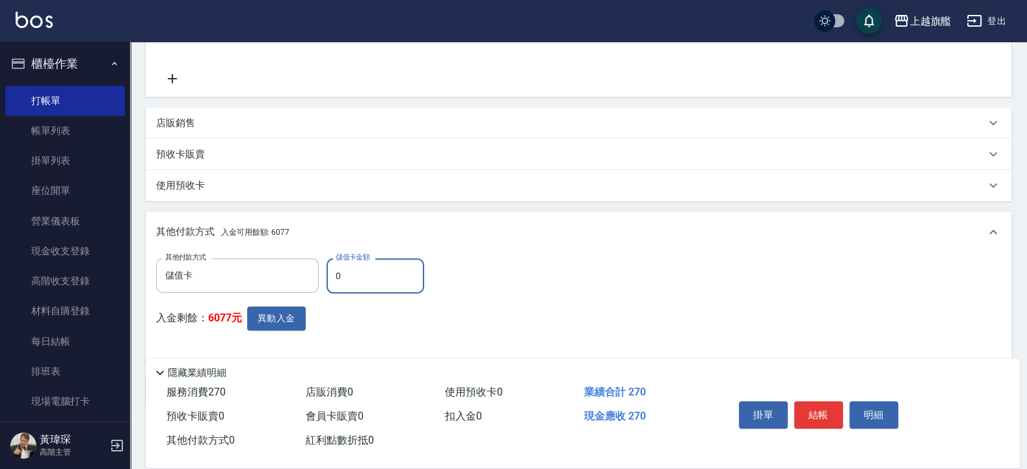
drag, startPoint x: 350, startPoint y: 278, endPoint x: 282, endPoint y: 250, distance: 74.0
click at [327, 259] on input "0" at bounding box center [376, 275] width 98 height 35
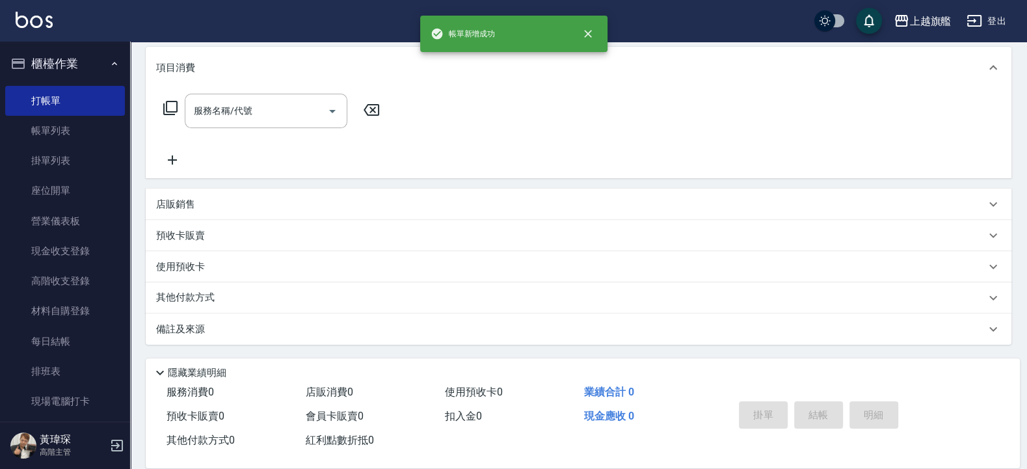
scroll to position [0, 0]
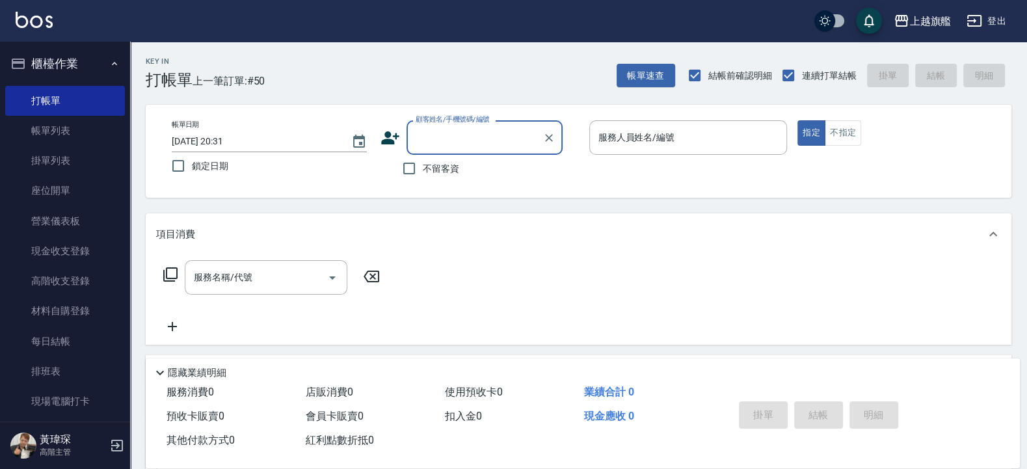
click at [41, 64] on button "櫃檯作業" at bounding box center [65, 64] width 120 height 34
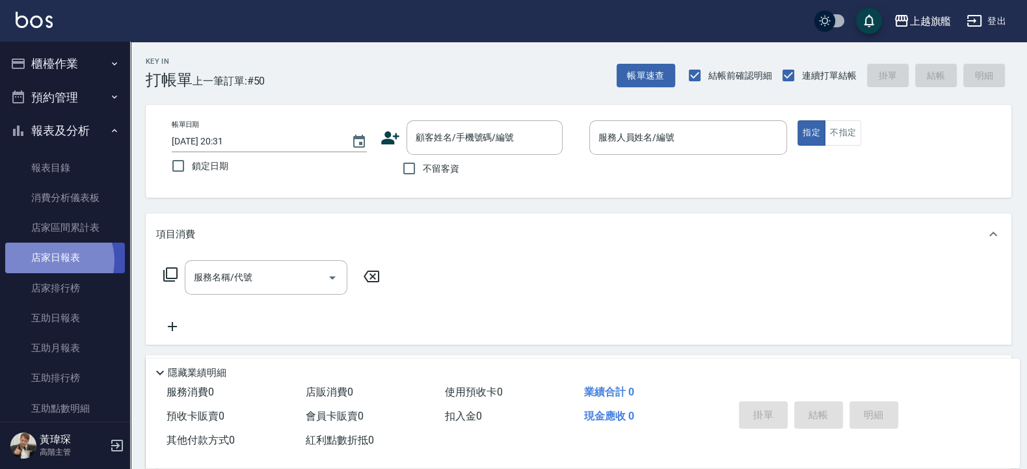
click at [54, 260] on link "店家日報表" at bounding box center [65, 258] width 120 height 30
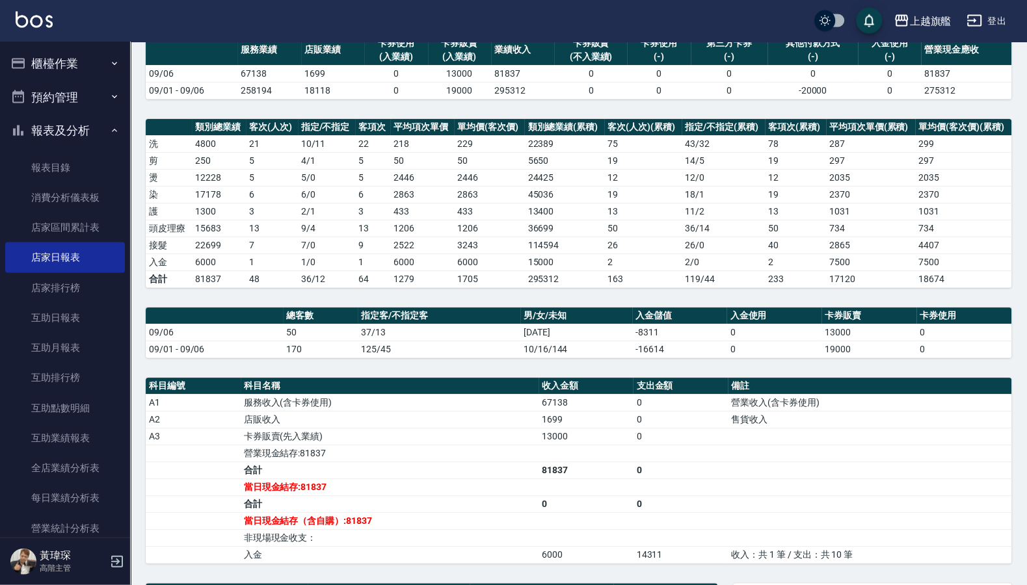
scroll to position [70, 0]
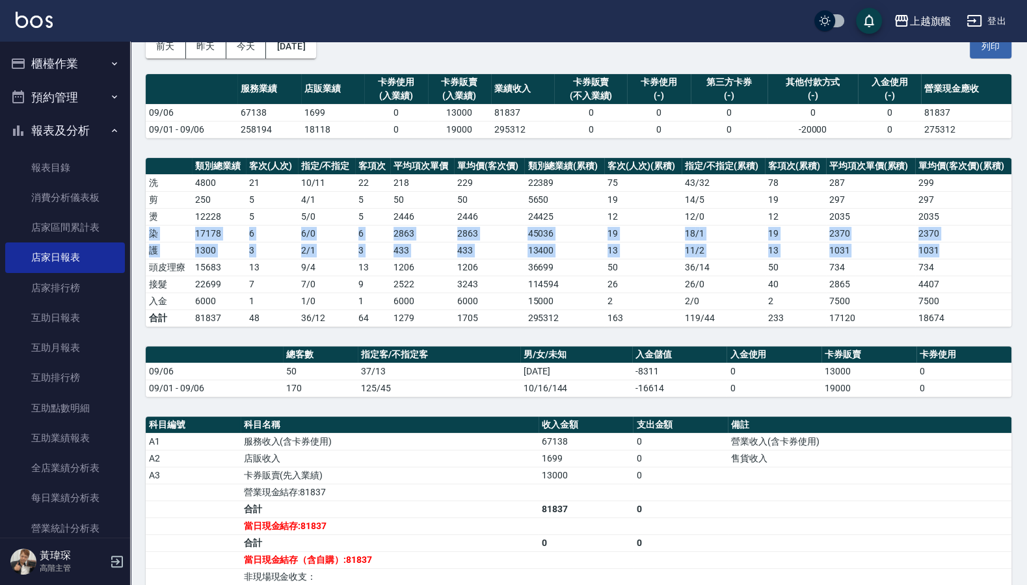
drag, startPoint x: 1025, startPoint y: 219, endPoint x: 1028, endPoint y: 247, distance: 28.2
click at [1026, 247] on div "上越旗艦 2025-09-06 店家日報表 列印時間： 2025-09-06-20:31 Merchant Daily Report 店家日報表 前天 昨天 …" at bounding box center [513, 411] width 1027 height 962
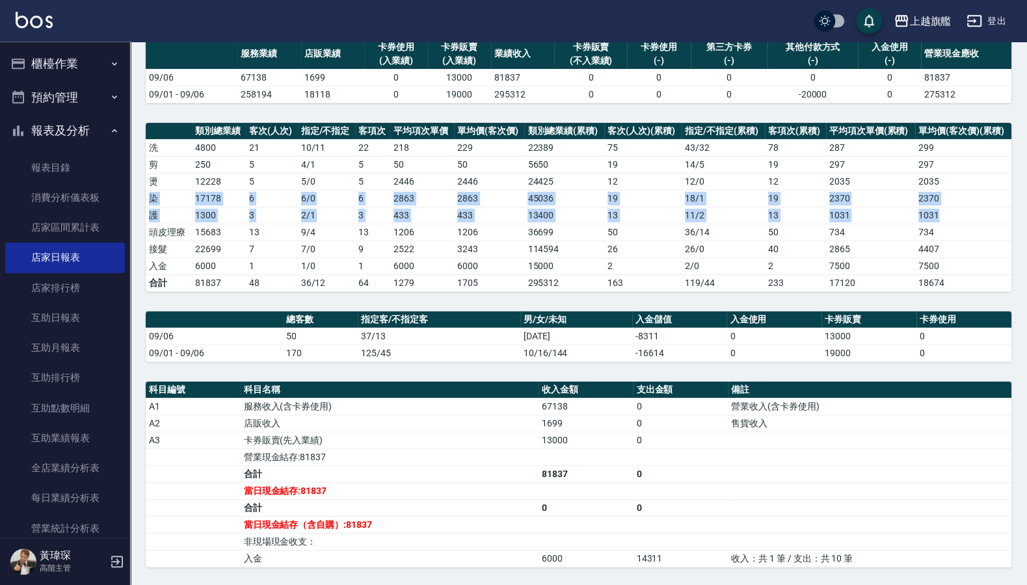
scroll to position [111, 0]
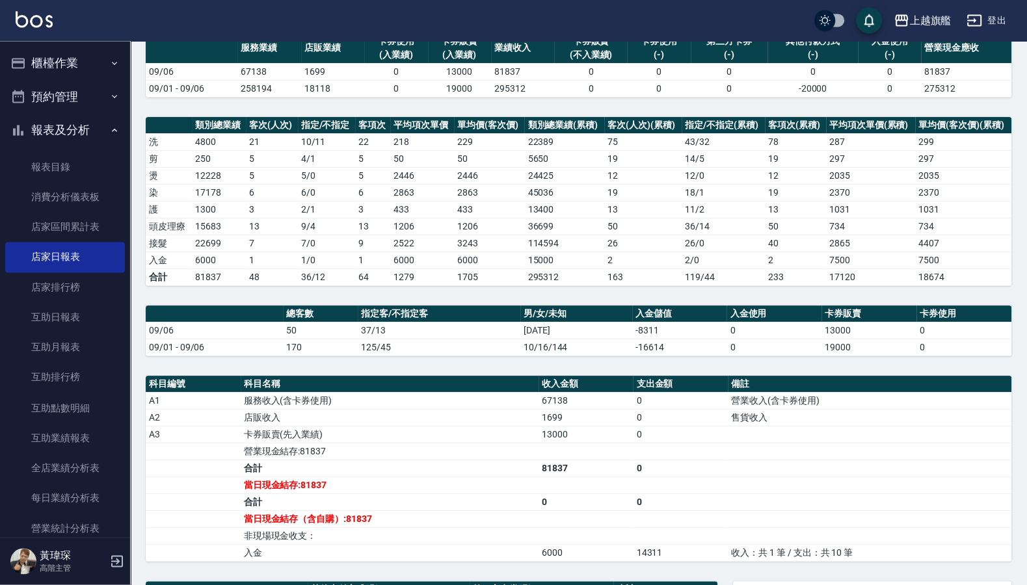
click at [838, 381] on th "備註" at bounding box center [870, 385] width 284 height 17
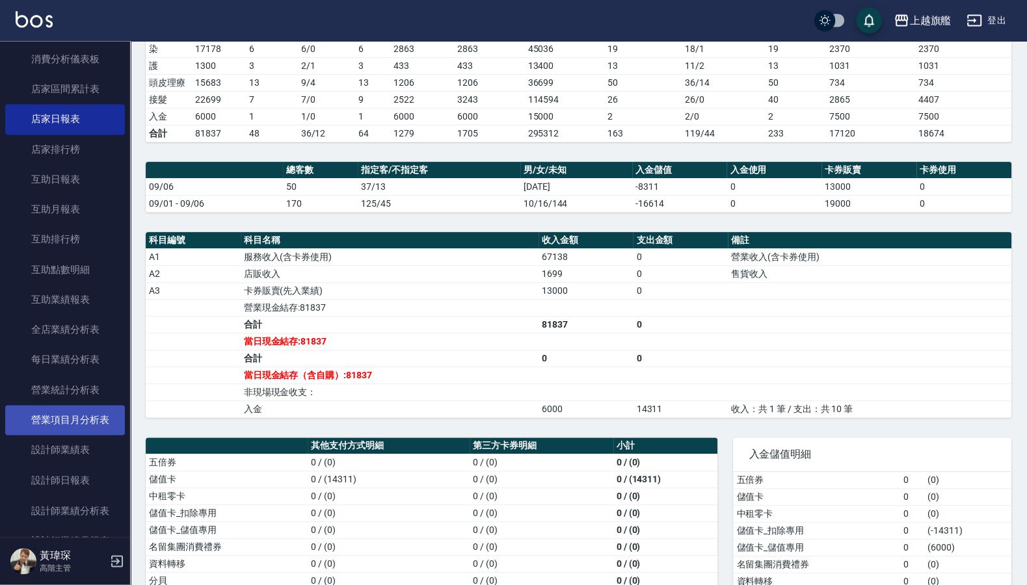
scroll to position [156, 0]
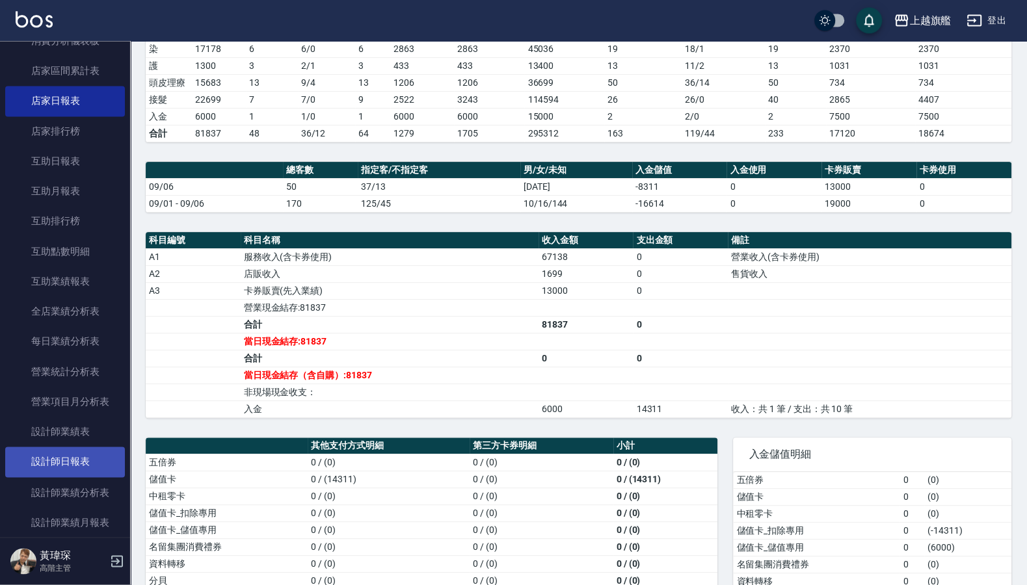
click at [58, 468] on link "設計師日報表" at bounding box center [65, 462] width 120 height 30
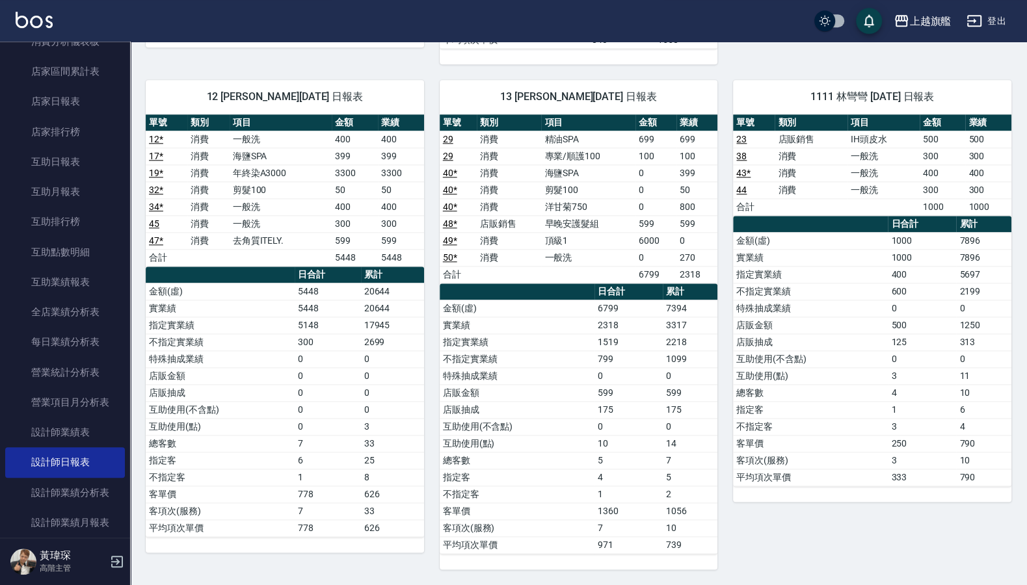
scroll to position [1207, 0]
click at [45, 167] on link "互助日報表" at bounding box center [65, 162] width 120 height 30
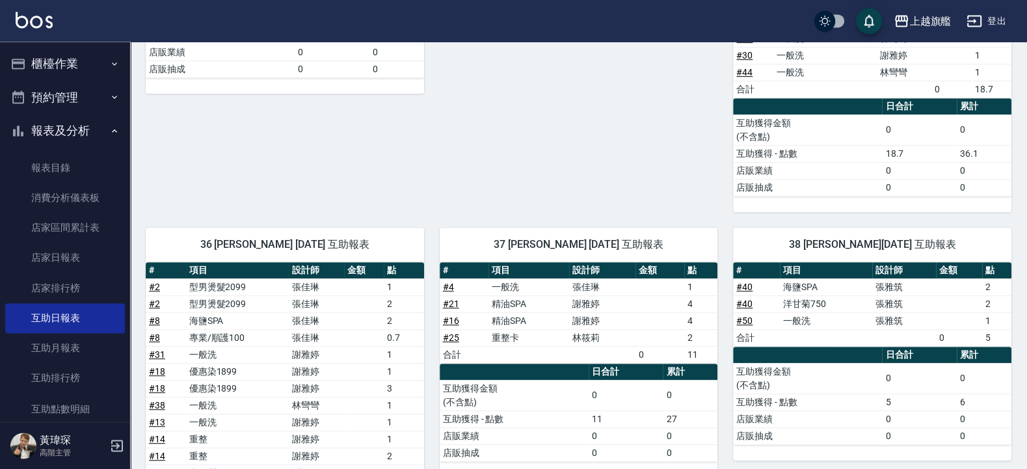
scroll to position [487, 0]
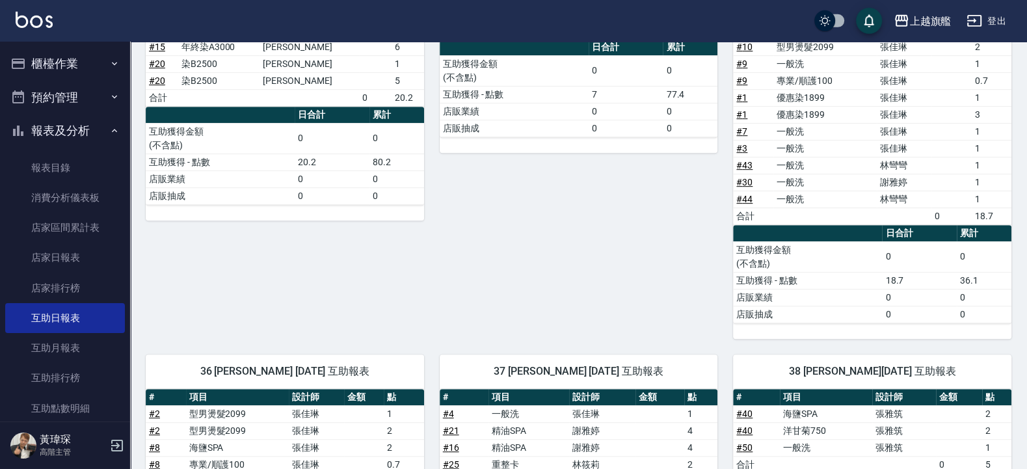
click at [54, 66] on button "櫃檯作業" at bounding box center [65, 64] width 120 height 34
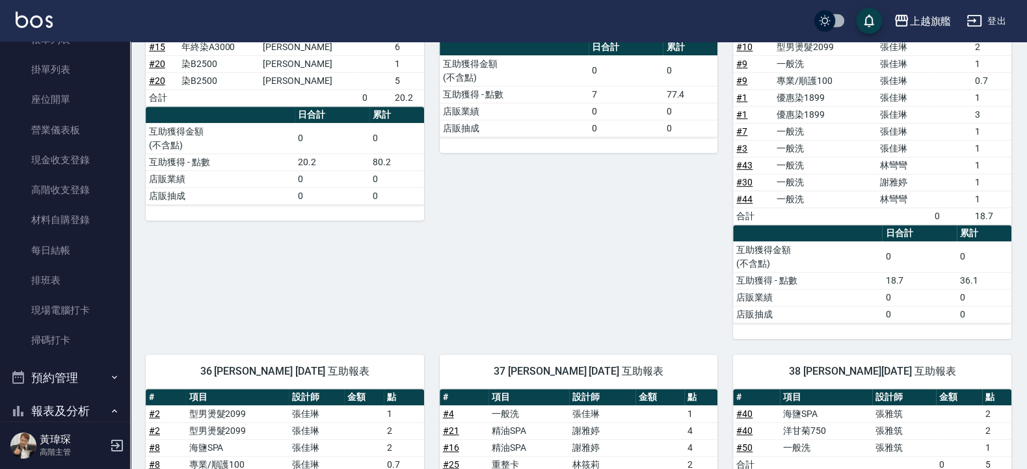
scroll to position [156, 0]
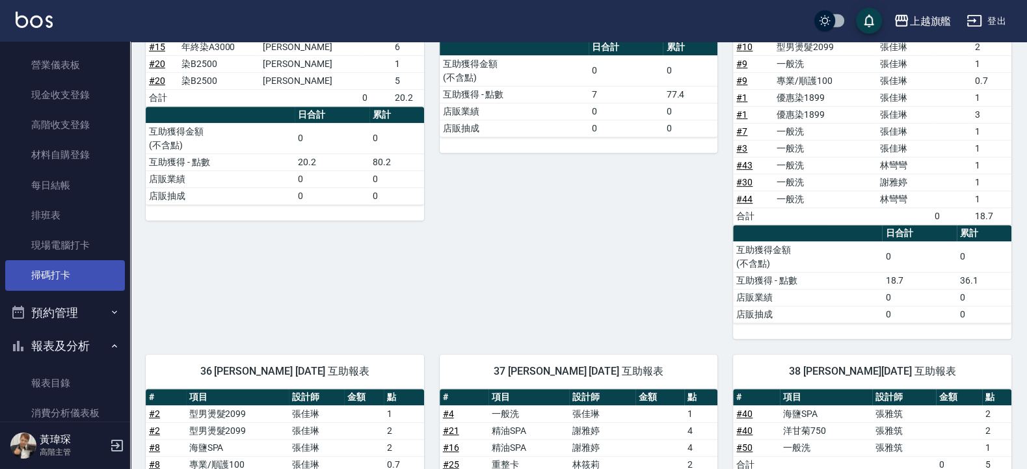
click at [54, 272] on link "掃碼打卡" at bounding box center [65, 275] width 120 height 30
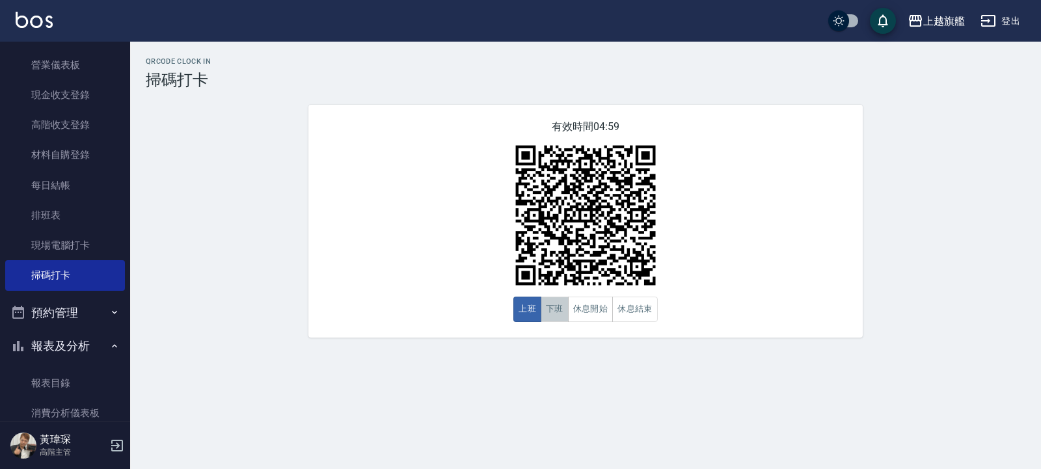
click at [555, 312] on button "下班" at bounding box center [554, 309] width 28 height 25
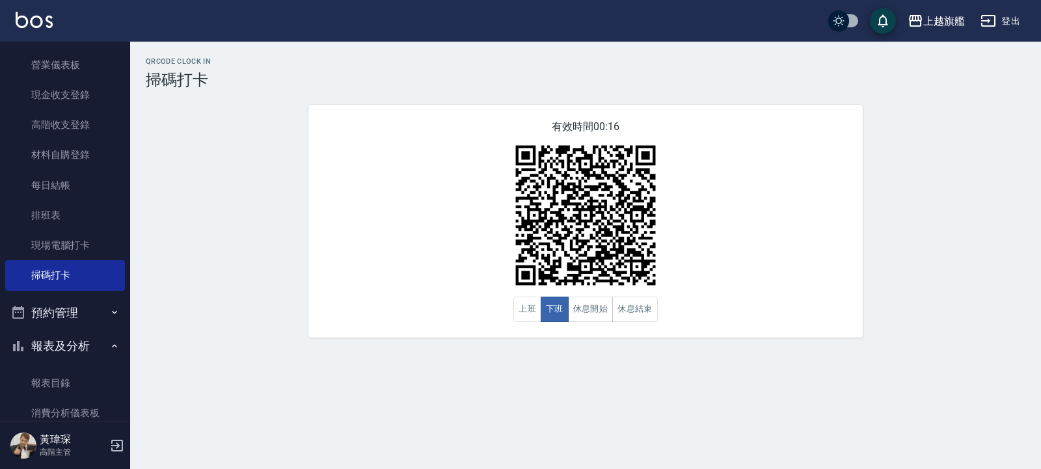
click at [461, 338] on div "有效時間 00:16 上班 下班 休息開始 休息結束" at bounding box center [585, 221] width 554 height 233
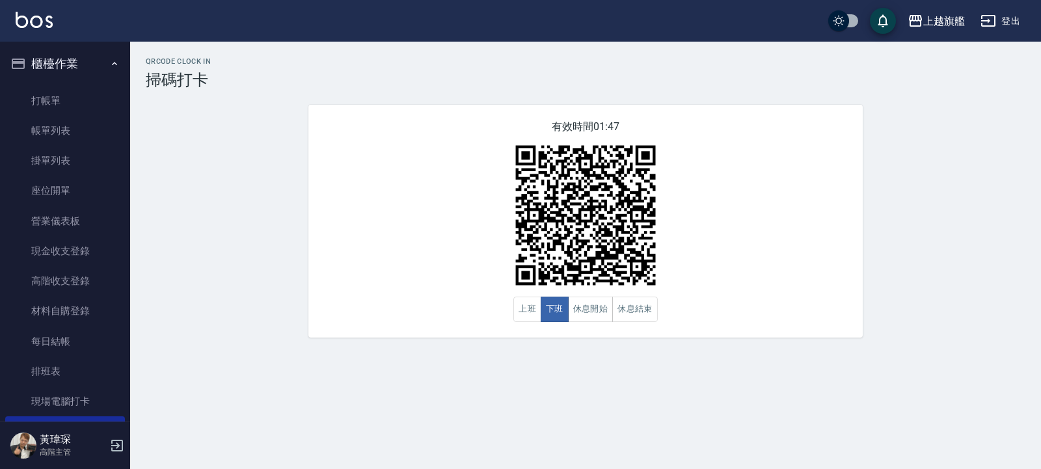
click at [60, 51] on button "櫃檯作業" at bounding box center [65, 64] width 120 height 34
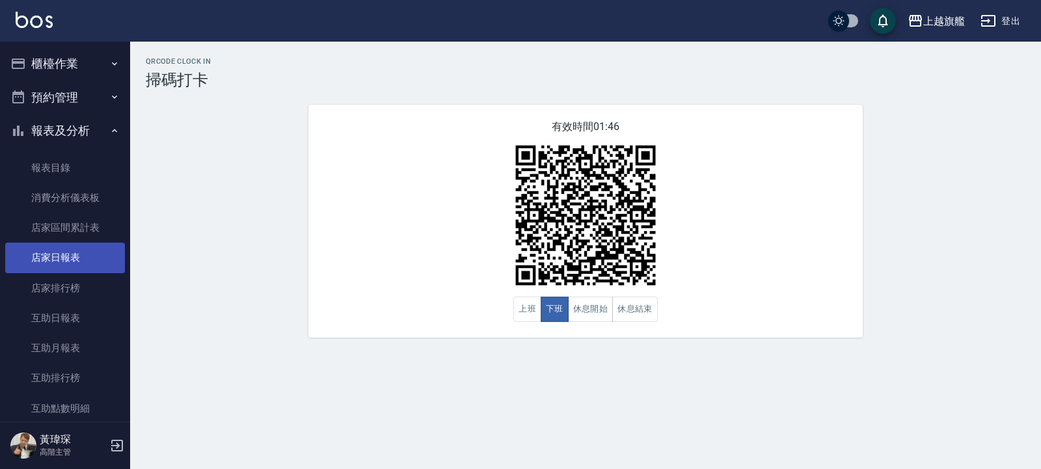
click at [45, 252] on link "店家日報表" at bounding box center [65, 258] width 120 height 30
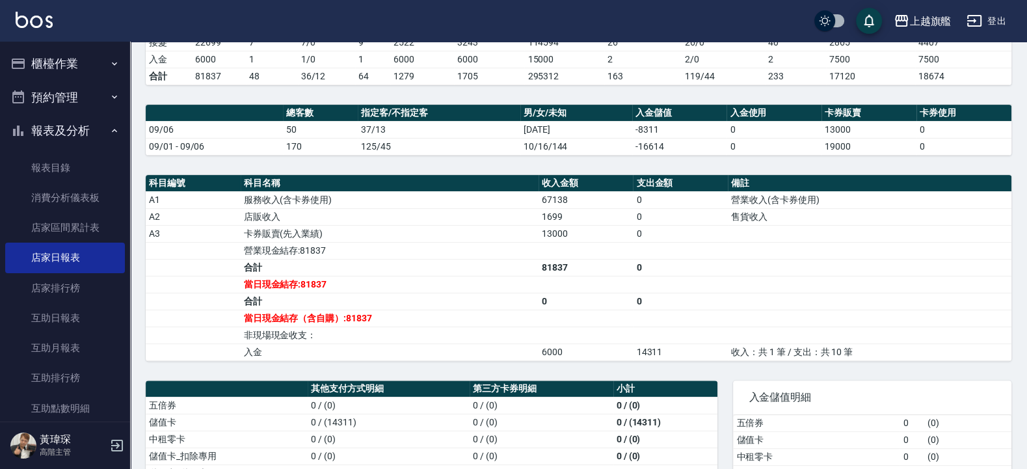
scroll to position [499, 0]
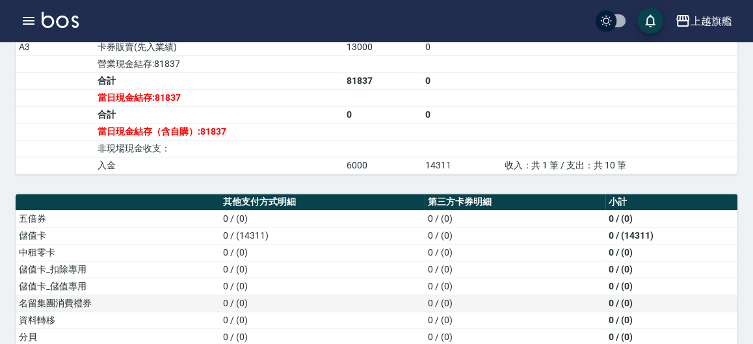
click at [330, 312] on td "0 / (0)" at bounding box center [322, 303] width 204 height 17
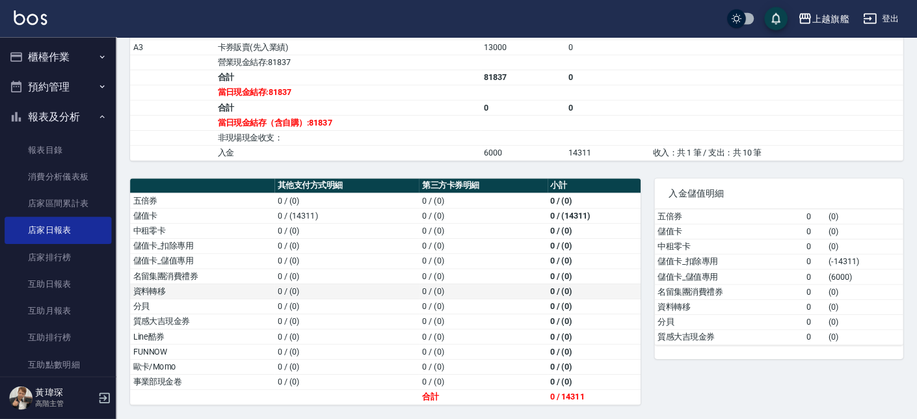
scroll to position [421, 0]
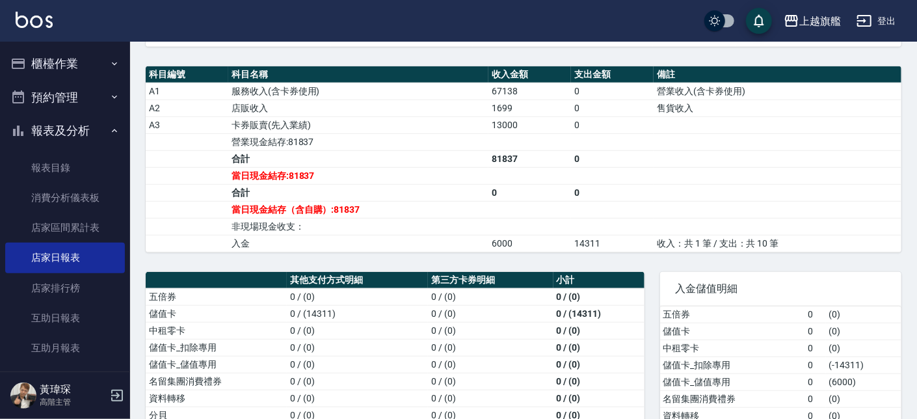
click at [67, 57] on button "櫃檯作業" at bounding box center [65, 64] width 120 height 34
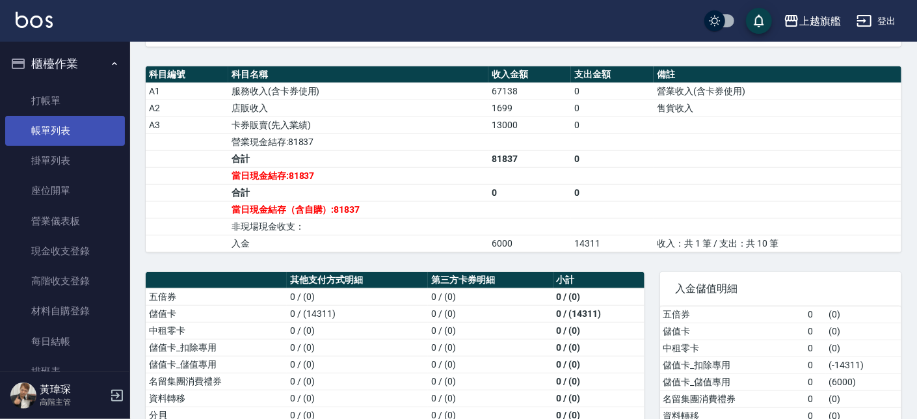
click at [51, 126] on link "帳單列表" at bounding box center [65, 131] width 120 height 30
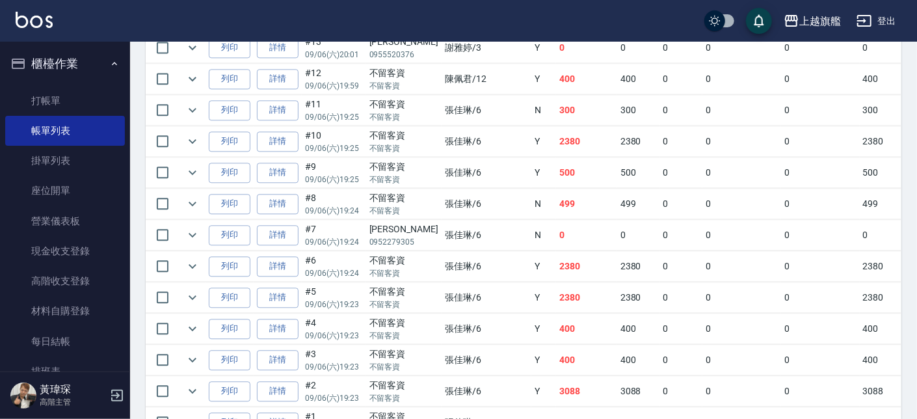
scroll to position [1646, 0]
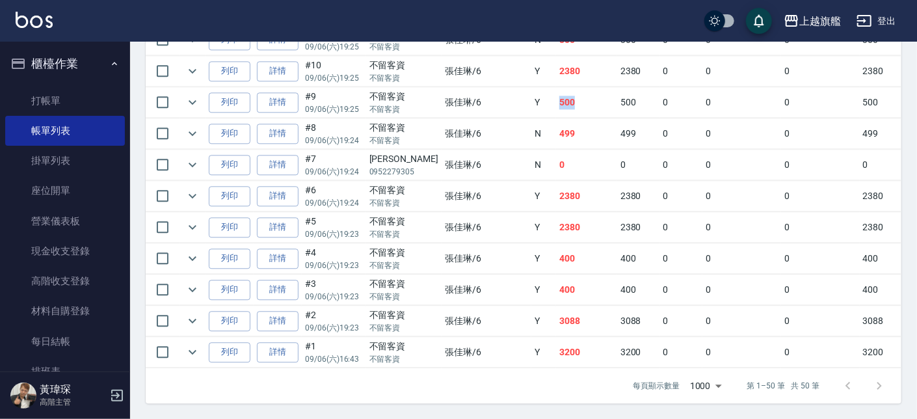
drag, startPoint x: 526, startPoint y: 91, endPoint x: 491, endPoint y: 79, distance: 36.6
click at [491, 87] on tr "列印 詳情 #9 09/06 (六) 19:25 不留客資 不留客資 張佳琳 /6 Y 500 500 0 0 0 500 0 0 0 0 0" at bounding box center [721, 102] width 1151 height 31
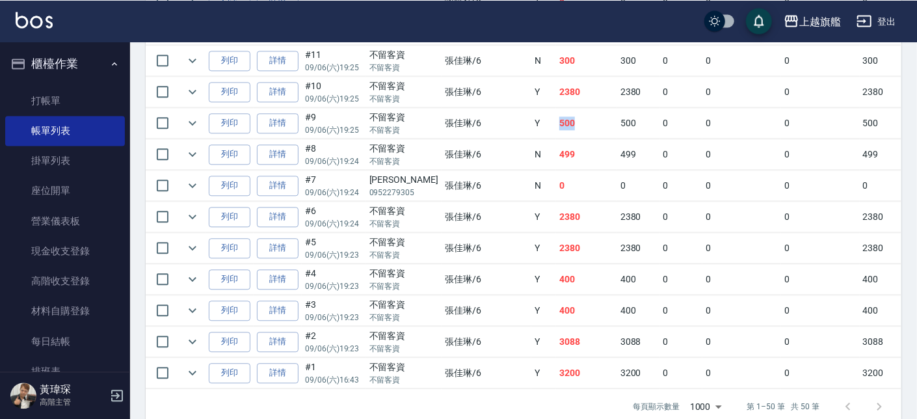
scroll to position [1571, 0]
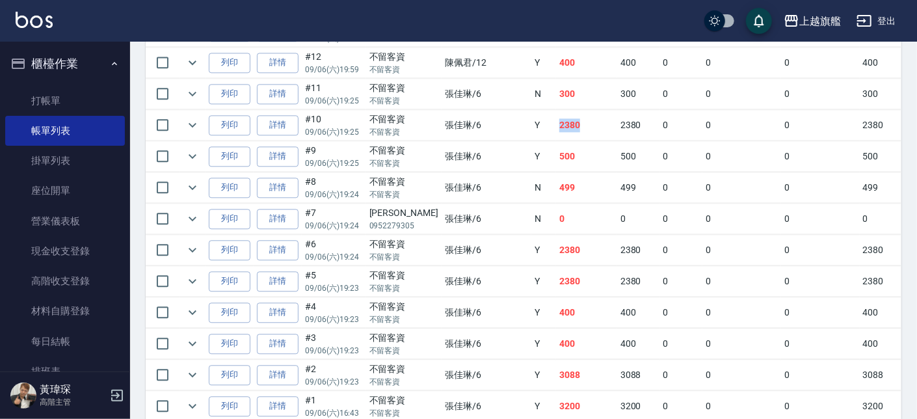
drag, startPoint x: 546, startPoint y: 135, endPoint x: 507, endPoint y: 125, distance: 41.0
click at [556, 125] on td "2380" at bounding box center [586, 125] width 61 height 31
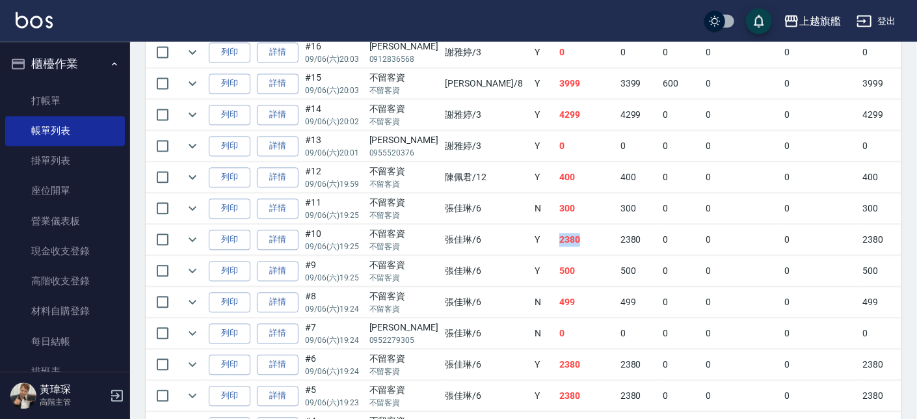
scroll to position [1423, 0]
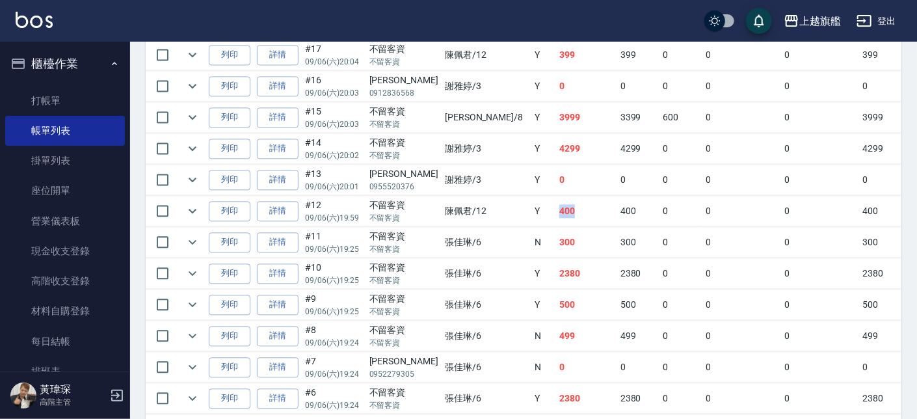
drag, startPoint x: 511, startPoint y: 222, endPoint x: 498, endPoint y: 220, distance: 13.1
click at [498, 220] on tr "列印 詳情 #12 09/06 (六) 19:59 不留客資 不留客資 陳佩君 /12 Y 400 400 0 0 0 400 0 0 0 0 0" at bounding box center [721, 211] width 1151 height 31
drag, startPoint x: 528, startPoint y: 173, endPoint x: 451, endPoint y: 172, distance: 77.4
click at [451, 172] on tr "列印 詳情 #13 09/06 (六) 20:01 林世青 0955520376 謝雅婷 /3 Y 0 0 0 0 0 0 0 0 0 0 儲值卡 0" at bounding box center [721, 180] width 1151 height 31
drag, startPoint x: 530, startPoint y: 153, endPoint x: 492, endPoint y: 154, distance: 37.7
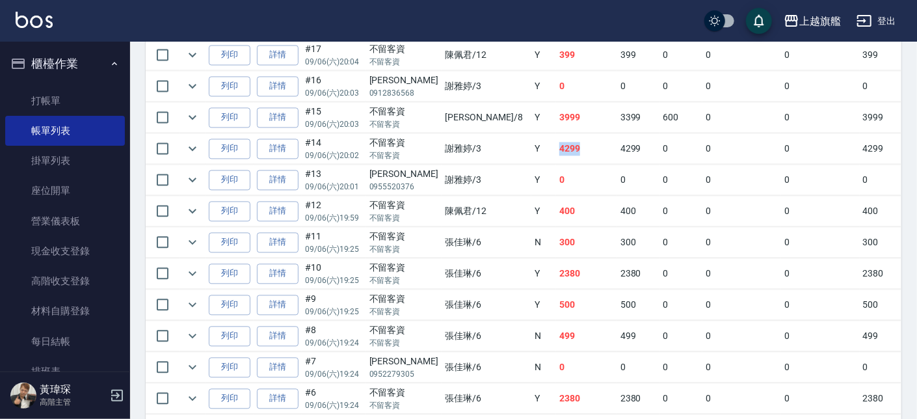
click at [492, 154] on tr "列印 詳情 #14 09/06 (六) 20:02 不留客資 不留客資 謝雅婷 /3 Y 4299 4299 0 0 0 4299 0 0 0 0 0" at bounding box center [721, 148] width 1151 height 31
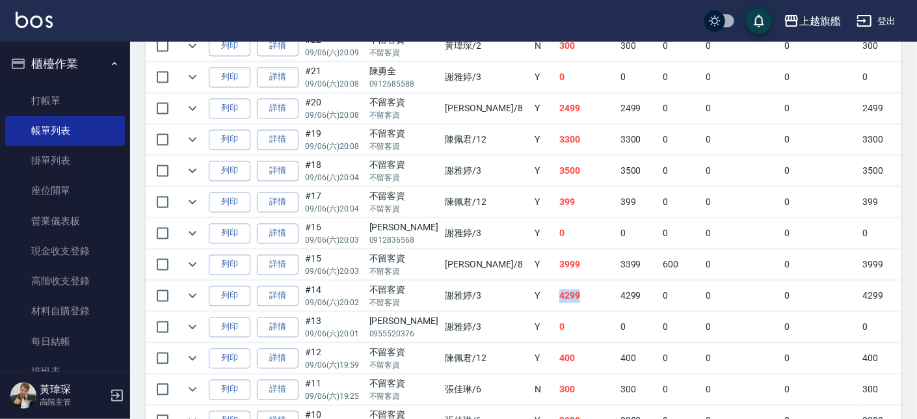
scroll to position [1275, 0]
drag, startPoint x: 529, startPoint y: 207, endPoint x: 492, endPoint y: 207, distance: 37.1
click at [492, 207] on tr "列印 詳情 #17 09/06 (六) 20:04 不留客資 不留客資 陳佩君 /12 Y 399 399 0 0 0 399 0 0 0 0 0" at bounding box center [721, 203] width 1151 height 31
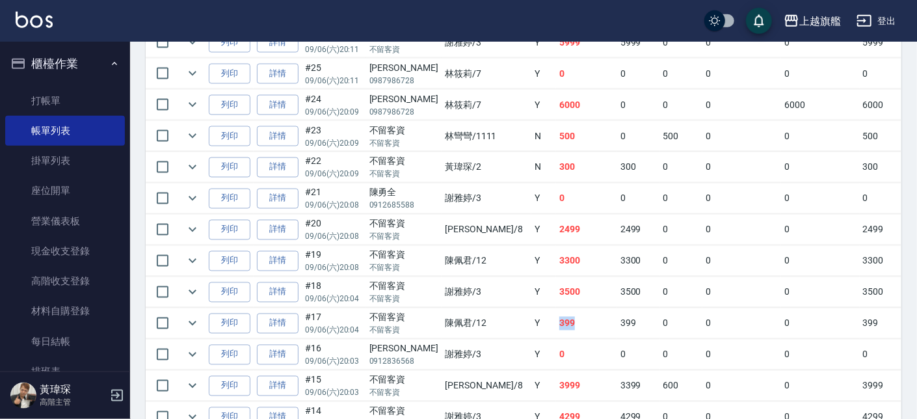
scroll to position [1127, 0]
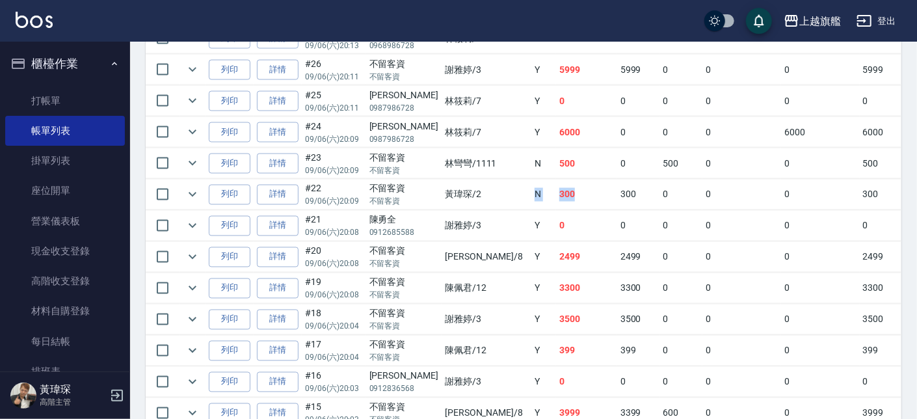
drag, startPoint x: 524, startPoint y: 198, endPoint x: 472, endPoint y: 194, distance: 52.2
click at [472, 194] on tr "列印 詳情 #22 09/06 (六) 20:09 不留客資 不留客資 黃瑋琛 /2 N 300 300 0 0 0 300 0 0 0 0 0" at bounding box center [721, 195] width 1151 height 31
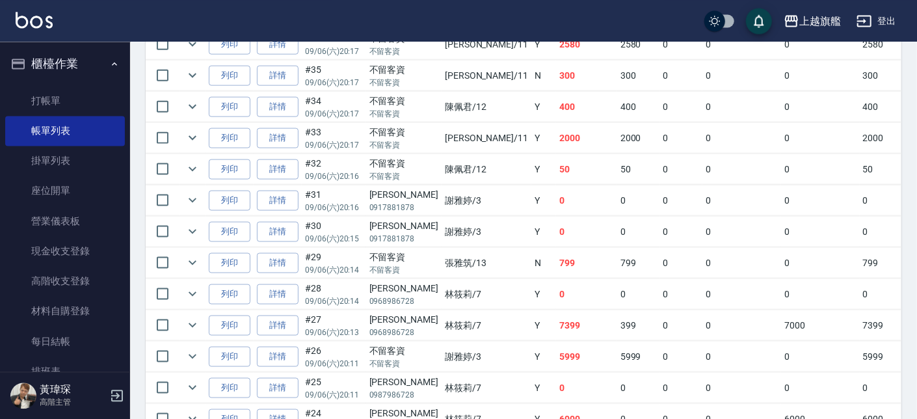
scroll to position [831, 0]
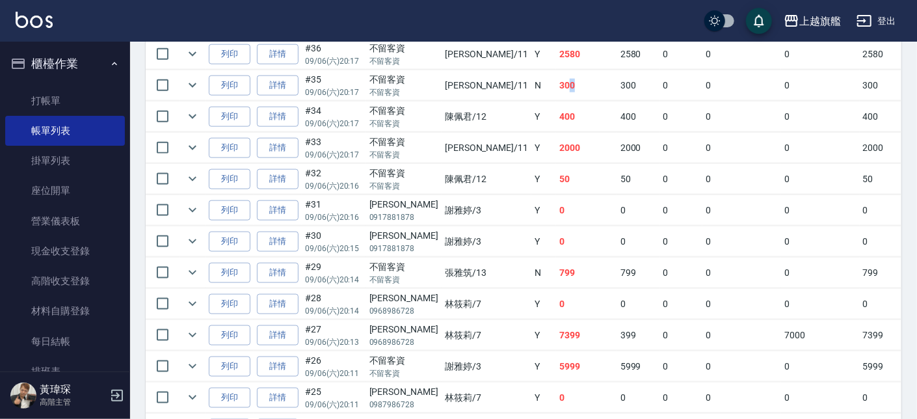
drag, startPoint x: 525, startPoint y: 85, endPoint x: 507, endPoint y: 87, distance: 18.3
click at [556, 87] on td "300" at bounding box center [586, 85] width 61 height 31
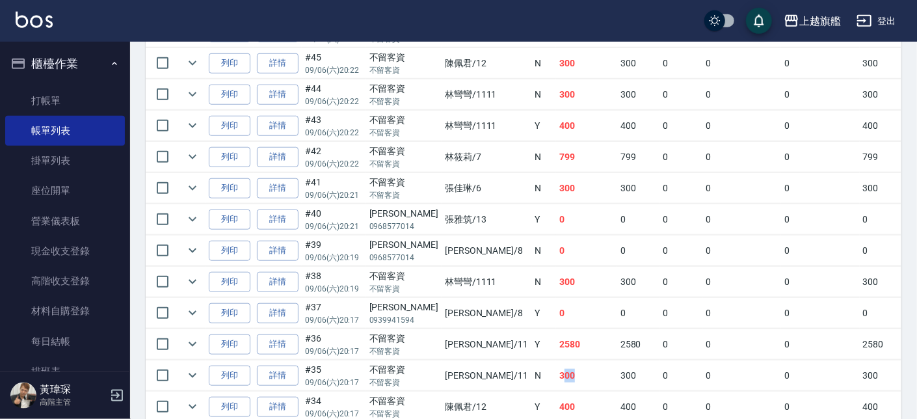
scroll to position [534, 0]
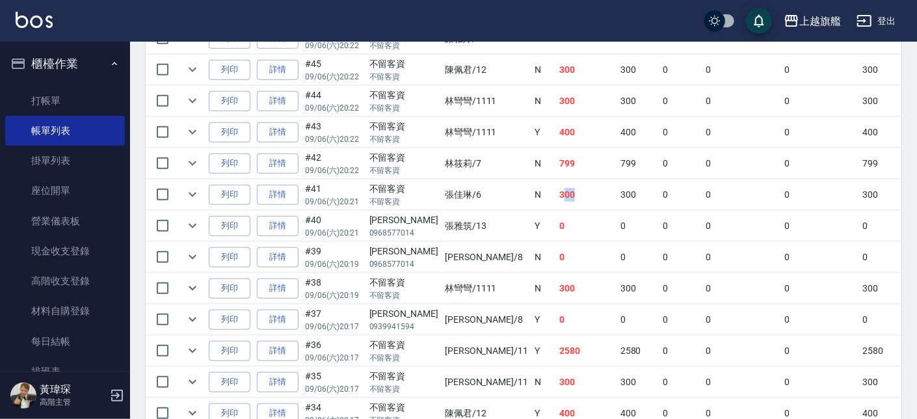
drag, startPoint x: 533, startPoint y: 185, endPoint x: 505, endPoint y: 188, distance: 28.1
click at [556, 188] on td "300" at bounding box center [586, 195] width 61 height 31
drag, startPoint x: 533, startPoint y: 82, endPoint x: 489, endPoint y: 71, distance: 45.6
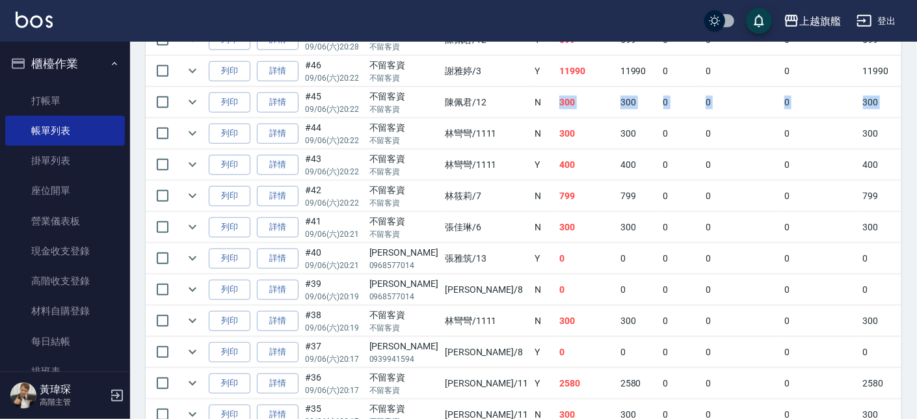
scroll to position [460, 0]
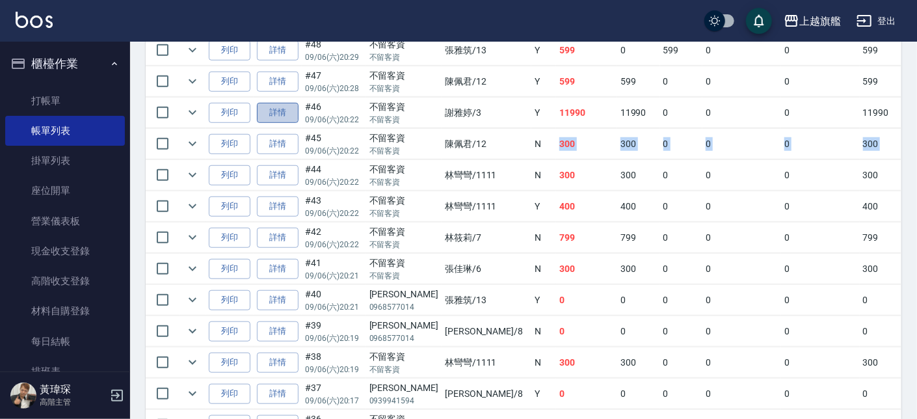
click at [273, 108] on link "詳情" at bounding box center [278, 113] width 42 height 20
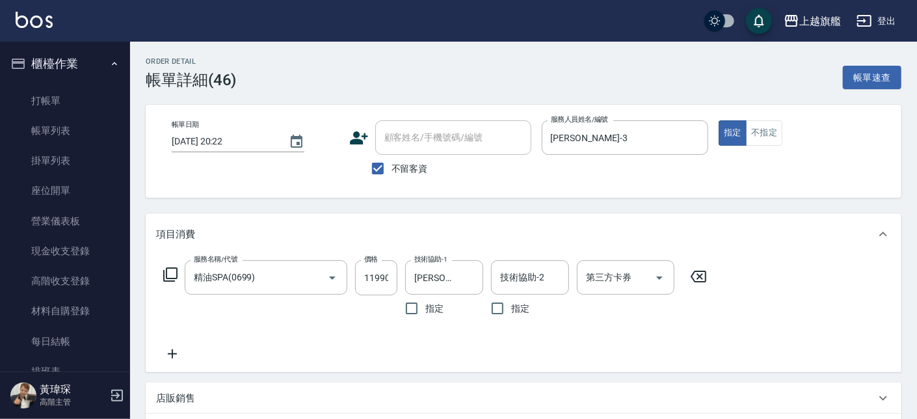
scroll to position [73, 0]
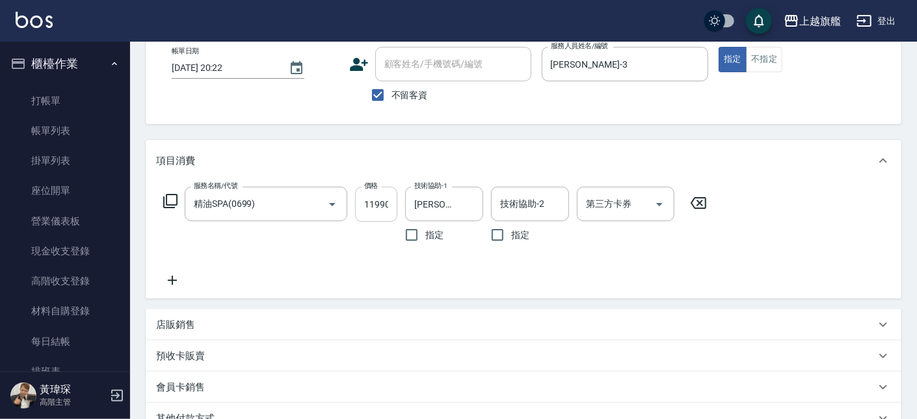
click at [384, 204] on input "11990" at bounding box center [376, 204] width 42 height 35
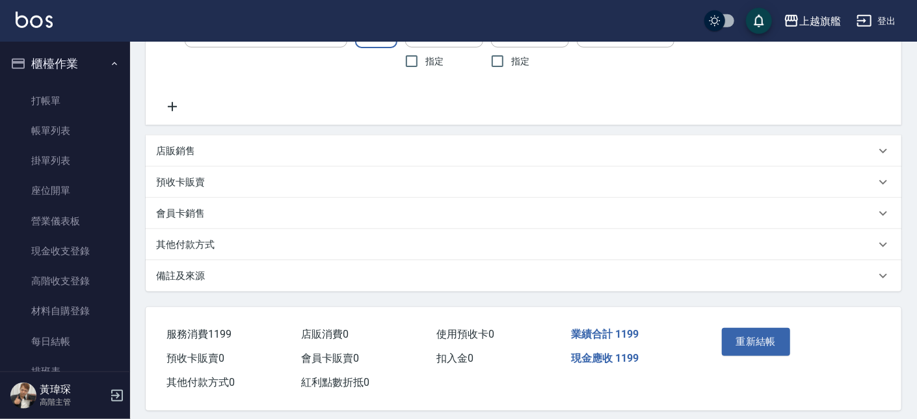
scroll to position [259, 0]
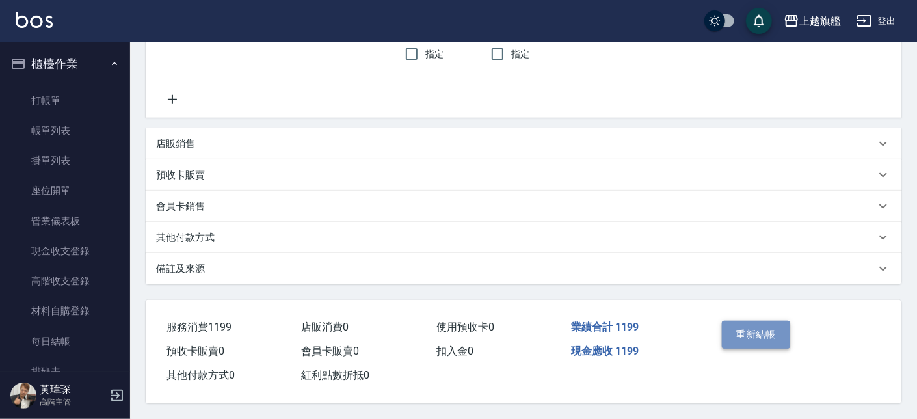
click at [743, 322] on button "重新結帳" at bounding box center [756, 334] width 69 height 27
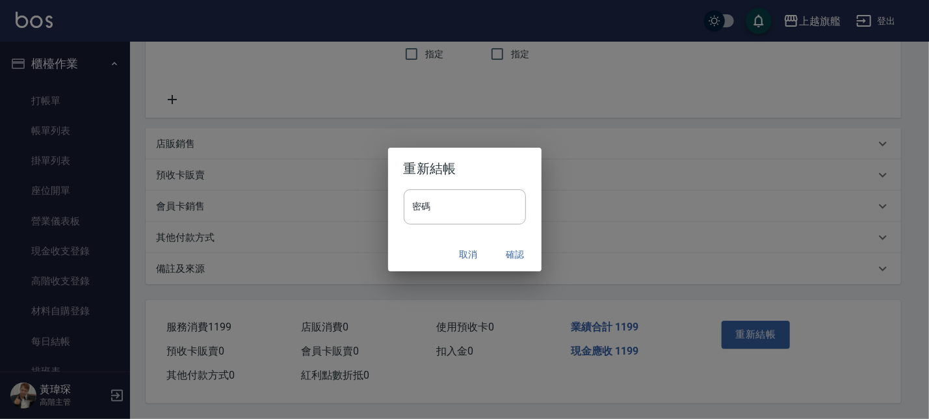
click at [459, 184] on h2 "重新結帳" at bounding box center [464, 169] width 153 height 42
click at [459, 199] on input "密碼" at bounding box center [465, 206] width 122 height 35
click at [518, 255] on button "確認" at bounding box center [516, 255] width 42 height 24
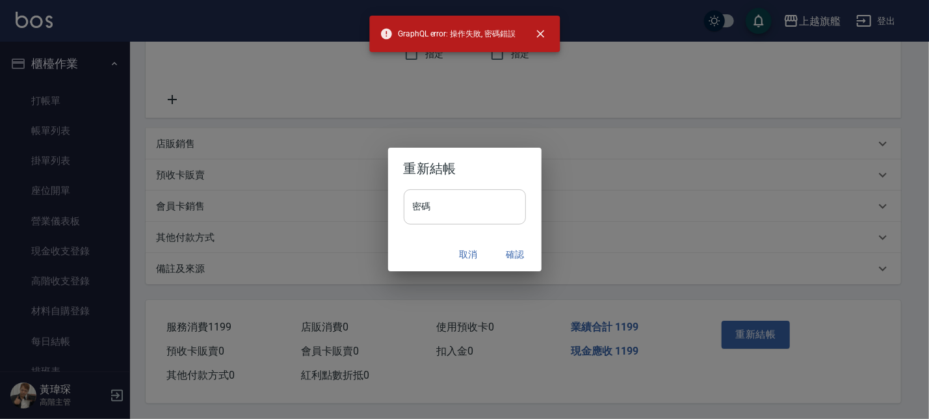
click at [457, 200] on input "密碼" at bounding box center [465, 206] width 122 height 35
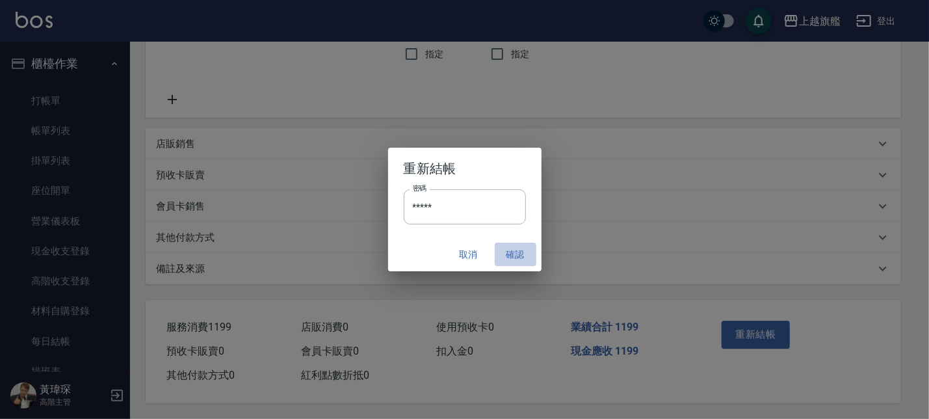
click at [515, 256] on button "確認" at bounding box center [516, 255] width 42 height 24
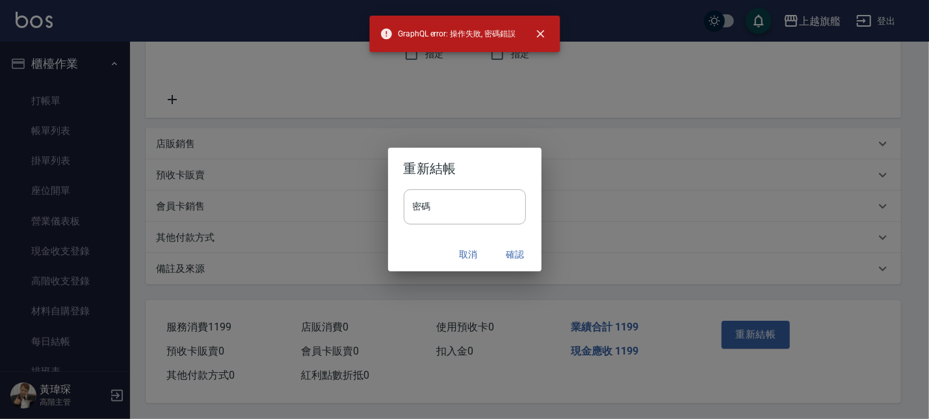
click at [466, 257] on button "取消" at bounding box center [469, 255] width 42 height 24
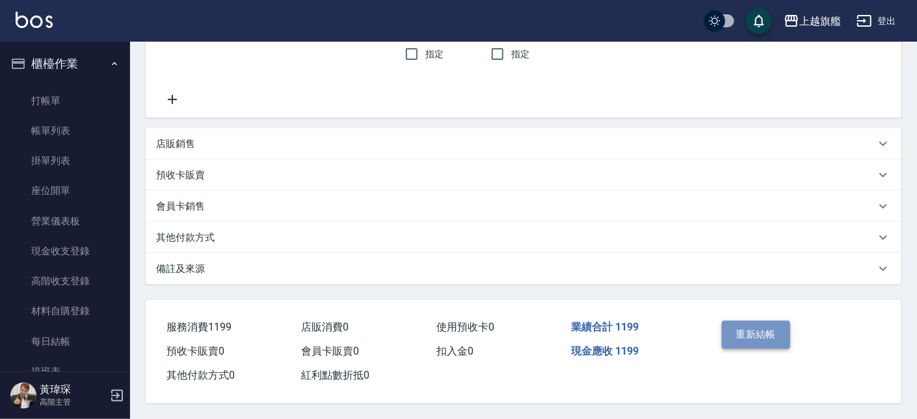
click at [741, 327] on button "重新結帳" at bounding box center [756, 334] width 69 height 27
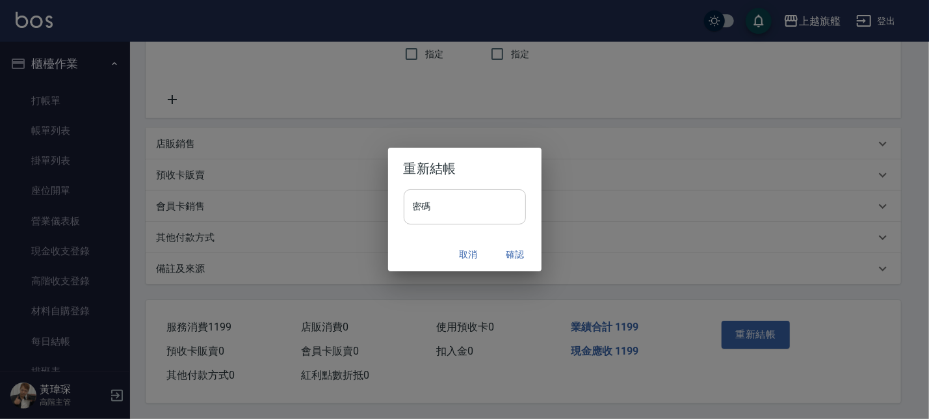
click at [500, 207] on input "密碼" at bounding box center [465, 206] width 122 height 35
click at [514, 250] on button "確認" at bounding box center [516, 255] width 42 height 24
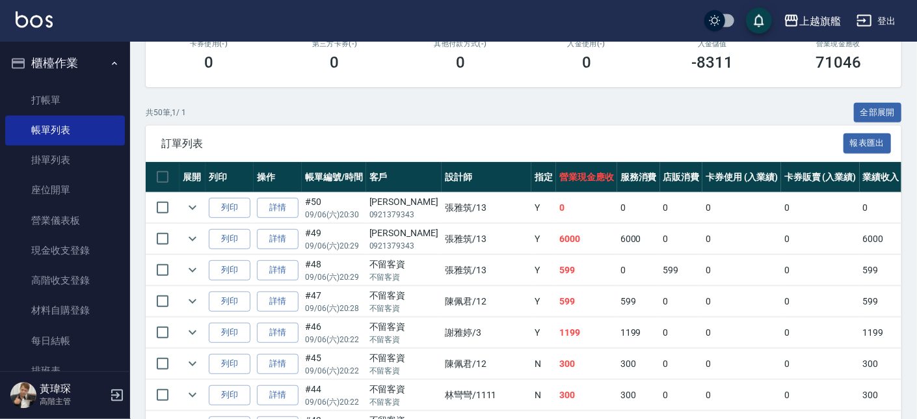
scroll to position [296, 0]
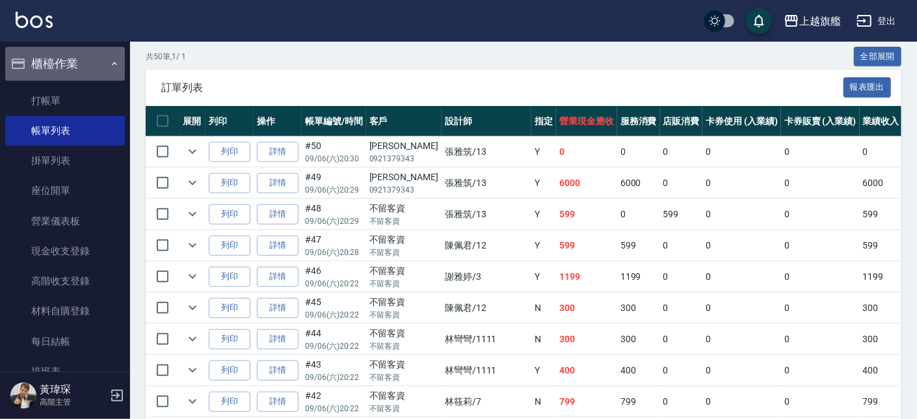
click at [73, 55] on button "櫃檯作業" at bounding box center [65, 64] width 120 height 34
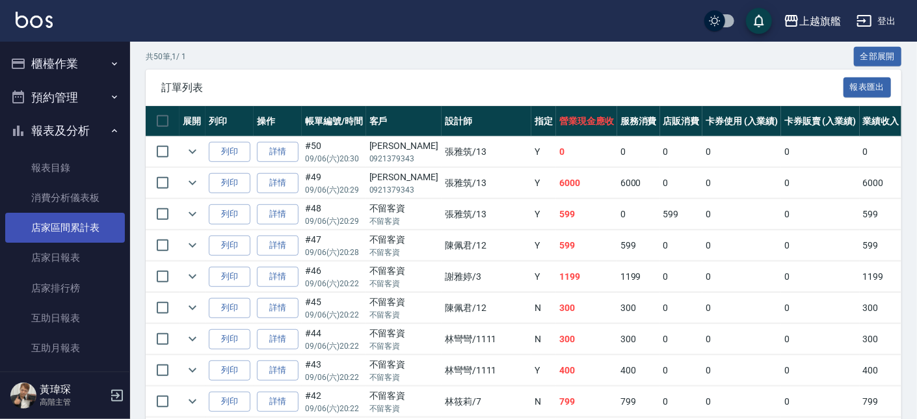
scroll to position [78, 0]
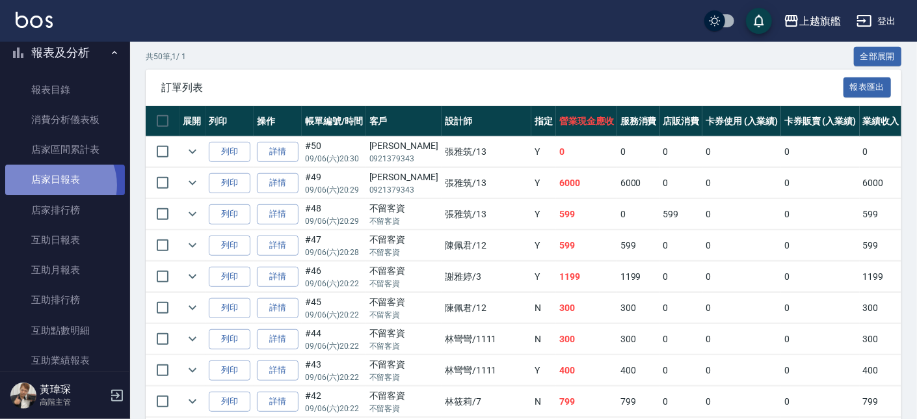
click at [57, 185] on link "店家日報表" at bounding box center [65, 180] width 120 height 30
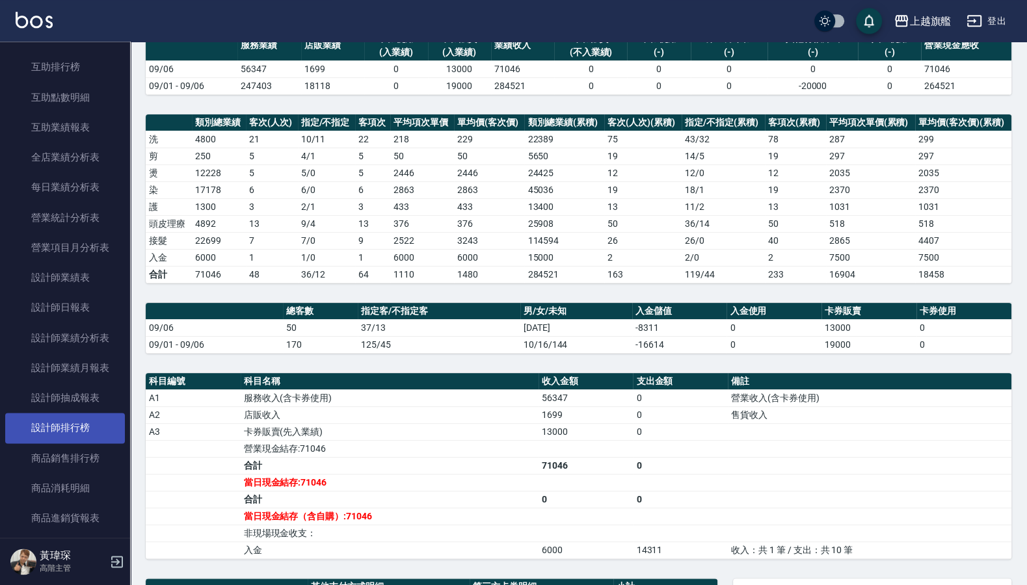
scroll to position [390, 0]
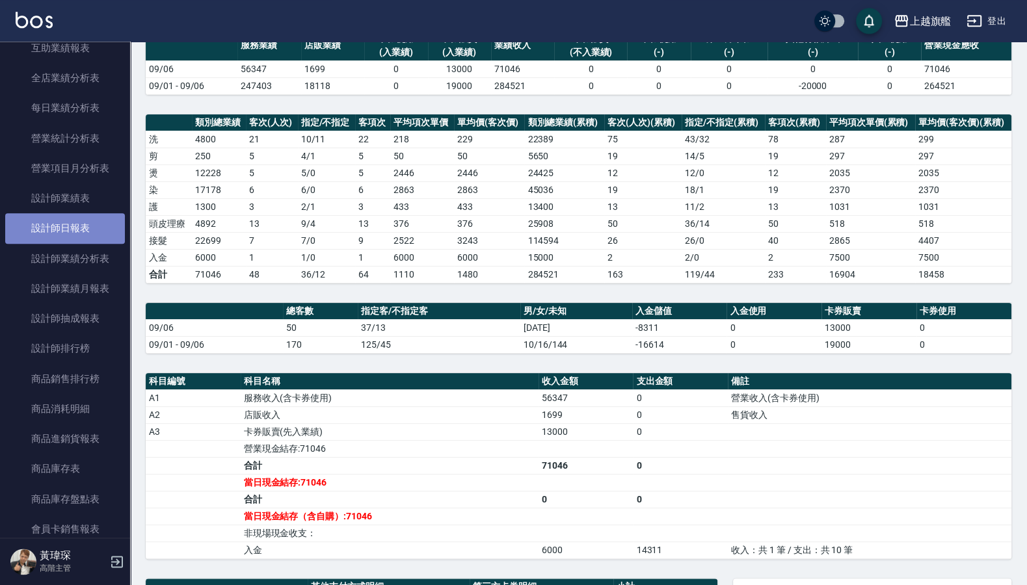
click at [72, 243] on link "設計師日報表" at bounding box center [65, 228] width 120 height 30
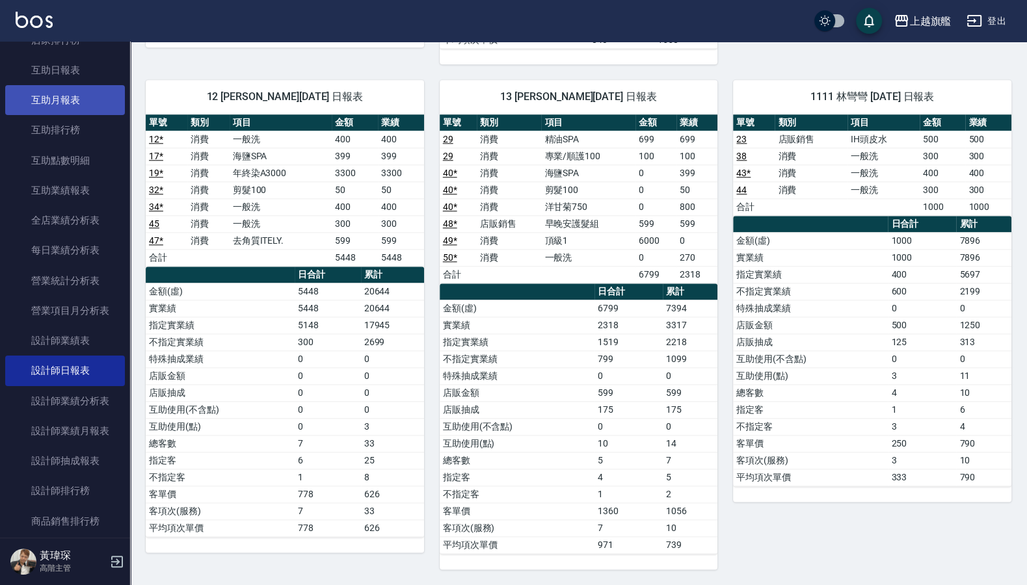
scroll to position [234, 0]
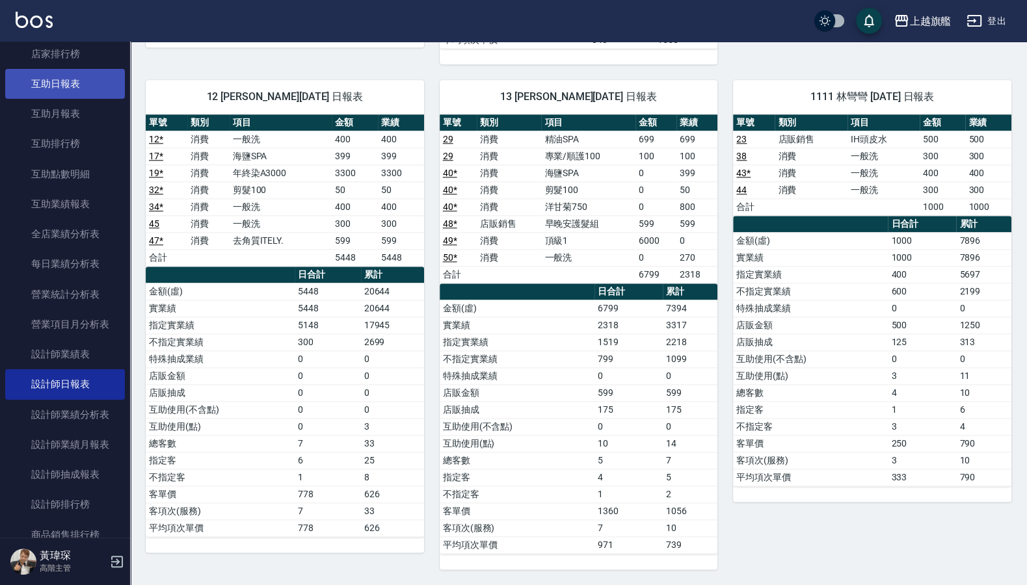
click at [69, 71] on link "互助日報表" at bounding box center [65, 84] width 120 height 30
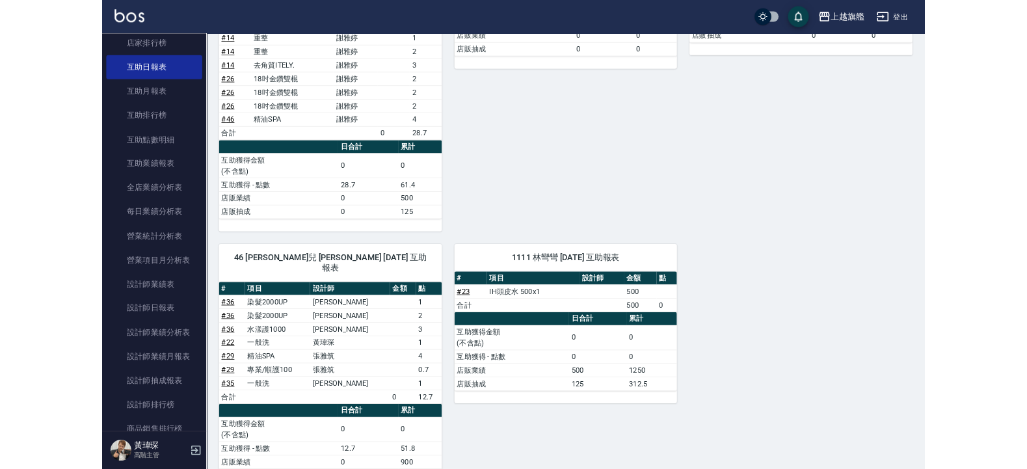
scroll to position [1051, 0]
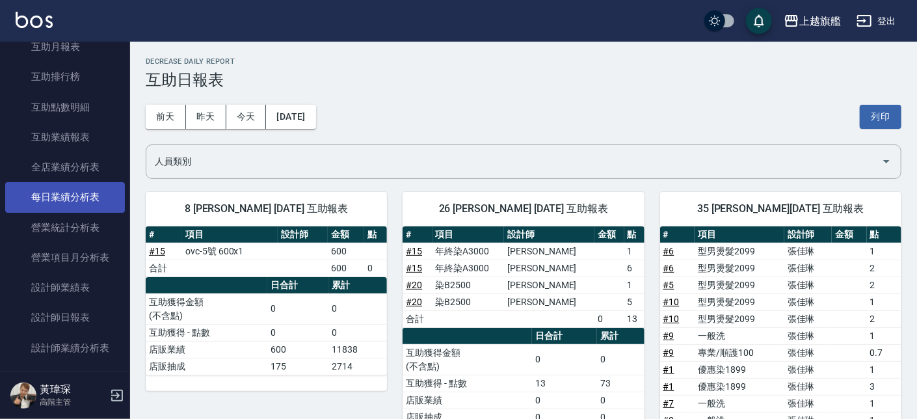
scroll to position [313, 0]
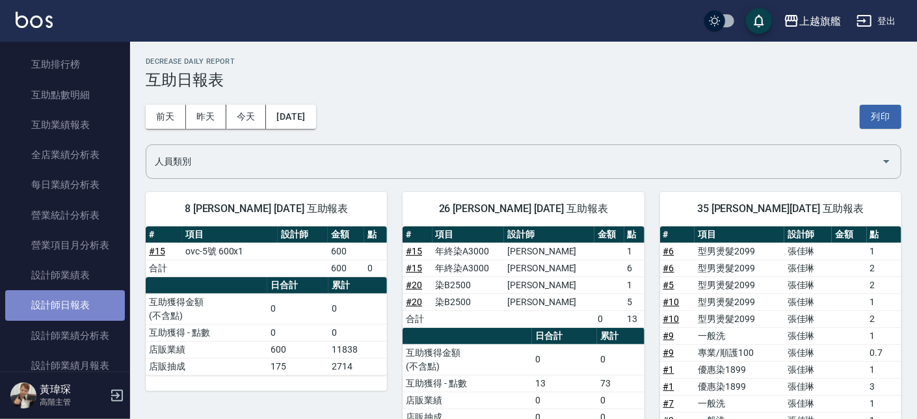
click at [94, 300] on link "設計師日報表" at bounding box center [65, 305] width 120 height 30
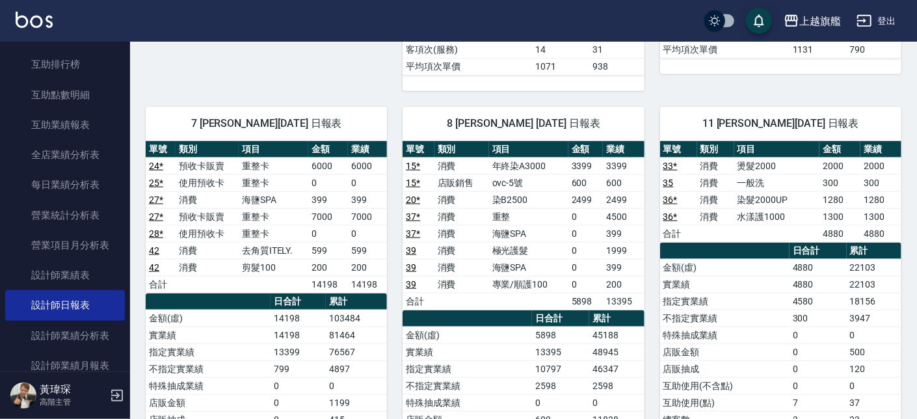
scroll to position [667, 0]
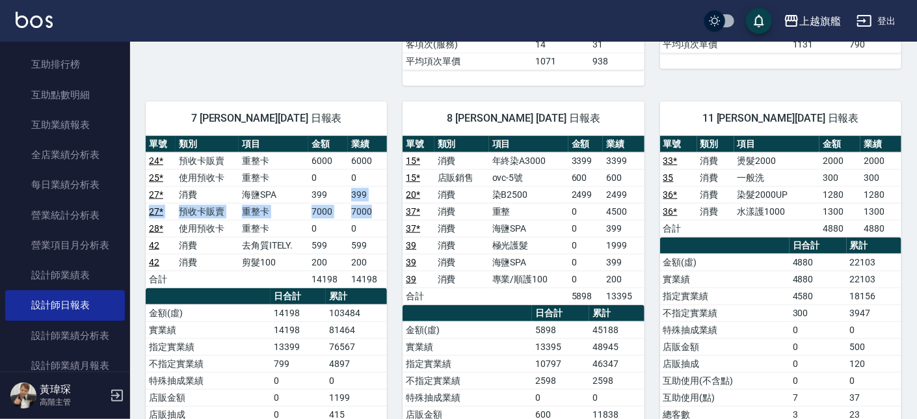
drag, startPoint x: 347, startPoint y: 196, endPoint x: 386, endPoint y: 215, distance: 43.3
click at [386, 215] on tbody "24 * 預收卡販賣 重整卡 6000 6000 25 * 使用預收卡 重整卡 0 0 27 * 消費 海鹽SPA 399 399 27 * 預收卡販賣 重整…" at bounding box center [266, 219] width 241 height 135
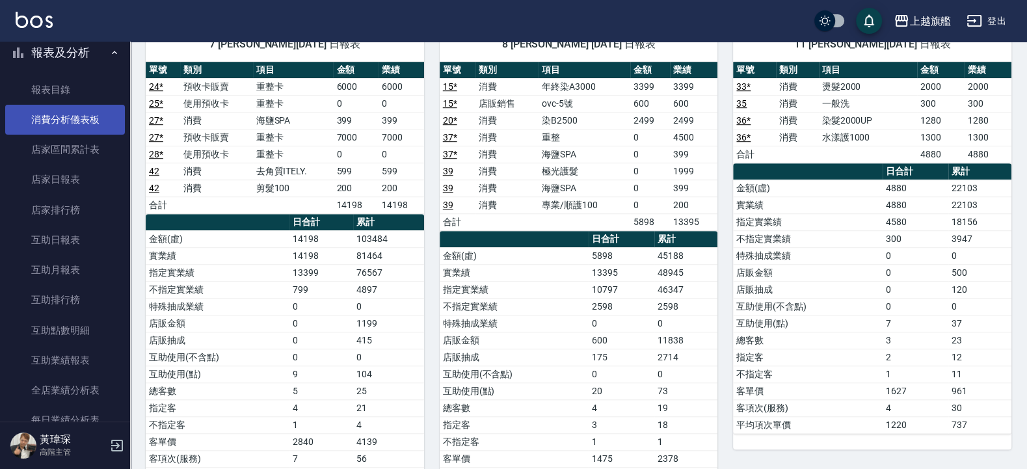
scroll to position [0, 0]
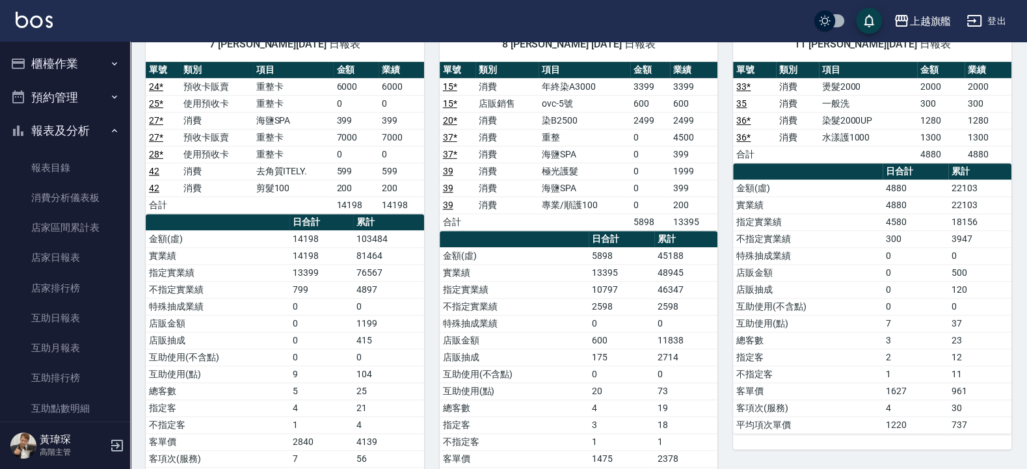
click at [68, 64] on button "櫃檯作業" at bounding box center [65, 64] width 120 height 34
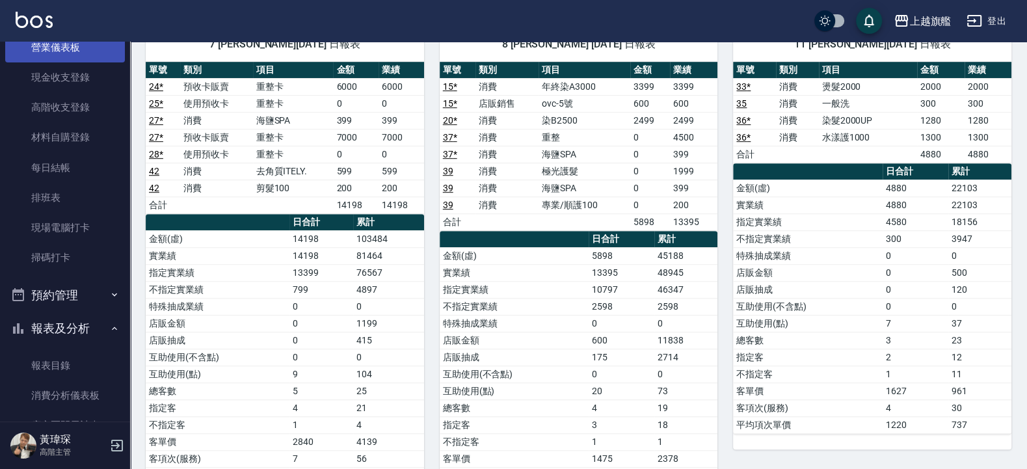
scroll to position [312, 0]
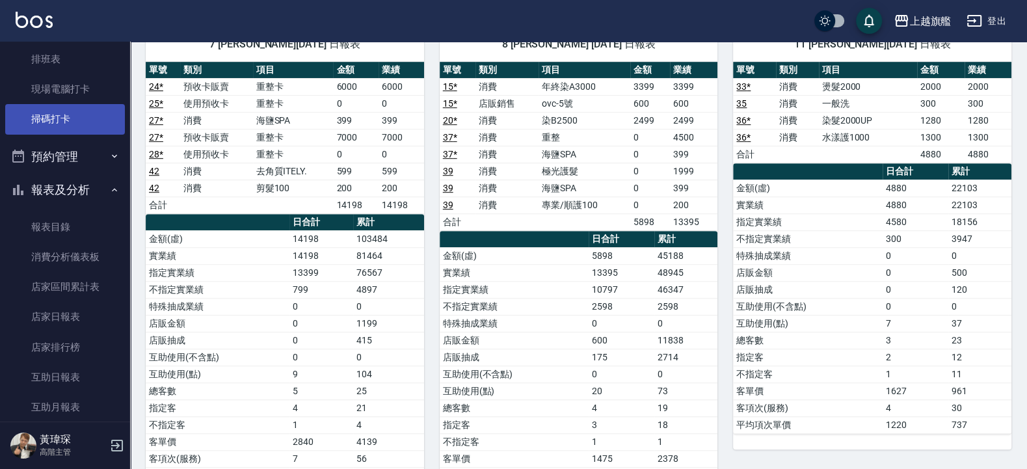
click at [64, 118] on link "掃碼打卡" at bounding box center [65, 119] width 120 height 30
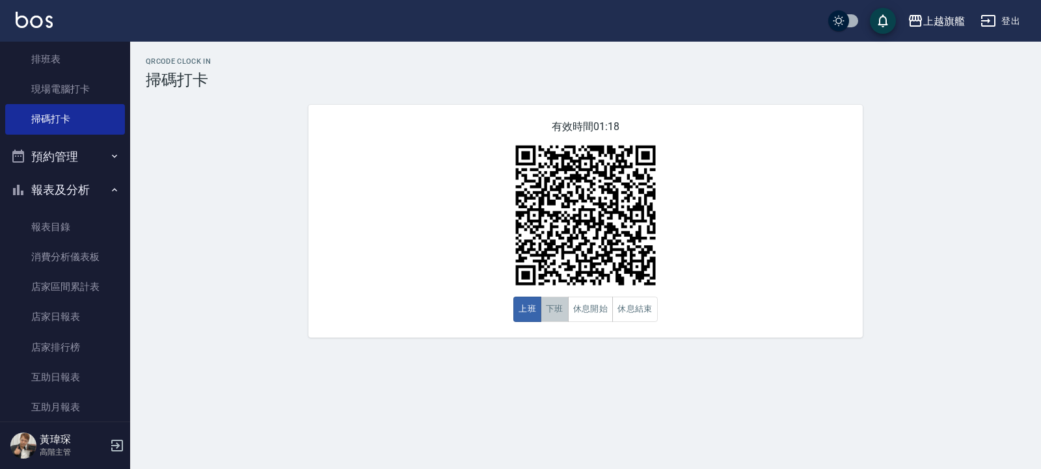
click at [555, 311] on button "下班" at bounding box center [554, 309] width 28 height 25
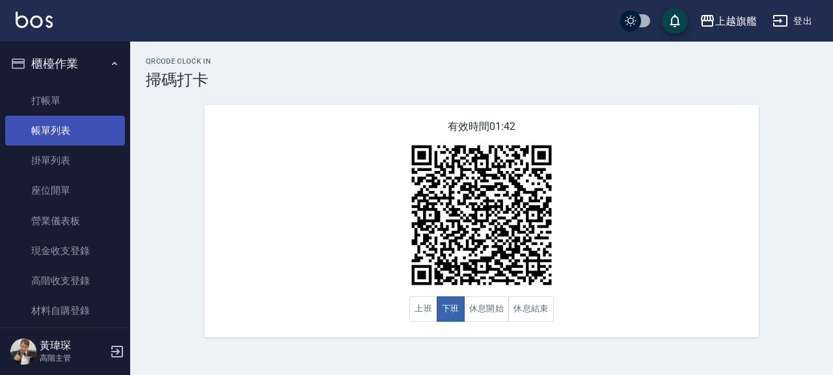
click at [59, 126] on link "帳單列表" at bounding box center [65, 131] width 120 height 30
click at [54, 100] on link "打帳單" at bounding box center [65, 101] width 120 height 30
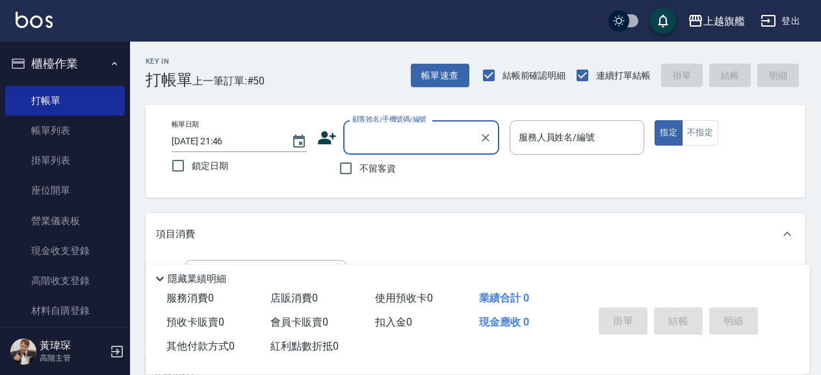
type input "1"
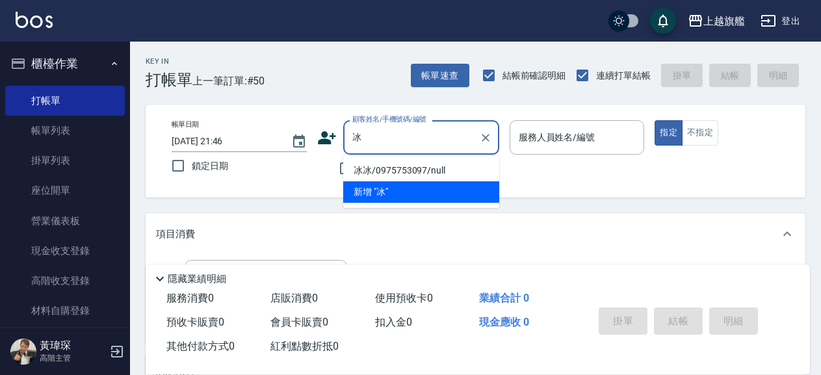
type input "冰"
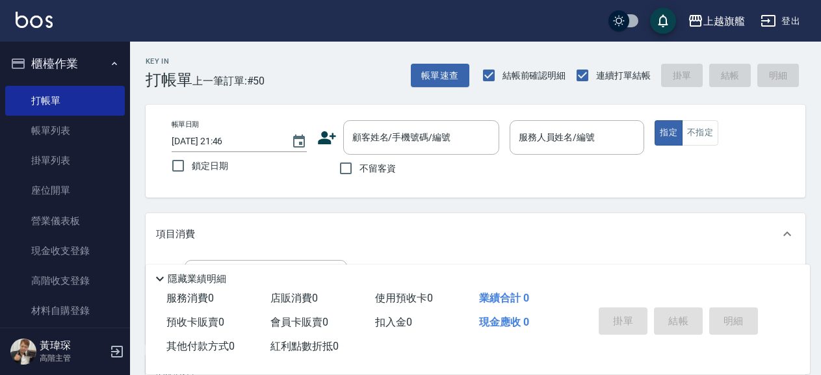
click at [572, 182] on div "帳單日期 [DATE] 21:46 鎖定日期 顧客姓名/手機號碼/編號 顧客姓名/手機號碼/編號 不留客資 服務人員姓名/編號 服務人員姓名/編號 指定 不指定" at bounding box center [475, 151] width 629 height 62
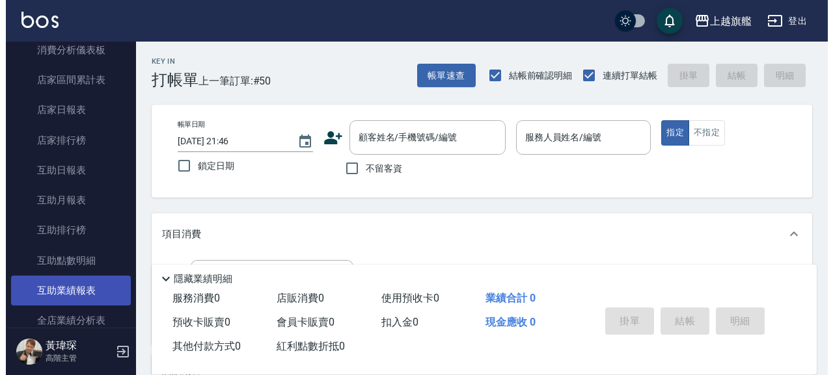
scroll to position [222, 0]
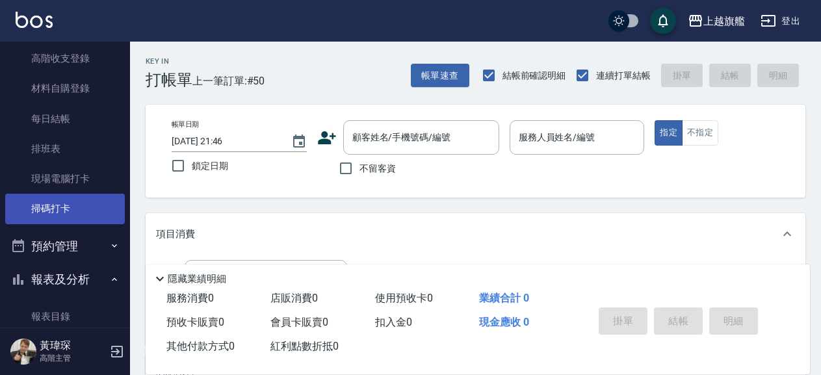
click at [40, 206] on link "掃碼打卡" at bounding box center [65, 209] width 120 height 30
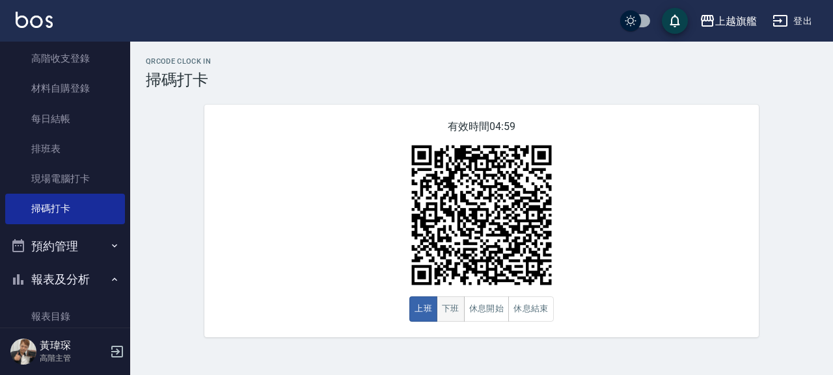
click at [453, 304] on button "下班" at bounding box center [450, 309] width 28 height 25
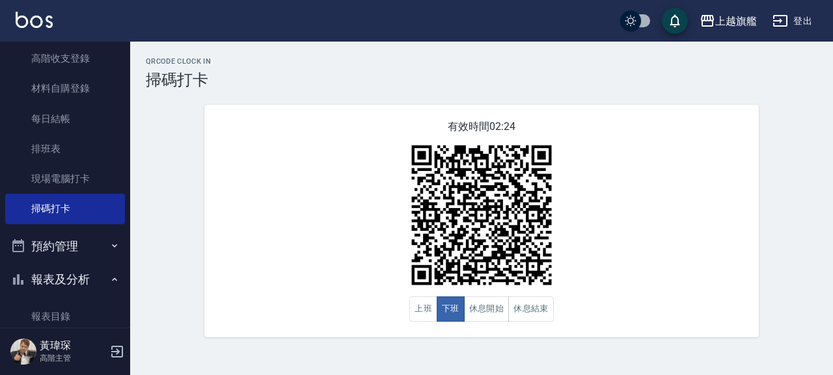
click at [356, 308] on div "有效時間 02:24 上班 下班 休息開始 休息結束" at bounding box center [481, 221] width 554 height 233
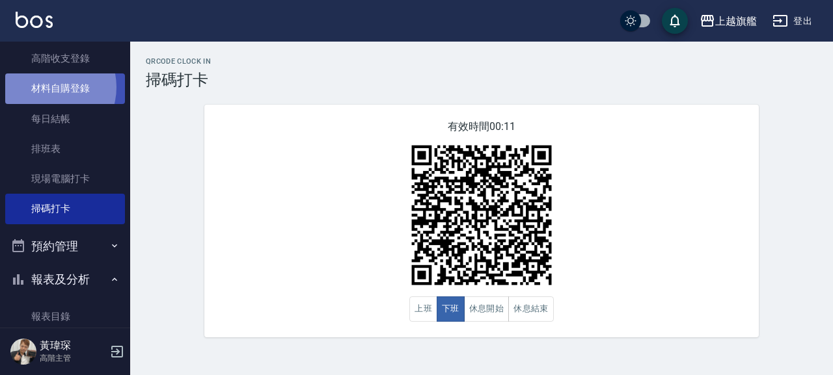
click at [47, 87] on link "材料自購登錄" at bounding box center [65, 88] width 120 height 30
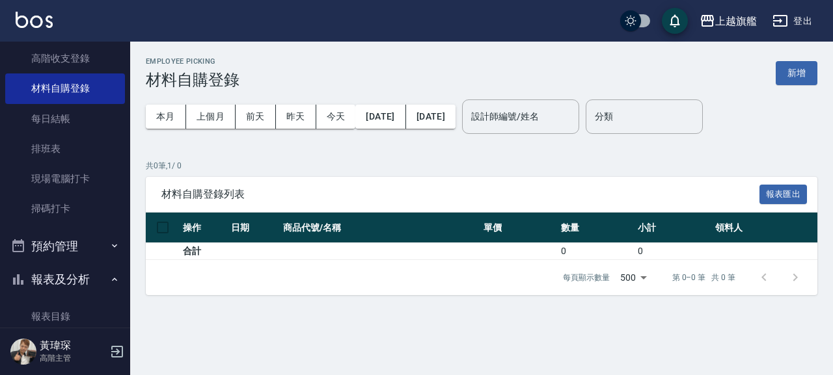
click at [71, 225] on ul "打帳單 帳單列表 掛單列表 座位開單 營業儀表板 現金收支登錄 高階收支登錄 材料自購登錄 每日結帳 排班表 現場電腦打卡 掃碼打卡" at bounding box center [65, 43] width 120 height 371
click at [70, 220] on link "掃碼打卡" at bounding box center [65, 209] width 120 height 30
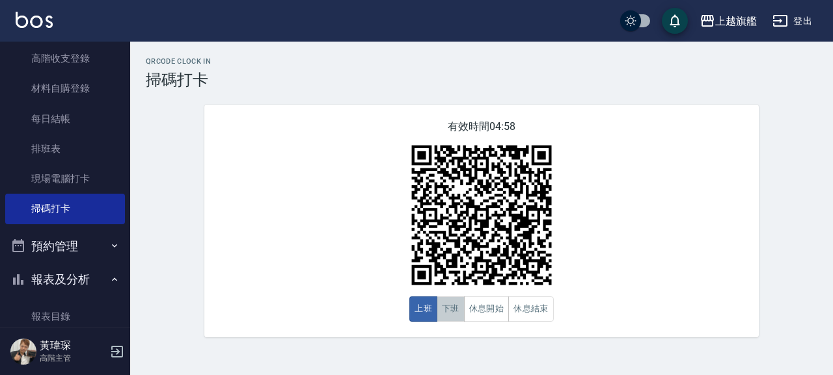
click at [447, 313] on button "下班" at bounding box center [450, 309] width 28 height 25
